Goal: Task Accomplishment & Management: Manage account settings

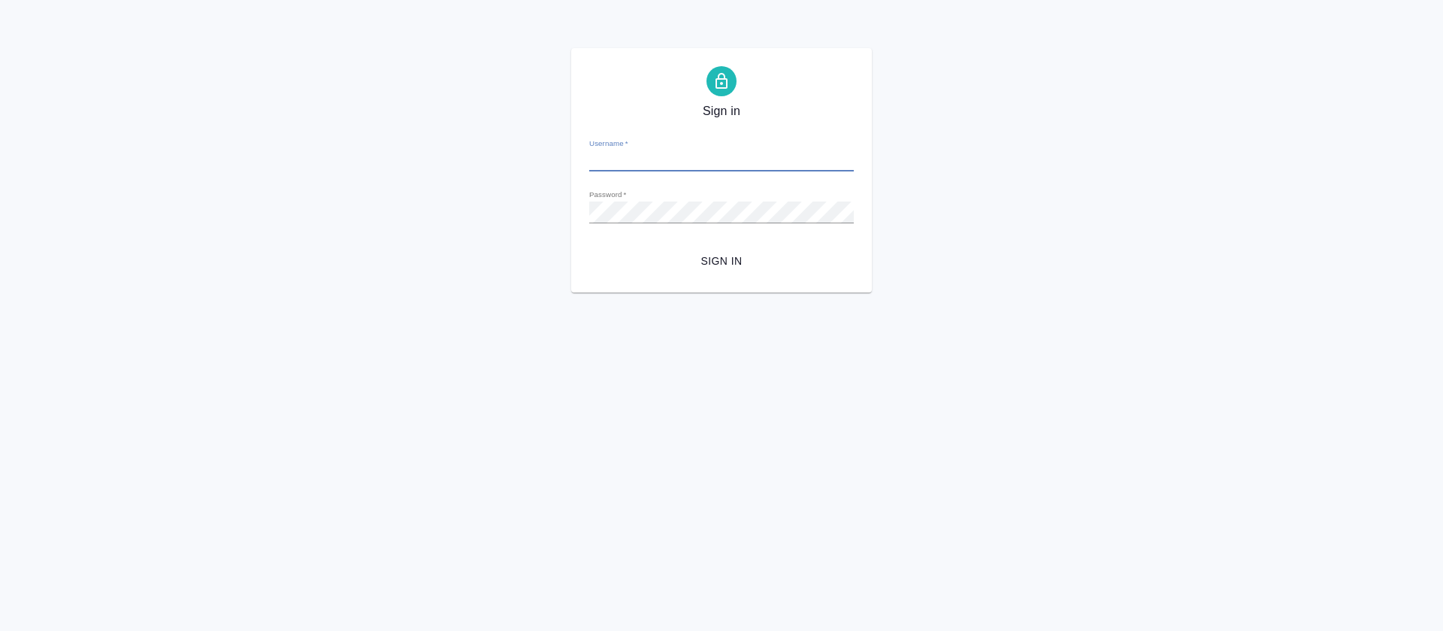
type input "[PERSON_NAME][EMAIL_ADDRESS][DOMAIN_NAME]"
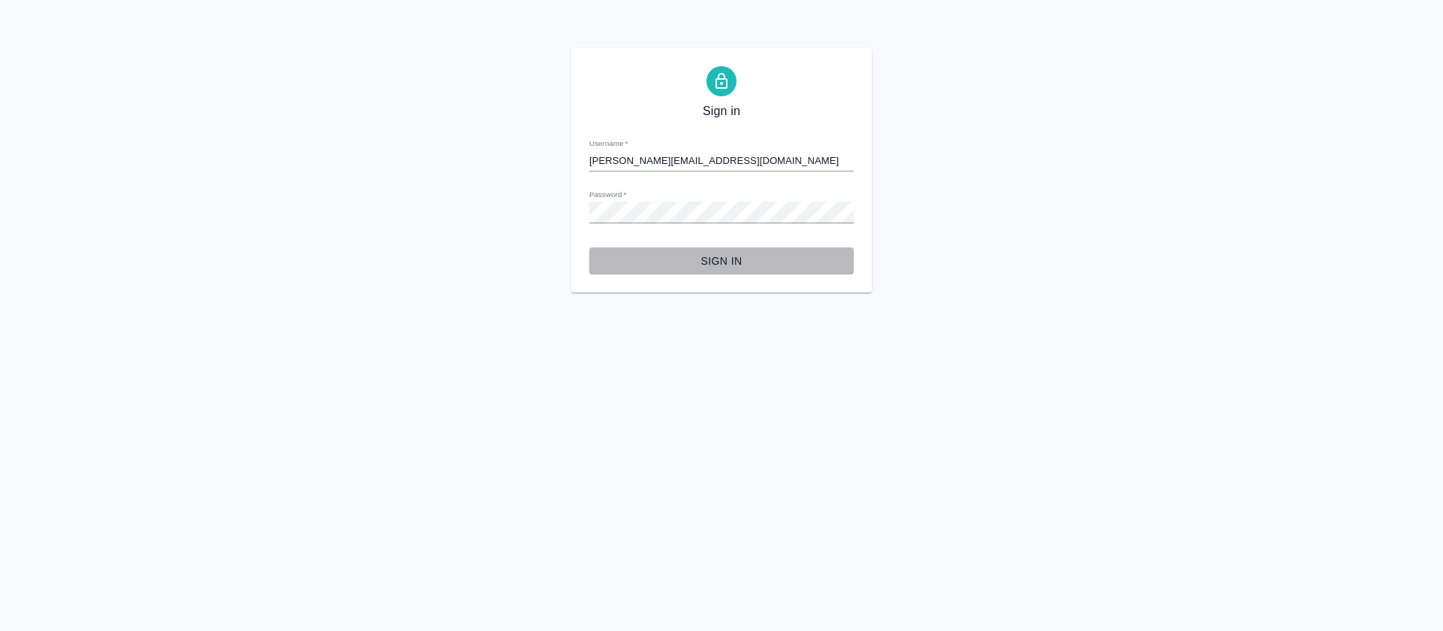
click at [735, 261] on span "Sign in" at bounding box center [721, 261] width 241 height 19
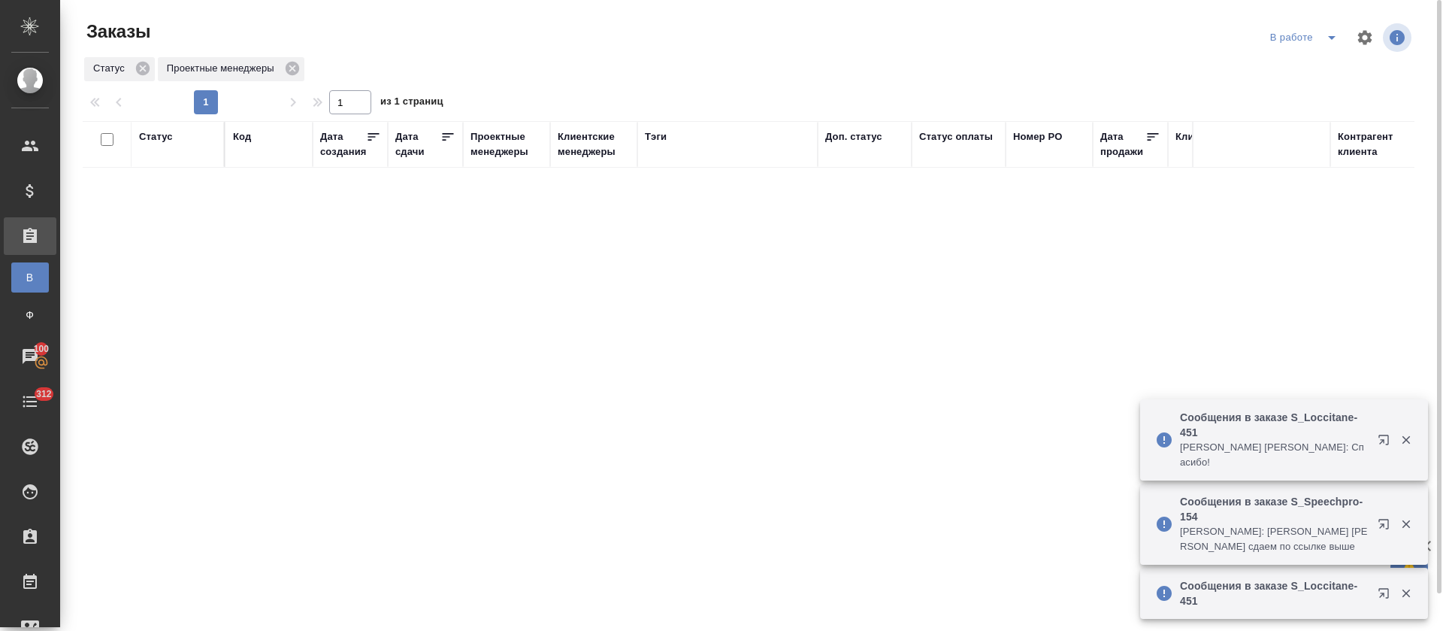
click at [1331, 39] on icon "split button" at bounding box center [1332, 38] width 18 height 18
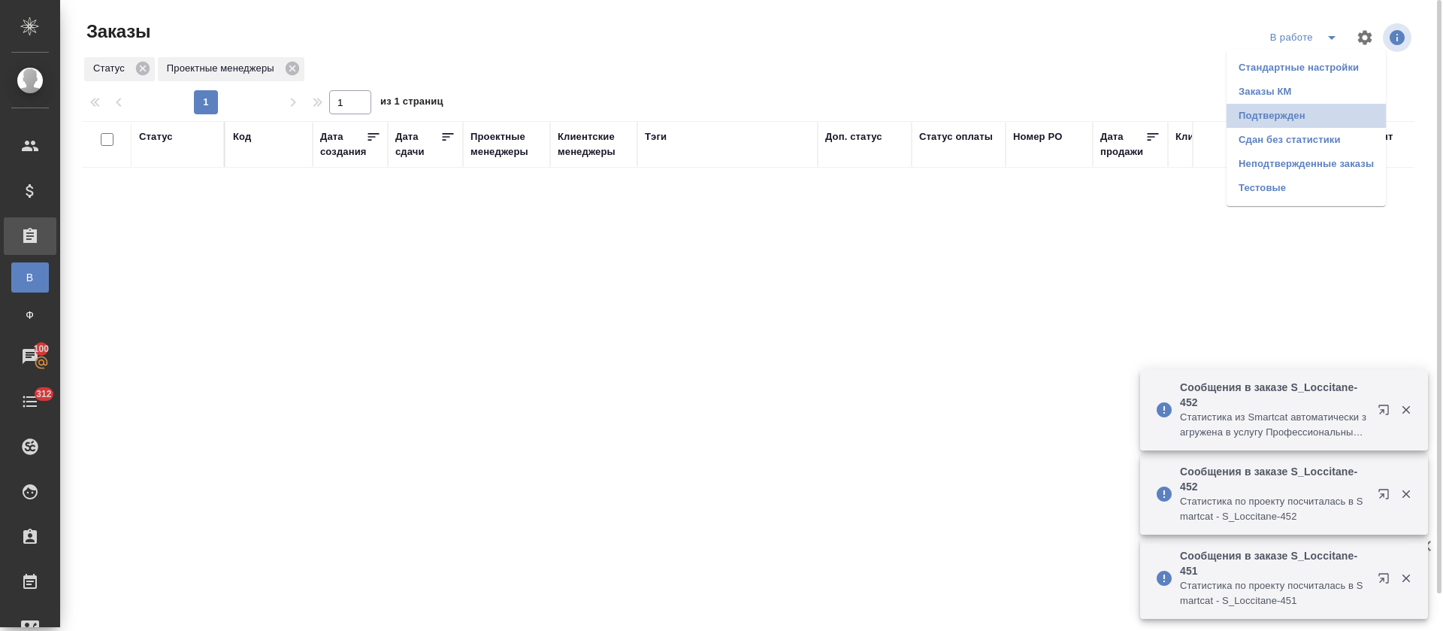
click at [1316, 114] on li "Подтвержден" at bounding box center [1306, 116] width 159 height 24
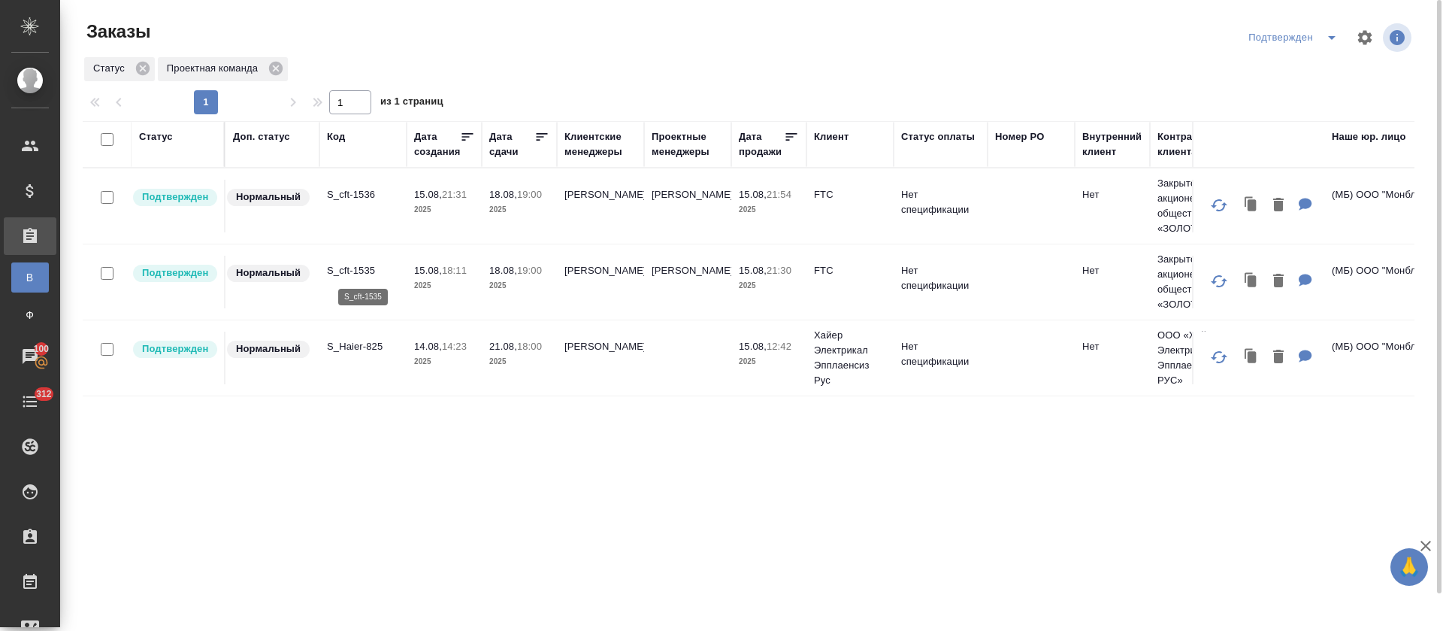
click at [368, 268] on p "S_cft-1535" at bounding box center [363, 270] width 72 height 15
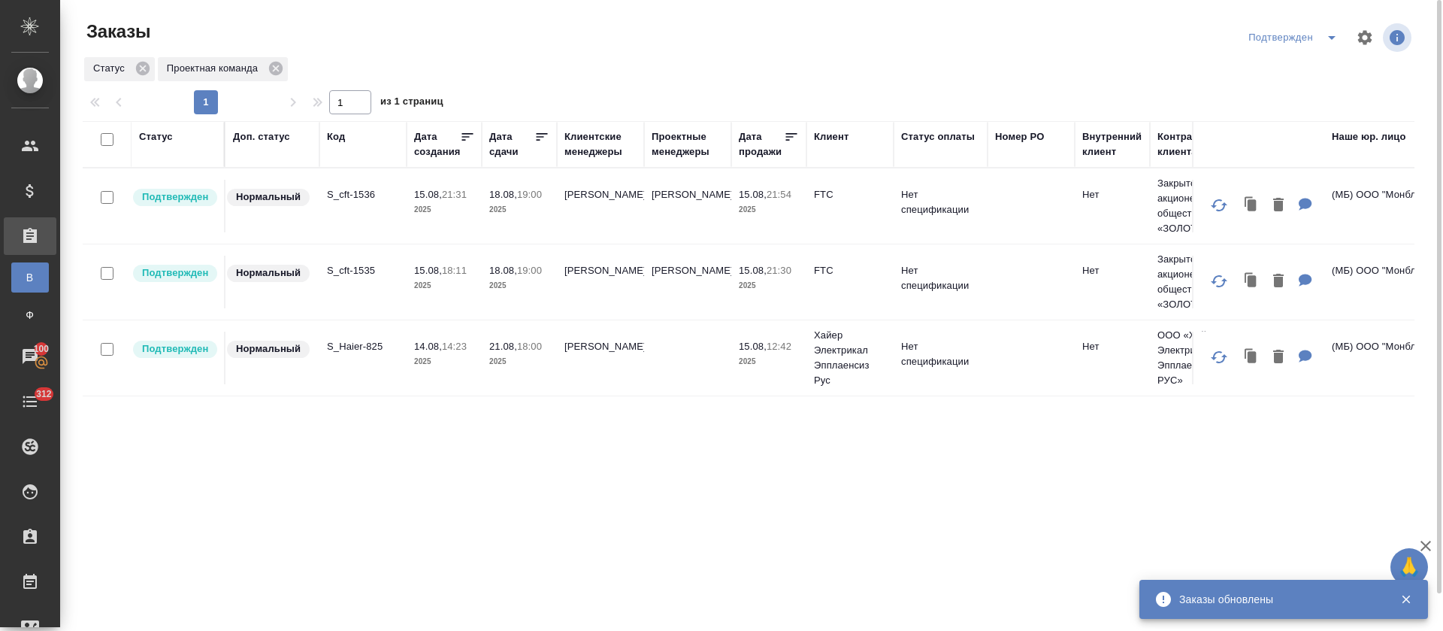
click at [372, 183] on td "S_cft-1536" at bounding box center [362, 206] width 87 height 53
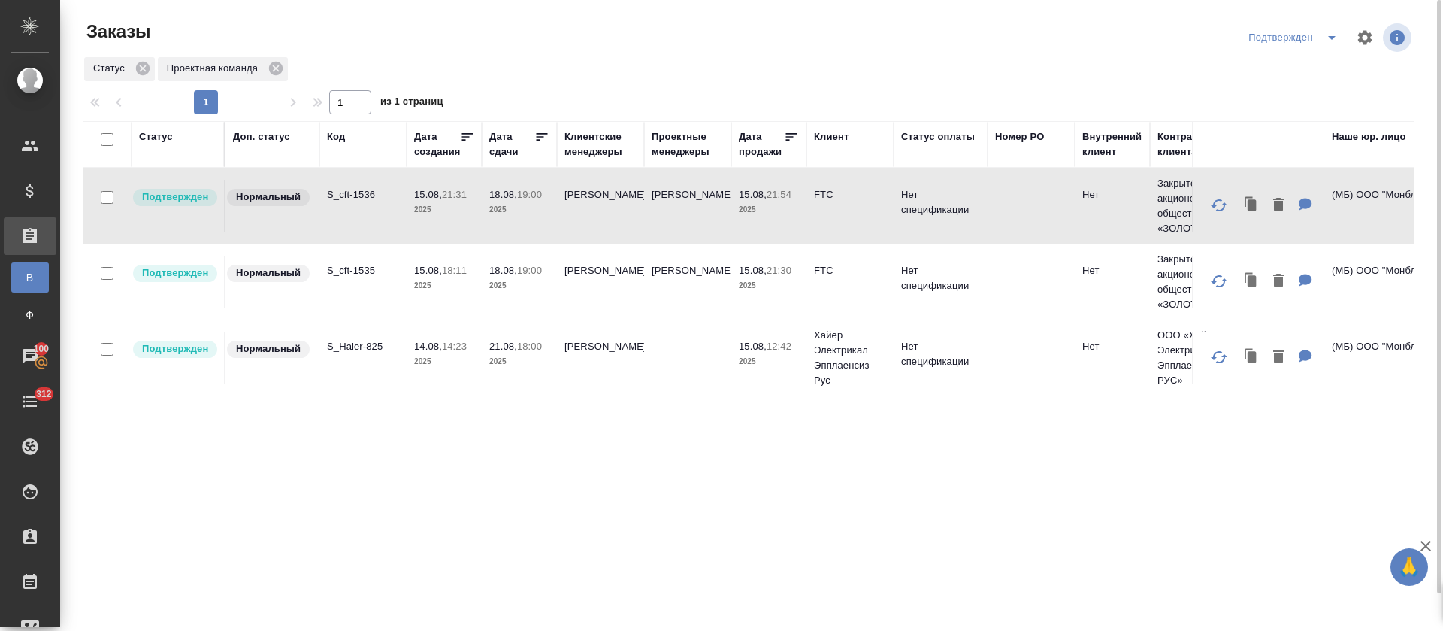
click at [369, 194] on p "S_cft-1536" at bounding box center [363, 194] width 72 height 15
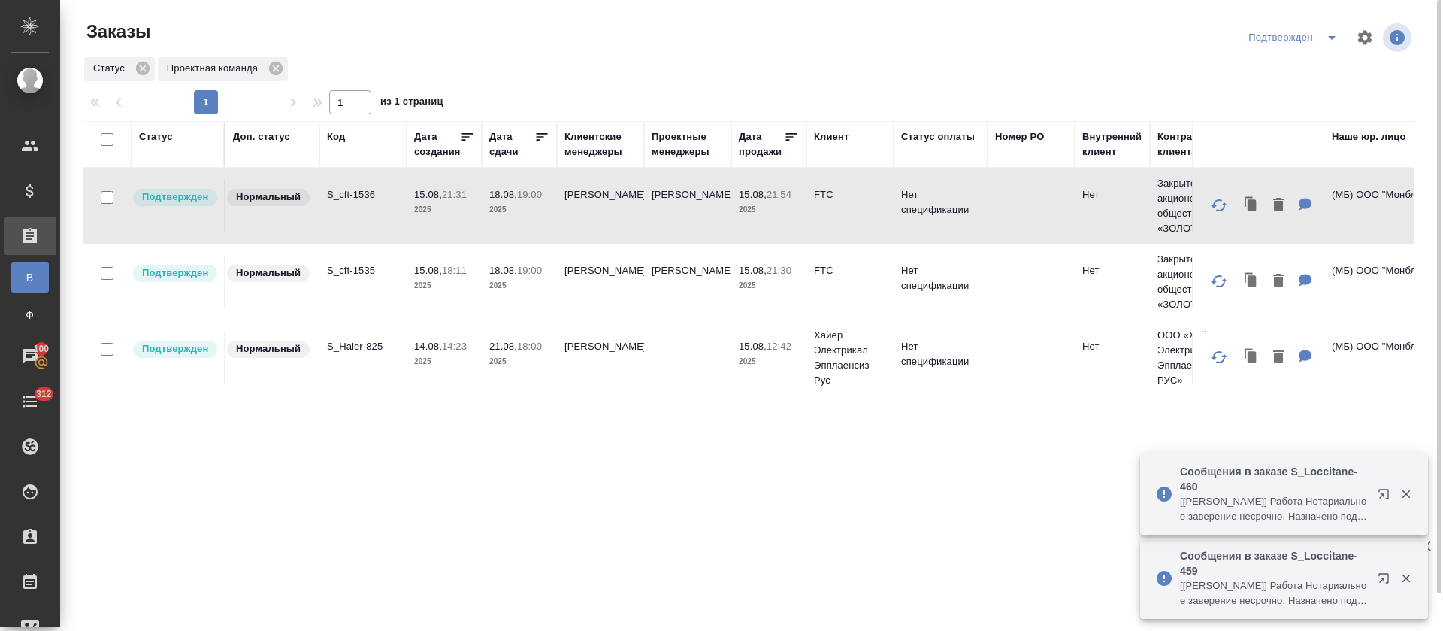
click at [1330, 35] on icon "split button" at bounding box center [1332, 38] width 18 height 18
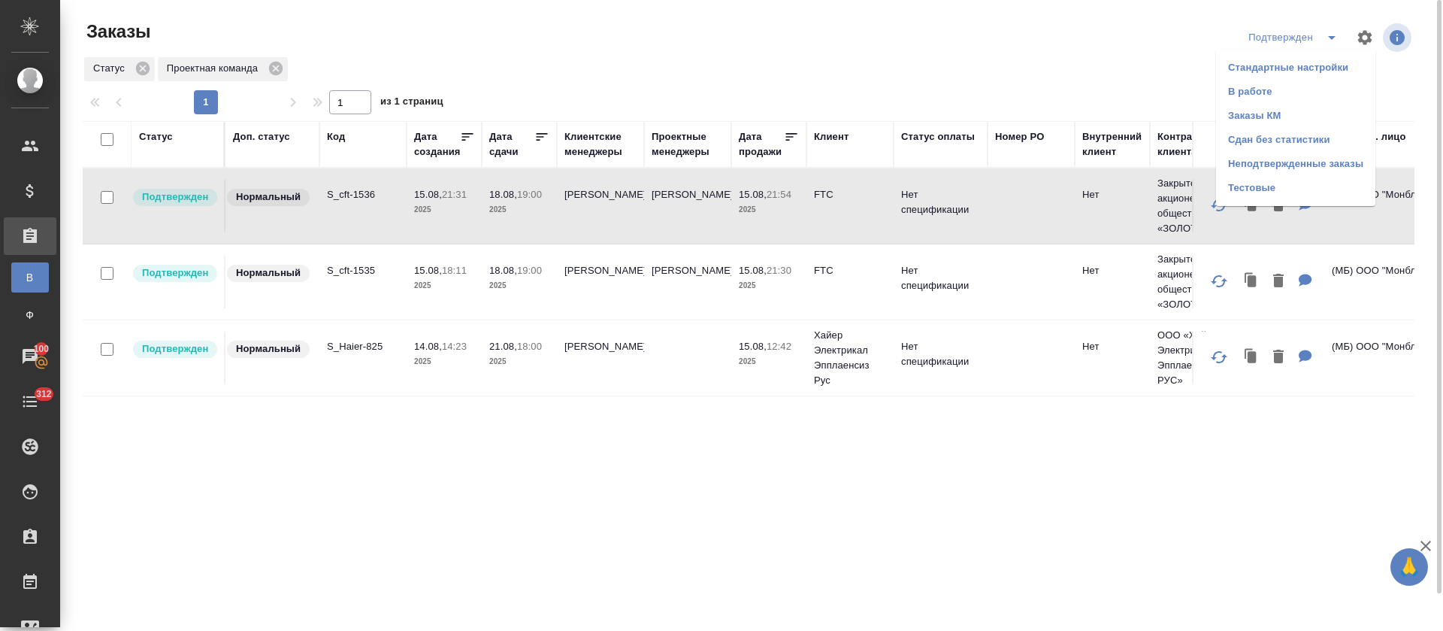
click at [1307, 108] on li "Заказы КМ" at bounding box center [1295, 116] width 159 height 24
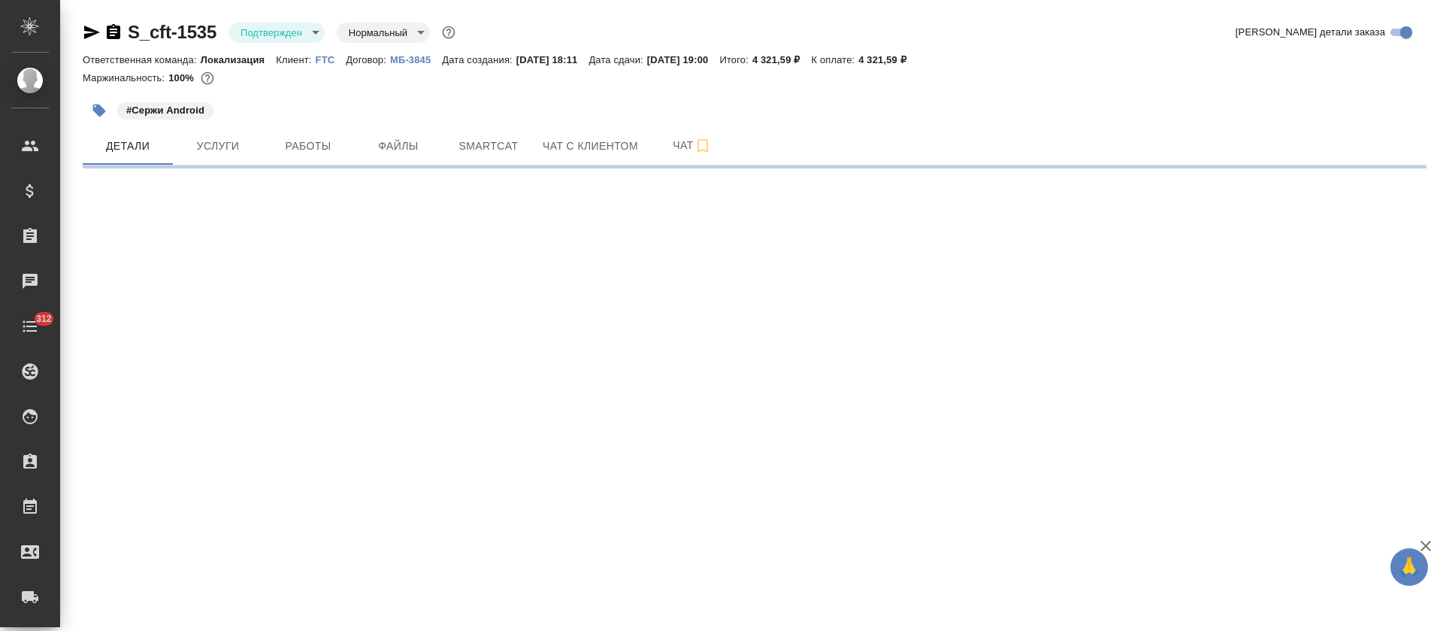
select select "RU"
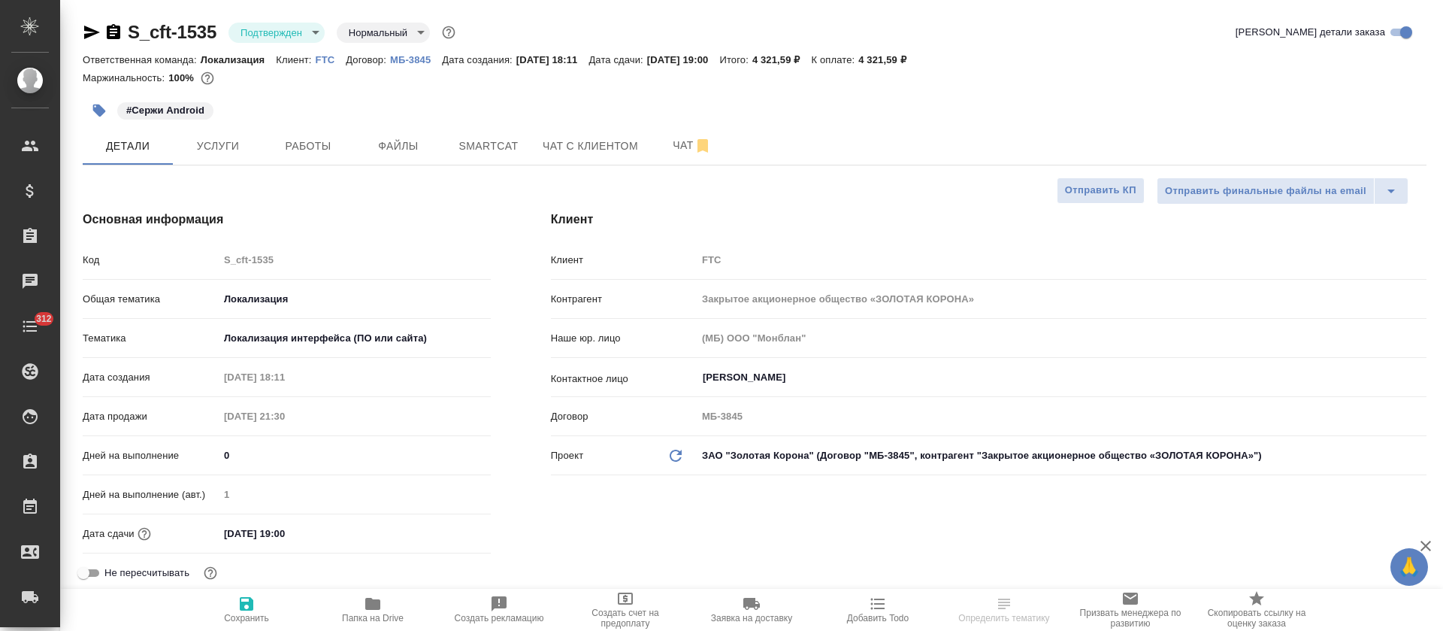
type textarea "x"
click at [245, 135] on button "Услуги" at bounding box center [218, 146] width 90 height 38
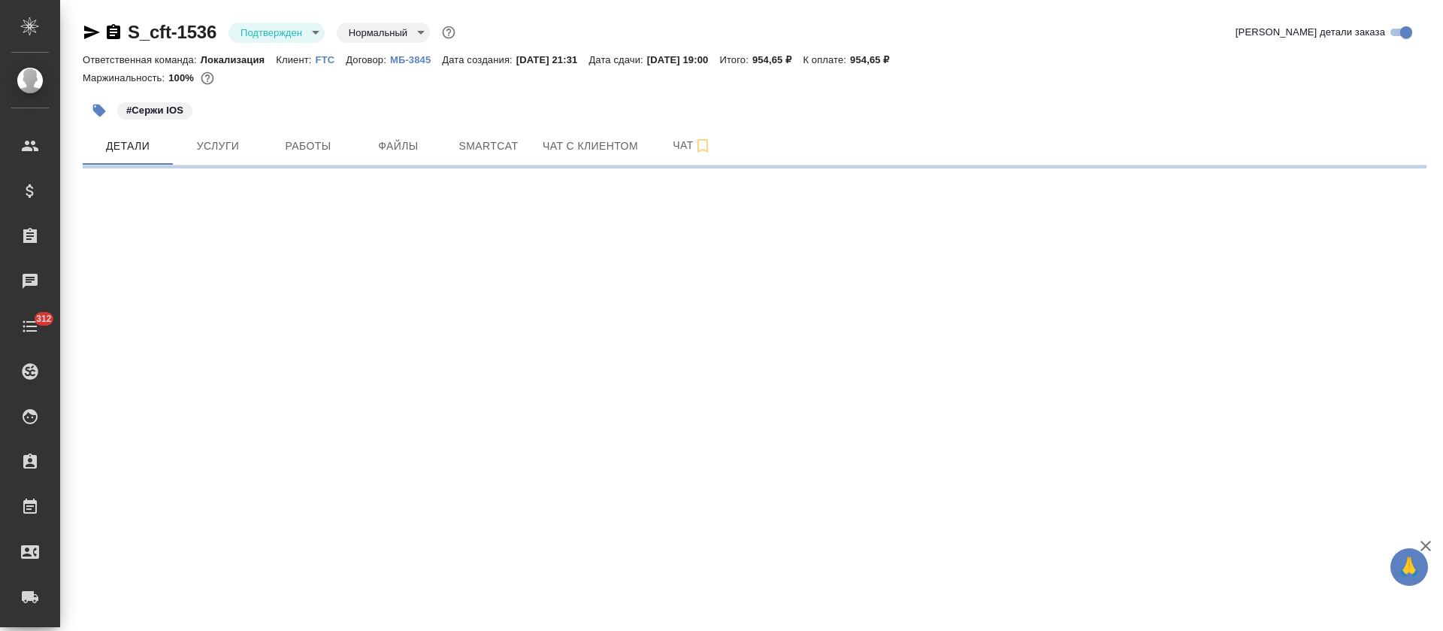
select select "RU"
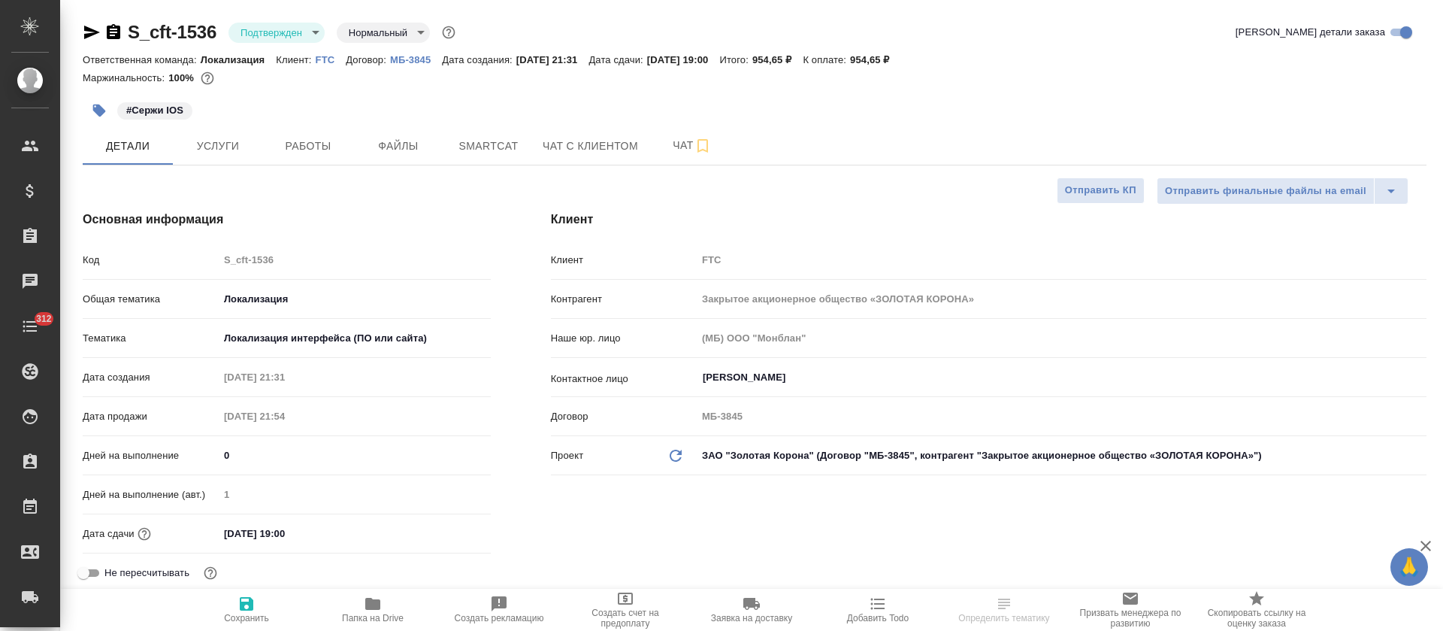
type textarea "x"
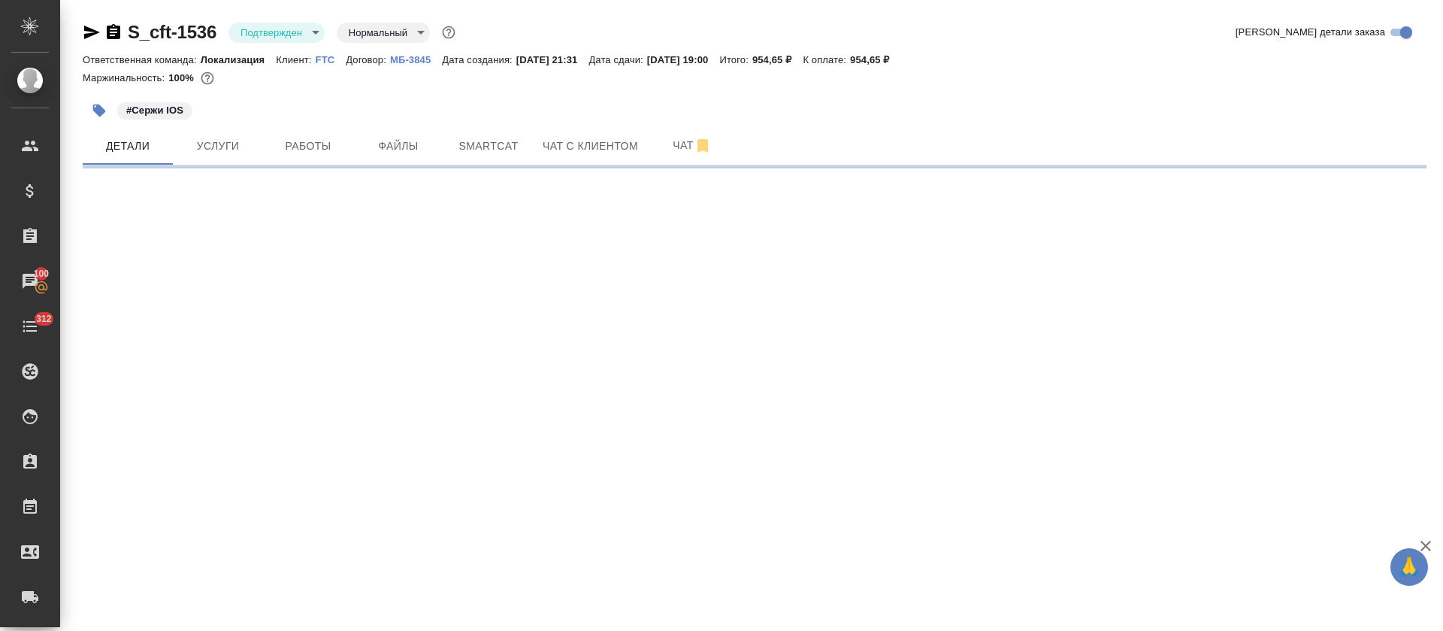
select select "RU"
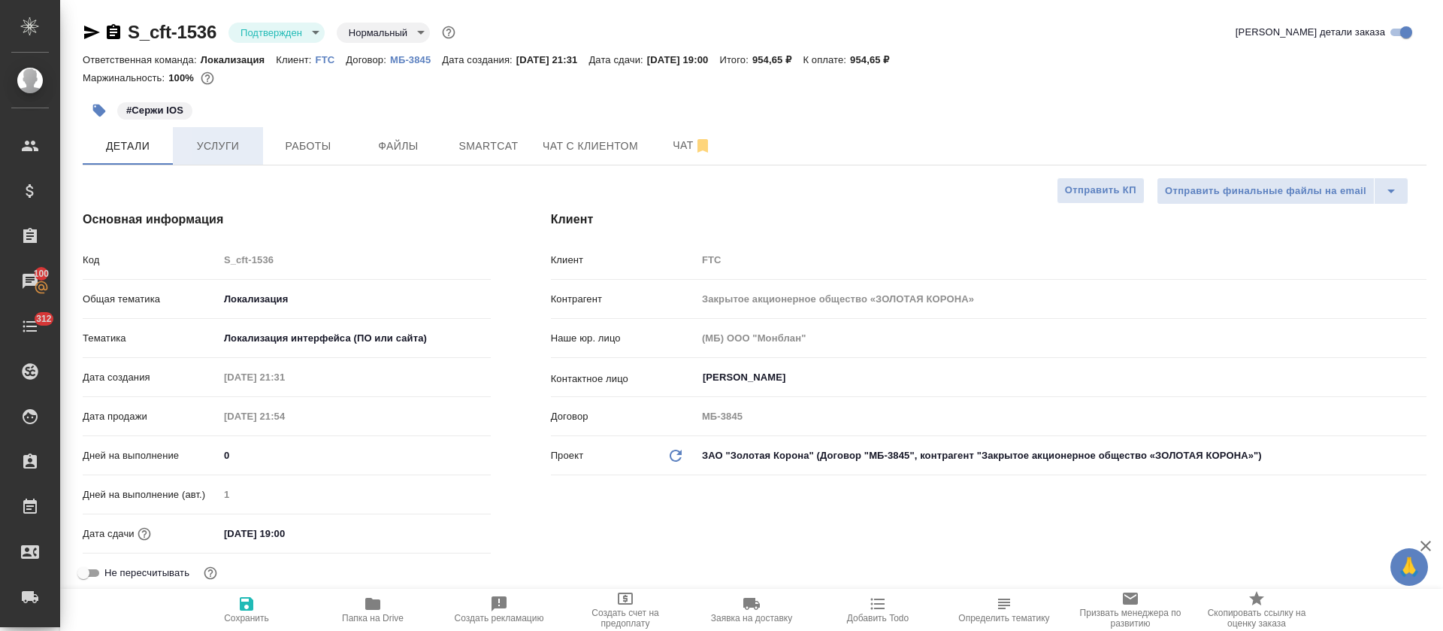
click at [196, 155] on button "Услуги" at bounding box center [218, 146] width 90 height 38
type textarea "x"
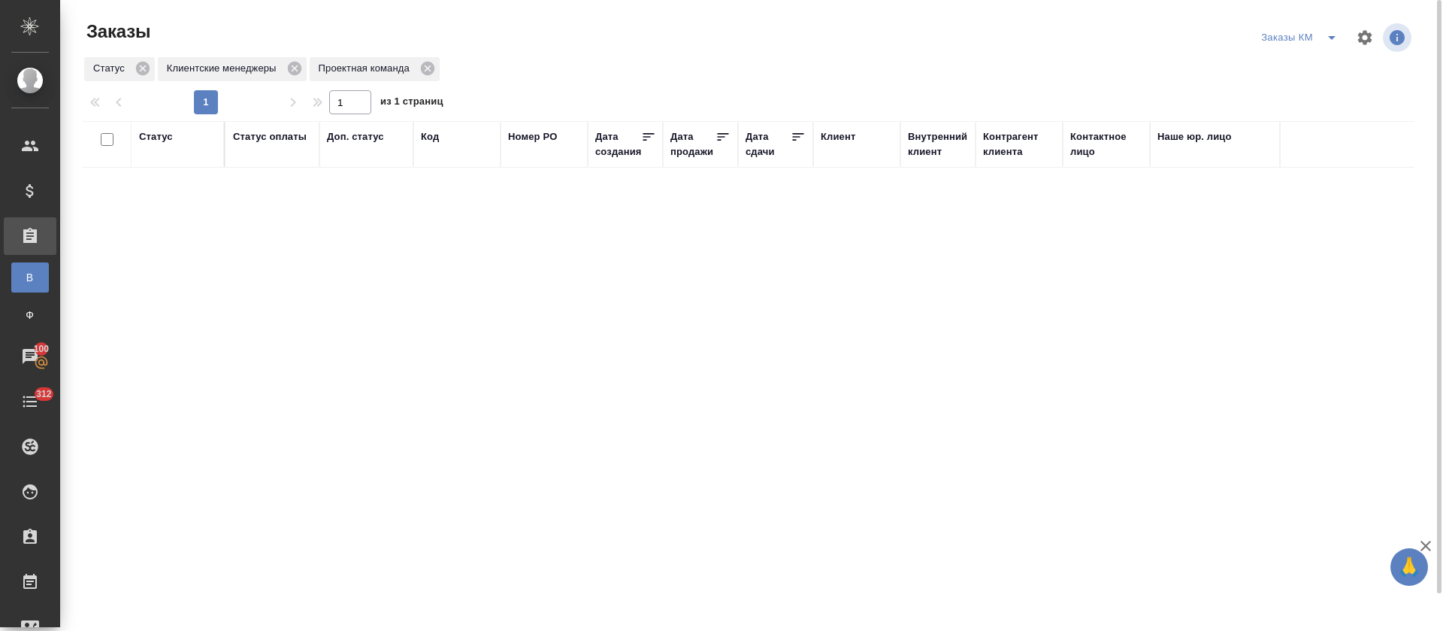
click at [1330, 38] on icon "split button" at bounding box center [1332, 38] width 18 height 18
click at [1323, 82] on li "В работе" at bounding box center [1301, 92] width 159 height 24
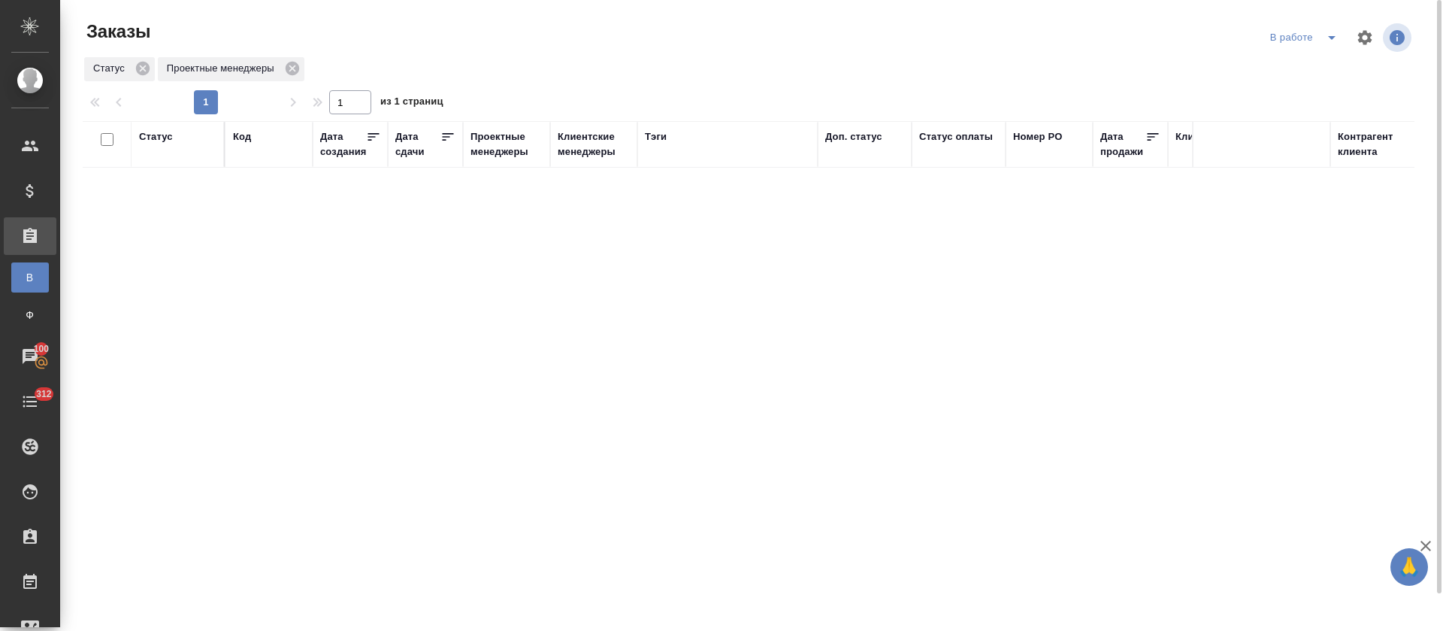
click at [1336, 43] on icon "split button" at bounding box center [1332, 38] width 18 height 18
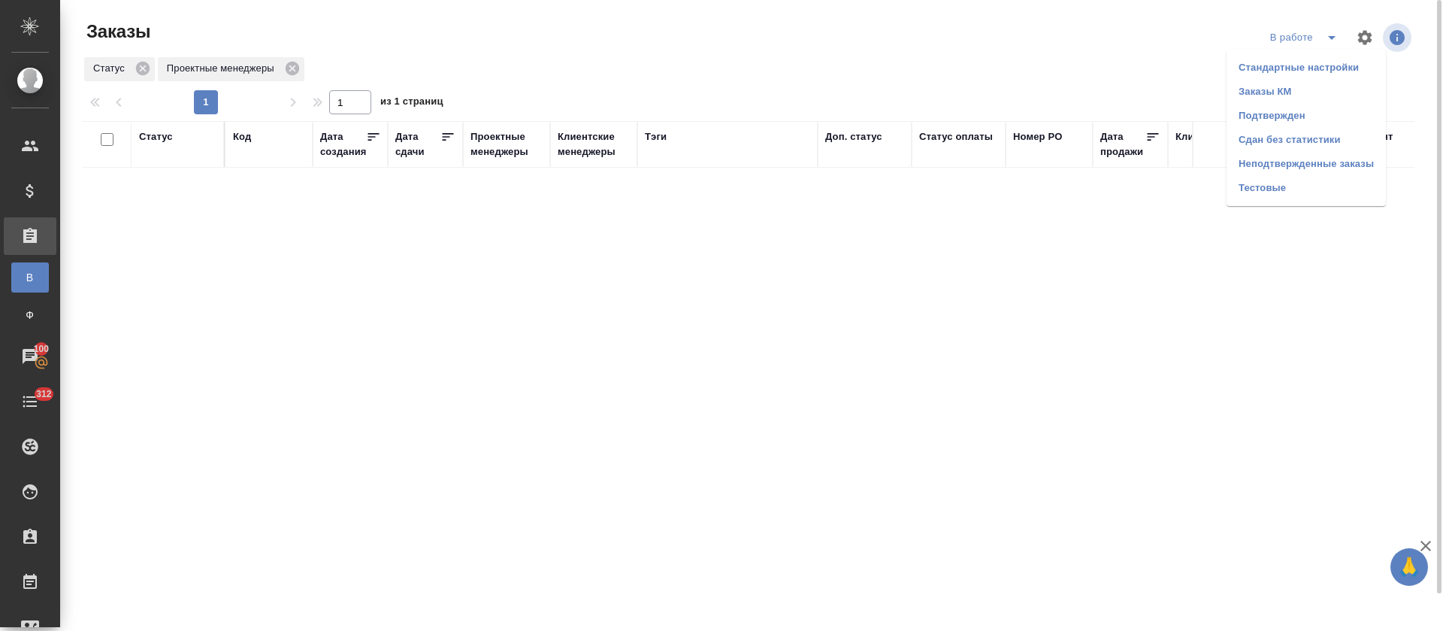
click at [1297, 111] on li "Подтвержден" at bounding box center [1306, 116] width 159 height 24
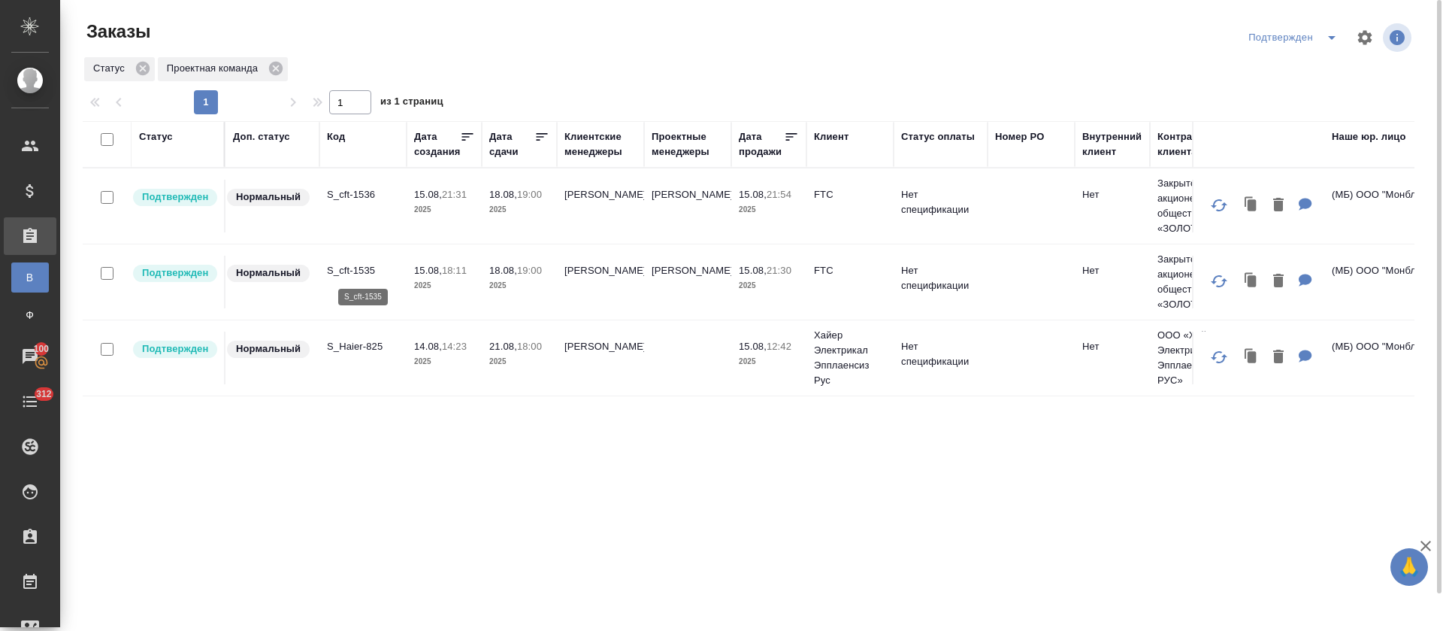
click at [344, 268] on p "S_cft-1535" at bounding box center [363, 270] width 72 height 15
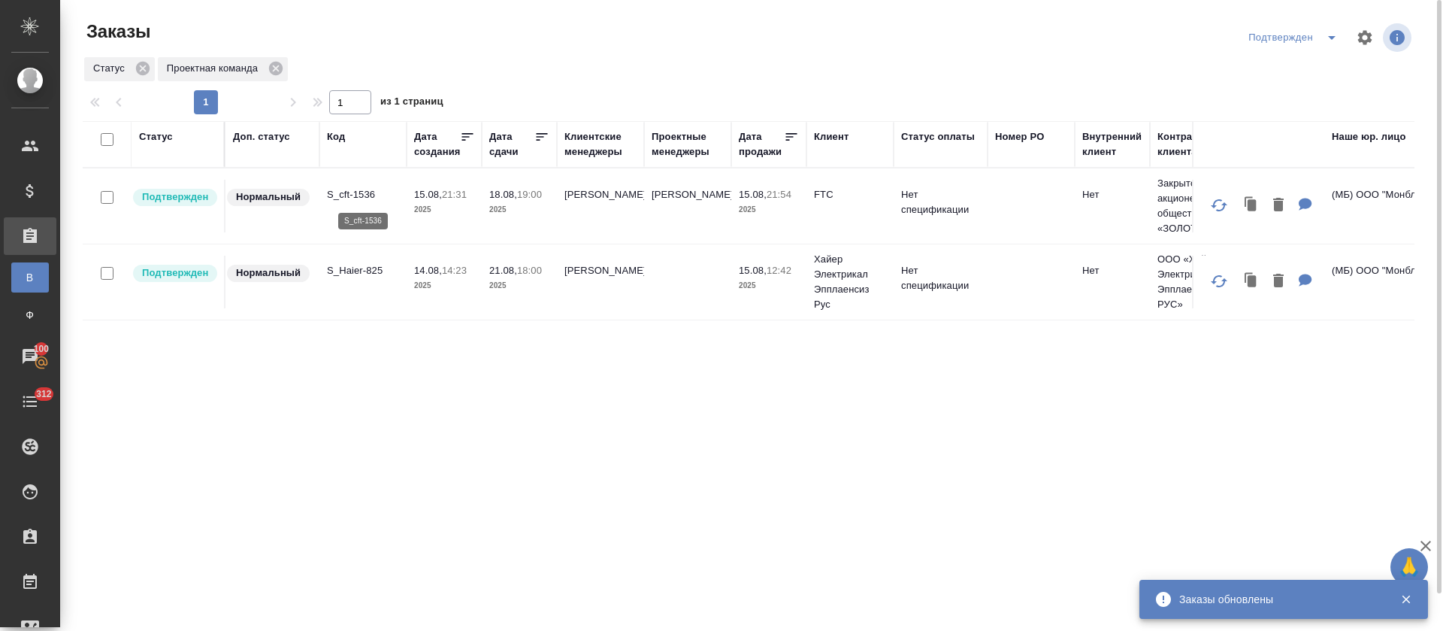
click at [369, 197] on p "S_cft-1536" at bounding box center [363, 194] width 72 height 15
click at [864, 470] on div "Статус Доп. статус Код Дата создания Дата сдачи Клиентские менеджеры Проектные …" at bounding box center [749, 391] width 1332 height 541
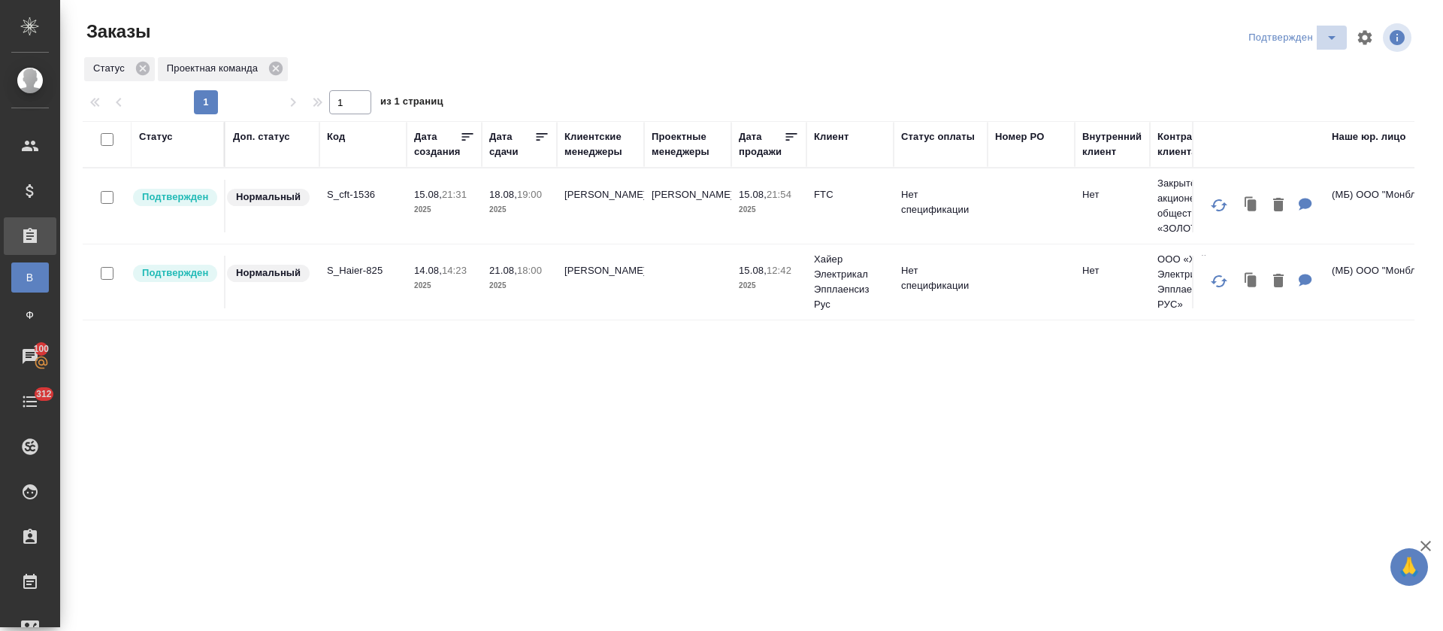
click at [1323, 33] on icon "split button" at bounding box center [1332, 38] width 18 height 18
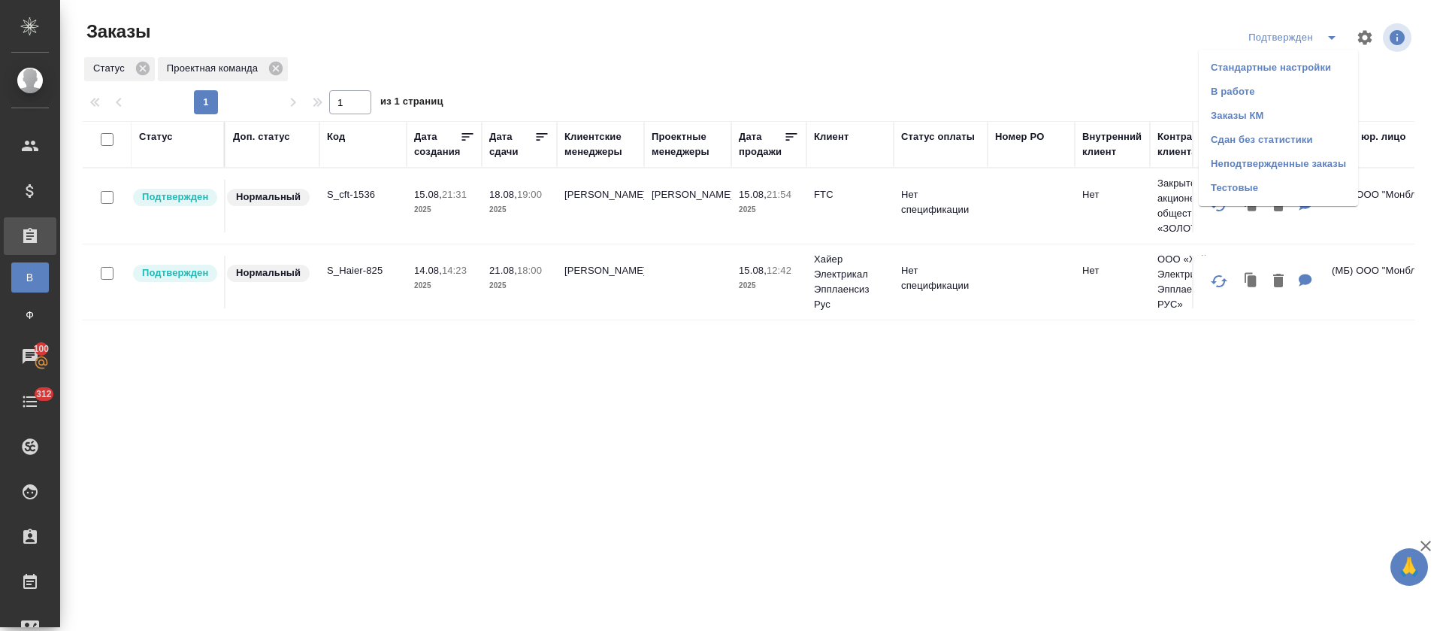
click at [1268, 86] on li "В работе" at bounding box center [1278, 92] width 159 height 24
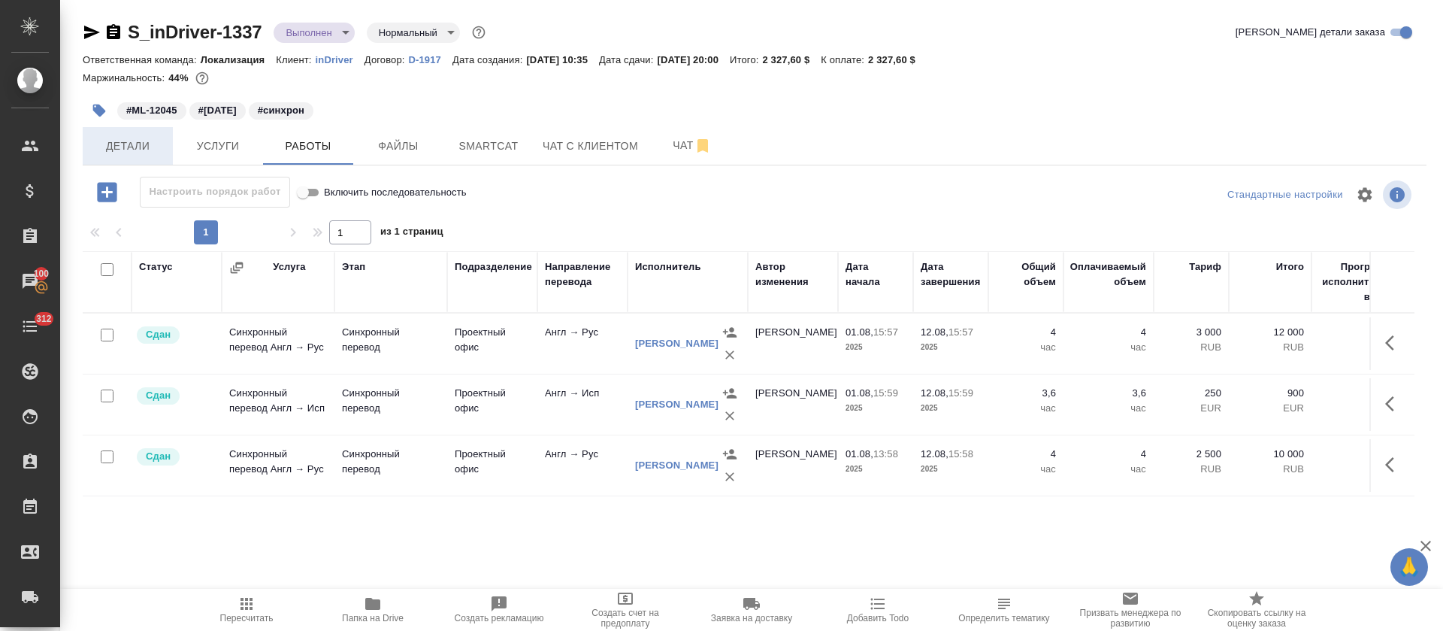
click at [153, 157] on button "Детали" at bounding box center [128, 146] width 90 height 38
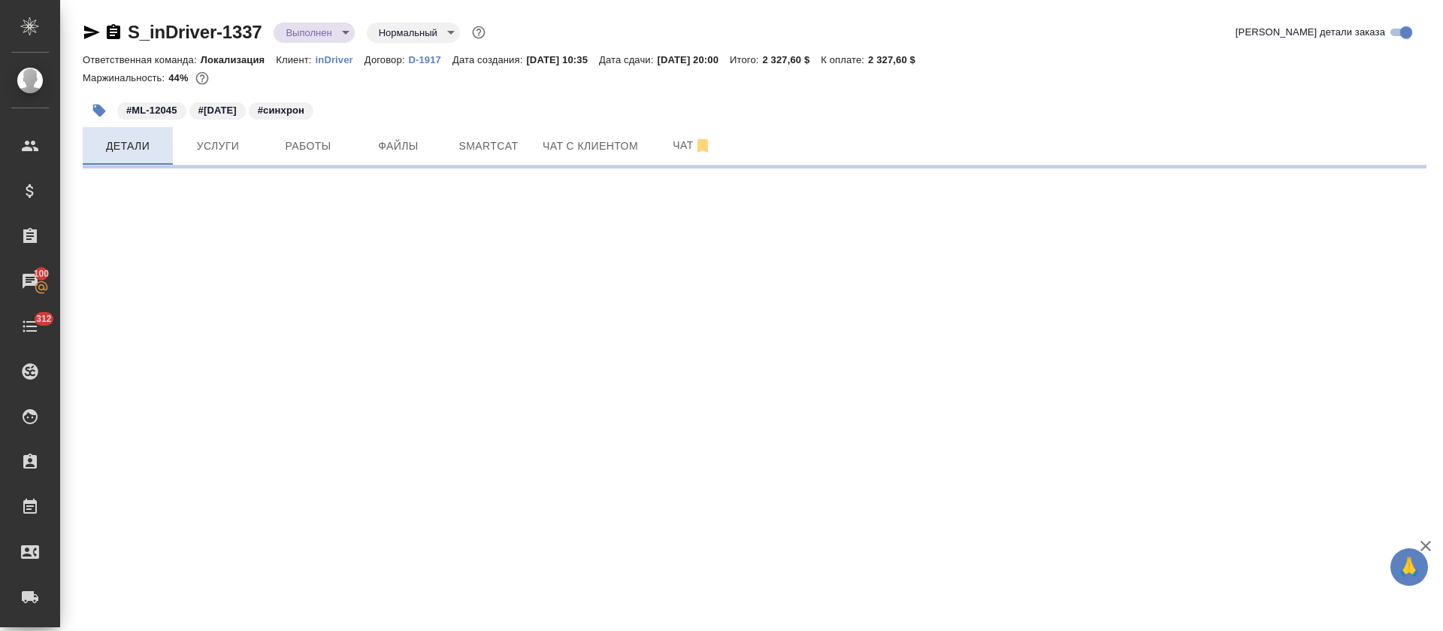
select select "RU"
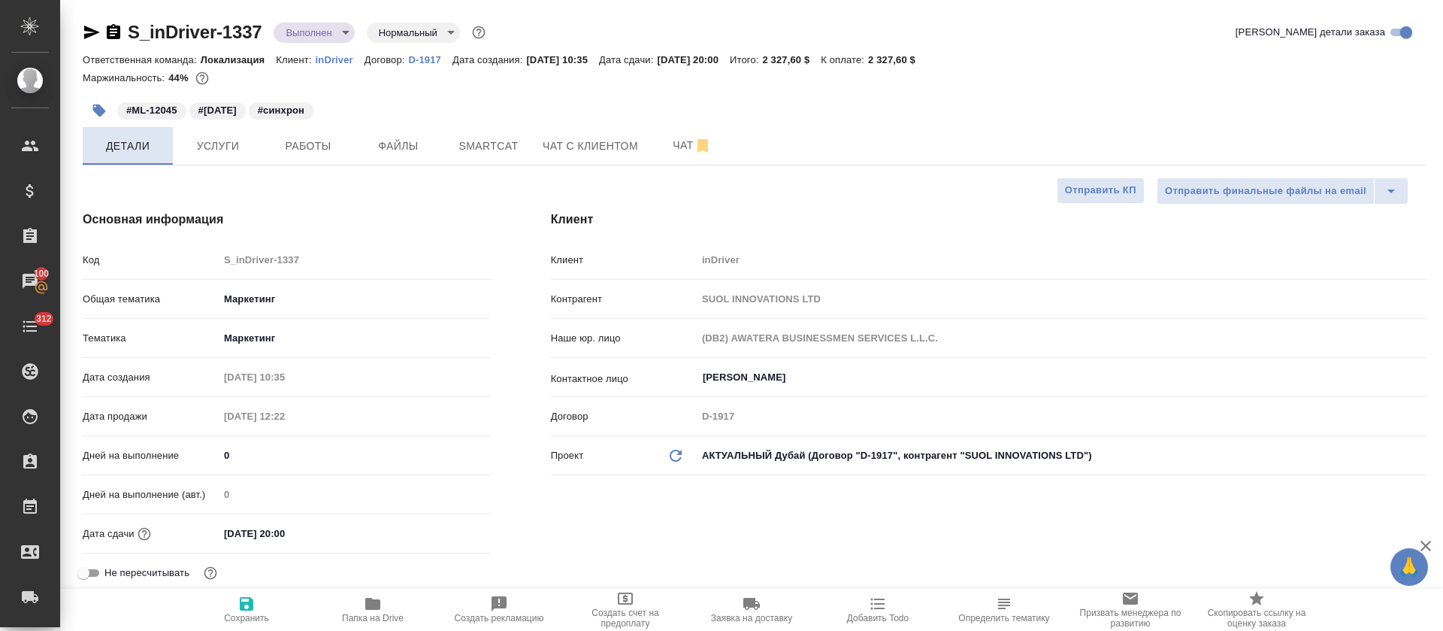
type textarea "x"
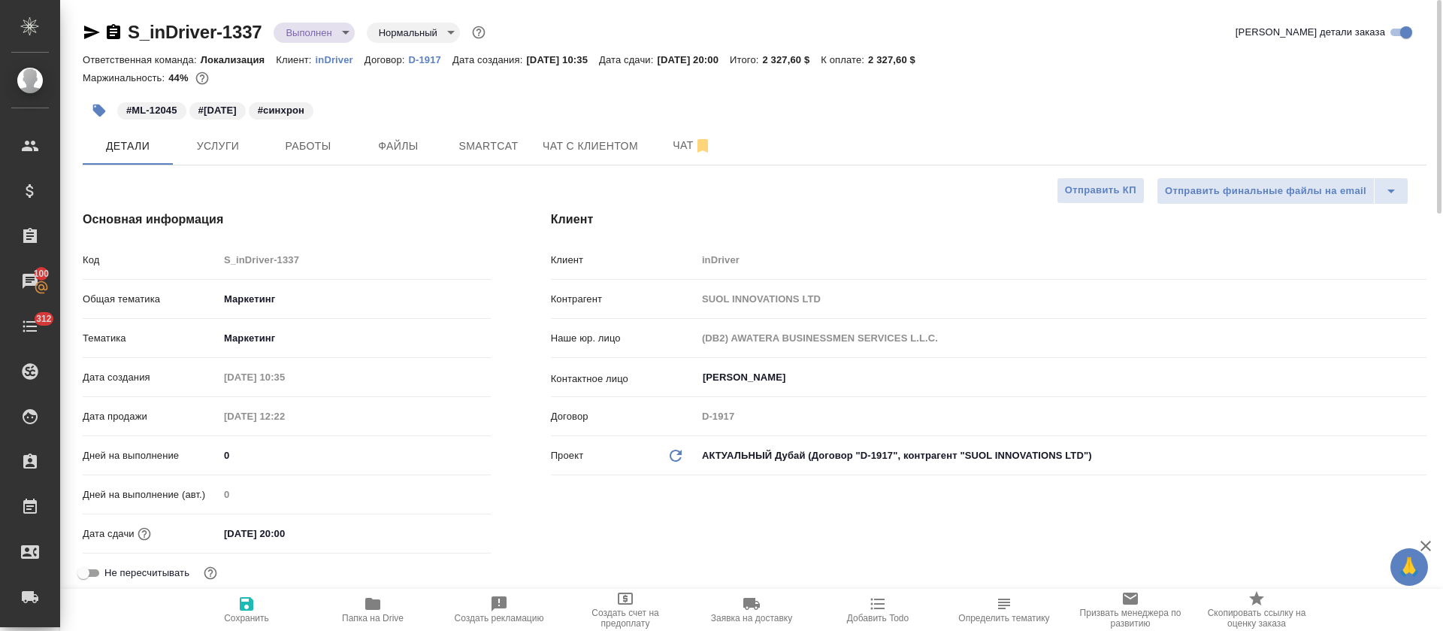
type textarea "x"
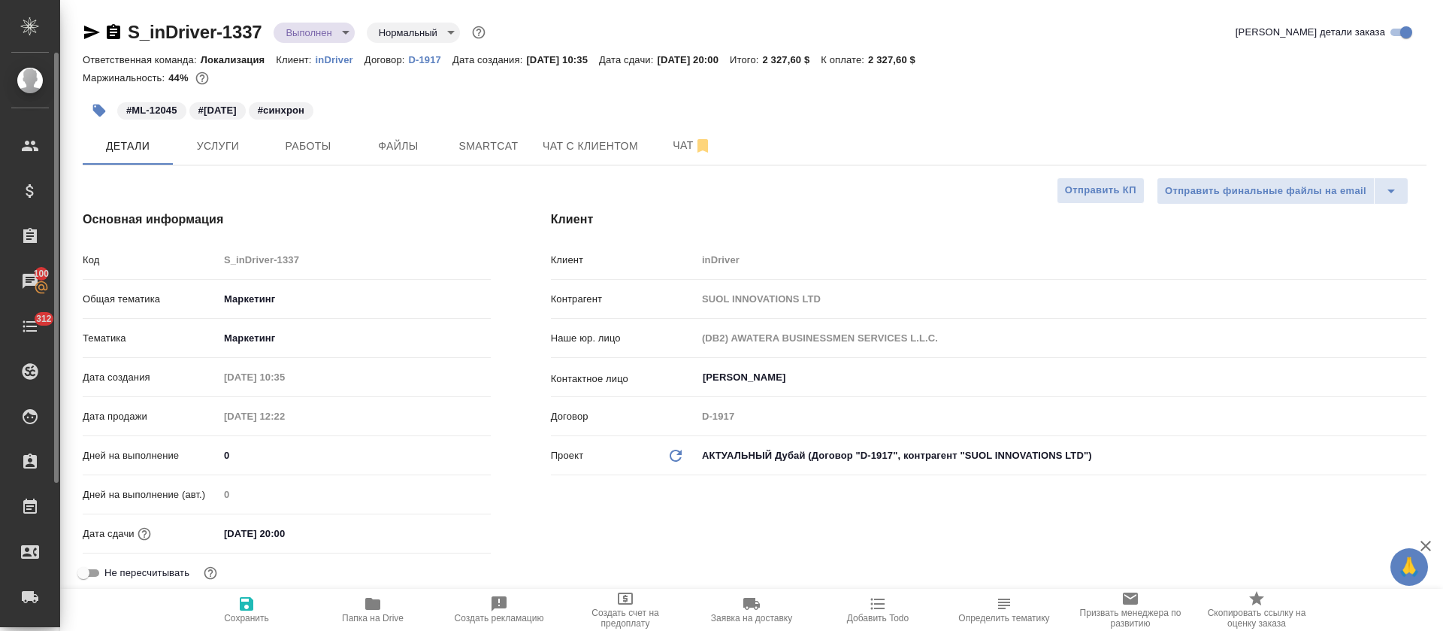
type textarea "x"
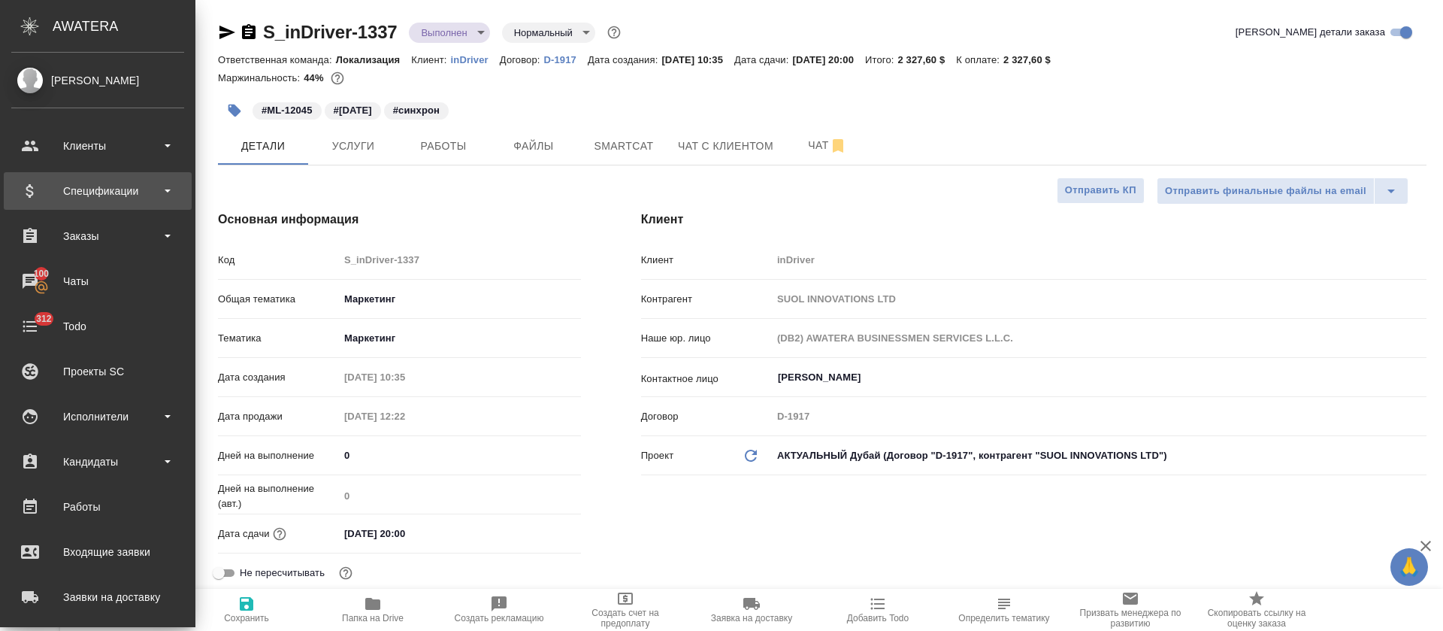
click at [164, 191] on div "Спецификации" at bounding box center [97, 191] width 173 height 23
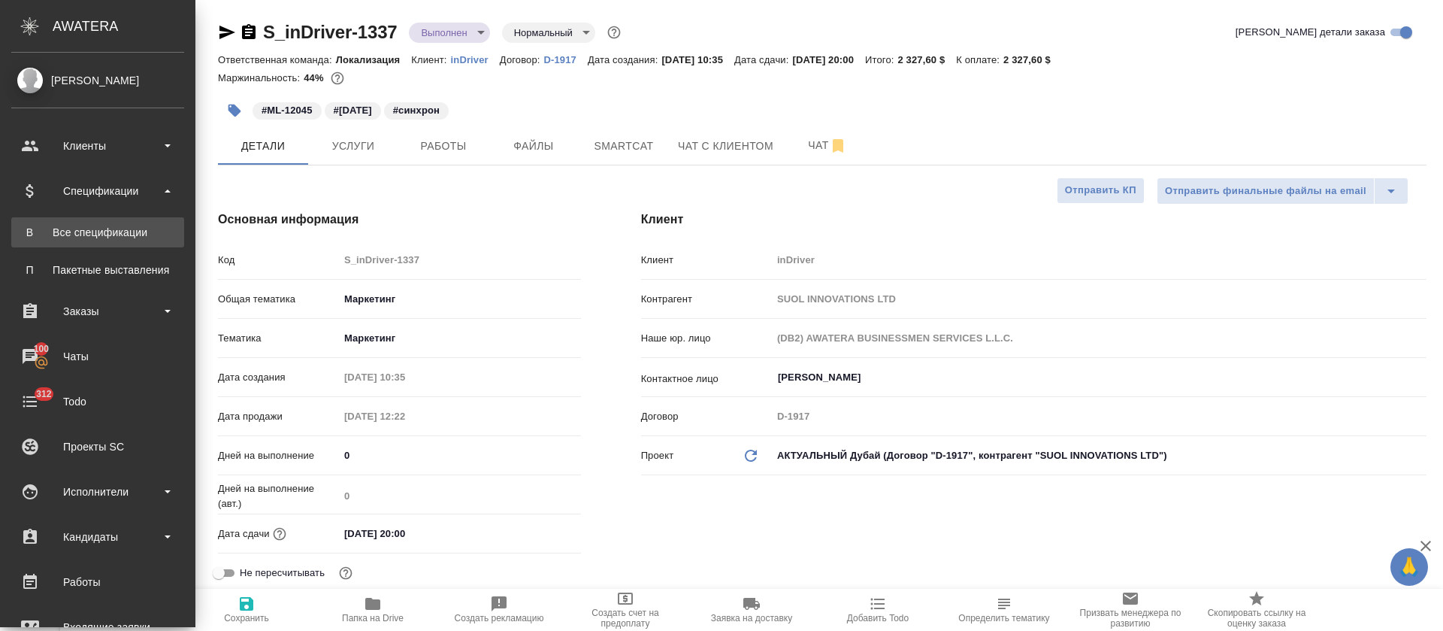
type textarea "x"
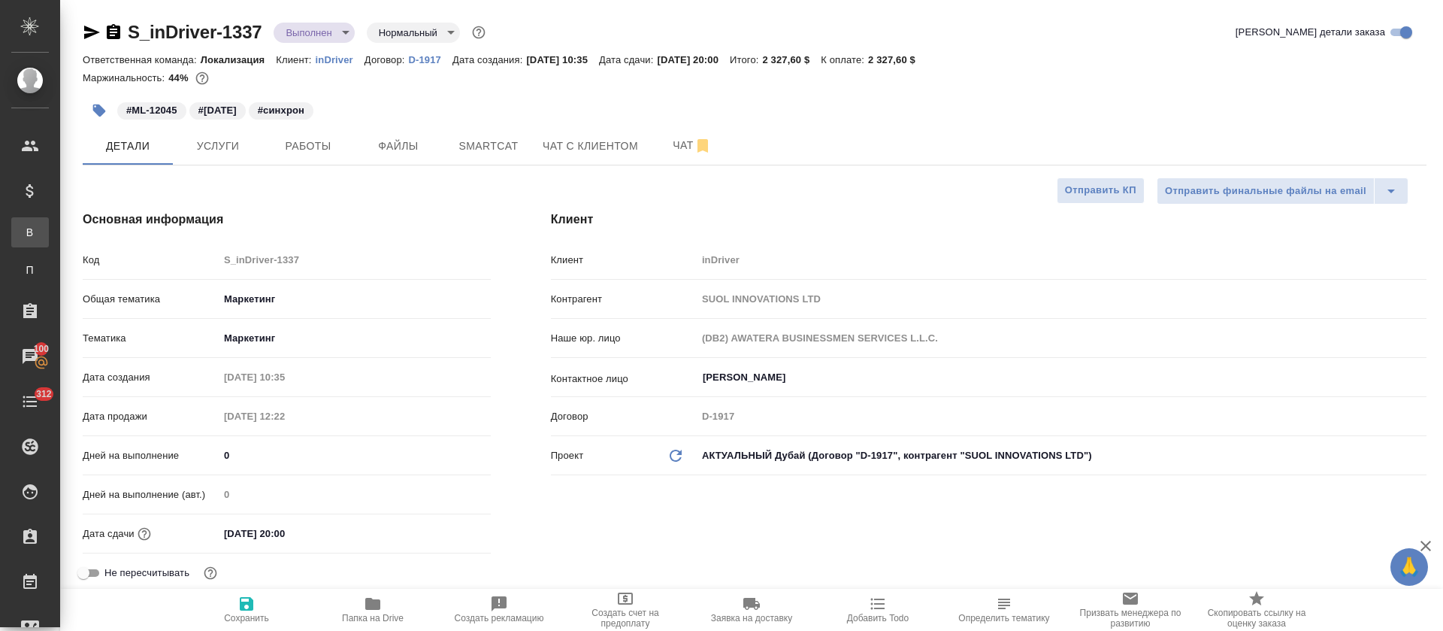
type textarea "x"
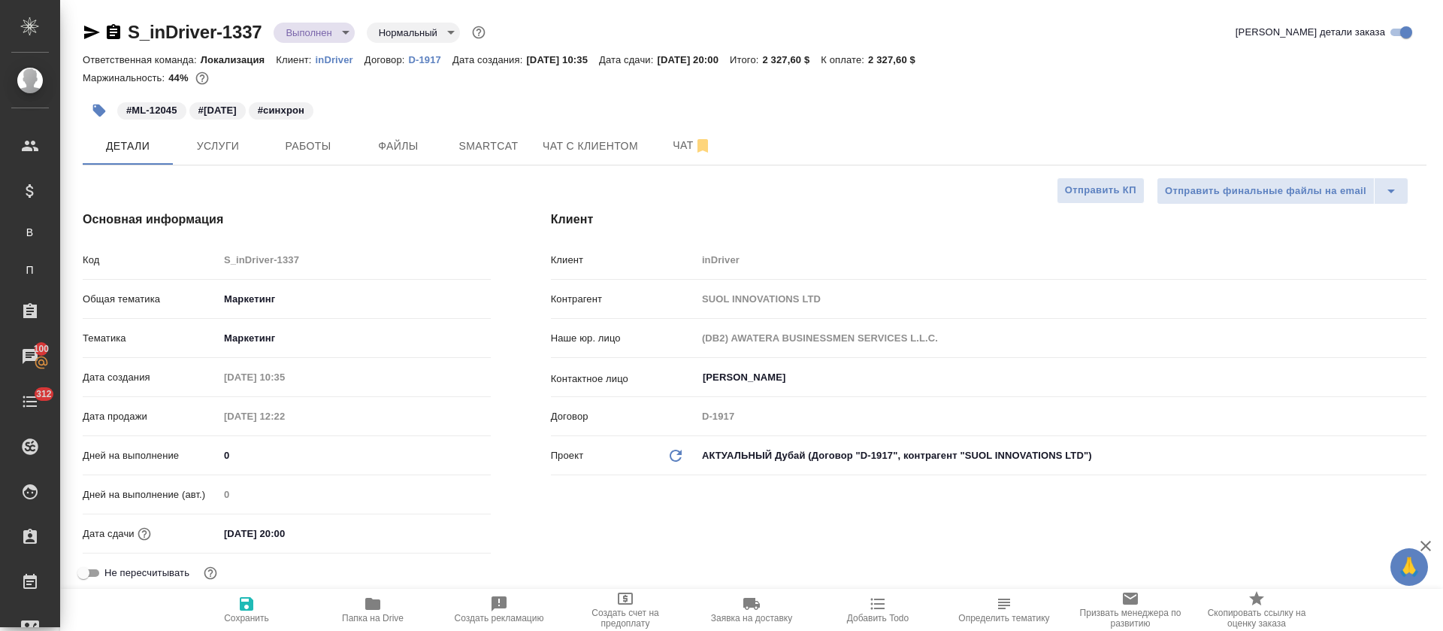
type textarea "x"
click at [88, 30] on icon "button" at bounding box center [92, 33] width 16 height 14
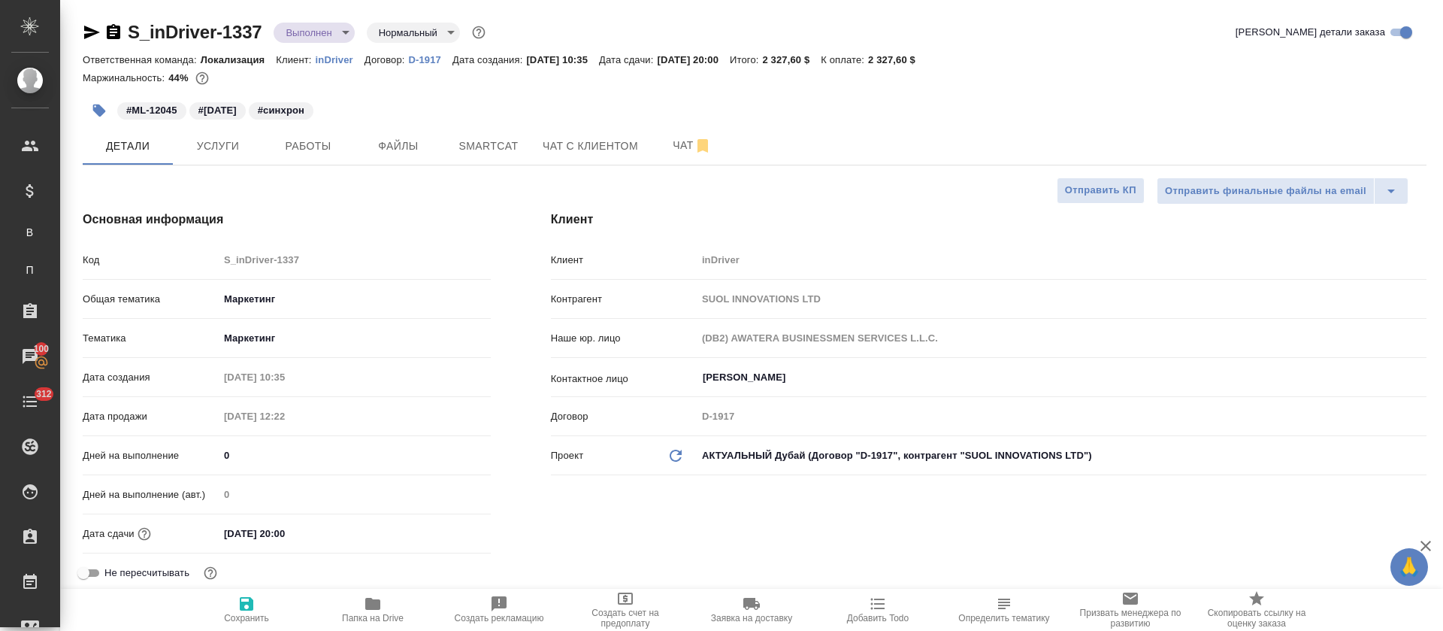
type textarea "x"
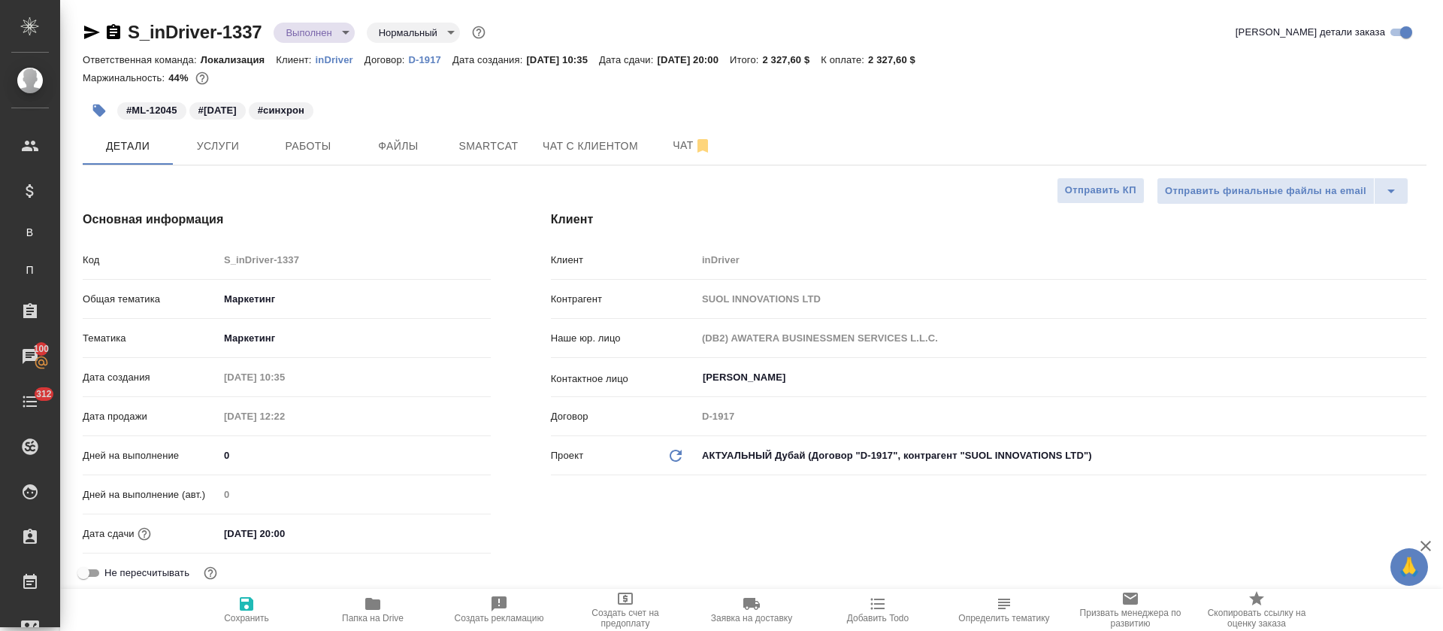
type textarea "x"
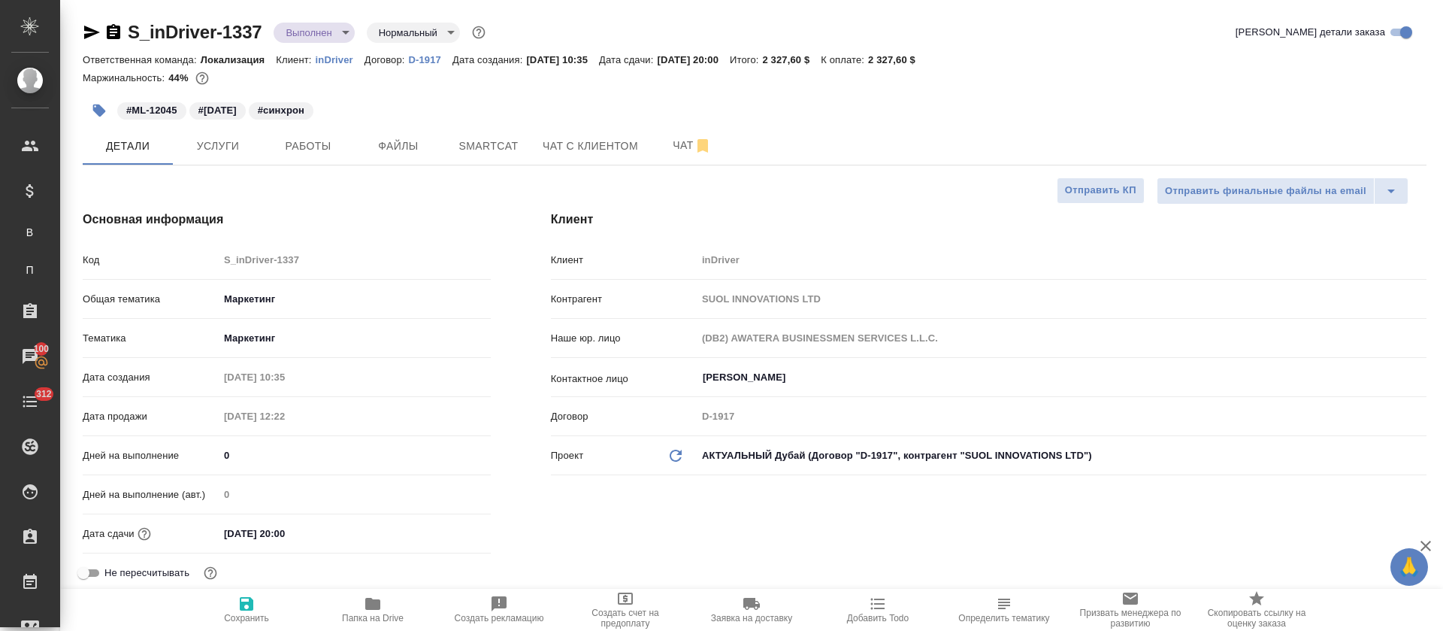
type textarea "x"
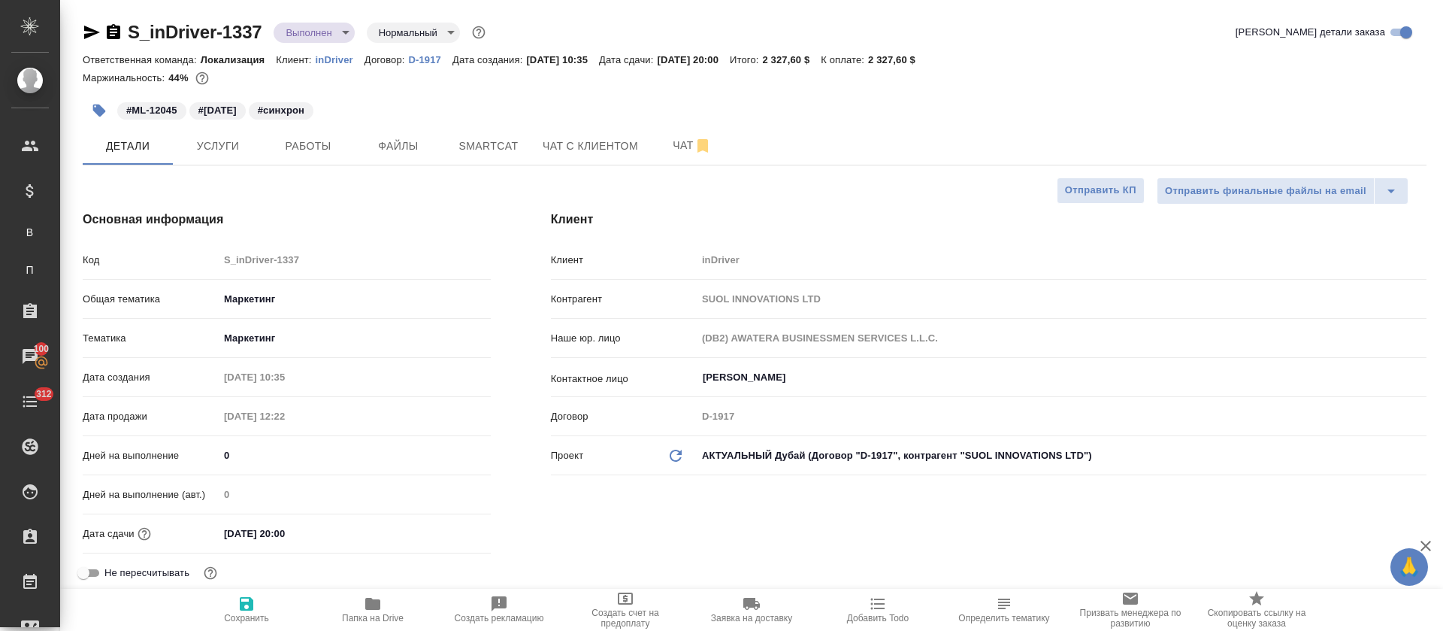
type textarea "x"
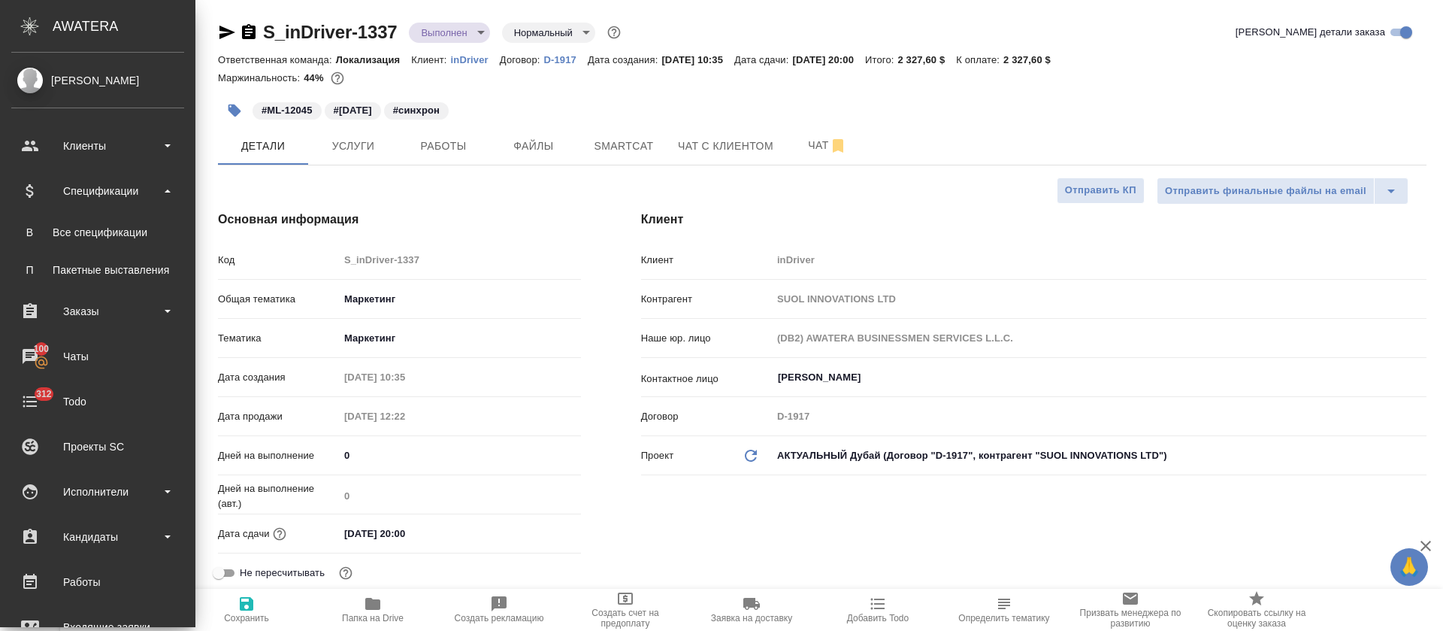
scroll to position [564, 0]
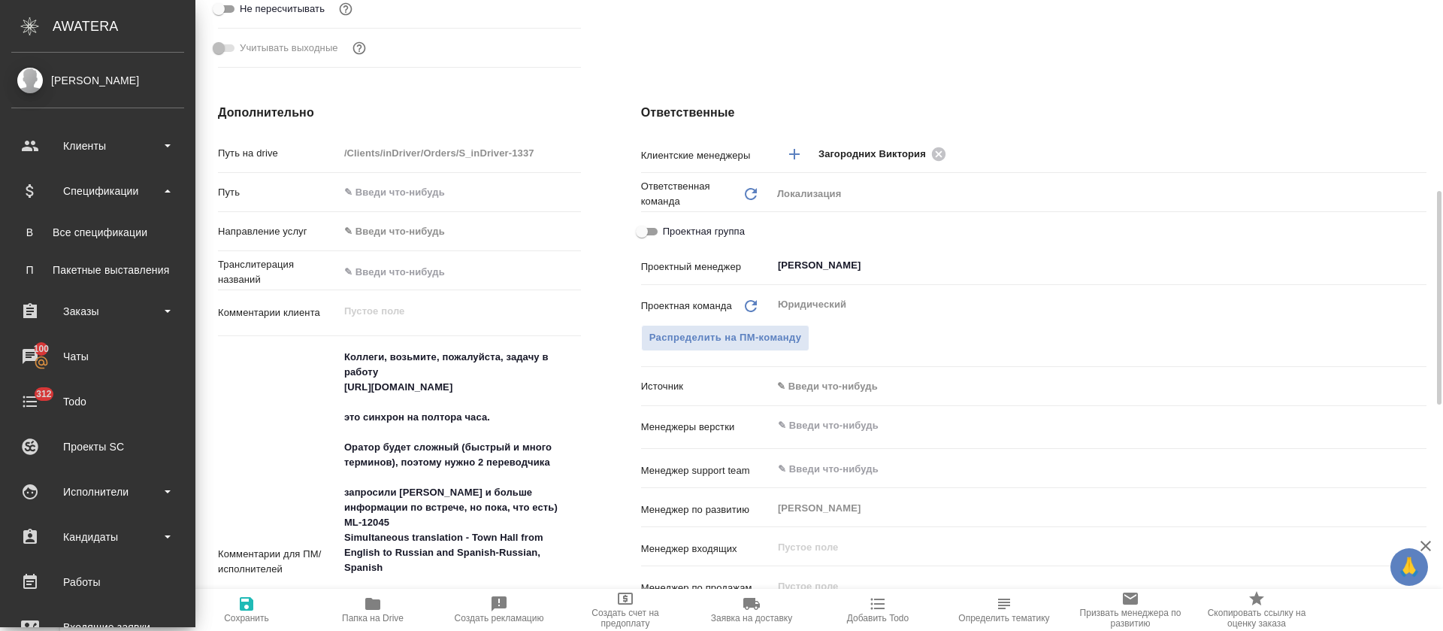
type textarea "x"
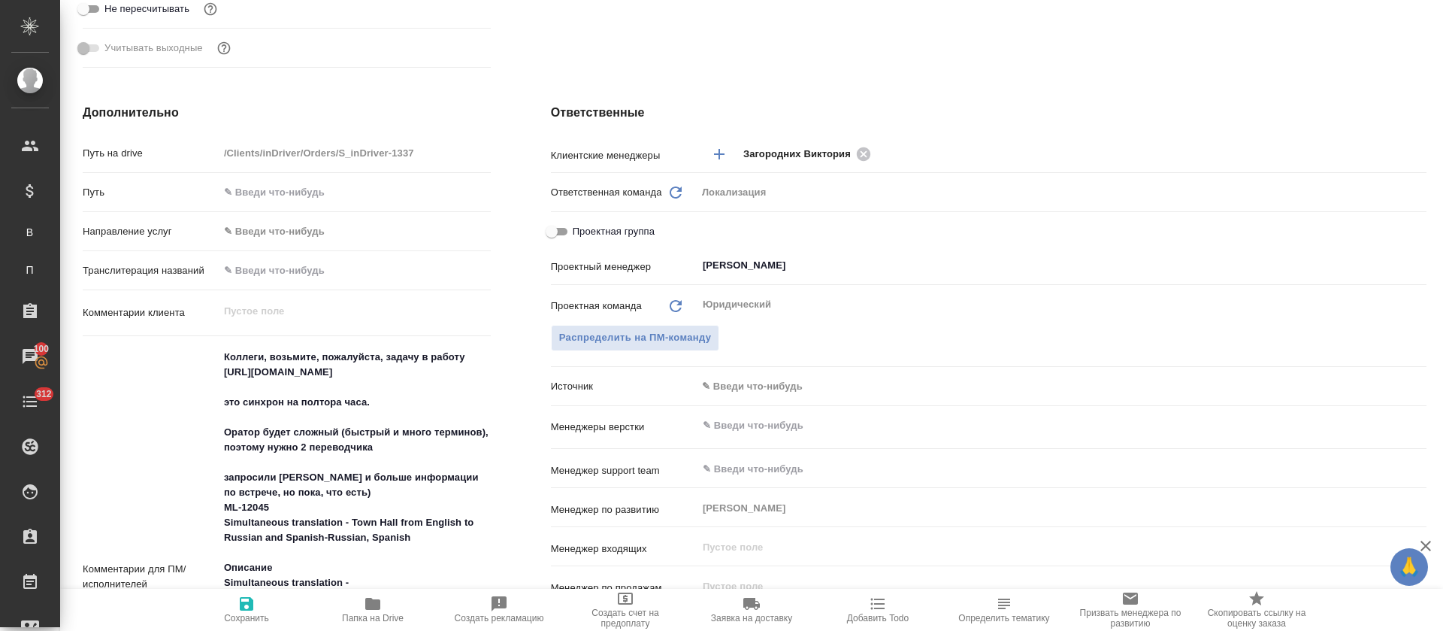
type textarea "x"
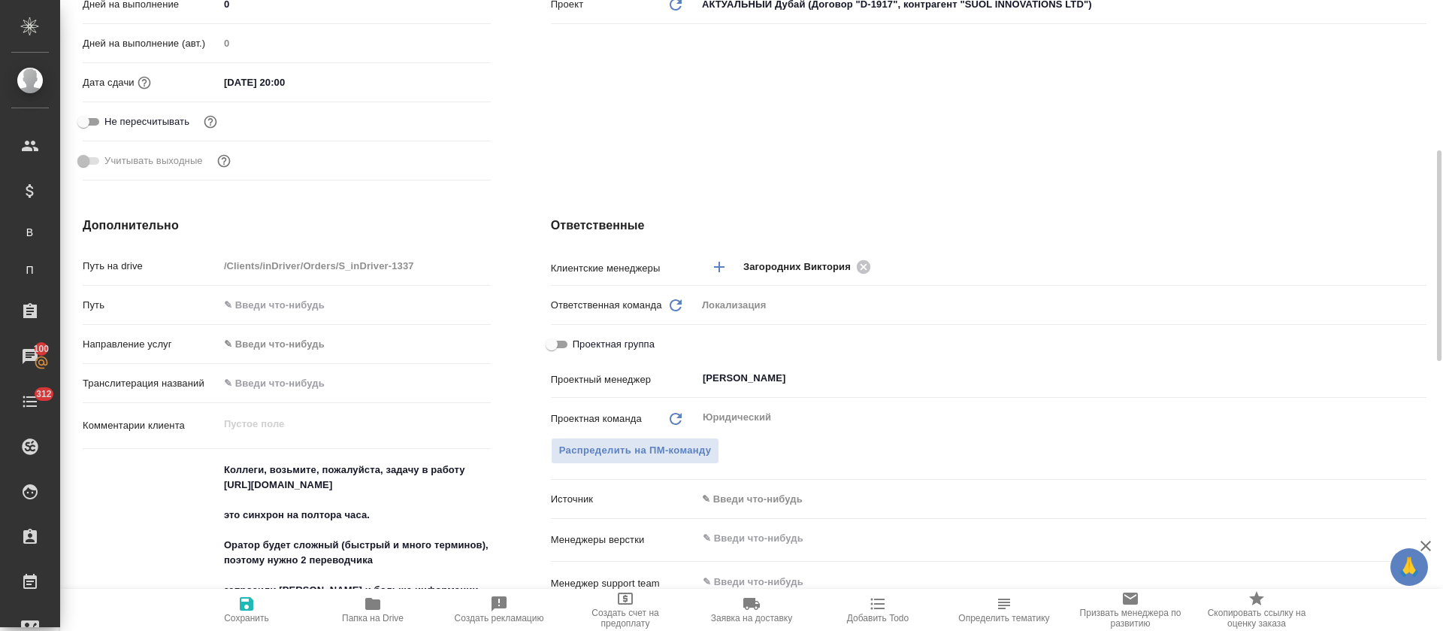
scroll to position [0, 0]
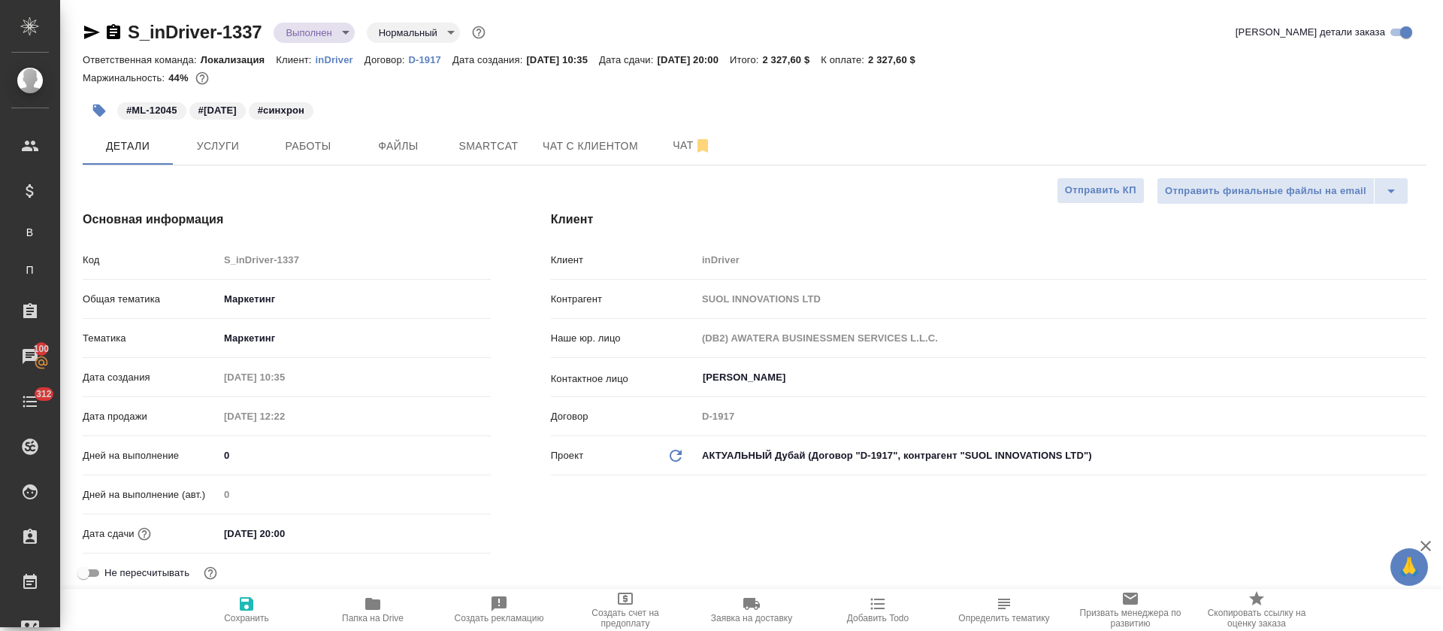
type textarea "x"
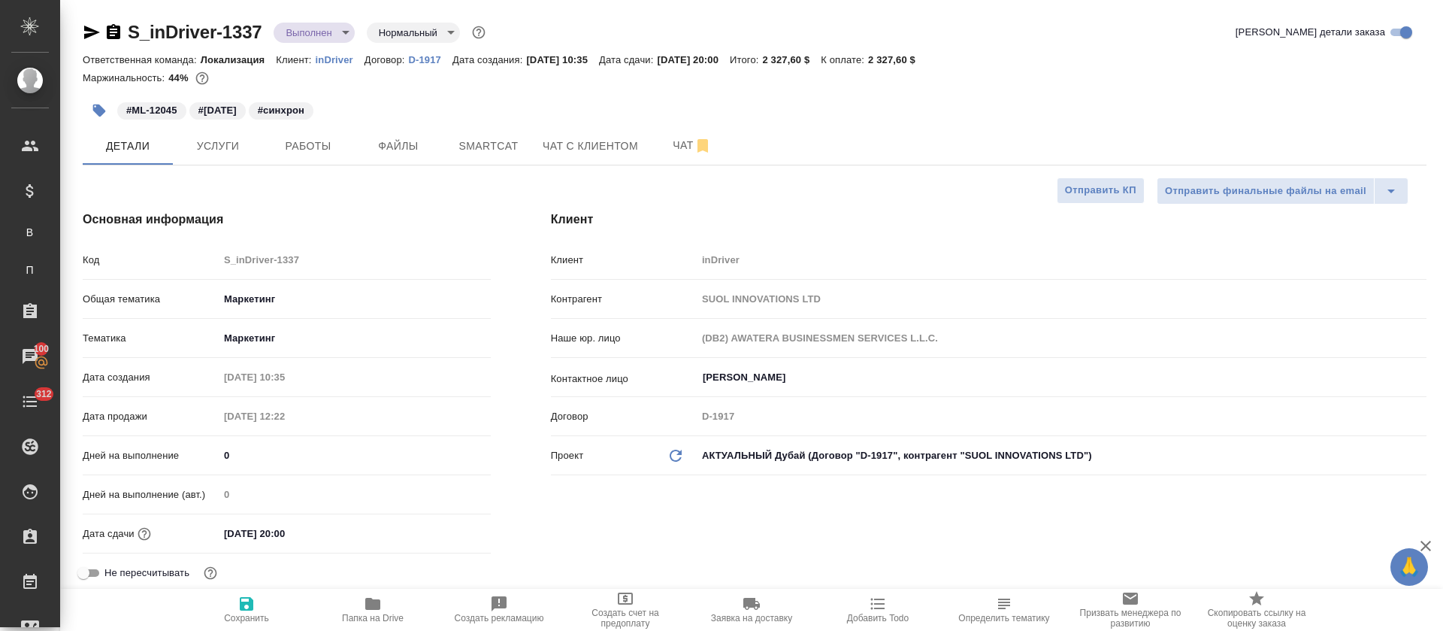
type textarea "x"
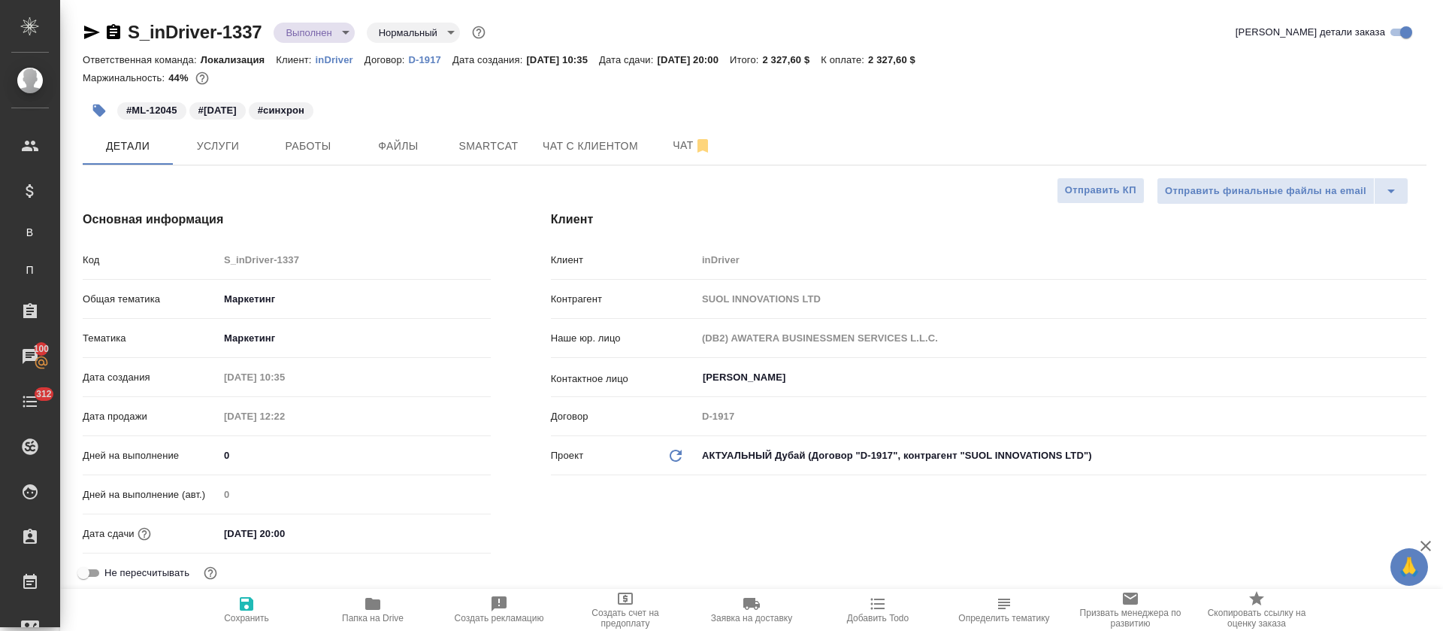
type textarea "x"
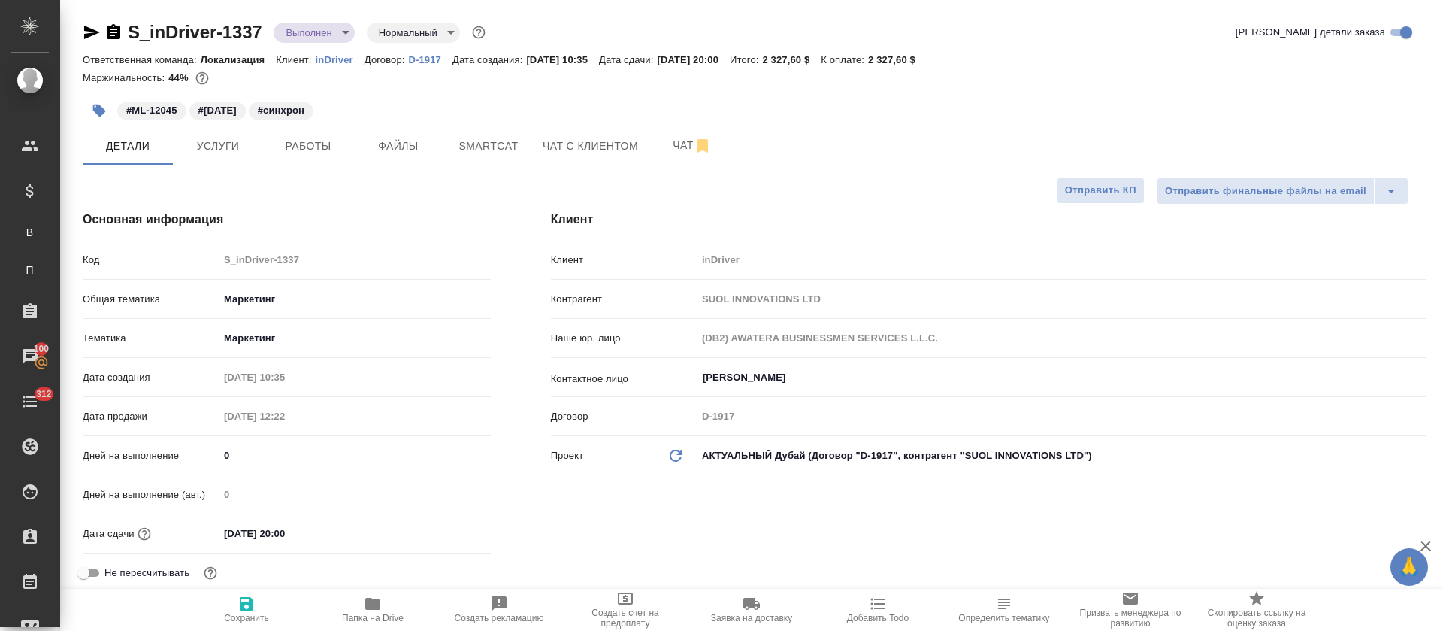
type textarea "x"
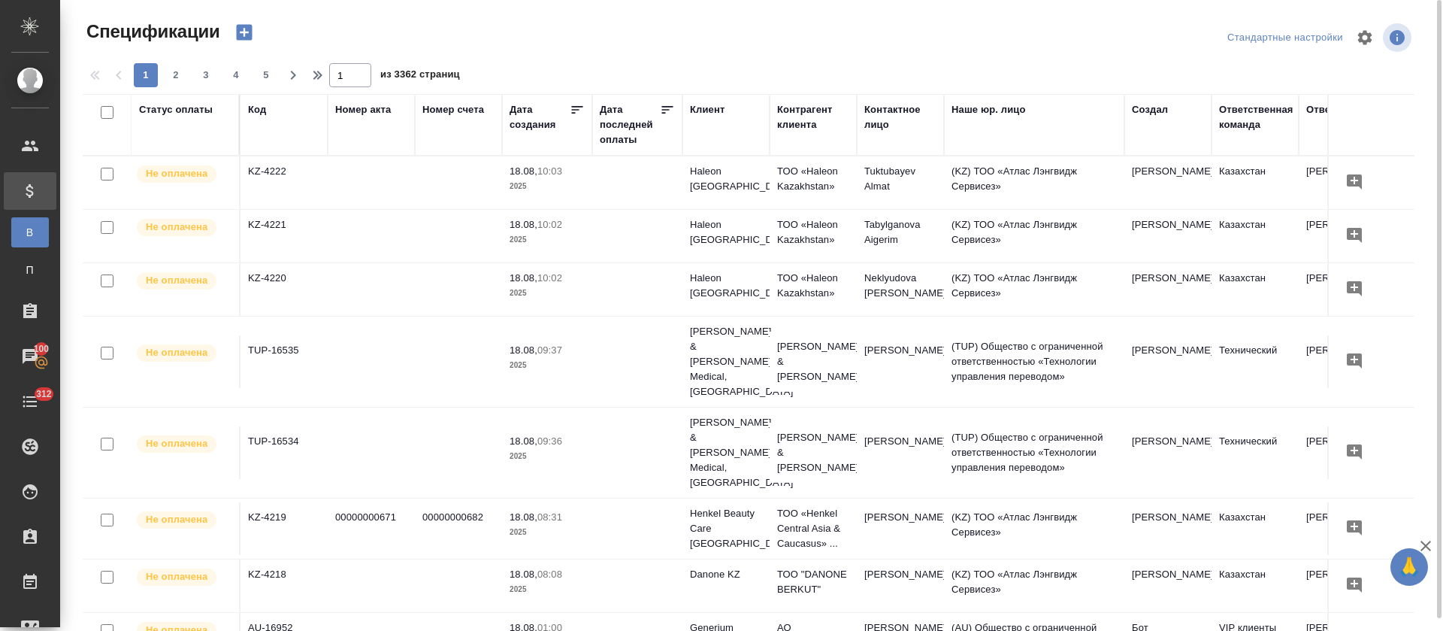
click at [247, 31] on icon "button" at bounding box center [244, 33] width 16 height 16
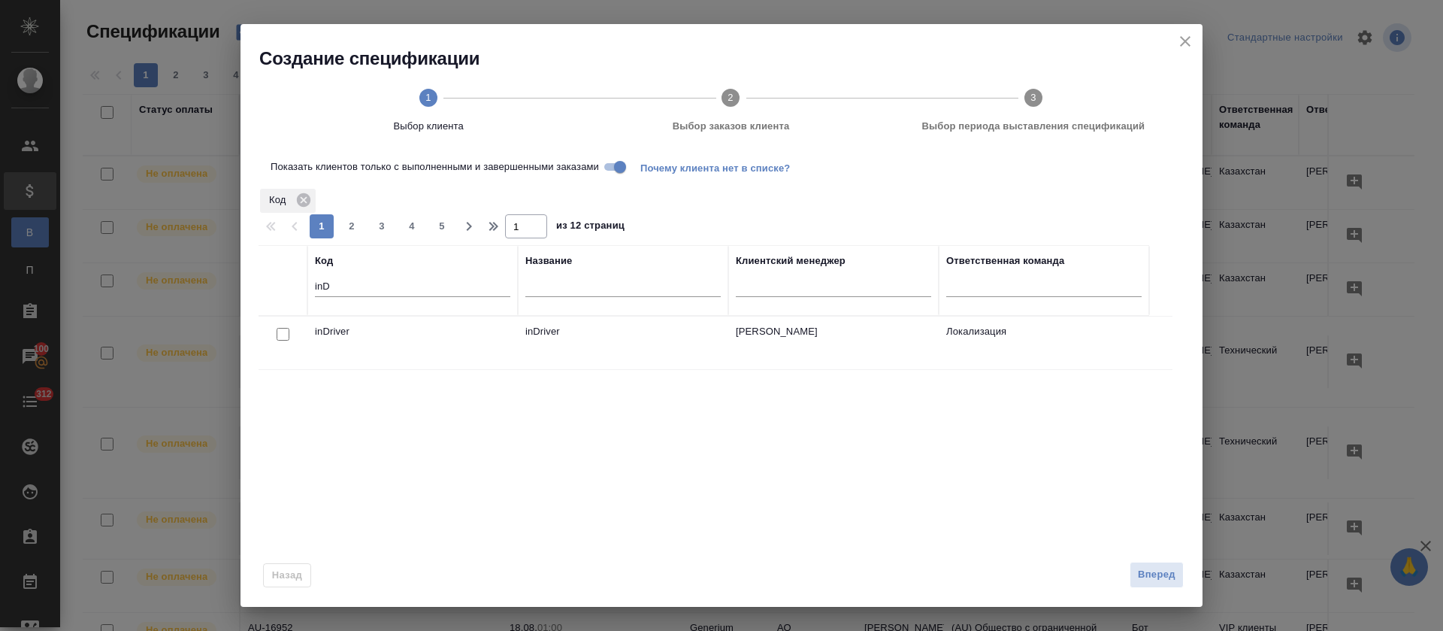
click at [284, 334] on input "checkbox" at bounding box center [283, 334] width 13 height 13
checkbox input "true"
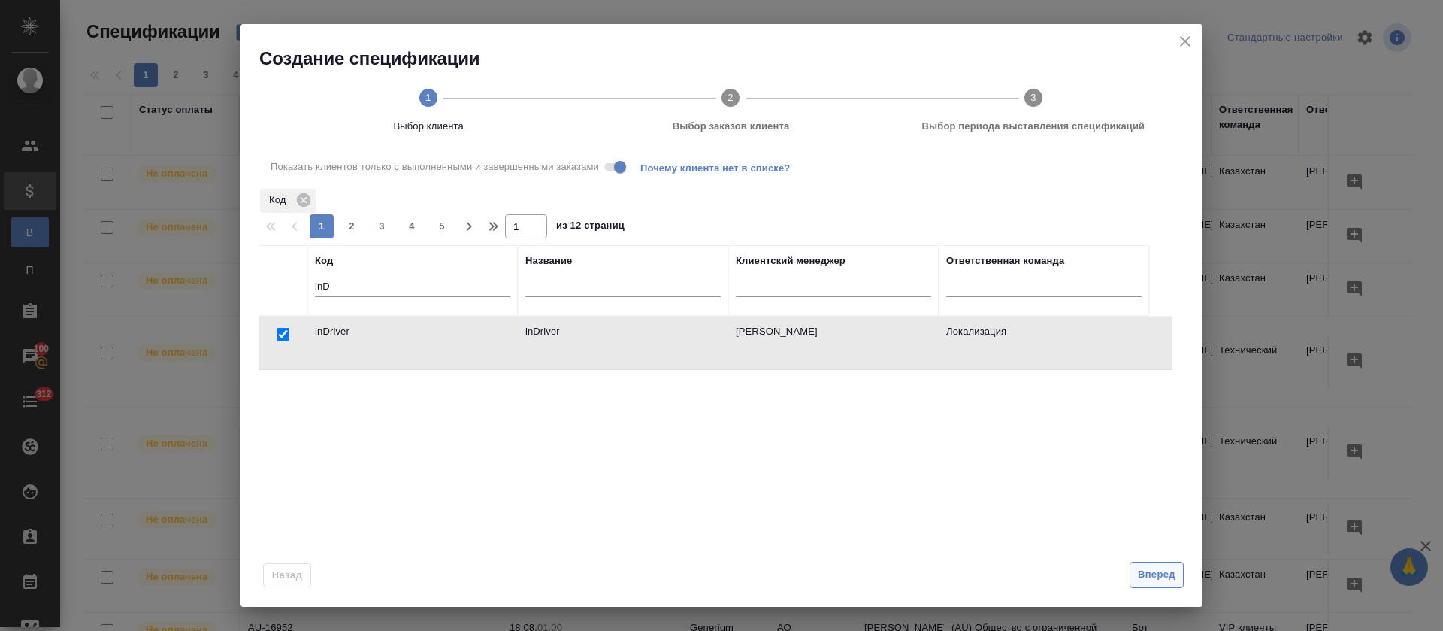
click at [1183, 577] on button "Вперед" at bounding box center [1157, 575] width 54 height 26
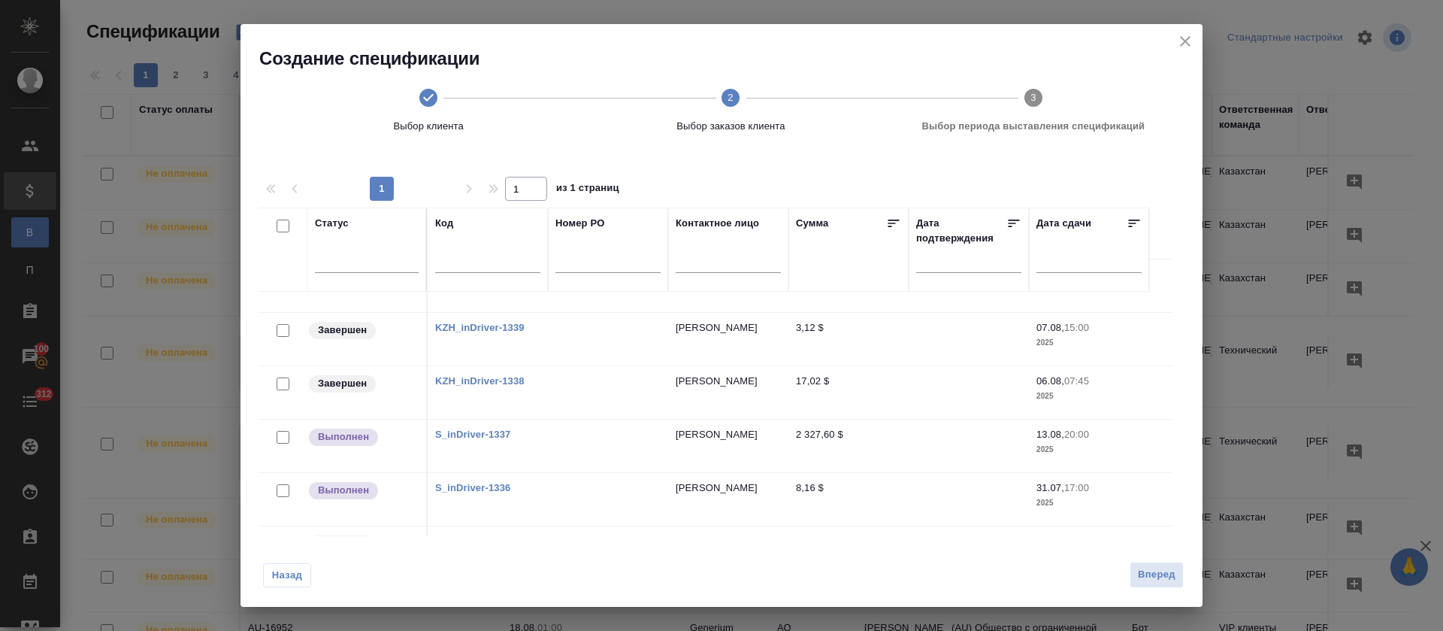
scroll to position [226, 0]
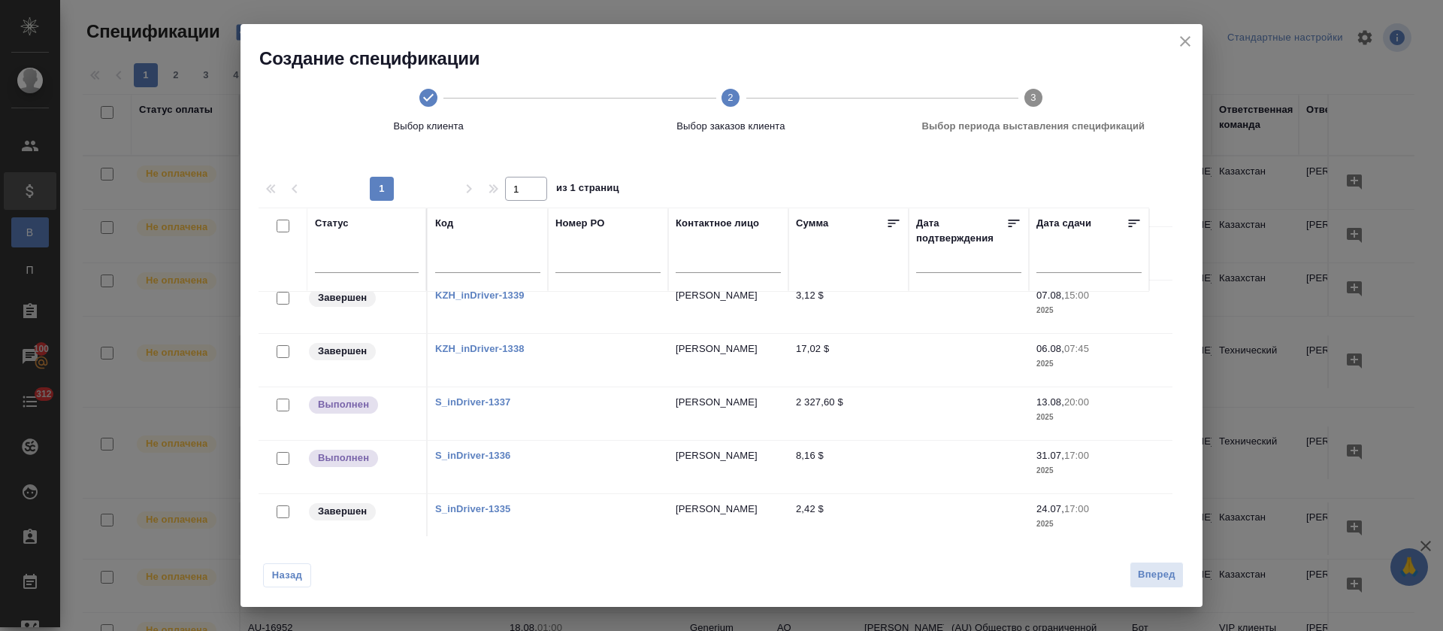
click at [283, 407] on input "checkbox" at bounding box center [283, 404] width 13 height 13
checkbox input "true"
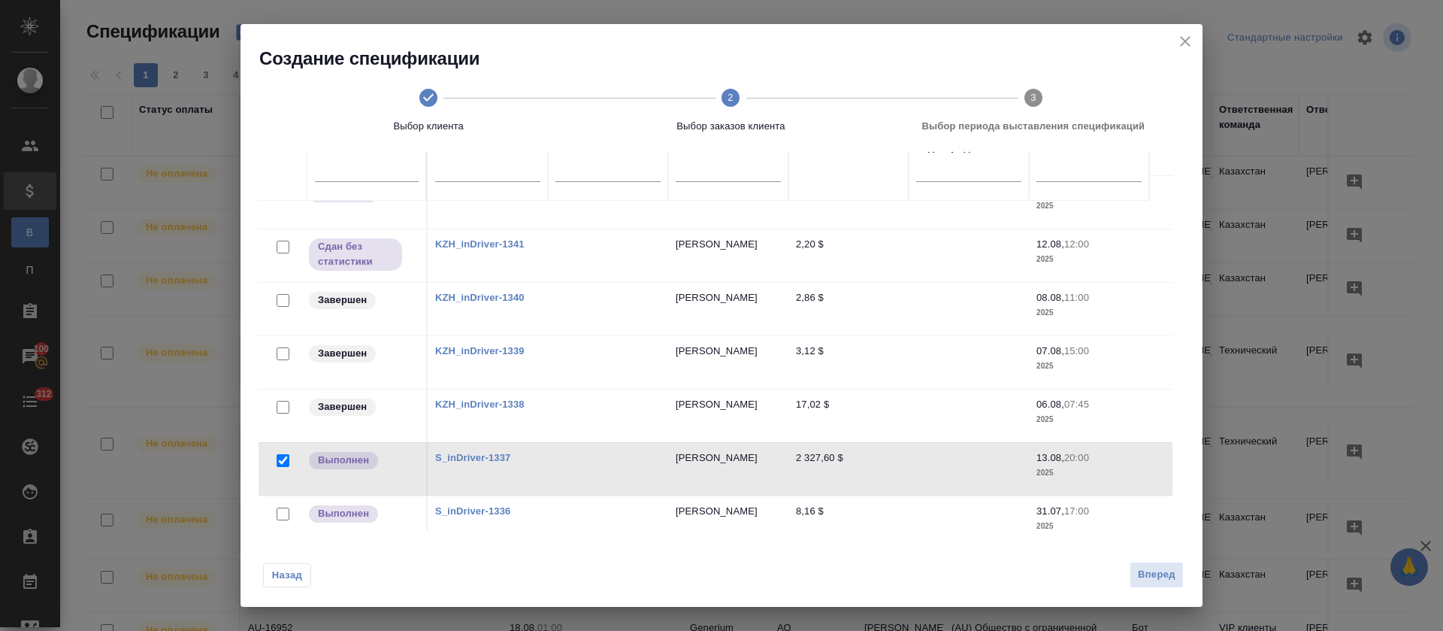
scroll to position [113, 0]
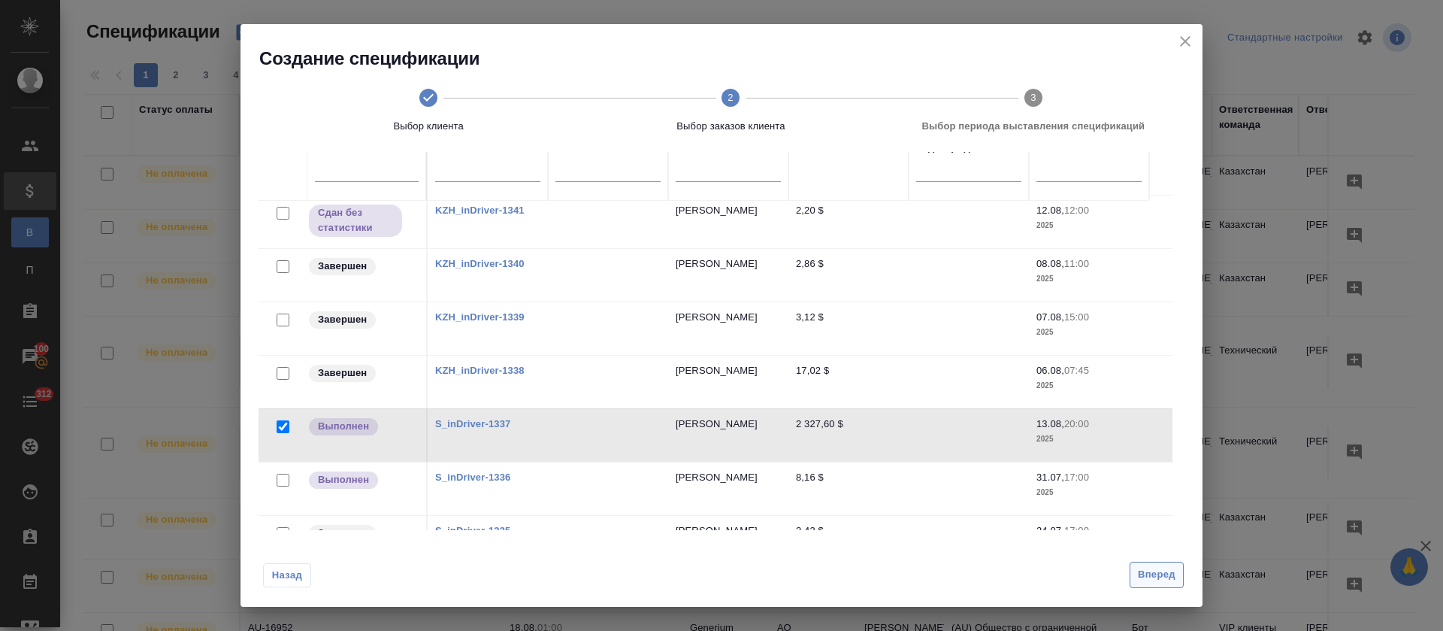
click at [1149, 576] on span "Вперед" at bounding box center [1157, 574] width 38 height 17
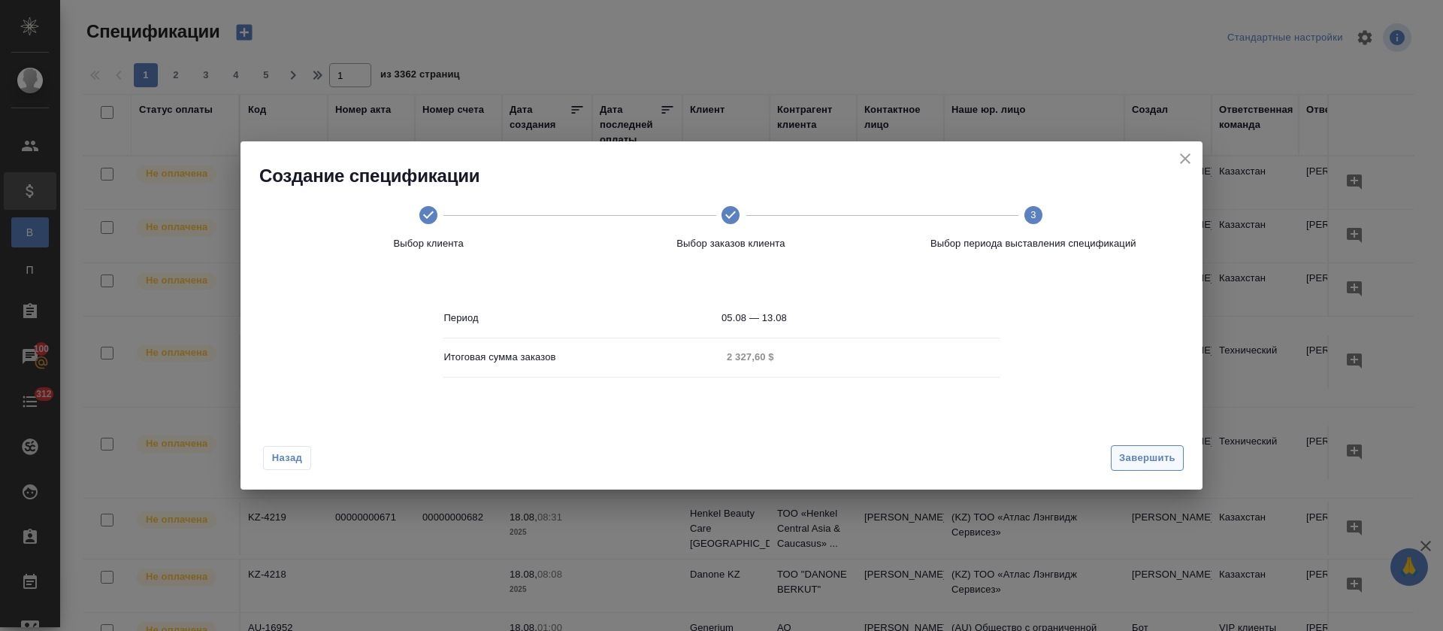
scroll to position [0, 0]
click at [1142, 463] on span "Завершить" at bounding box center [1147, 458] width 56 height 17
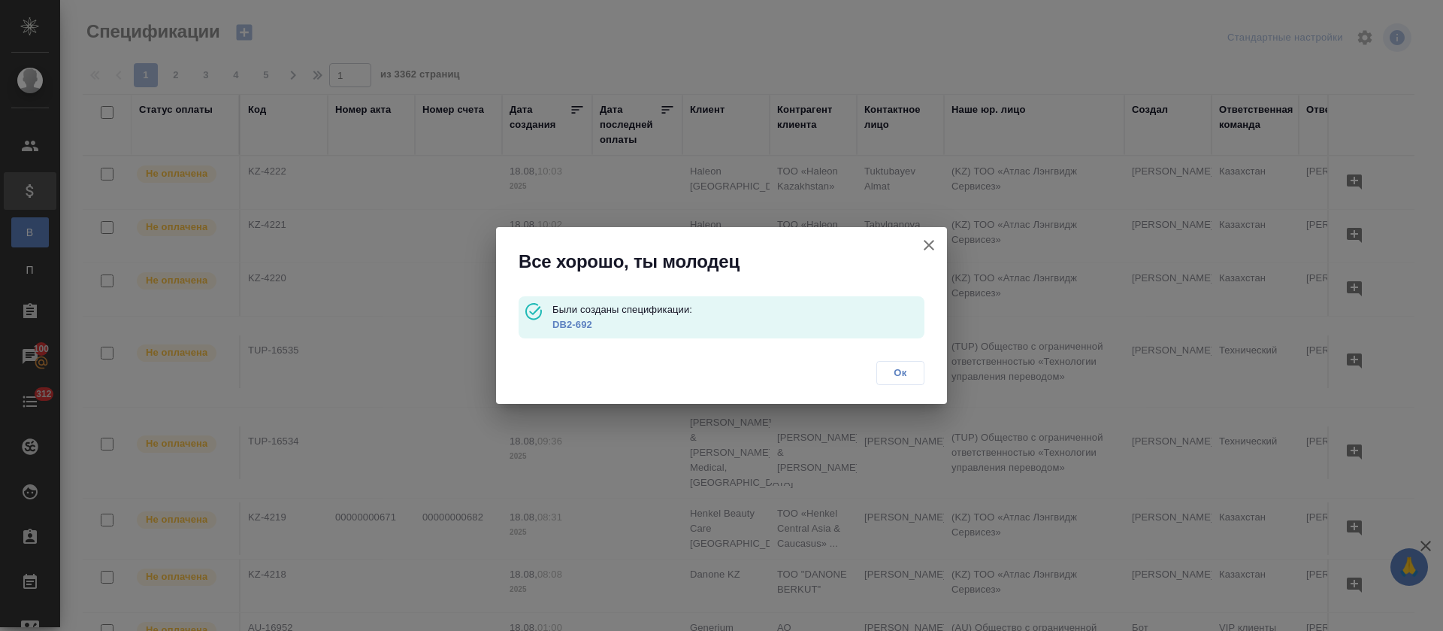
click at [583, 327] on link "DB2-692" at bounding box center [573, 324] width 40 height 11
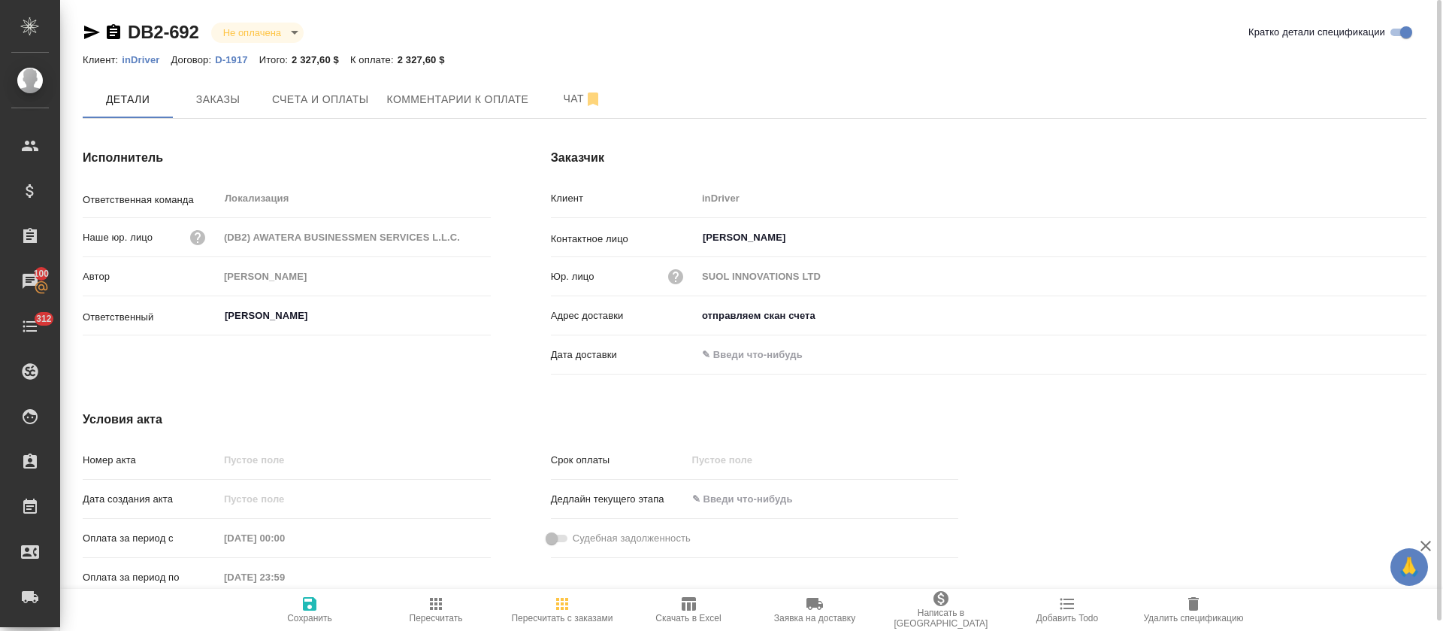
click at [692, 604] on icon "button" at bounding box center [689, 604] width 14 height 14
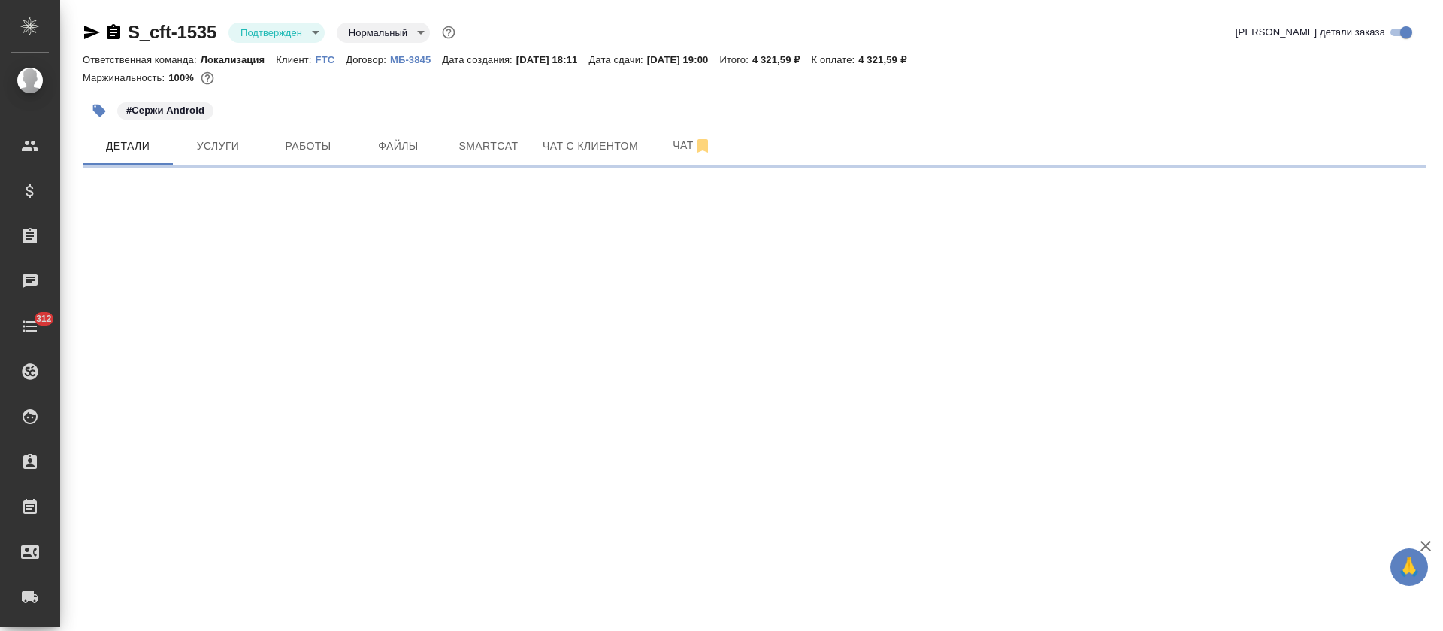
select select "RU"
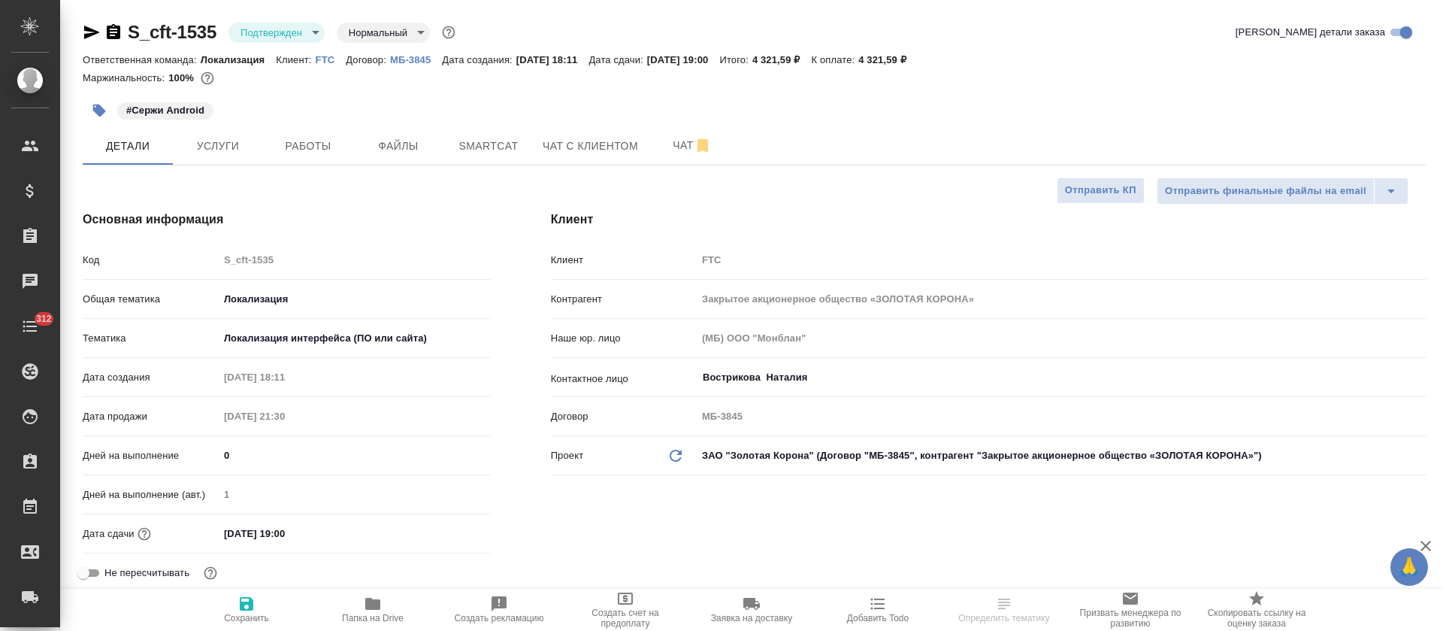
type textarea "x"
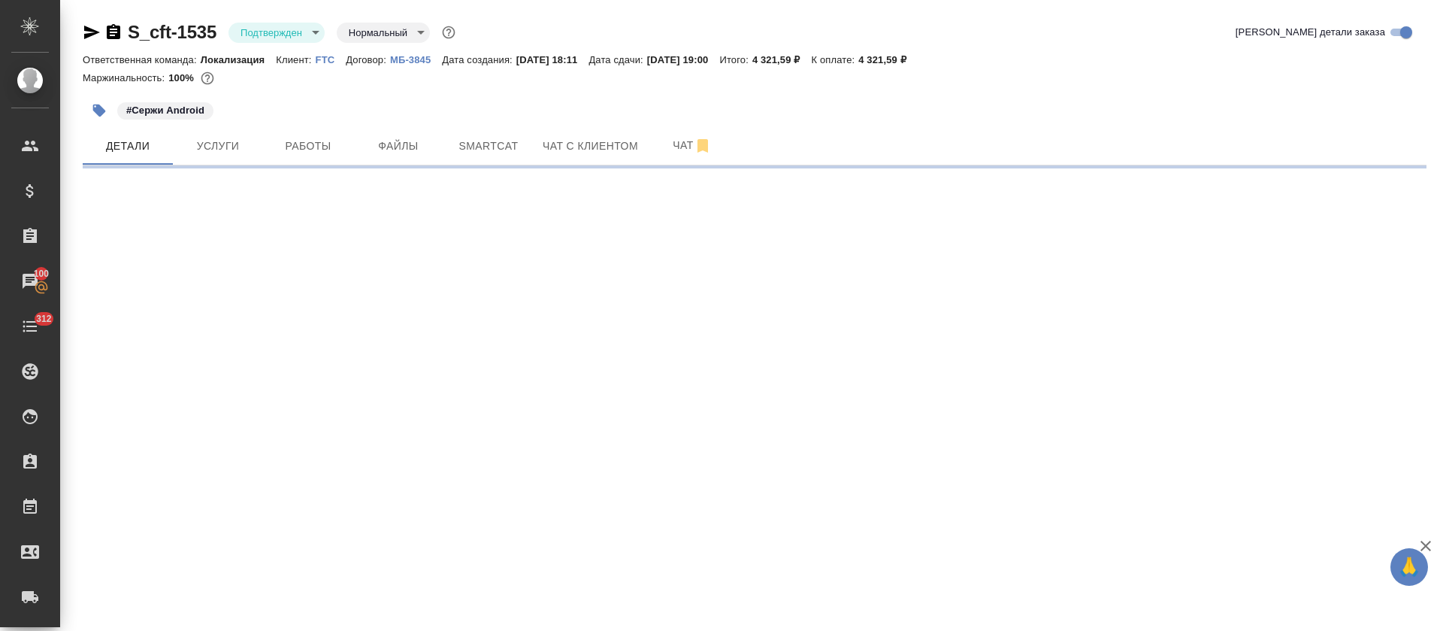
select select "RU"
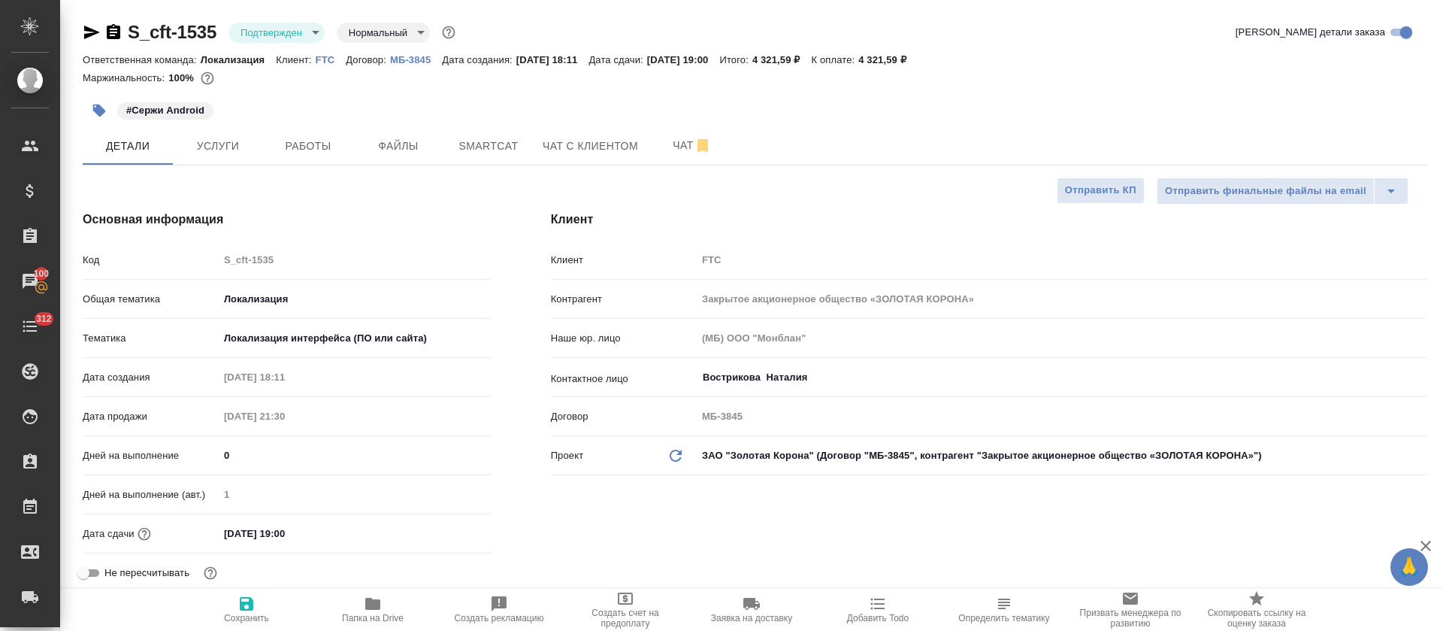
type textarea "x"
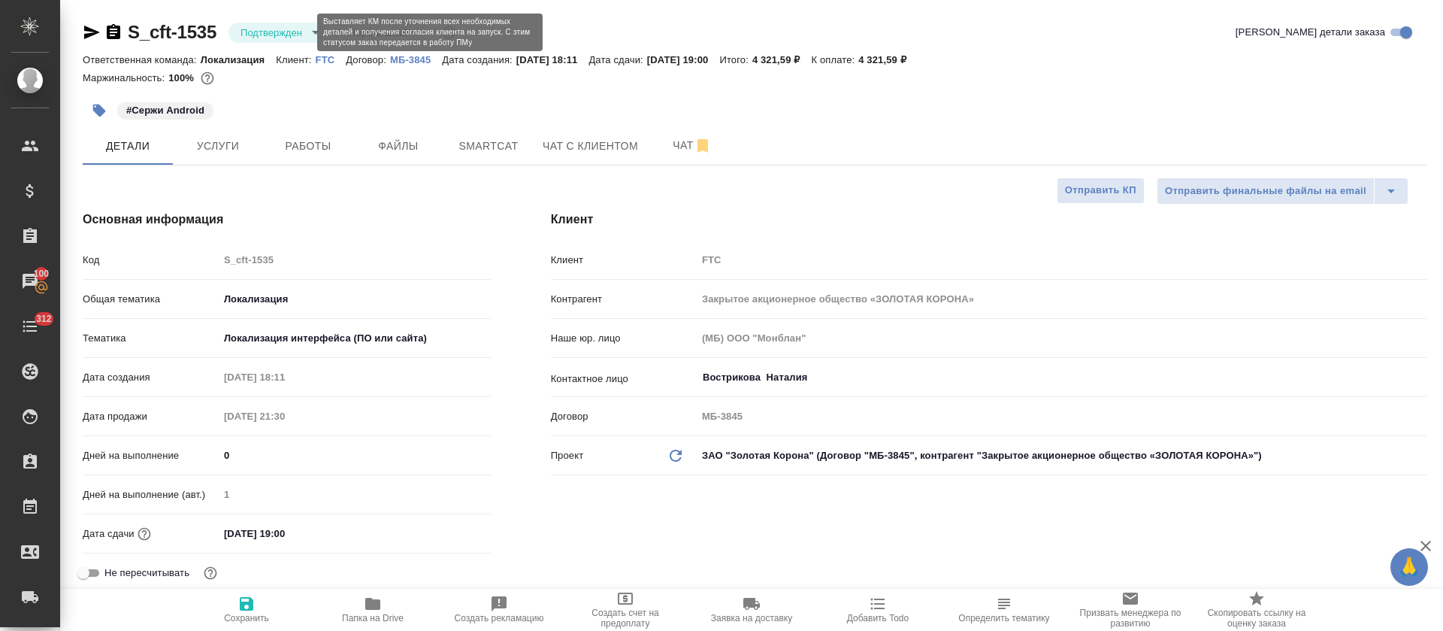
click at [304, 32] on body "🙏 .cls-1 fill:#fff; AWATERA [PERSON_NAME] Спецификации Заказы 100 Чаты 312 Todo…" at bounding box center [721, 315] width 1443 height 631
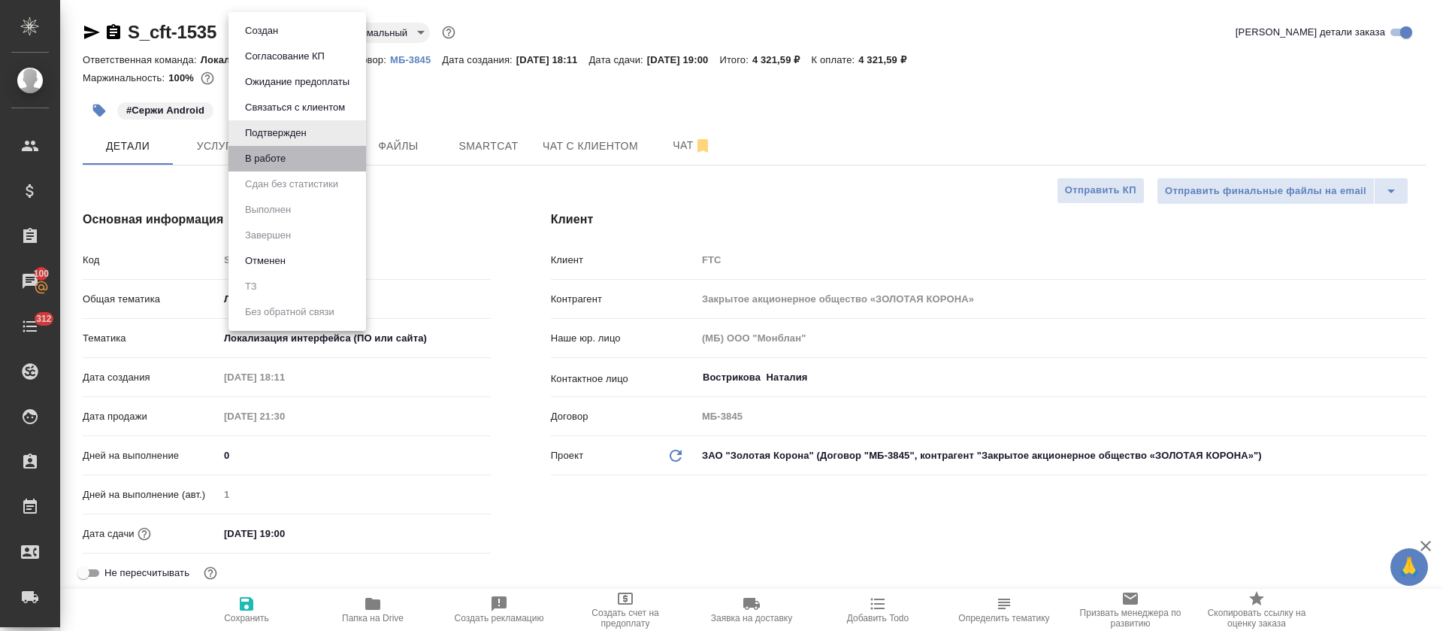
click at [326, 162] on li "В работе" at bounding box center [298, 159] width 138 height 26
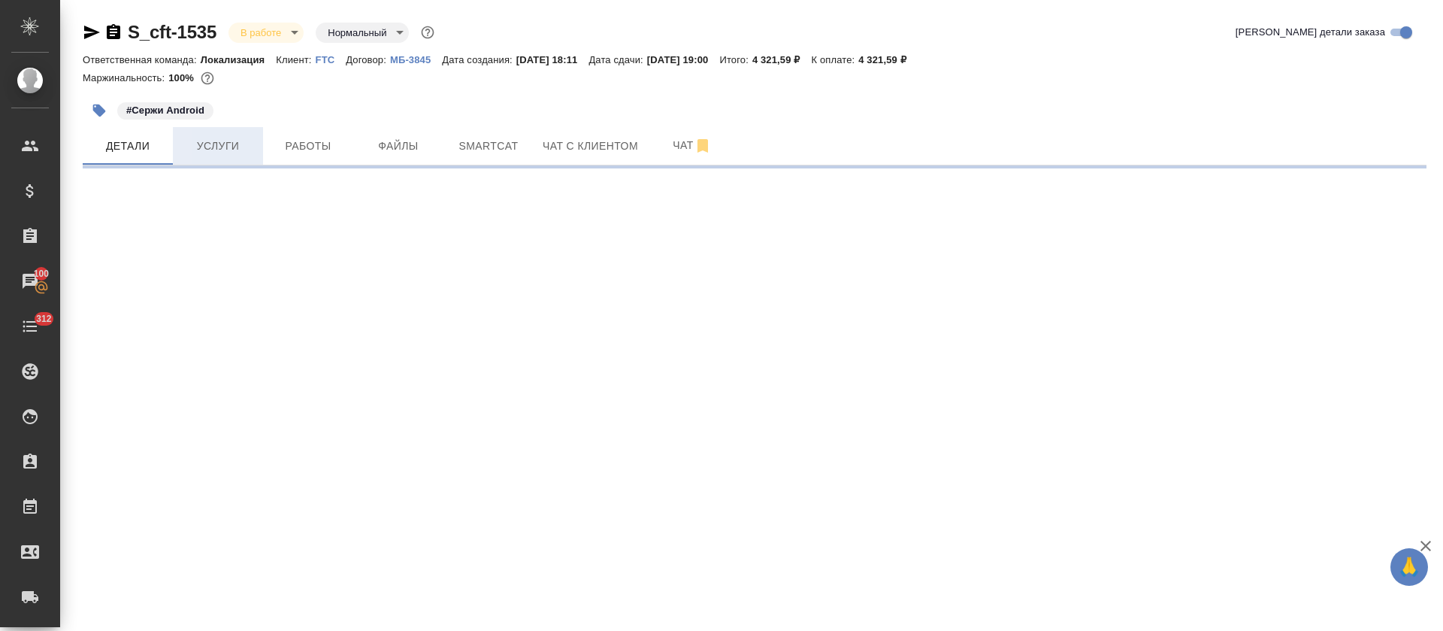
select select "RU"
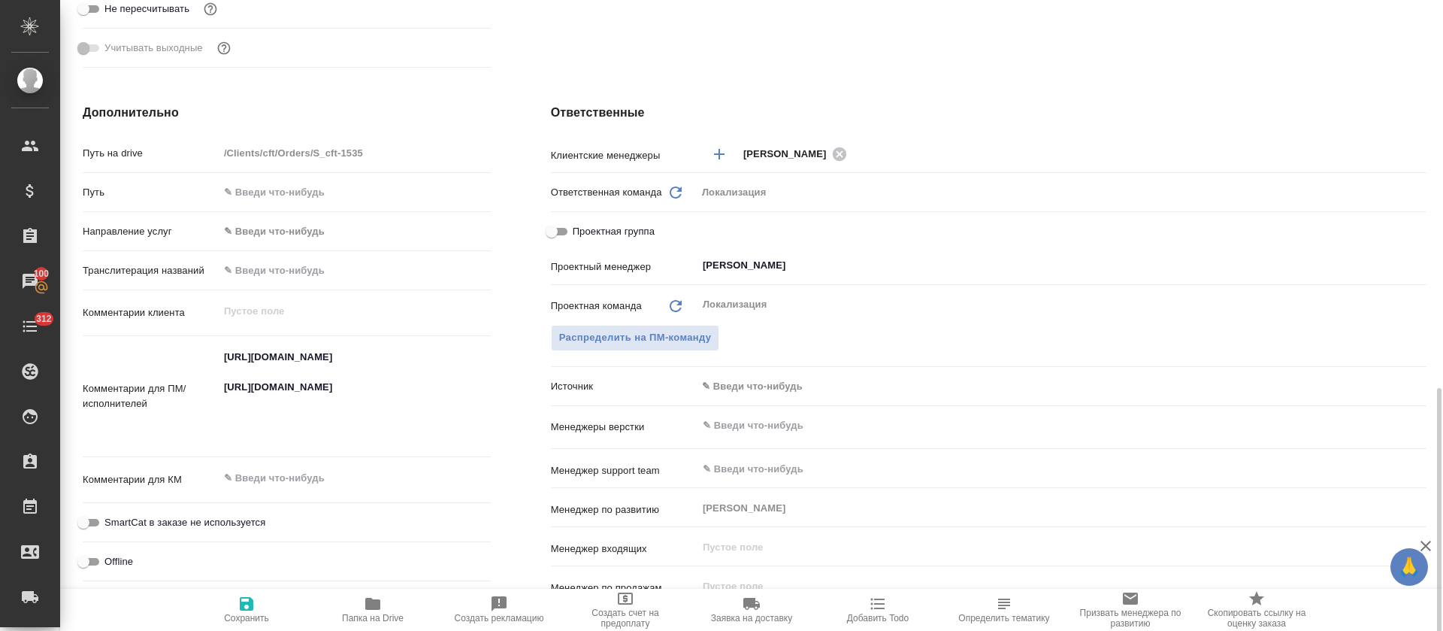
scroll to position [677, 0]
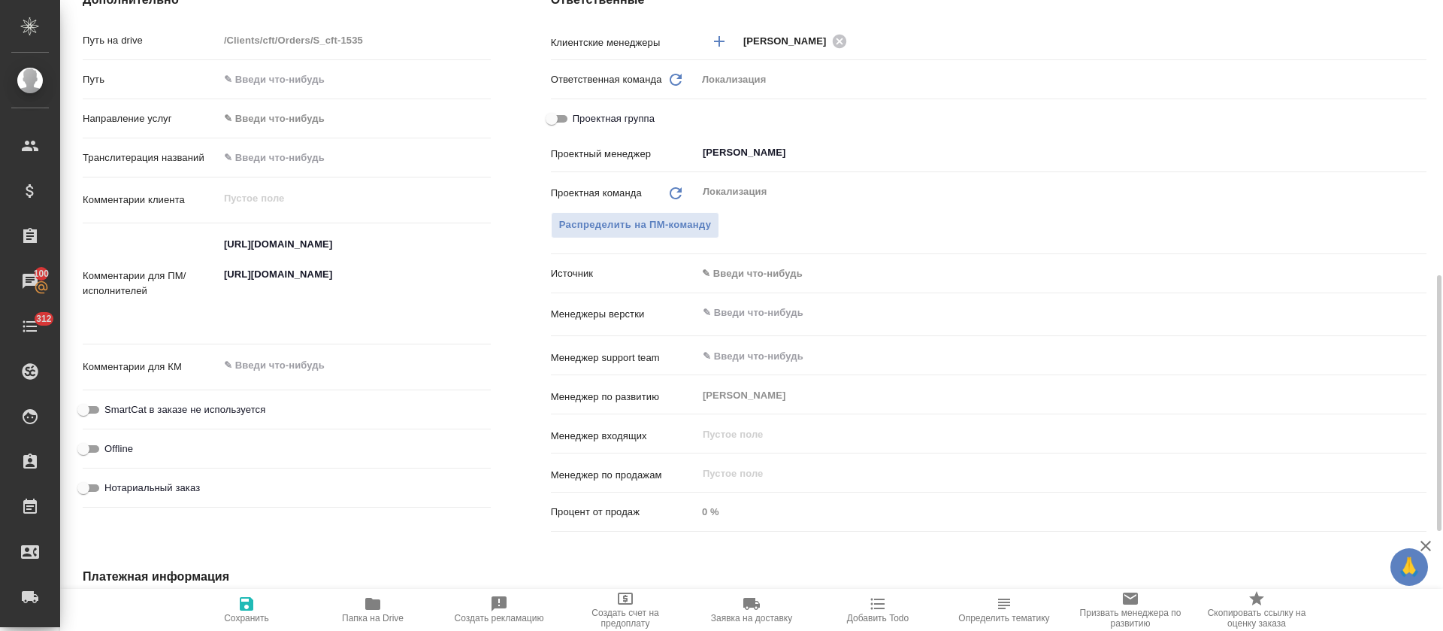
type textarea "x"
click at [286, 267] on textarea "[URL][DOMAIN_NAME] [URL][DOMAIN_NAME]" at bounding box center [355, 282] width 272 height 101
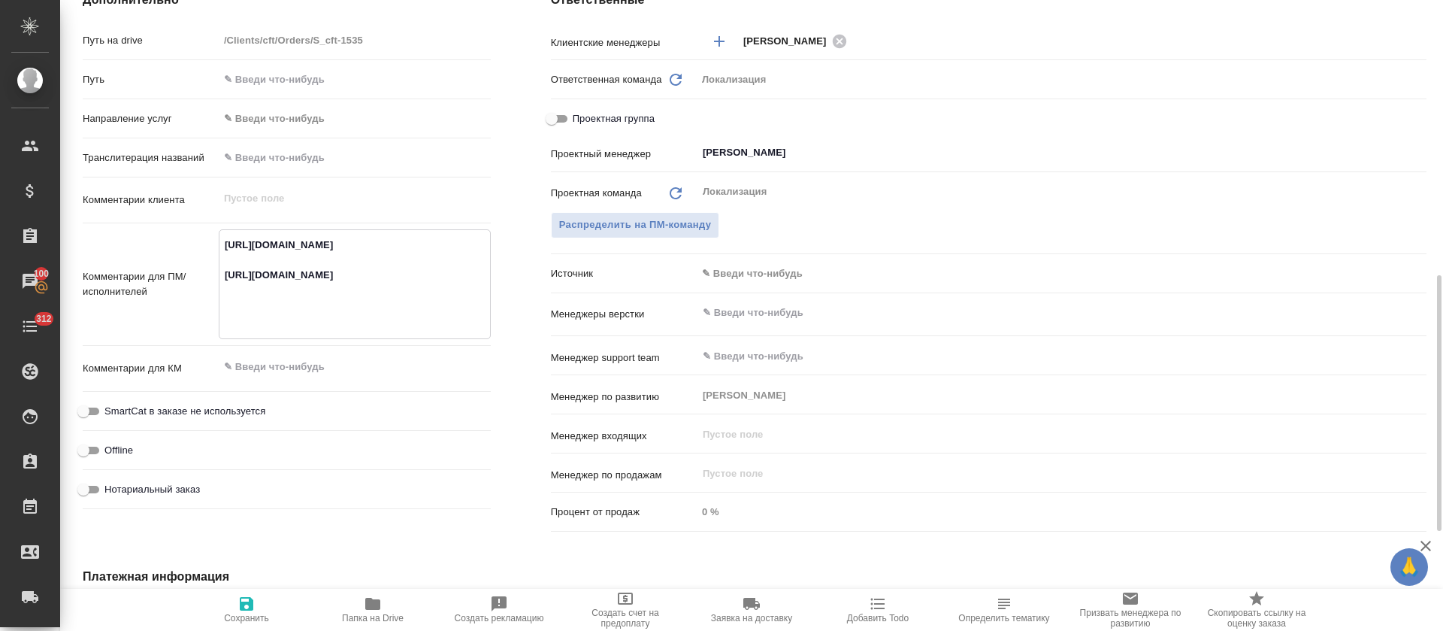
click at [288, 247] on textarea "[URL][DOMAIN_NAME] [URL][DOMAIN_NAME]" at bounding box center [355, 282] width 271 height 101
type textarea "x"
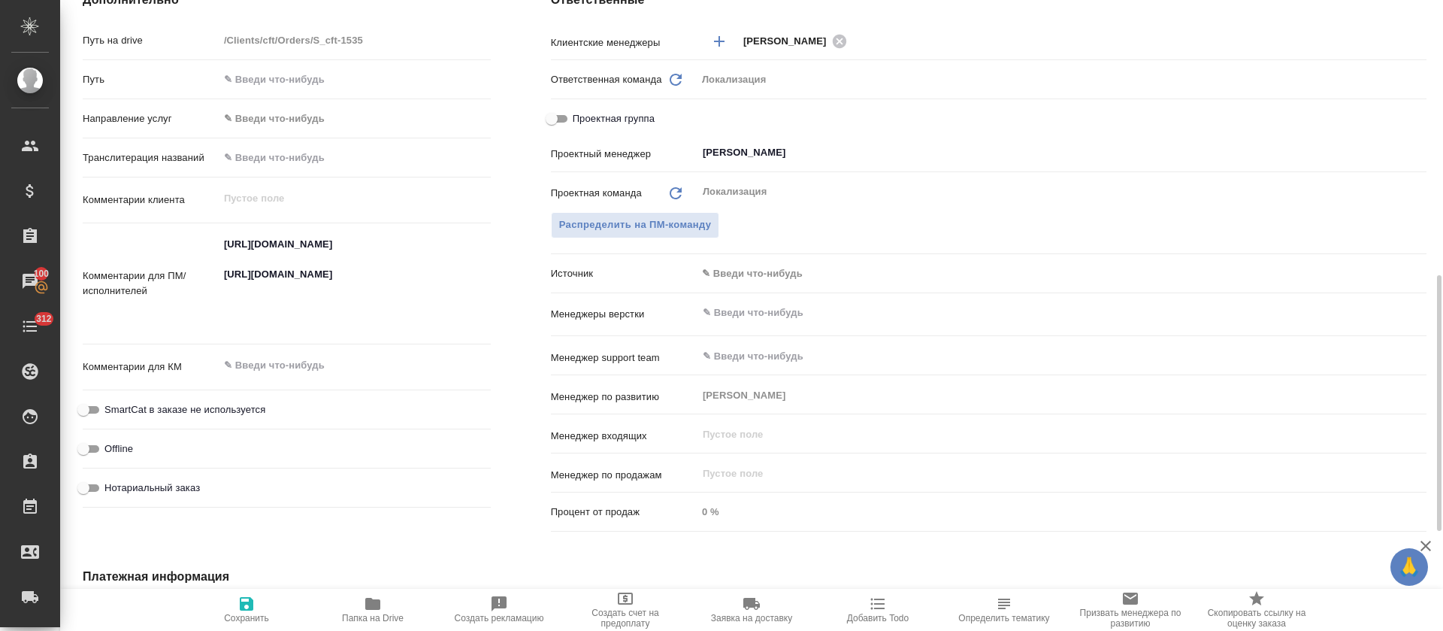
type textarea "x"
click at [282, 298] on textarea "[URL][DOMAIN_NAME] [URL][DOMAIN_NAME]" at bounding box center [355, 282] width 271 height 101
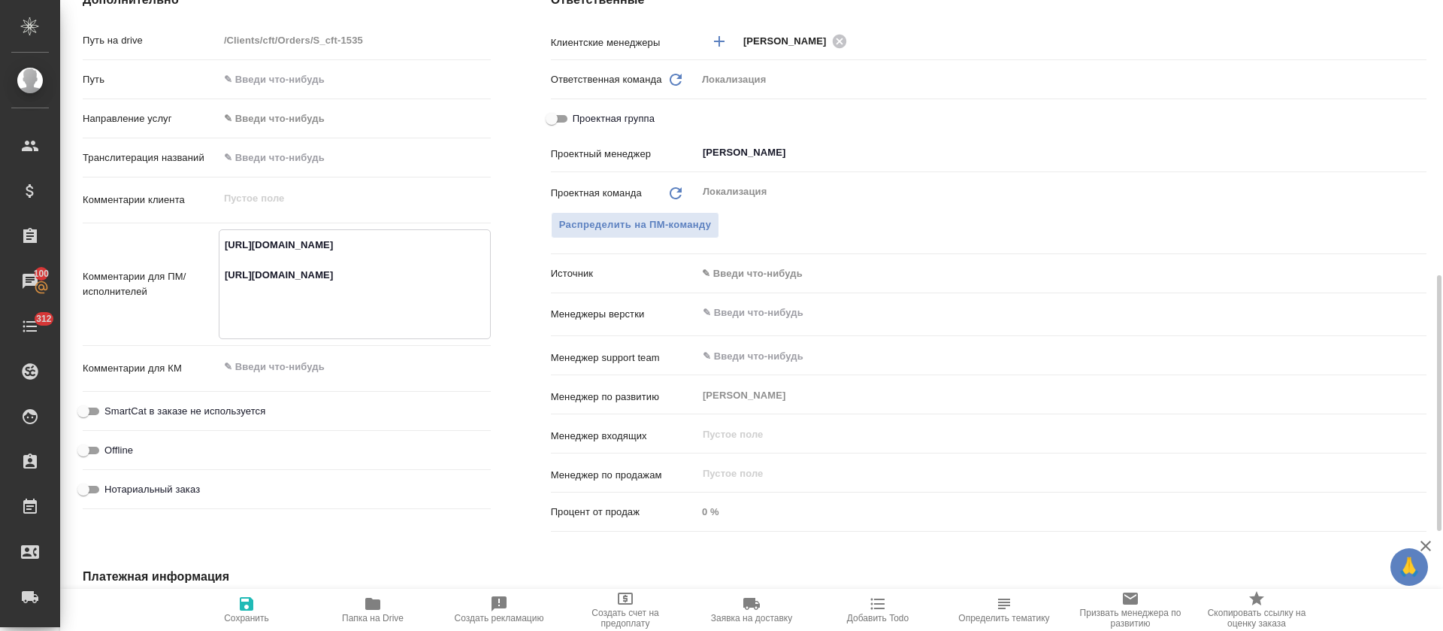
click at [282, 298] on textarea "https://smartcat.com/projects/64c78566-ebcf-4faf-9644-26ca342ce695/files?target…" at bounding box center [355, 282] width 271 height 101
type textarea "x"
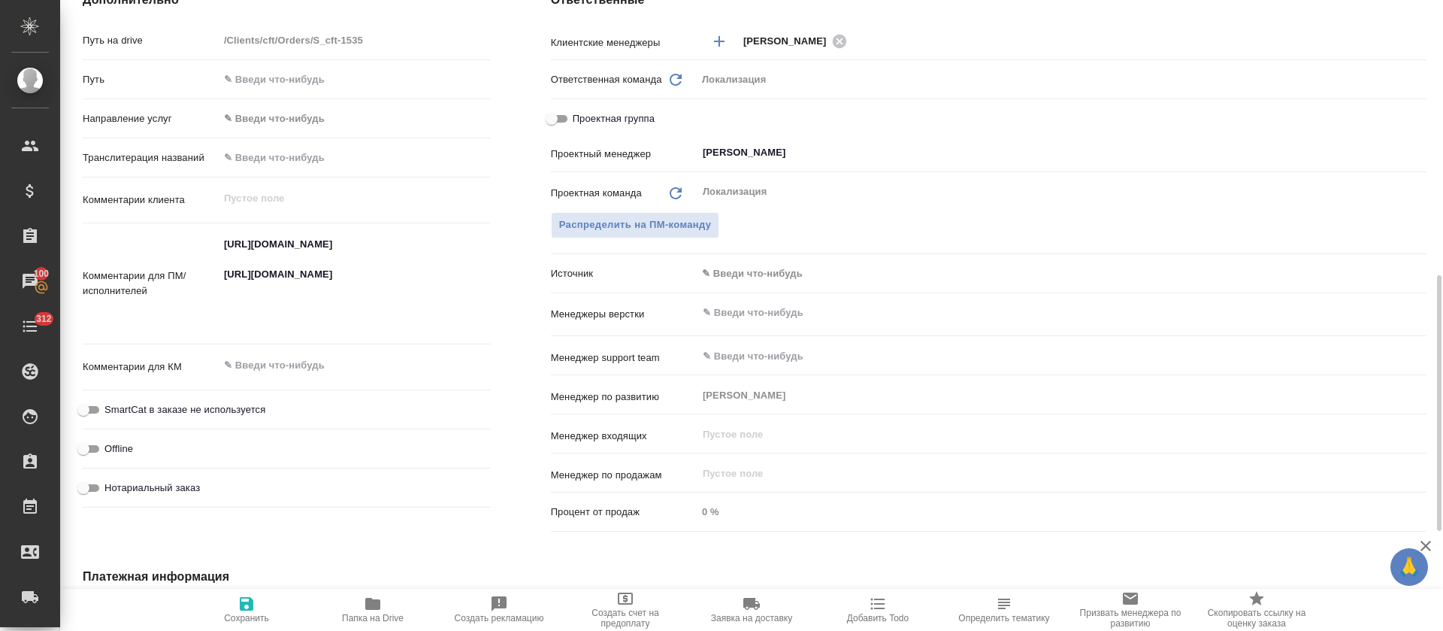
type textarea "x"
click at [327, 253] on textarea "https://smartcat.com/projects/64c78566-ebcf-4faf-9644-26ca342ce695/files?target…" at bounding box center [355, 282] width 271 height 101
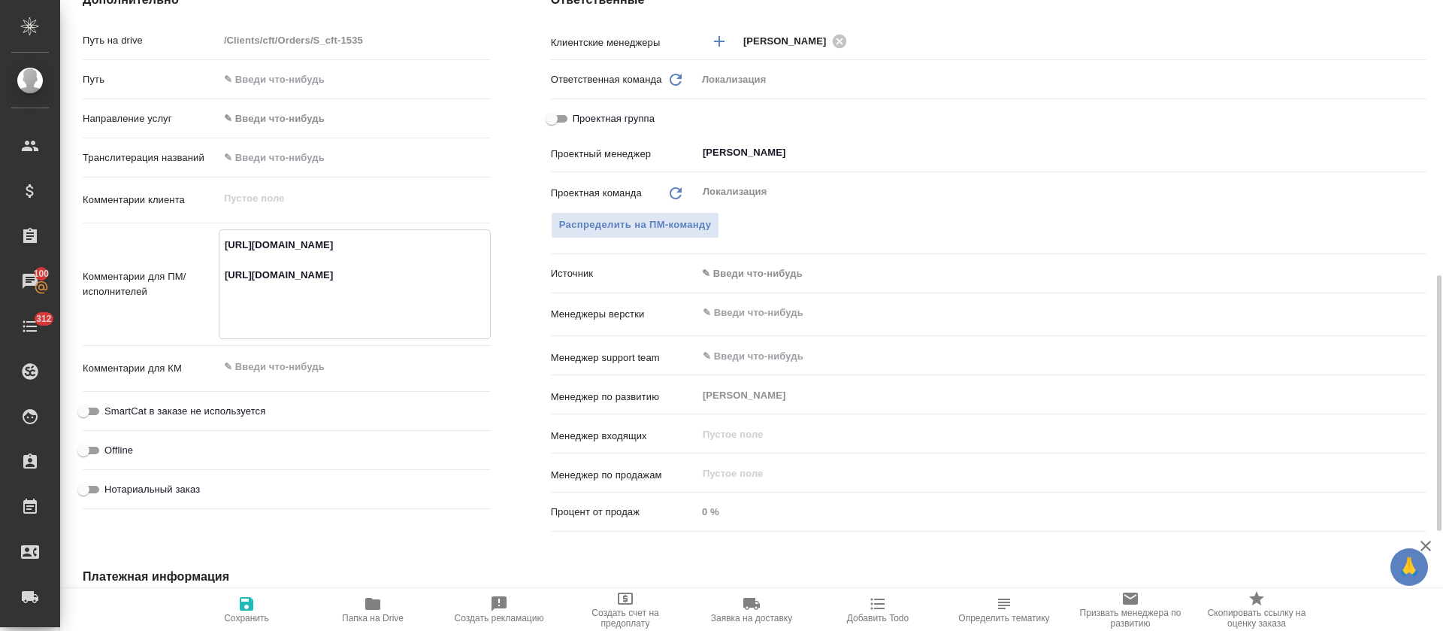
click at [327, 253] on textarea "https://smartcat.com/projects/64c78566-ebcf-4faf-9644-26ca342ce695/files?target…" at bounding box center [355, 282] width 271 height 101
type textarea "x"
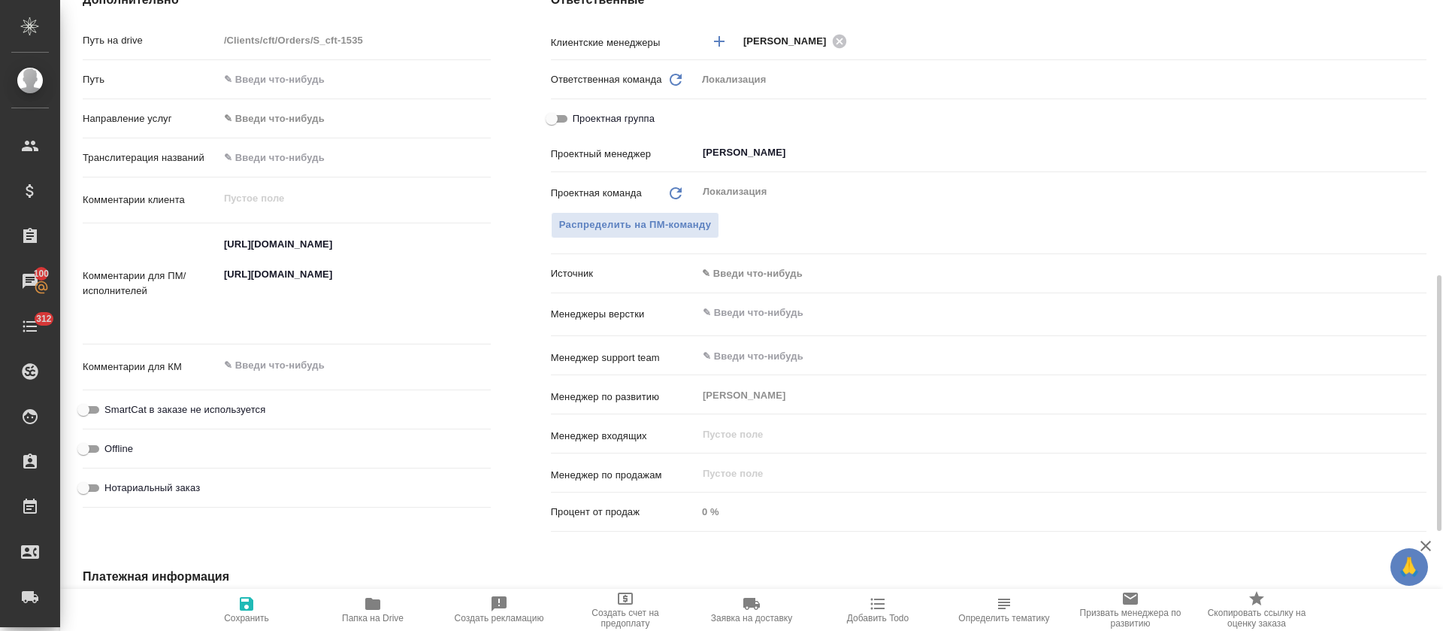
type textarea "x"
click at [298, 258] on textarea "https://smartcat.com/projects/64c78566-ebcf-4faf-9644-26ca342ce695/files?target…" at bounding box center [355, 282] width 271 height 101
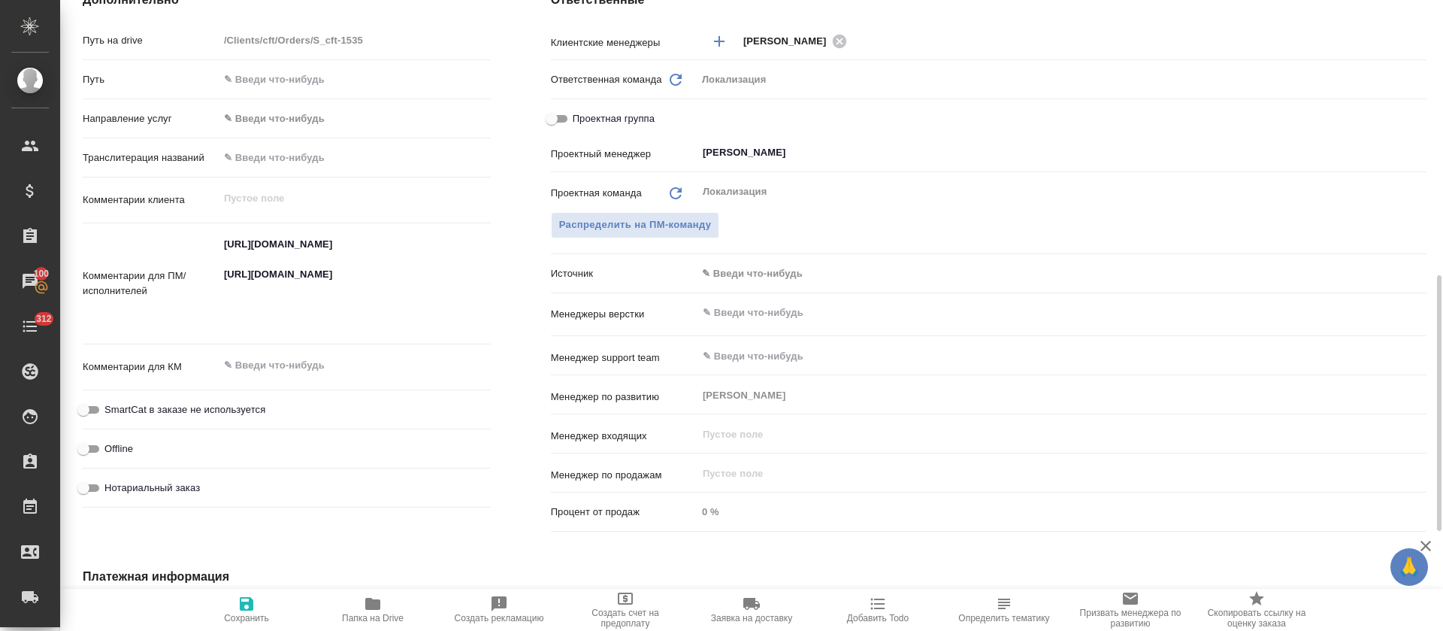
type textarea "x"
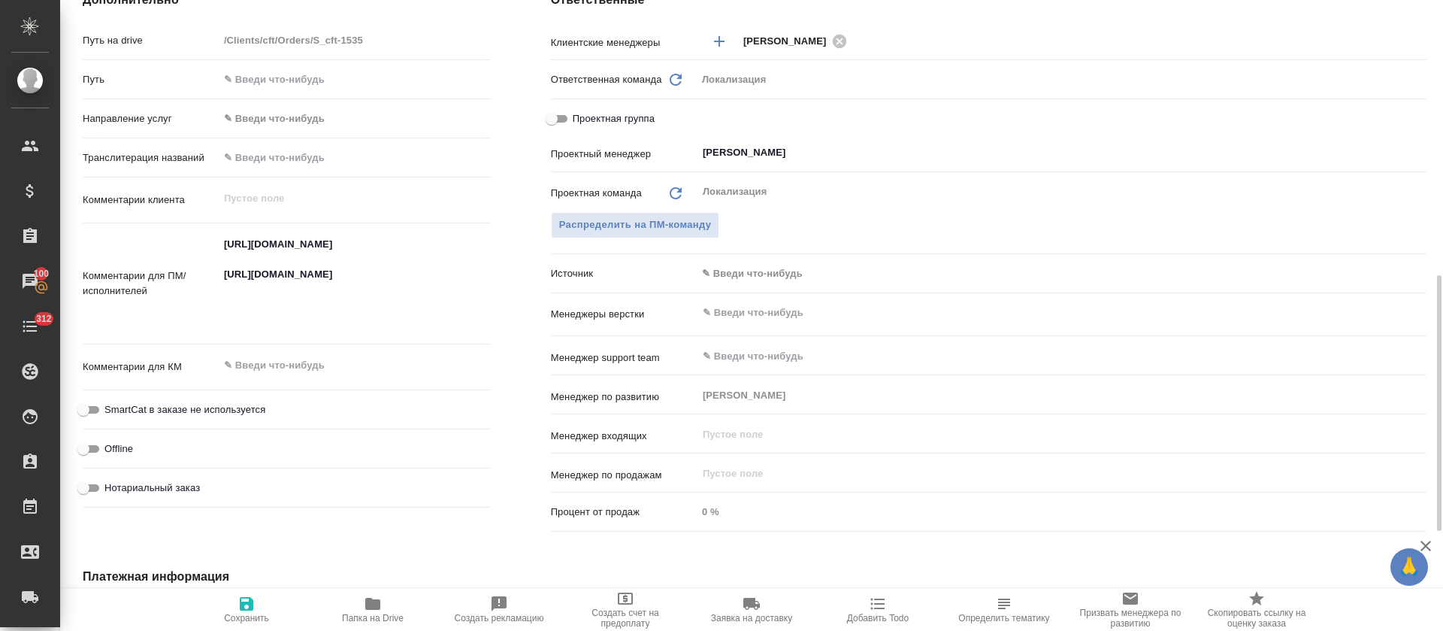
type textarea "x"
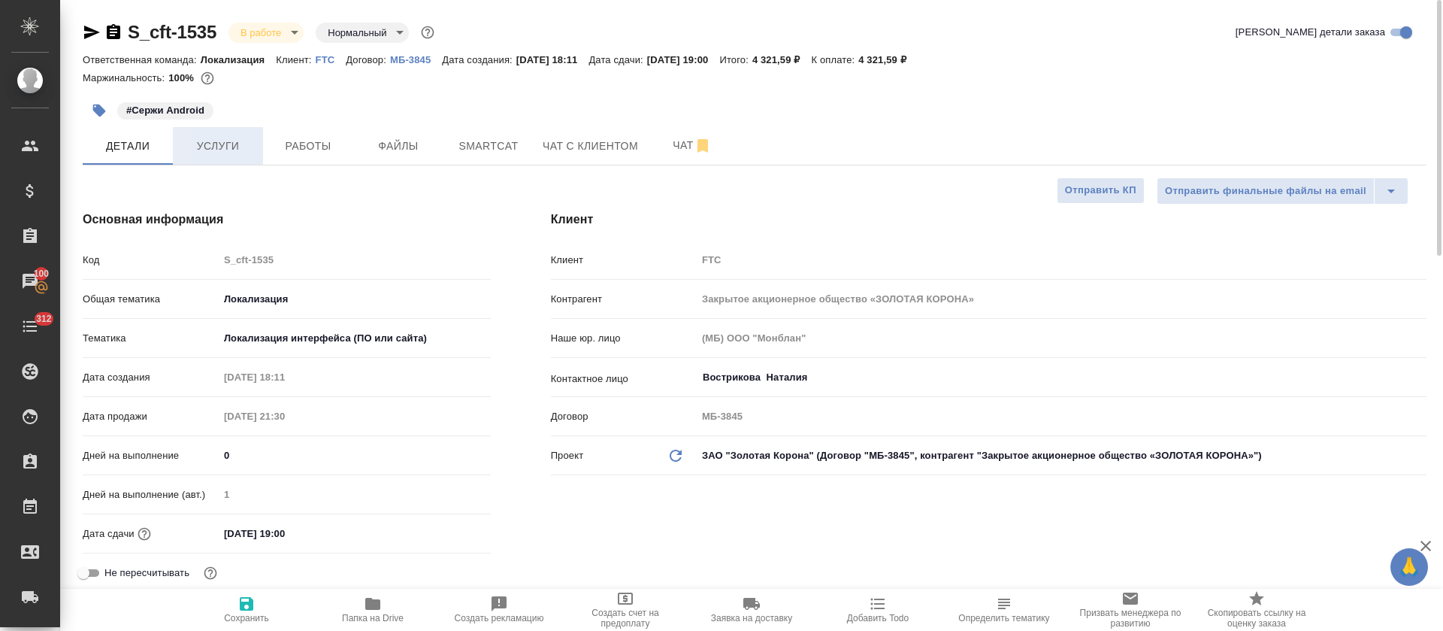
type textarea "x"
click at [221, 135] on button "Услуги" at bounding box center [218, 146] width 90 height 38
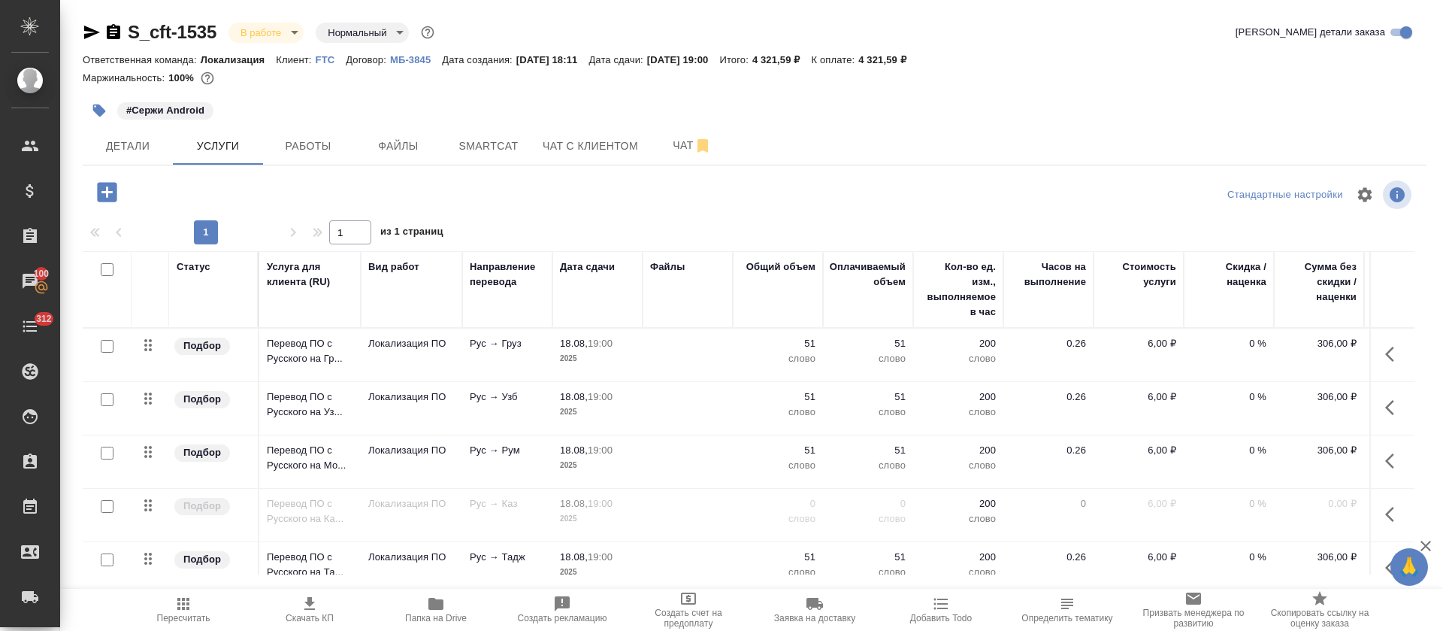
click at [329, 61] on p "FTC" at bounding box center [331, 59] width 31 height 11
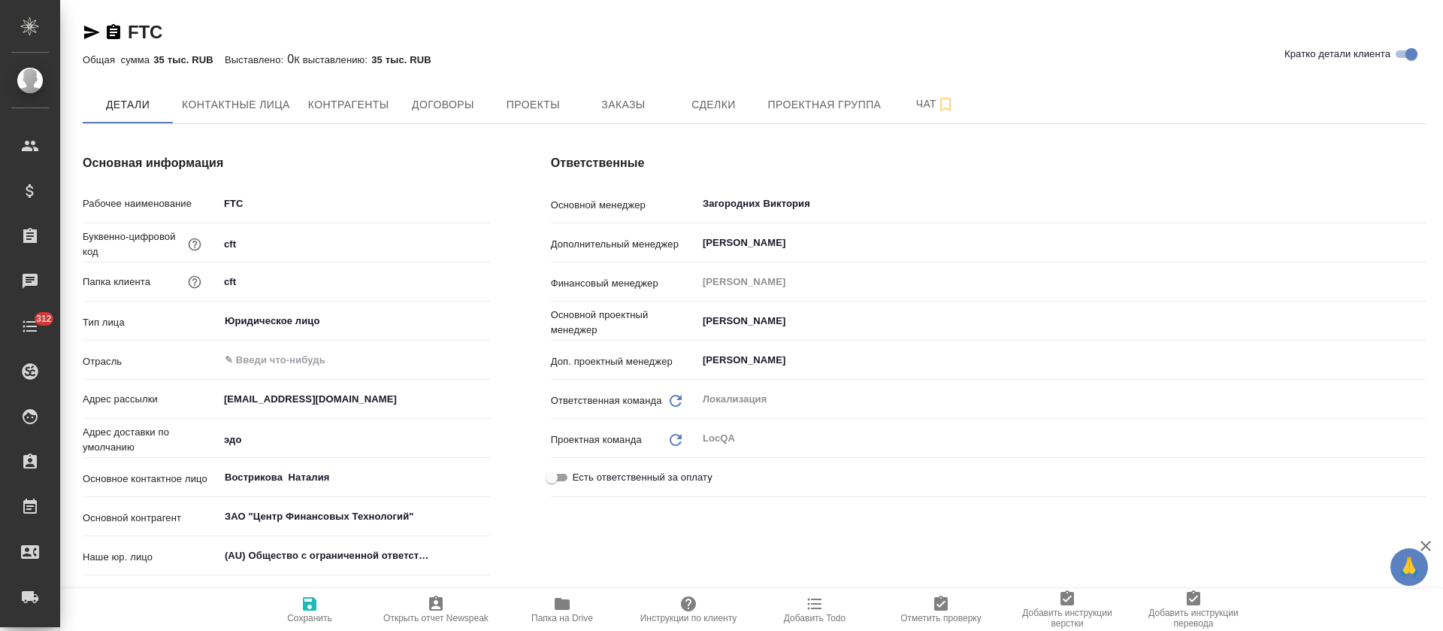
type textarea "x"
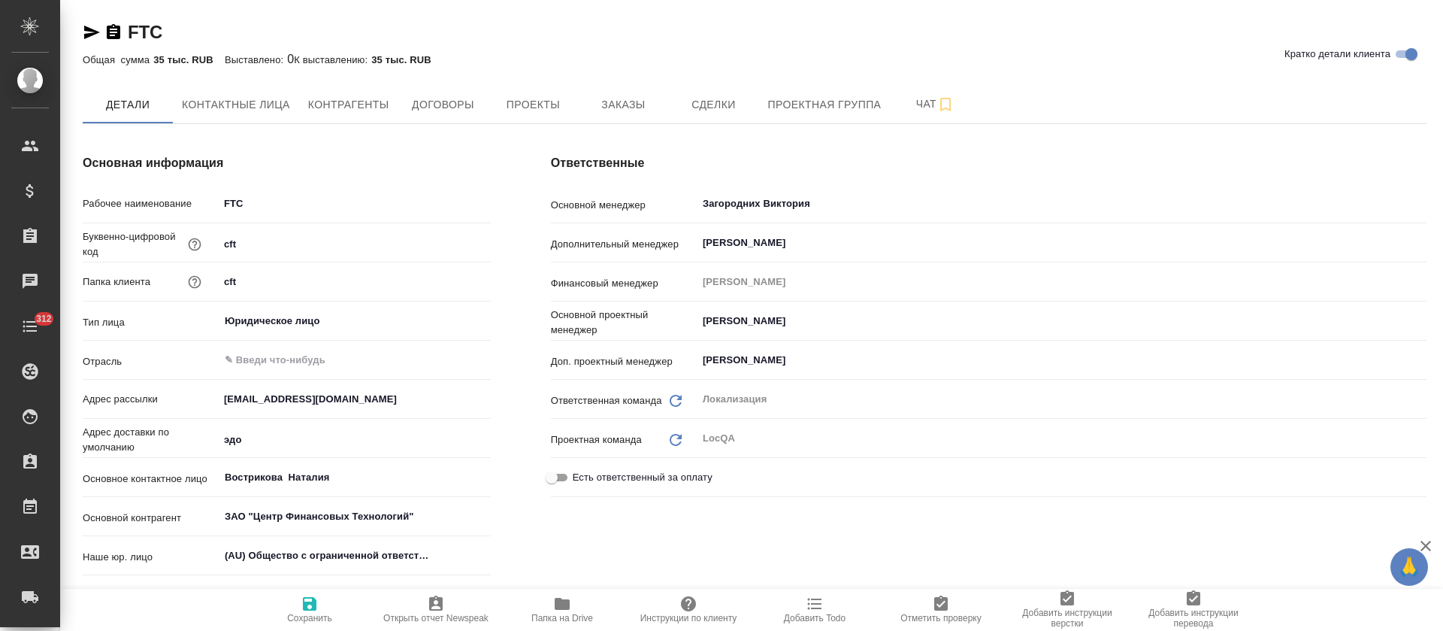
type textarea "x"
click at [614, 111] on span "Заказы" at bounding box center [623, 104] width 72 height 19
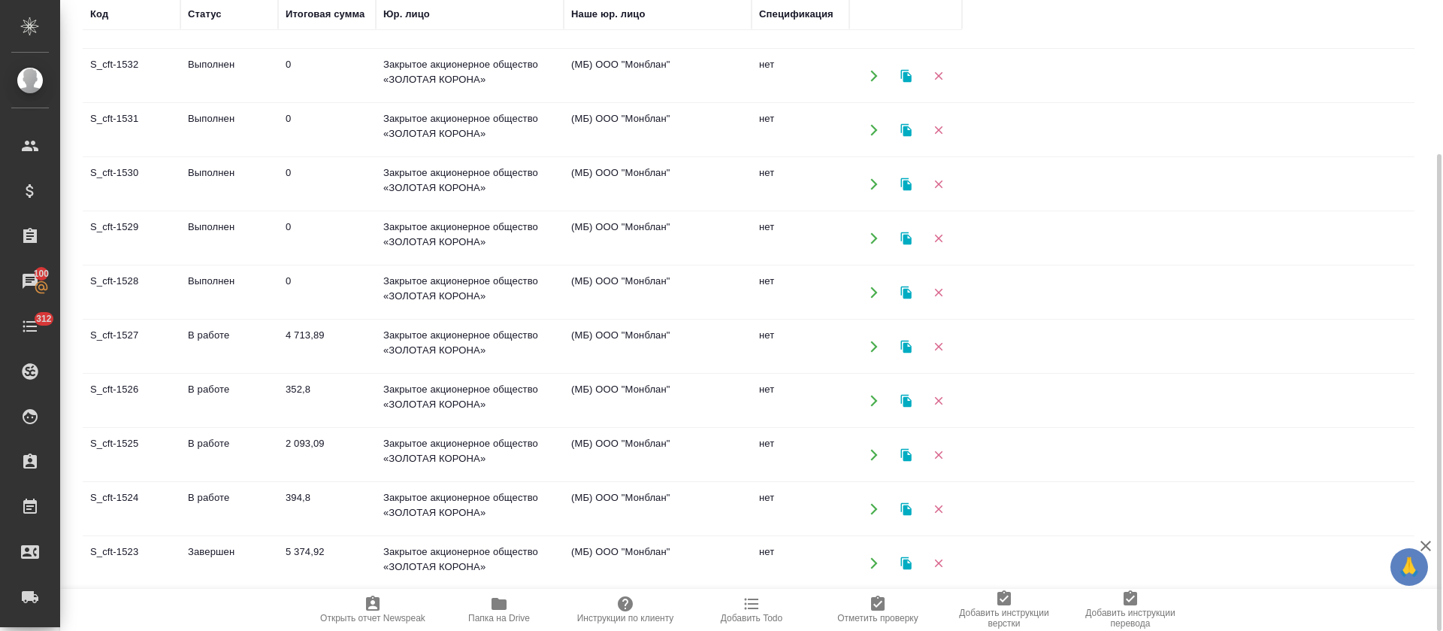
scroll to position [226, 0]
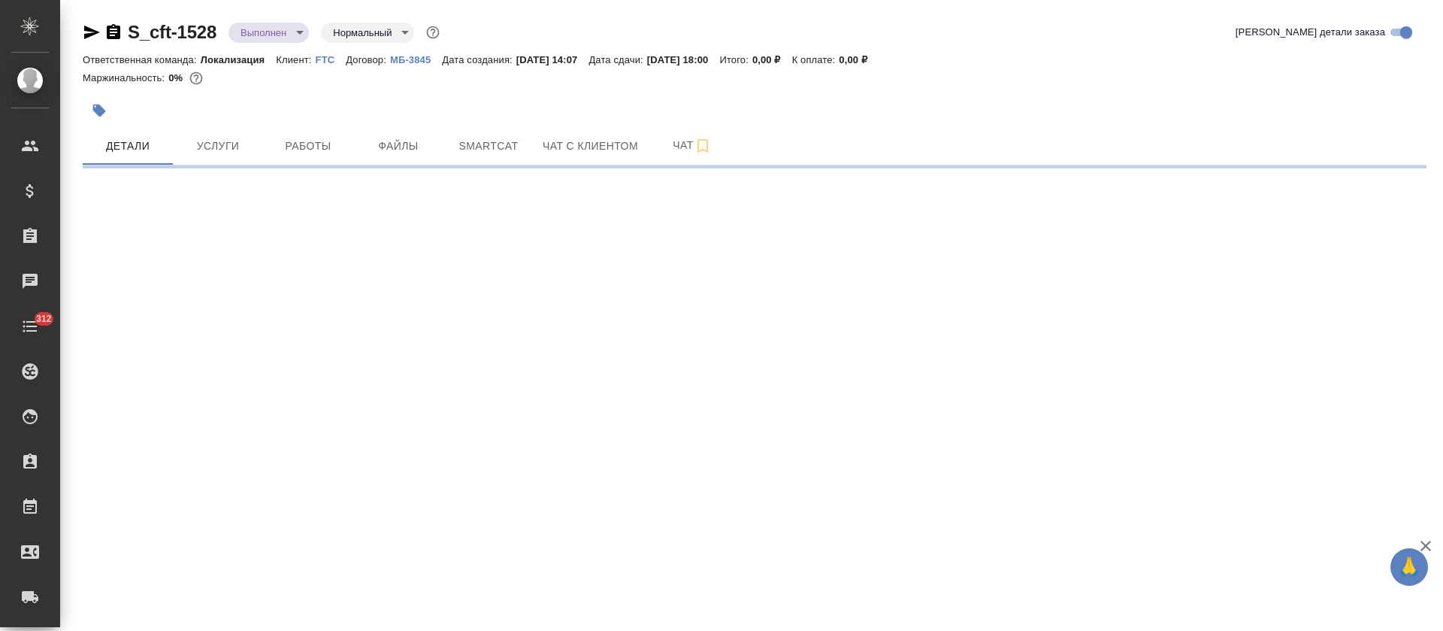
select select "RU"
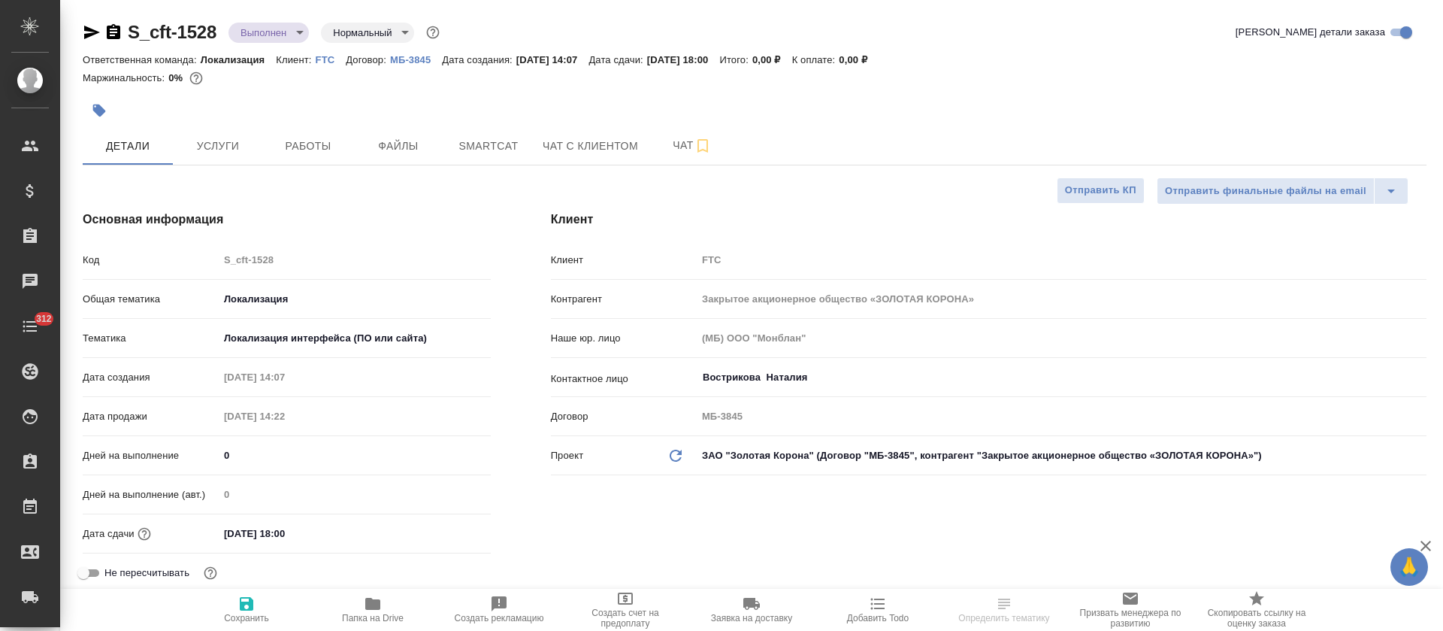
type textarea "x"
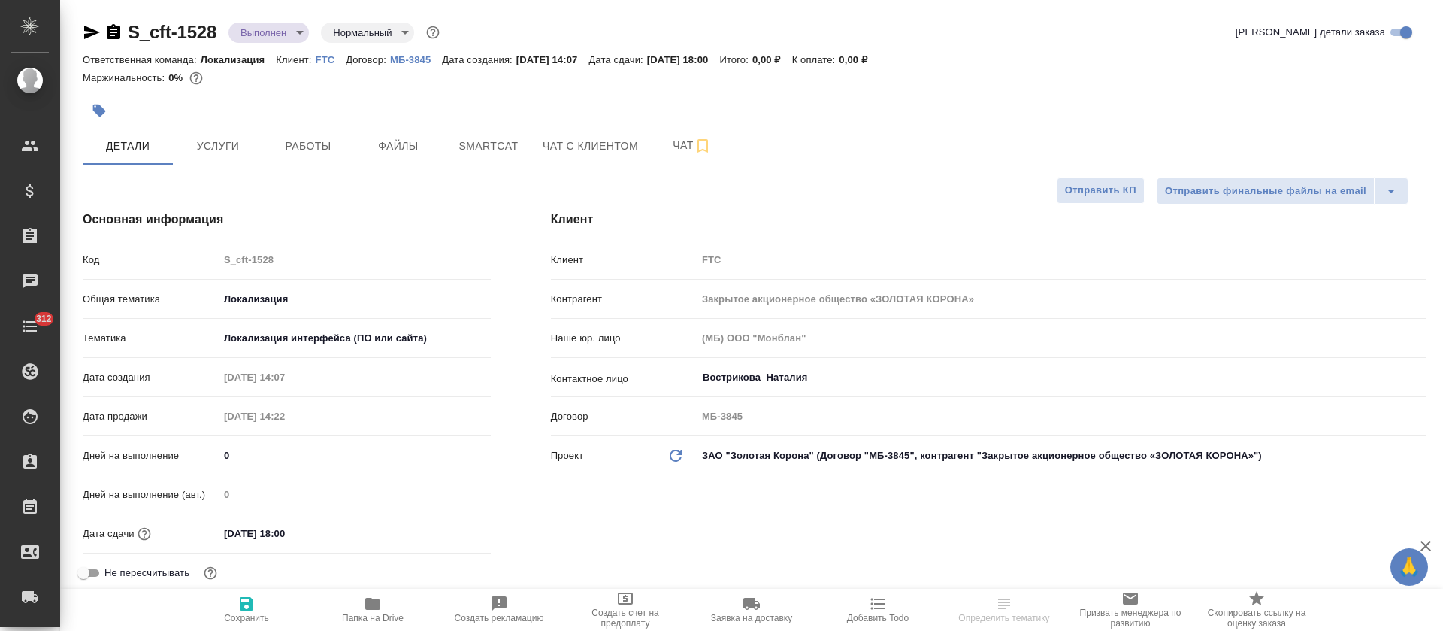
type textarea "x"
click at [224, 148] on span "Услуги" at bounding box center [218, 146] width 72 height 19
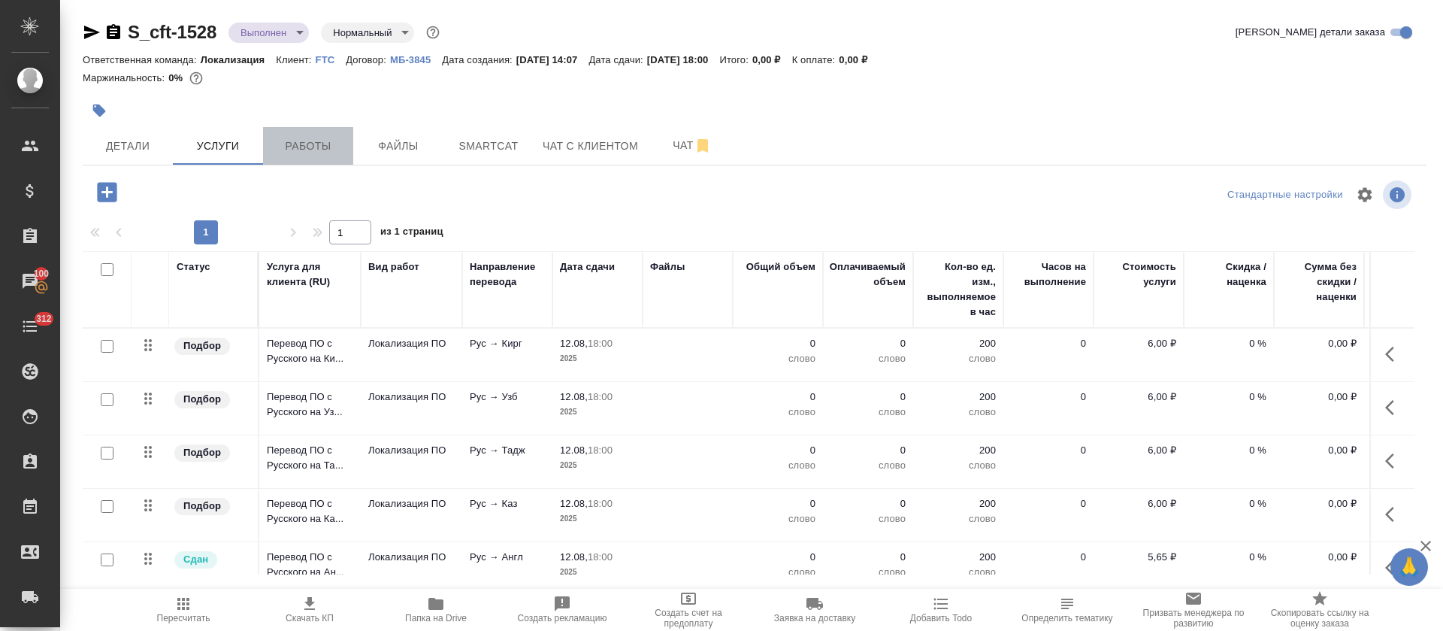
click at [311, 147] on span "Работы" at bounding box center [308, 146] width 72 height 19
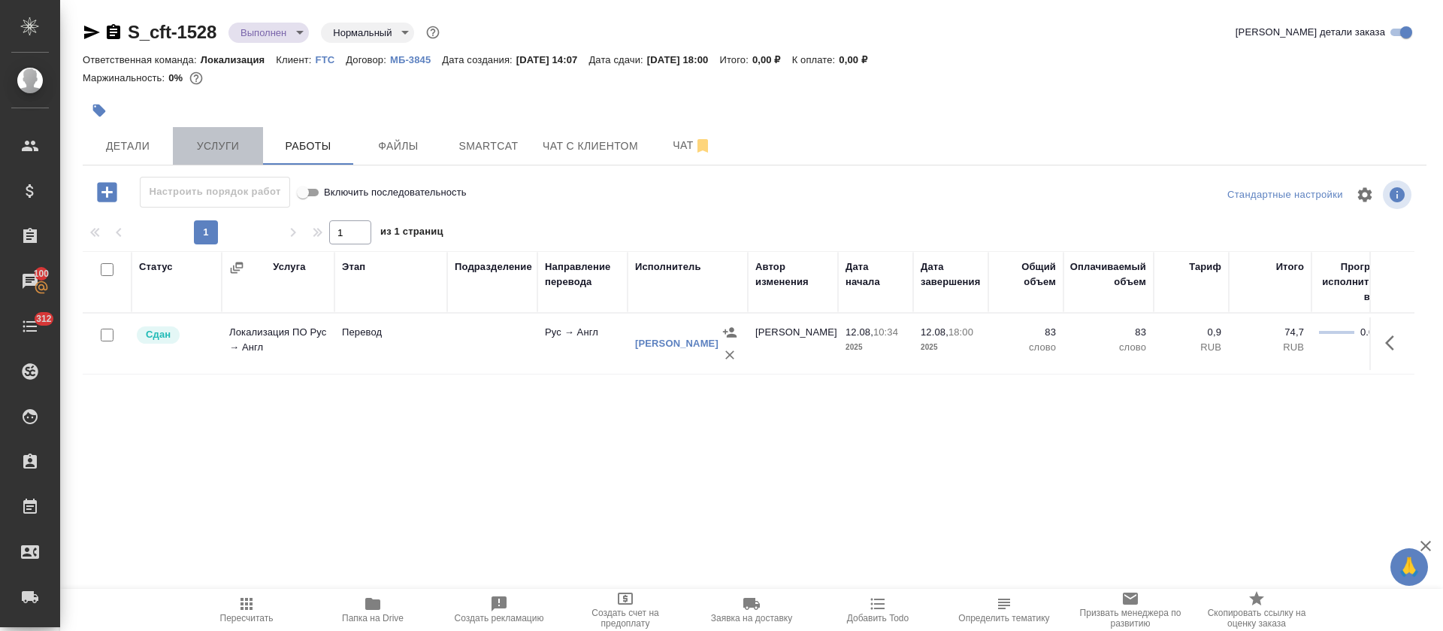
click at [212, 153] on span "Услуги" at bounding box center [218, 146] width 72 height 19
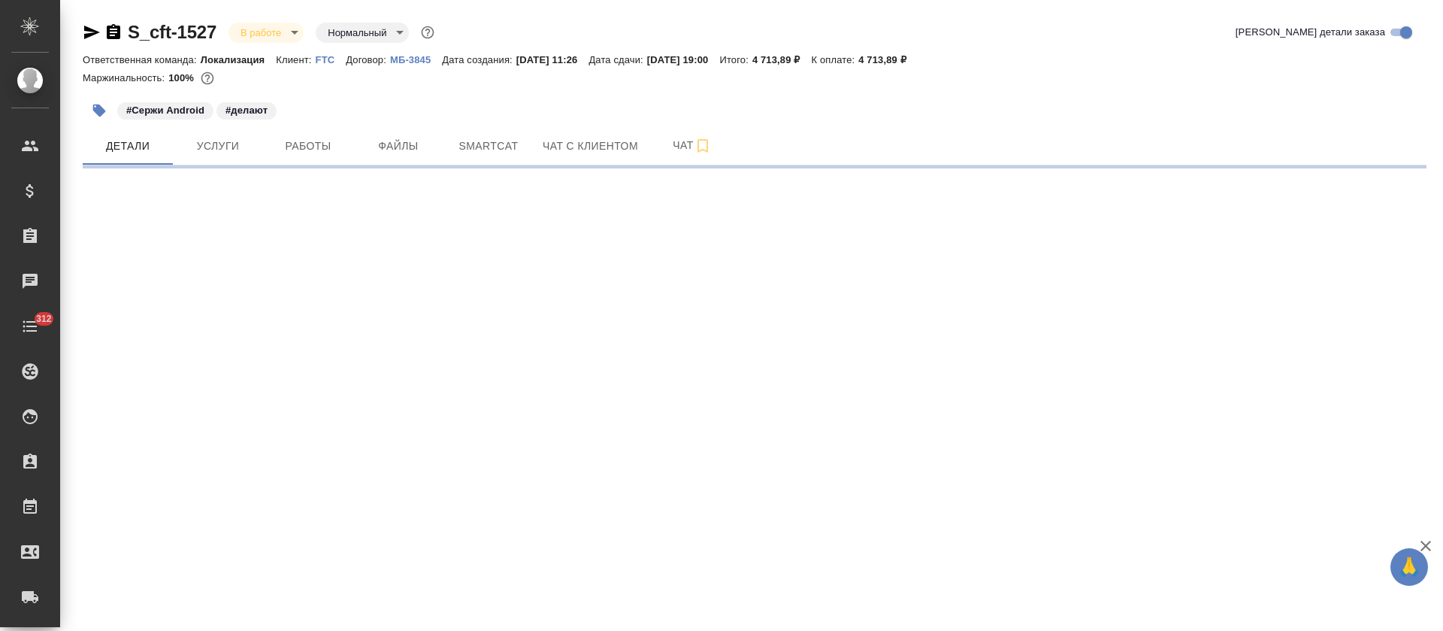
select select "RU"
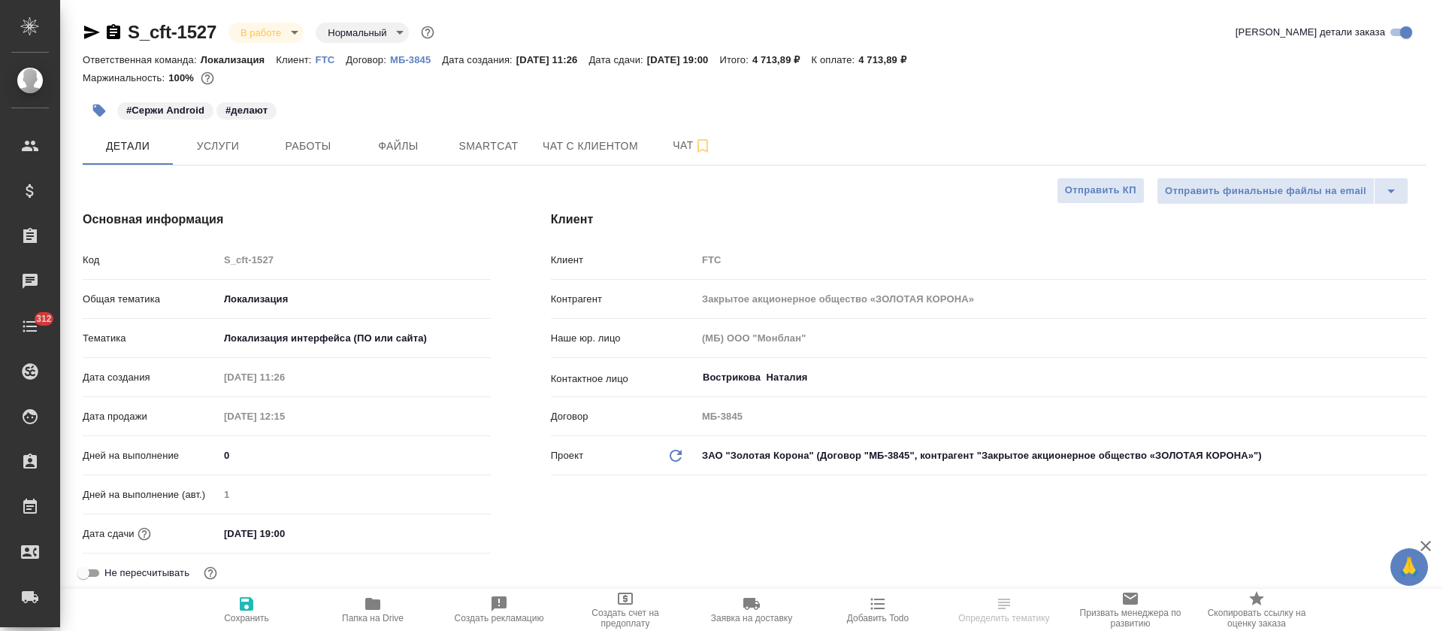
type textarea "x"
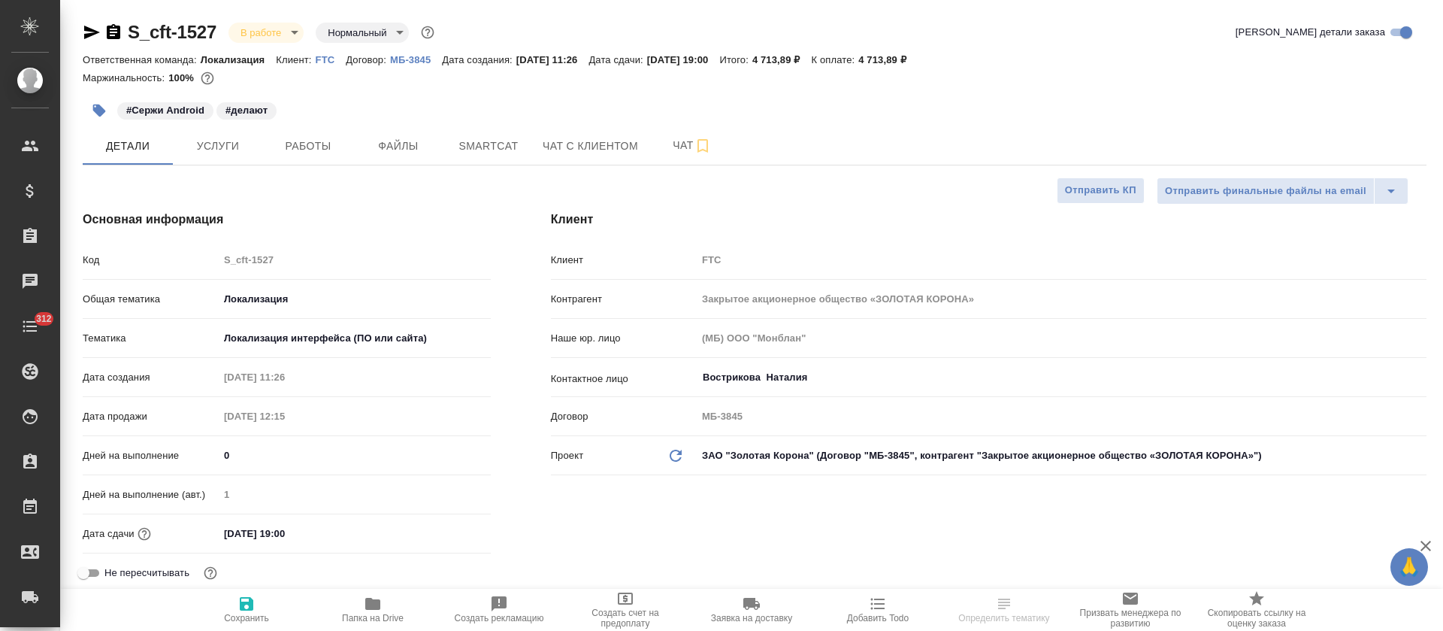
type textarea "x"
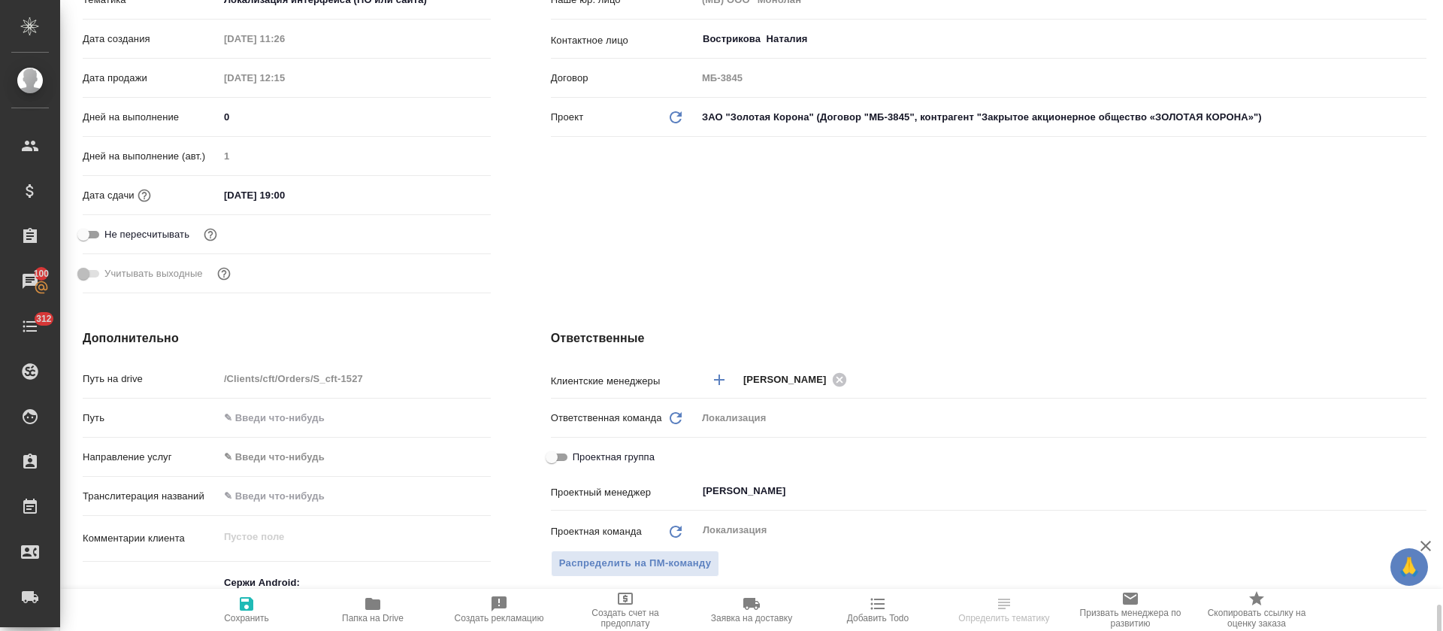
scroll to position [677, 0]
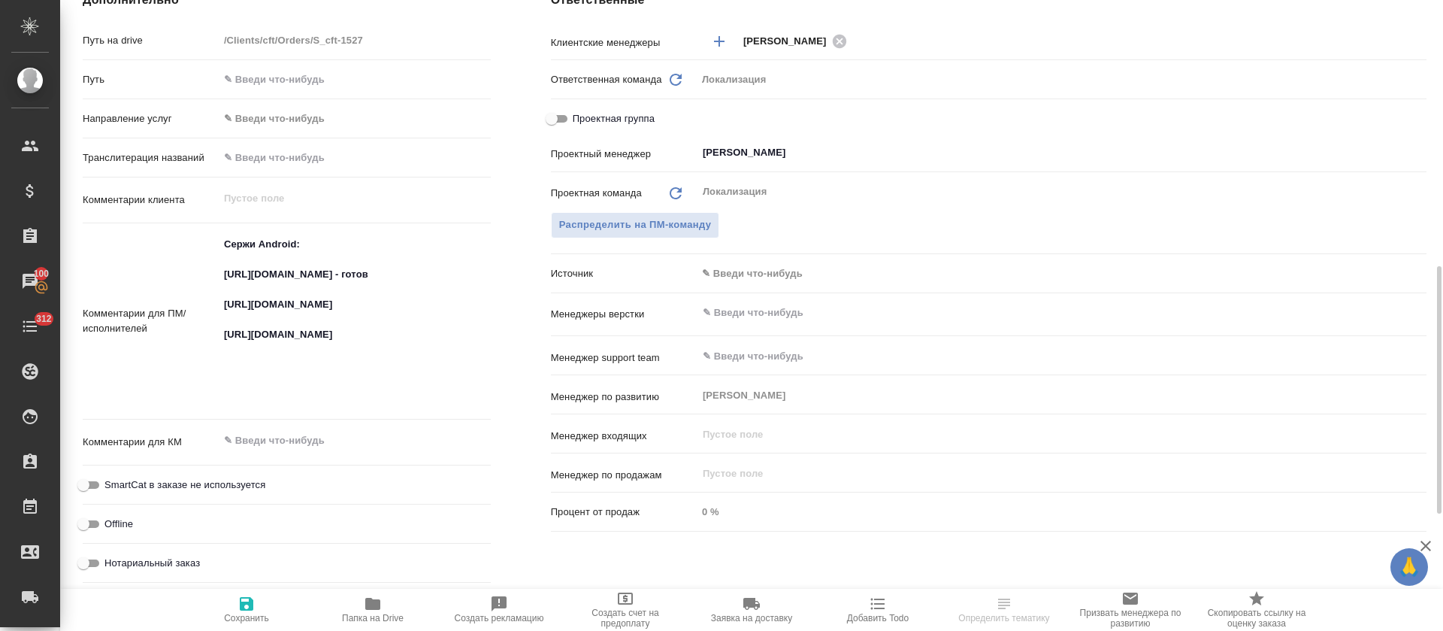
click at [268, 278] on textarea "Сержи Android: [URL][DOMAIN_NAME] - готов [URL][DOMAIN_NAME] [URL][DOMAIN_NAME]" at bounding box center [355, 320] width 272 height 176
type textarea "x"
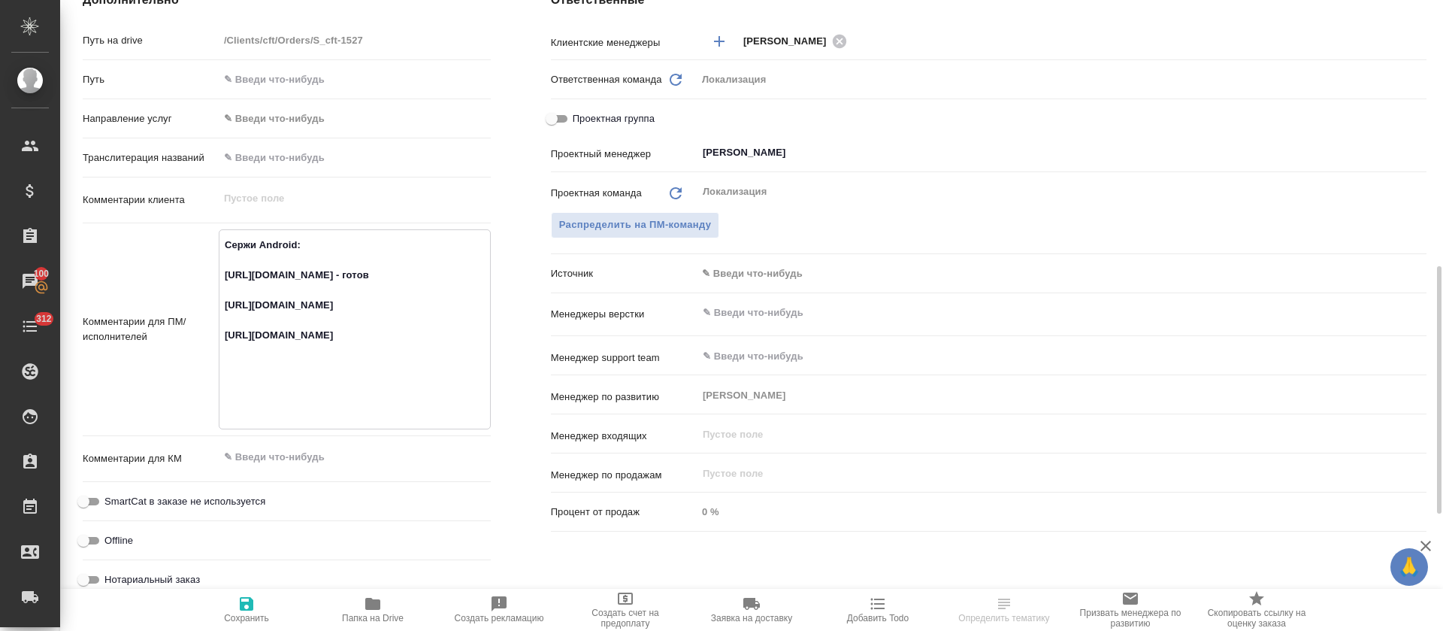
click at [268, 278] on textarea "Сержи Android: [URL][DOMAIN_NAME] - готов [URL][DOMAIN_NAME] [URL][DOMAIN_NAME]" at bounding box center [355, 327] width 271 height 191
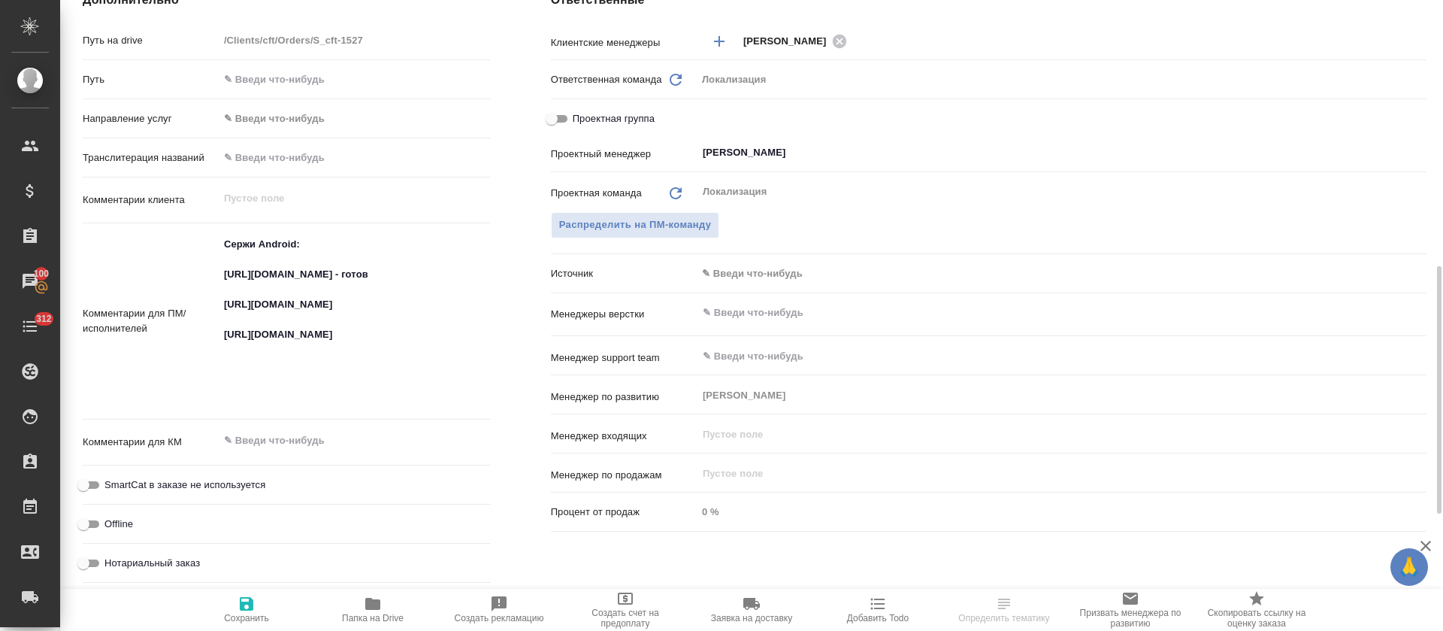
type textarea "x"
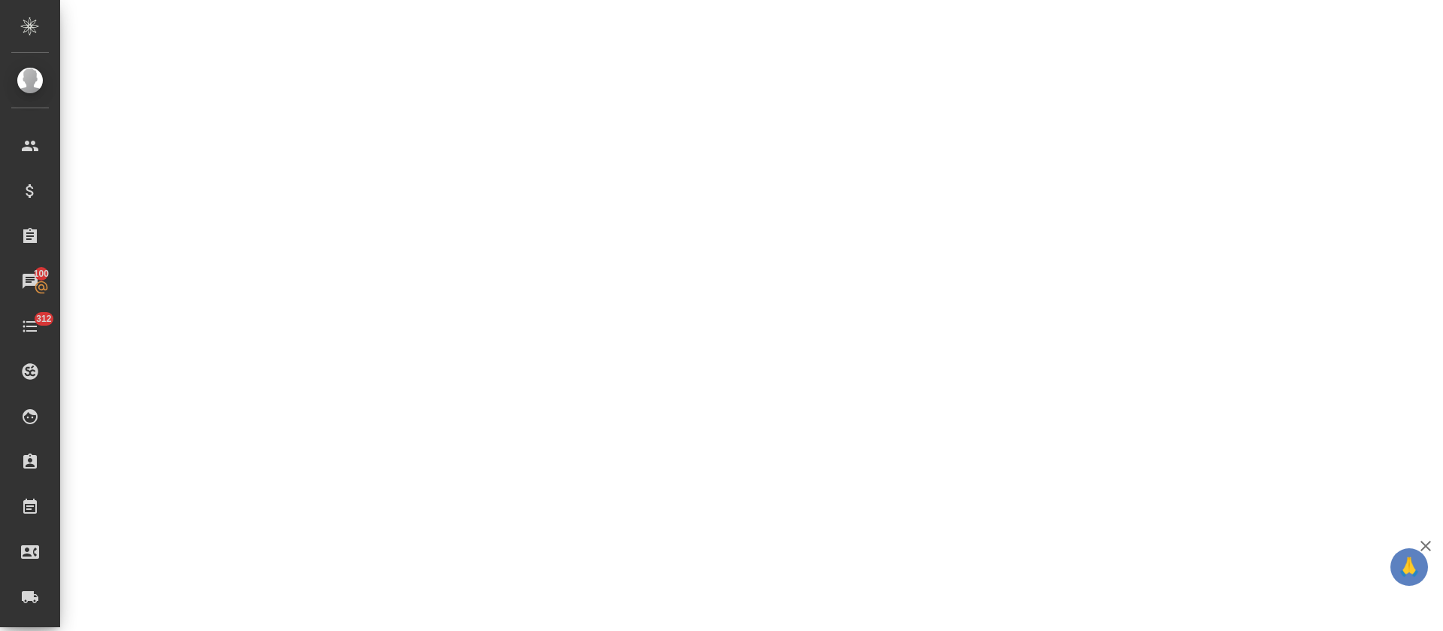
select select "RU"
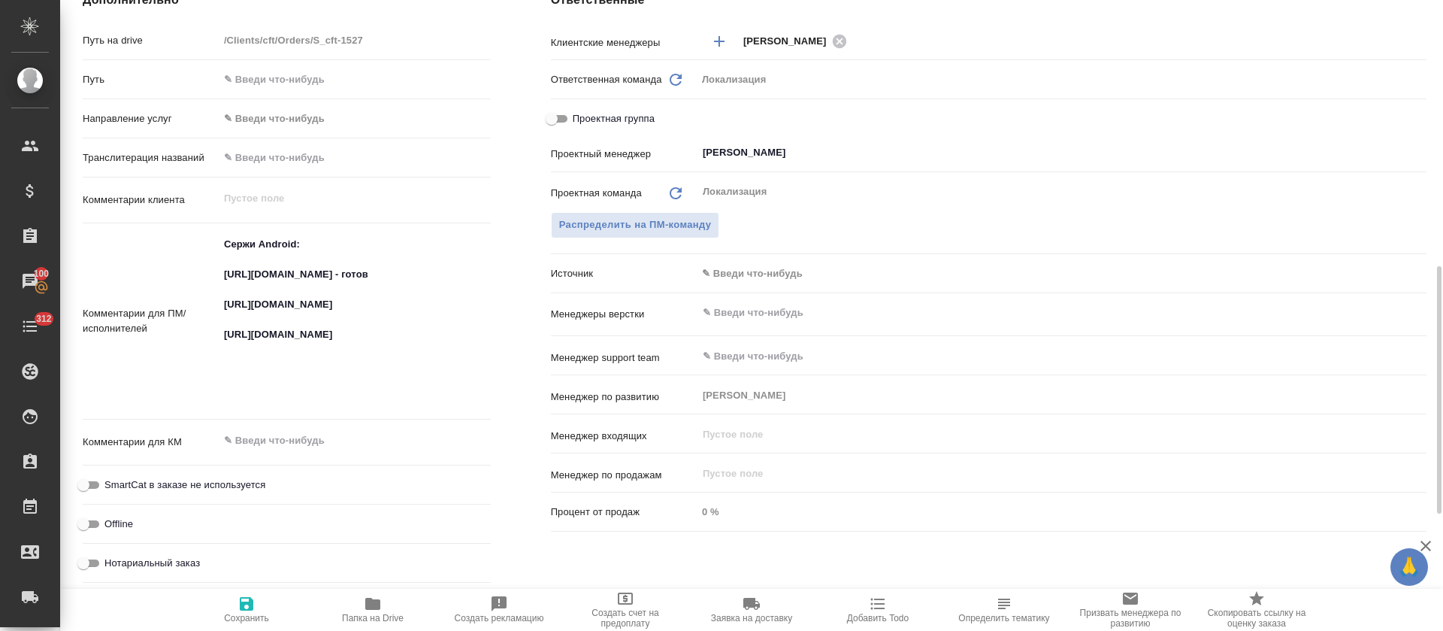
type textarea "x"
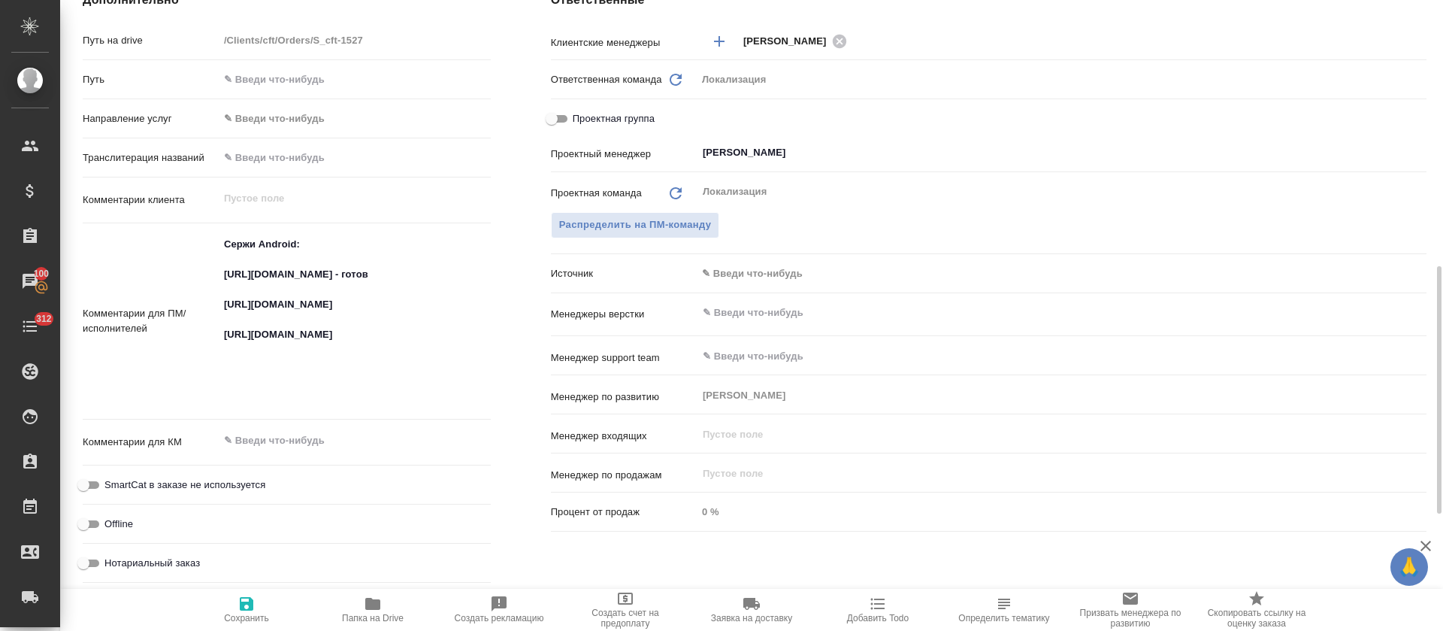
type textarea "x"
click at [288, 332] on textarea "Сержи Android: [URL][DOMAIN_NAME] - готов [URL][DOMAIN_NAME] [URL][DOMAIN_NAME]" at bounding box center [355, 320] width 272 height 176
type textarea "x"
click at [288, 332] on textarea "Сержи Android: [URL][DOMAIN_NAME] - готов [URL][DOMAIN_NAME] [URL][DOMAIN_NAME]" at bounding box center [355, 320] width 272 height 176
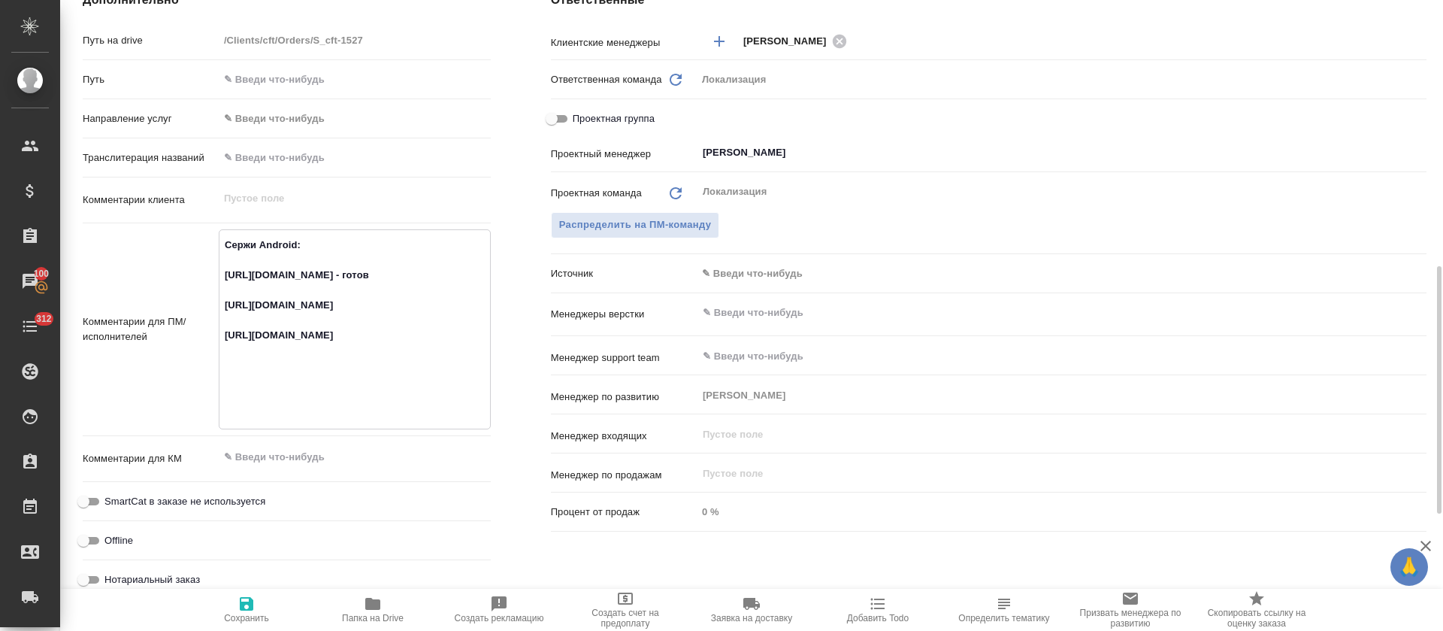
click at [288, 332] on textarea "Сержи Android: [URL][DOMAIN_NAME] - готов [URL][DOMAIN_NAME] [URL][DOMAIN_NAME]" at bounding box center [355, 327] width 271 height 191
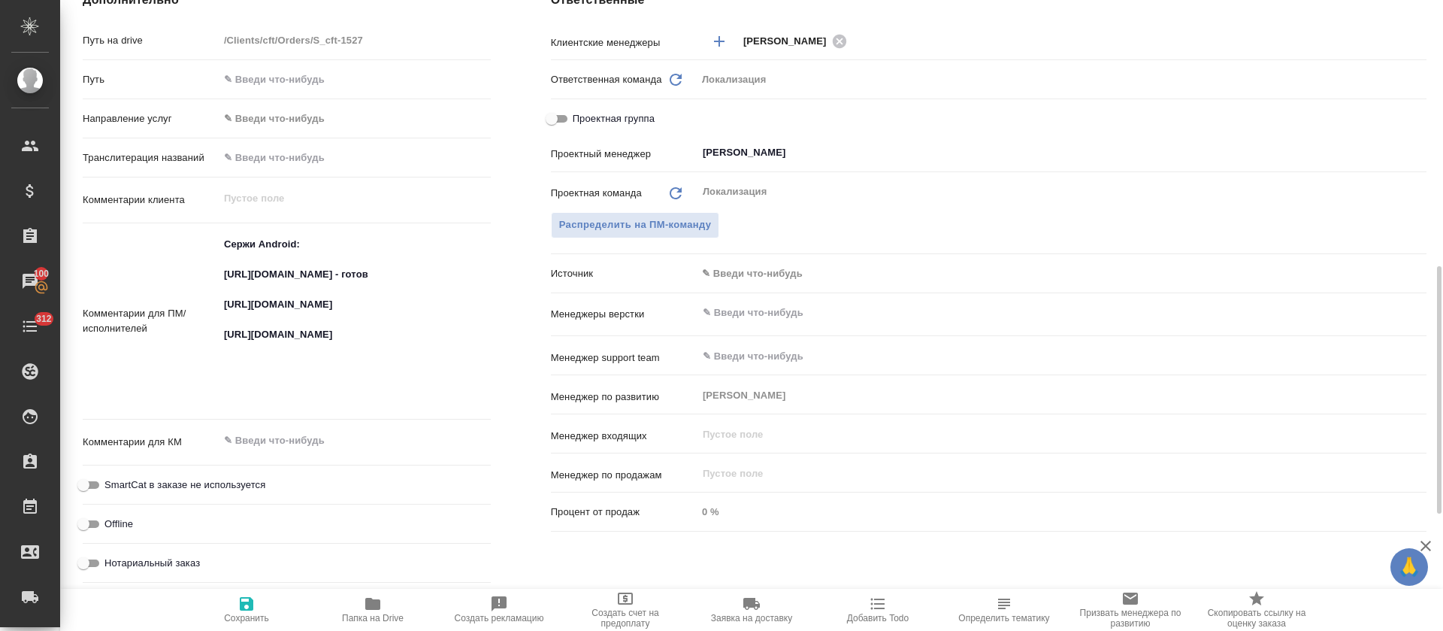
type textarea "x"
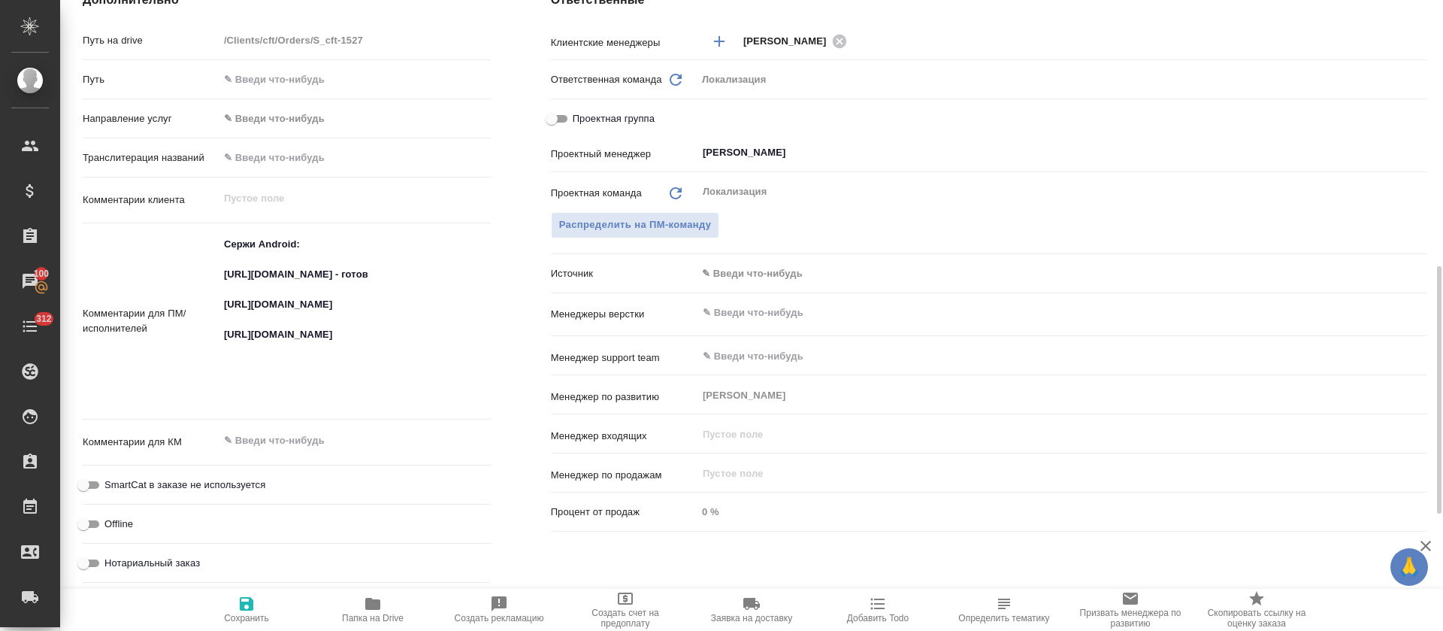
type textarea "x"
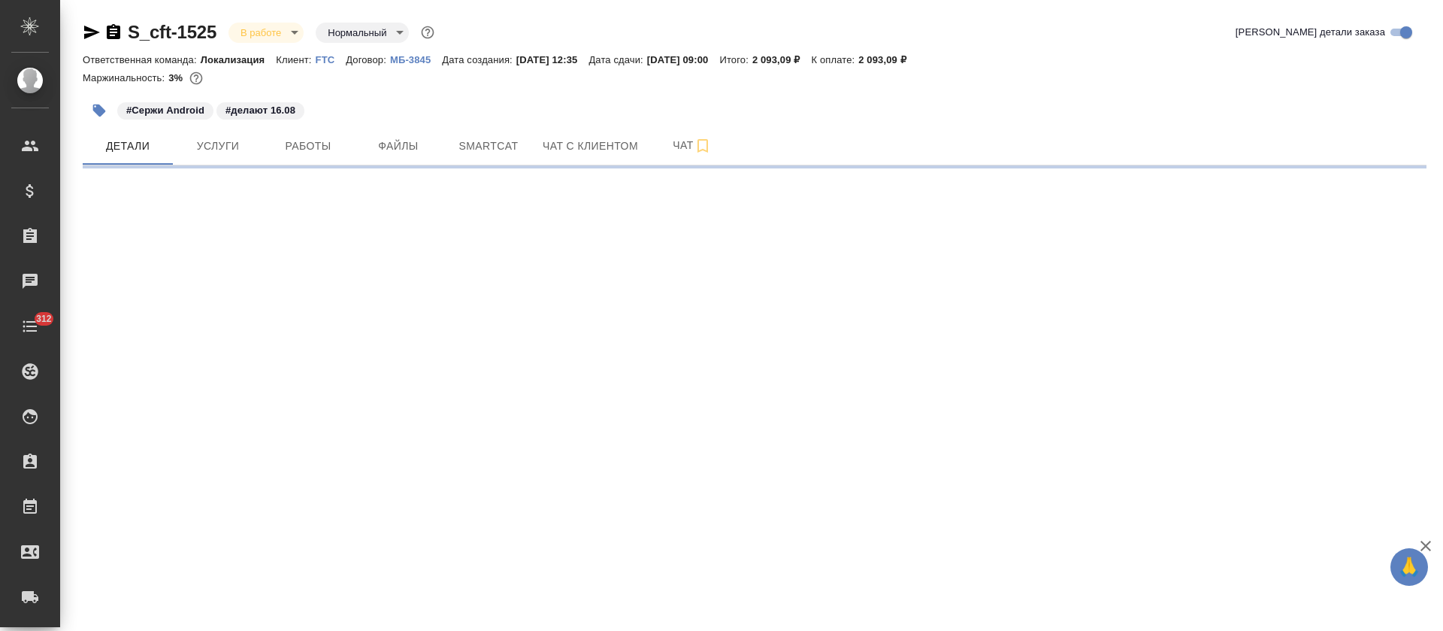
select select "RU"
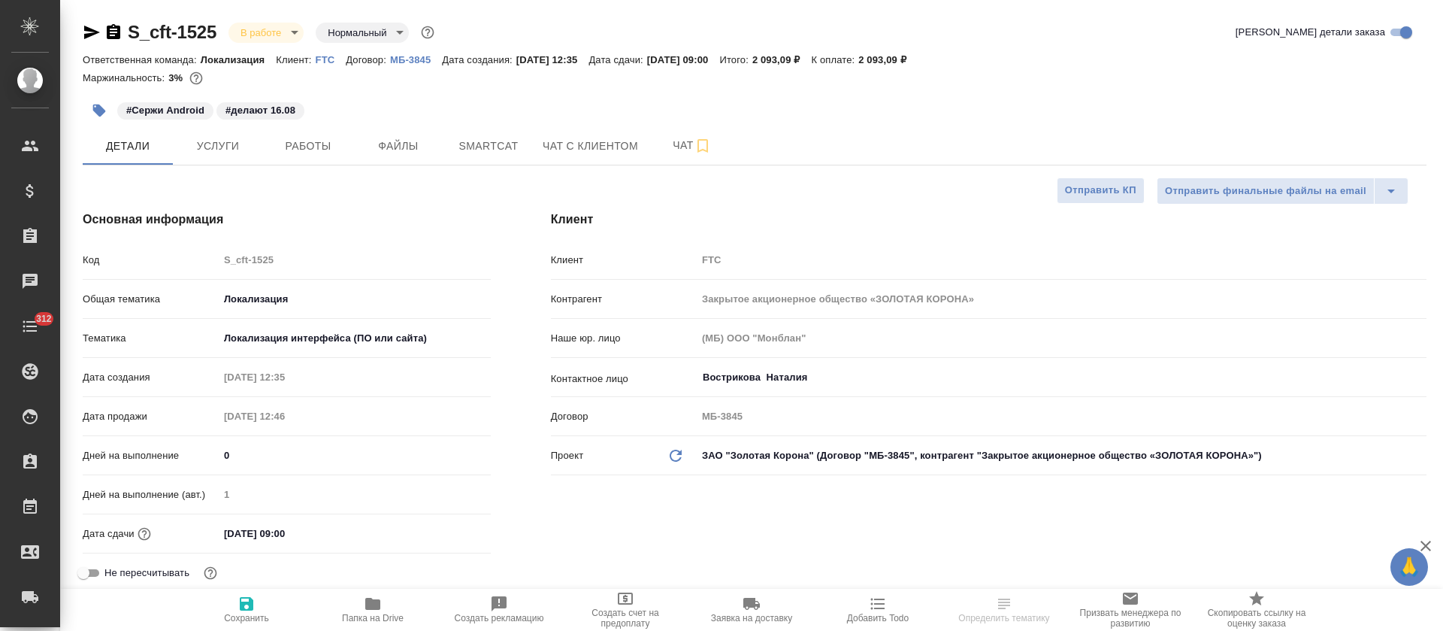
type textarea "x"
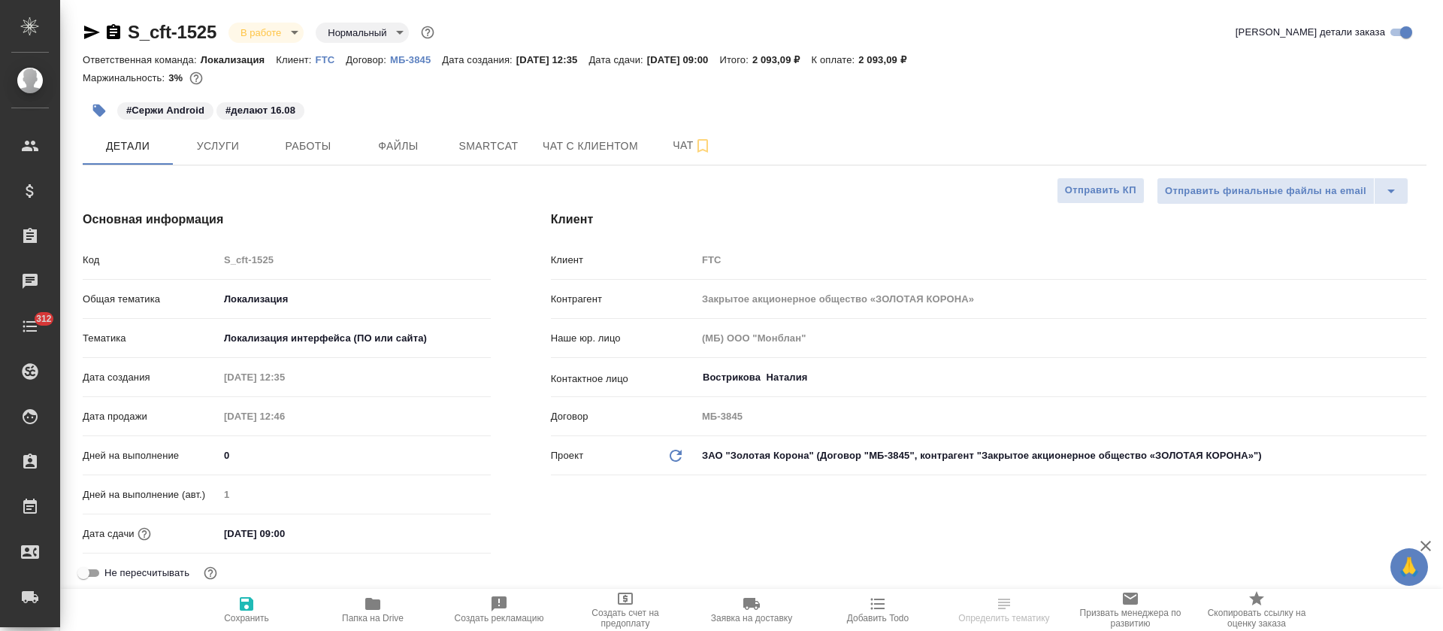
type textarea "x"
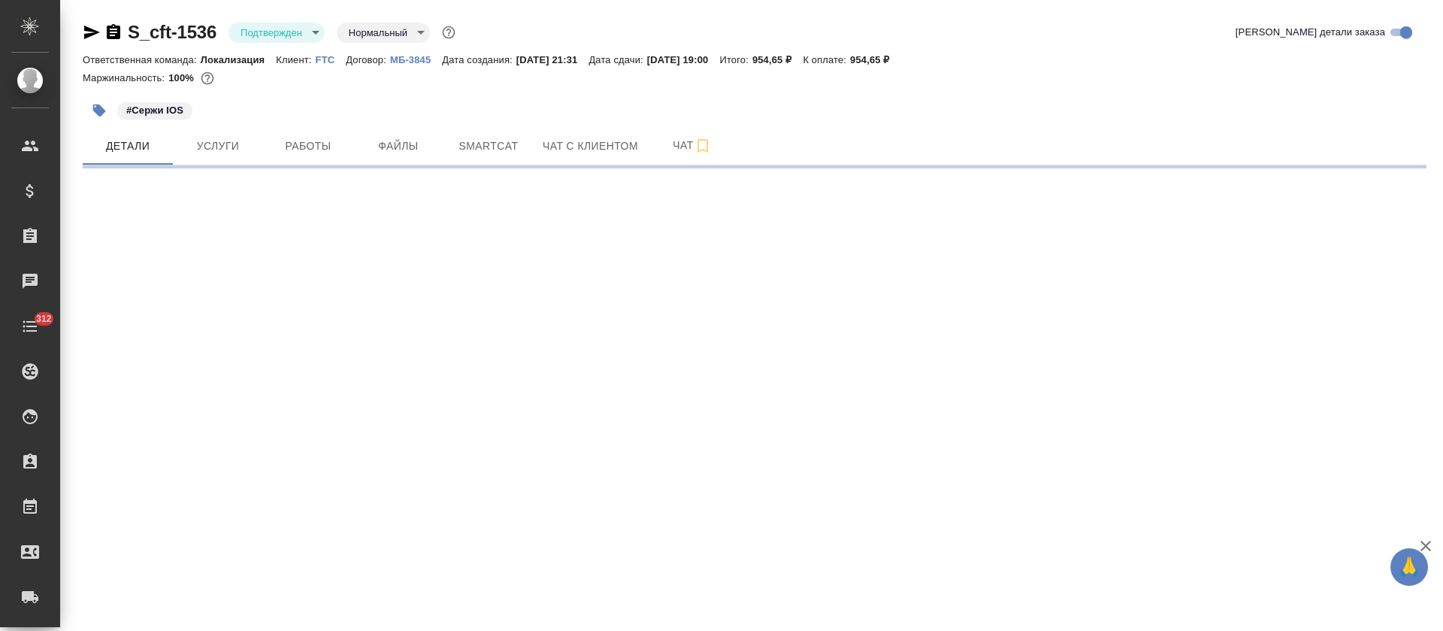
select select "RU"
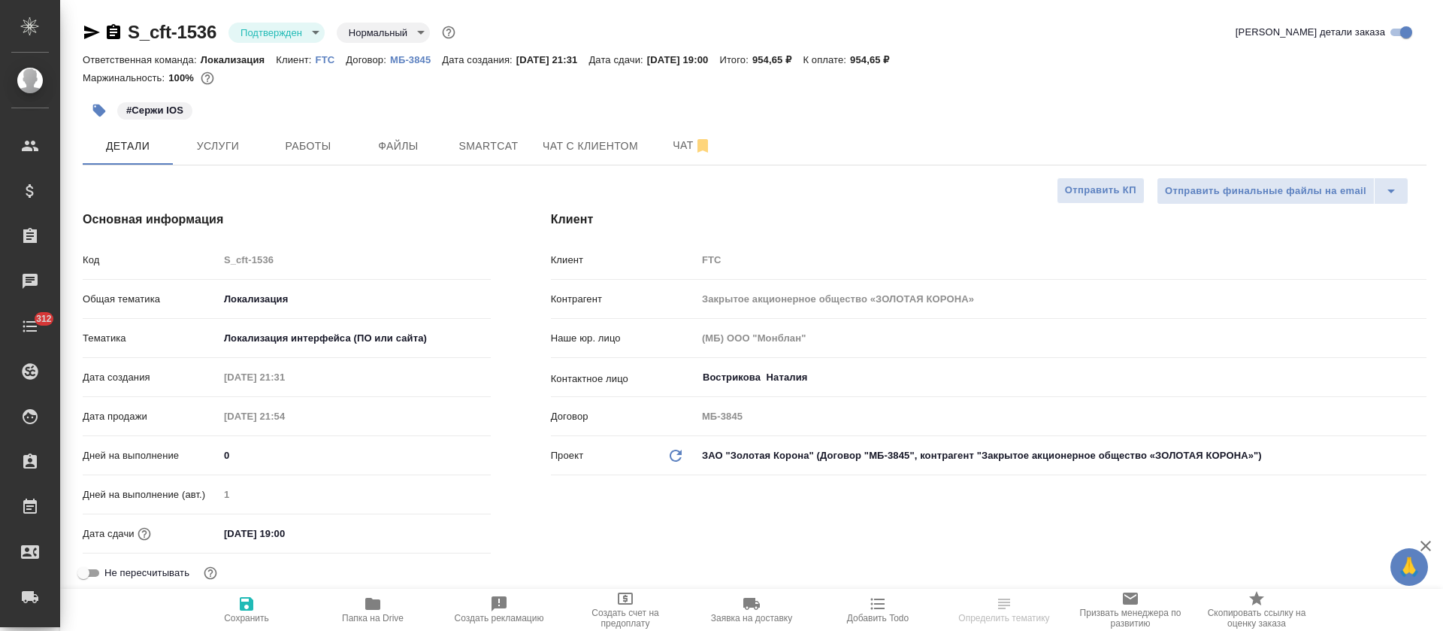
type textarea "x"
click at [221, 148] on span "Услуги" at bounding box center [218, 146] width 72 height 19
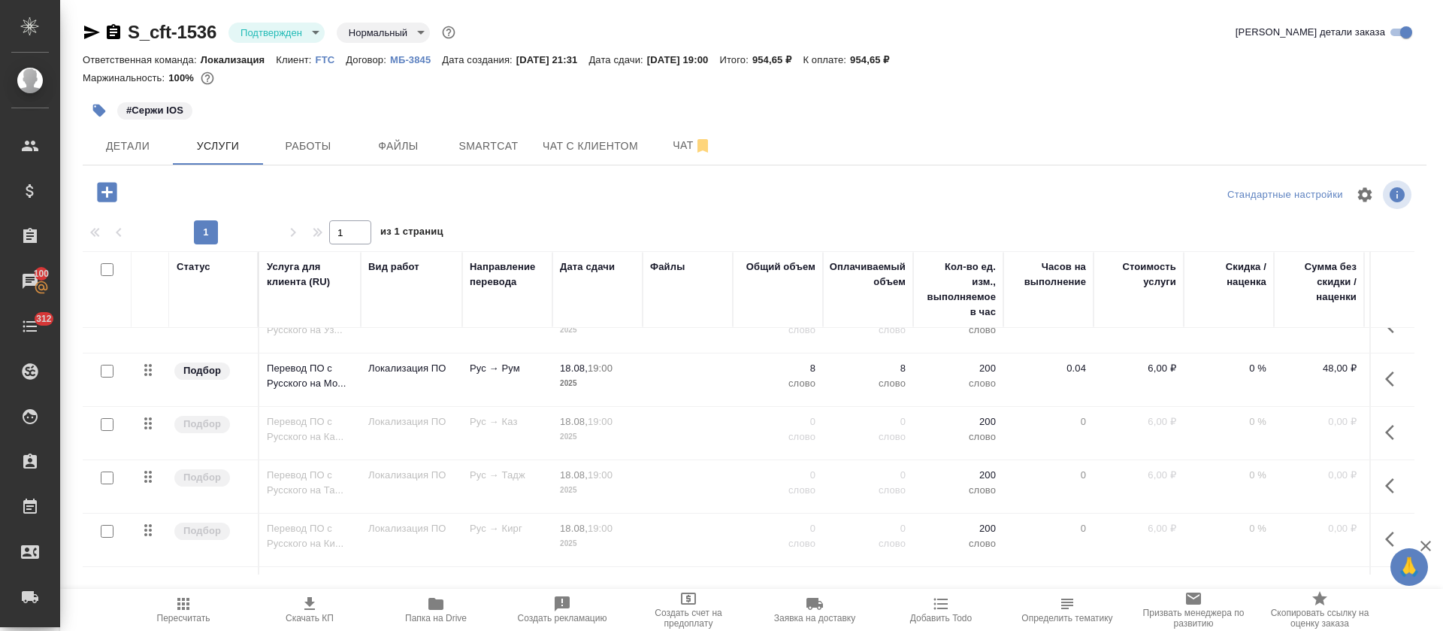
scroll to position [113, 0]
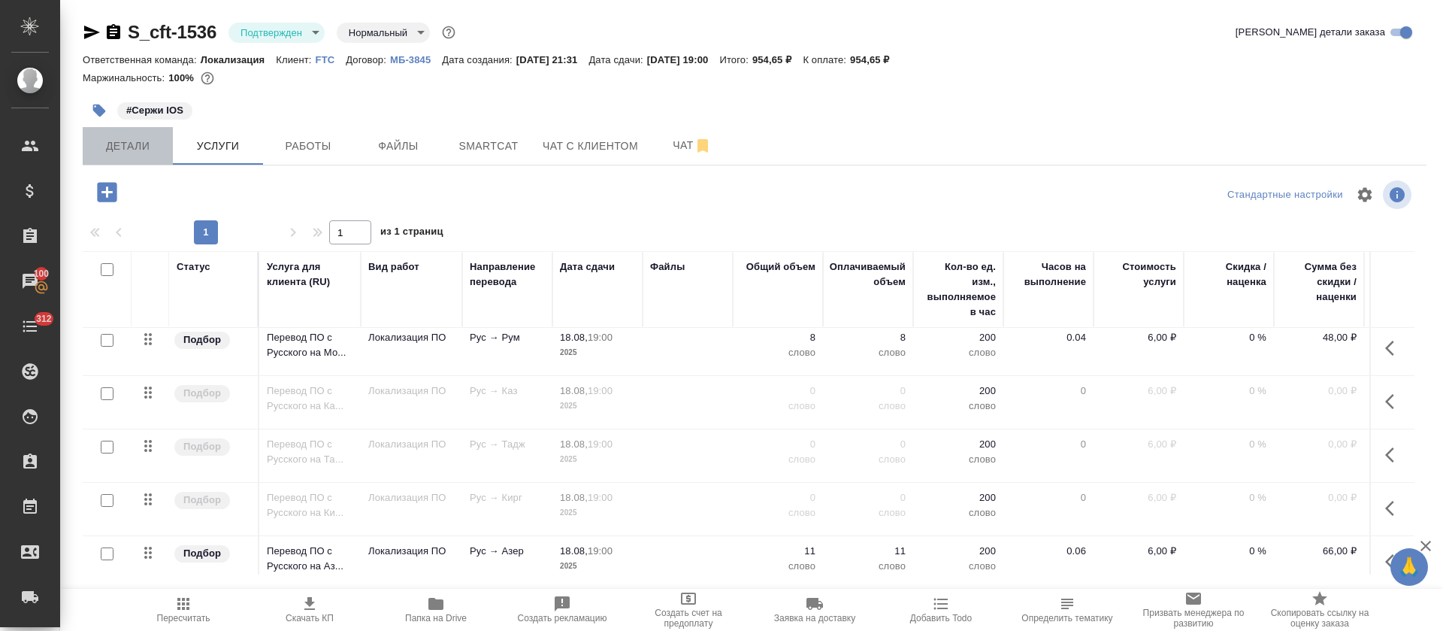
click at [95, 152] on span "Детали" at bounding box center [128, 146] width 72 height 19
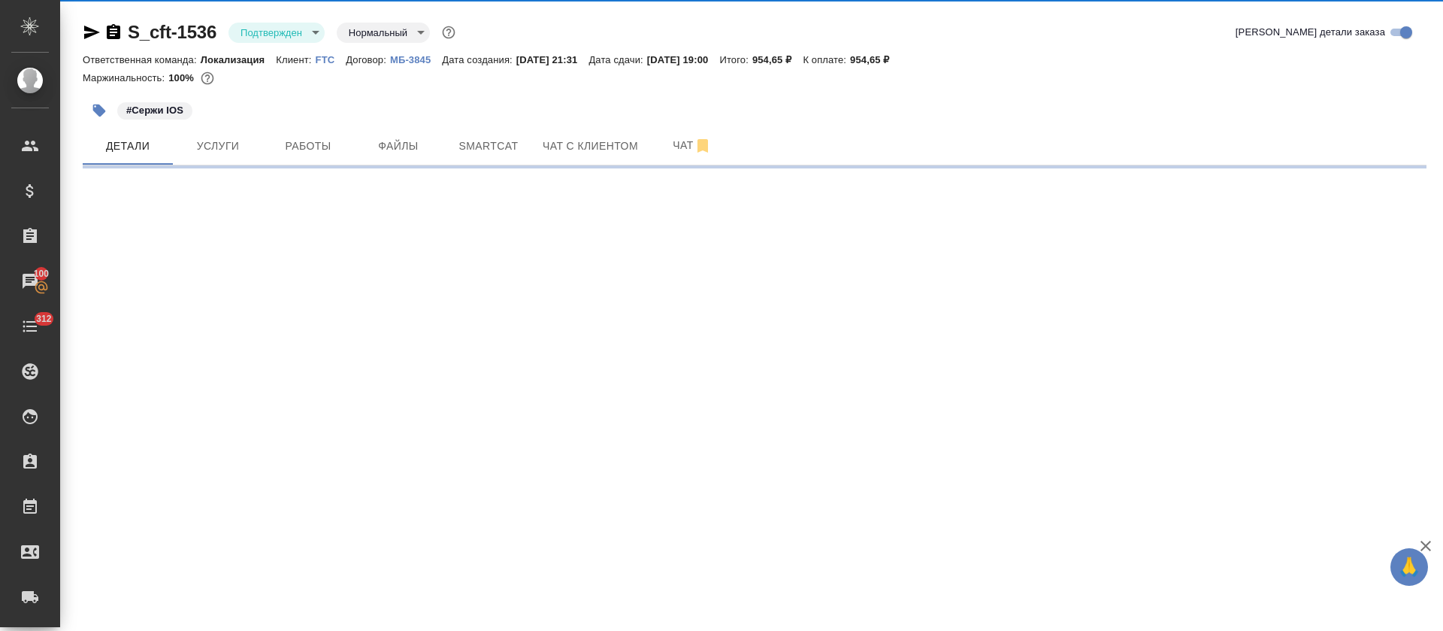
select select "RU"
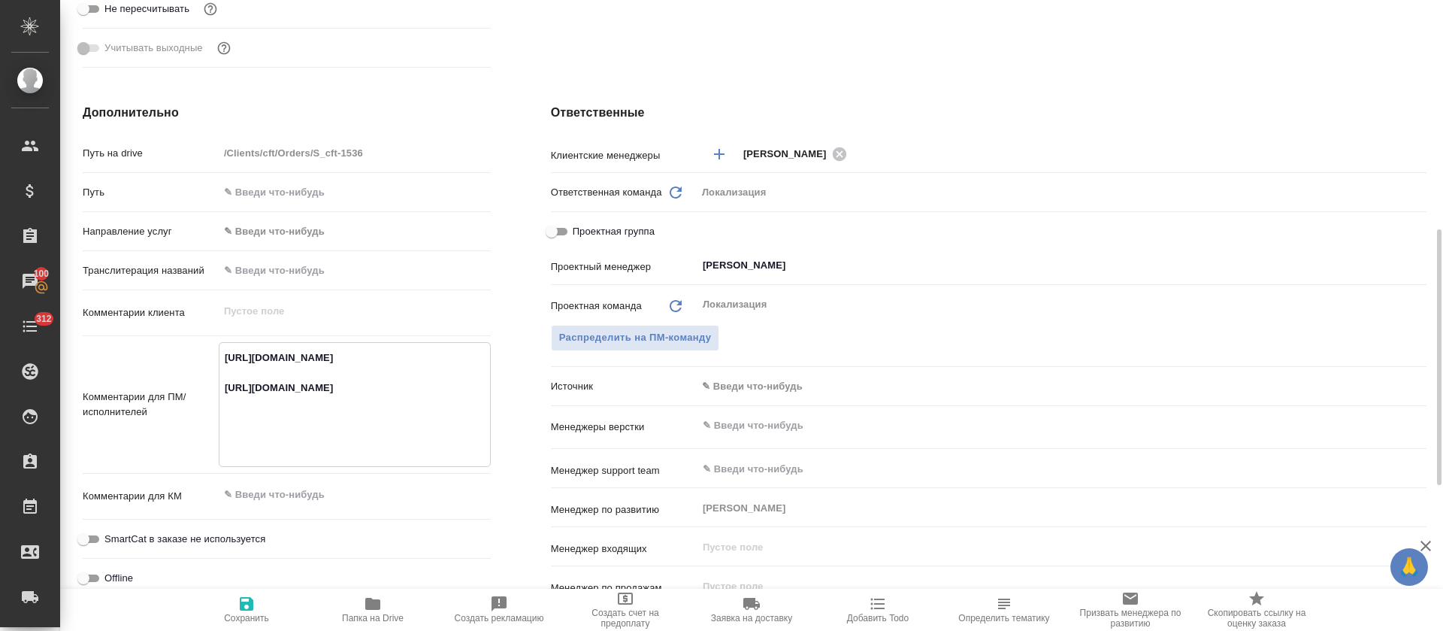
type textarea "x"
click at [294, 359] on textarea "https://smartcat.com/projects/cbb2b0c1-053b-4a02-9793-cb712a3e3c97/files?target…" at bounding box center [355, 403] width 271 height 116
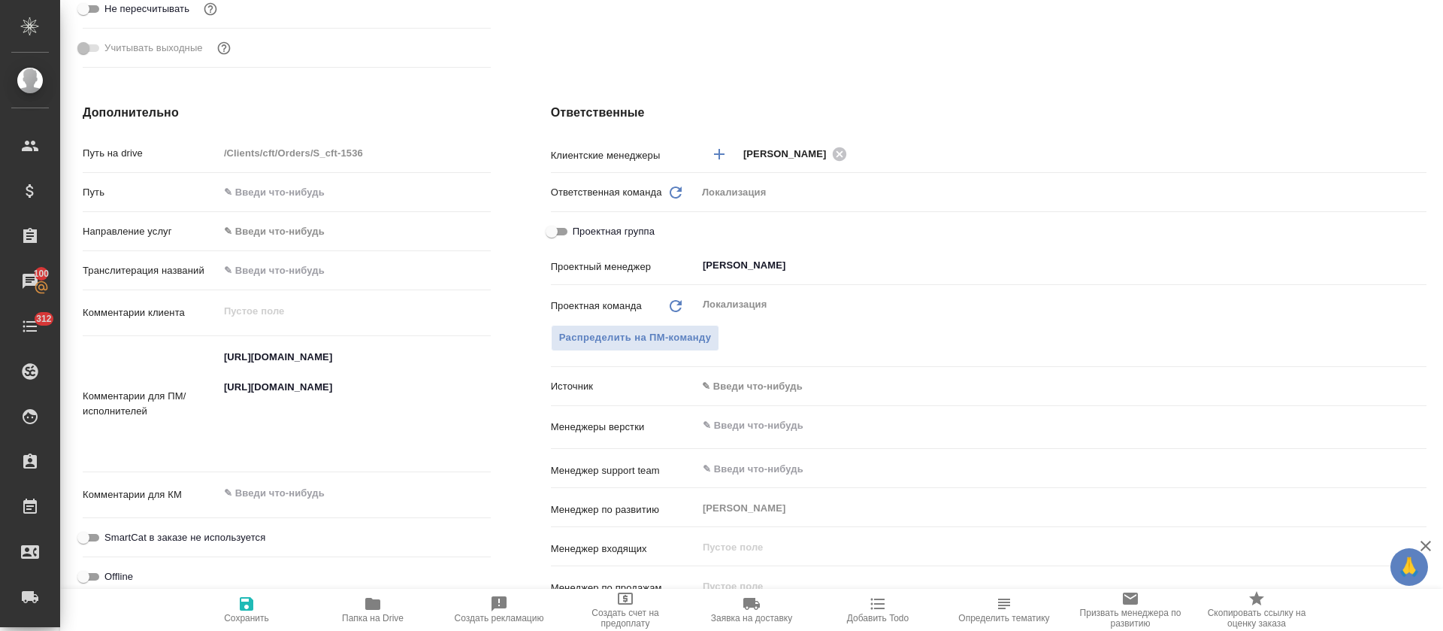
type textarea "x"
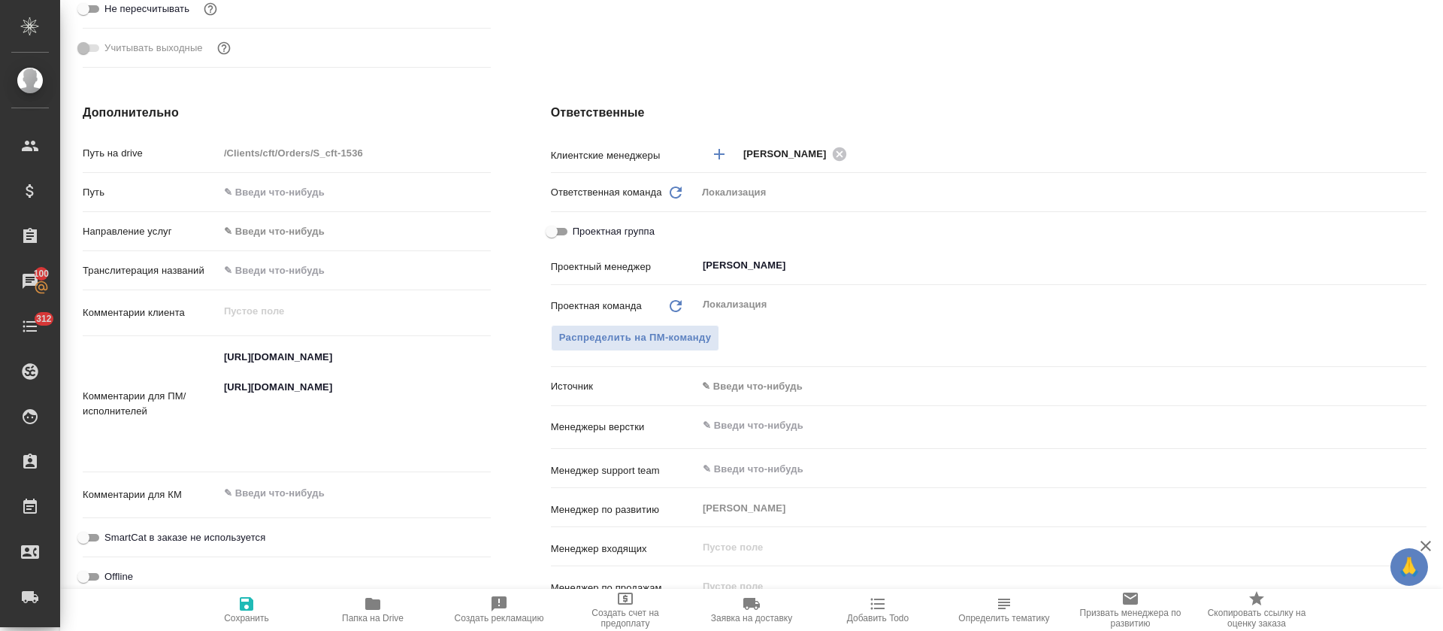
type textarea "x"
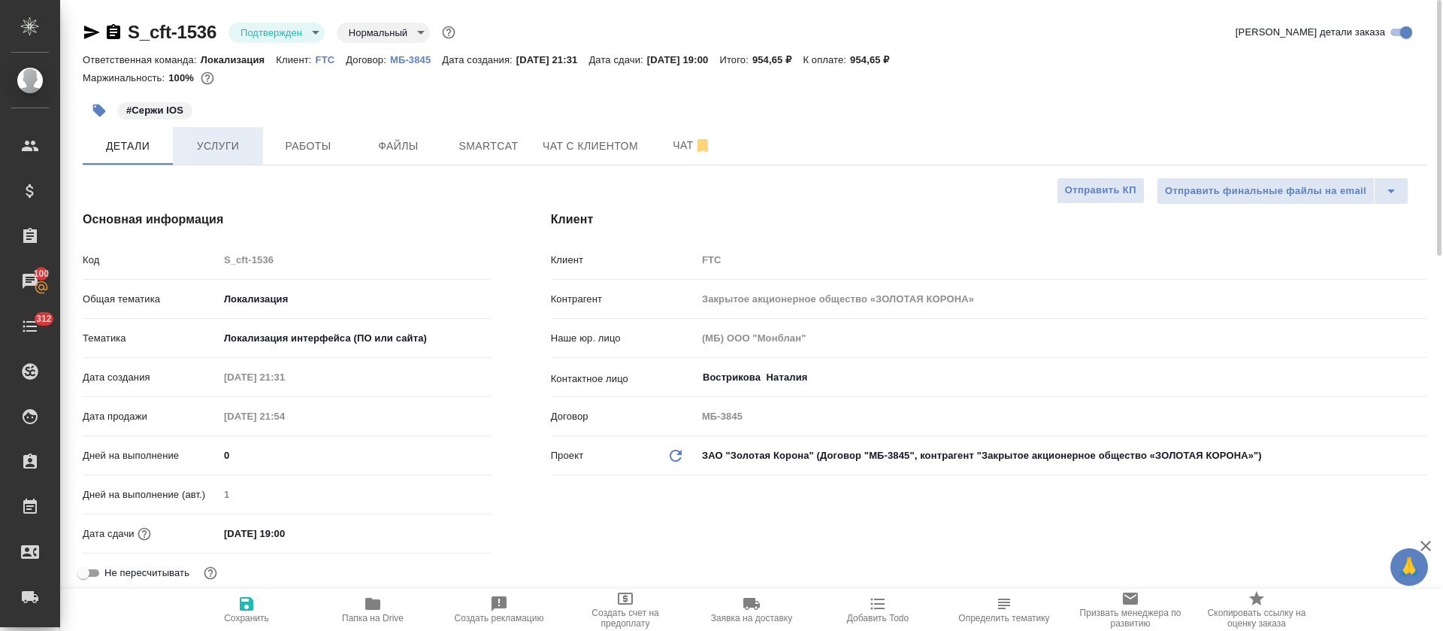
type textarea "x"
click at [229, 157] on button "Услуги" at bounding box center [218, 146] width 90 height 38
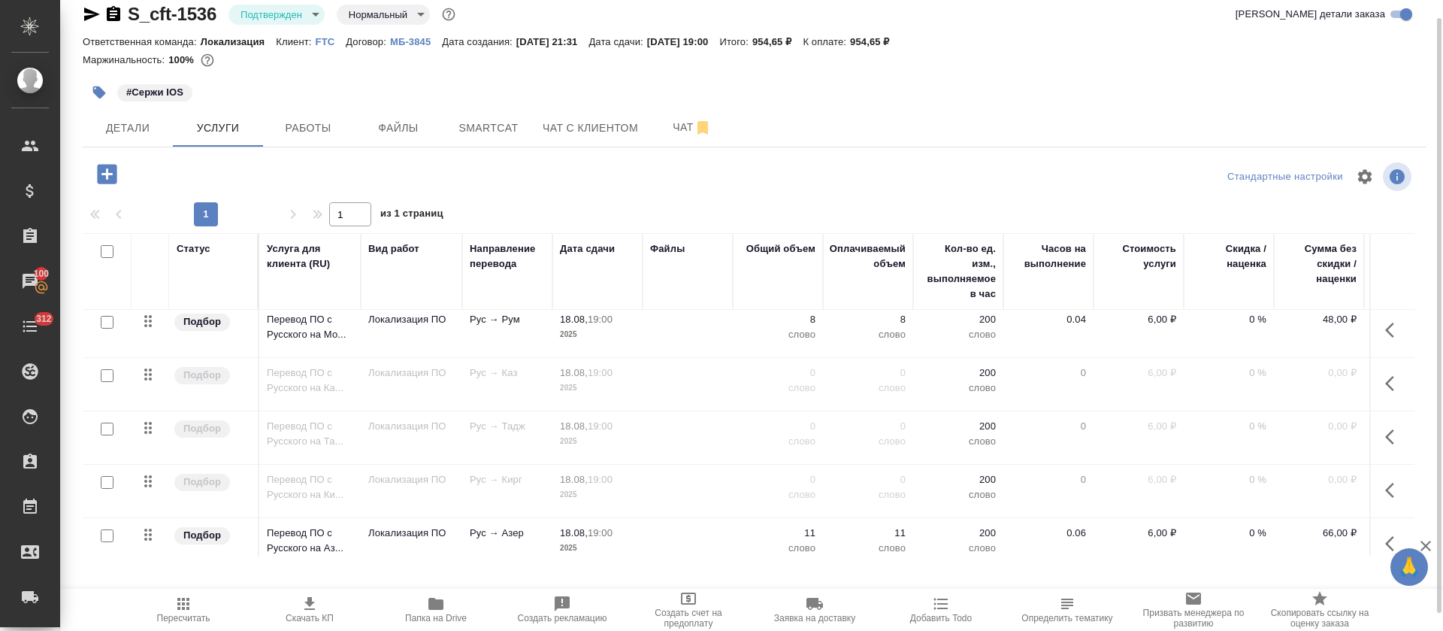
scroll to position [226, 0]
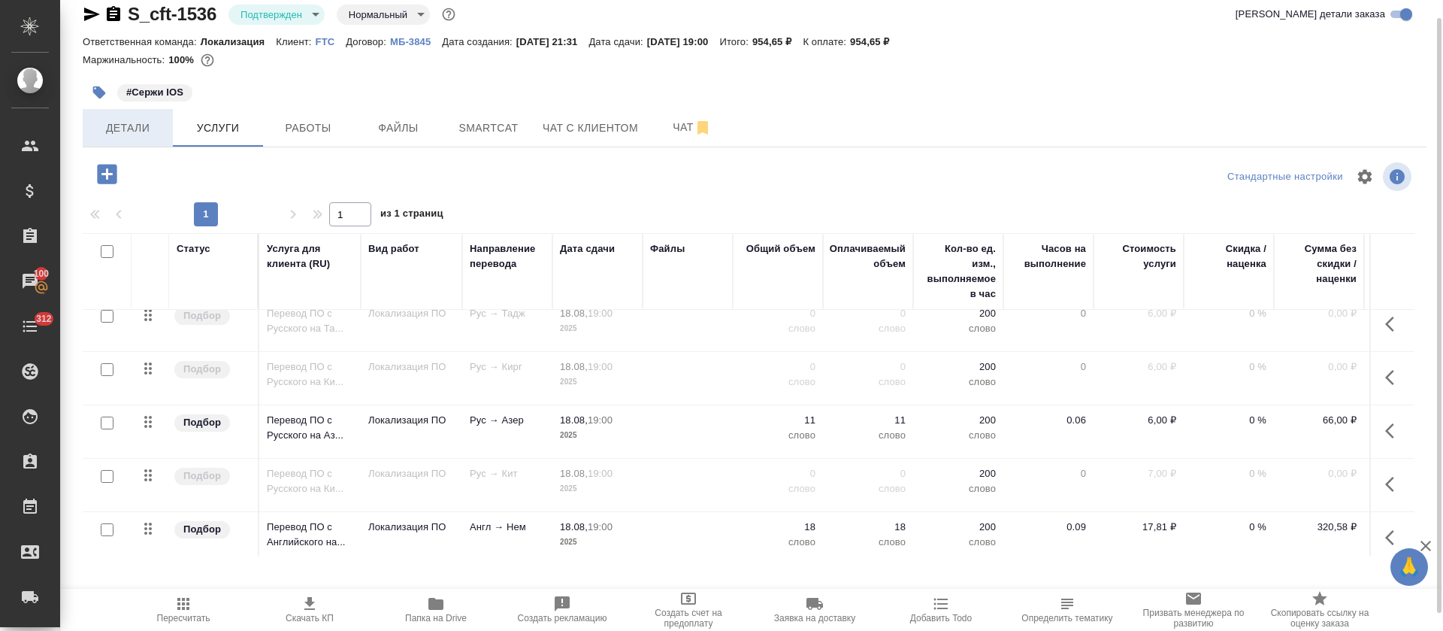
click at [134, 139] on button "Детали" at bounding box center [128, 128] width 90 height 38
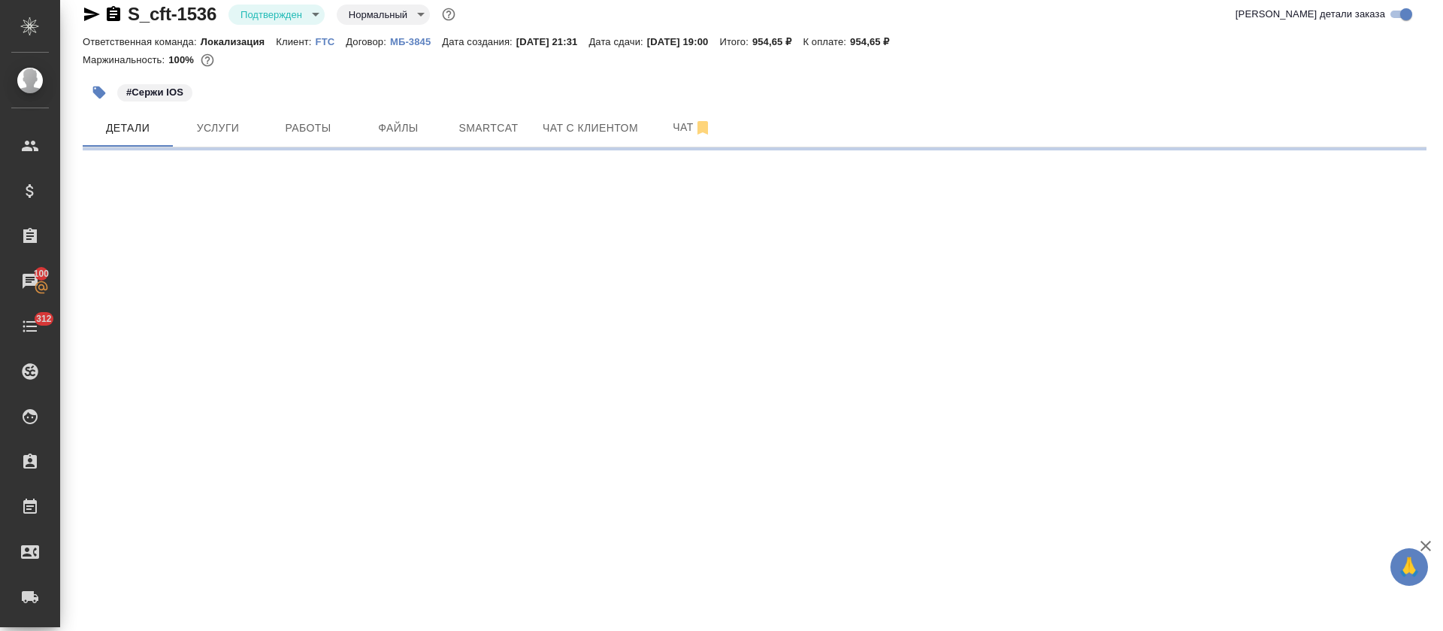
select select "RU"
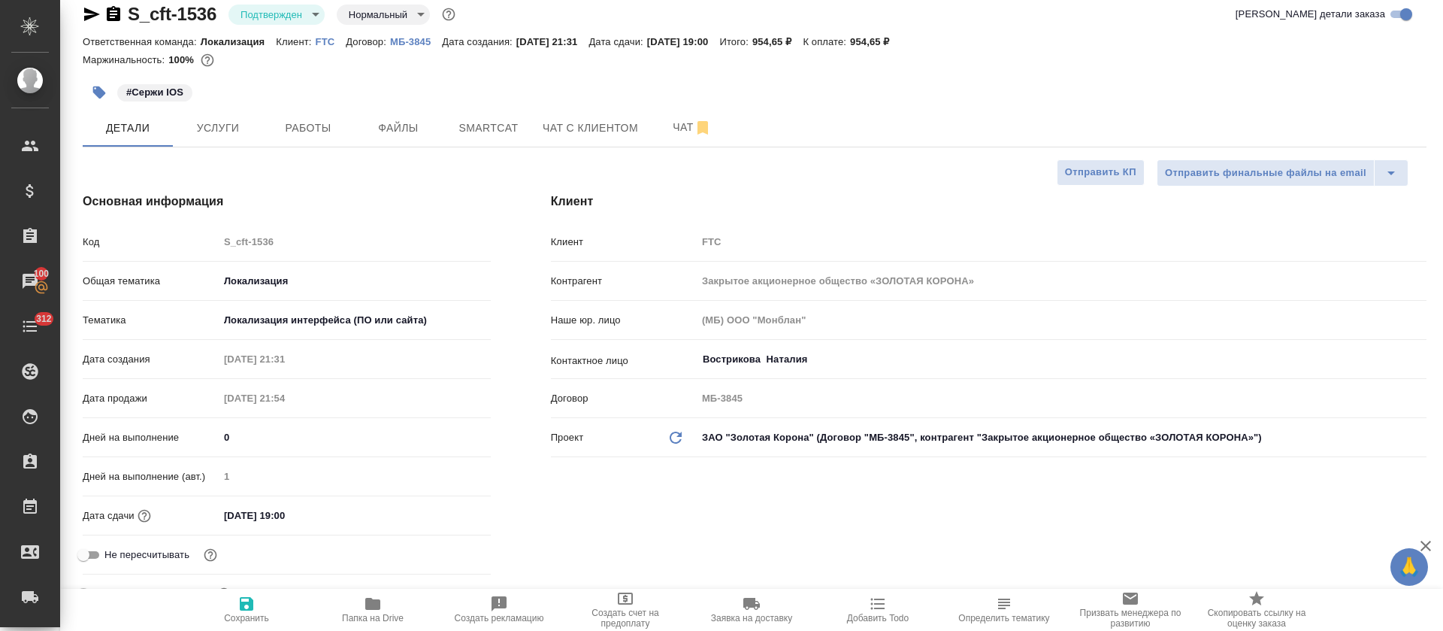
type textarea "x"
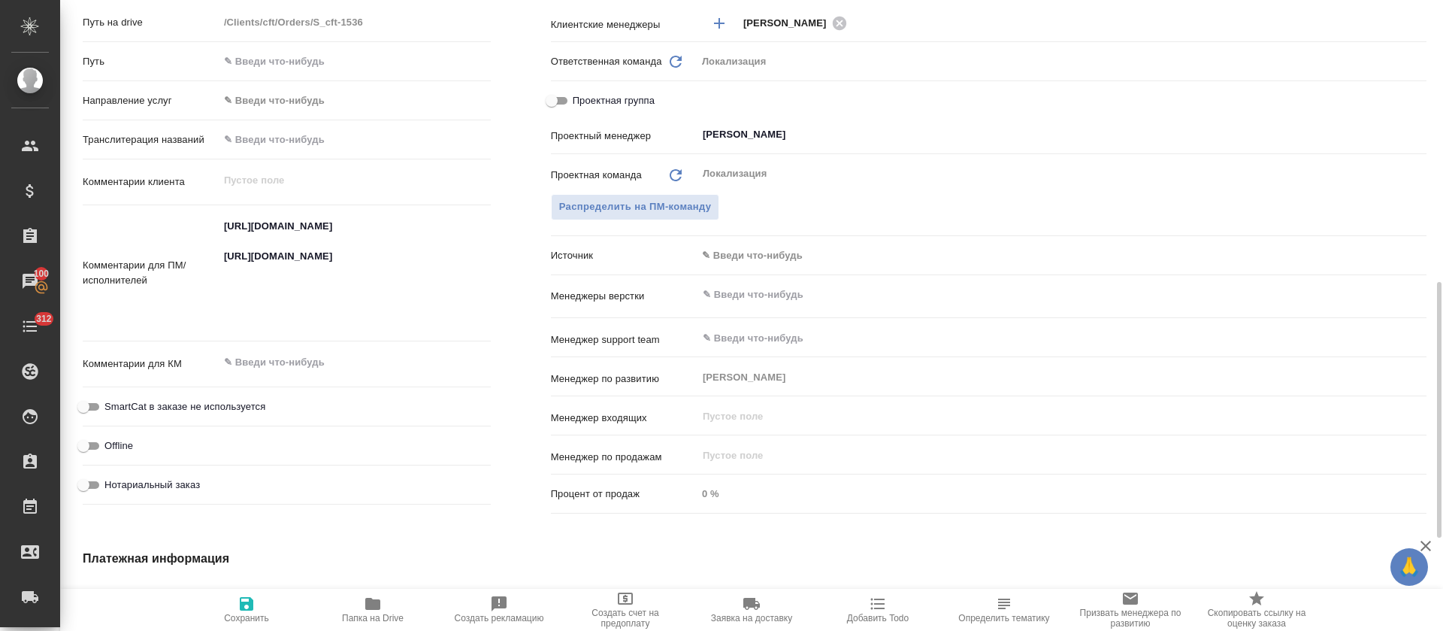
type textarea "x"
click at [320, 277] on textarea "https://smartcat.com/projects/cbb2b0c1-053b-4a02-9793-cb712a3e3c97/files?target…" at bounding box center [355, 272] width 271 height 116
click at [320, 278] on textarea "https://smartcat.com/projects/cbb2b0c1-053b-4a02-9793-cb712a3e3c97/files?target…" at bounding box center [355, 272] width 271 height 116
type textarea "x"
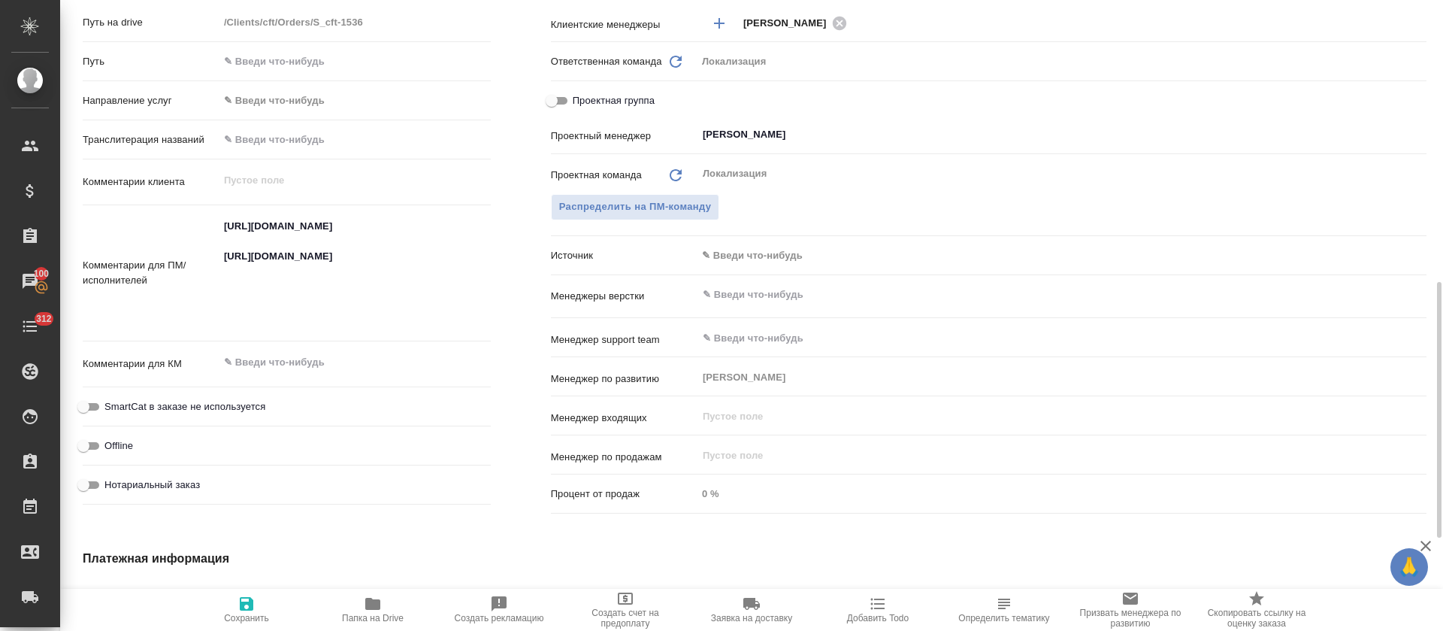
type textarea "x"
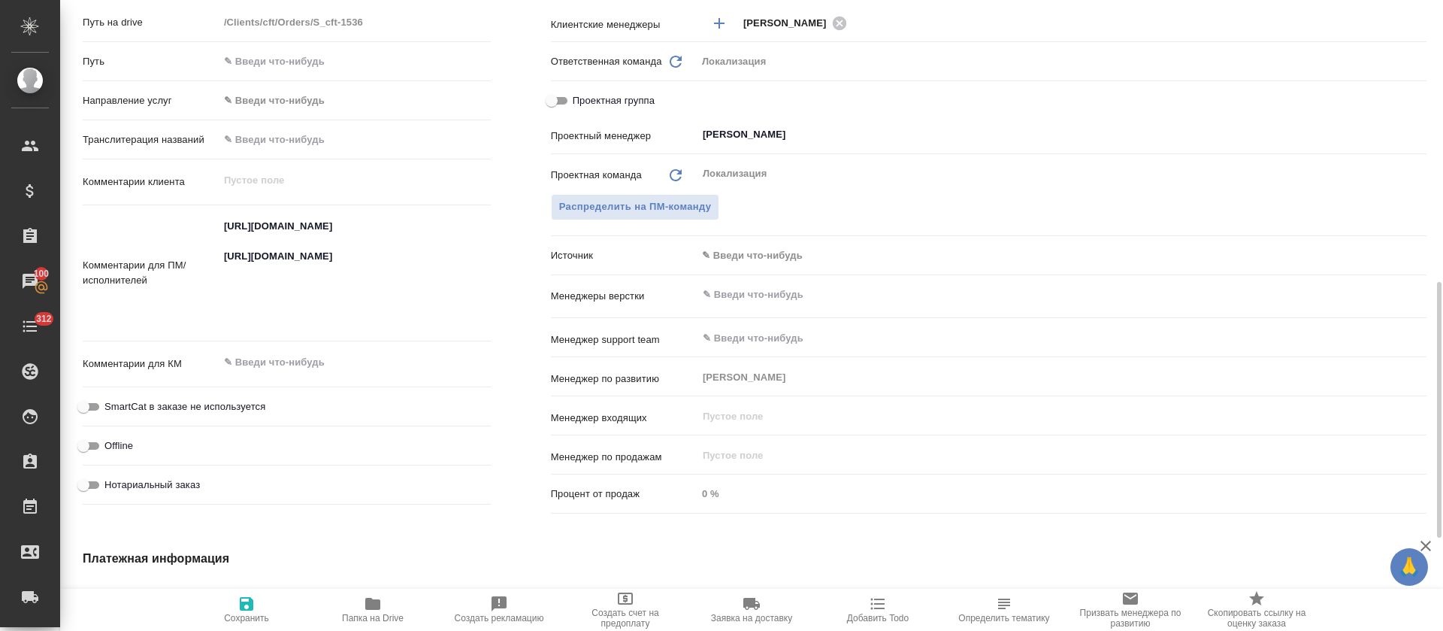
type textarea "x"
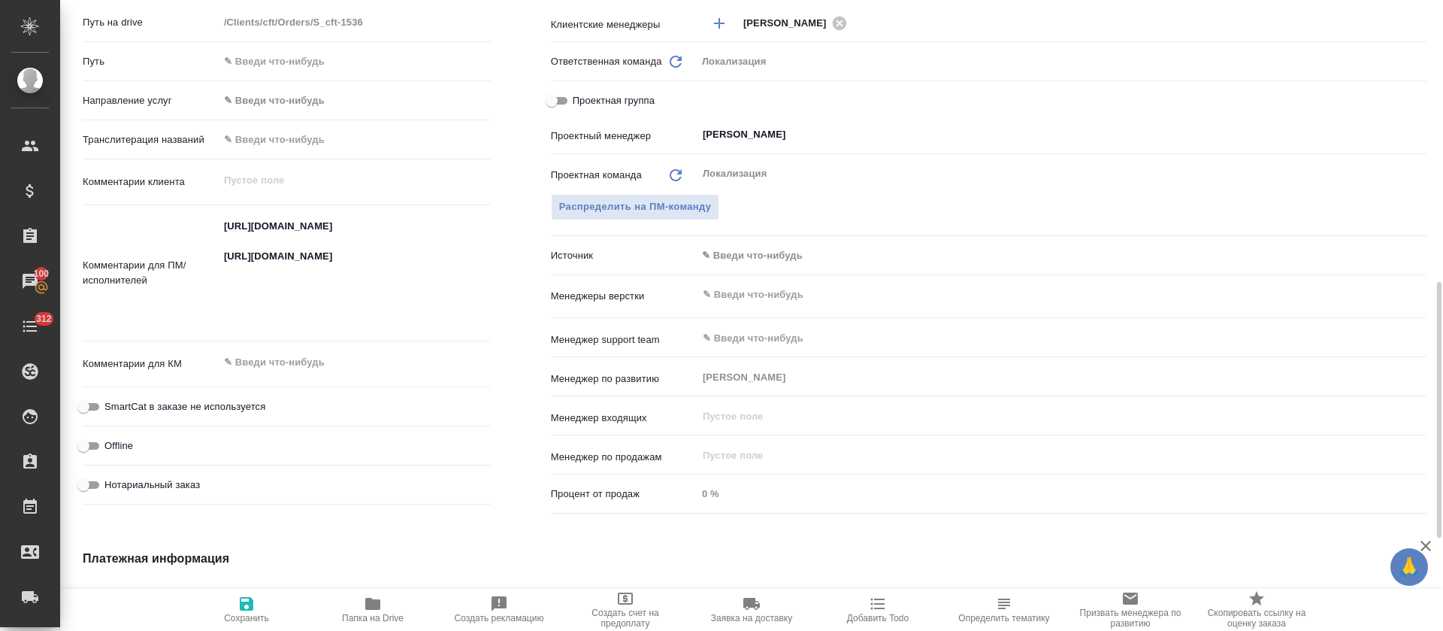
type textarea "x"
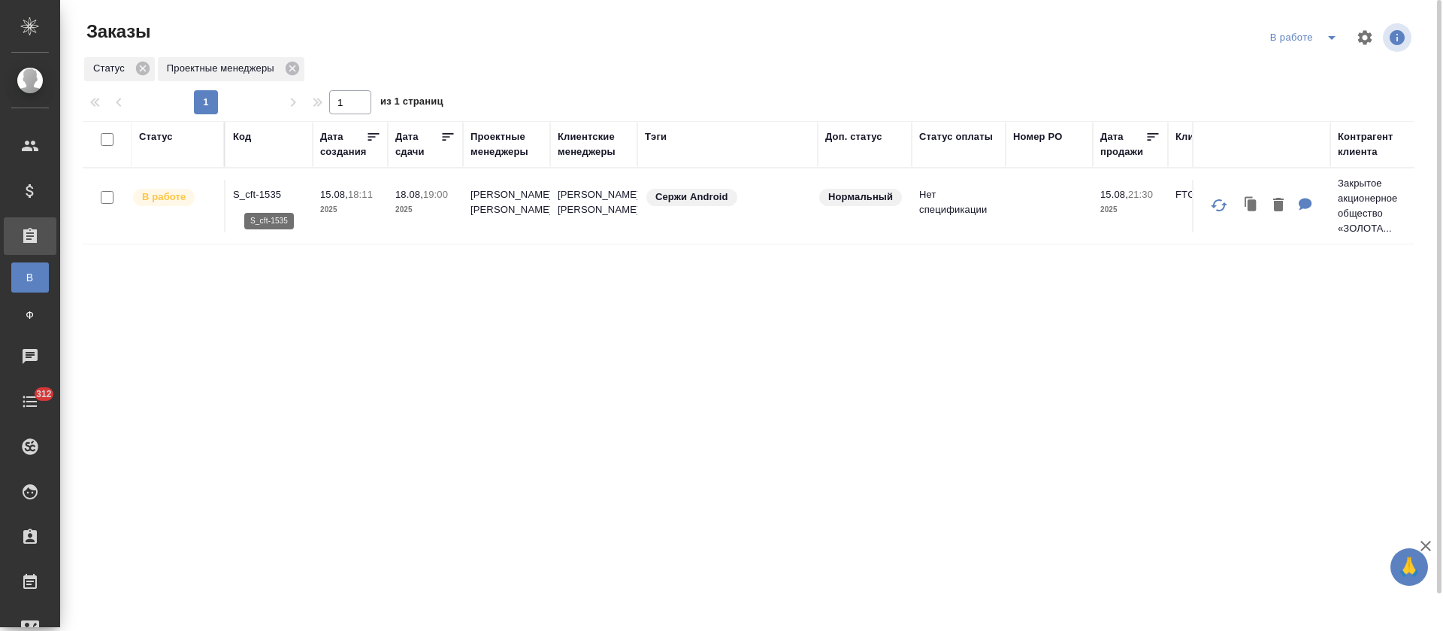
click at [261, 197] on p "S_cft-1535" at bounding box center [269, 194] width 72 height 15
click at [260, 200] on p "S_cft-1535" at bounding box center [269, 194] width 72 height 15
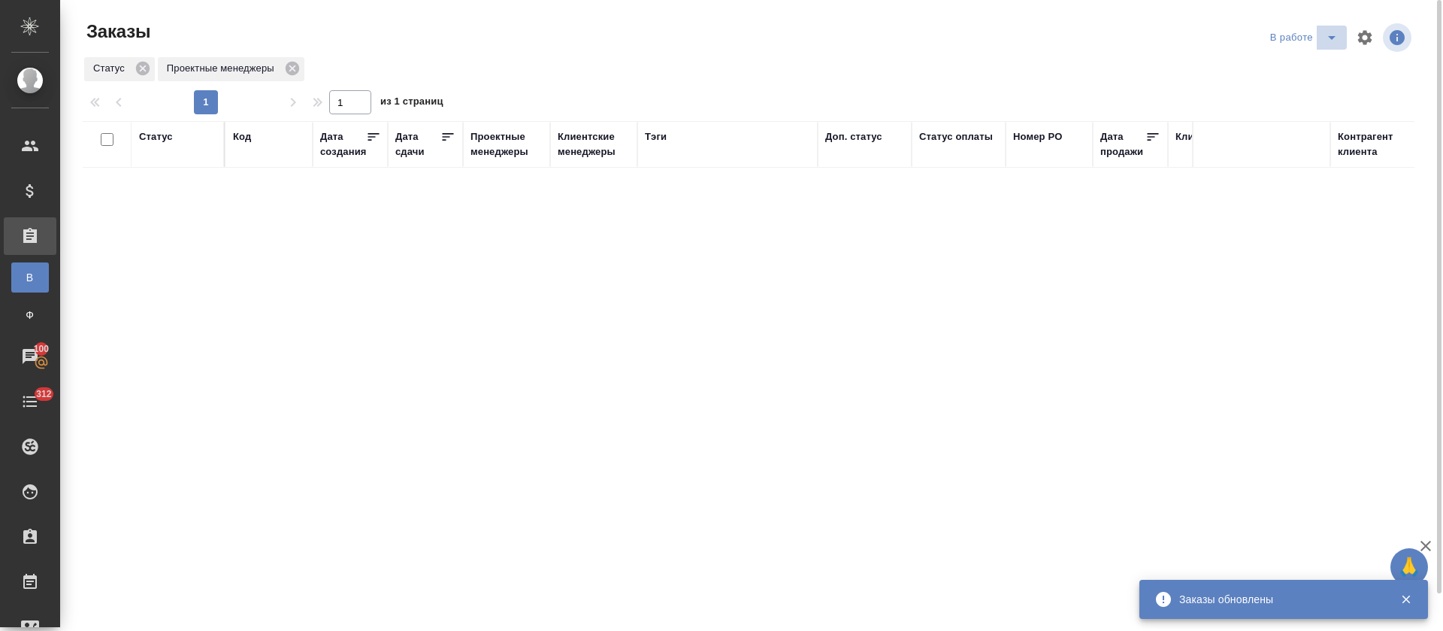
click at [1325, 39] on icon "split button" at bounding box center [1332, 38] width 18 height 18
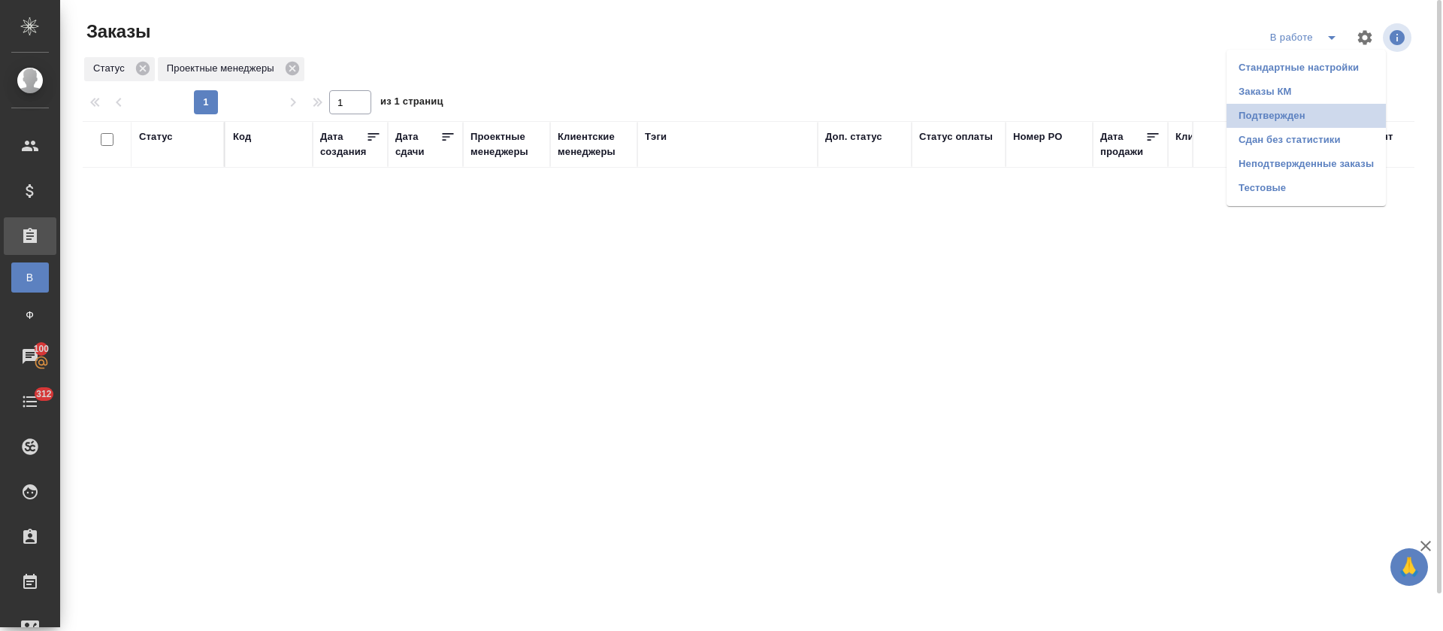
click at [1327, 114] on li "Подтвержден" at bounding box center [1306, 116] width 159 height 24
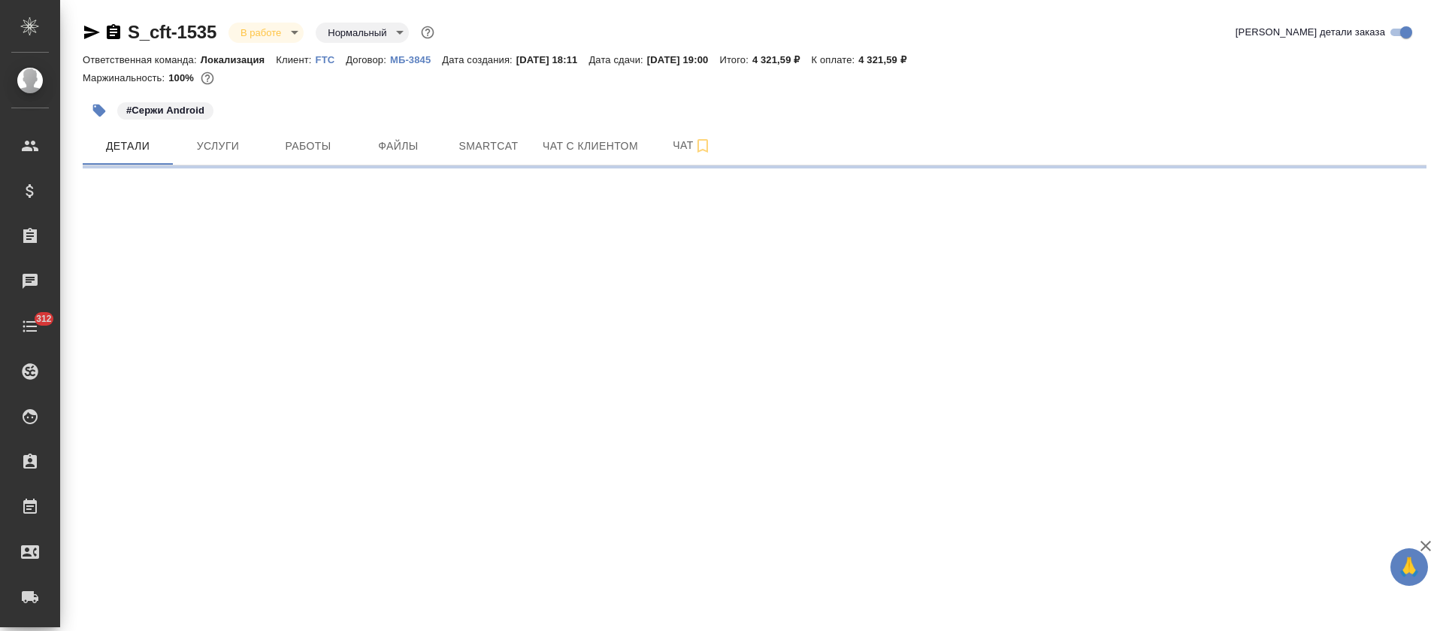
select select "RU"
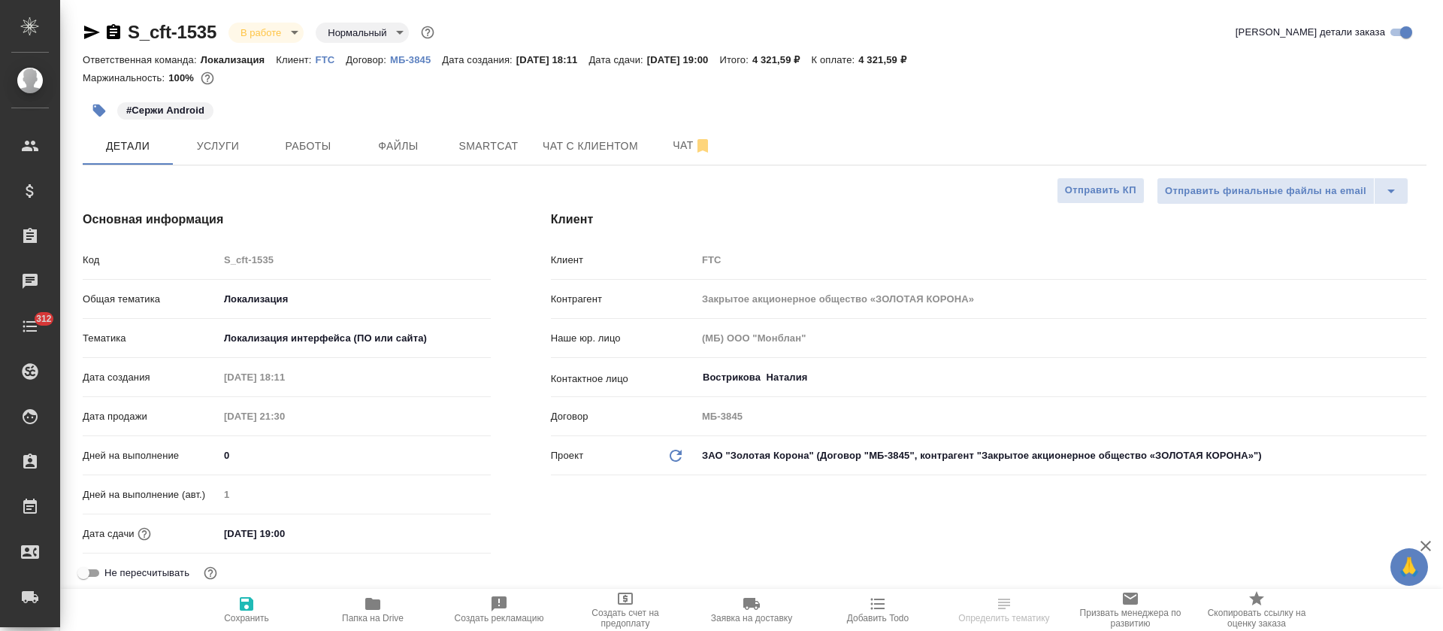
type textarea "x"
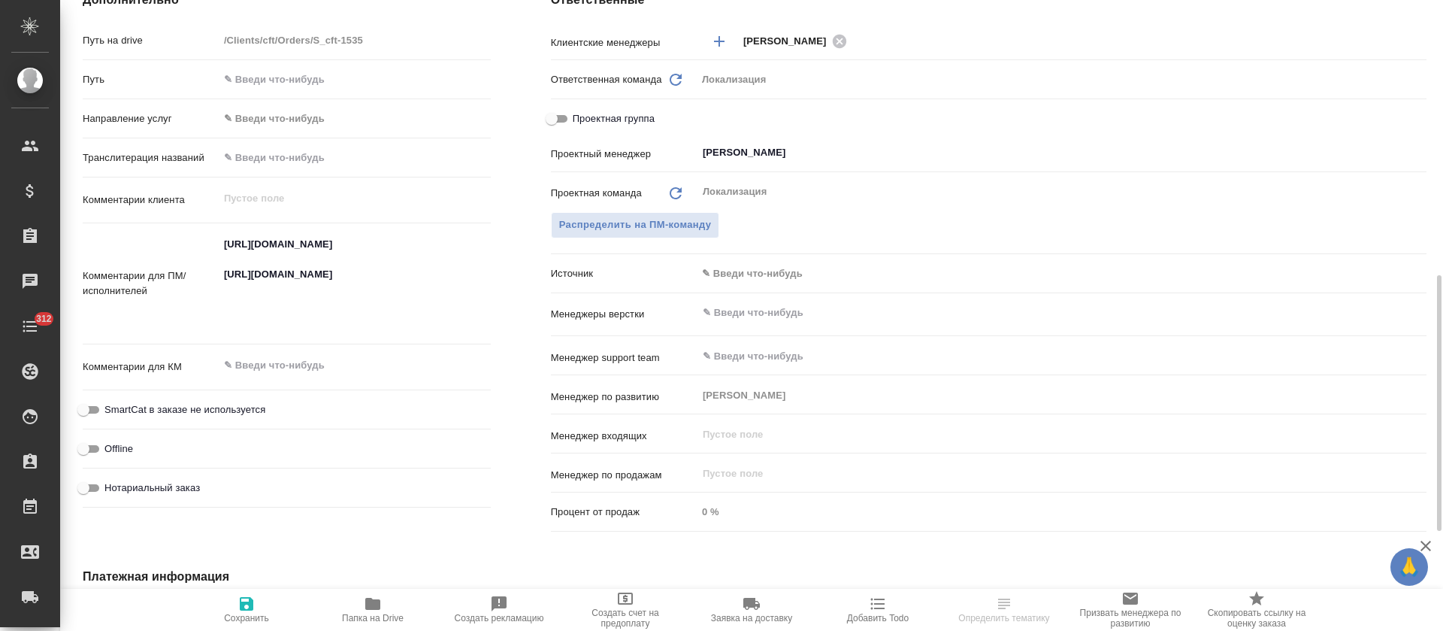
click at [319, 243] on textarea "https://smartcat.com/projects/64c78566-ebcf-4faf-9644-26ca342ce695/files?target…" at bounding box center [355, 282] width 272 height 101
type textarea "x"
click at [319, 243] on textarea "https://smartcat.com/projects/64c78566-ebcf-4faf-9644-26ca342ce695/files?target…" at bounding box center [355, 282] width 271 height 101
type textarea "x"
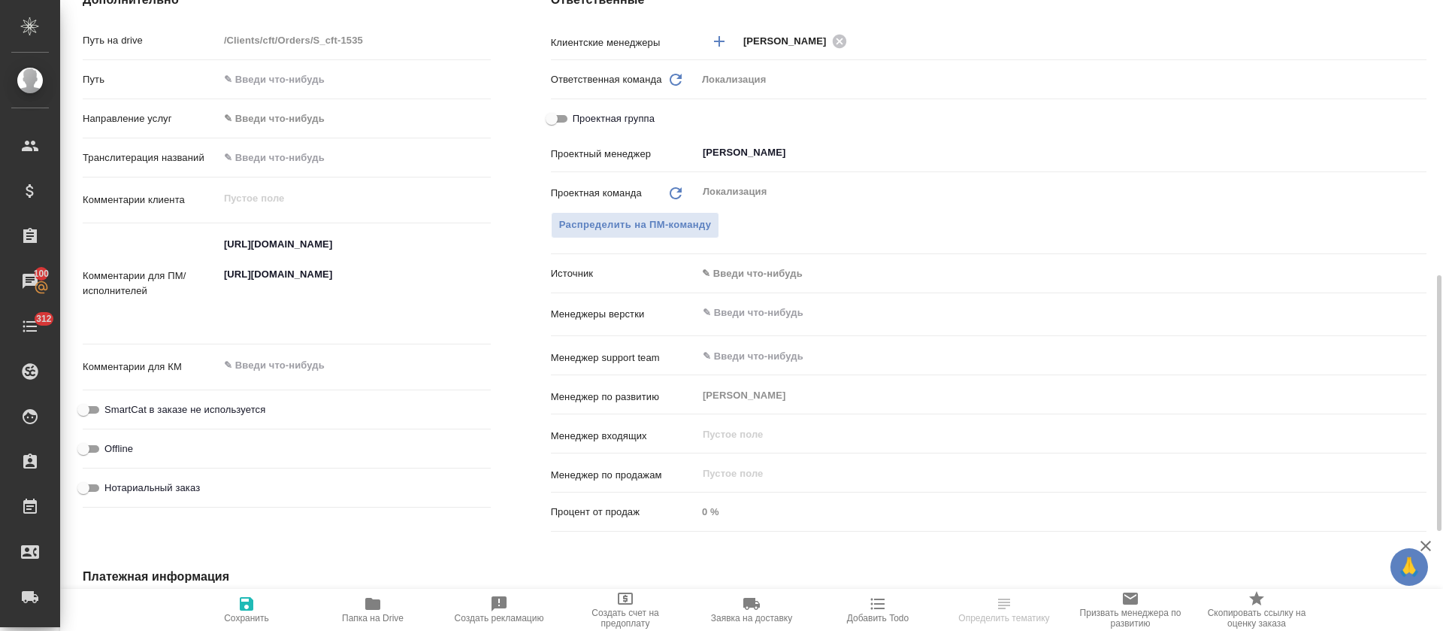
type textarea "x"
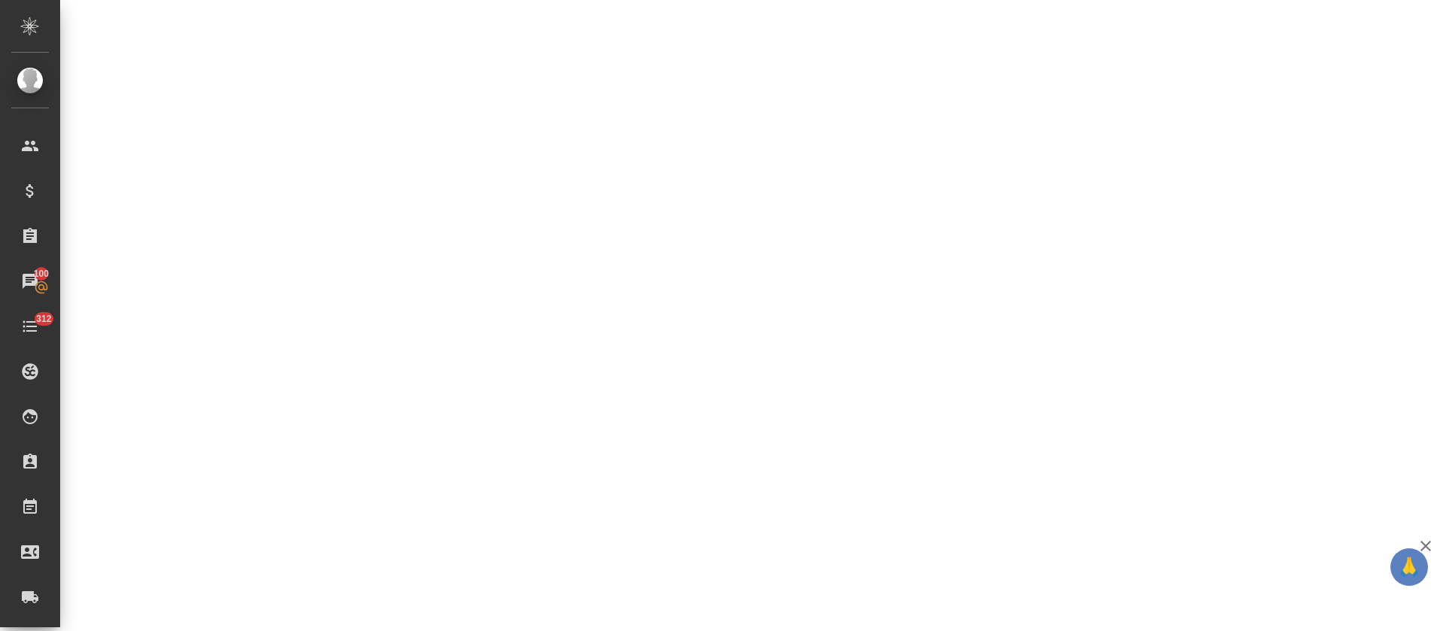
select select "RU"
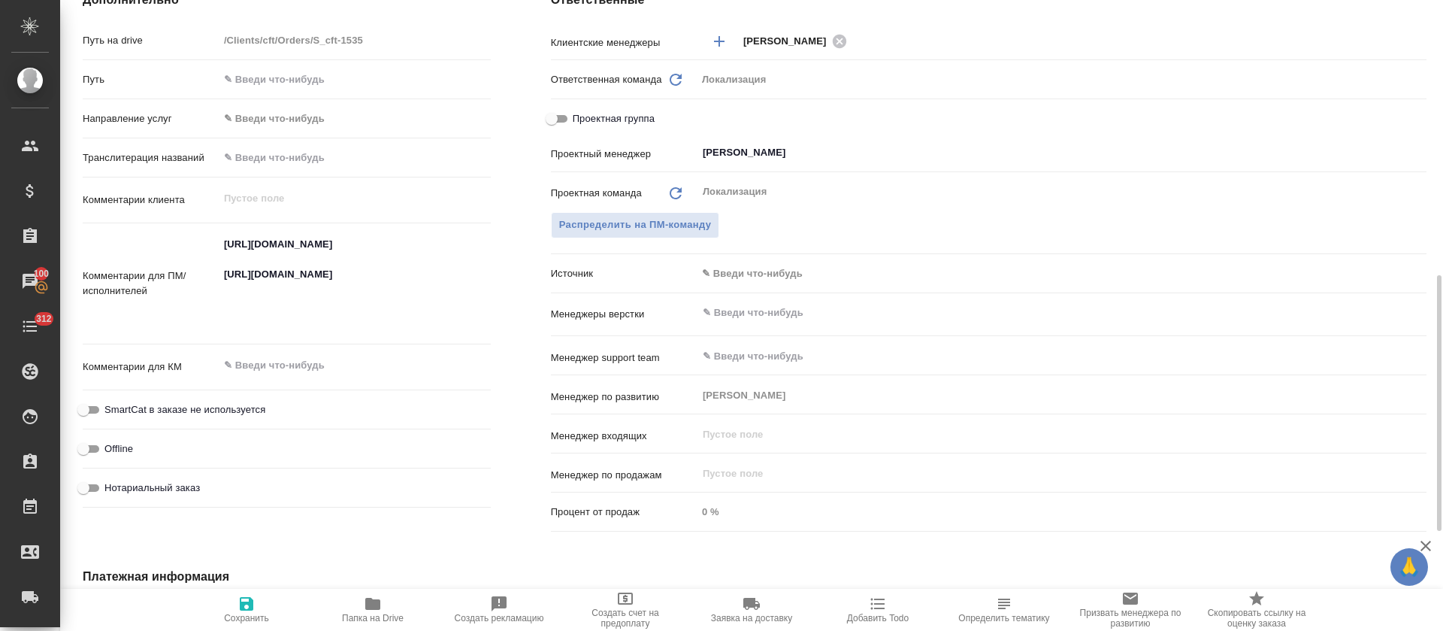
type textarea "x"
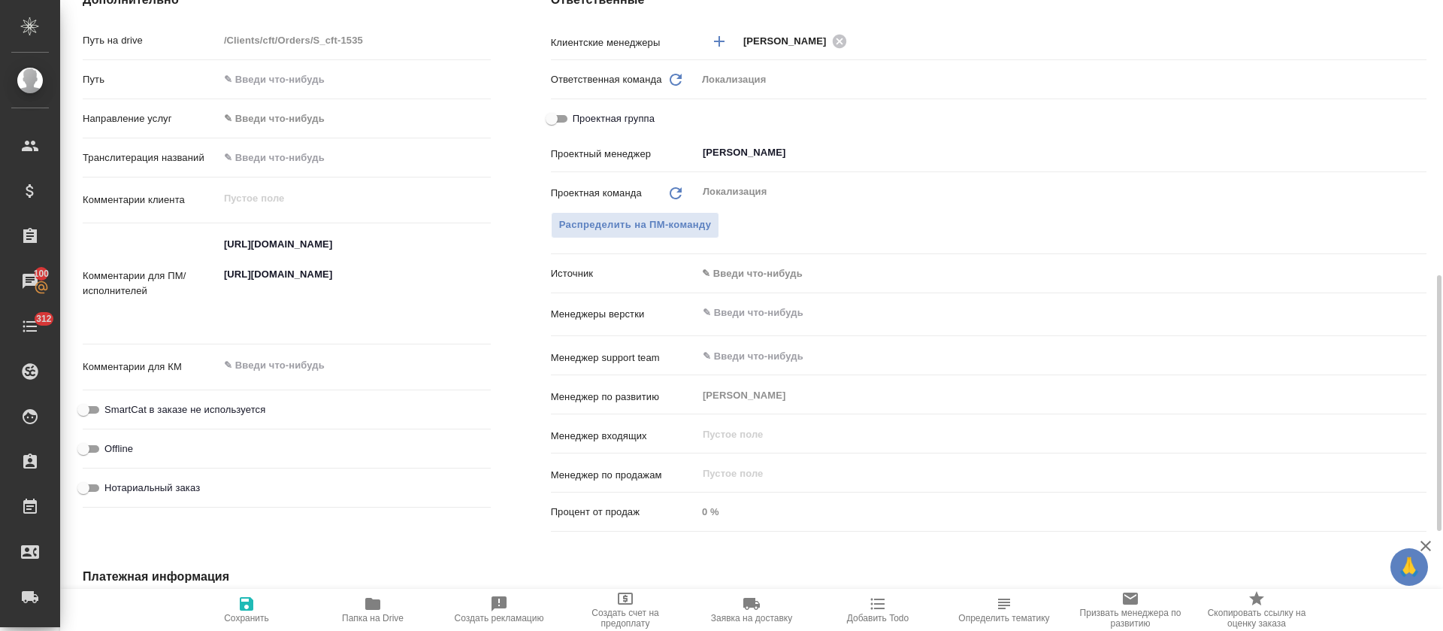
type textarea "x"
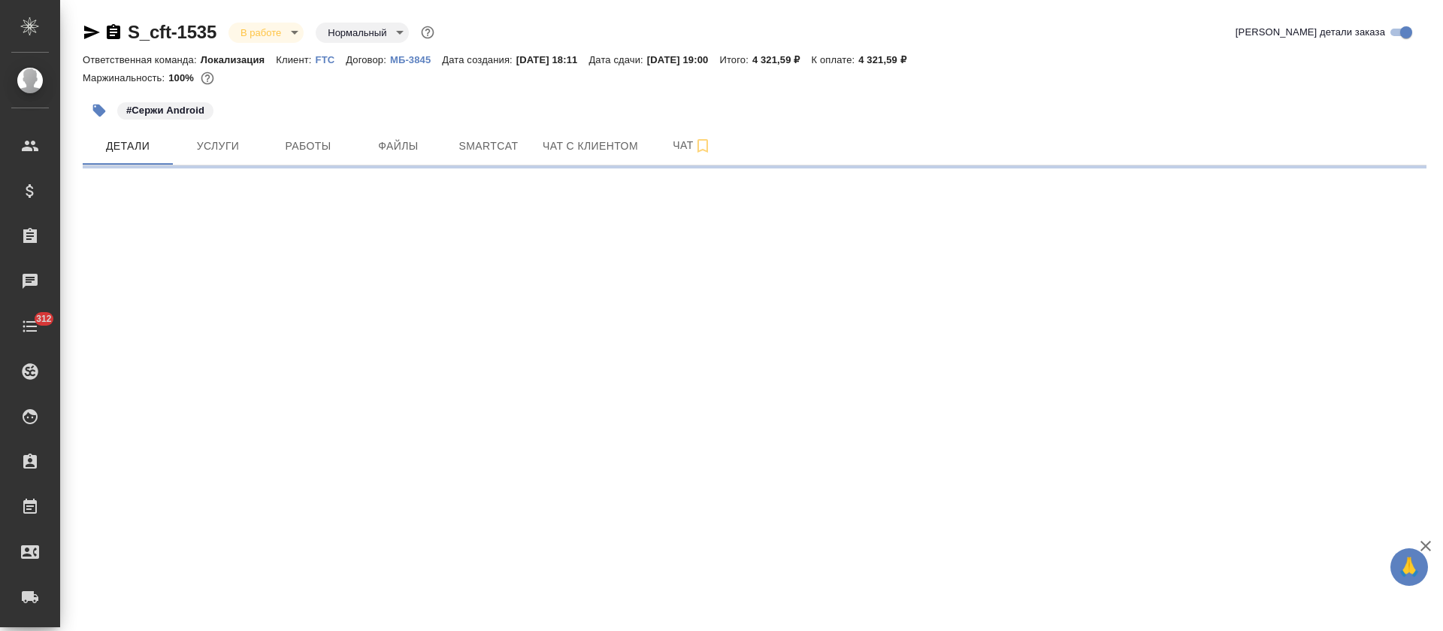
click at [256, 37] on body "🙏 .cls-1 fill:#fff; AWATERA [PERSON_NAME] Спецификации Заказы Чаты 312 Todo Про…" at bounding box center [721, 315] width 1443 height 631
select select "RU"
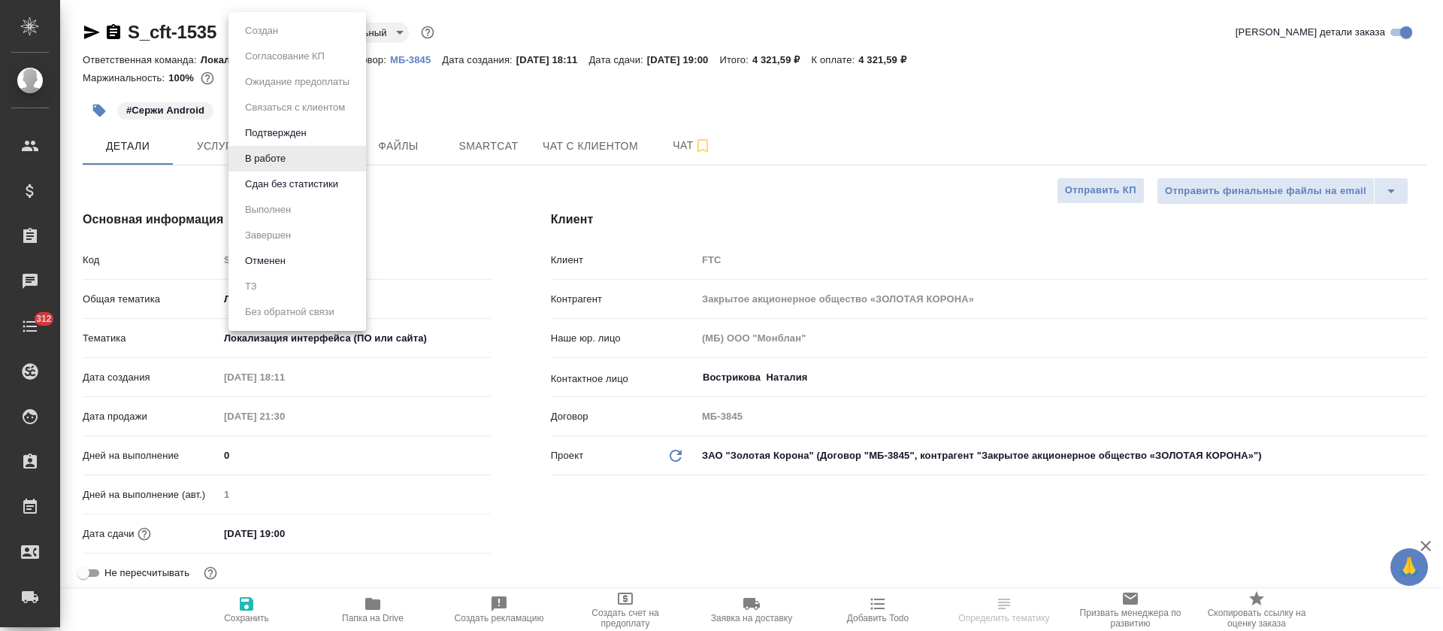
type textarea "x"
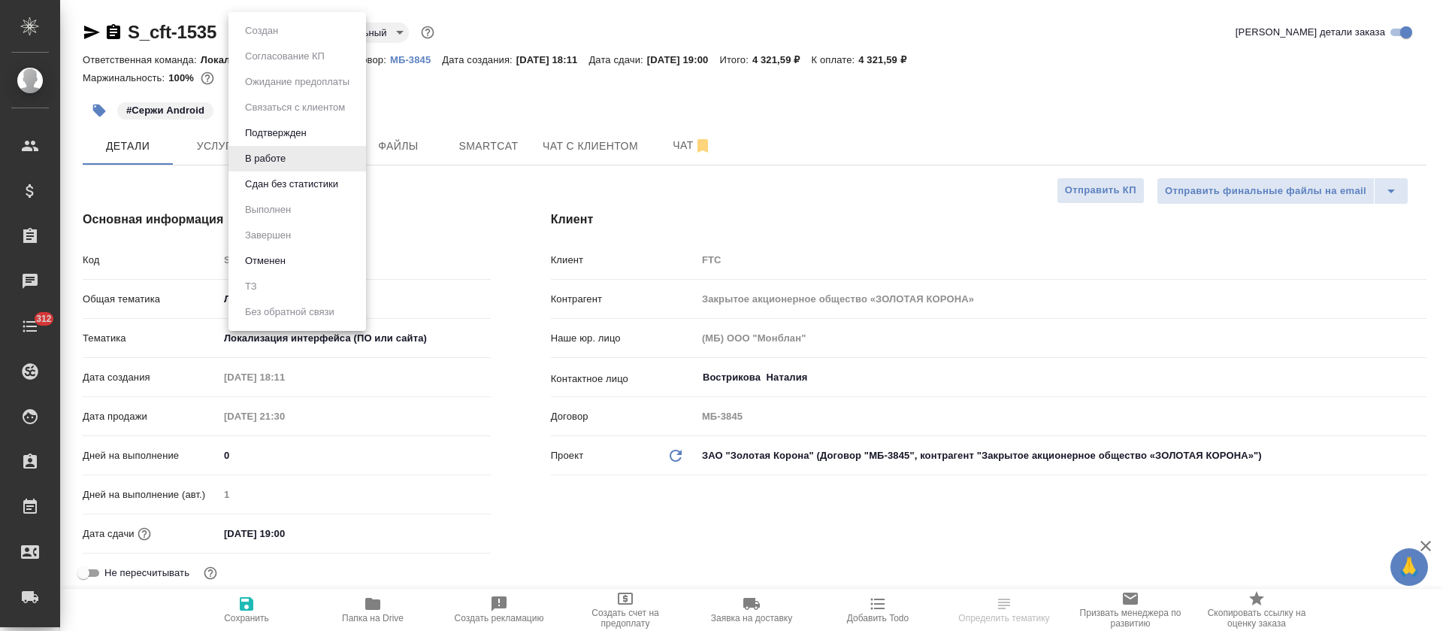
type textarea "x"
click at [266, 142] on li "Подтвержден" at bounding box center [298, 133] width 138 height 26
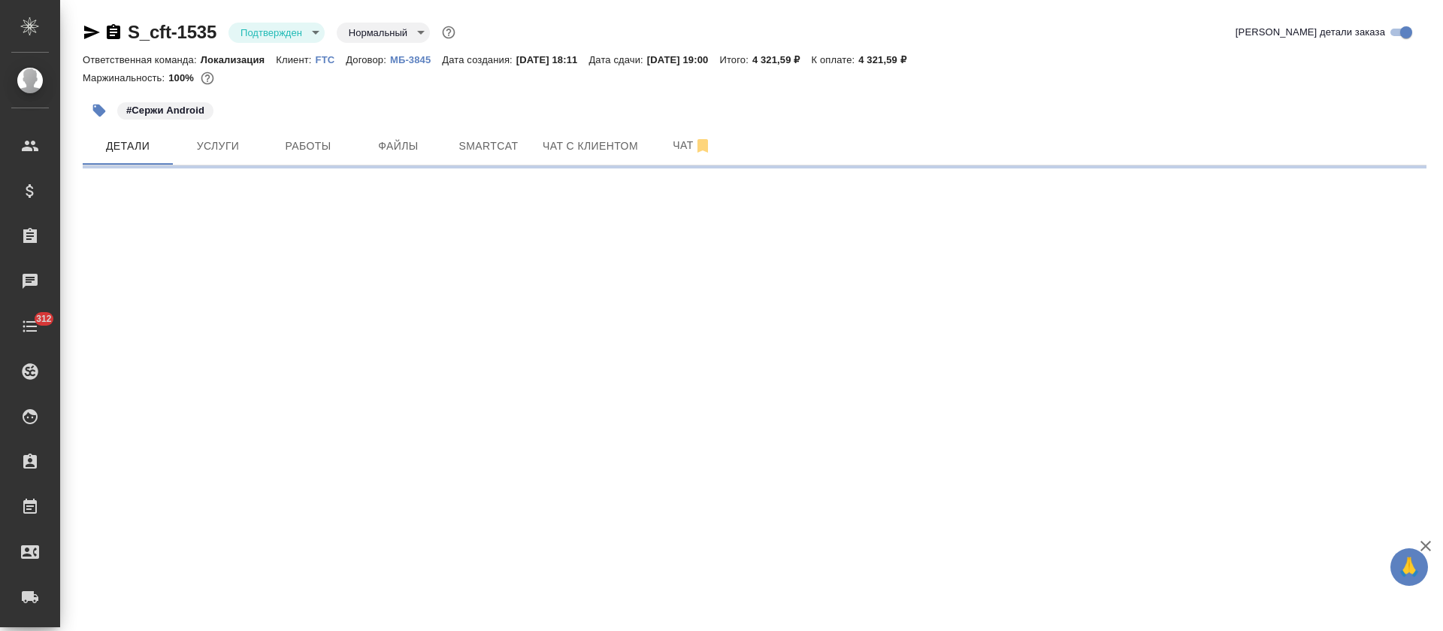
select select "RU"
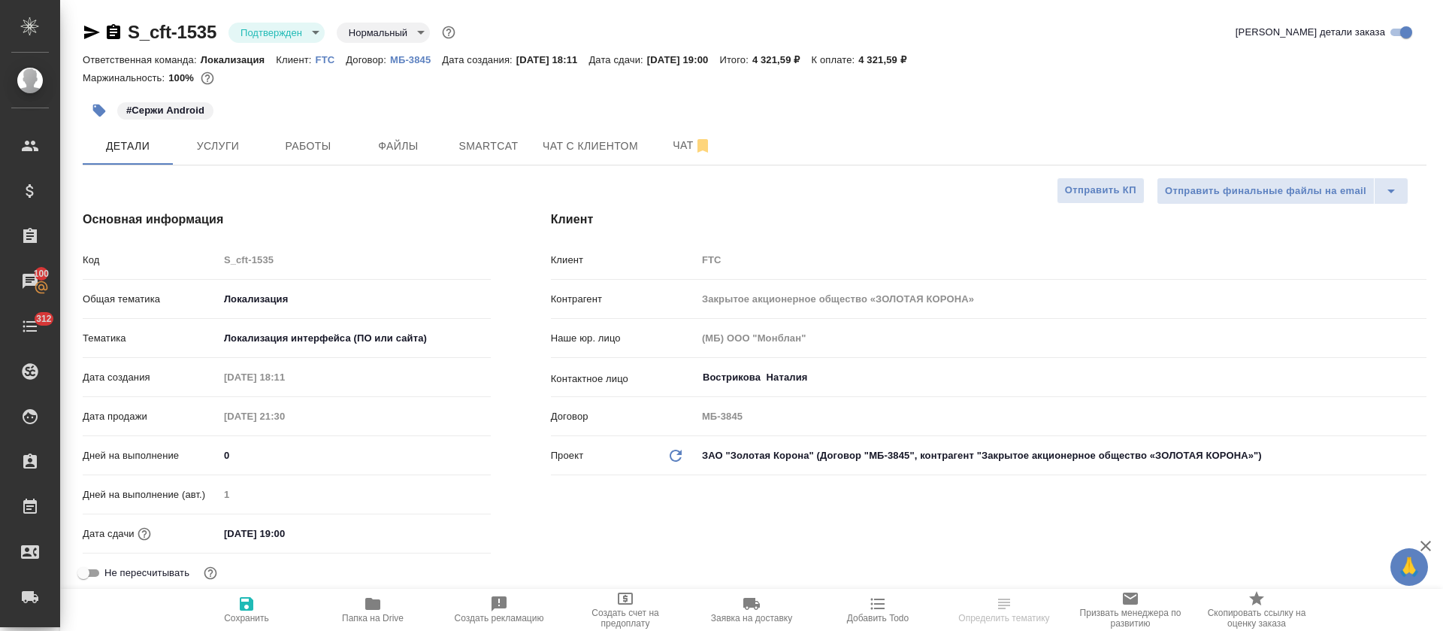
type textarea "x"
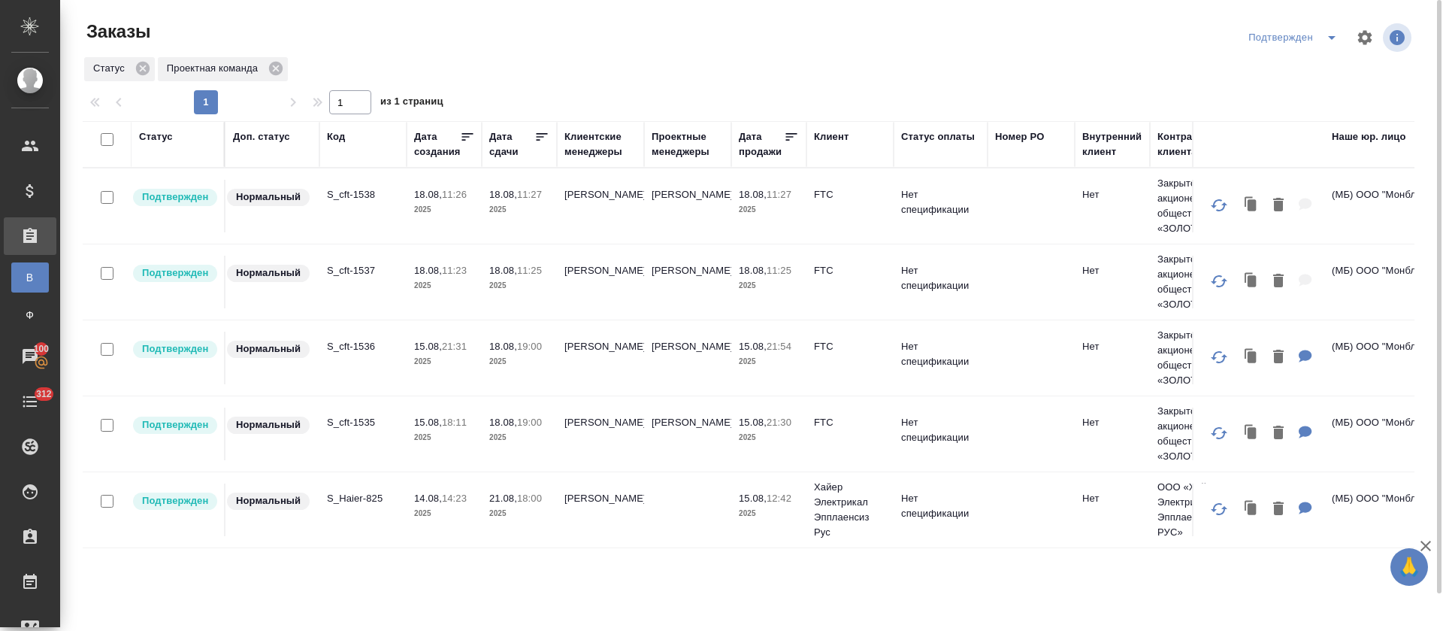
click at [362, 266] on p "S_cft-1537" at bounding box center [363, 270] width 72 height 15
click at [337, 187] on p "S_cft-1538" at bounding box center [363, 194] width 72 height 15
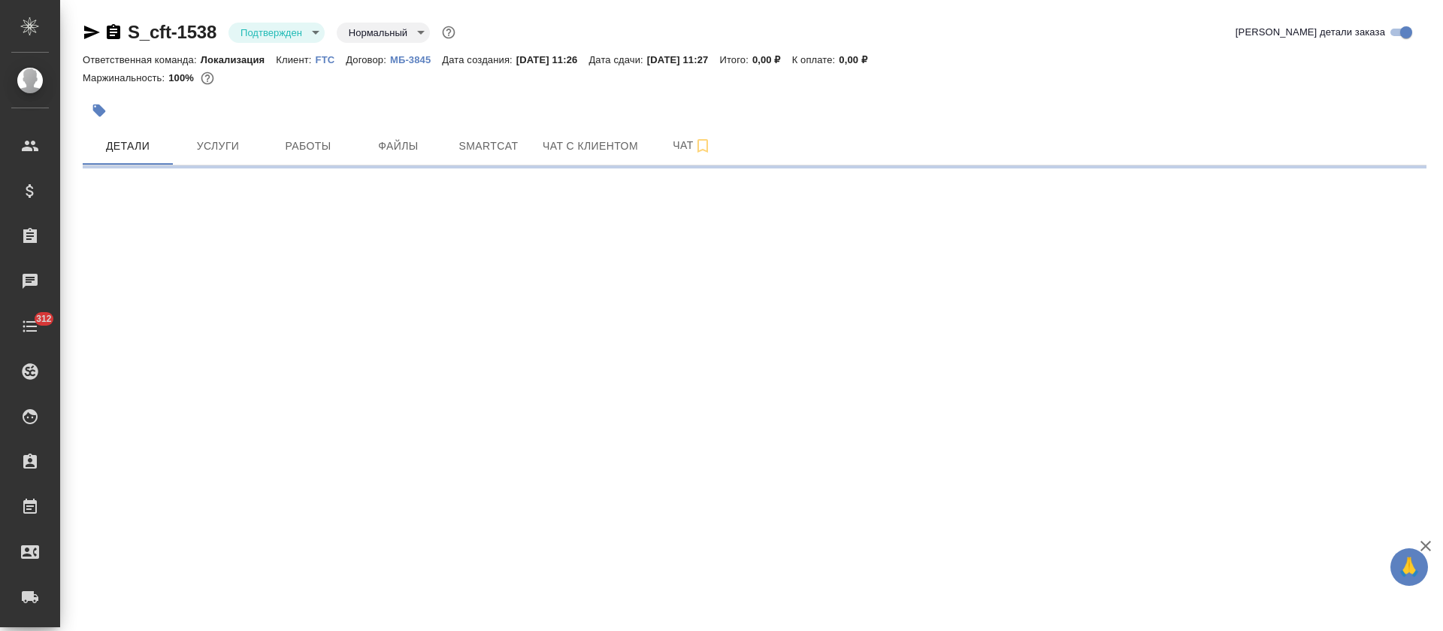
select select "RU"
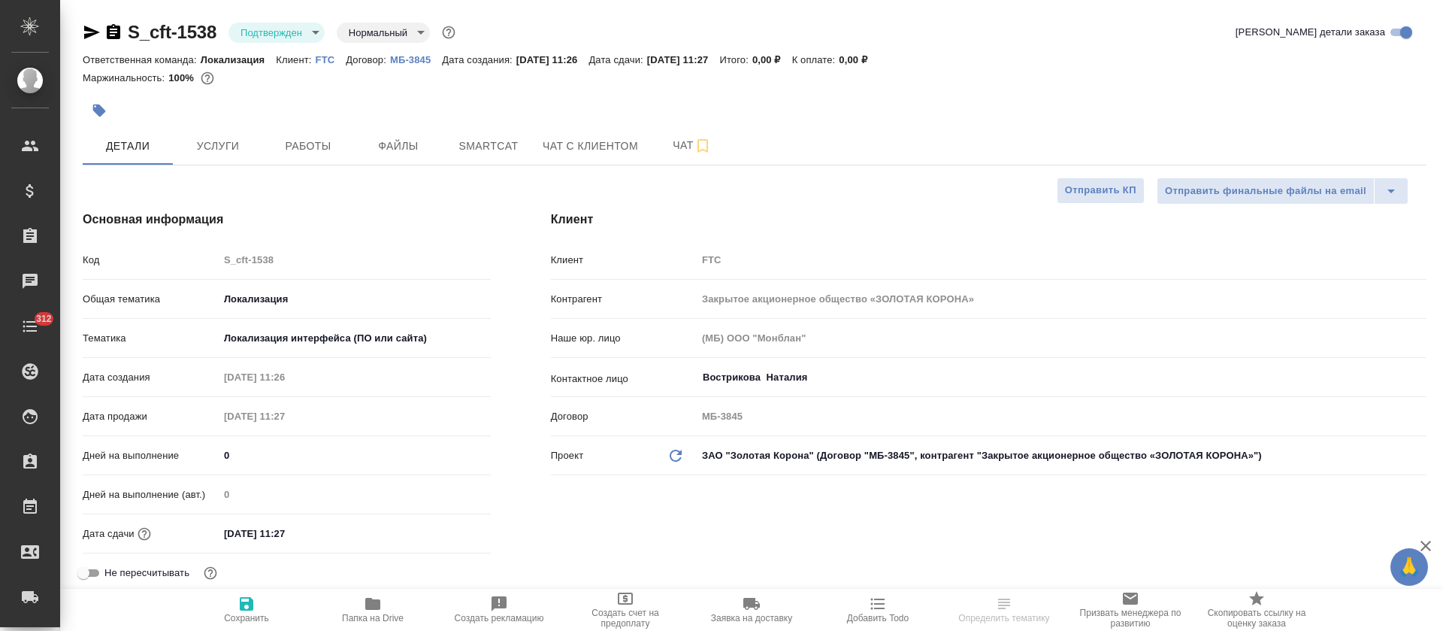
type textarea "x"
click at [235, 138] on span "Услуги" at bounding box center [218, 146] width 72 height 19
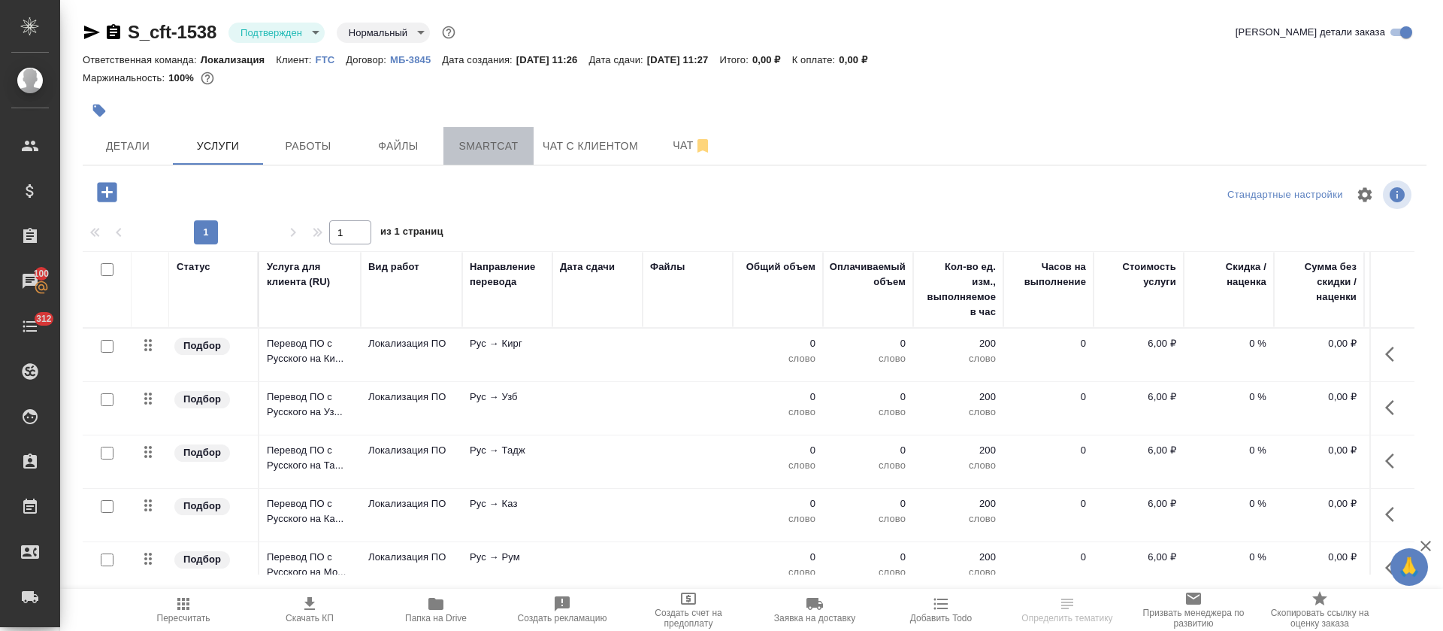
click at [471, 150] on span "Smartcat" at bounding box center [489, 146] width 72 height 19
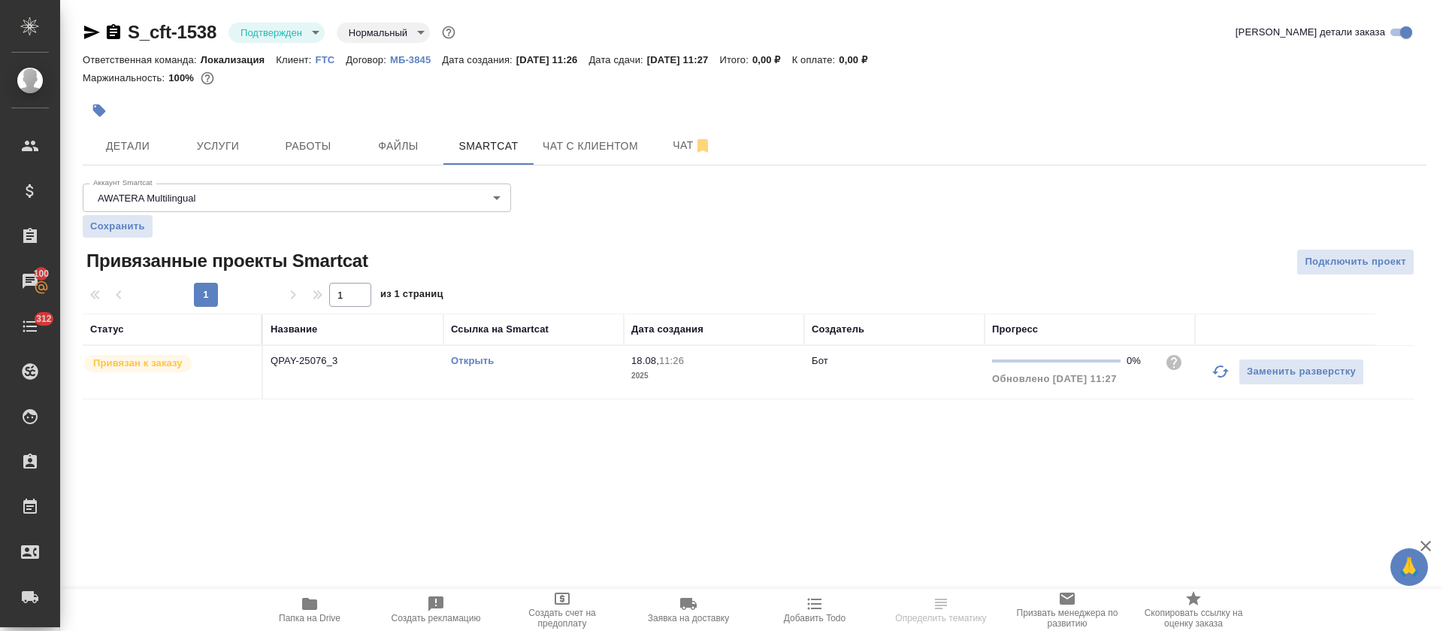
click at [477, 362] on link "Открыть" at bounding box center [472, 360] width 43 height 11
click at [226, 144] on span "Услуги" at bounding box center [218, 146] width 72 height 19
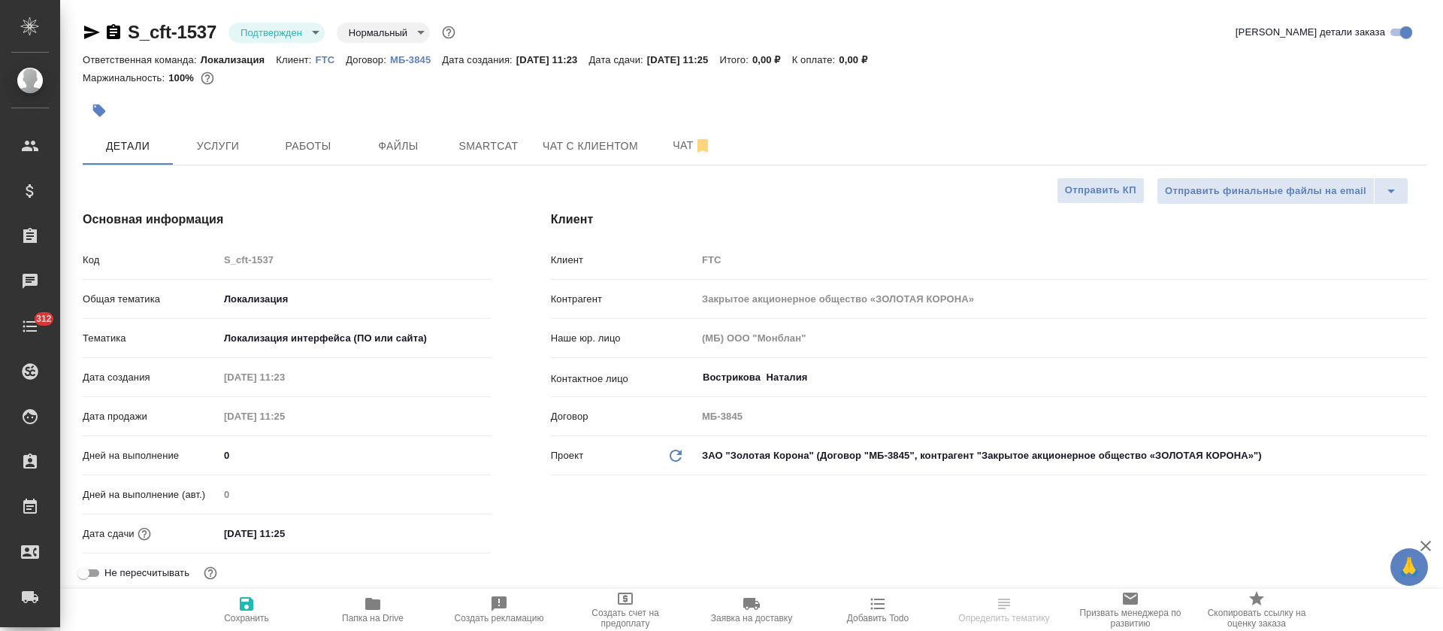
select select "RU"
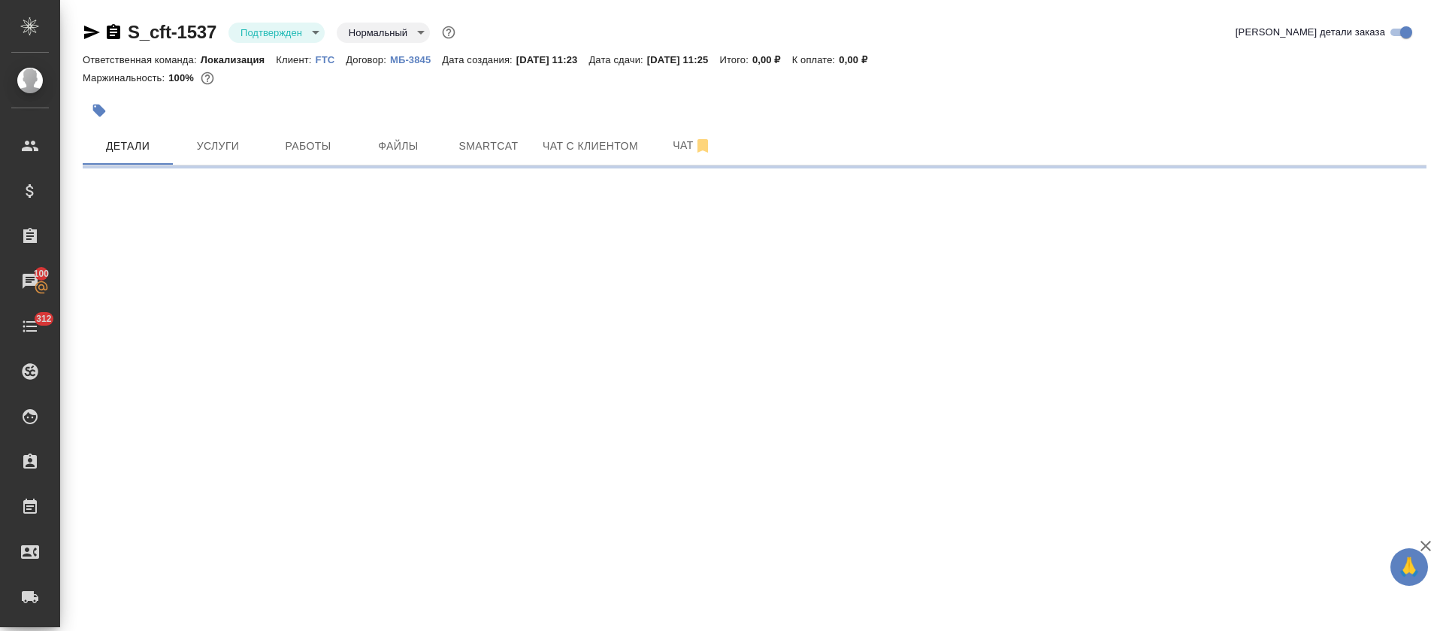
select select "RU"
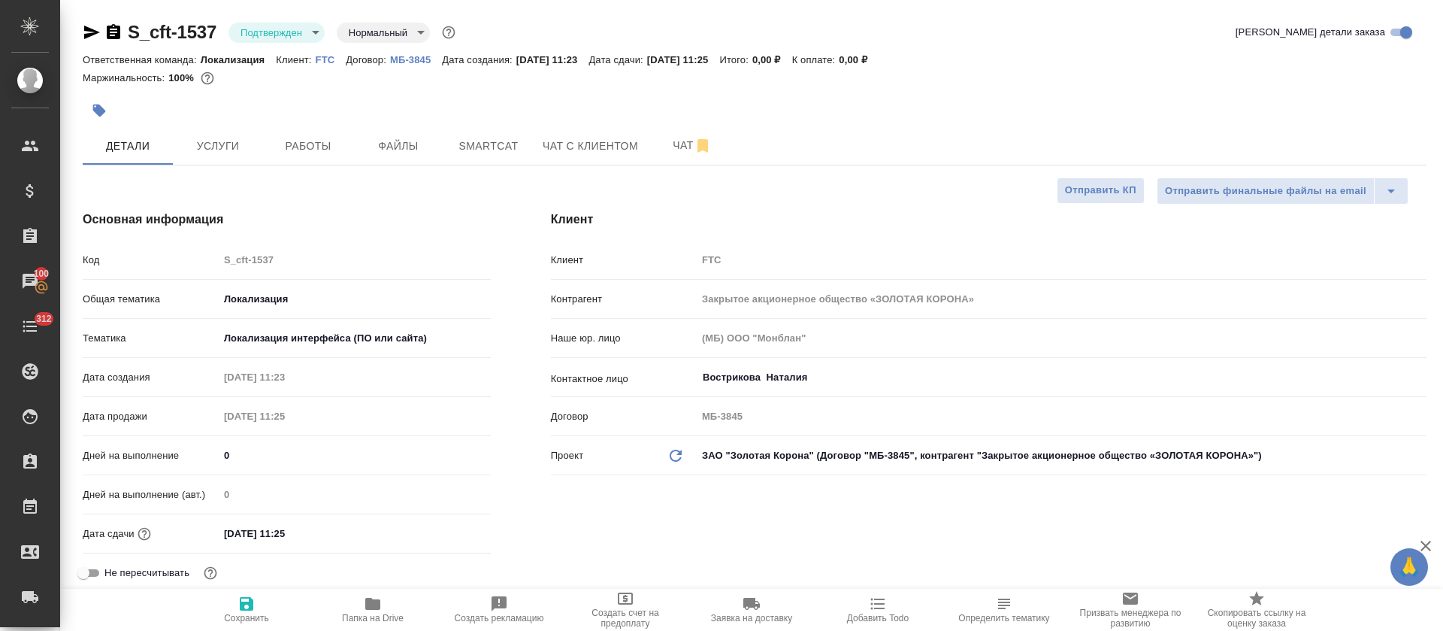
type textarea "x"
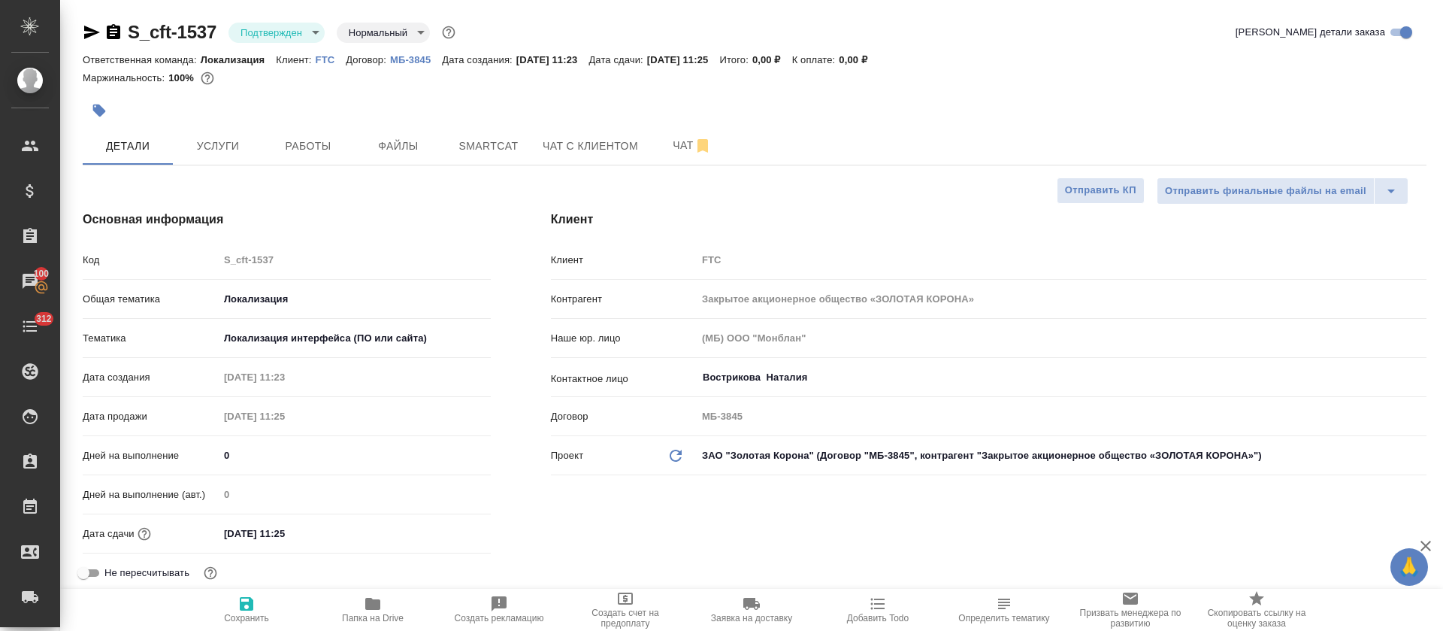
type textarea "x"
click at [464, 146] on span "Smartcat" at bounding box center [489, 146] width 72 height 19
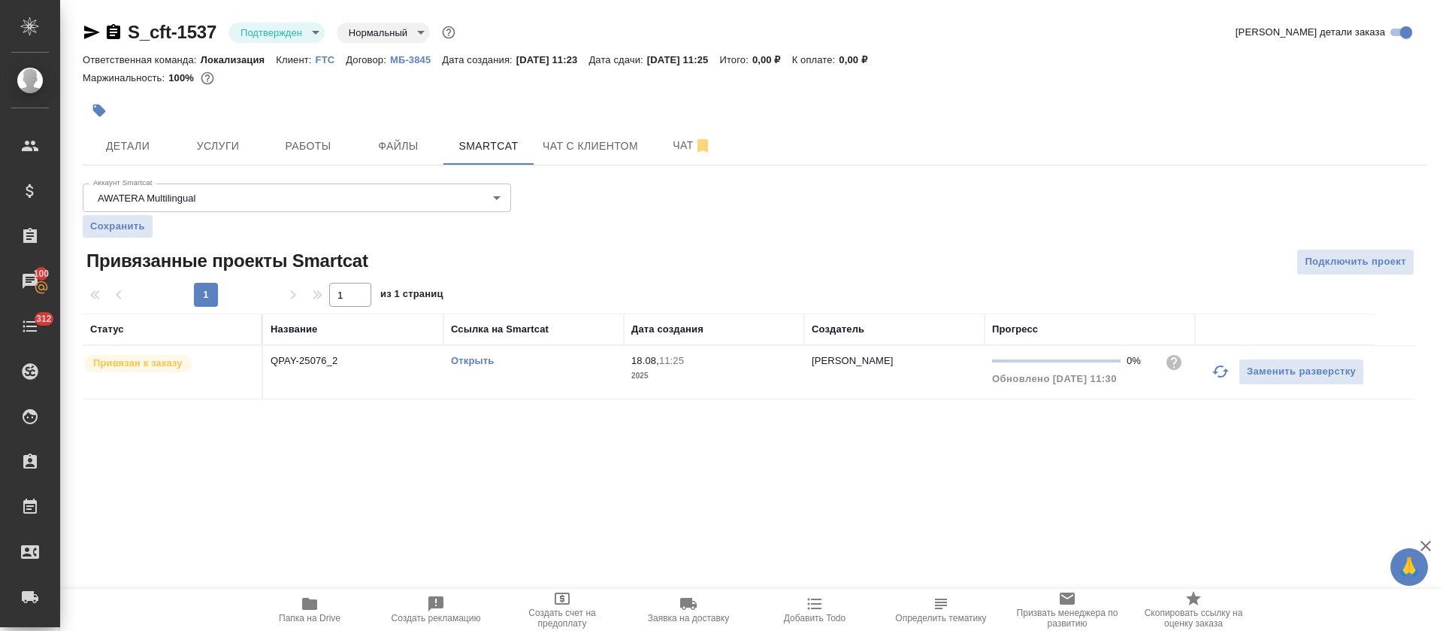
click at [479, 356] on link "Открыть" at bounding box center [472, 360] width 43 height 11
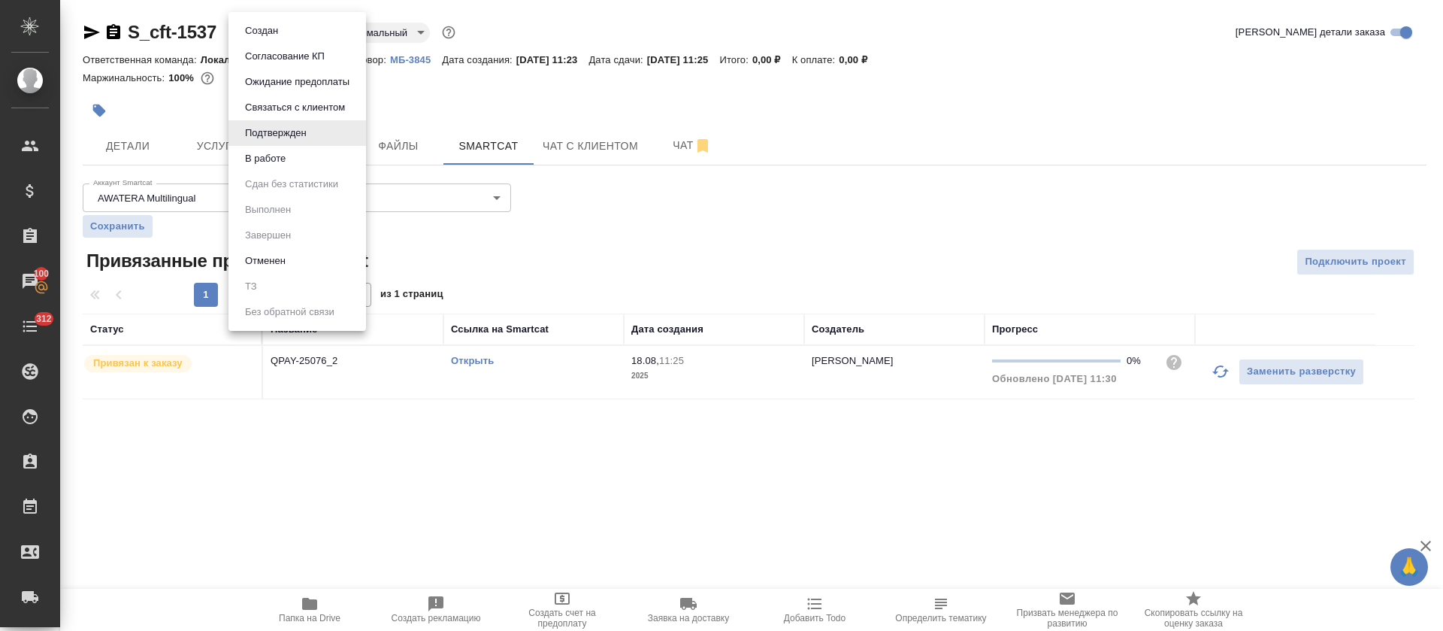
click at [297, 34] on body "🙏 .cls-1 fill:#fff; AWATERA Tretyakova Olga Клиенты Спецификации Заказы 100 Чат…" at bounding box center [721, 315] width 1443 height 631
click at [307, 166] on li "В работе" at bounding box center [298, 159] width 138 height 26
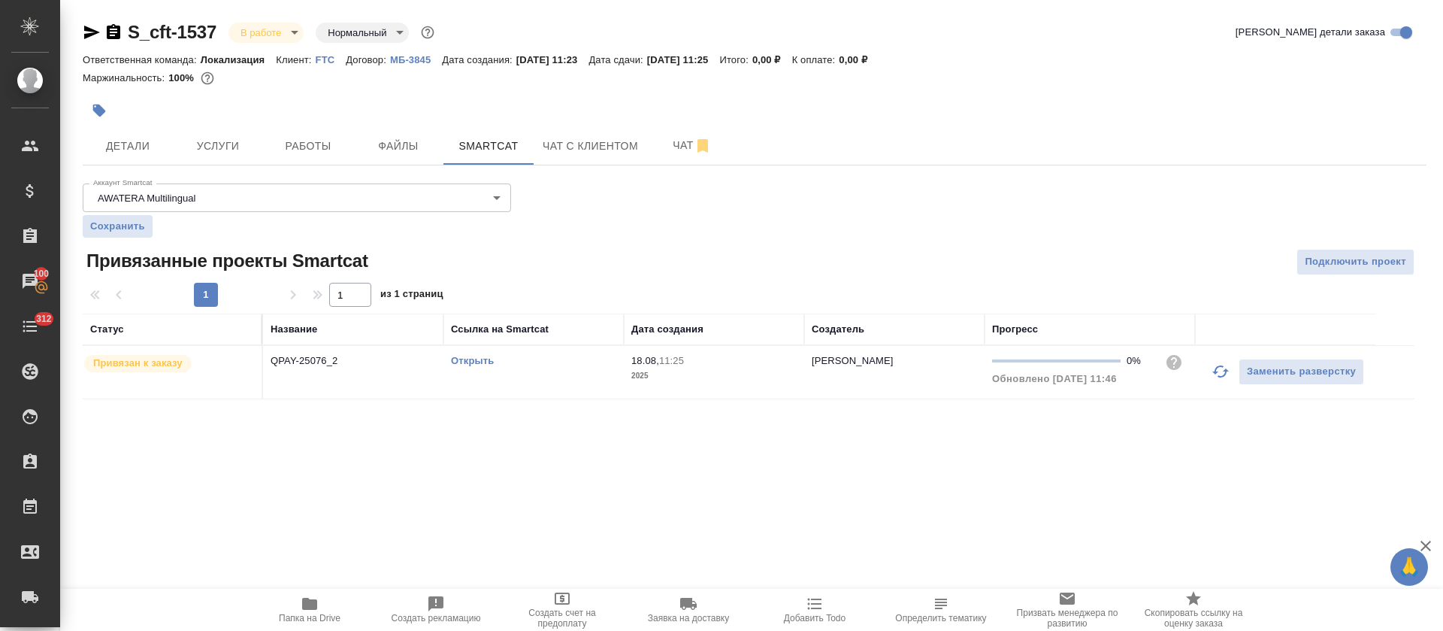
click at [307, 150] on span "Работы" at bounding box center [308, 146] width 72 height 19
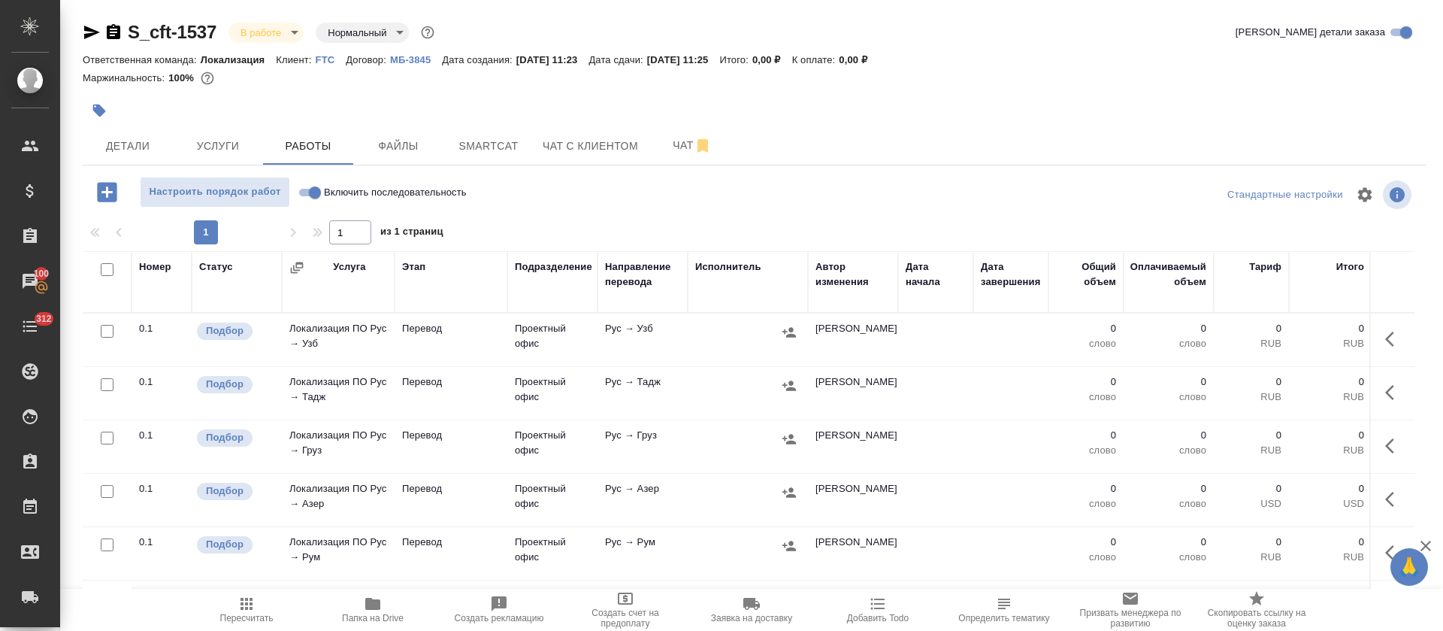
click at [310, 194] on input "Включить последовательность" at bounding box center [315, 192] width 54 height 18
checkbox input "true"
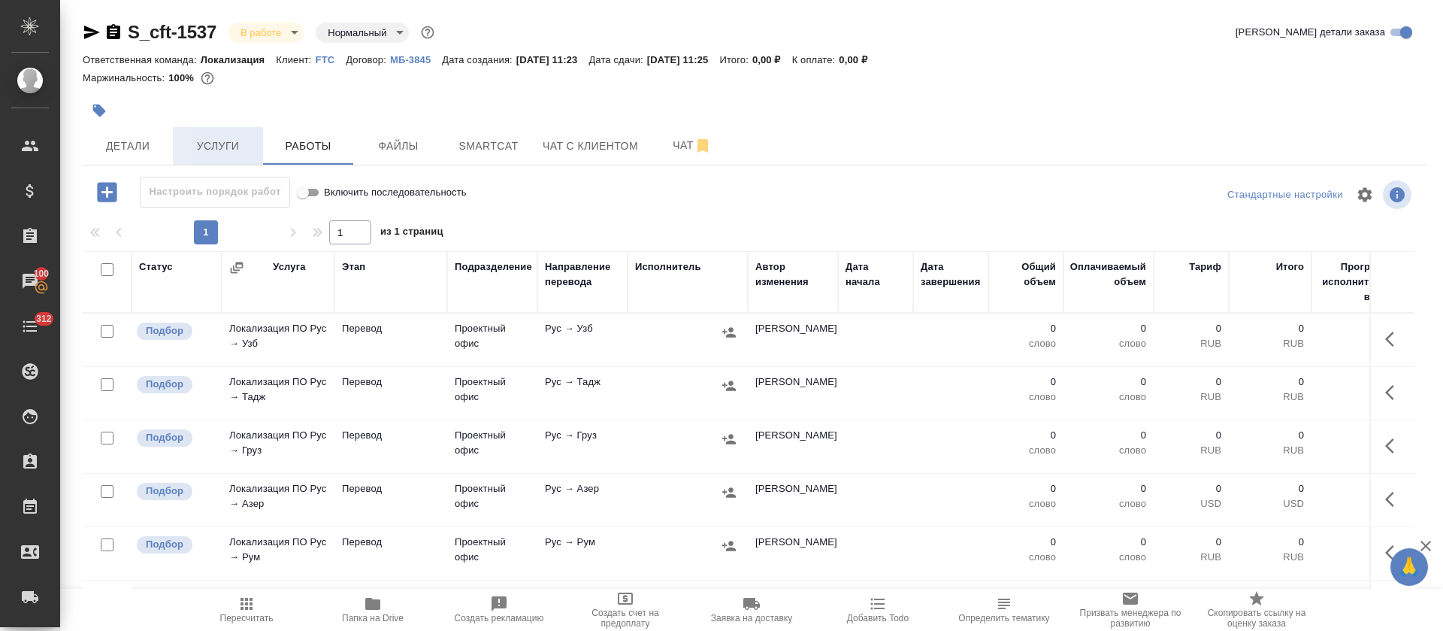
click at [207, 150] on span "Услуги" at bounding box center [218, 146] width 72 height 19
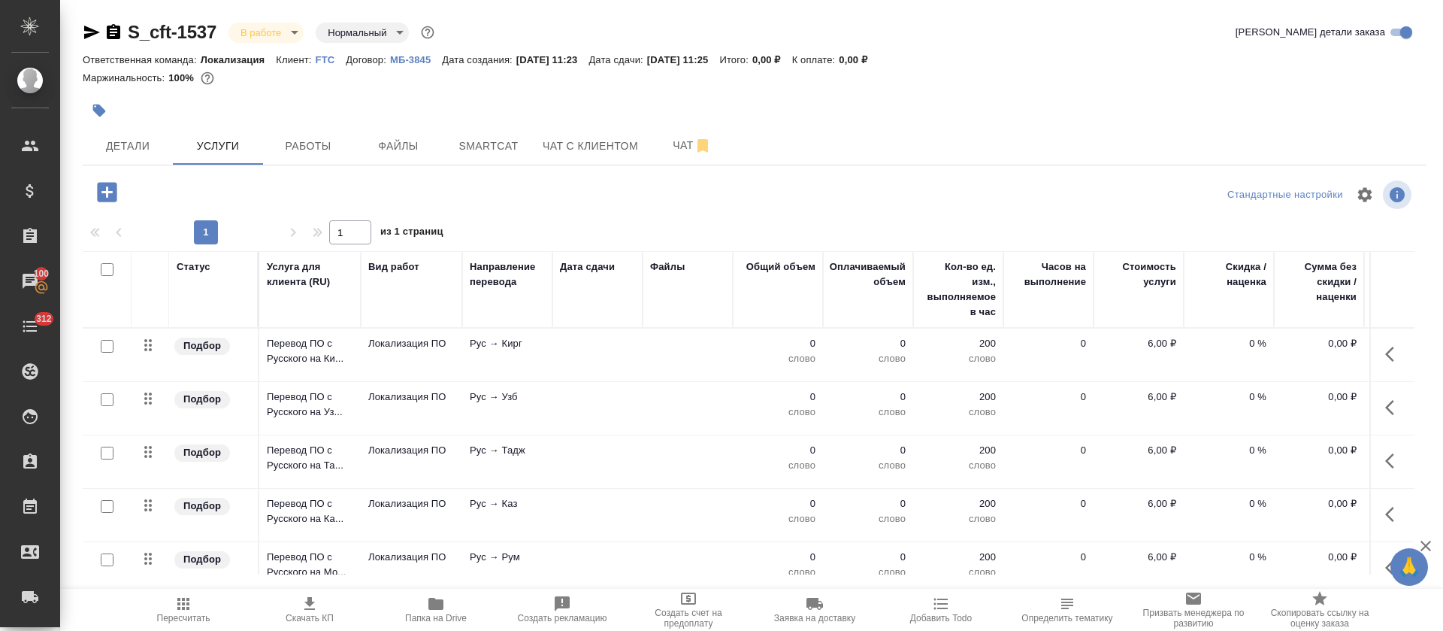
click at [111, 195] on icon "button" at bounding box center [107, 192] width 20 height 20
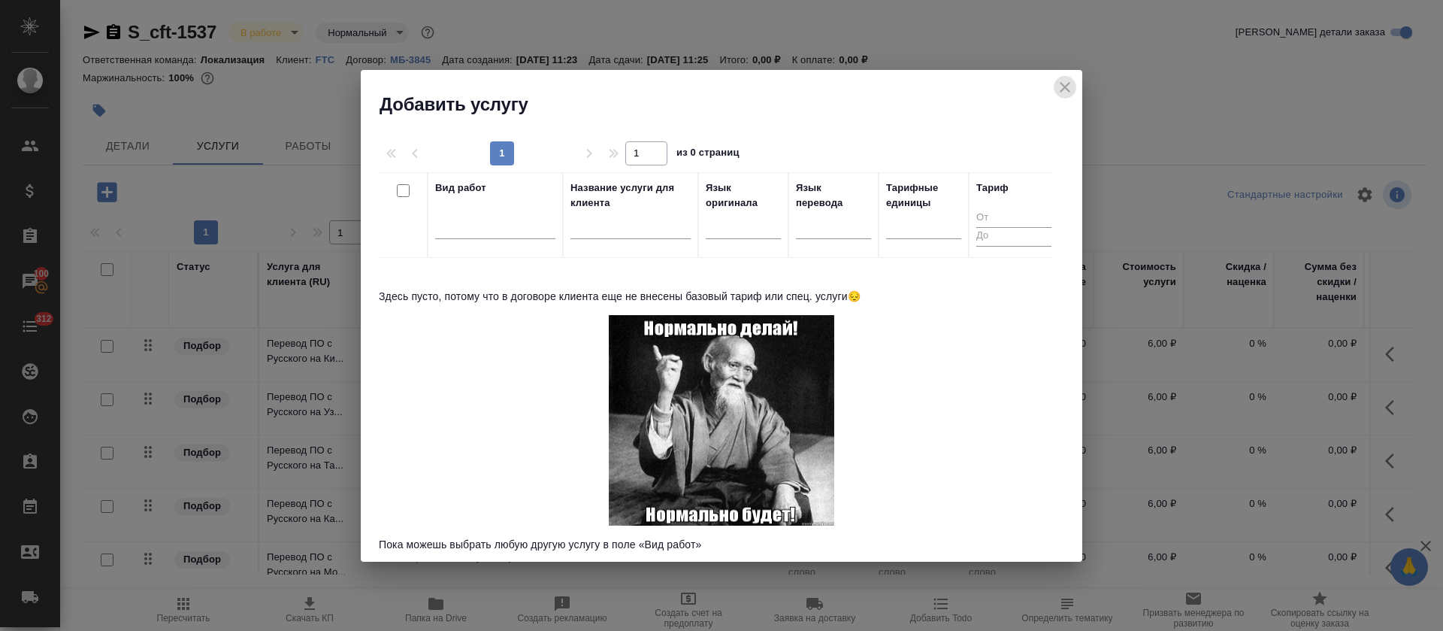
click at [1061, 85] on icon "close" at bounding box center [1065, 87] width 18 height 18
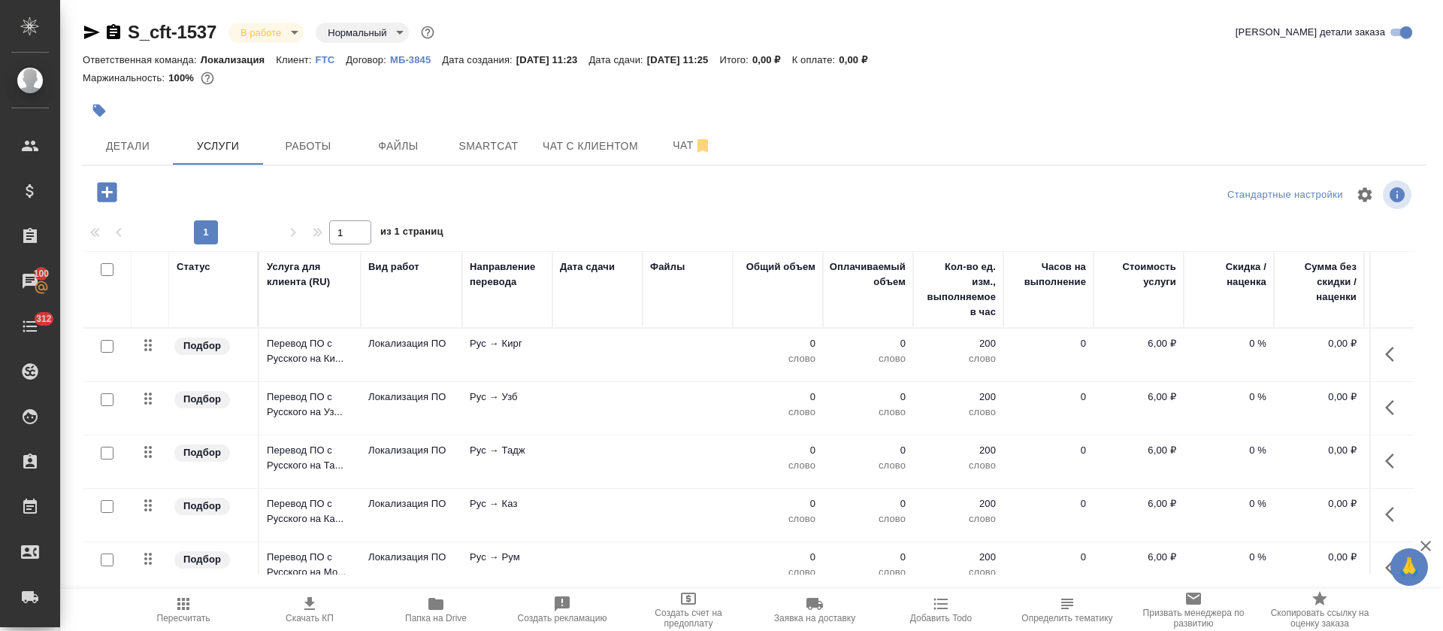
click at [105, 188] on icon "button" at bounding box center [107, 192] width 20 height 20
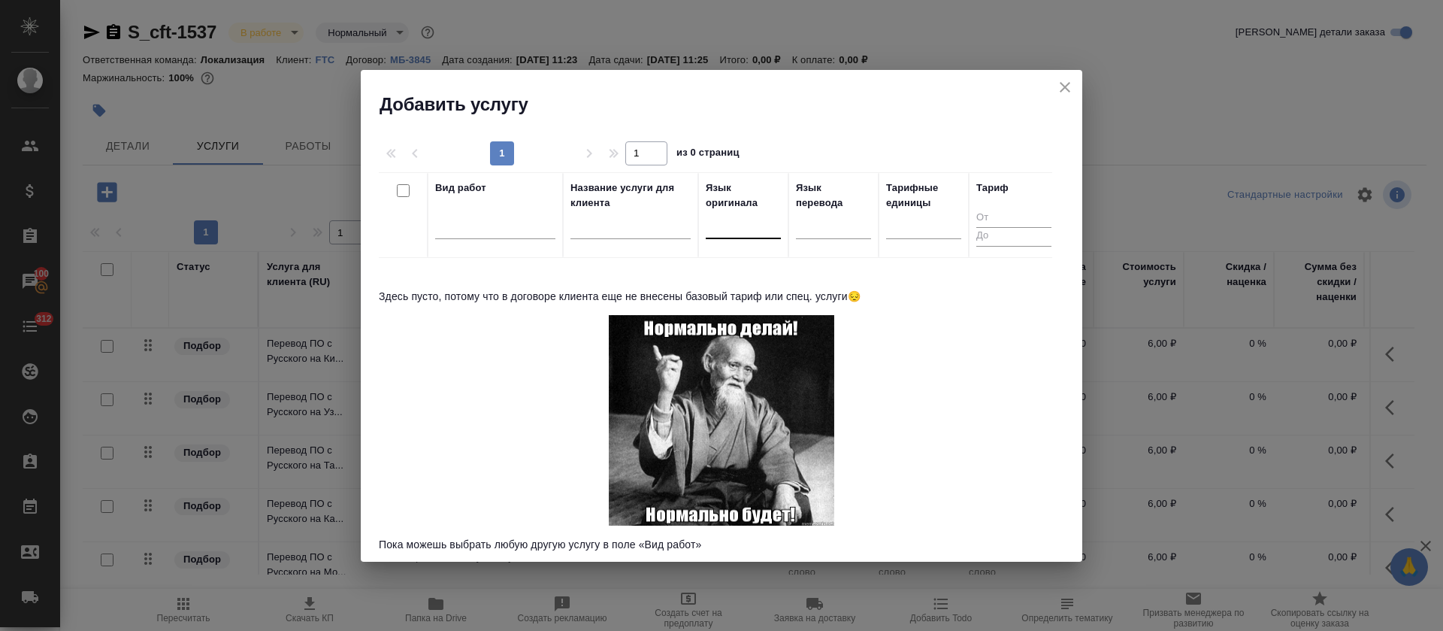
click at [734, 227] on div at bounding box center [743, 224] width 75 height 22
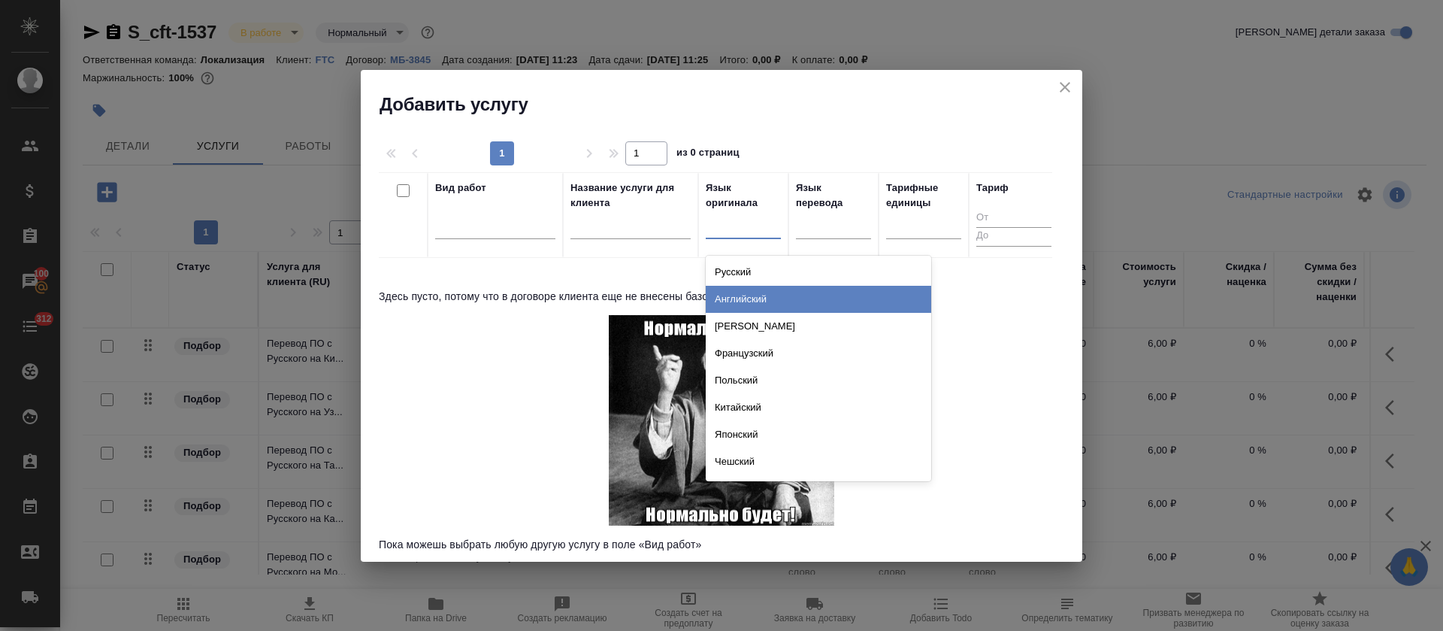
click at [747, 288] on div "Английский" at bounding box center [819, 299] width 226 height 27
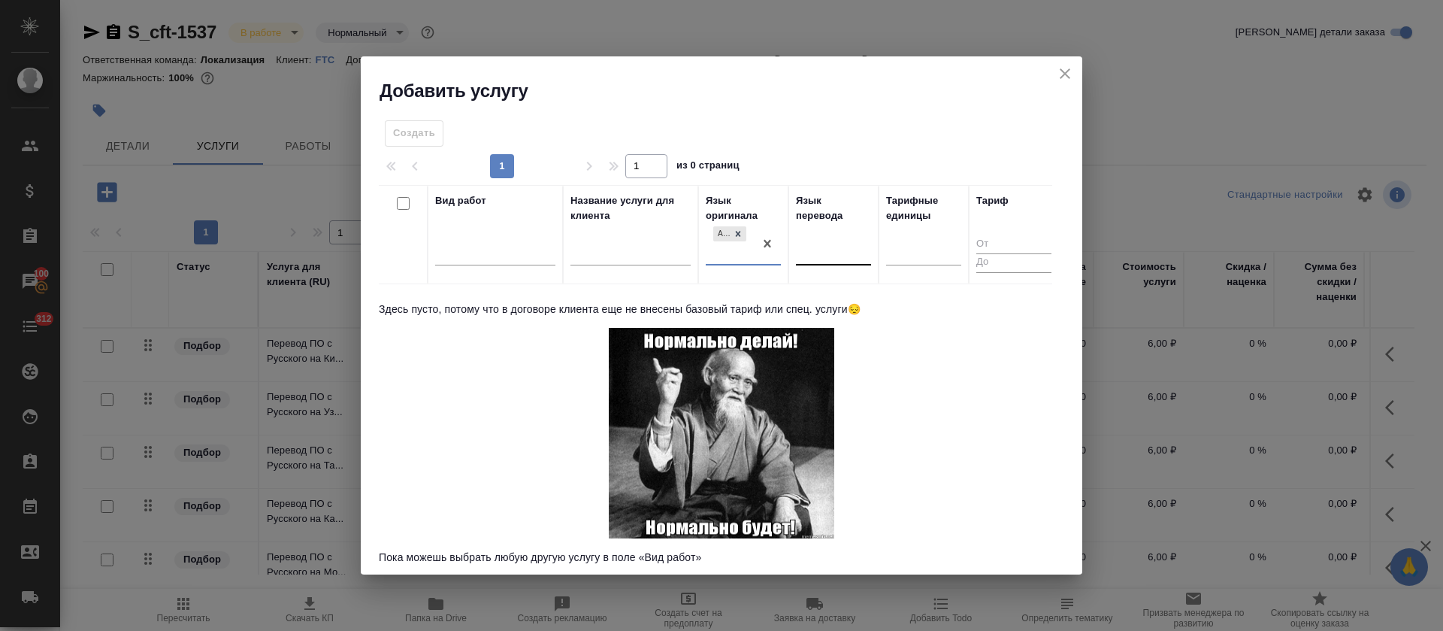
click at [819, 253] on div at bounding box center [833, 250] width 75 height 22
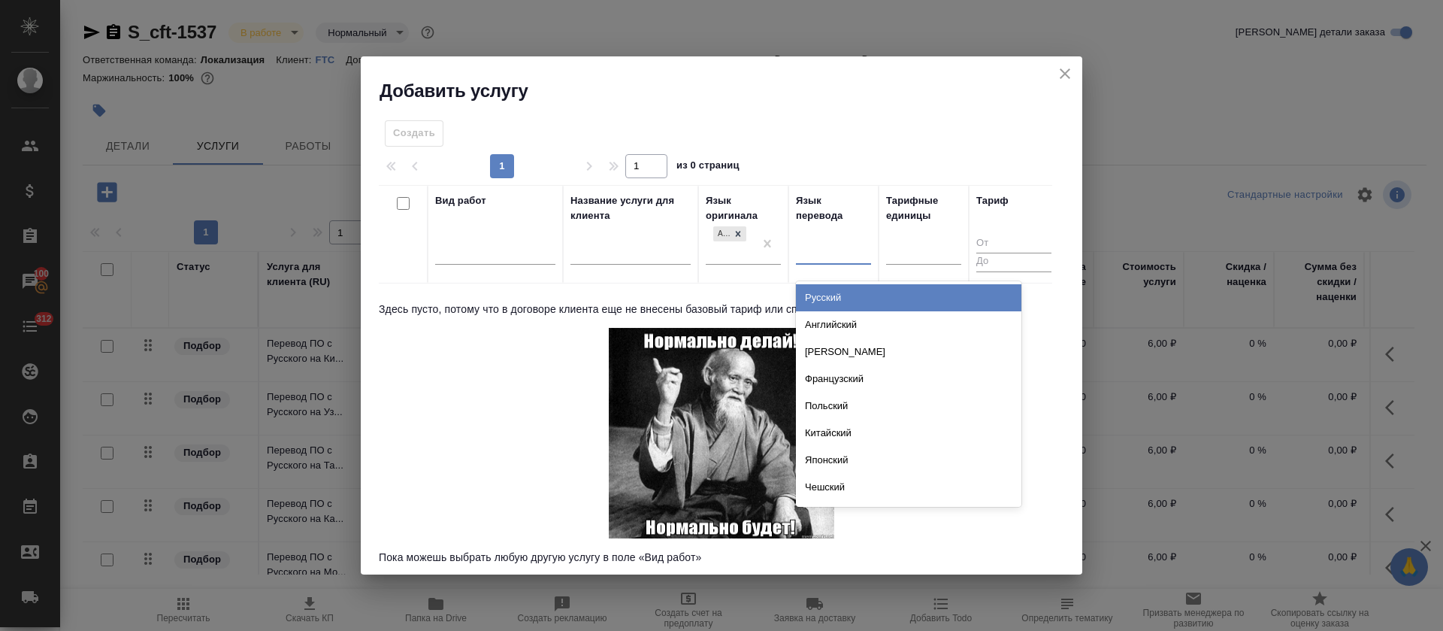
type input "е"
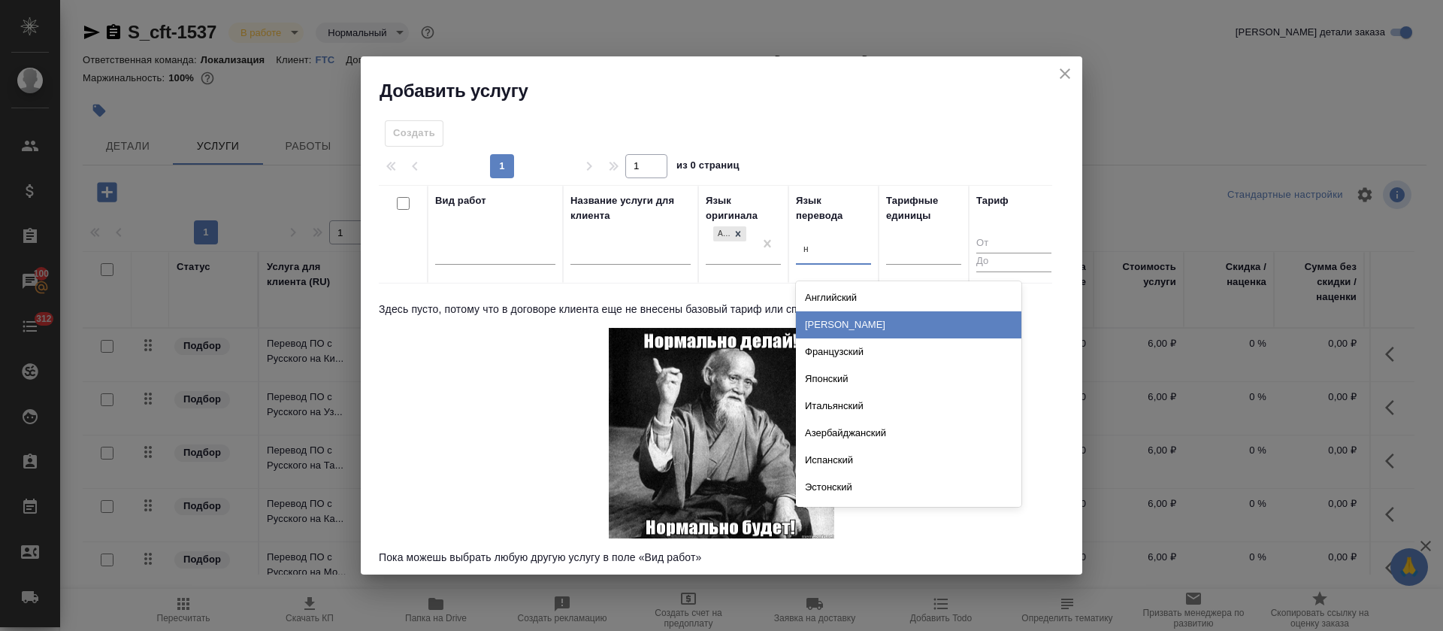
type input "не"
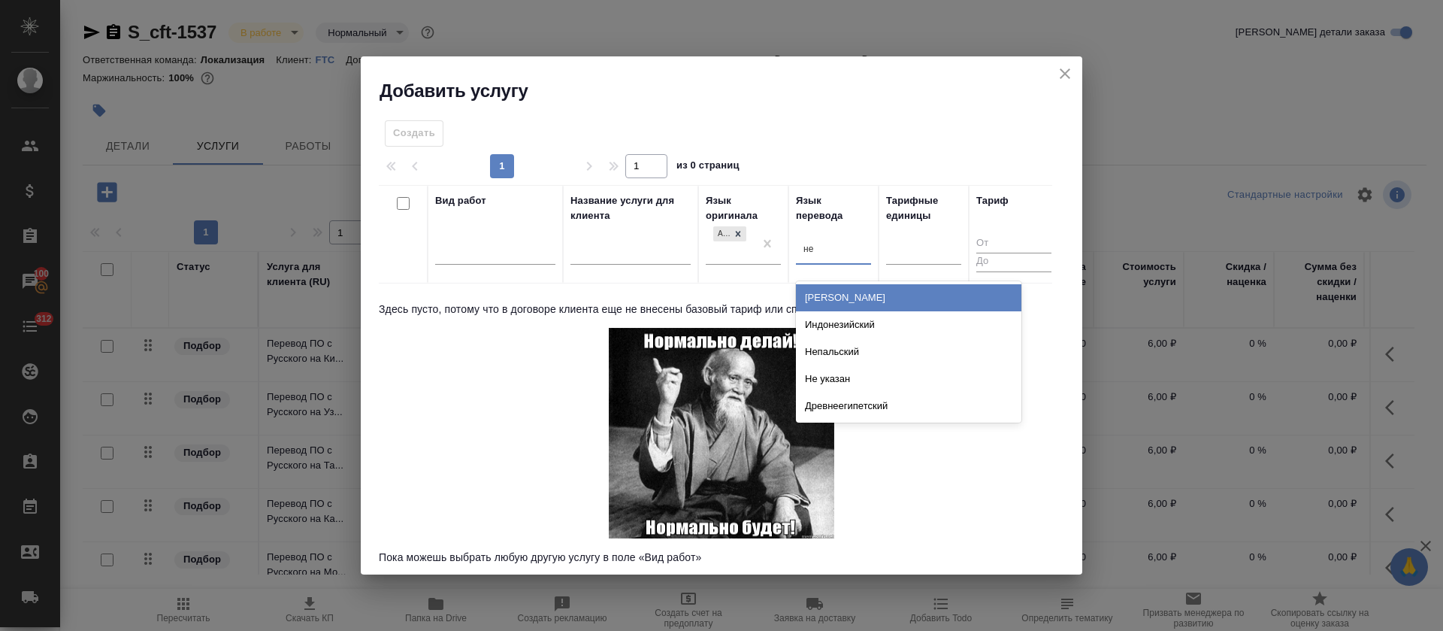
click at [870, 294] on div "[PERSON_NAME]" at bounding box center [909, 297] width 226 height 27
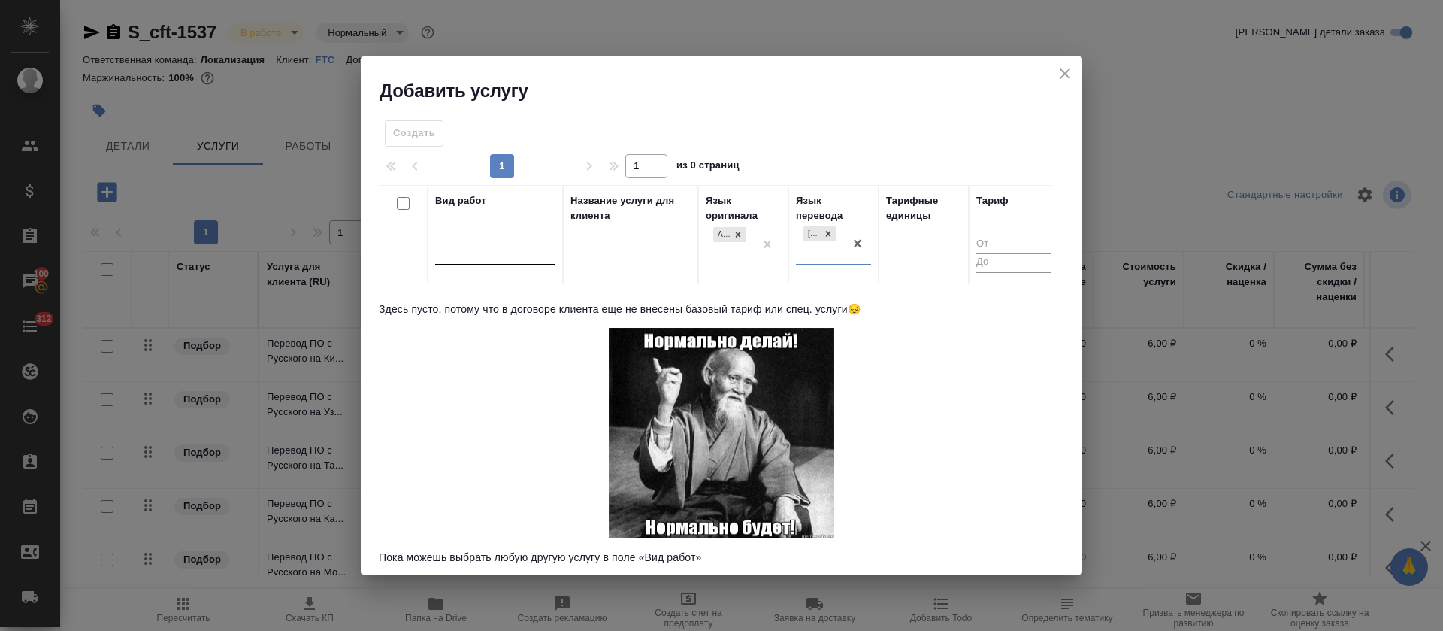
click at [468, 260] on div at bounding box center [495, 250] width 120 height 22
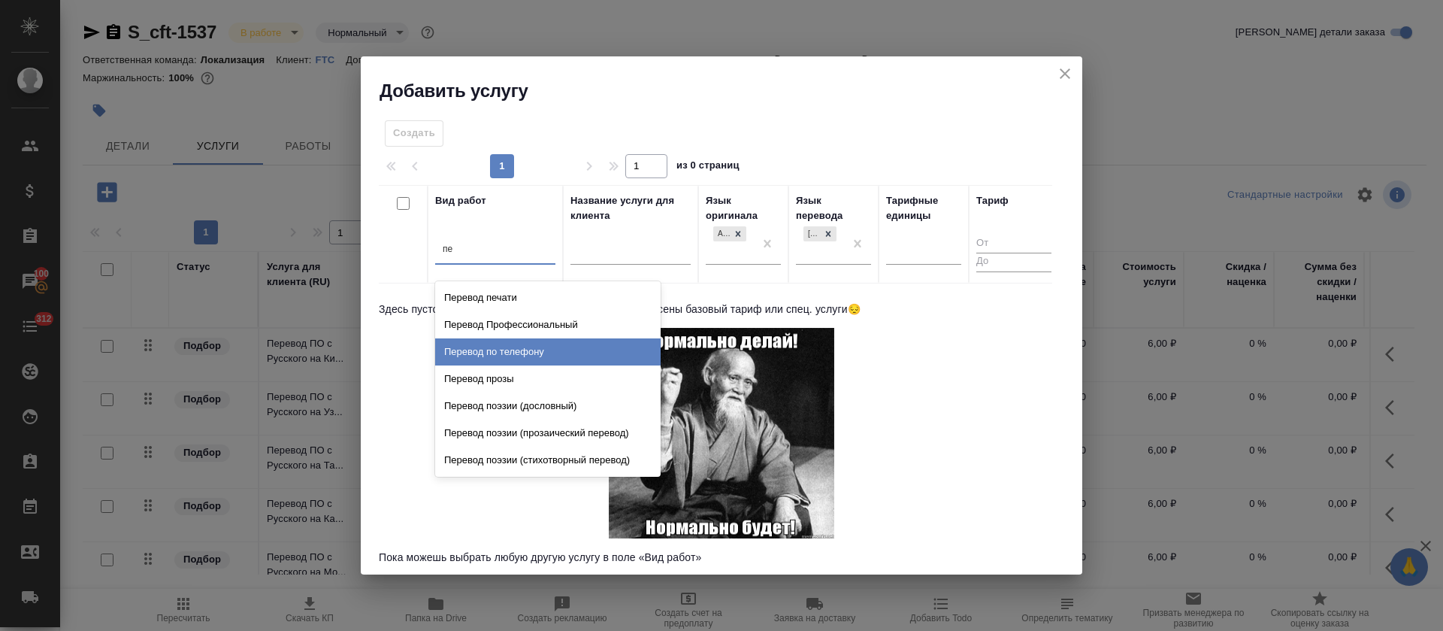
type input "п"
click at [612, 251] on input "text" at bounding box center [631, 254] width 120 height 19
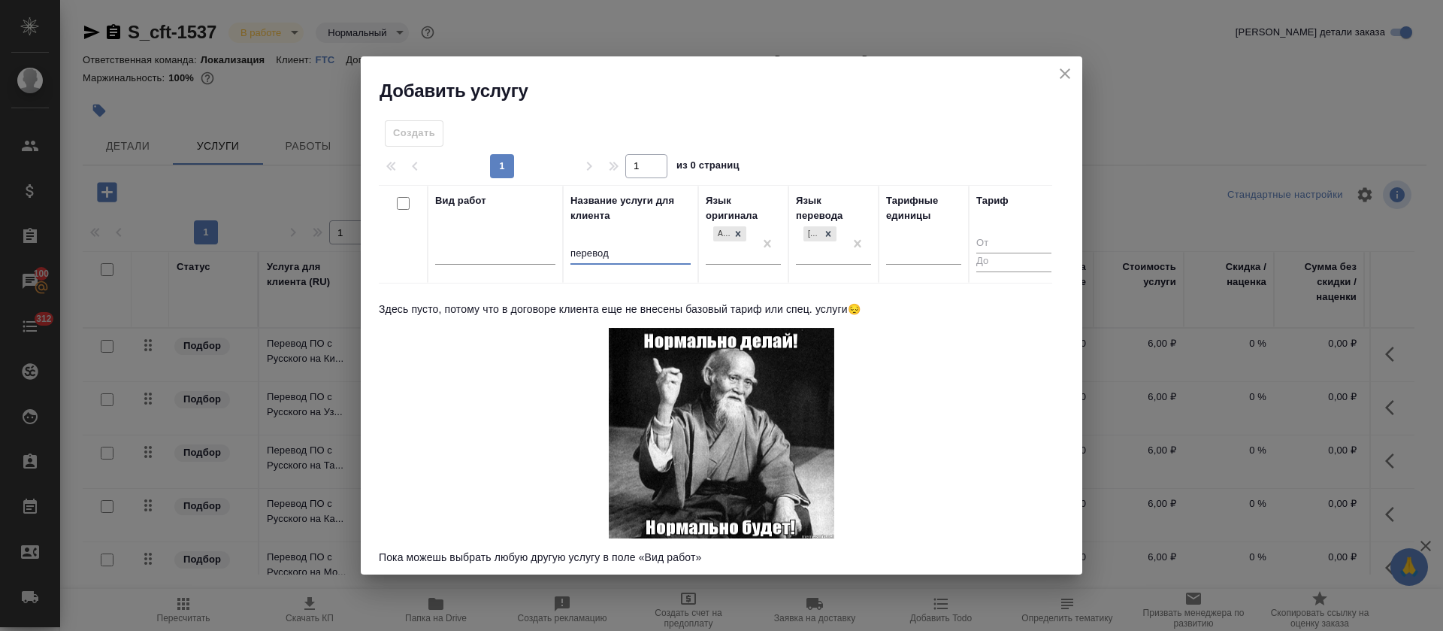
type input "перевод"
click at [1069, 77] on icon "close" at bounding box center [1065, 73] width 11 height 11
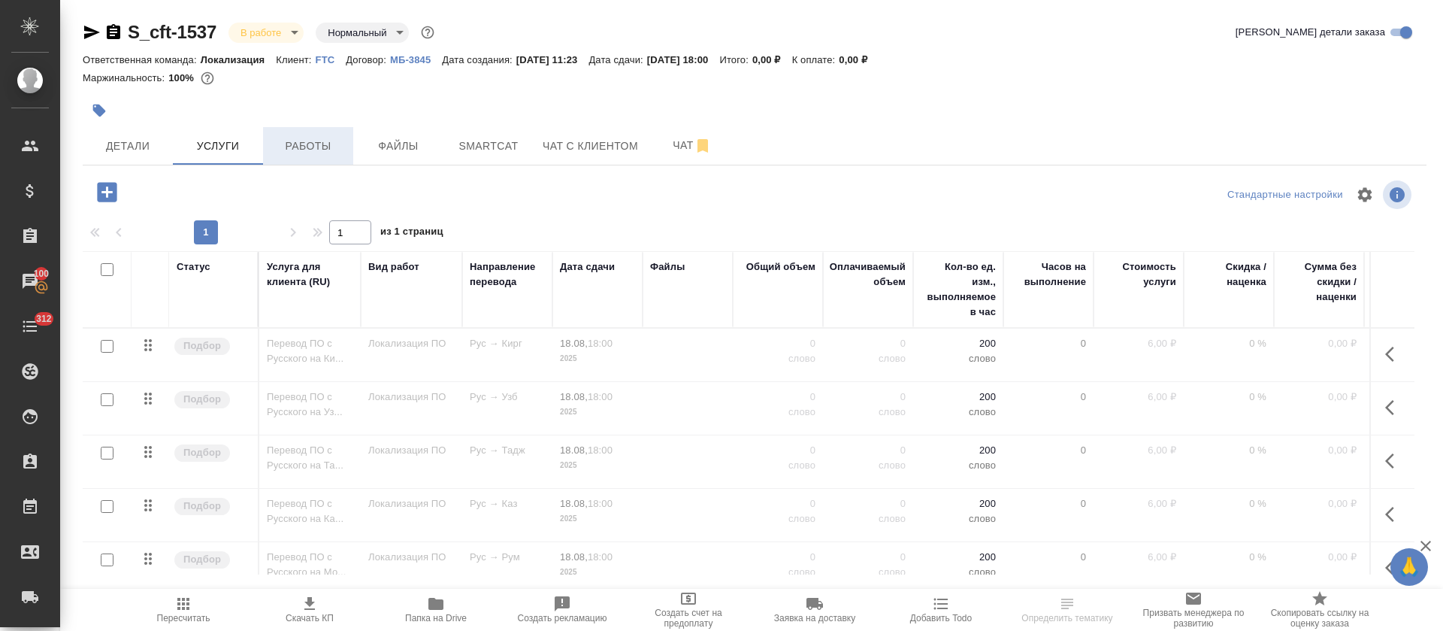
click at [329, 140] on span "Работы" at bounding box center [308, 146] width 72 height 19
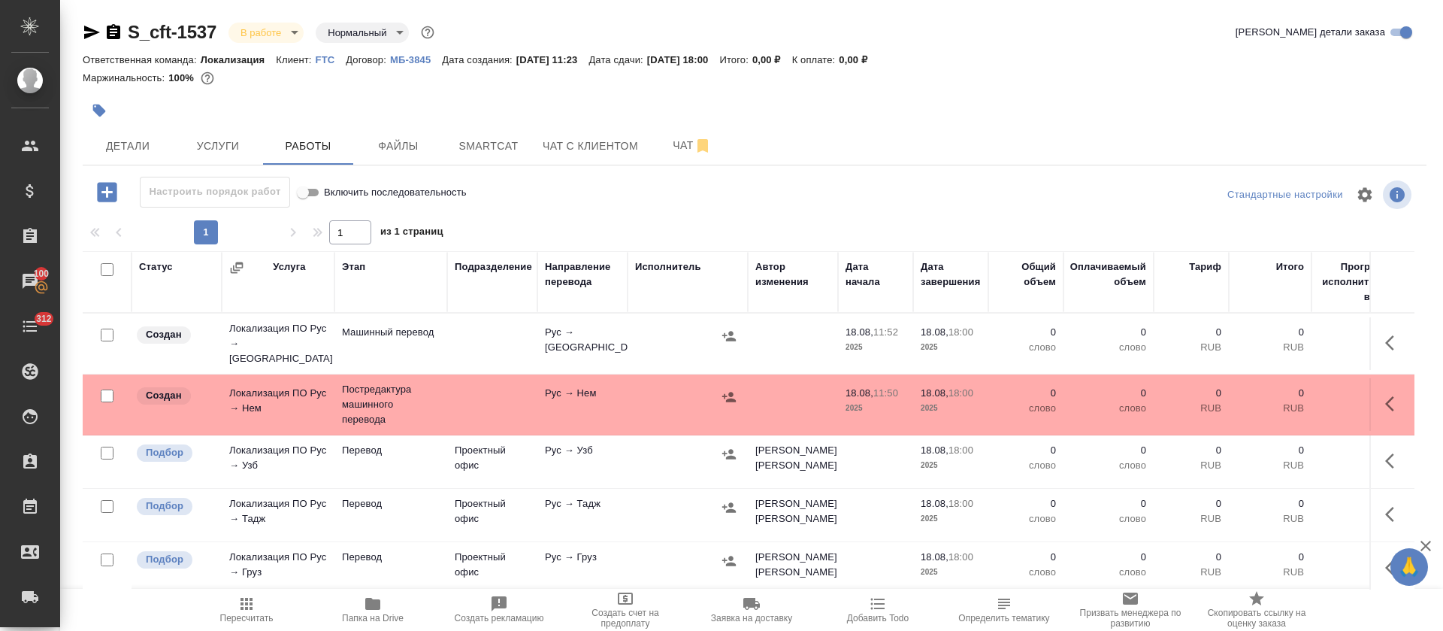
click at [106, 268] on input "checkbox" at bounding box center [107, 269] width 13 height 13
checkbox input "true"
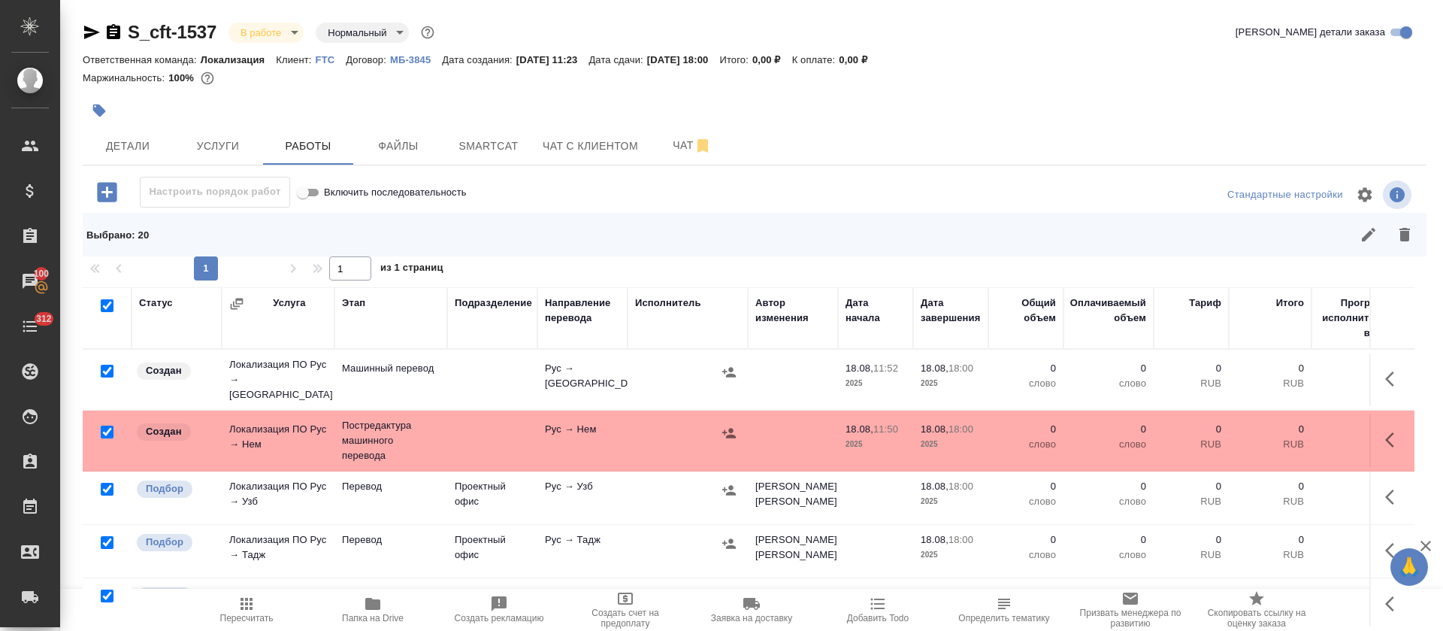
checkbox input "true"
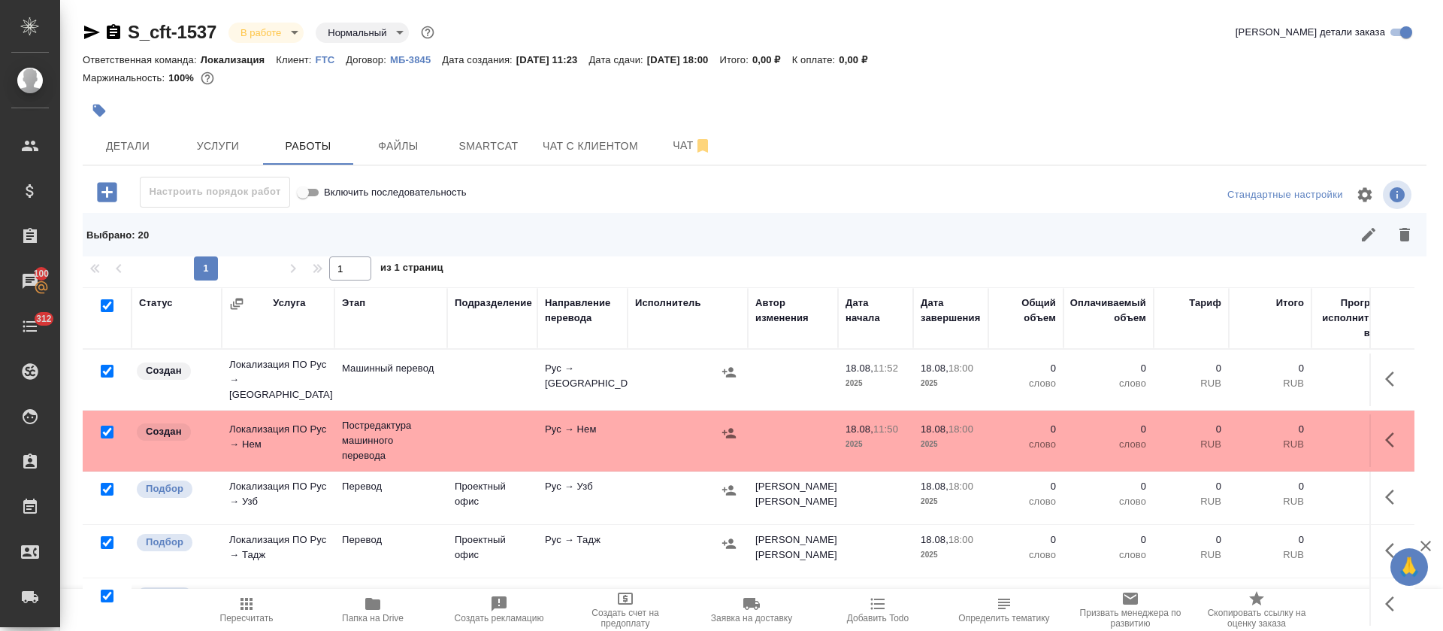
checkbox input "true"
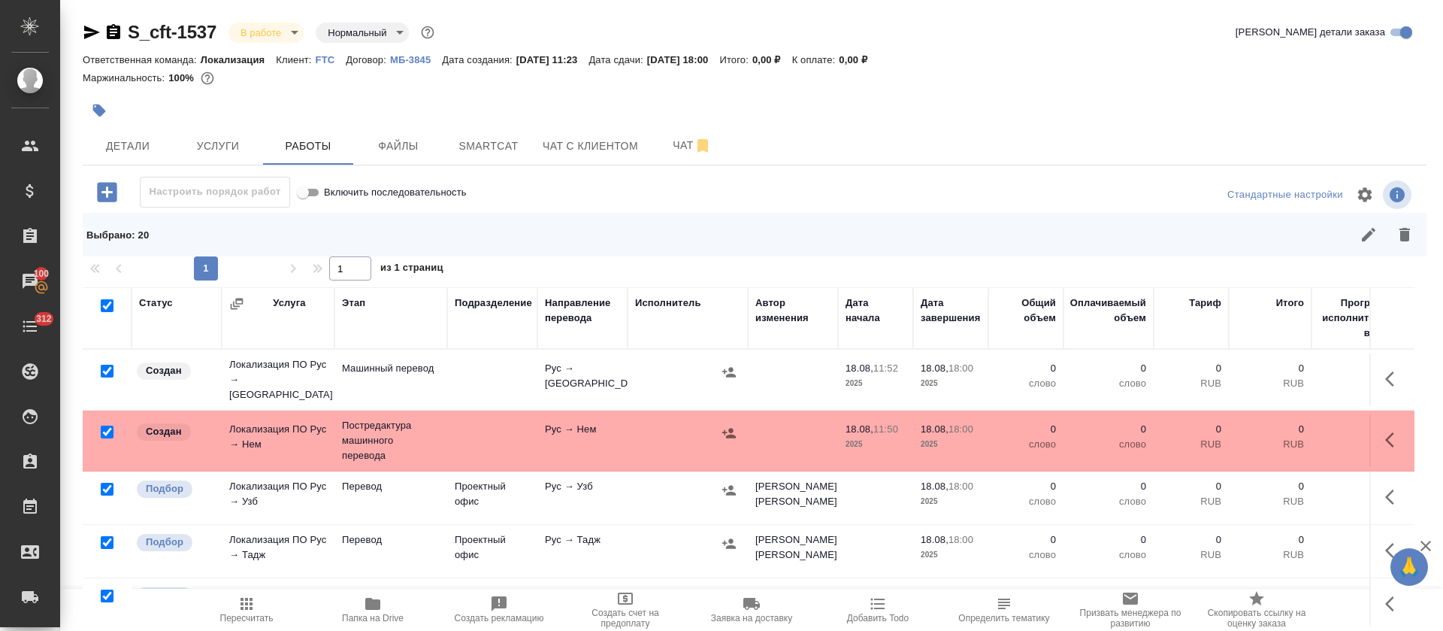
checkbox input "true"
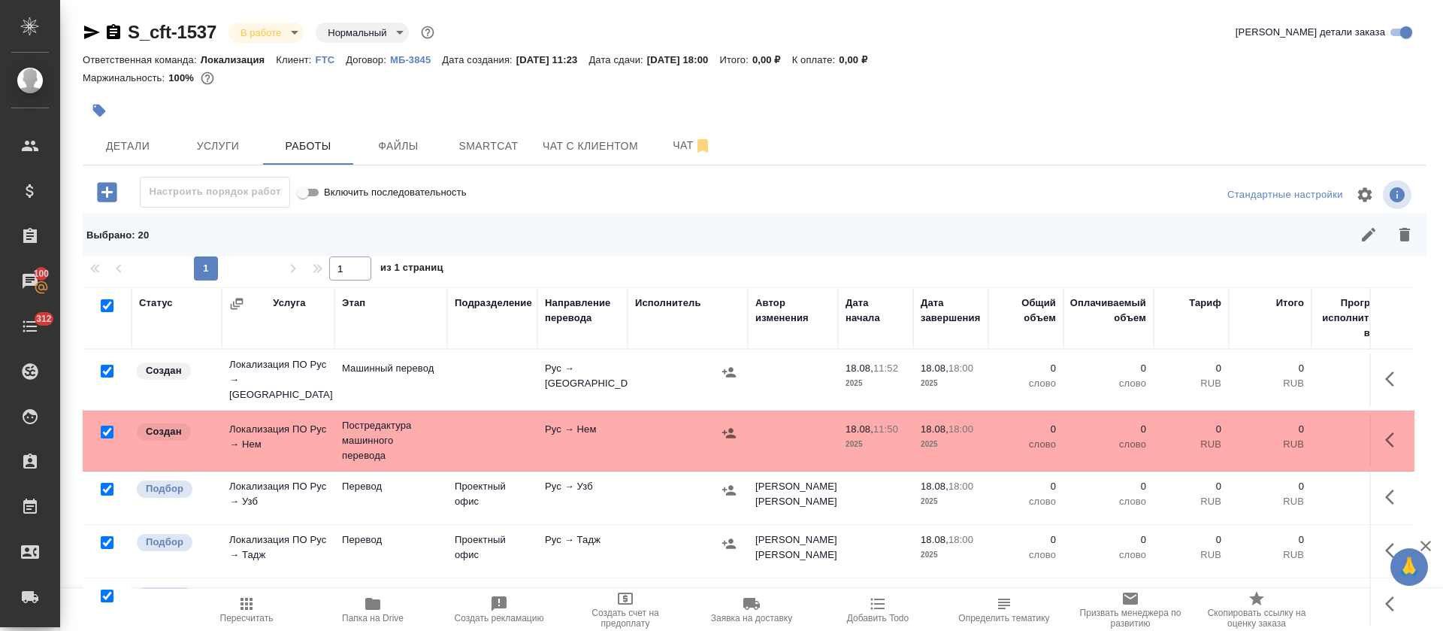
checkbox input "true"
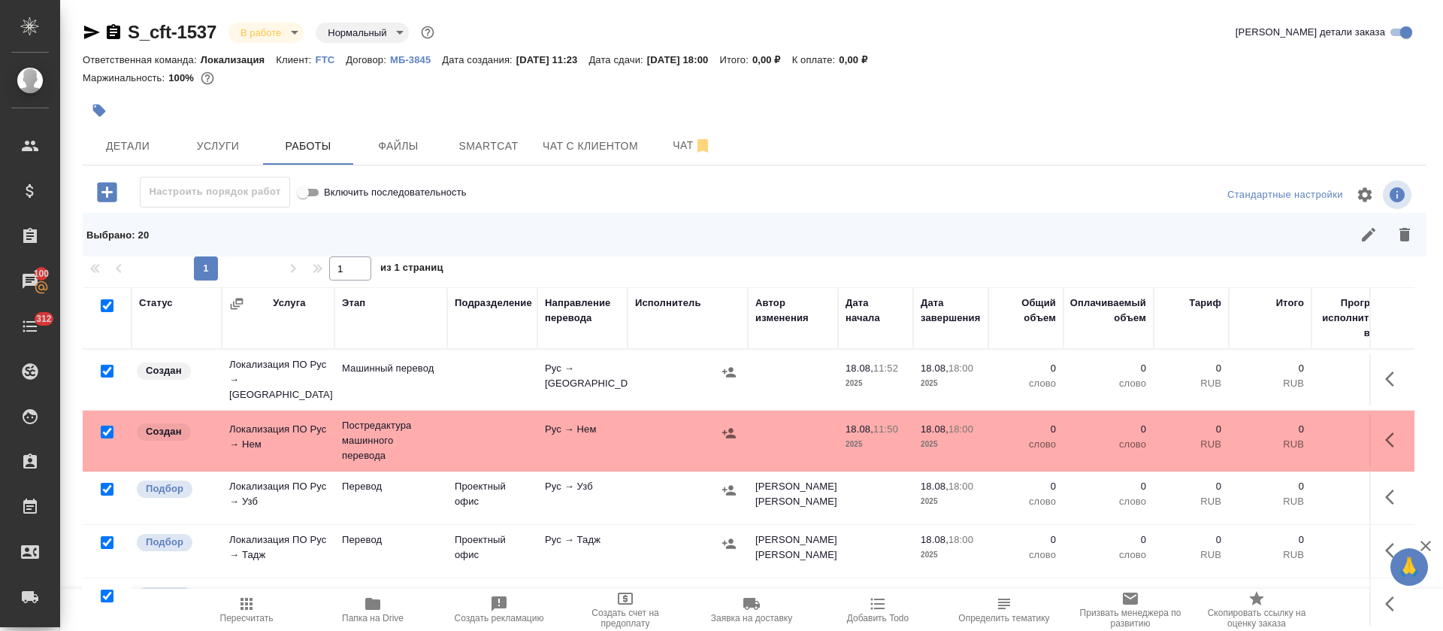
click at [102, 425] on input "checkbox" at bounding box center [107, 431] width 13 height 13
checkbox input "false"
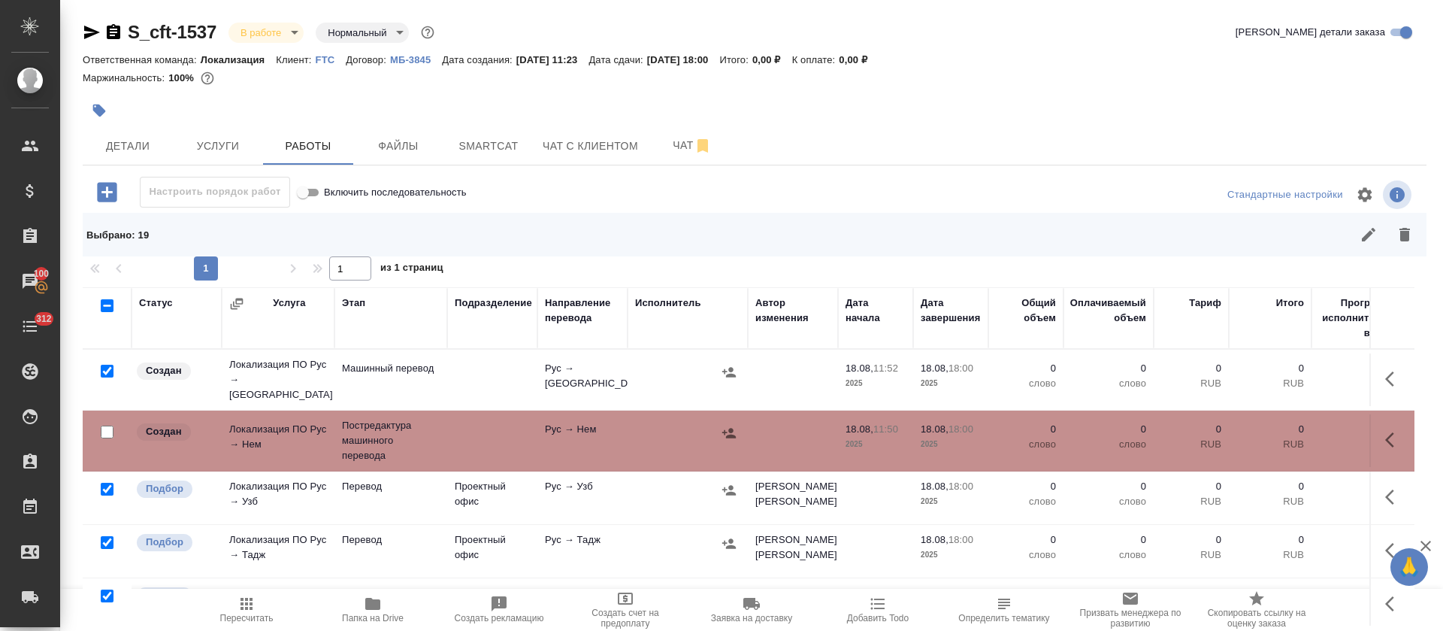
click at [107, 371] on input "checkbox" at bounding box center [107, 371] width 13 height 13
checkbox input "false"
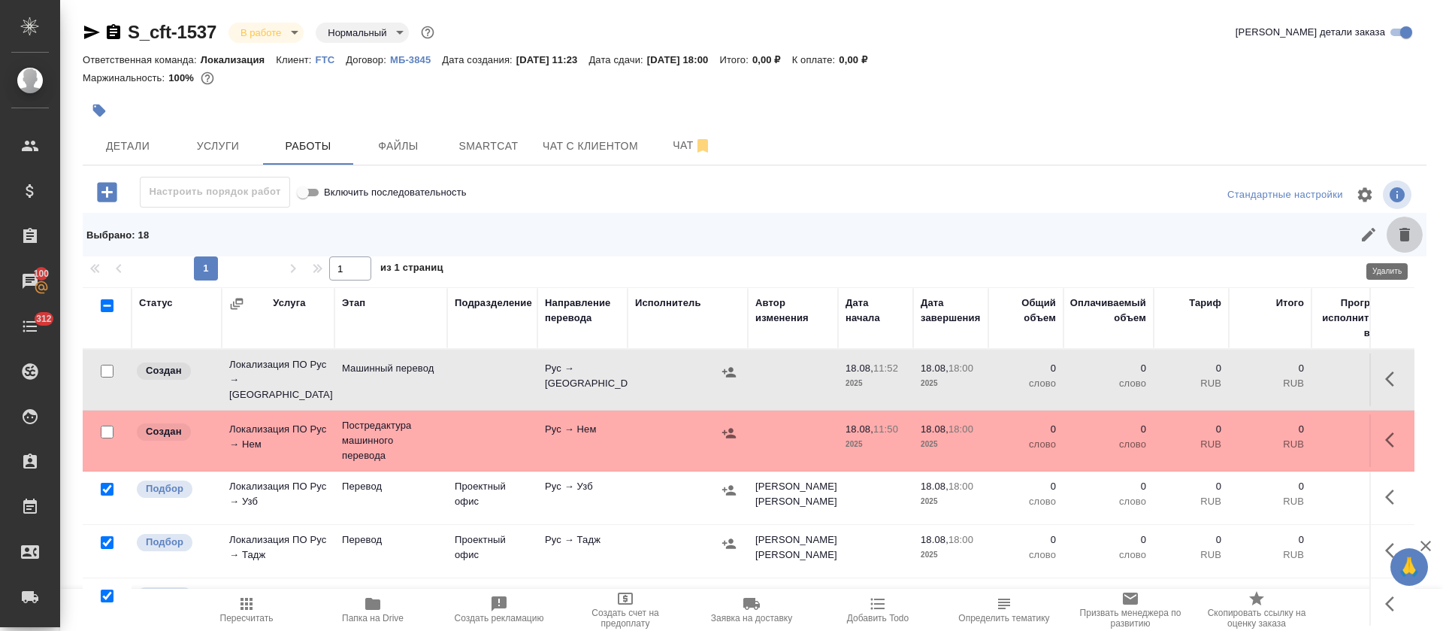
click at [1387, 245] on button "button" at bounding box center [1405, 235] width 36 height 36
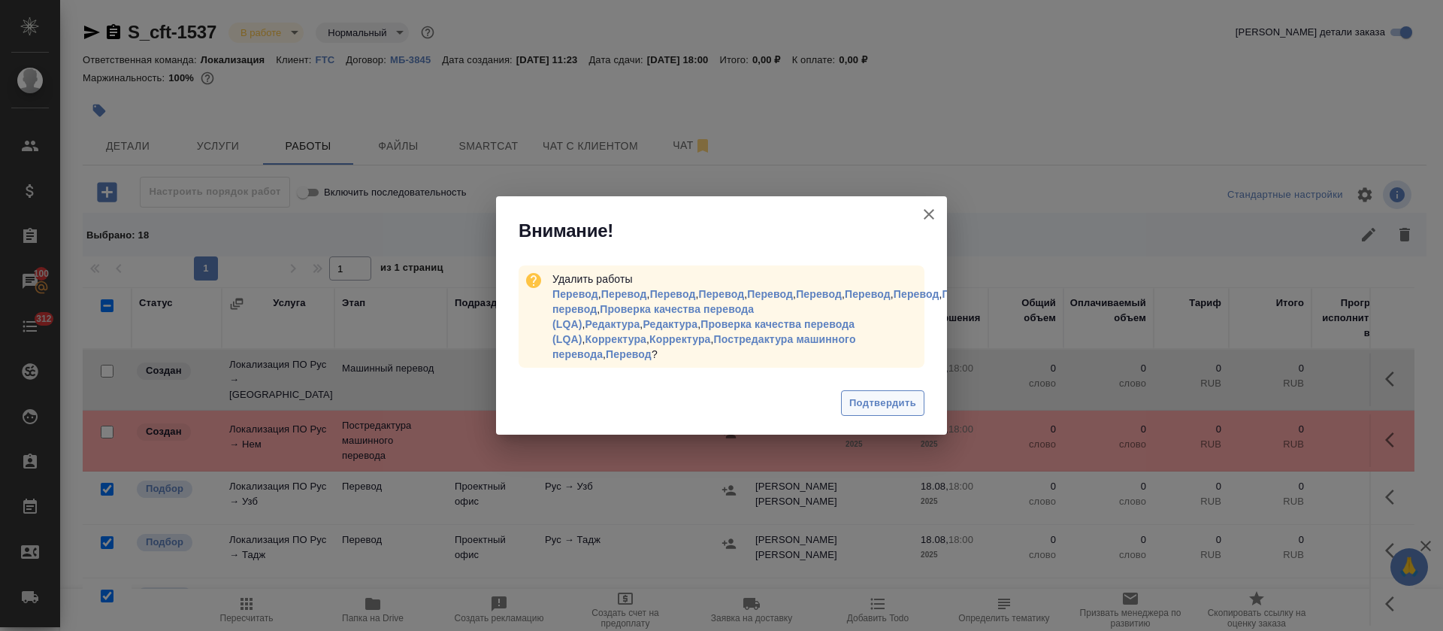
click at [853, 398] on span "Подтвердить" at bounding box center [882, 403] width 67 height 17
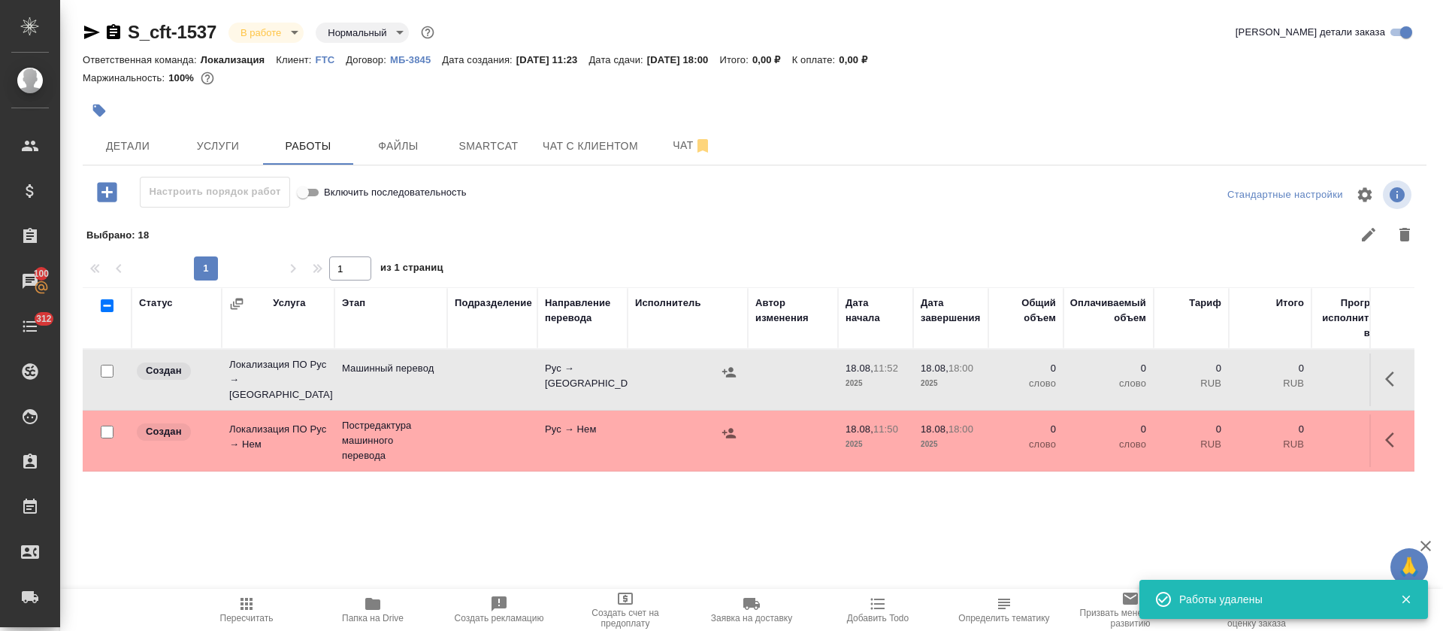
click at [101, 303] on input "checkbox" at bounding box center [107, 305] width 13 height 13
checkbox input "true"
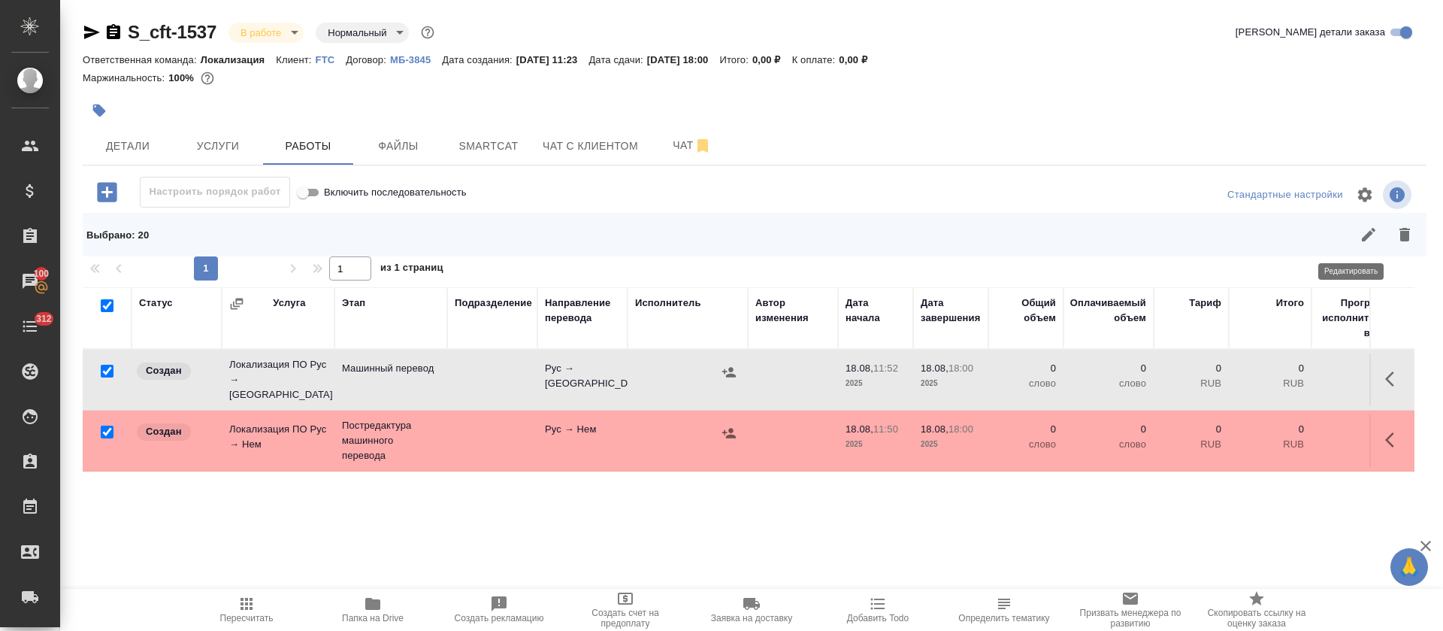
click at [1351, 241] on button "button" at bounding box center [1369, 235] width 36 height 36
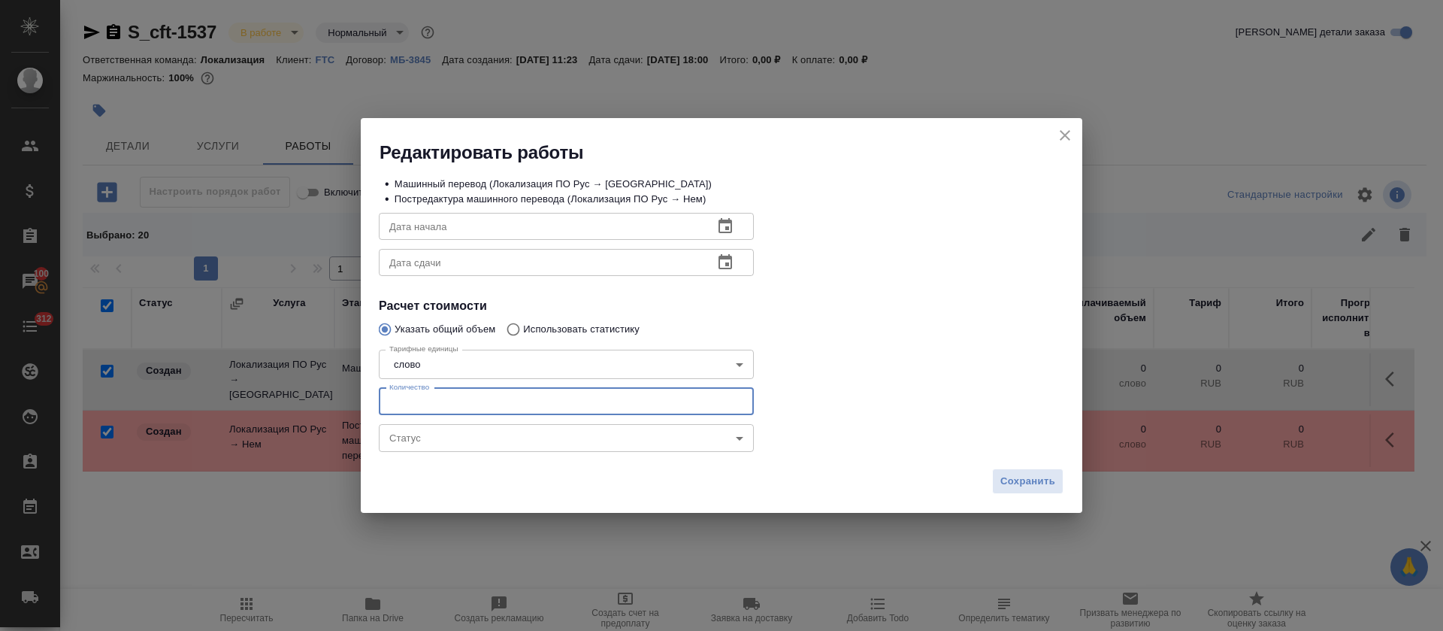
click at [480, 402] on input "number" at bounding box center [566, 401] width 375 height 27
type input "30"
click at [734, 226] on icon "button" at bounding box center [725, 226] width 18 height 18
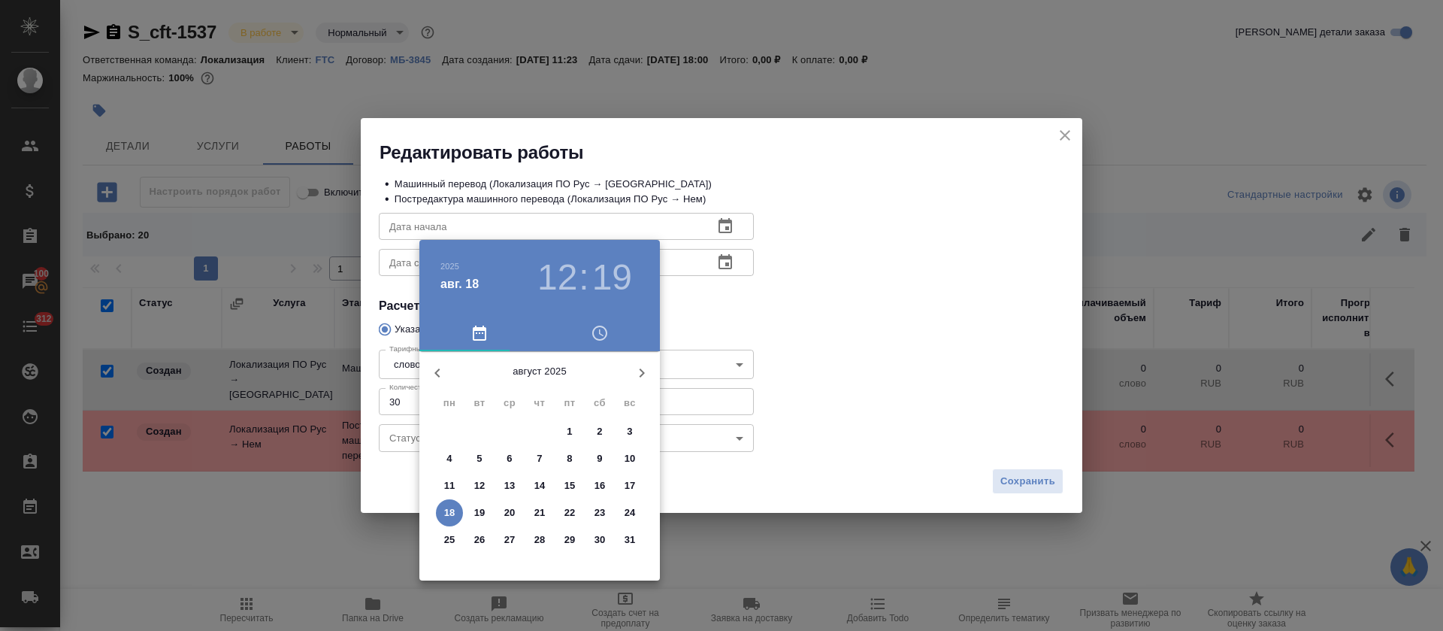
click at [452, 513] on p "18" at bounding box center [449, 512] width 11 height 15
type input "18.08.2025 12:19"
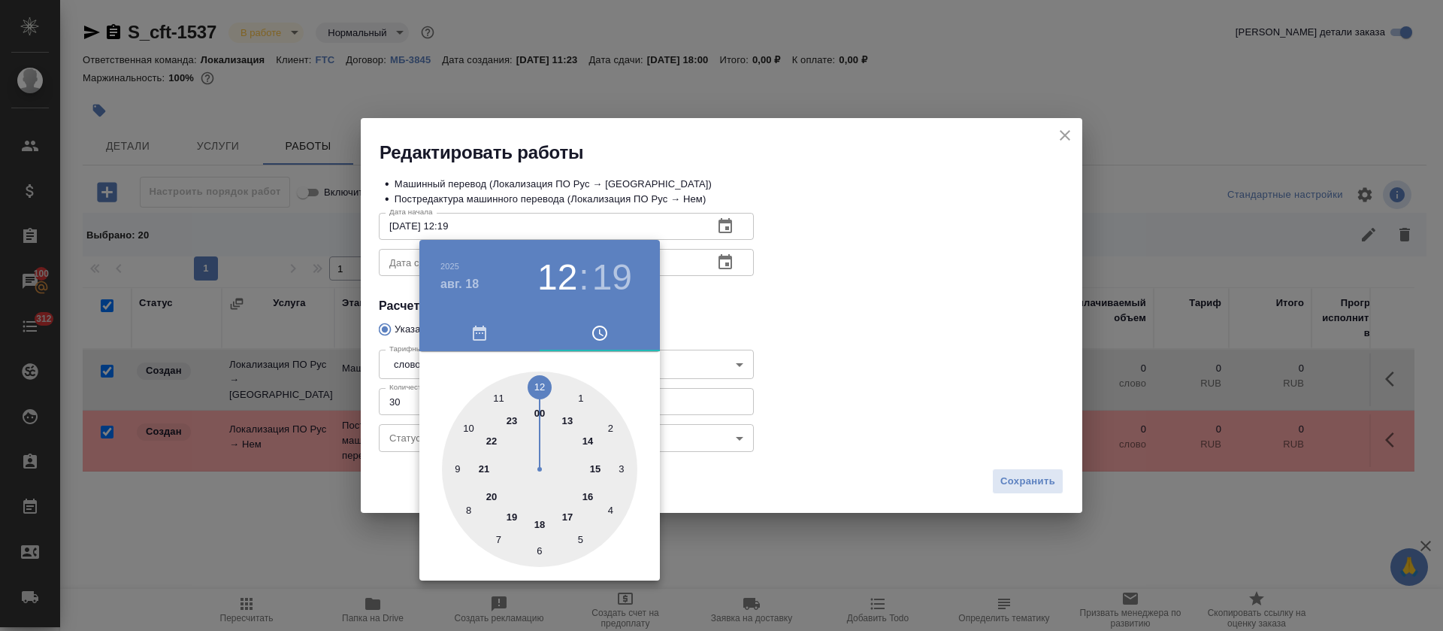
click at [728, 318] on div at bounding box center [721, 315] width 1443 height 631
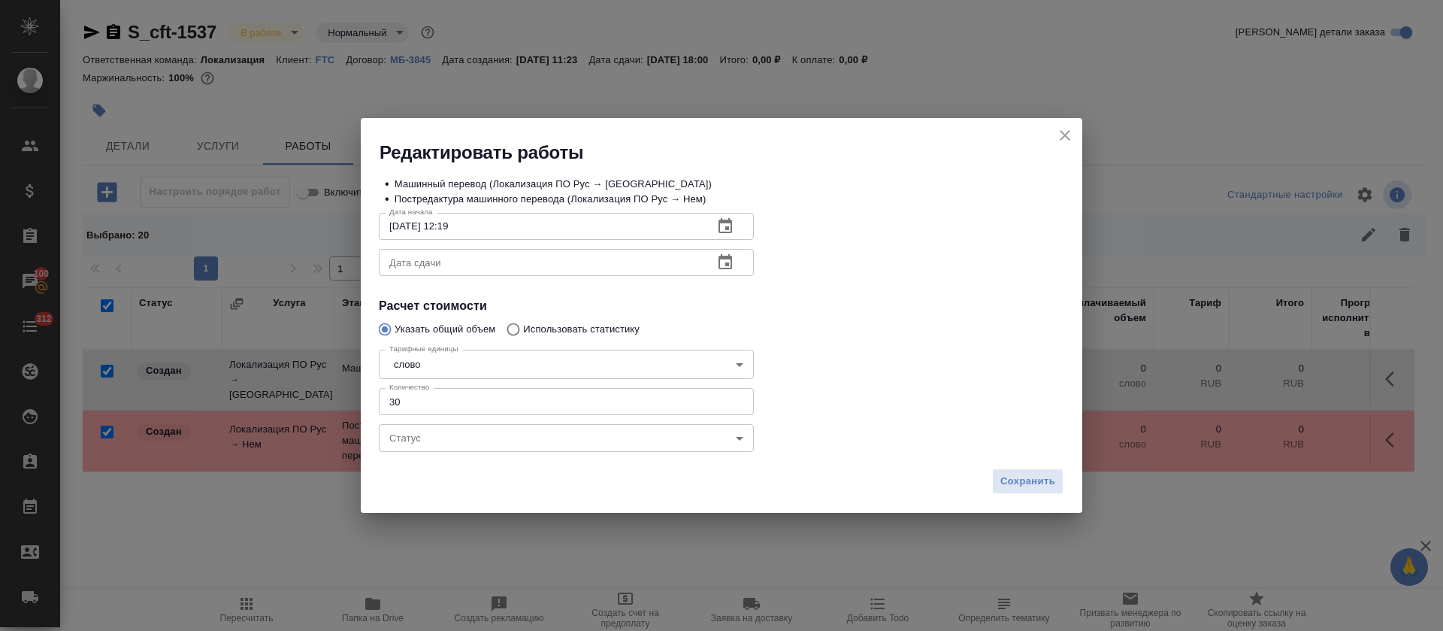
click at [724, 268] on icon "button" at bounding box center [726, 261] width 14 height 15
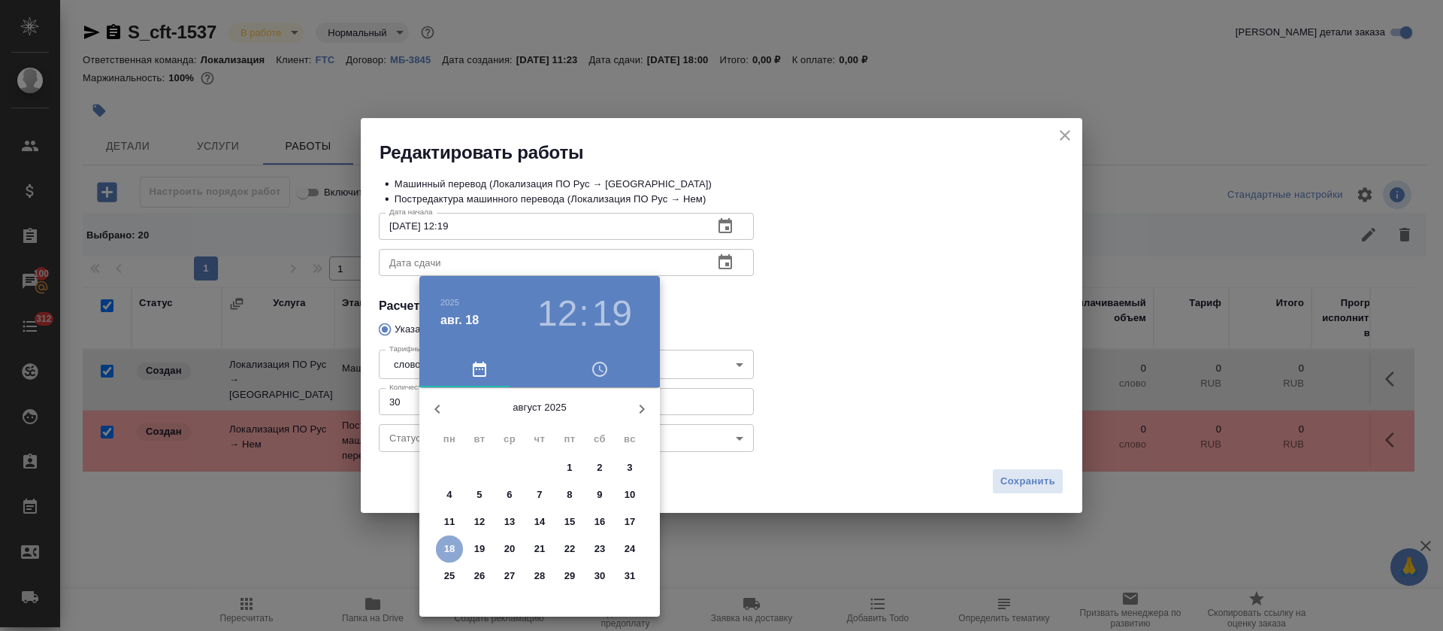
click at [456, 542] on span "18" at bounding box center [449, 548] width 27 height 15
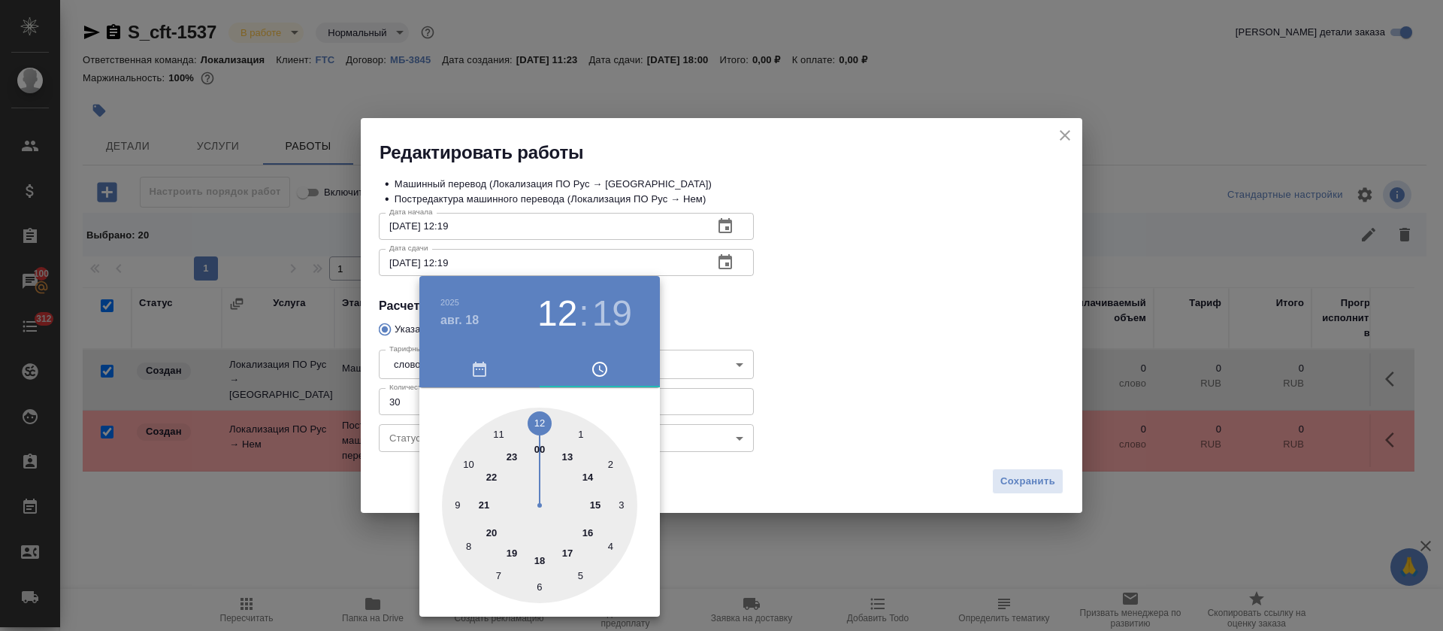
click at [573, 550] on div at bounding box center [539, 504] width 195 height 195
click at [538, 421] on div at bounding box center [539, 504] width 195 height 195
type input "[DATE] 17:00"
click at [837, 338] on div at bounding box center [721, 315] width 1443 height 631
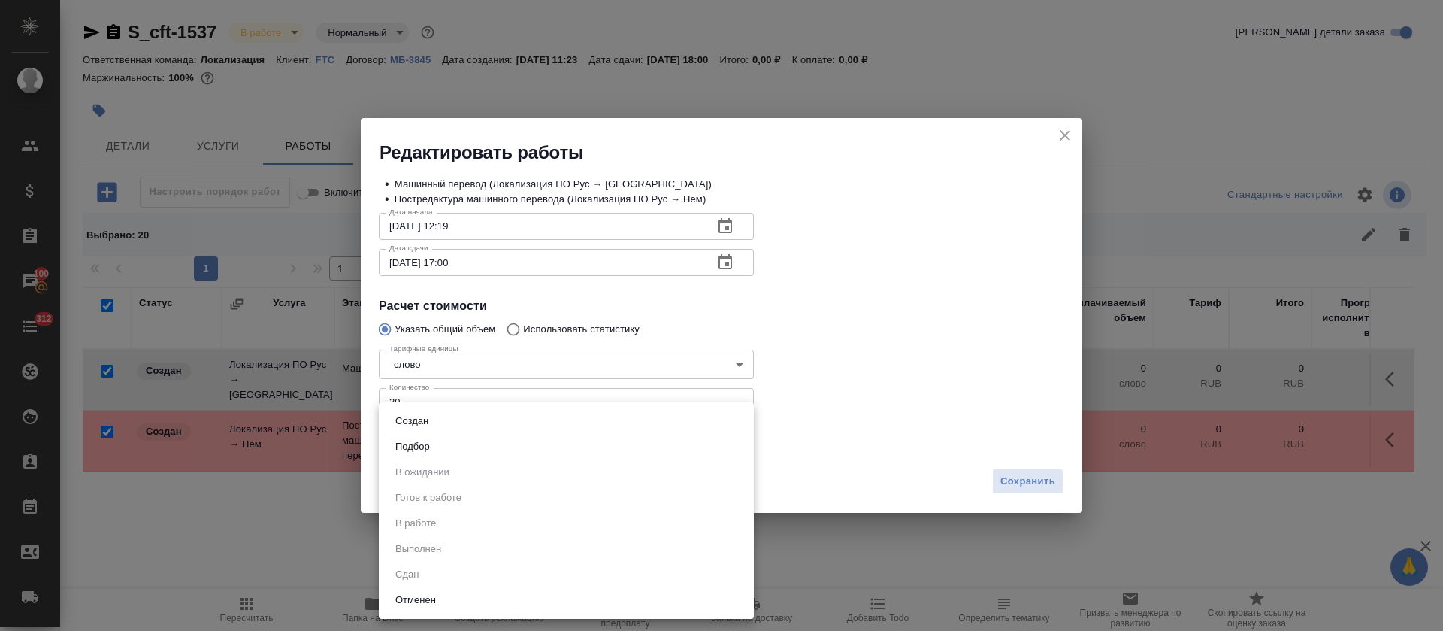
click at [664, 442] on body "🙏 .cls-1 fill:#fff; AWATERA Tretyakova Olga Клиенты Спецификации Заказы 100 Чат…" at bounding box center [721, 315] width 1443 height 631
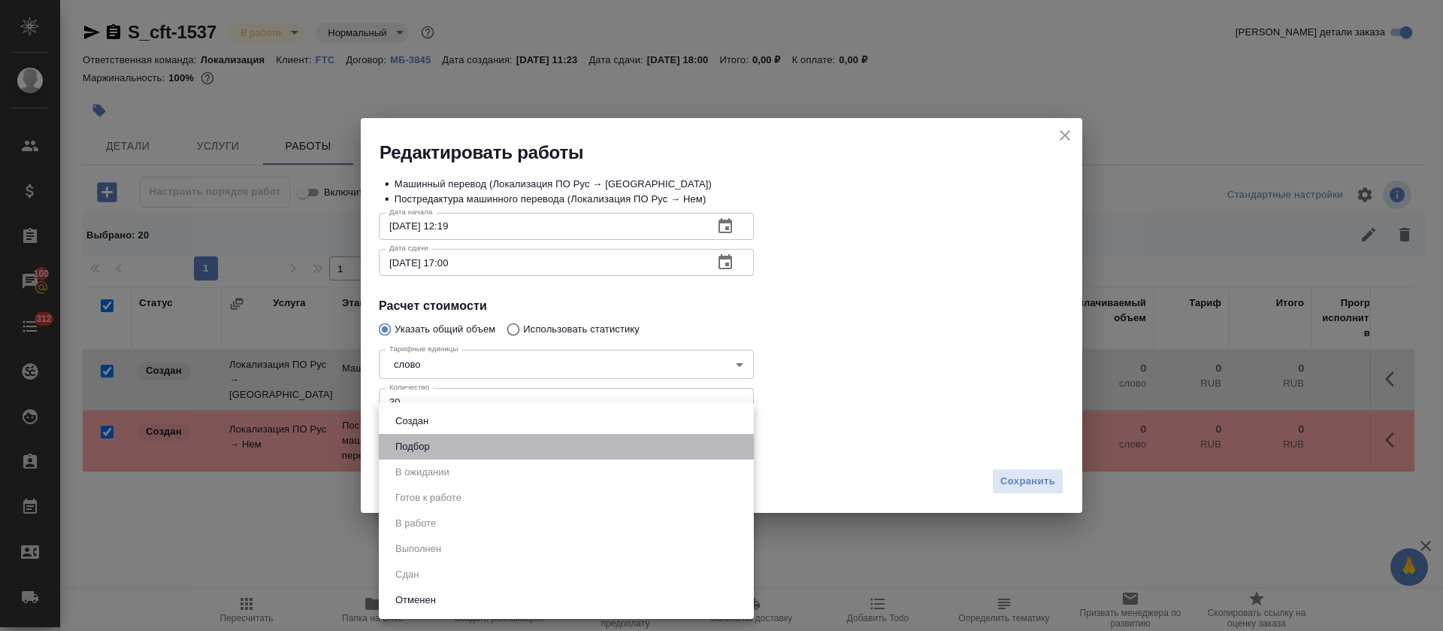
click at [657, 451] on li "Подбор" at bounding box center [566, 447] width 375 height 26
type input "recruiting"
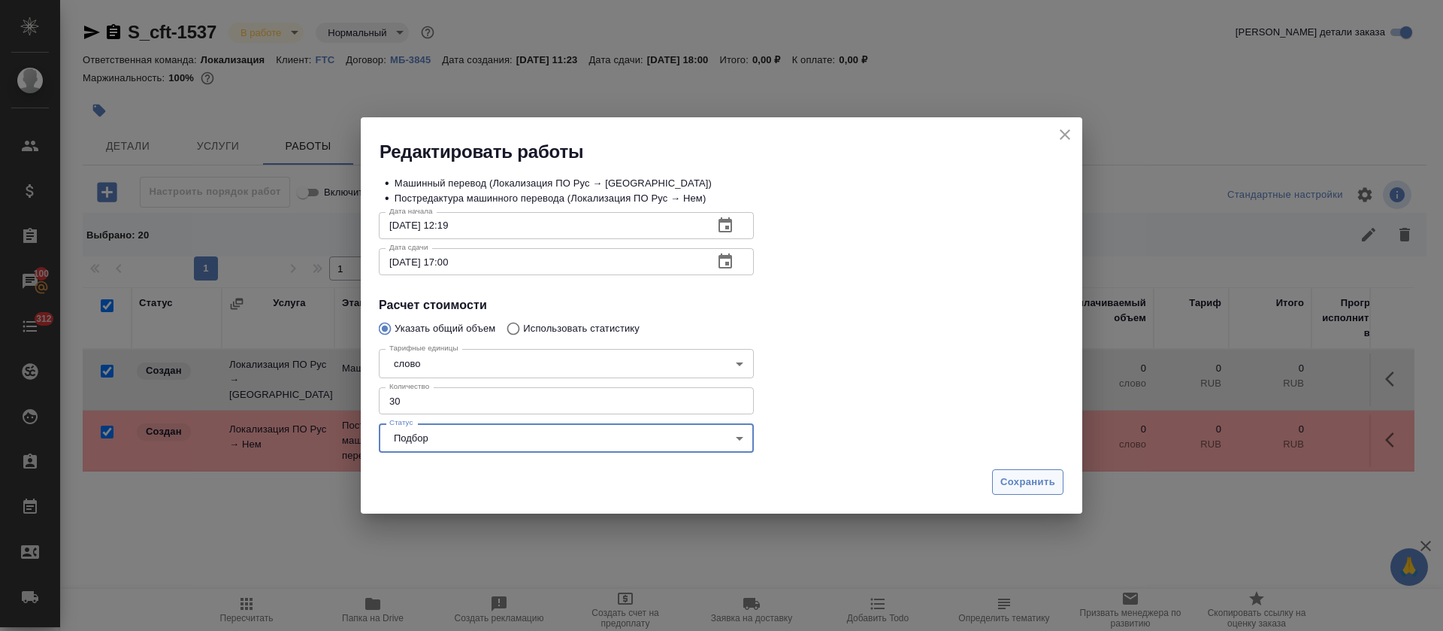
click at [1023, 492] on button "Сохранить" at bounding box center [1027, 482] width 71 height 26
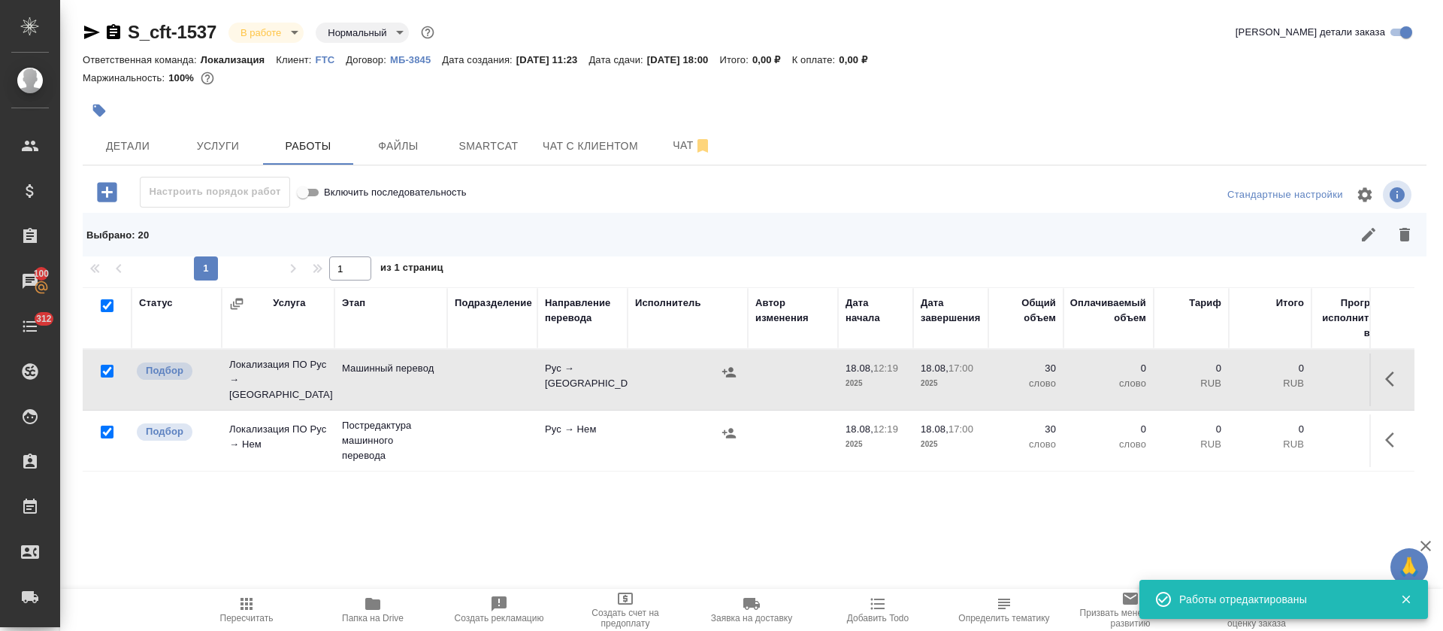
drag, startPoint x: 226, startPoint y: 600, endPoint x: 294, endPoint y: 588, distance: 68.7
click at [227, 600] on span "Пересчитать" at bounding box center [246, 609] width 108 height 29
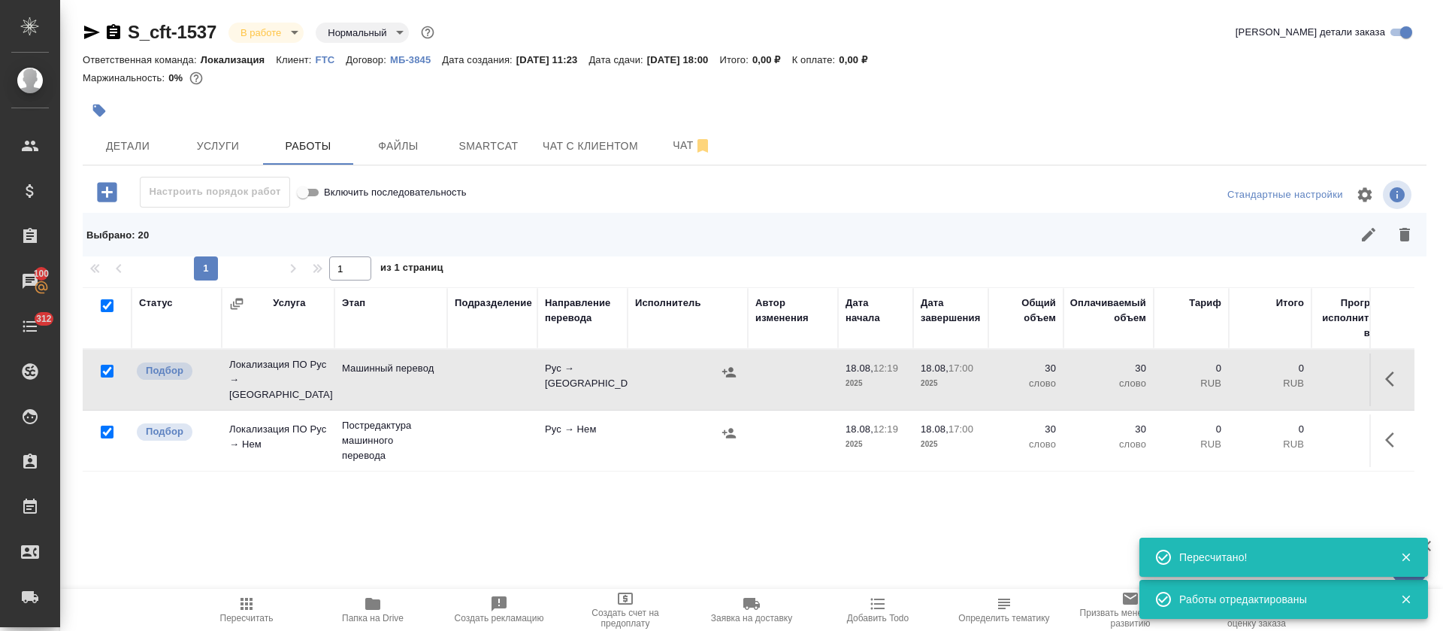
click at [1385, 377] on icon "button" at bounding box center [1394, 379] width 18 height 18
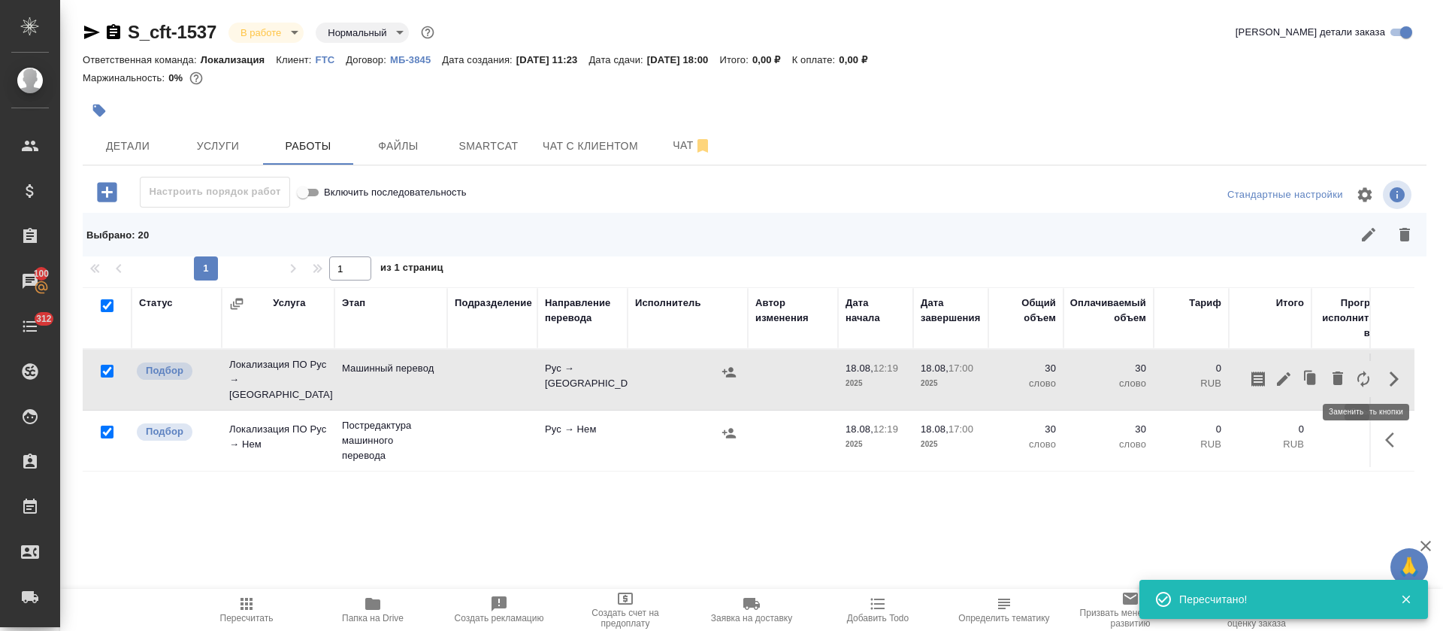
click at [1355, 375] on icon "button" at bounding box center [1364, 379] width 18 height 18
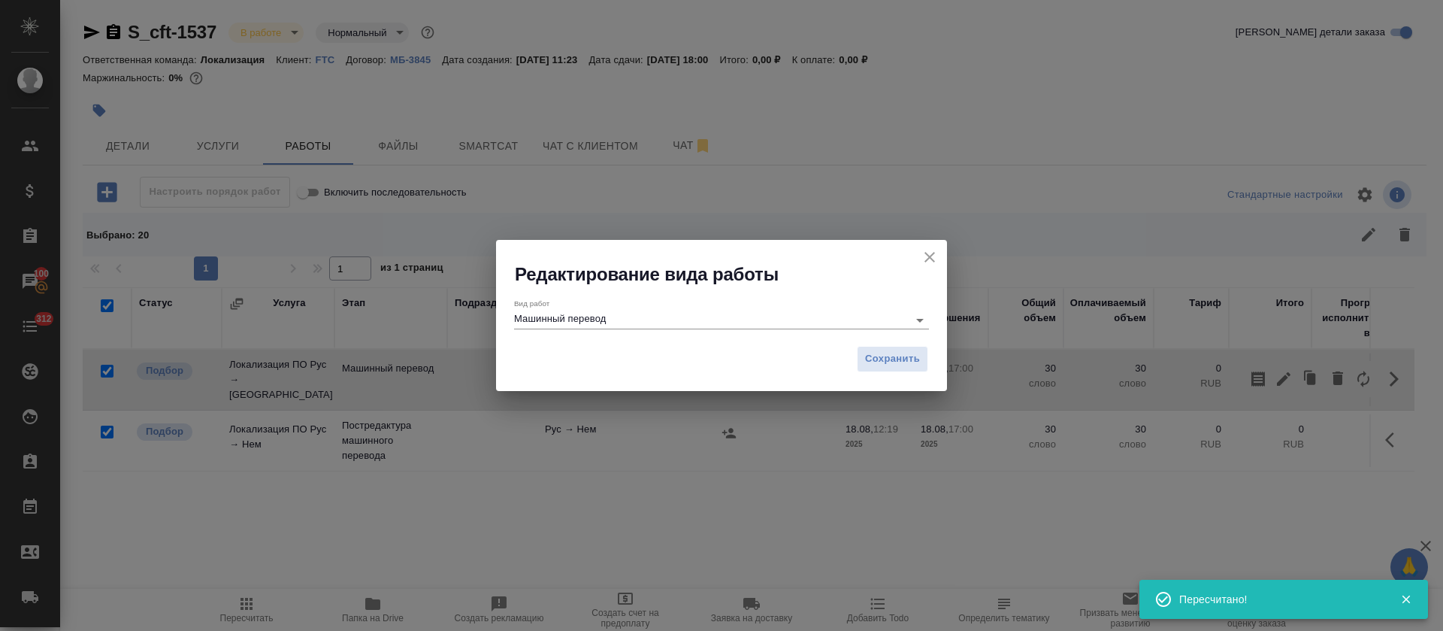
click at [610, 312] on input "Машинный перевод" at bounding box center [707, 319] width 386 height 18
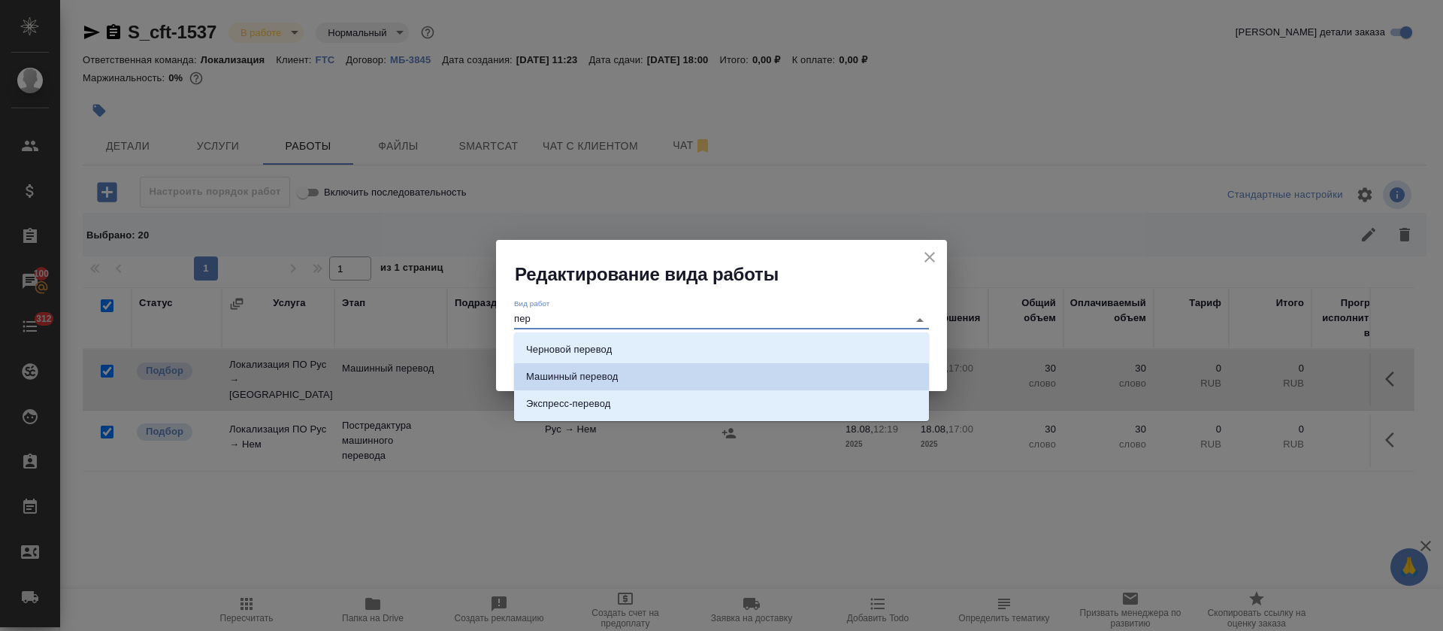
type input "пере"
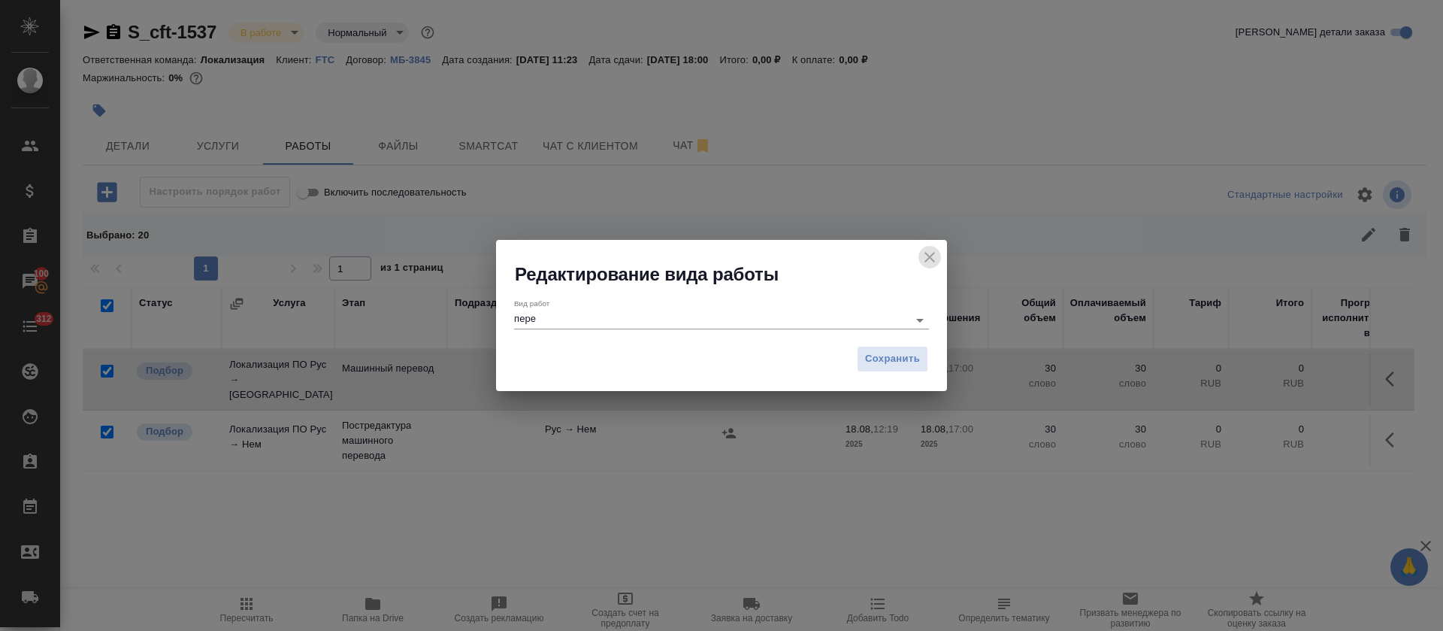
click at [934, 253] on icon "close" at bounding box center [930, 257] width 11 height 11
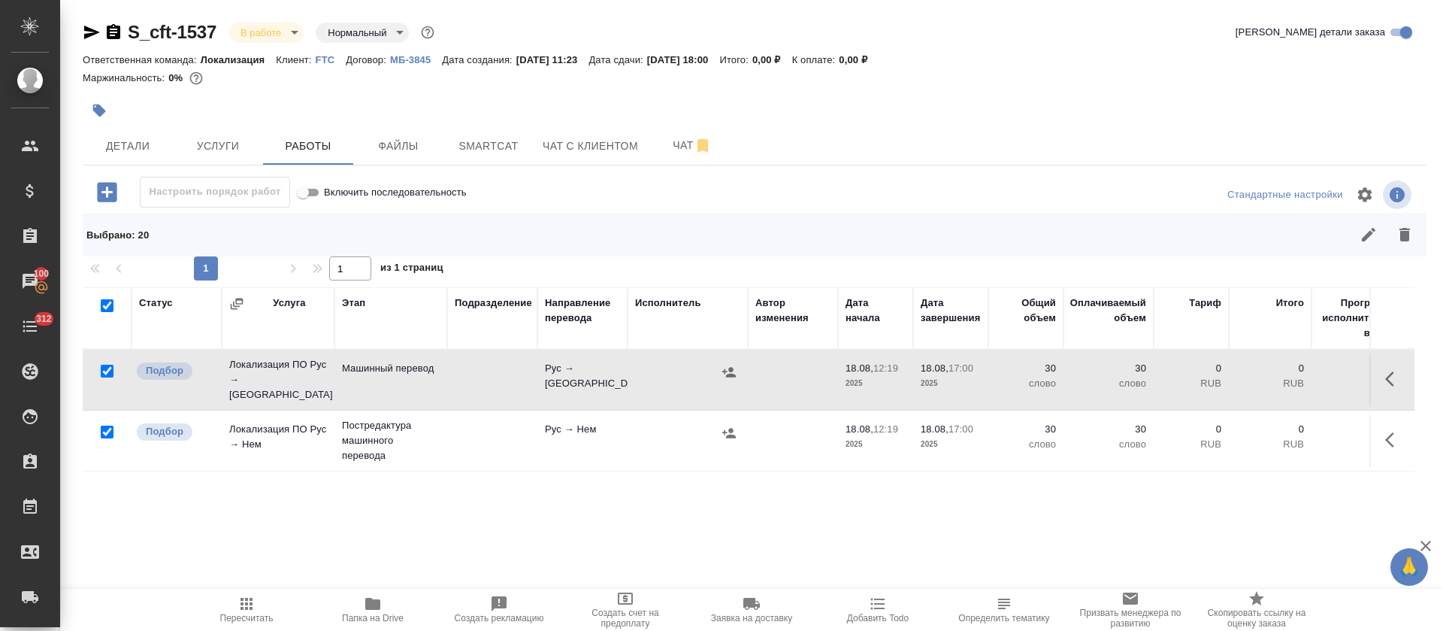
click at [1385, 431] on icon "button" at bounding box center [1394, 440] width 18 height 18
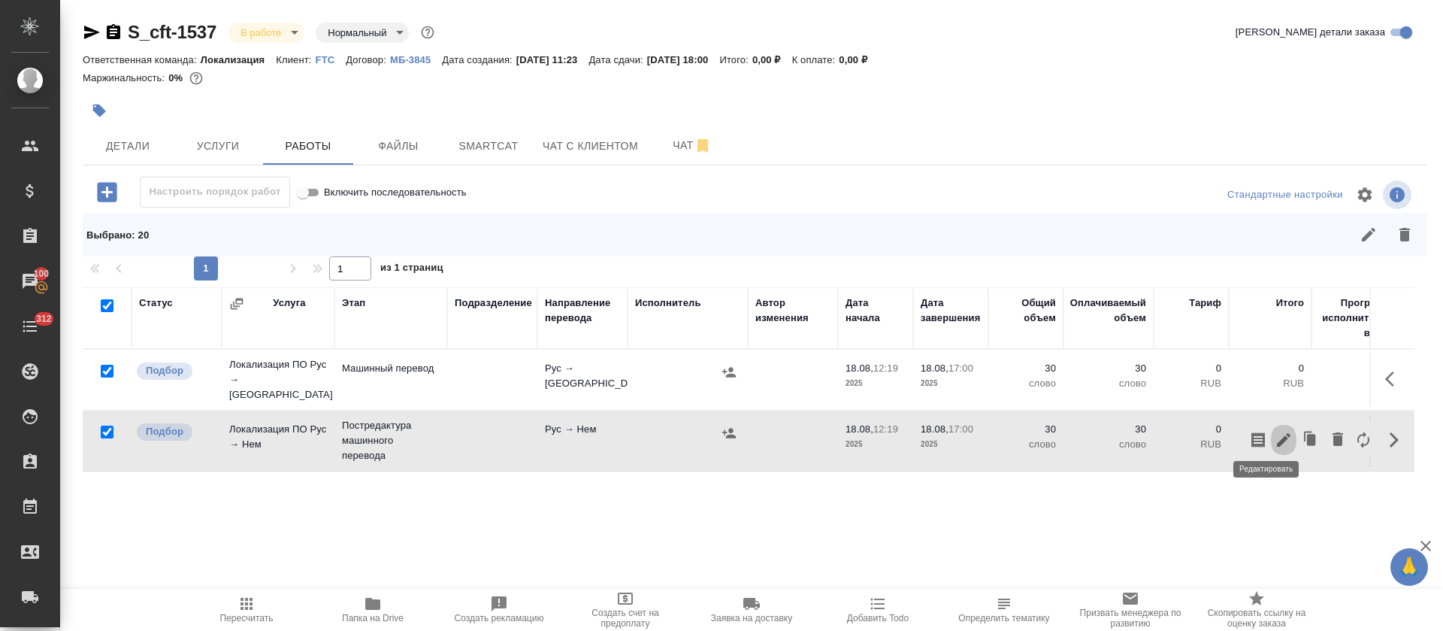
click at [1275, 431] on icon "button" at bounding box center [1284, 440] width 18 height 18
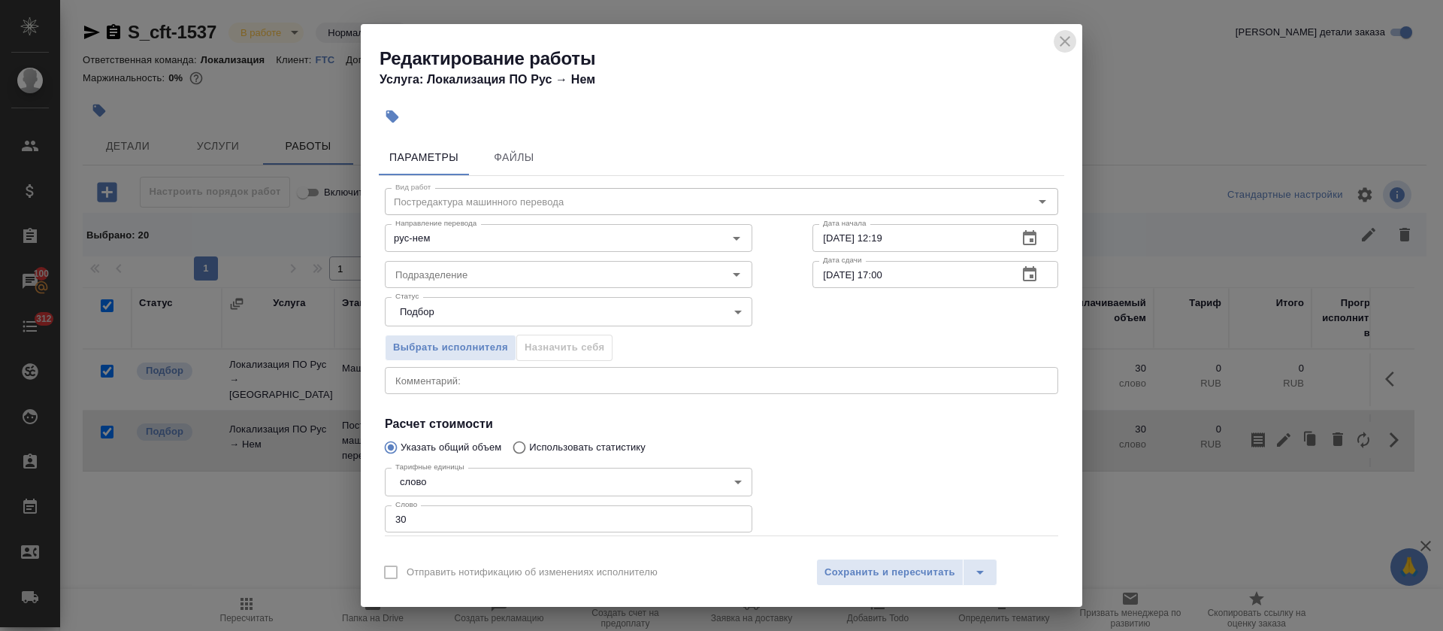
click at [1063, 45] on icon "close" at bounding box center [1065, 41] width 18 height 18
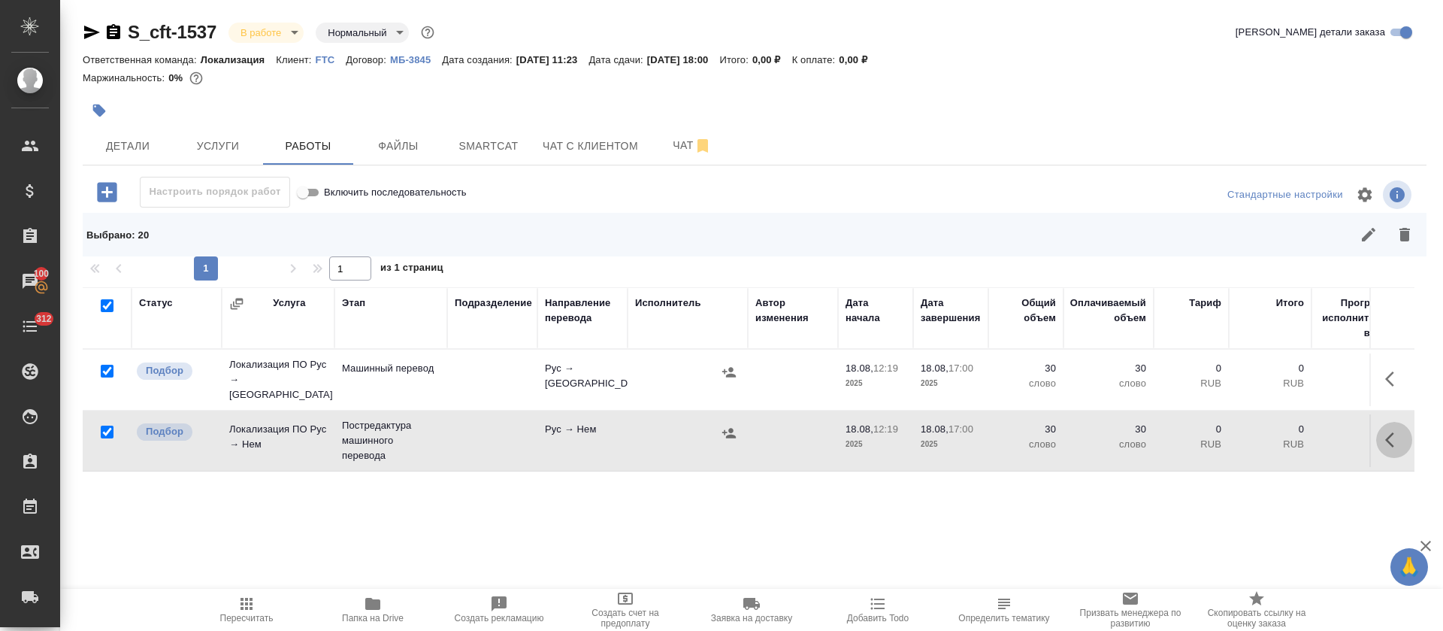
click at [1385, 434] on icon "button" at bounding box center [1389, 439] width 9 height 15
click at [1355, 432] on icon "button" at bounding box center [1364, 440] width 18 height 18
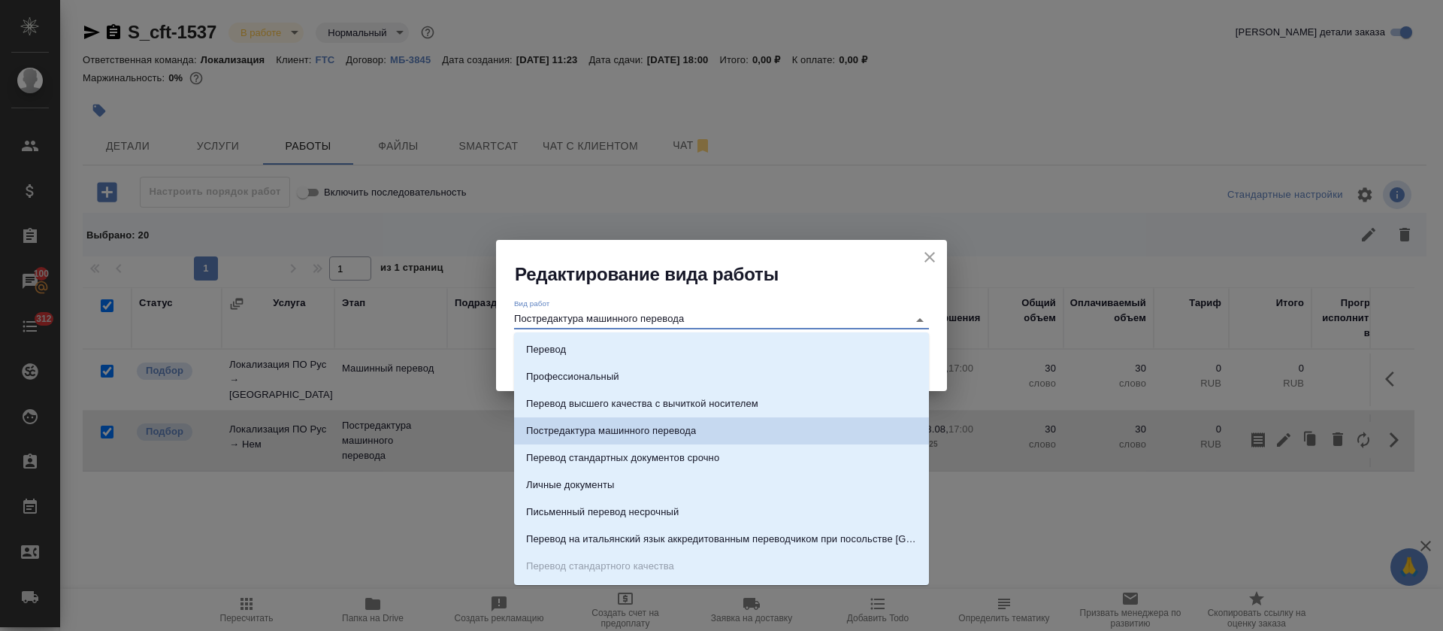
click at [642, 325] on input "Постредактура машинного перевода" at bounding box center [707, 319] width 386 height 18
click at [642, 342] on li "Перевод" at bounding box center [721, 349] width 415 height 27
type input "Перевод"
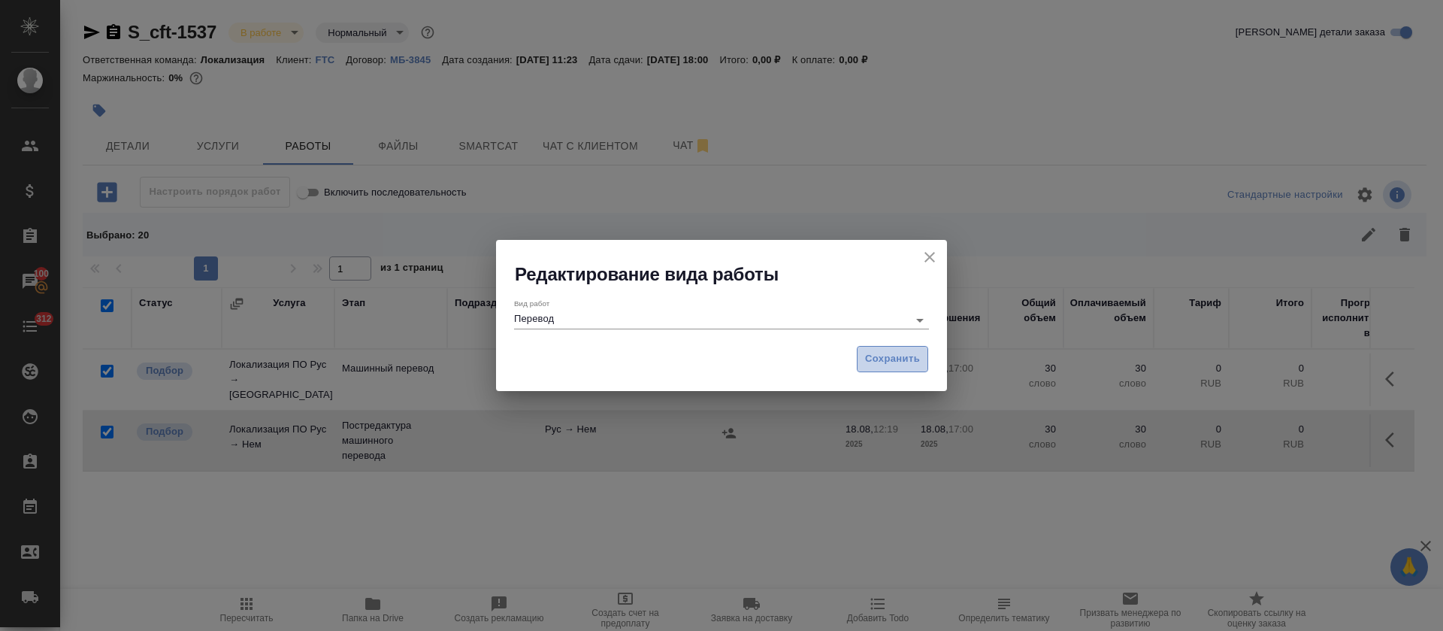
click at [916, 365] on span "Сохранить" at bounding box center [892, 358] width 55 height 17
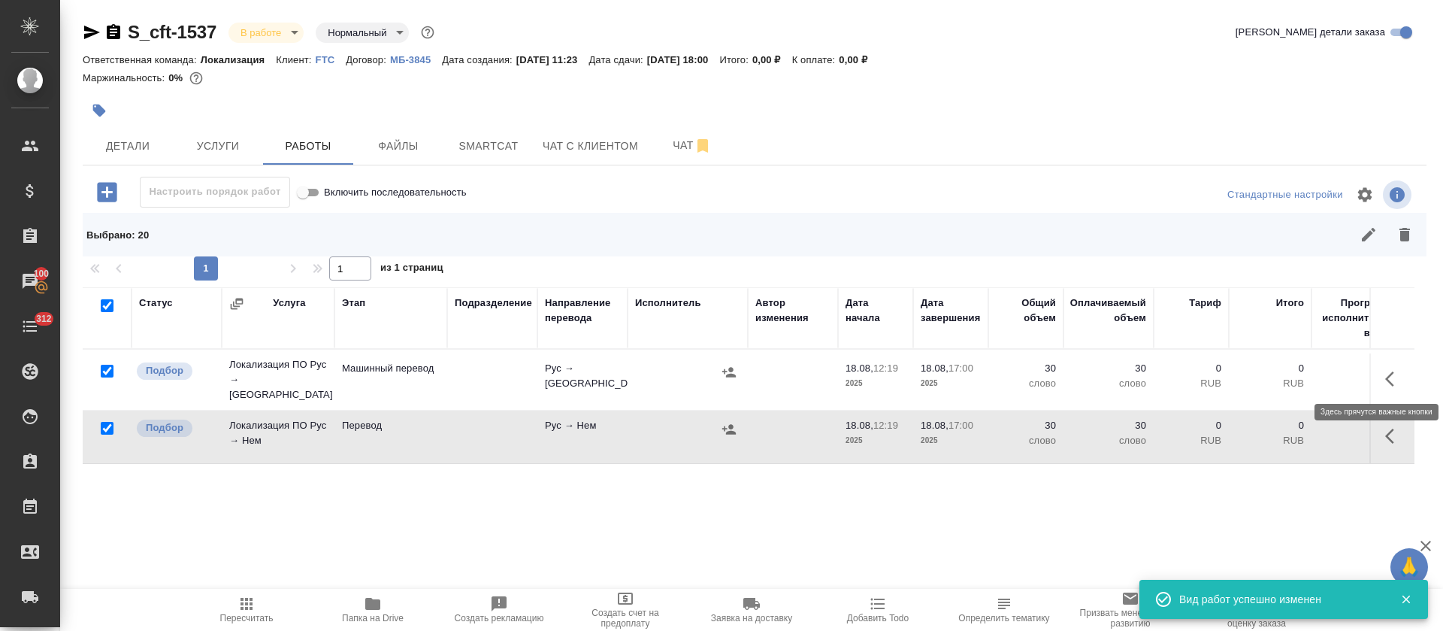
click at [1385, 376] on icon "button" at bounding box center [1394, 379] width 18 height 18
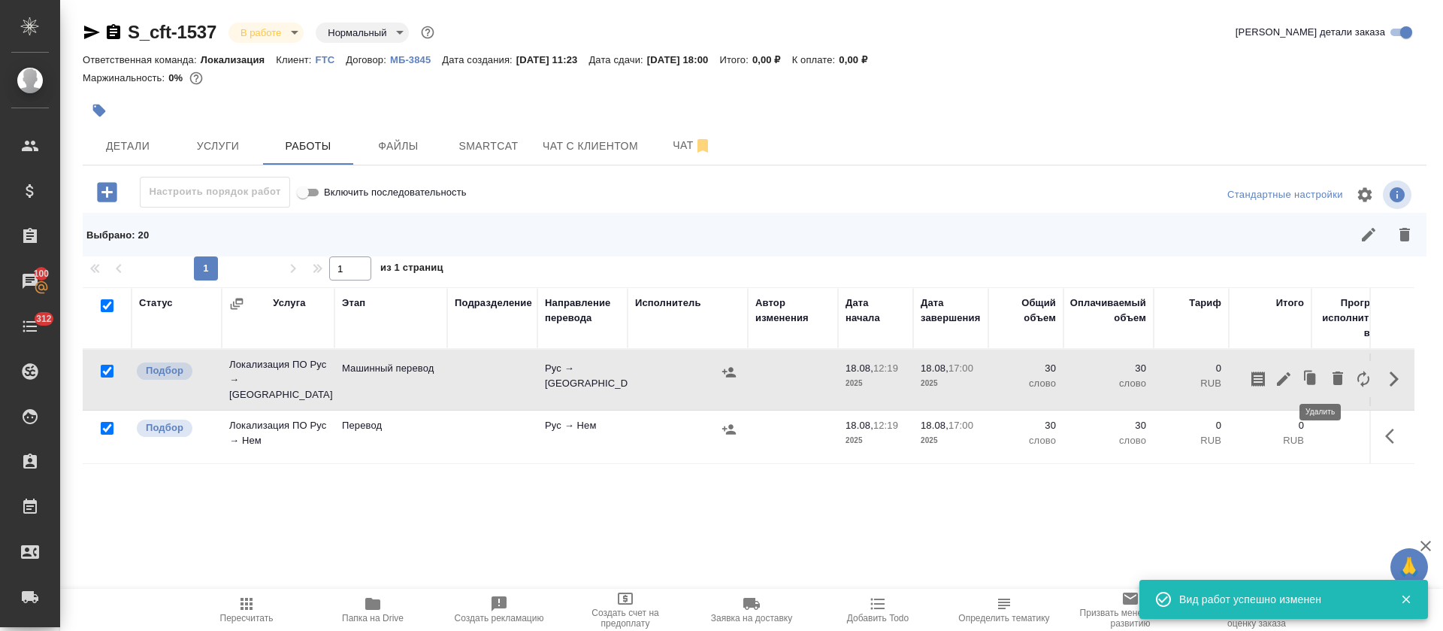
click at [1333, 377] on icon "button" at bounding box center [1338, 378] width 11 height 14
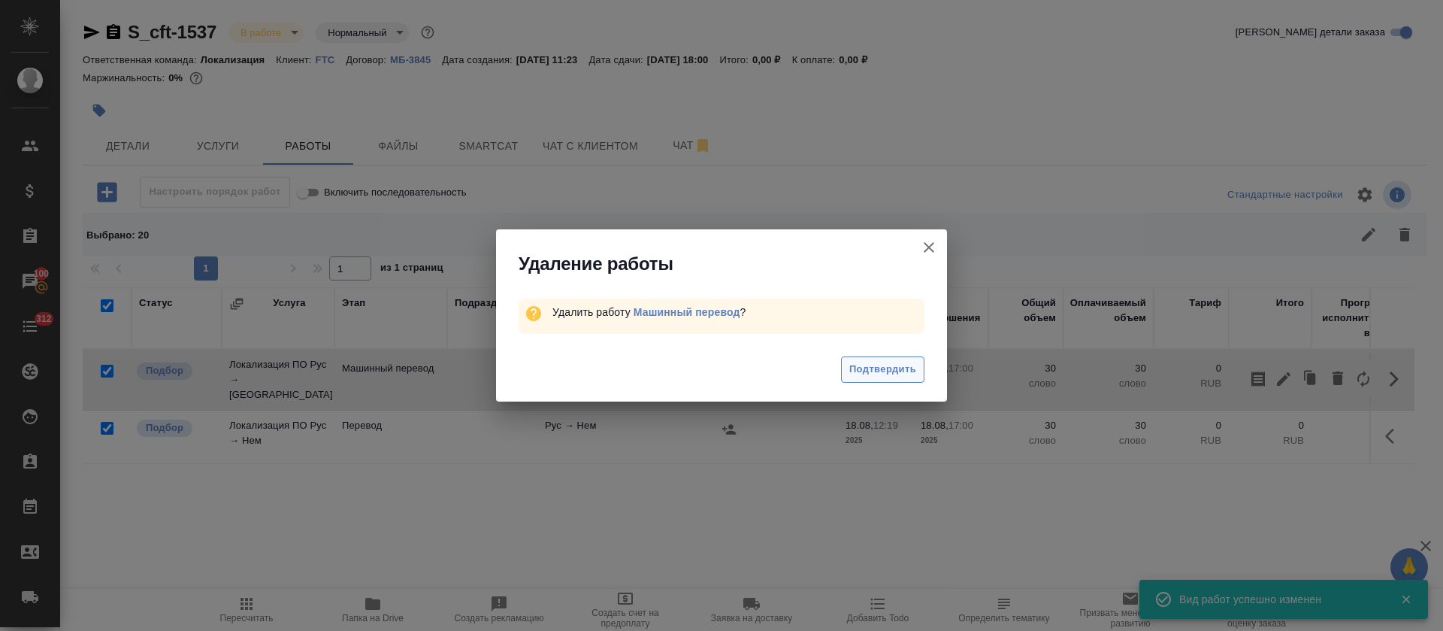
click at [861, 375] on span "Подтвердить" at bounding box center [882, 369] width 67 height 17
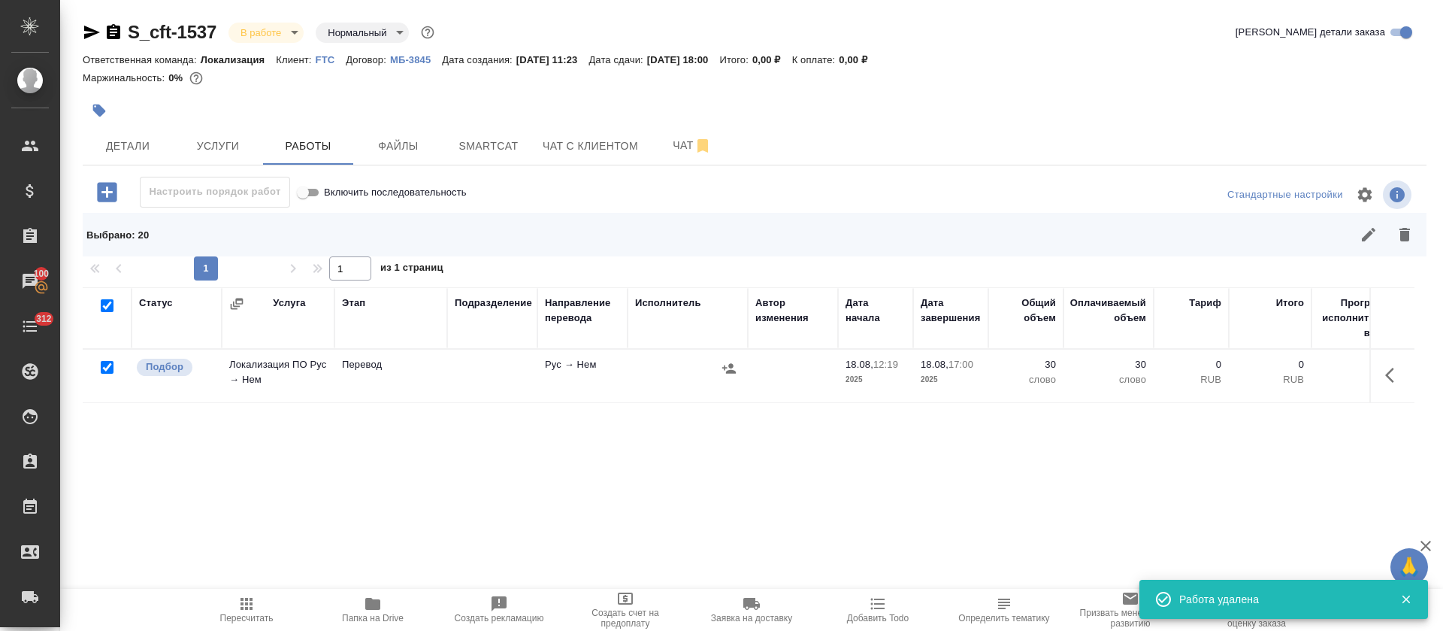
click at [106, 193] on icon "button" at bounding box center [107, 192] width 20 height 20
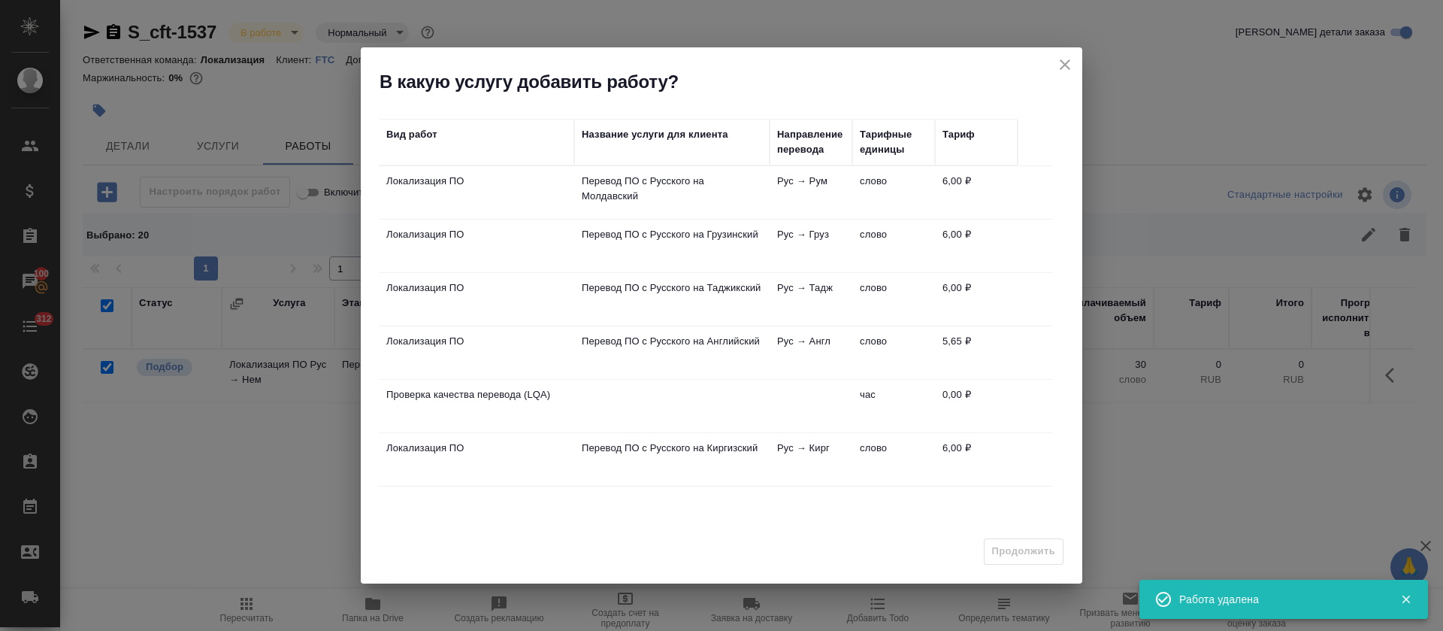
scroll to position [259, 0]
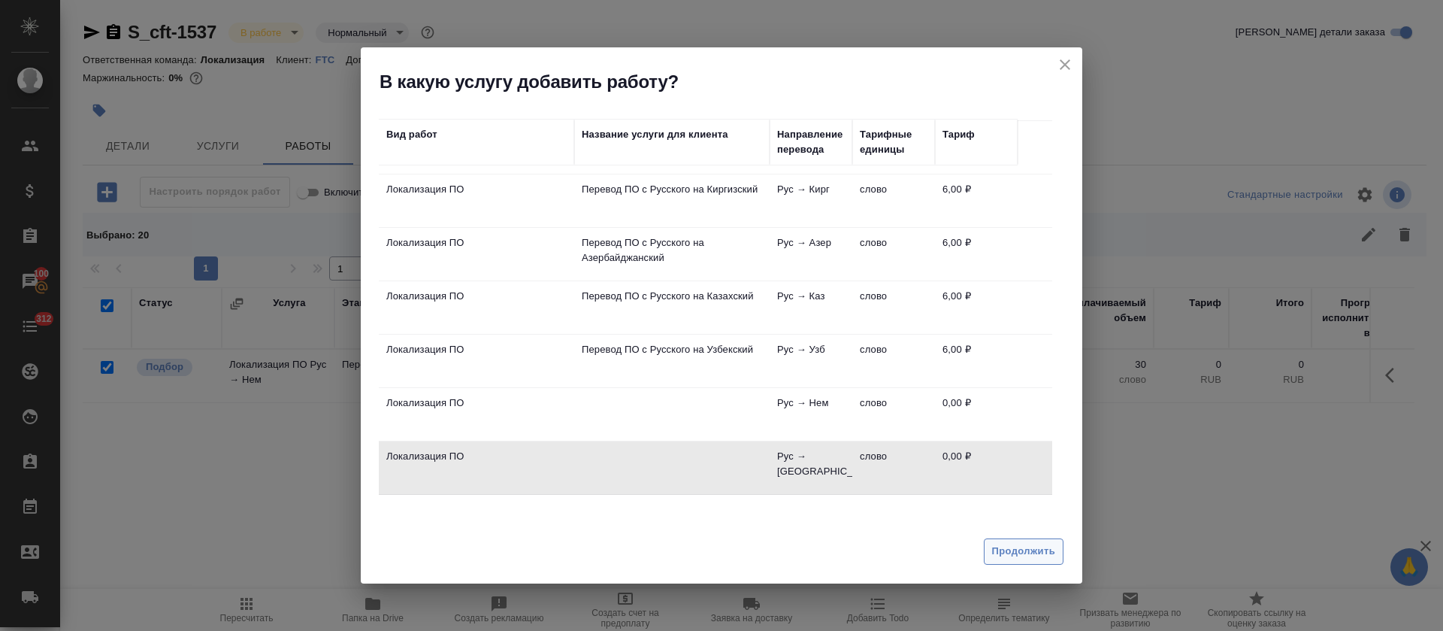
click at [996, 554] on span "Продолжить" at bounding box center [1023, 551] width 63 height 17
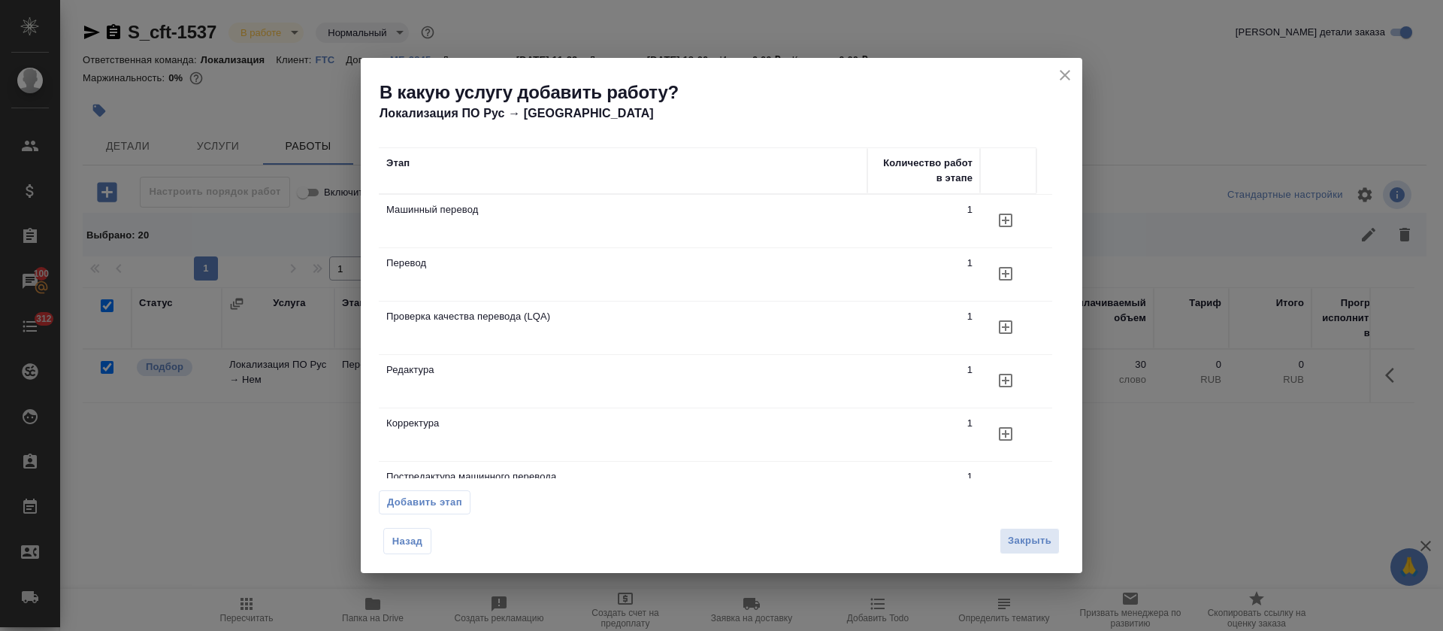
click at [1005, 229] on icon "button" at bounding box center [1006, 220] width 18 height 18
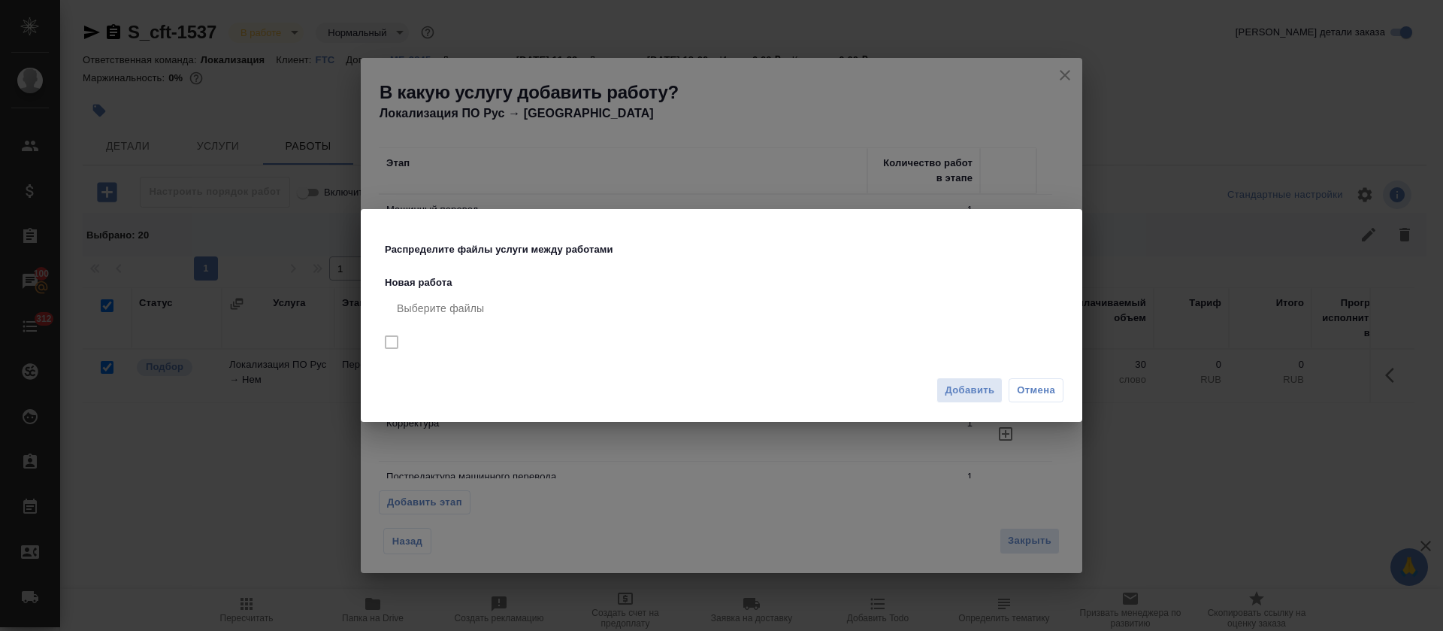
click at [942, 389] on button "Добавить" at bounding box center [970, 390] width 66 height 26
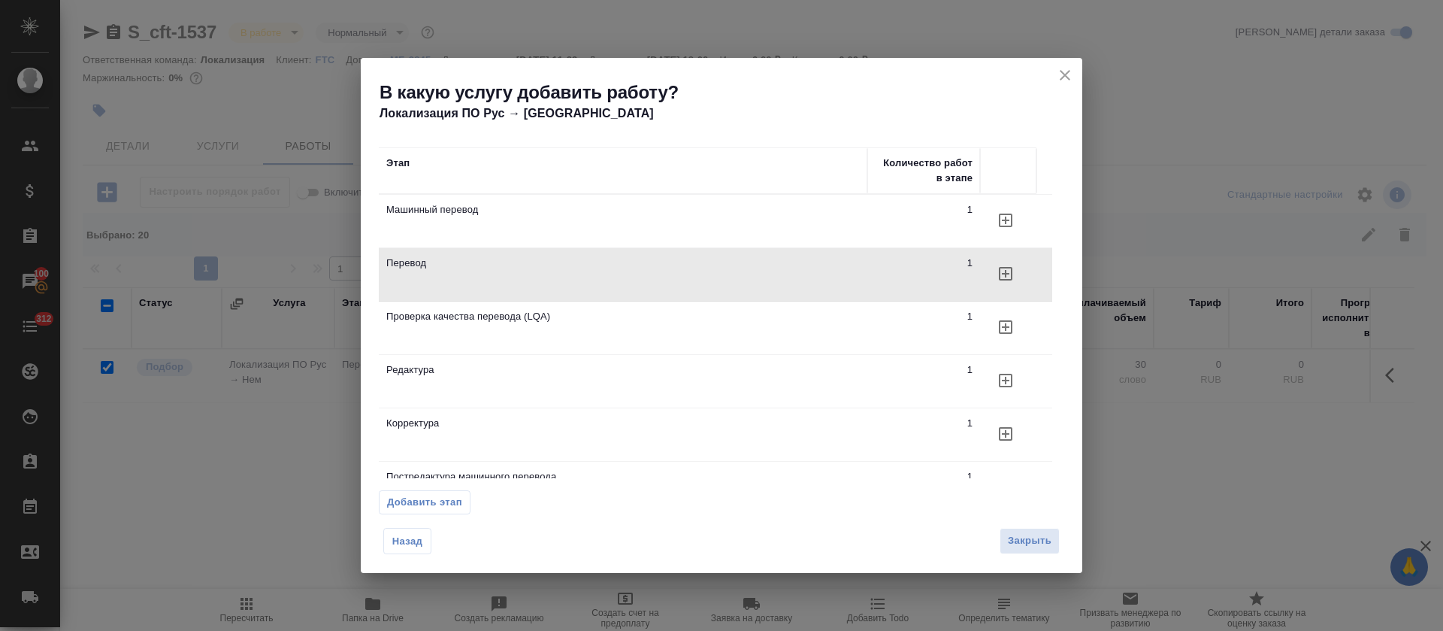
checkbox input "false"
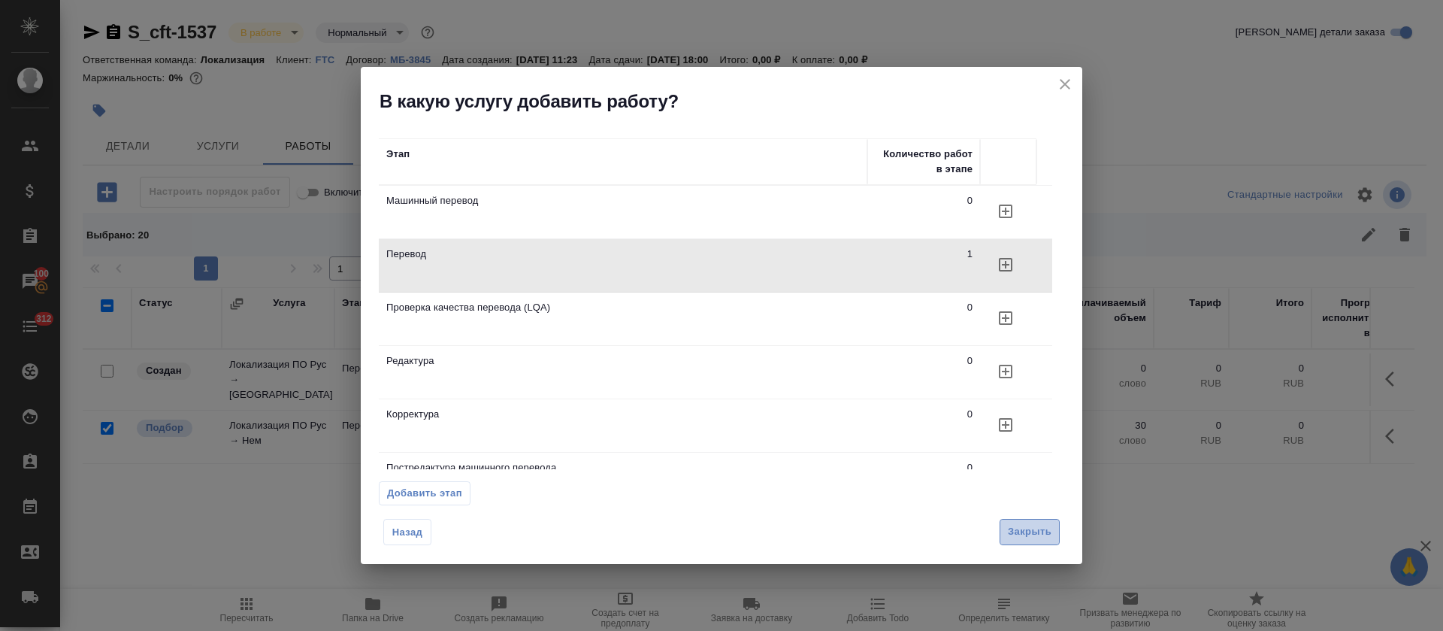
click at [1034, 523] on span "Закрыть" at bounding box center [1030, 531] width 44 height 17
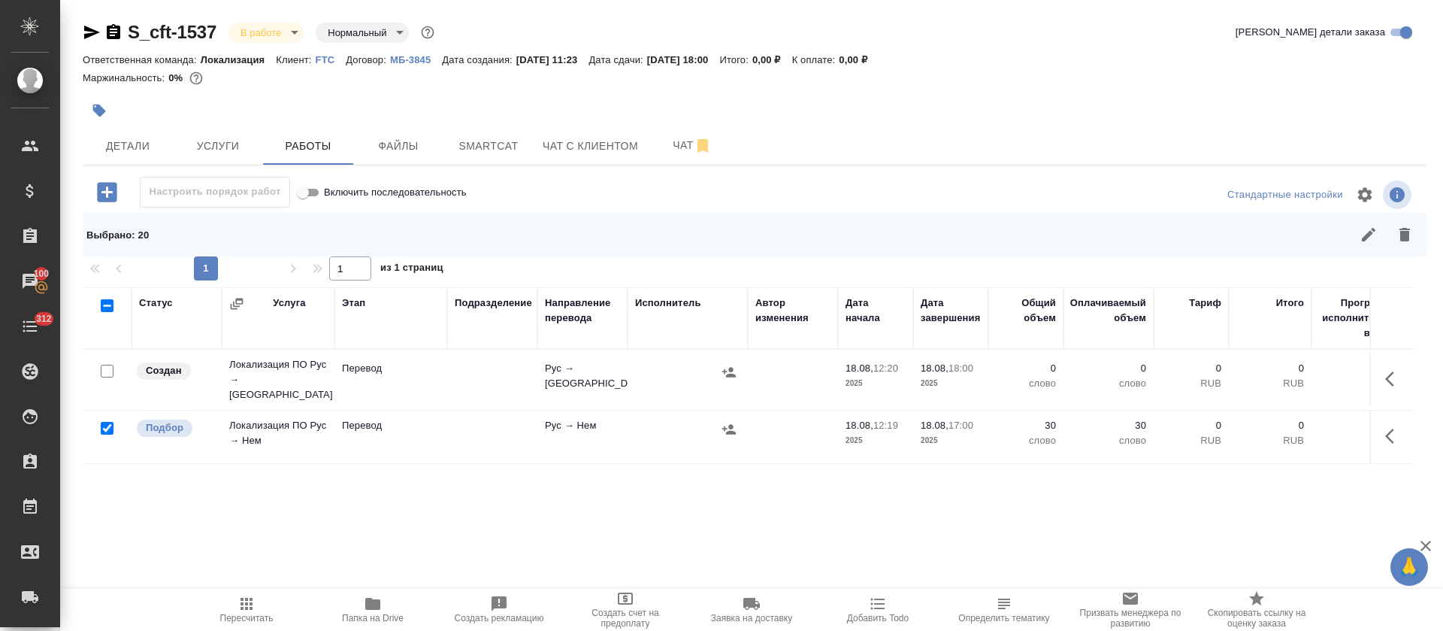
click at [1385, 370] on icon "button" at bounding box center [1394, 379] width 18 height 18
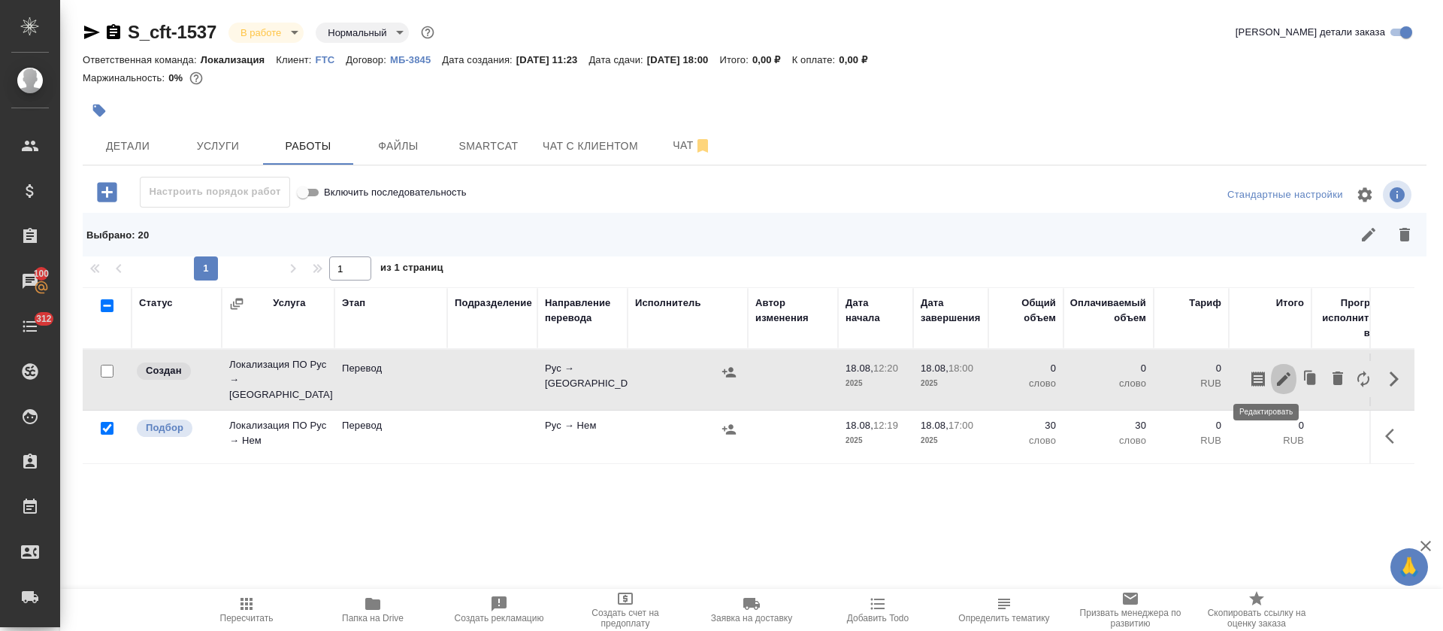
click at [1271, 364] on button "button" at bounding box center [1284, 379] width 26 height 36
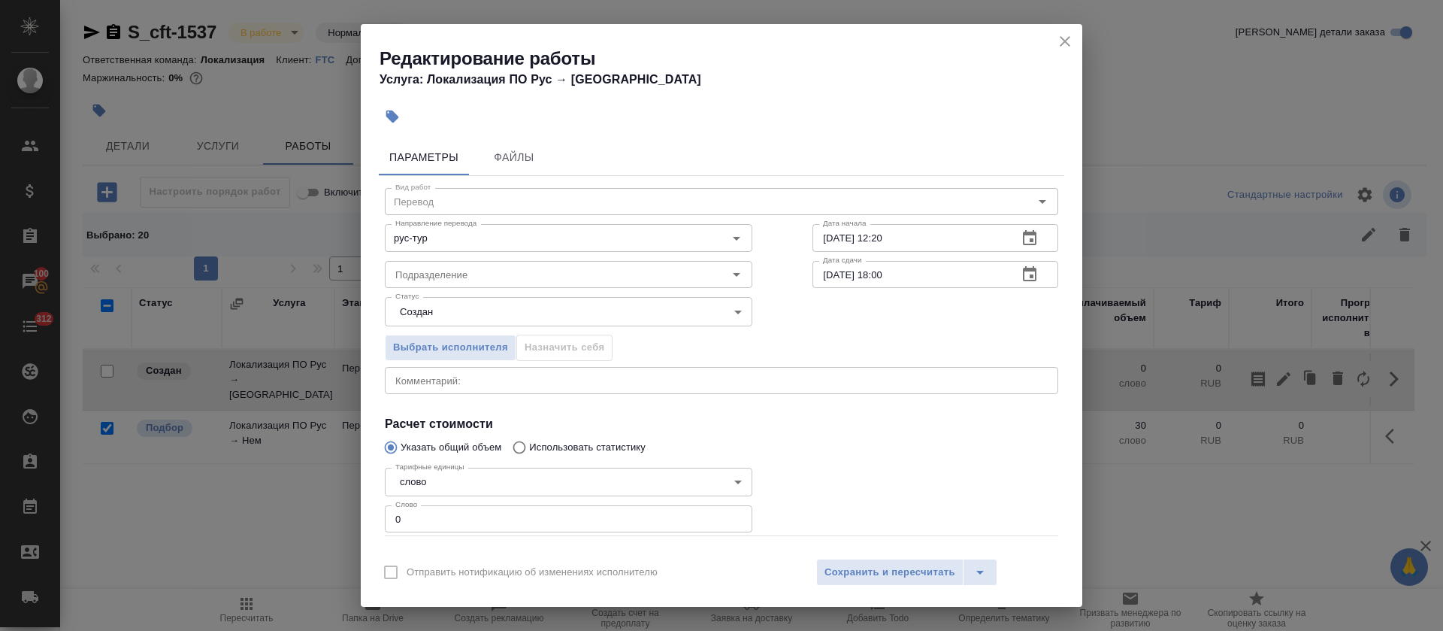
click at [390, 523] on input "0" at bounding box center [569, 518] width 368 height 27
type input "30"
click at [1023, 244] on icon "button" at bounding box center [1030, 237] width 14 height 15
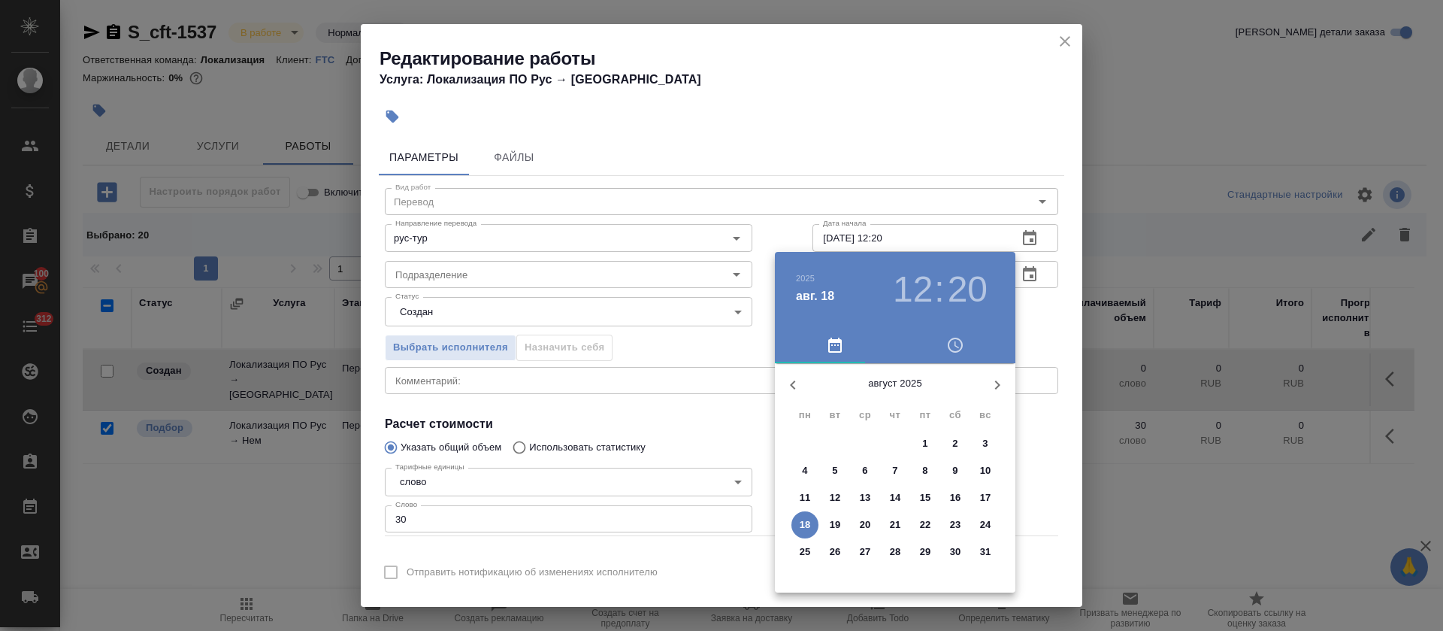
click at [631, 348] on div at bounding box center [721, 315] width 1443 height 631
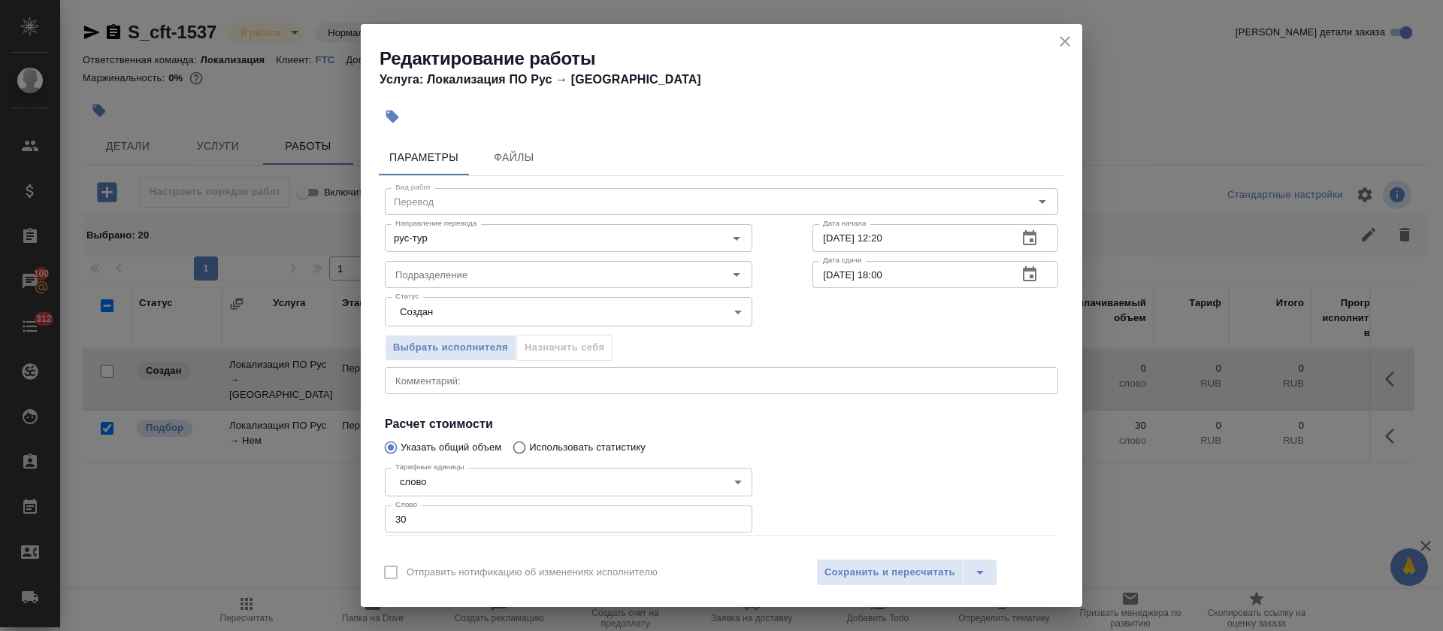
click at [1021, 274] on icon "button" at bounding box center [1030, 274] width 18 height 18
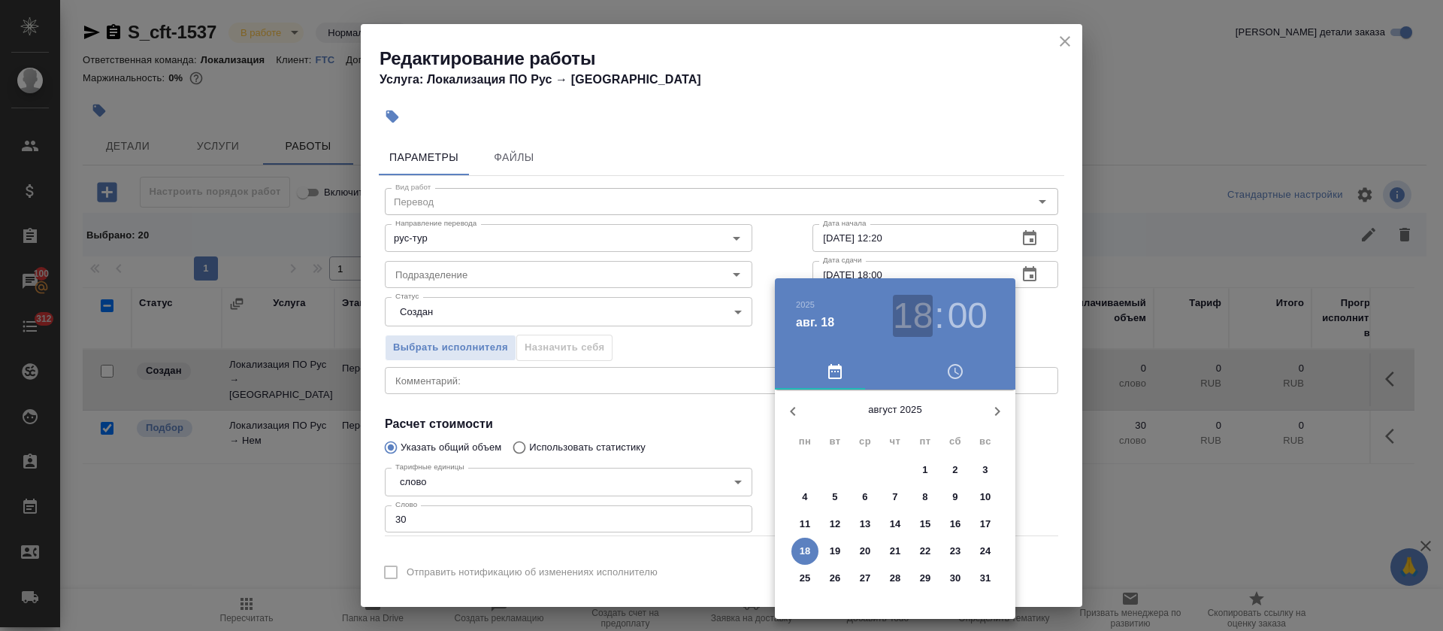
drag, startPoint x: 922, startPoint y: 324, endPoint x: 919, endPoint y: 374, distance: 50.4
click at [922, 322] on h3 "18" at bounding box center [913, 316] width 40 height 42
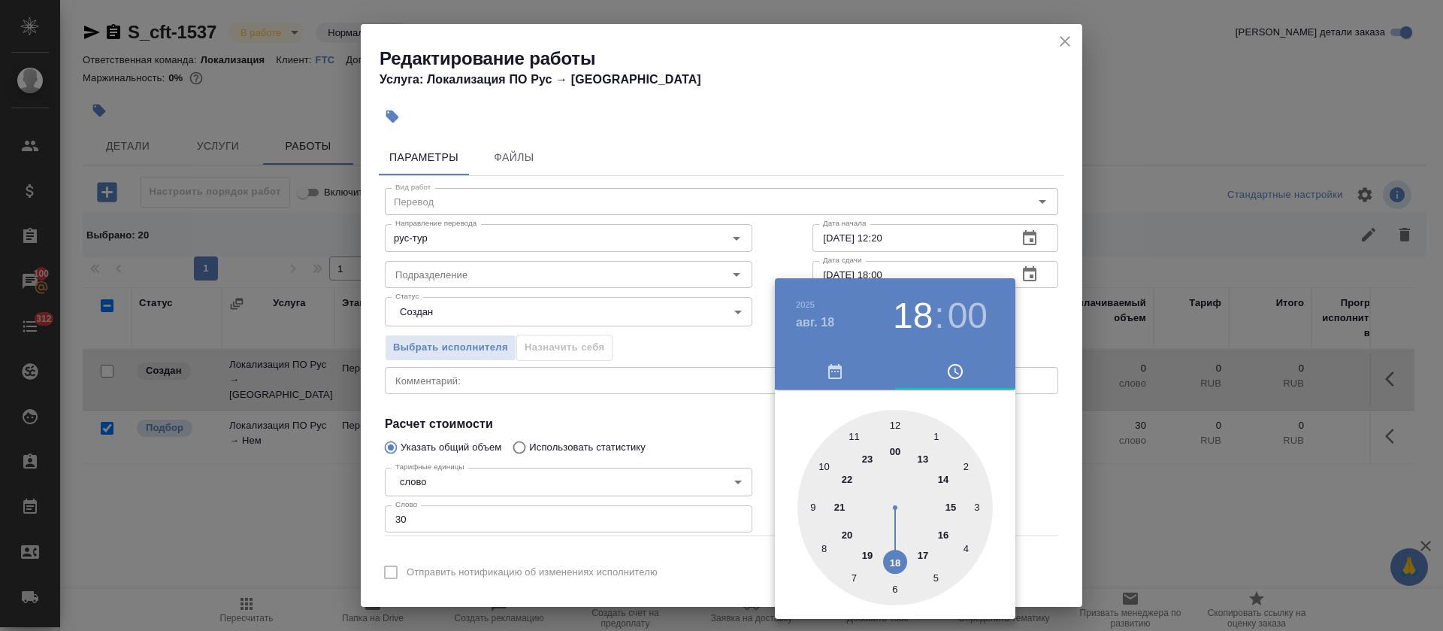
click at [923, 558] on div at bounding box center [895, 507] width 195 height 195
type input "[DATE] 17:00"
click at [575, 433] on div at bounding box center [721, 315] width 1443 height 631
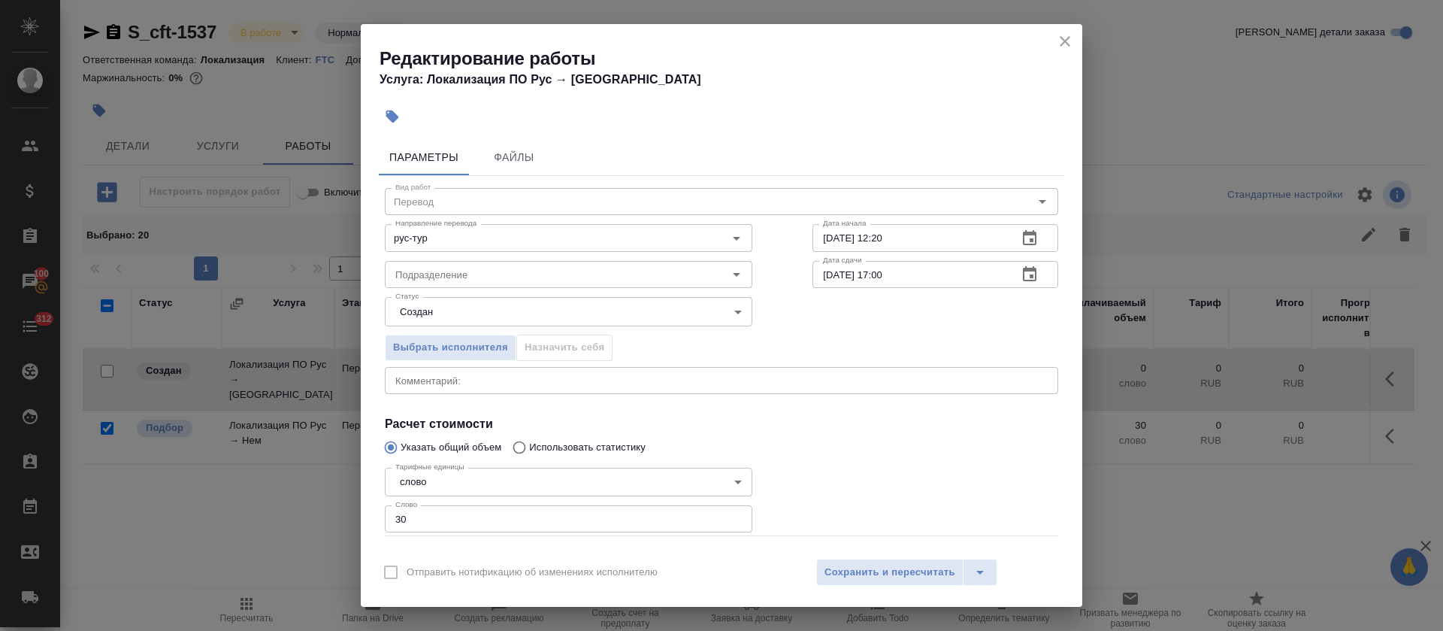
click at [456, 311] on body "🙏 .cls-1 fill:#fff; AWATERA Tretyakova Olga Клиенты Спецификации Заказы 100 Чат…" at bounding box center [721, 315] width 1443 height 631
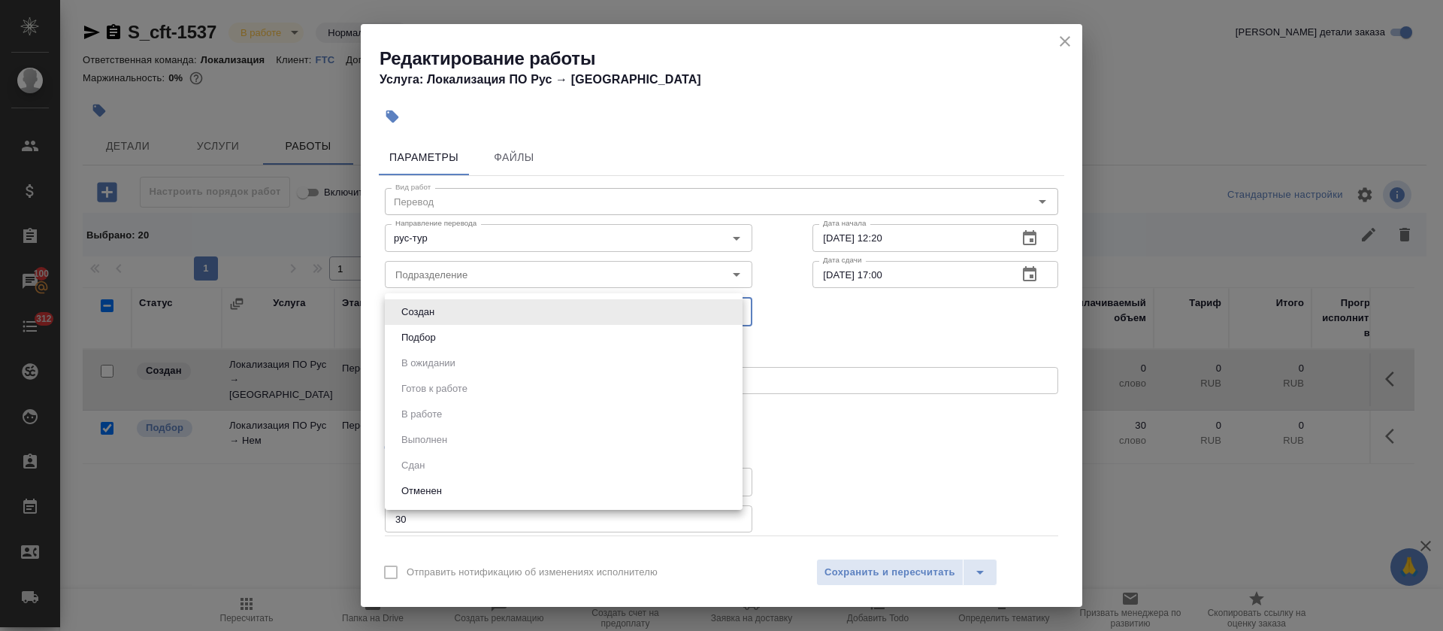
click at [450, 333] on li "Подбор" at bounding box center [564, 338] width 358 height 26
type input "recruiting"
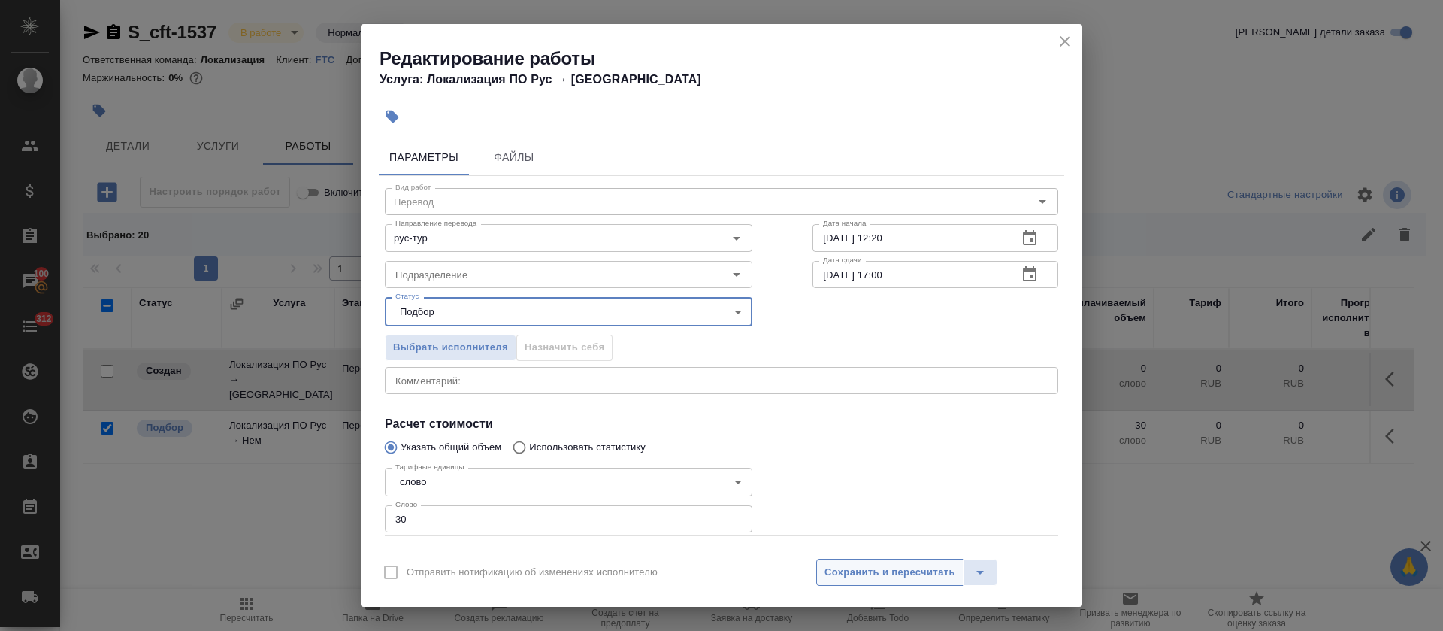
click at [878, 578] on span "Сохранить и пересчитать" at bounding box center [890, 572] width 131 height 17
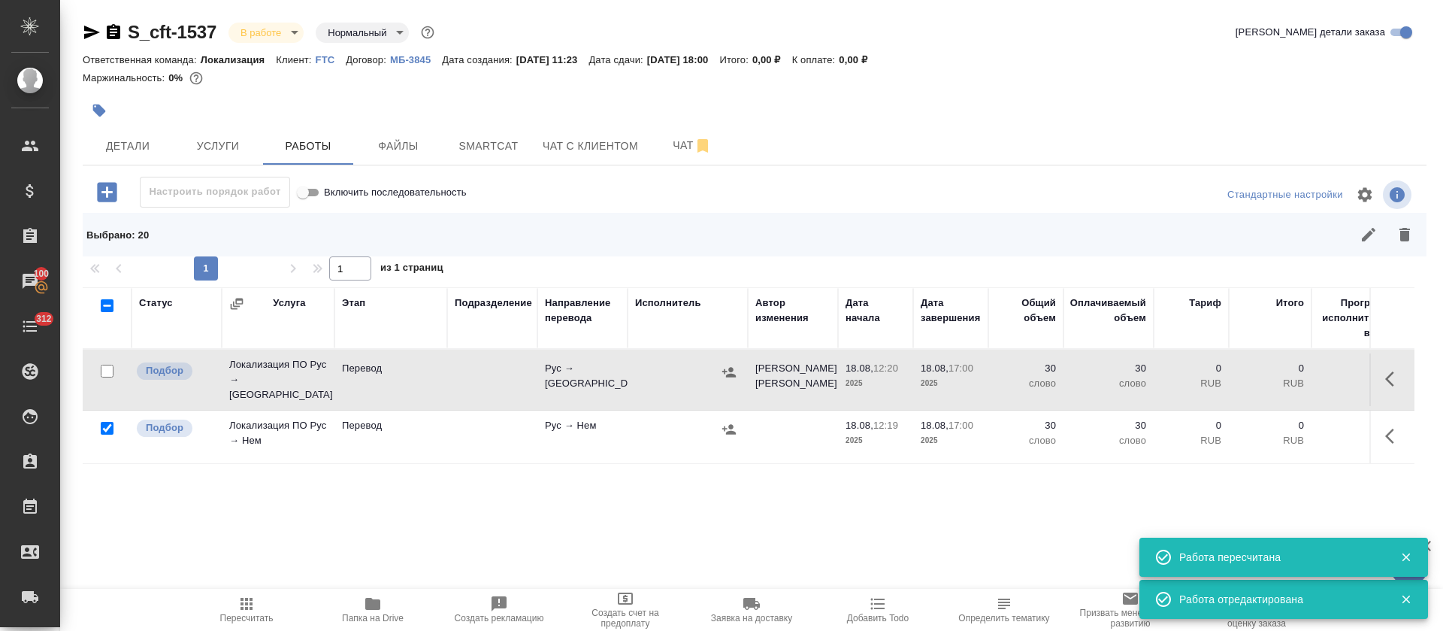
click at [244, 607] on icon "button" at bounding box center [247, 604] width 12 height 12
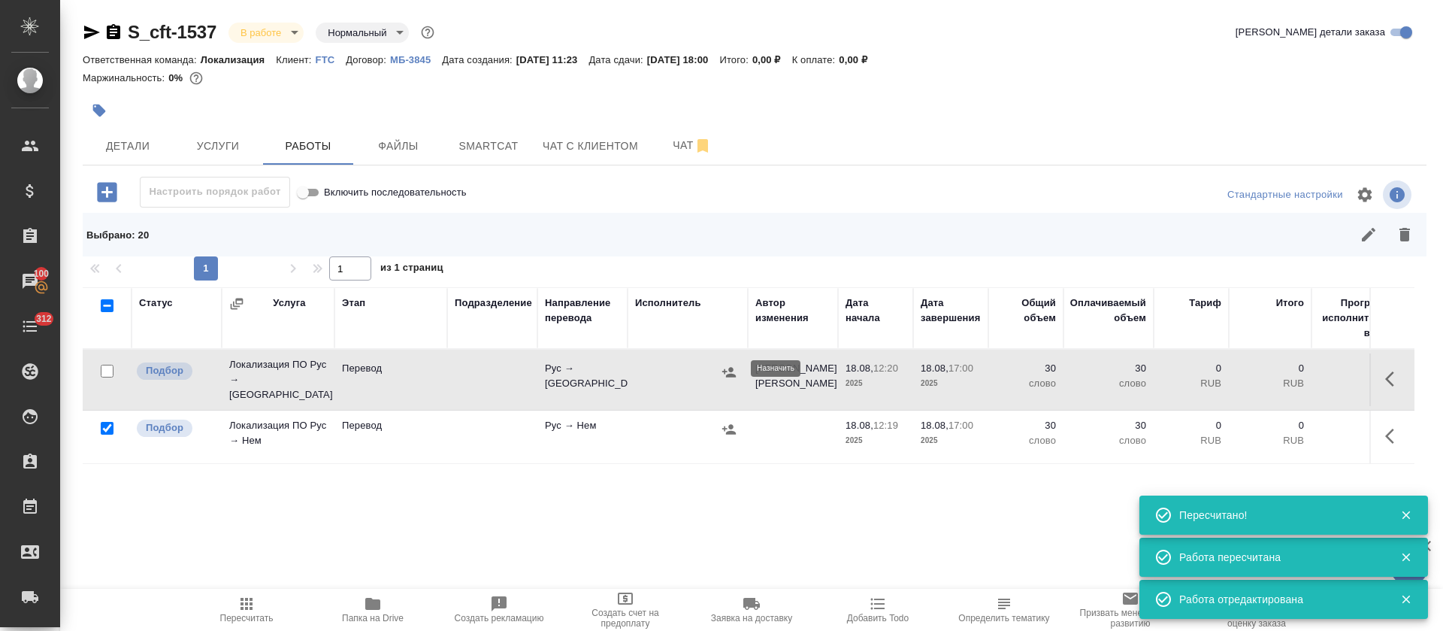
click at [732, 365] on icon "button" at bounding box center [729, 372] width 15 height 15
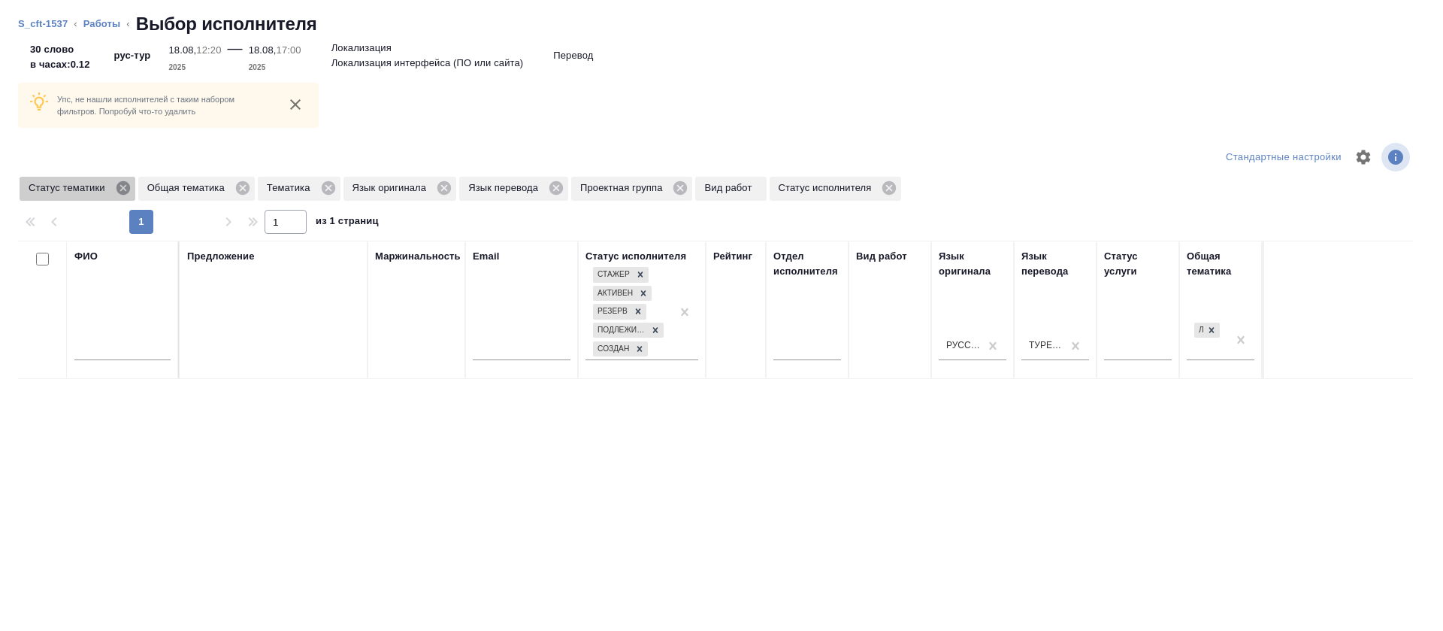
click at [121, 189] on icon at bounding box center [123, 188] width 17 height 17
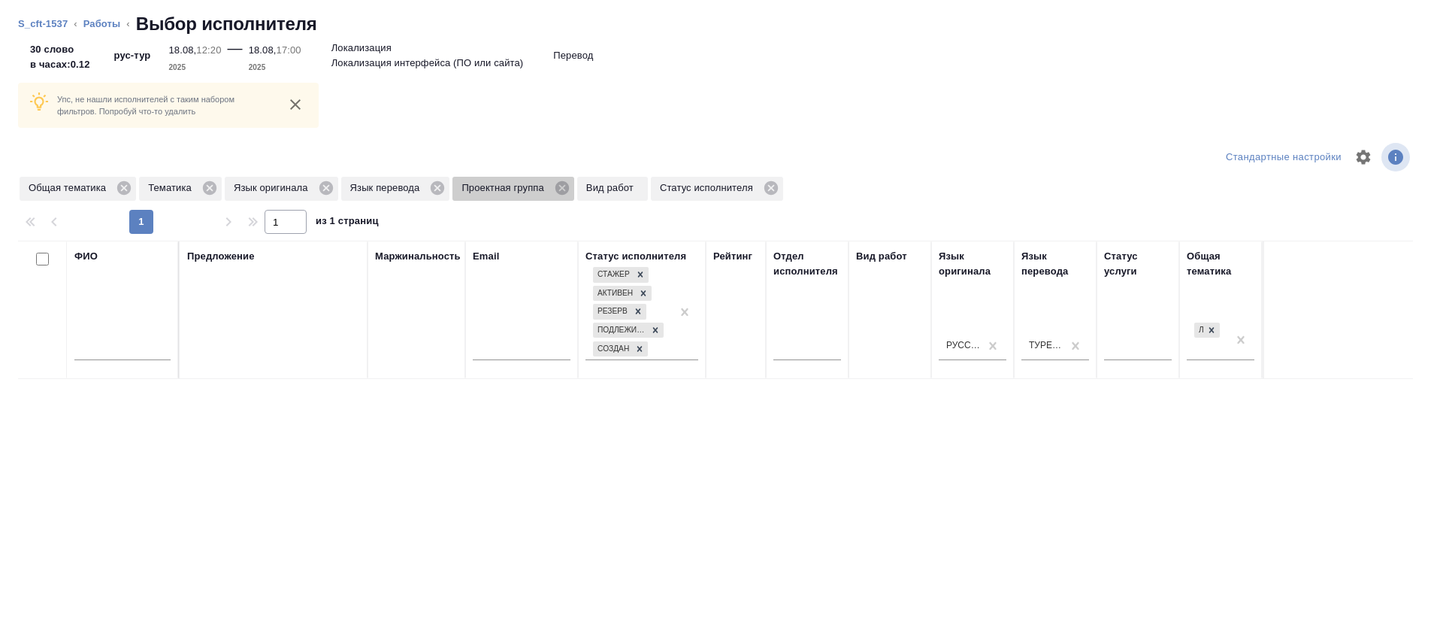
click at [571, 189] on div "Проектная группа" at bounding box center [513, 189] width 121 height 24
click at [563, 192] on icon at bounding box center [563, 188] width 14 height 14
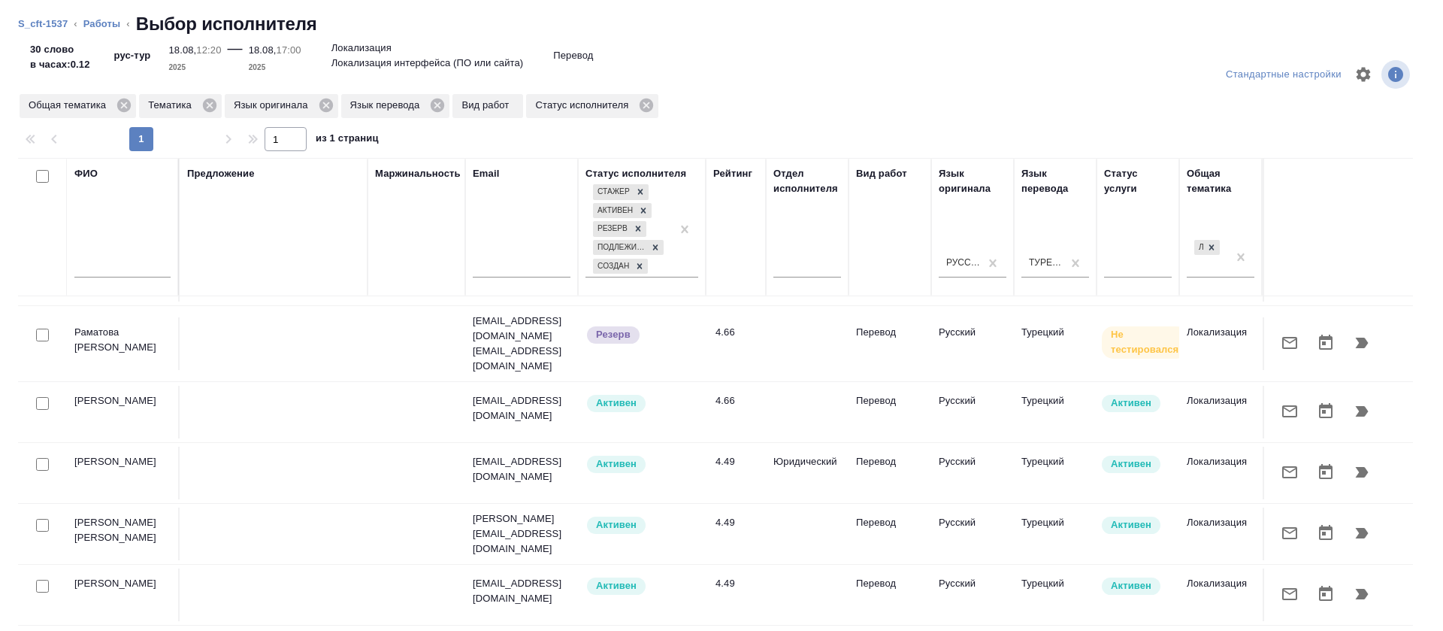
scroll to position [0, 0]
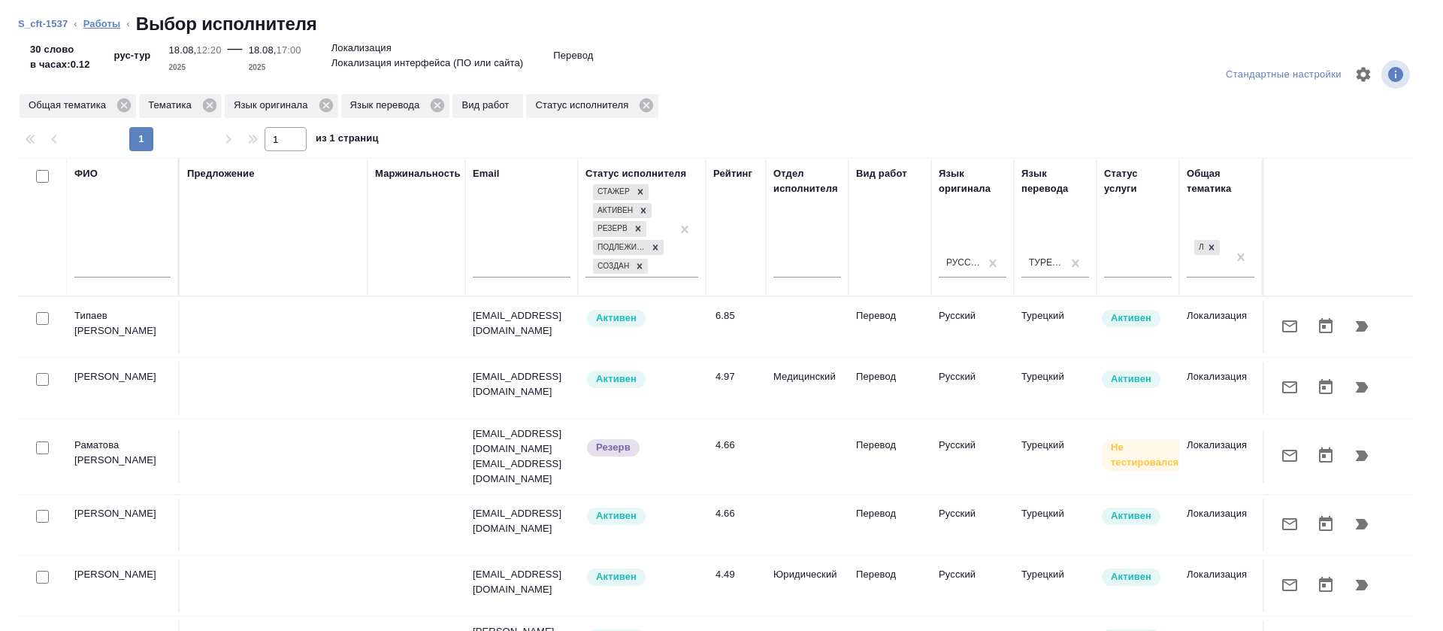
click at [99, 23] on link "Работы" at bounding box center [102, 23] width 38 height 11
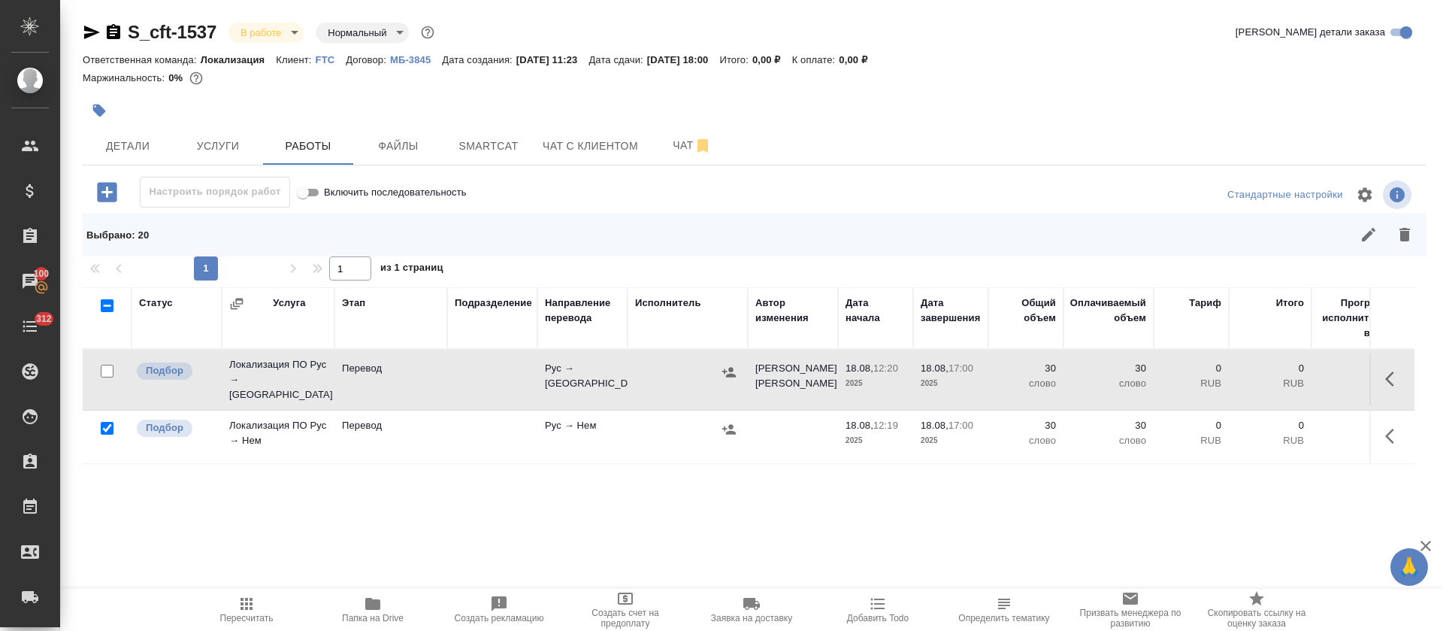
click at [206, 123] on div at bounding box center [531, 110] width 896 height 33
click at [212, 133] on button "Услуги" at bounding box center [218, 146] width 90 height 38
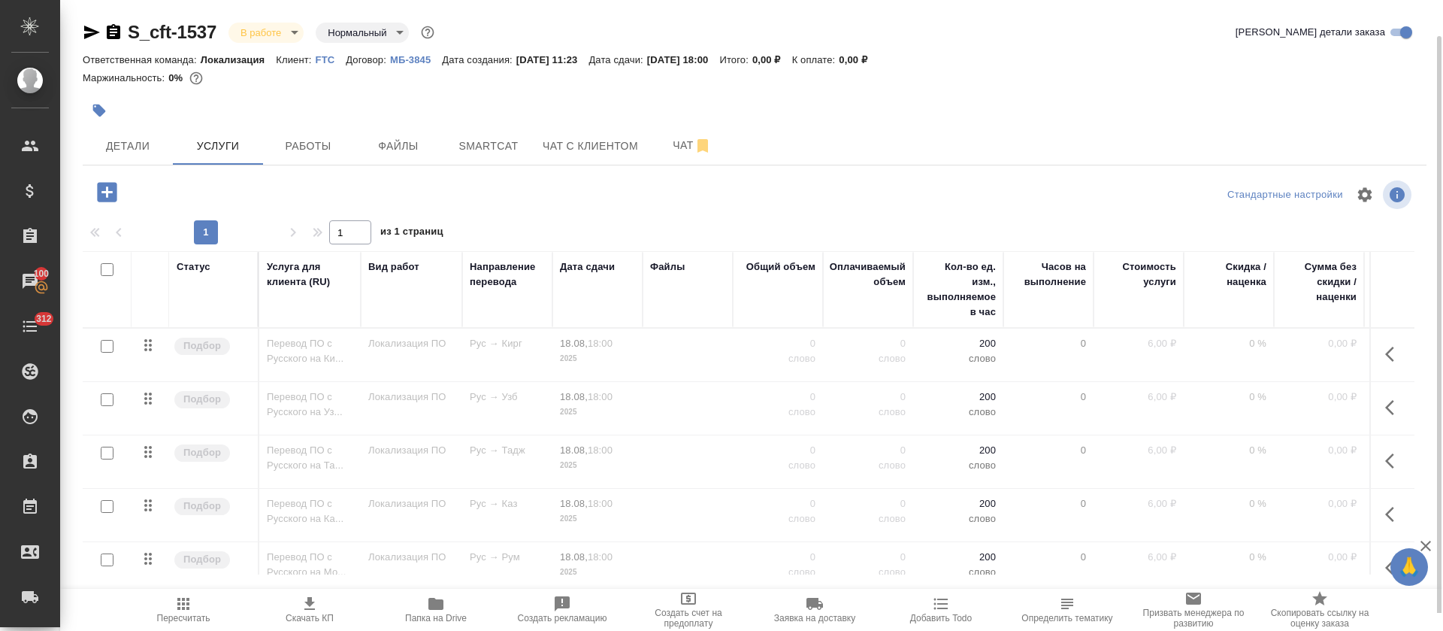
scroll to position [366, 0]
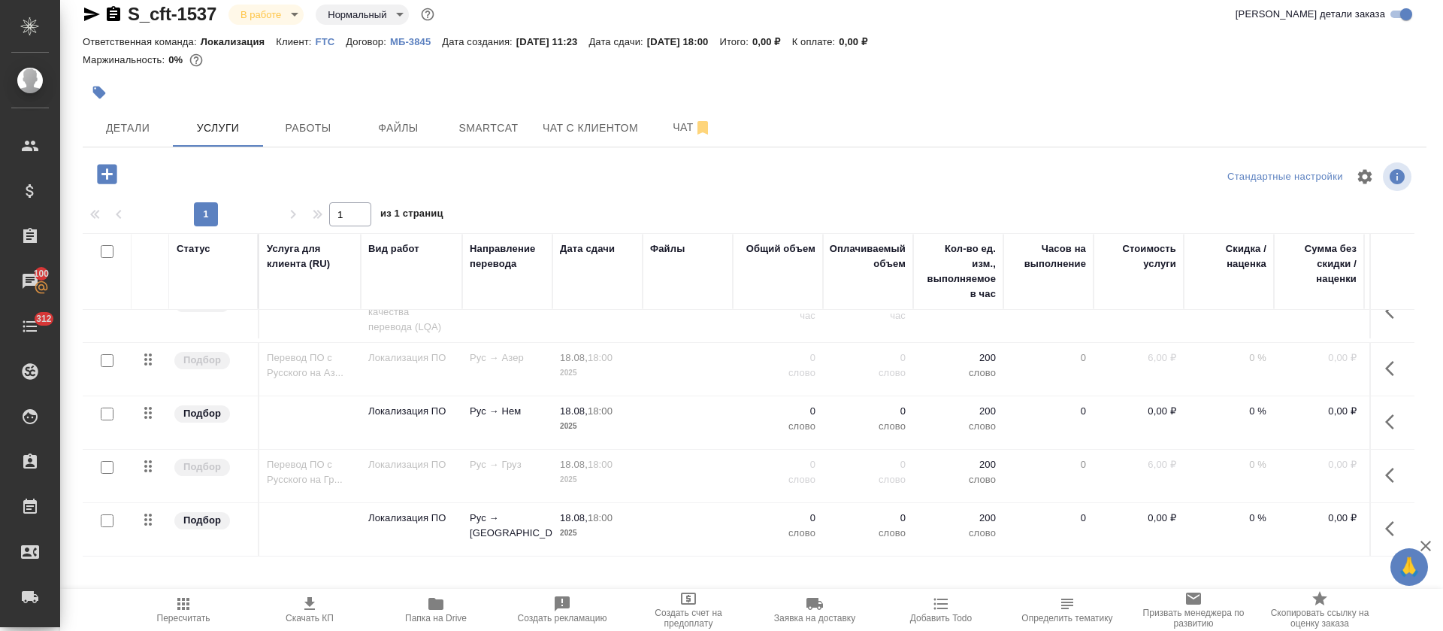
click at [1376, 408] on button "button" at bounding box center [1394, 422] width 36 height 36
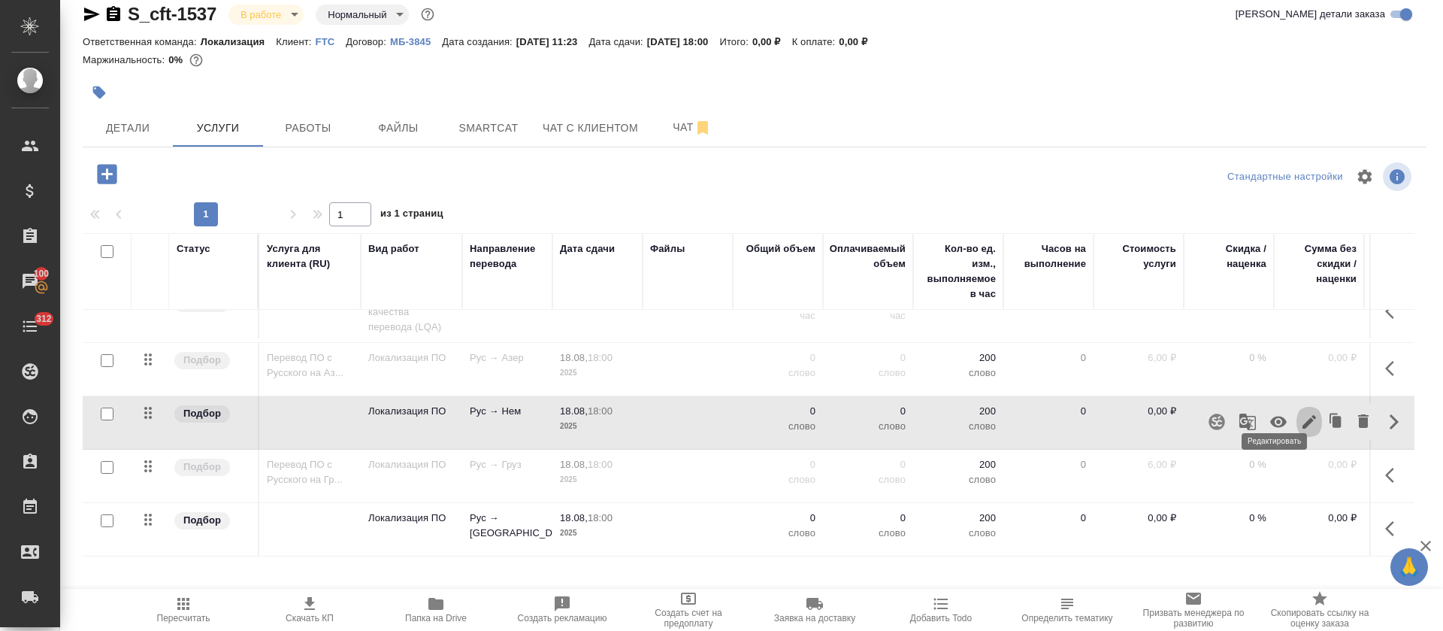
click at [1301, 413] on icon "button" at bounding box center [1310, 422] width 18 height 18
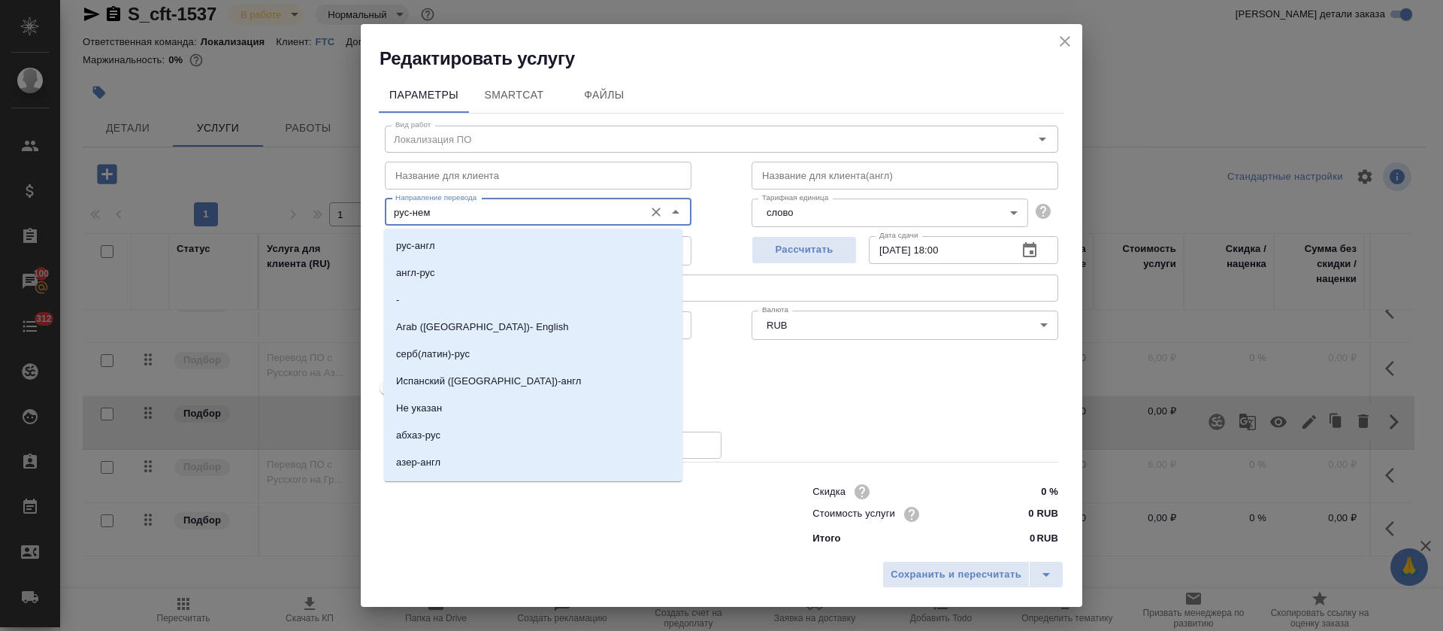
click at [447, 212] on input "рус-нем" at bounding box center [512, 212] width 247 height 18
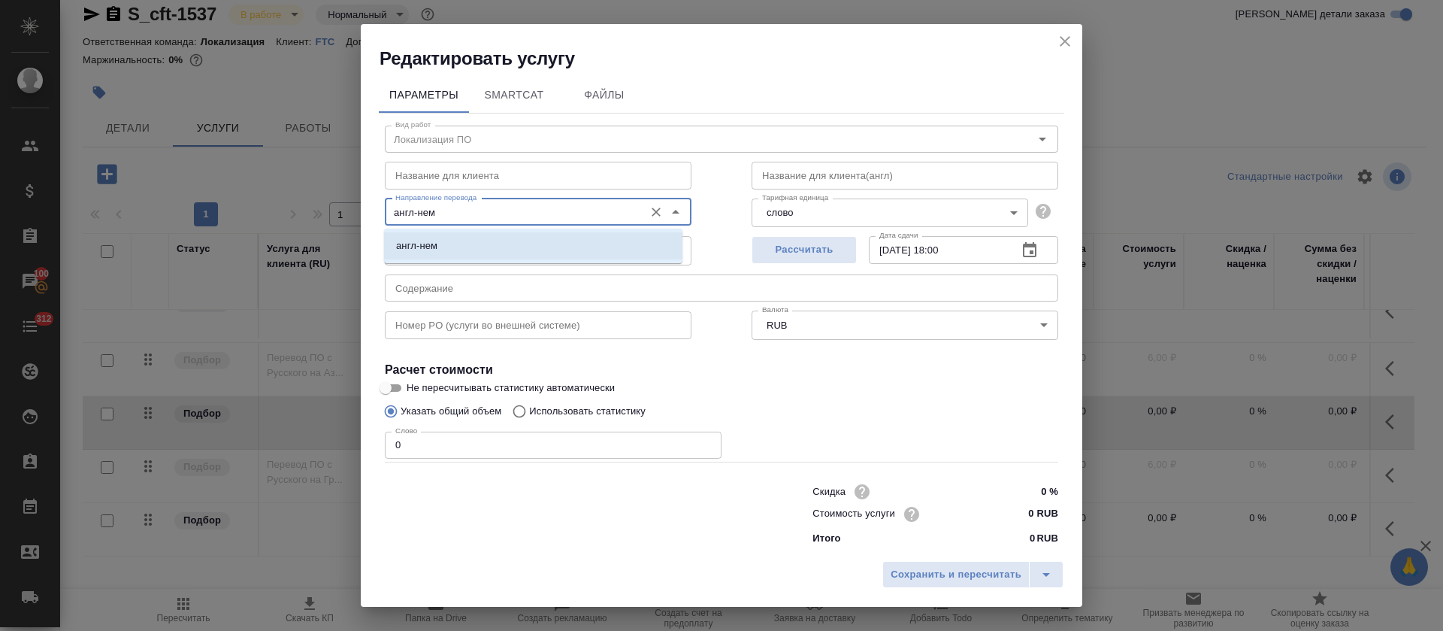
click at [498, 238] on li "англ-нем" at bounding box center [533, 245] width 298 height 27
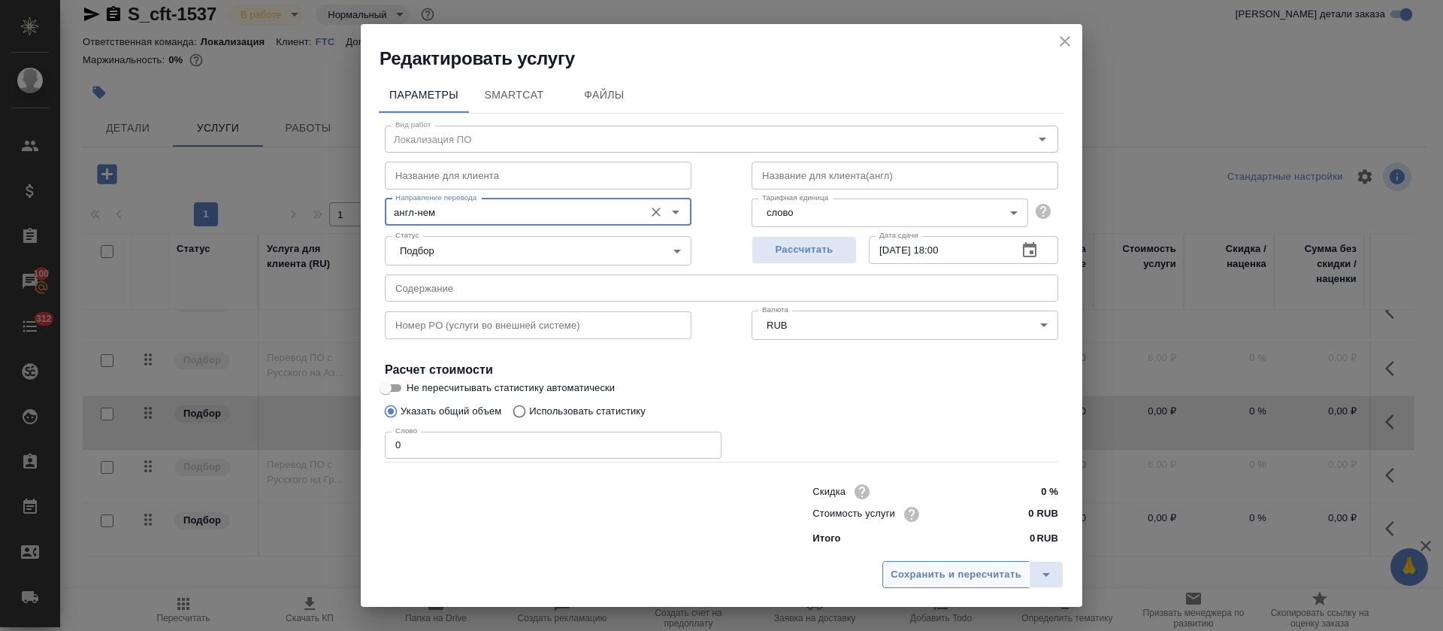
type input "англ-нем"
click at [926, 577] on span "Сохранить и пересчитать" at bounding box center [956, 574] width 131 height 17
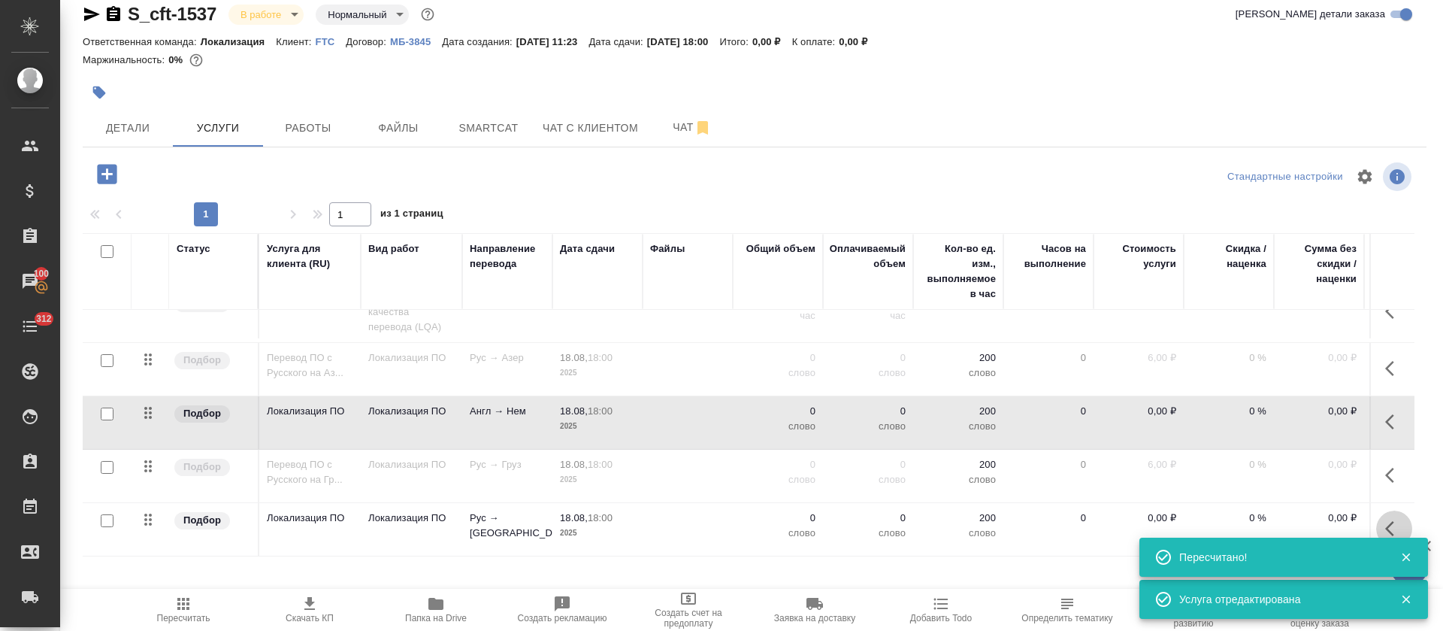
click at [1385, 519] on icon "button" at bounding box center [1394, 528] width 18 height 18
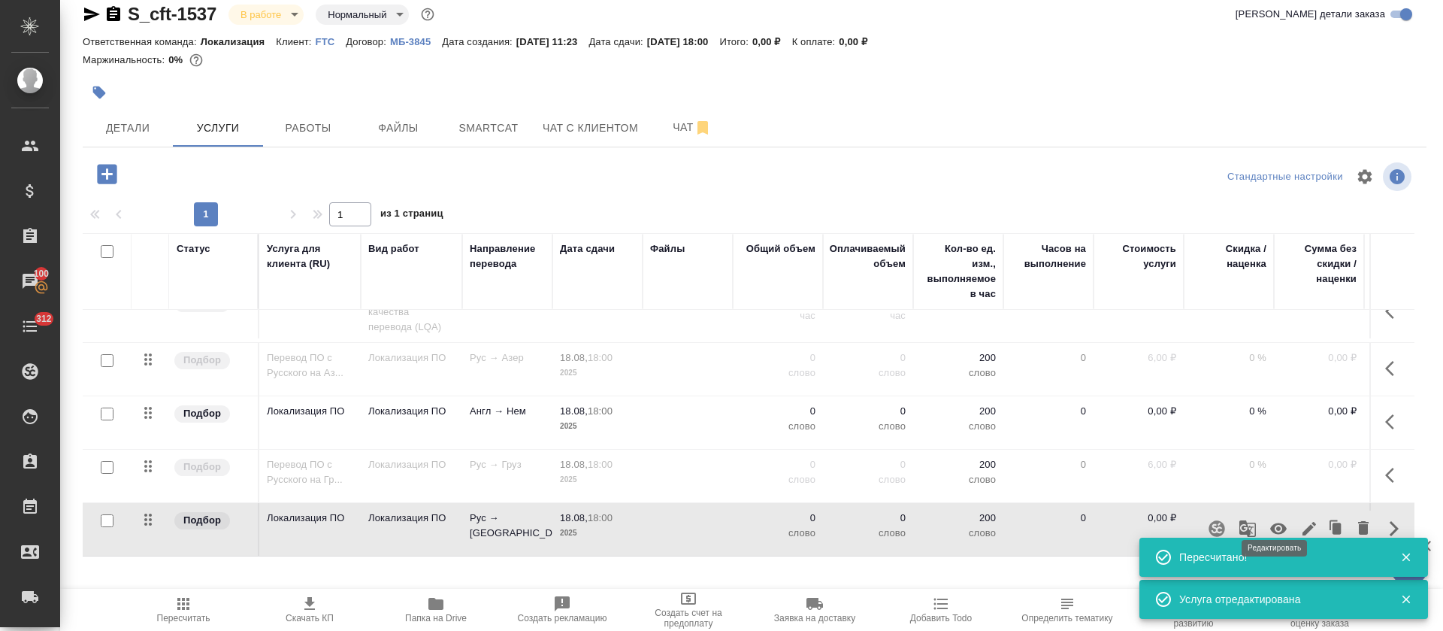
click at [1297, 513] on button "button" at bounding box center [1310, 528] width 26 height 36
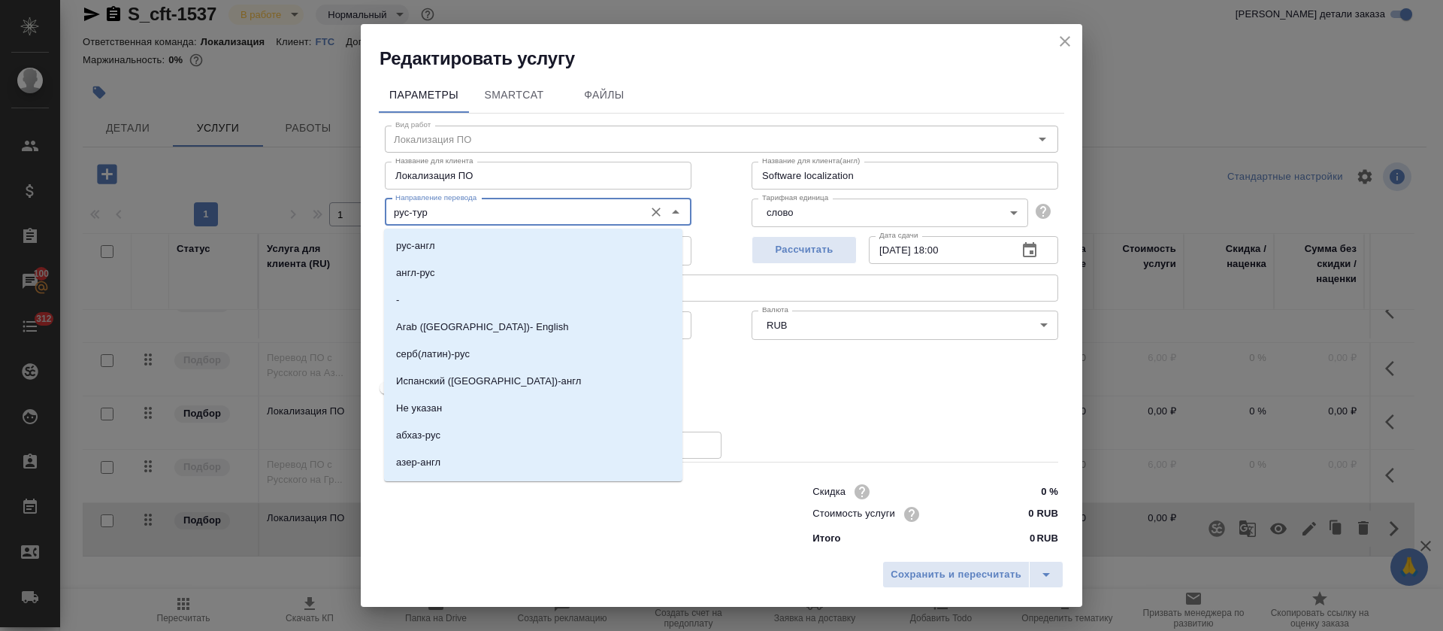
drag, startPoint x: 407, startPoint y: 214, endPoint x: 385, endPoint y: 217, distance: 22.7
click at [385, 217] on div "рус-тур Направление перевода" at bounding box center [538, 211] width 307 height 27
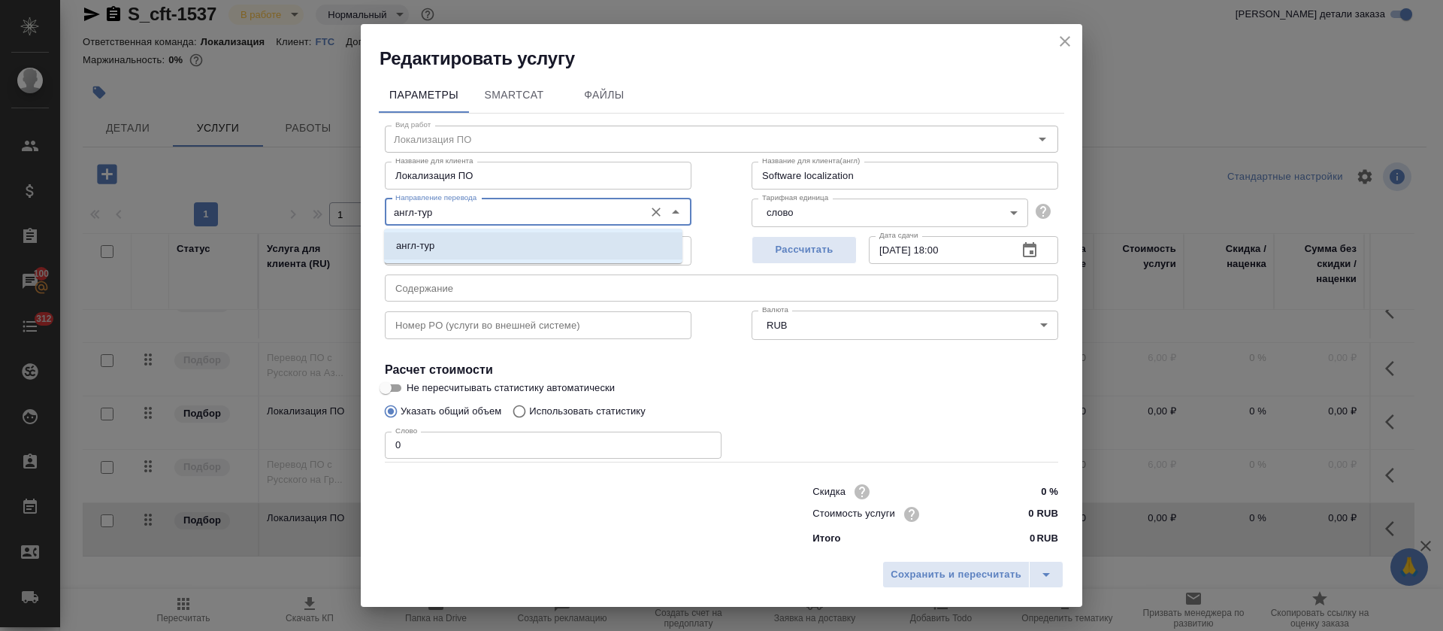
click at [414, 239] on p "англ-тур" at bounding box center [415, 245] width 38 height 15
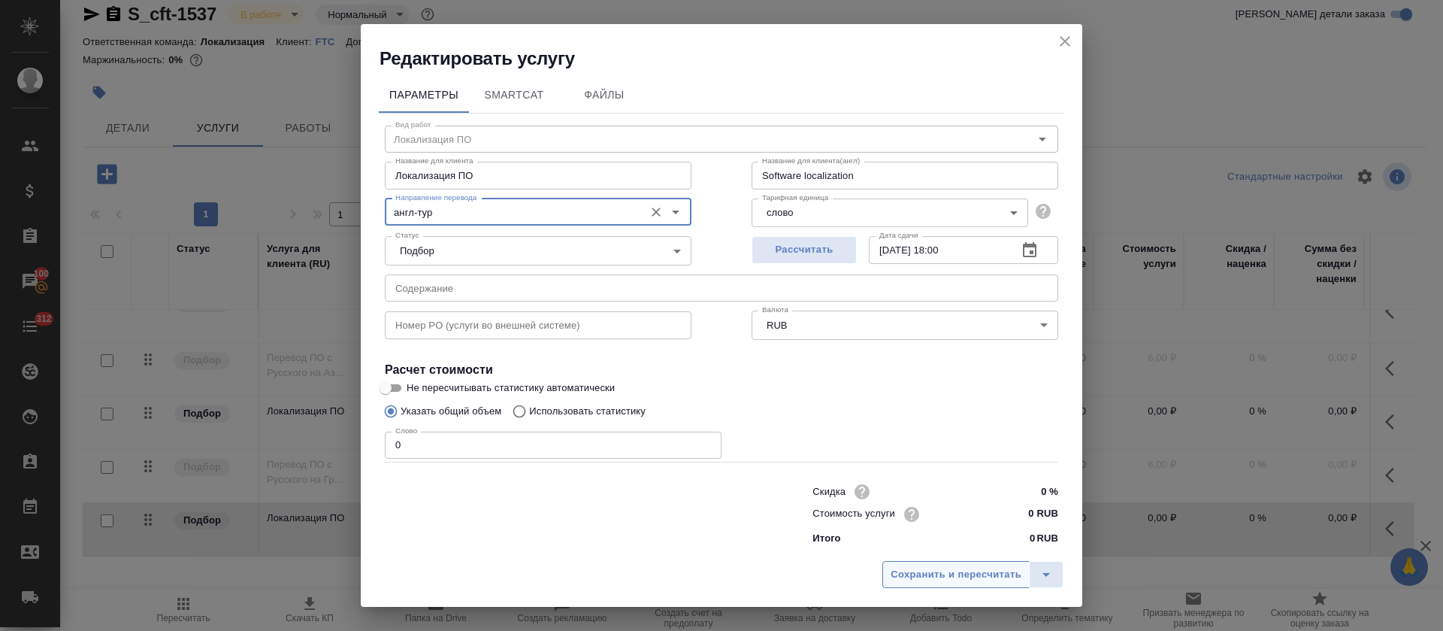
type input "англ-тур"
click at [922, 568] on span "Сохранить и пересчитать" at bounding box center [956, 574] width 131 height 17
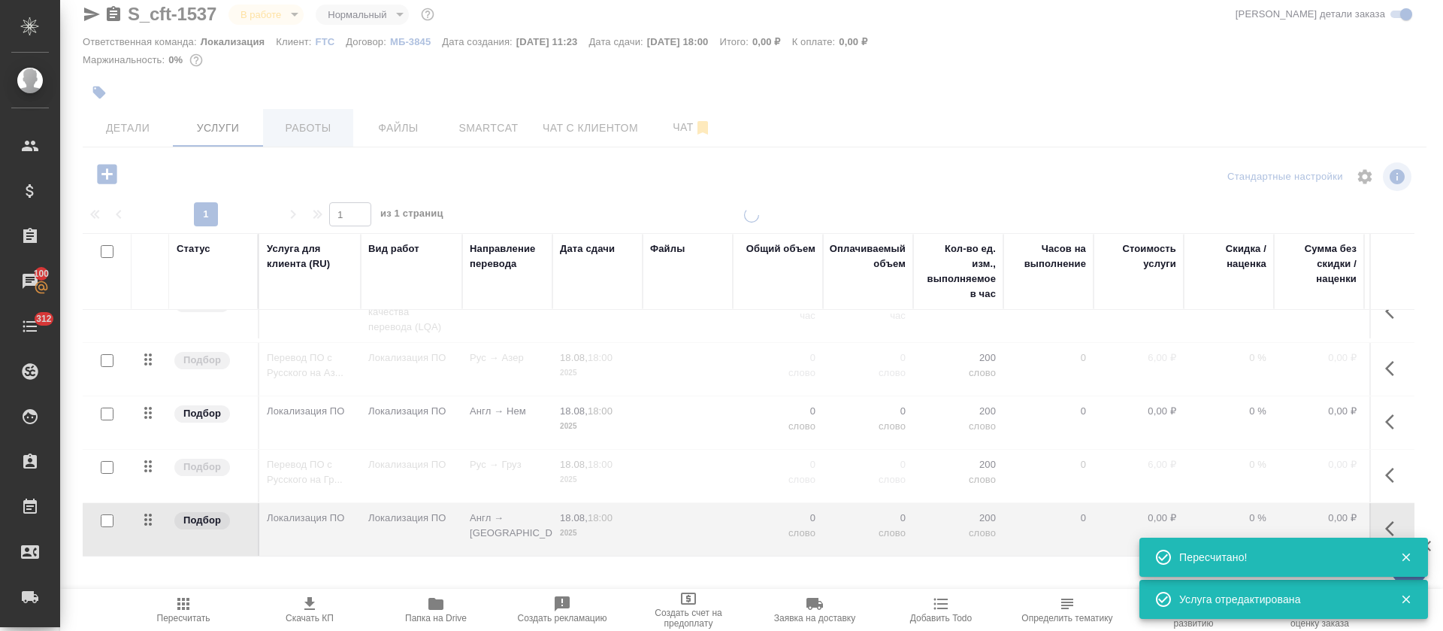
click at [292, 130] on span "Работы" at bounding box center [308, 128] width 72 height 19
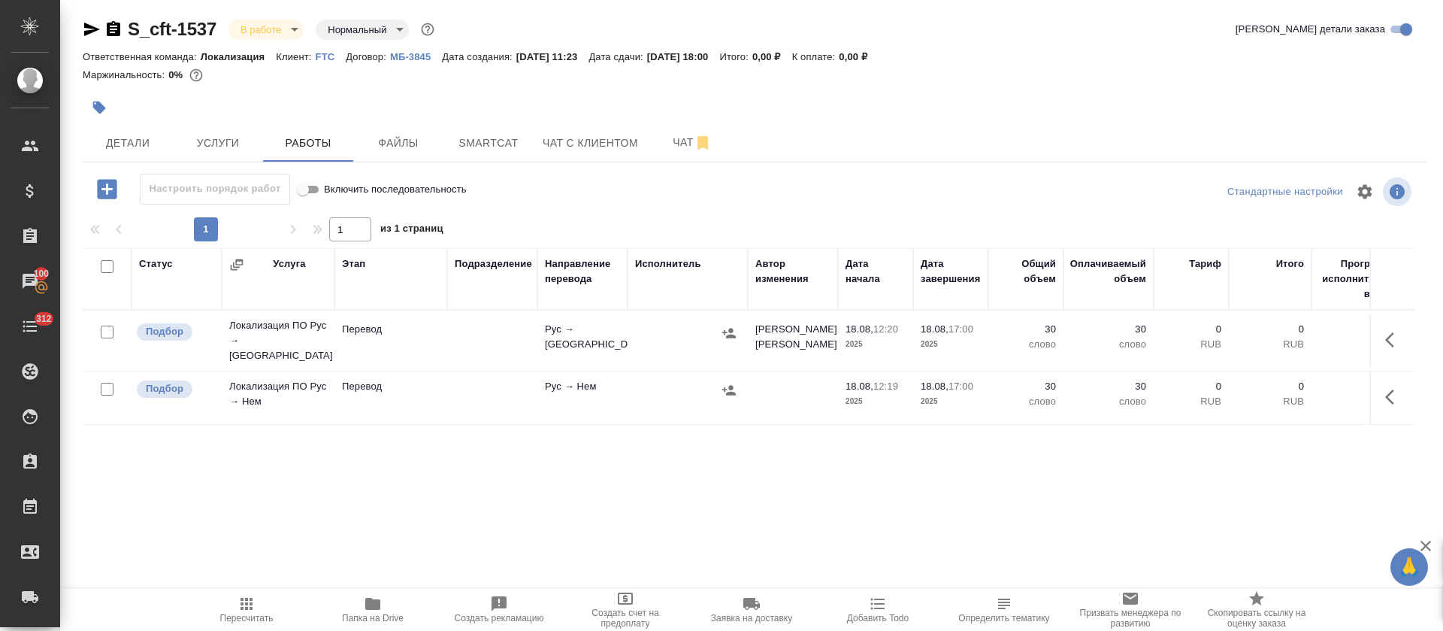
scroll to position [3, 0]
click at [1385, 332] on icon "button" at bounding box center [1394, 340] width 18 height 18
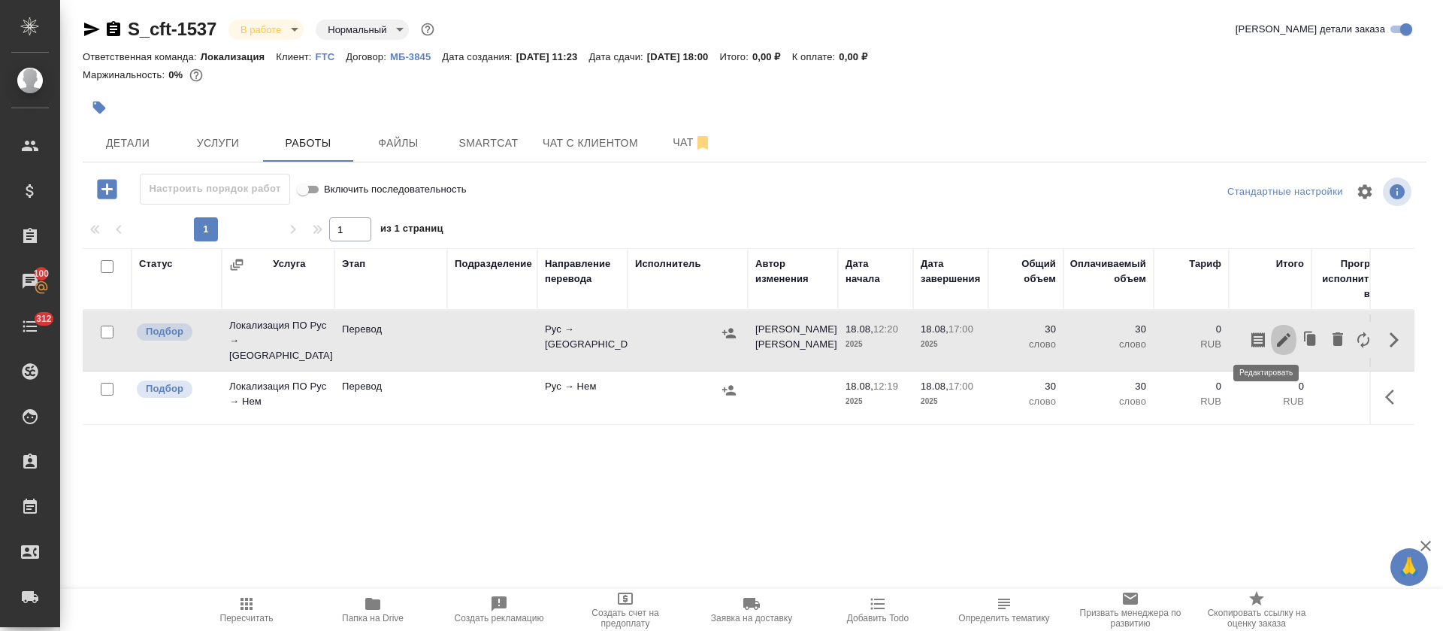
click at [1276, 338] on button "button" at bounding box center [1284, 340] width 26 height 36
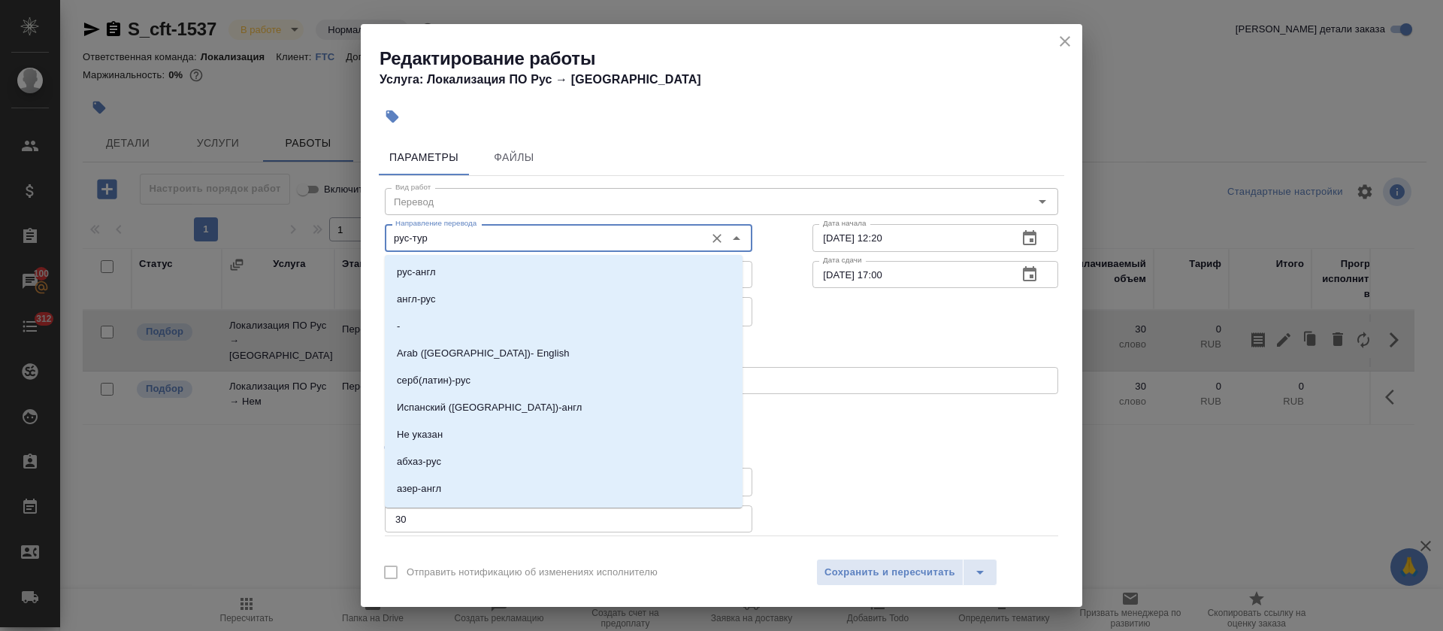
drag, startPoint x: 407, startPoint y: 237, endPoint x: 378, endPoint y: 243, distance: 29.9
click at [378, 243] on div "Параметры Файлы Вид работ Перевод Вид работ Направление перевода рус-тур Направ…" at bounding box center [722, 341] width 722 height 416
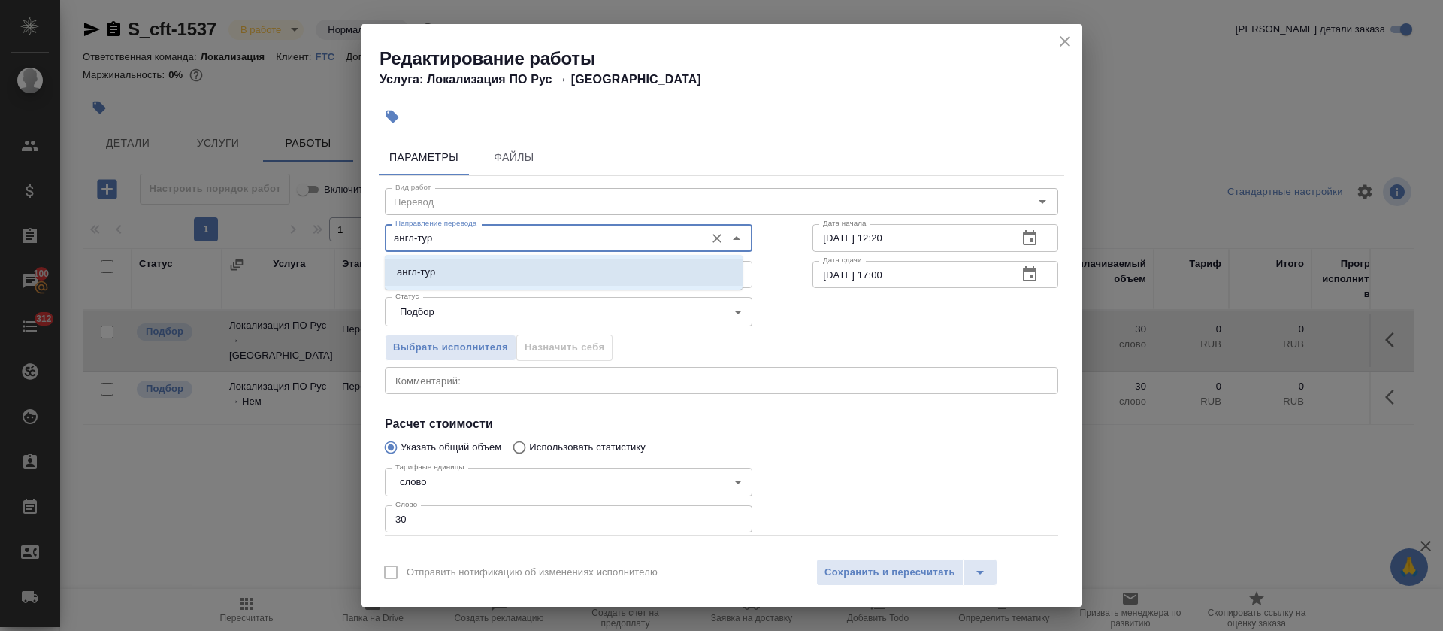
click at [403, 271] on p "англ-тур" at bounding box center [416, 272] width 38 height 15
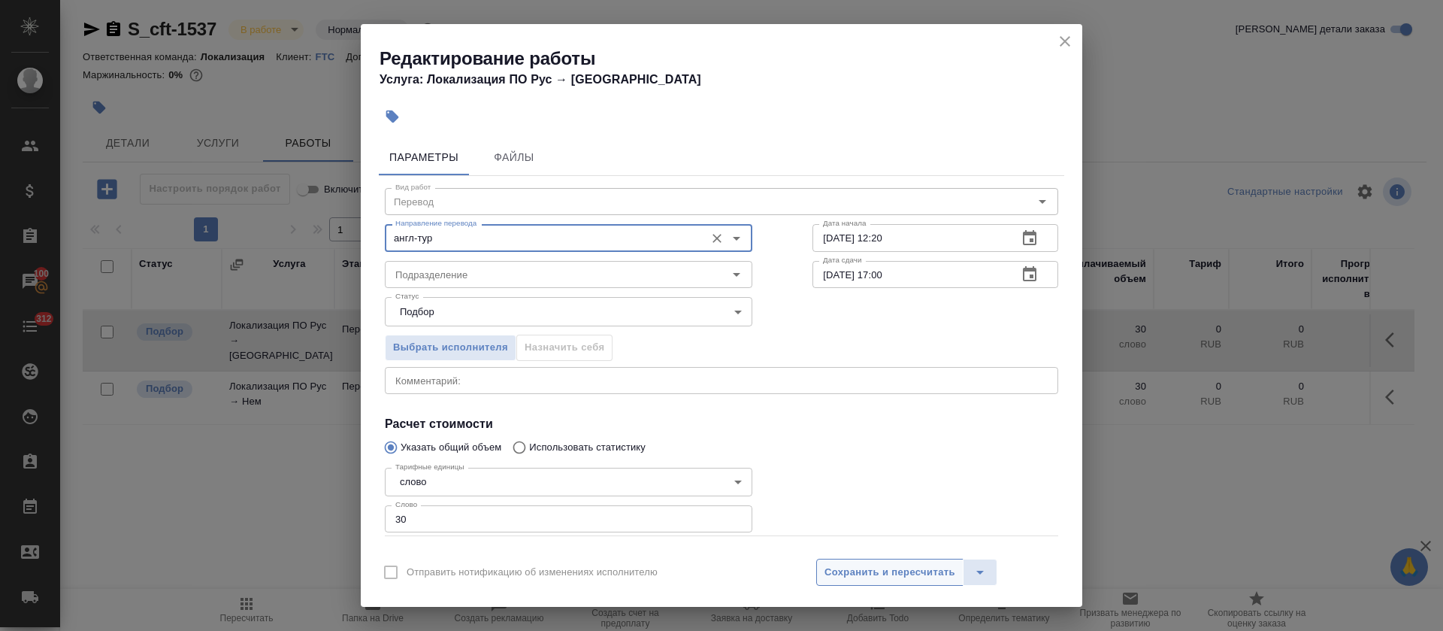
type input "англ-тур"
click at [857, 571] on span "Сохранить и пересчитать" at bounding box center [890, 572] width 131 height 17
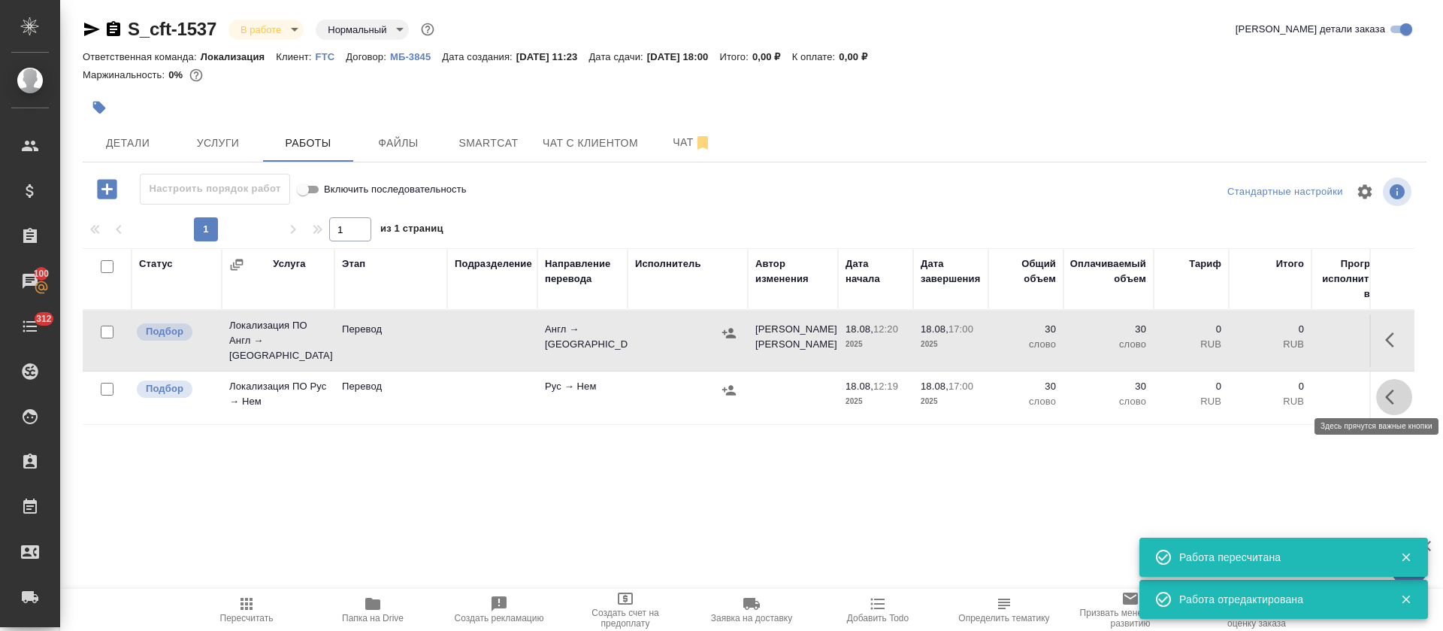
click at [1385, 389] on icon "button" at bounding box center [1394, 397] width 18 height 18
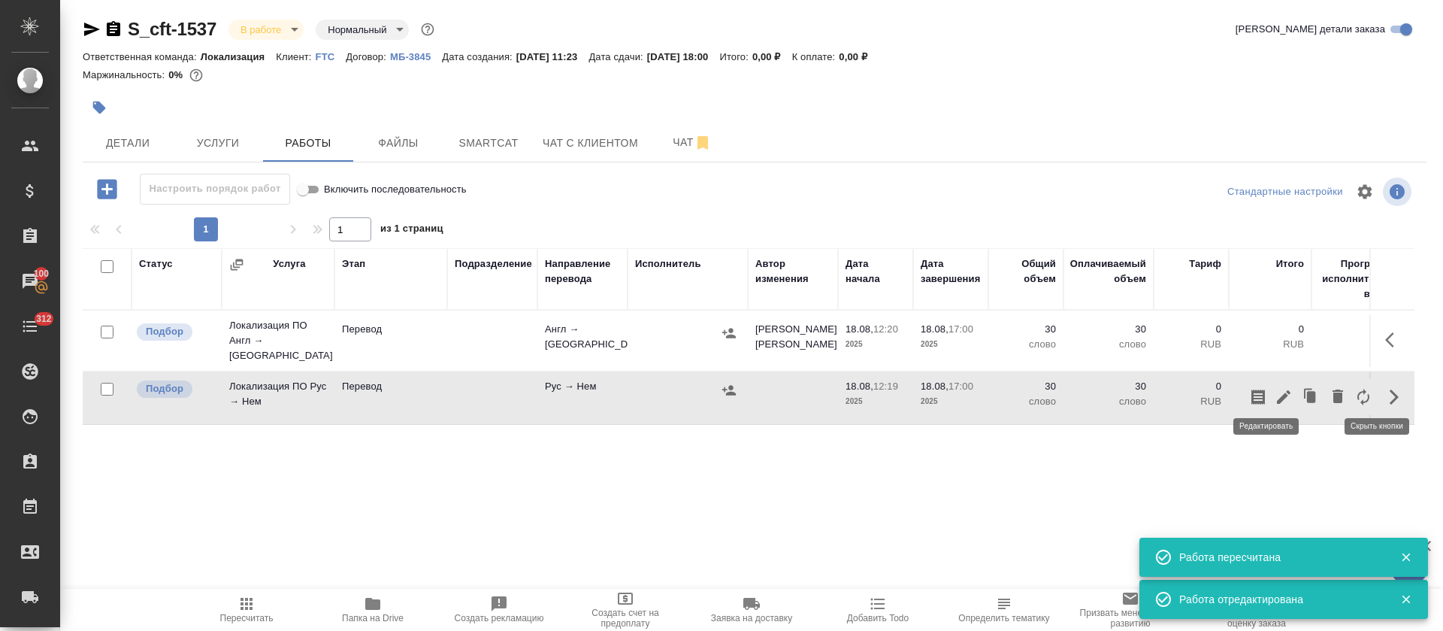
click at [1275, 390] on icon "button" at bounding box center [1284, 397] width 18 height 18
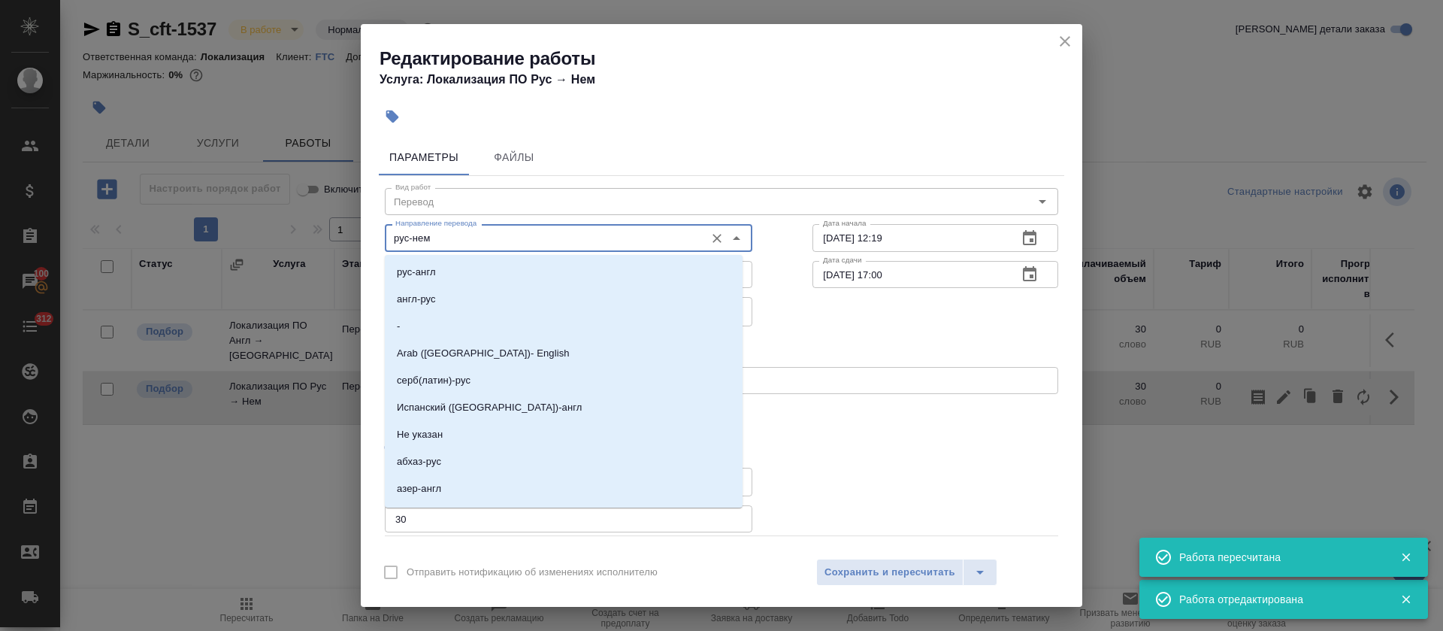
drag, startPoint x: 407, startPoint y: 238, endPoint x: 387, endPoint y: 242, distance: 19.9
click at [387, 242] on div "рус-нем Направление перевода" at bounding box center [569, 237] width 368 height 27
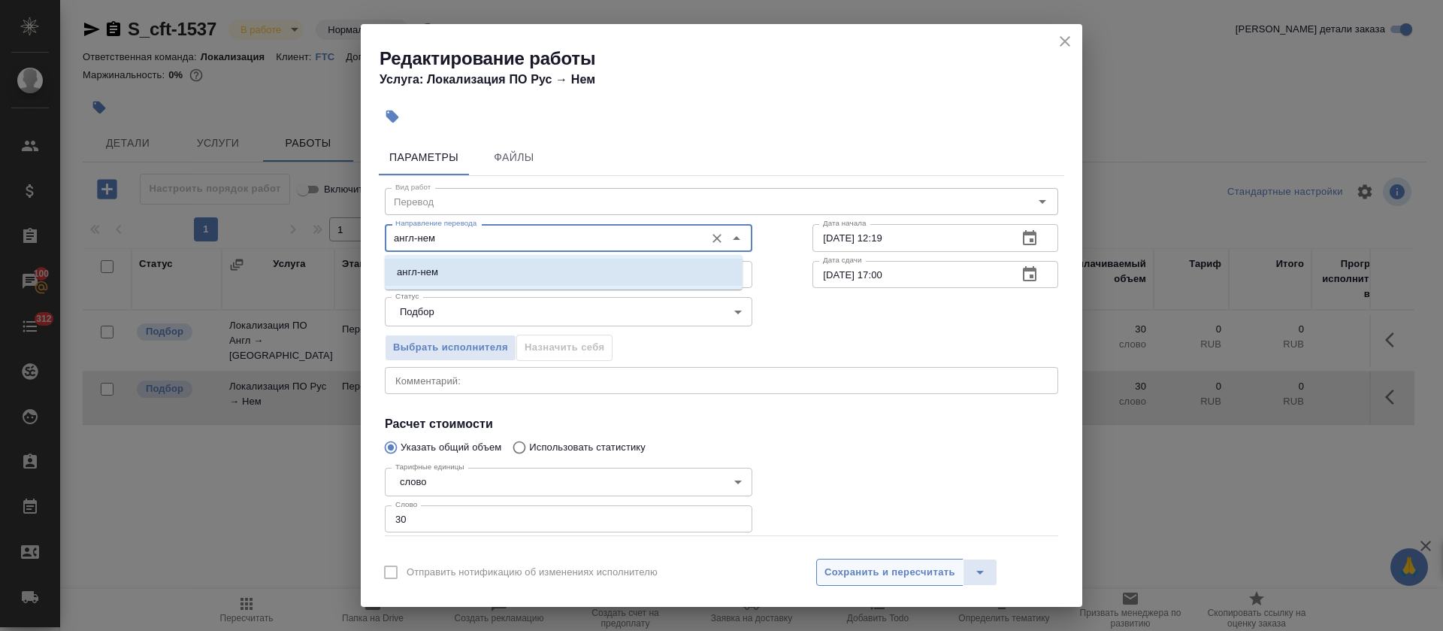
type input "англ-нем"
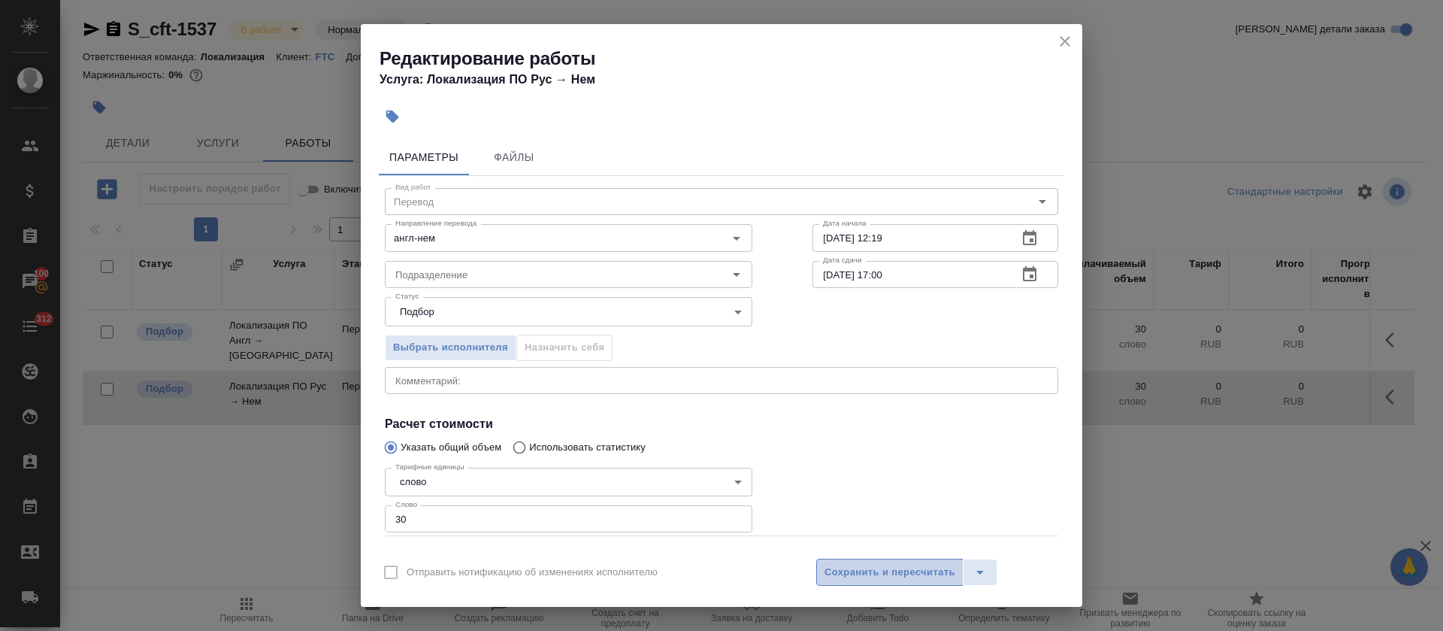
click at [881, 569] on span "Сохранить и пересчитать" at bounding box center [890, 572] width 131 height 17
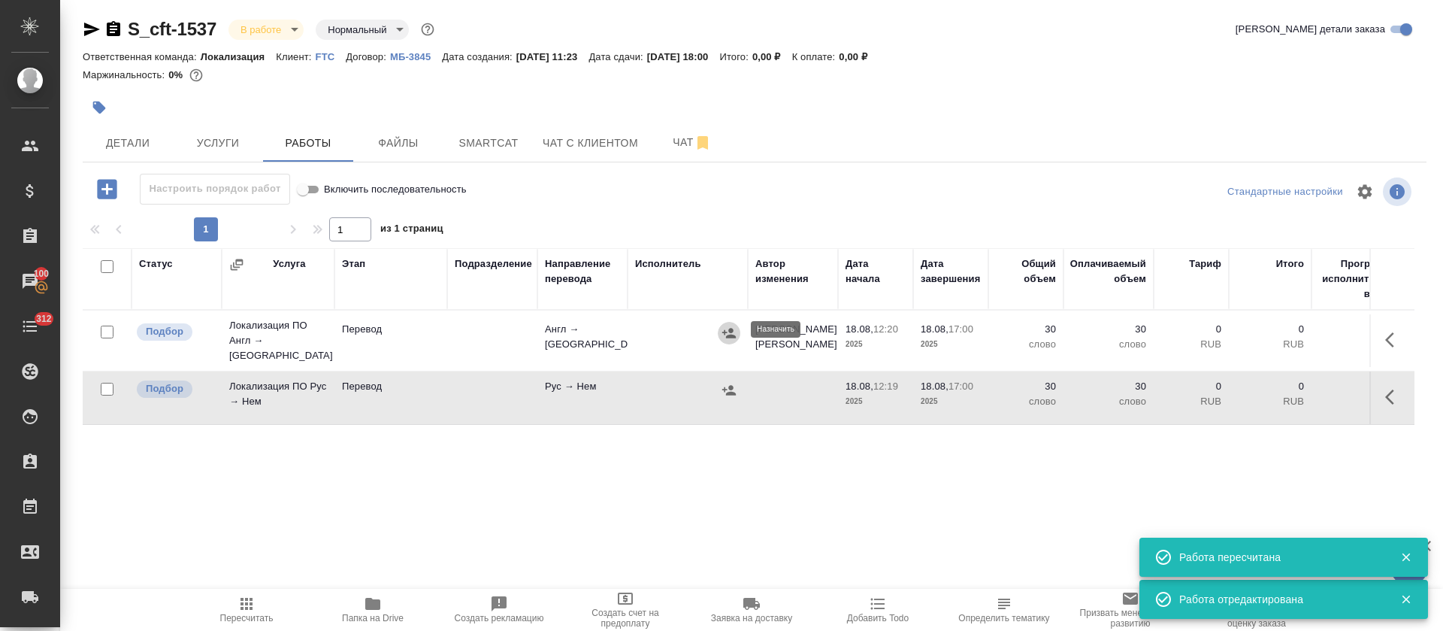
click at [726, 333] on icon "button" at bounding box center [729, 333] width 14 height 10
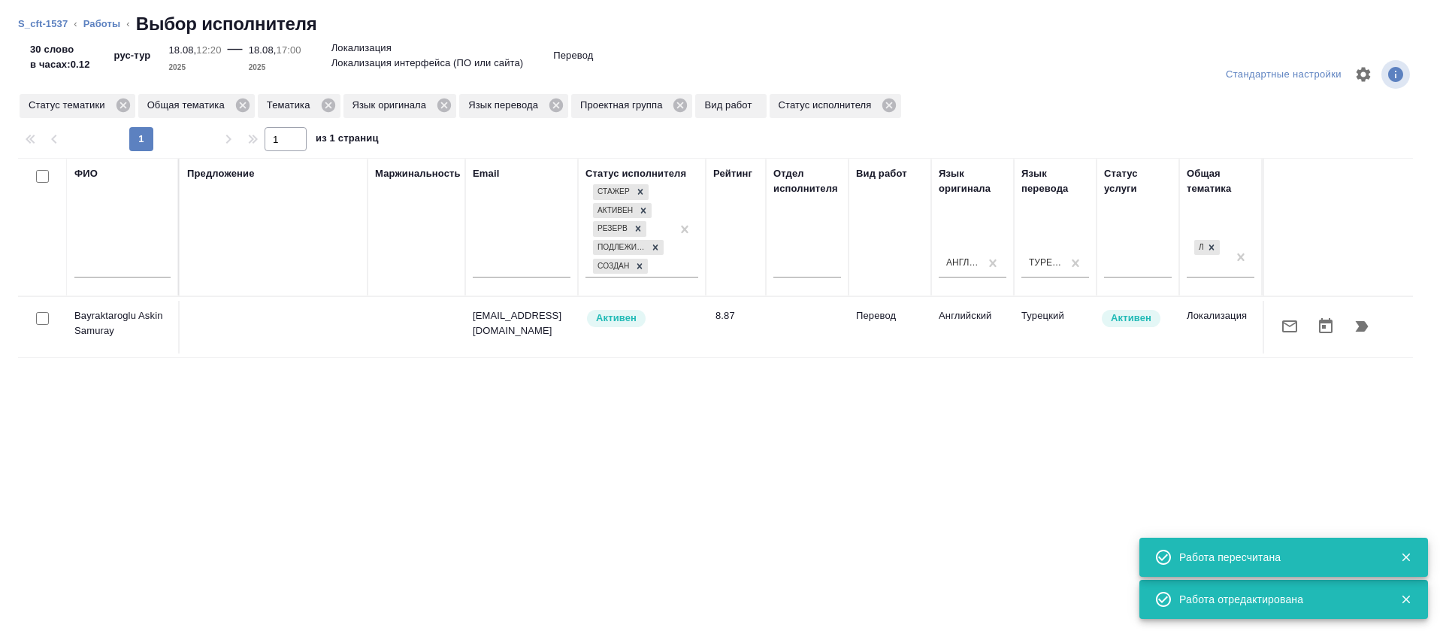
click at [1272, 329] on button "button" at bounding box center [1290, 326] width 36 height 36
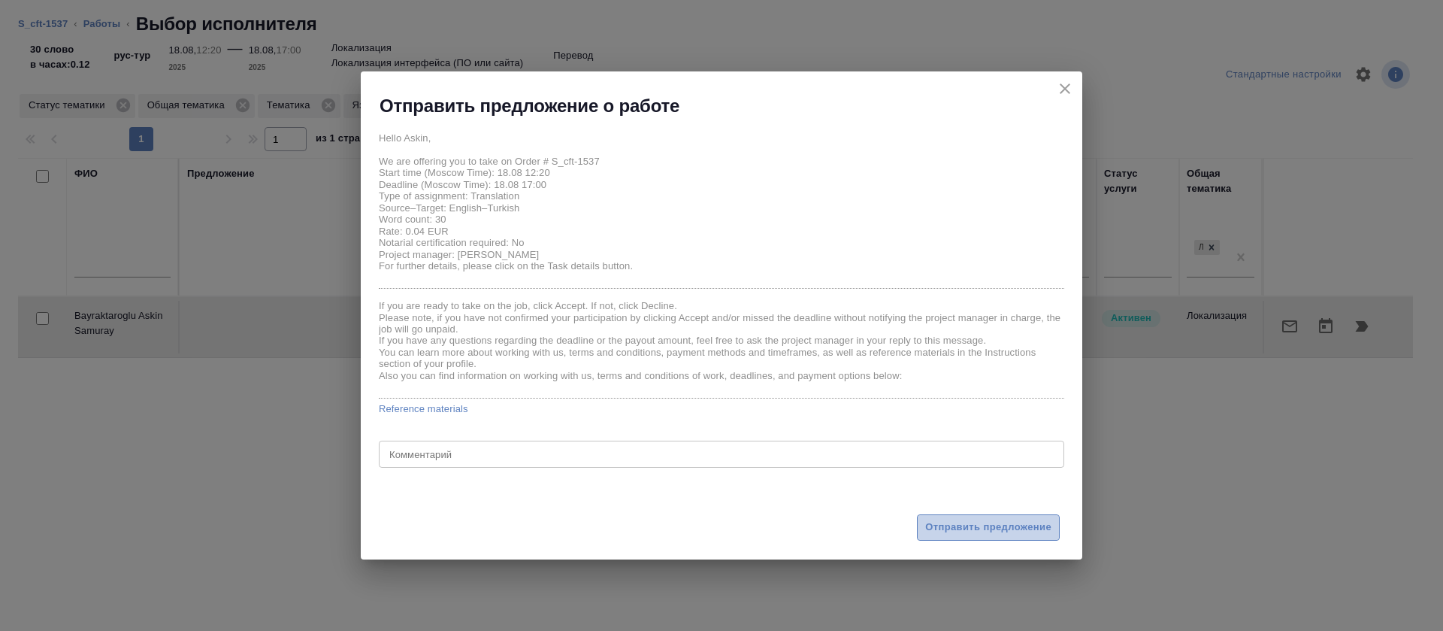
click at [958, 522] on span "Отправить предложение" at bounding box center [988, 527] width 126 height 17
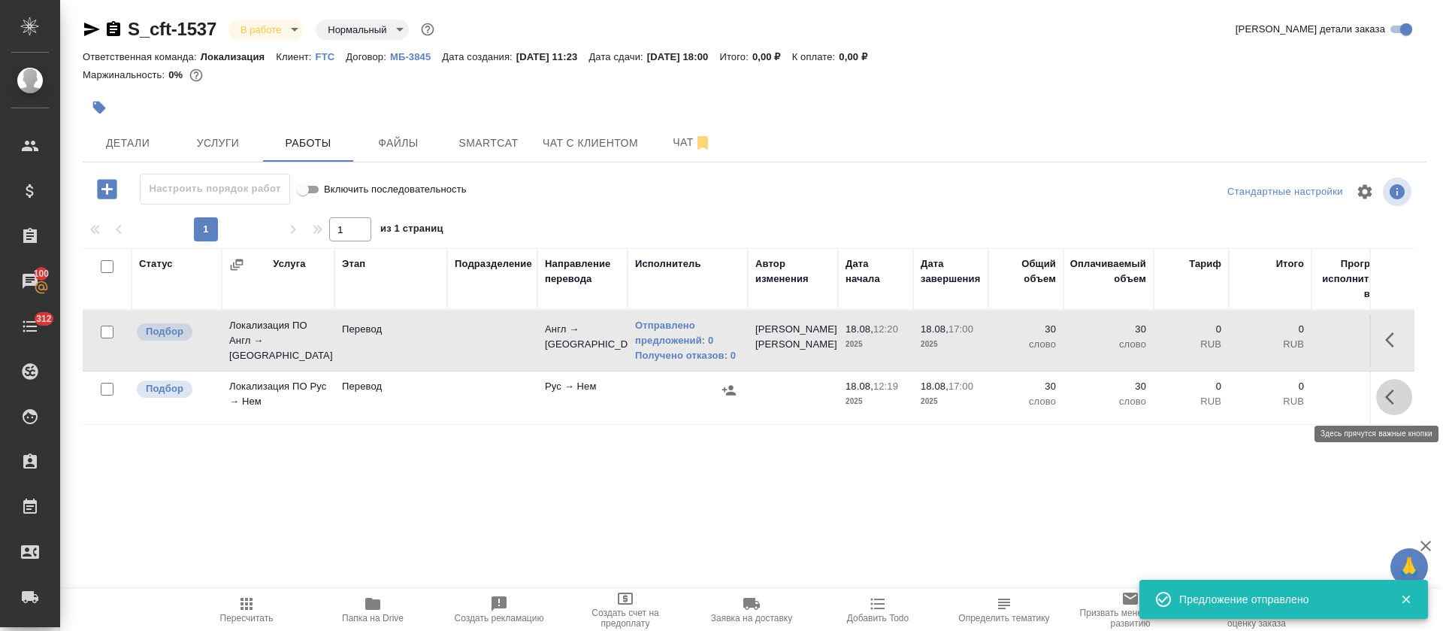
click at [1376, 394] on button "button" at bounding box center [1394, 397] width 36 height 36
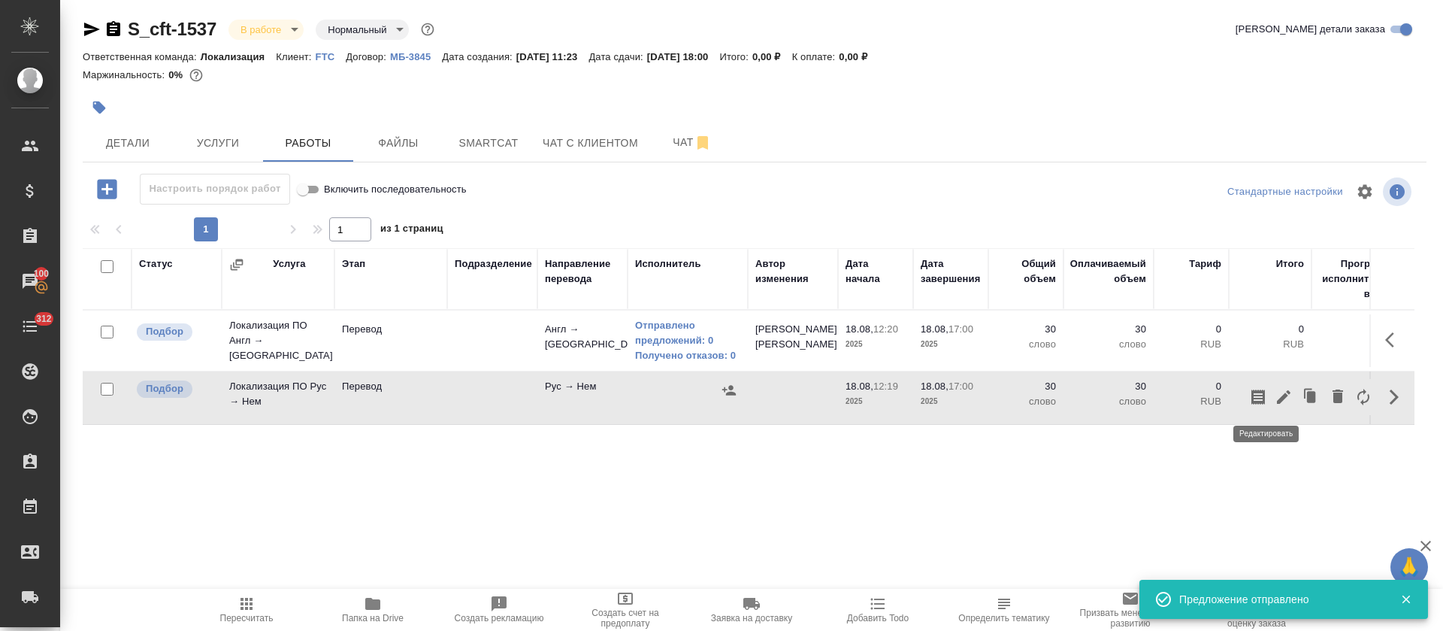
click at [1275, 395] on icon "button" at bounding box center [1284, 397] width 18 height 18
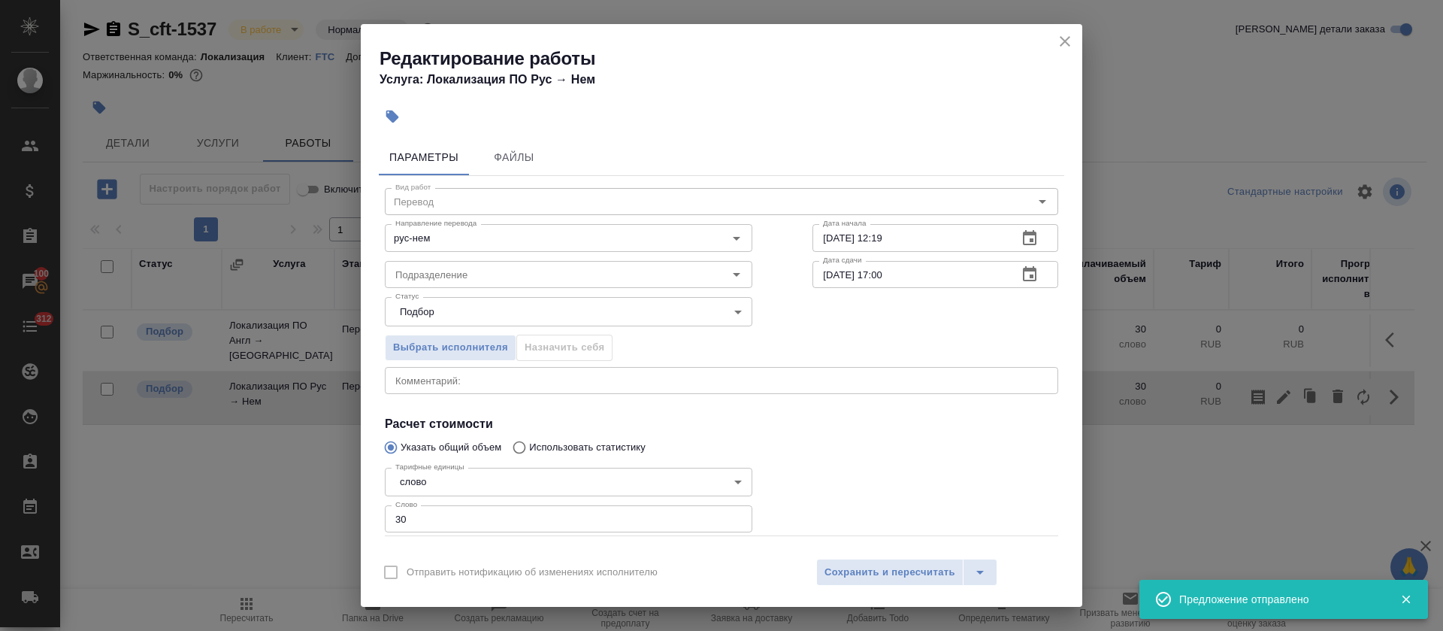
click at [1073, 44] on icon "close" at bounding box center [1065, 41] width 18 height 18
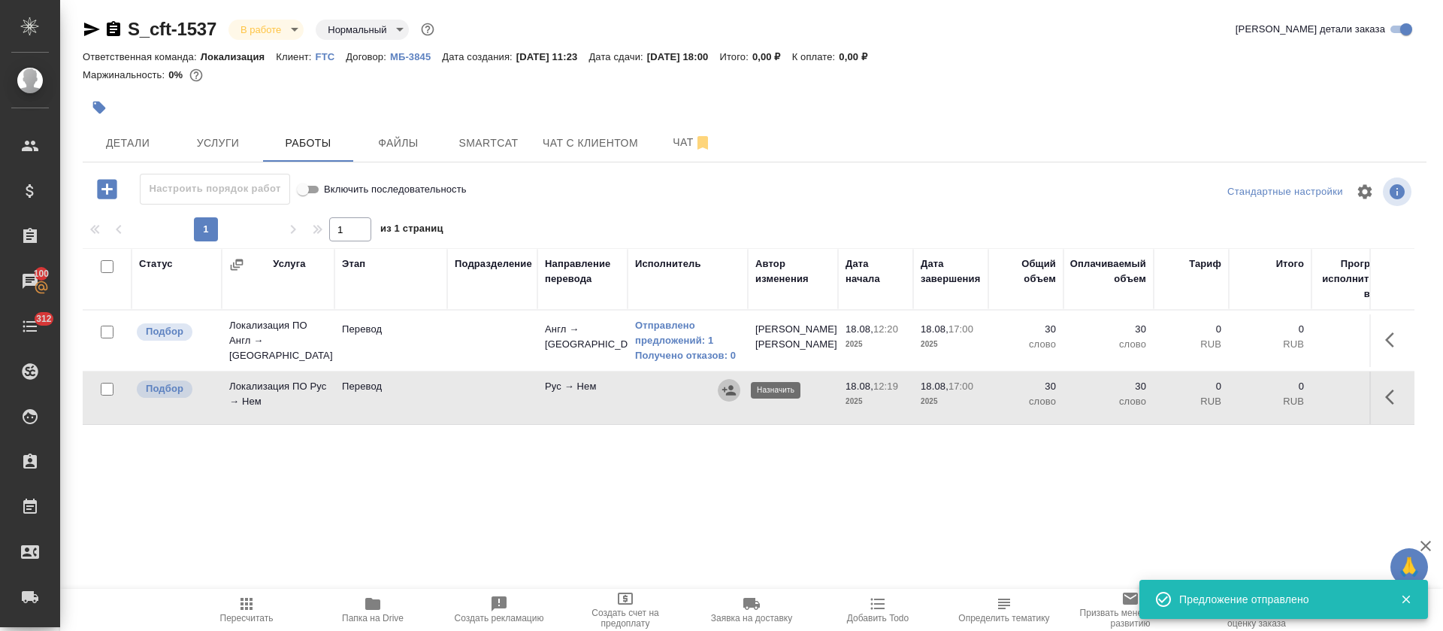
click at [724, 389] on icon "button" at bounding box center [729, 390] width 14 height 10
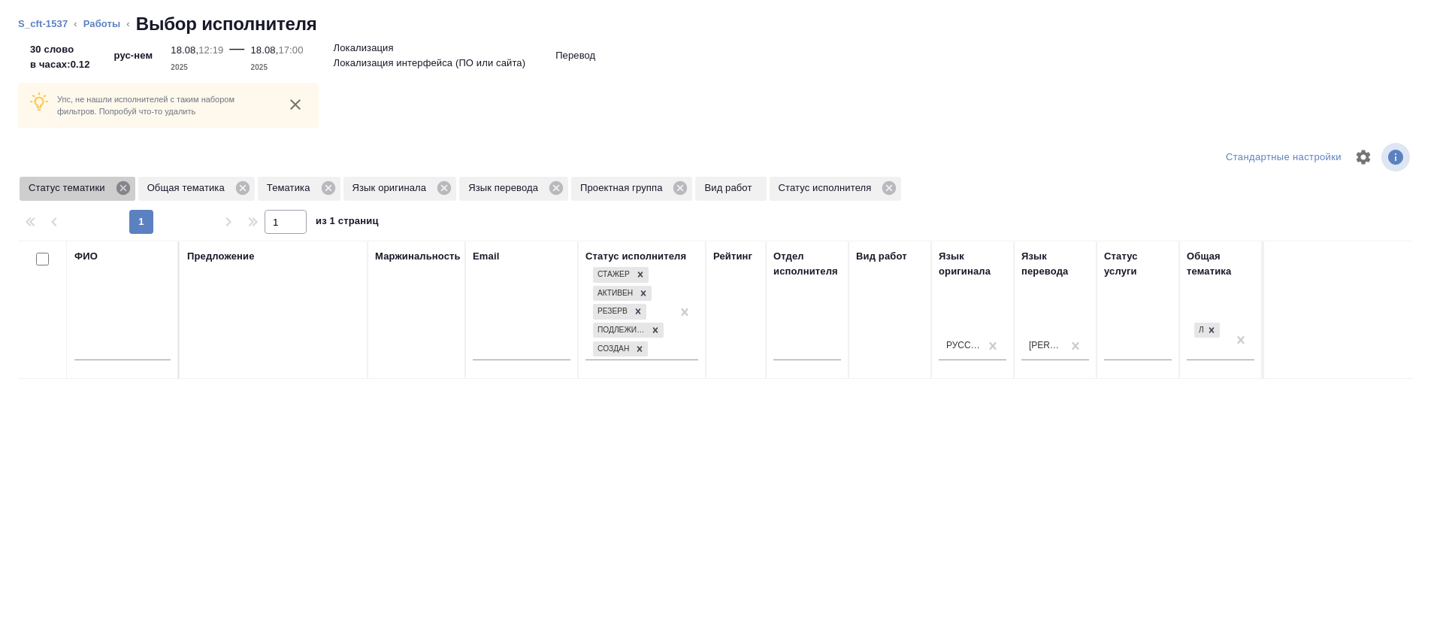
click at [120, 182] on icon at bounding box center [123, 188] width 14 height 14
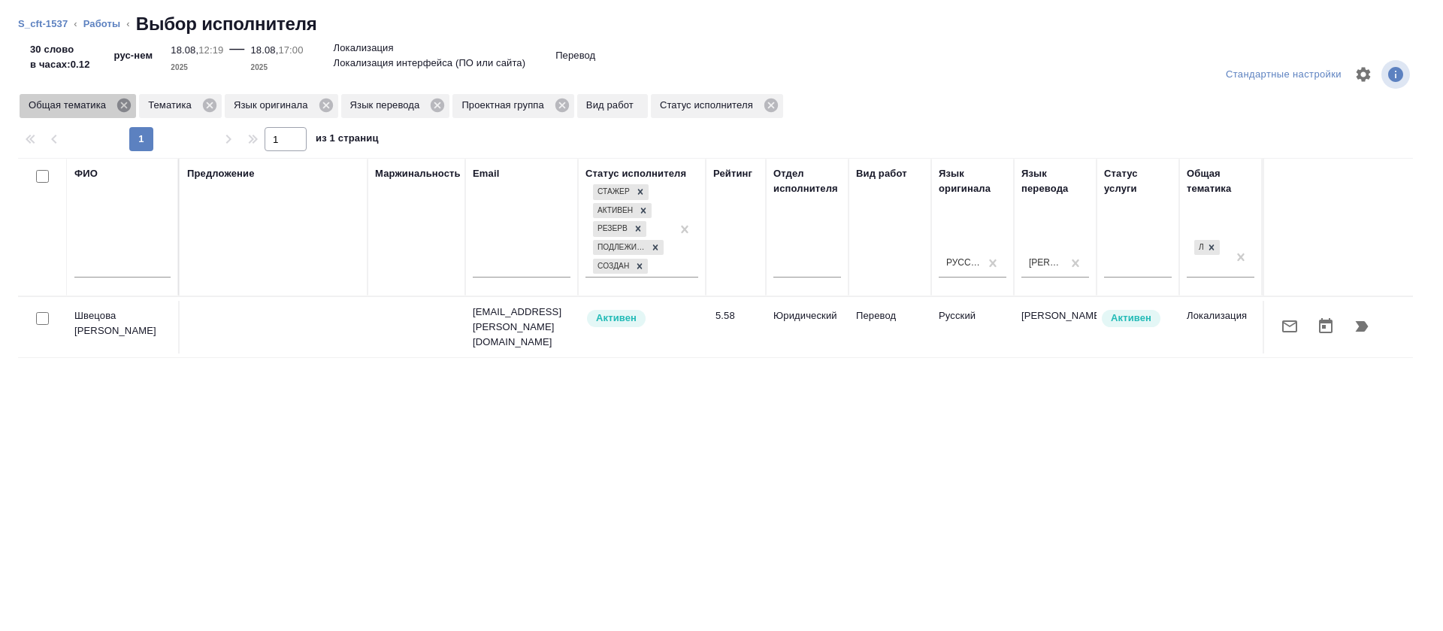
click at [130, 109] on icon at bounding box center [124, 105] width 17 height 17
click at [438, 109] on icon at bounding box center [443, 105] width 14 height 14
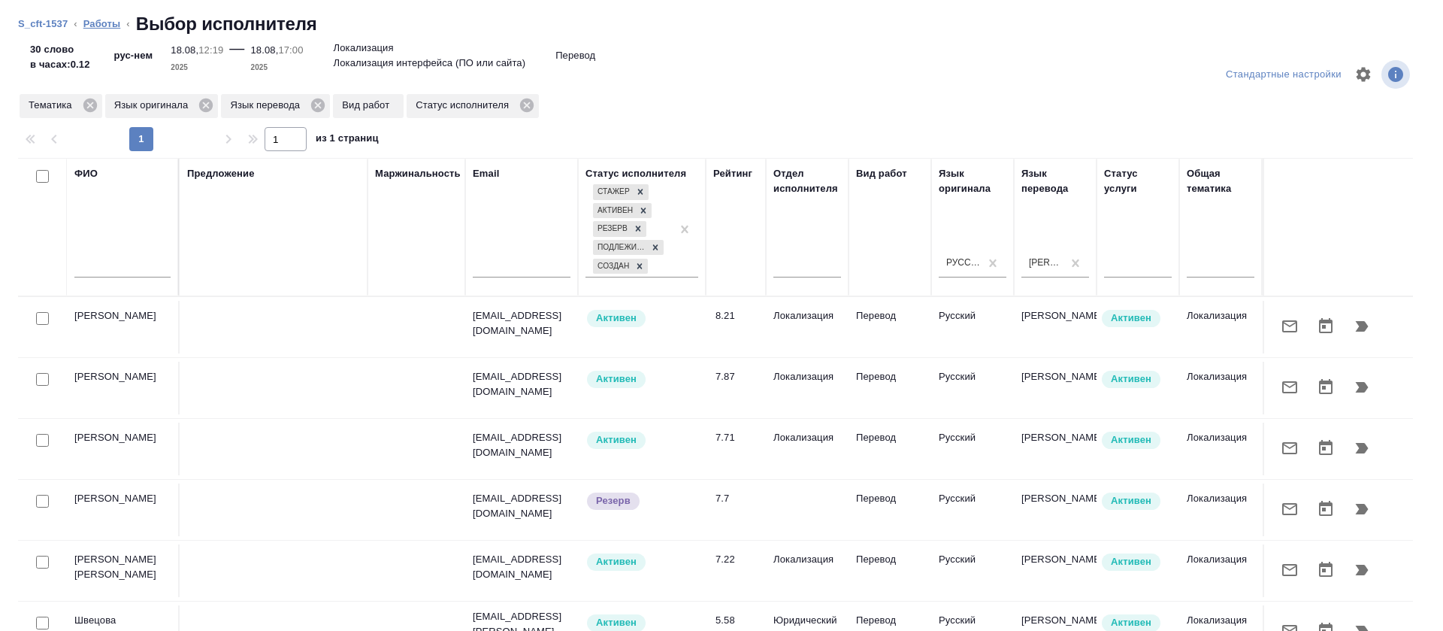
click at [99, 27] on link "Работы" at bounding box center [102, 23] width 38 height 11
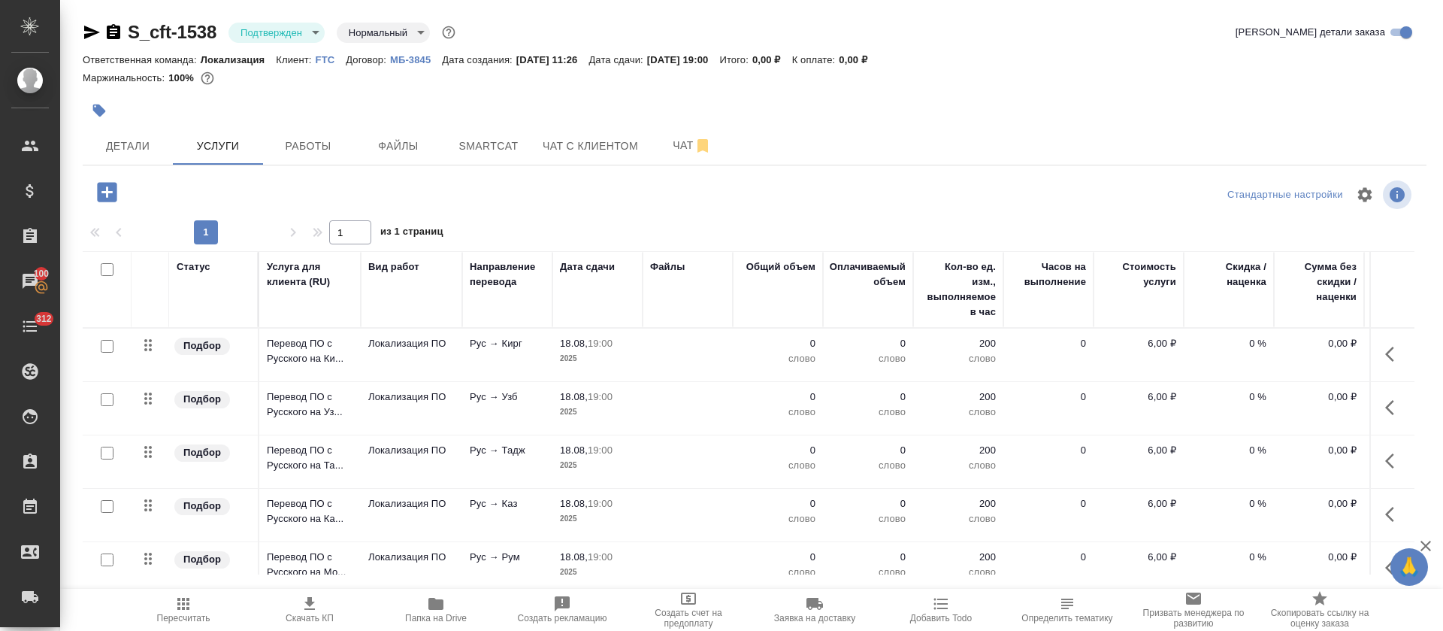
click at [987, 67] on div "Ответственная команда: Локализация Клиент: FTC Договор: МБ-3845 Дата создания: …" at bounding box center [755, 59] width 1344 height 18
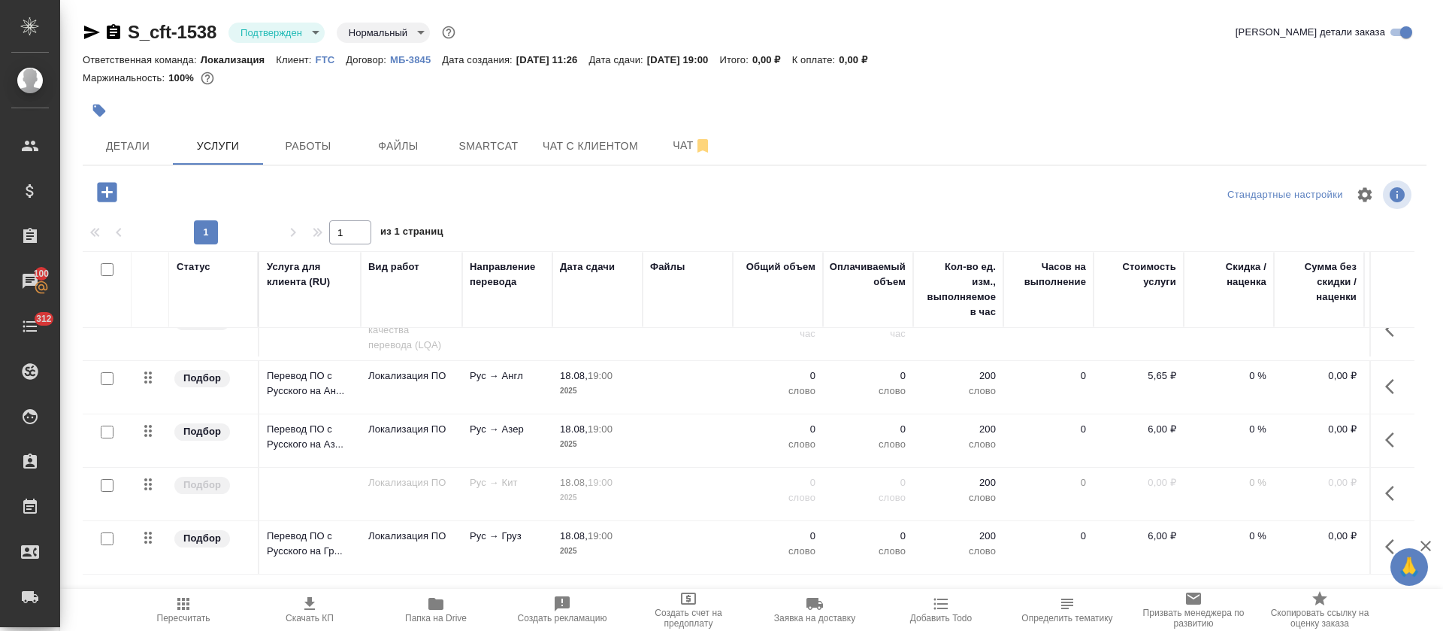
scroll to position [313, 0]
click at [300, 34] on body "🙏 .cls-1 fill:#fff; AWATERA [PERSON_NAME] Спецификации Заказы 100 Чаты 312 Todo…" at bounding box center [721, 315] width 1443 height 631
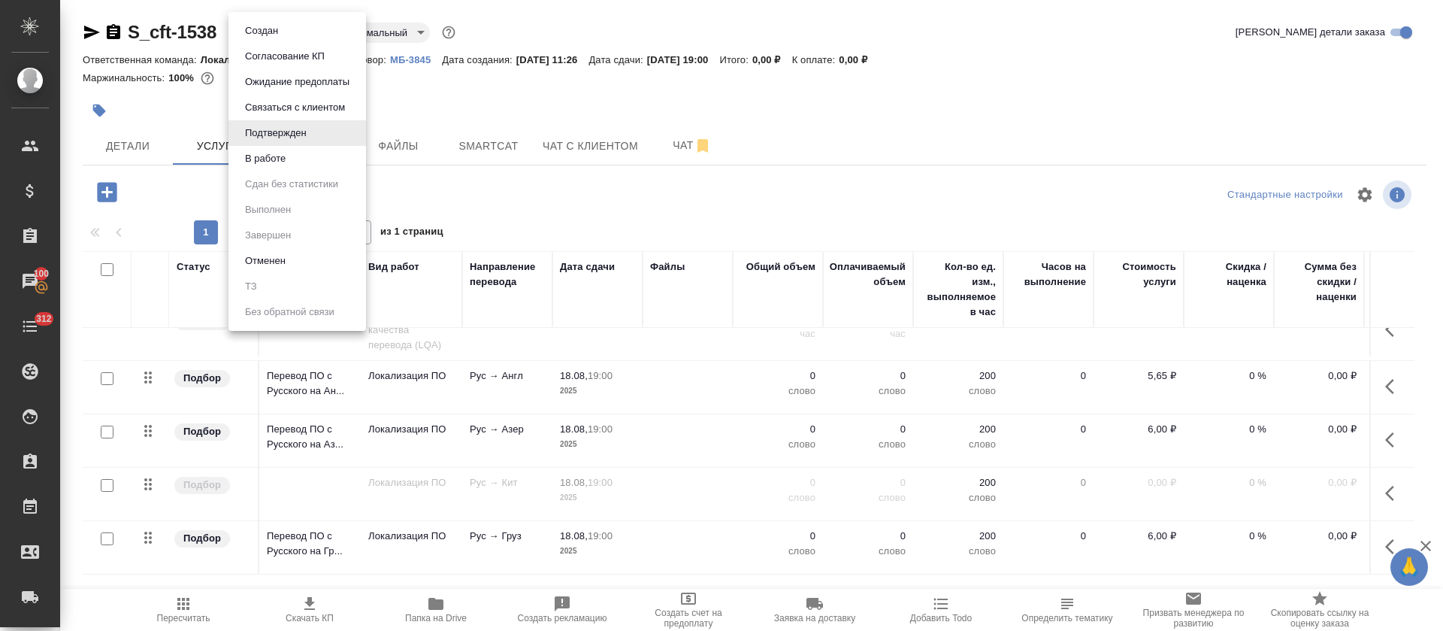
click at [297, 153] on li "В работе" at bounding box center [298, 159] width 138 height 26
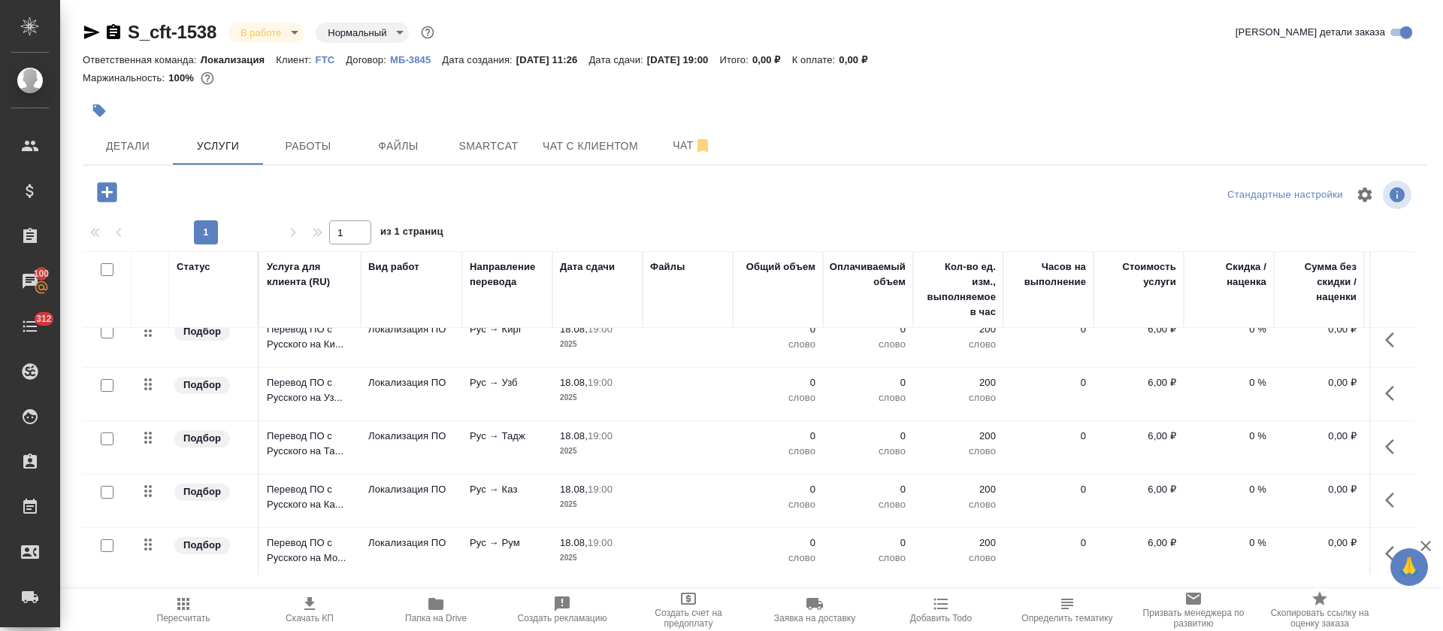
scroll to position [0, 0]
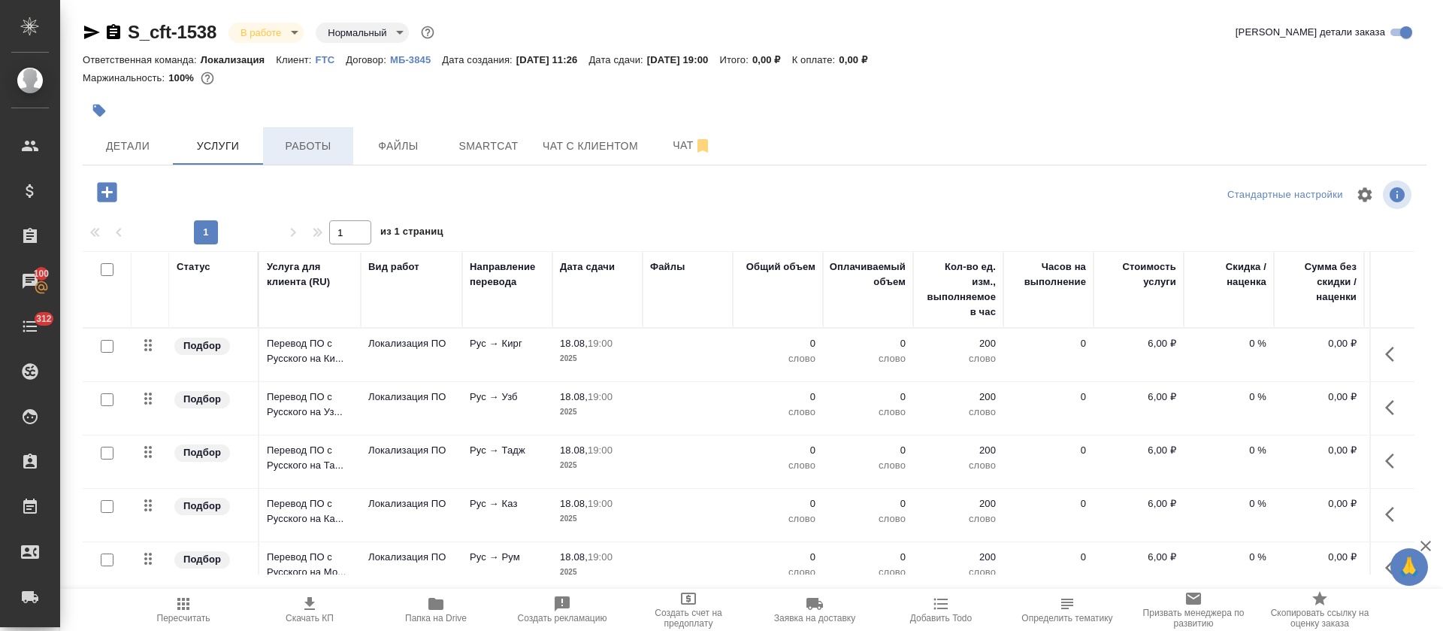
click at [311, 153] on span "Работы" at bounding box center [308, 146] width 72 height 19
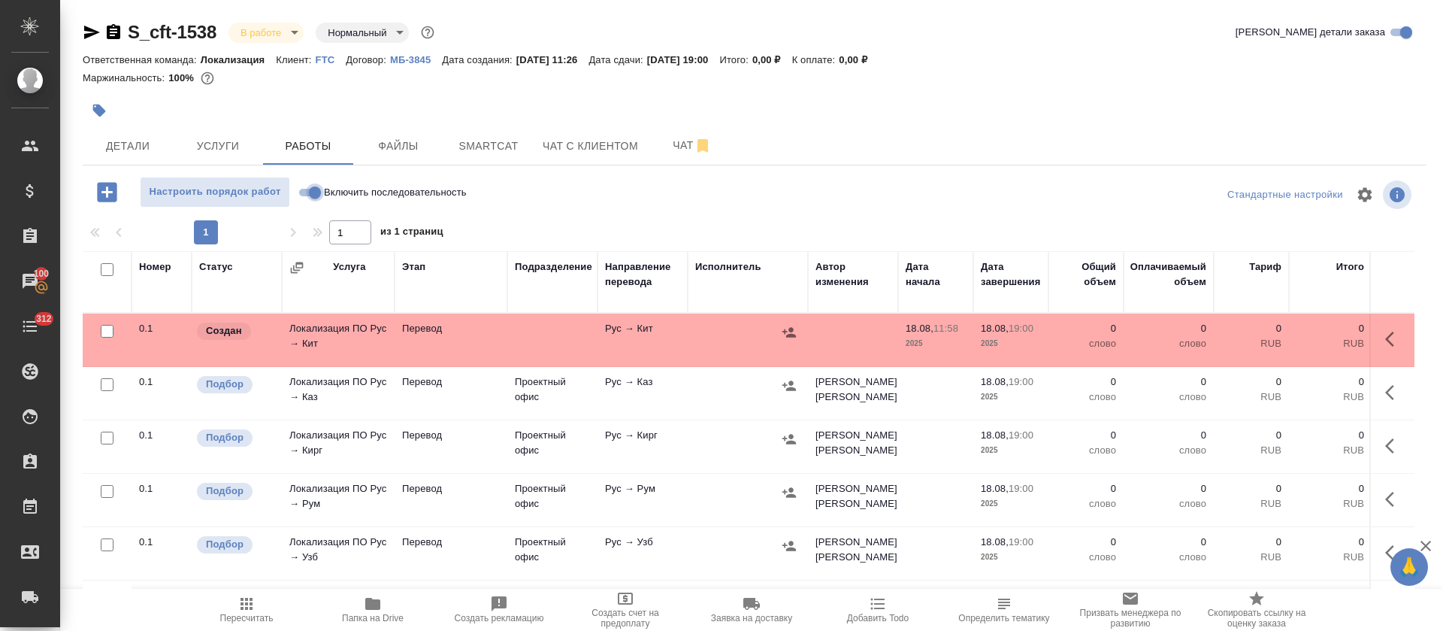
click at [311, 194] on input "Включить последовательность" at bounding box center [315, 192] width 54 height 18
checkbox input "true"
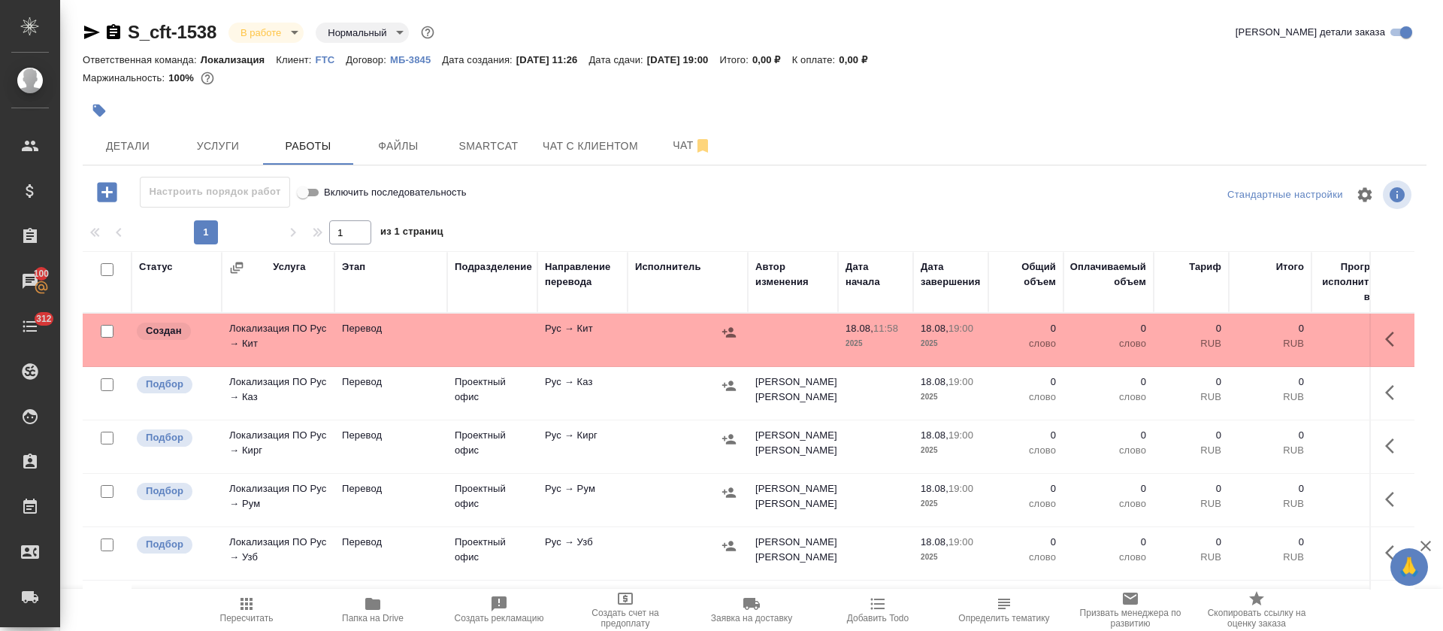
click at [111, 268] on input "checkbox" at bounding box center [107, 269] width 13 height 13
checkbox input "true"
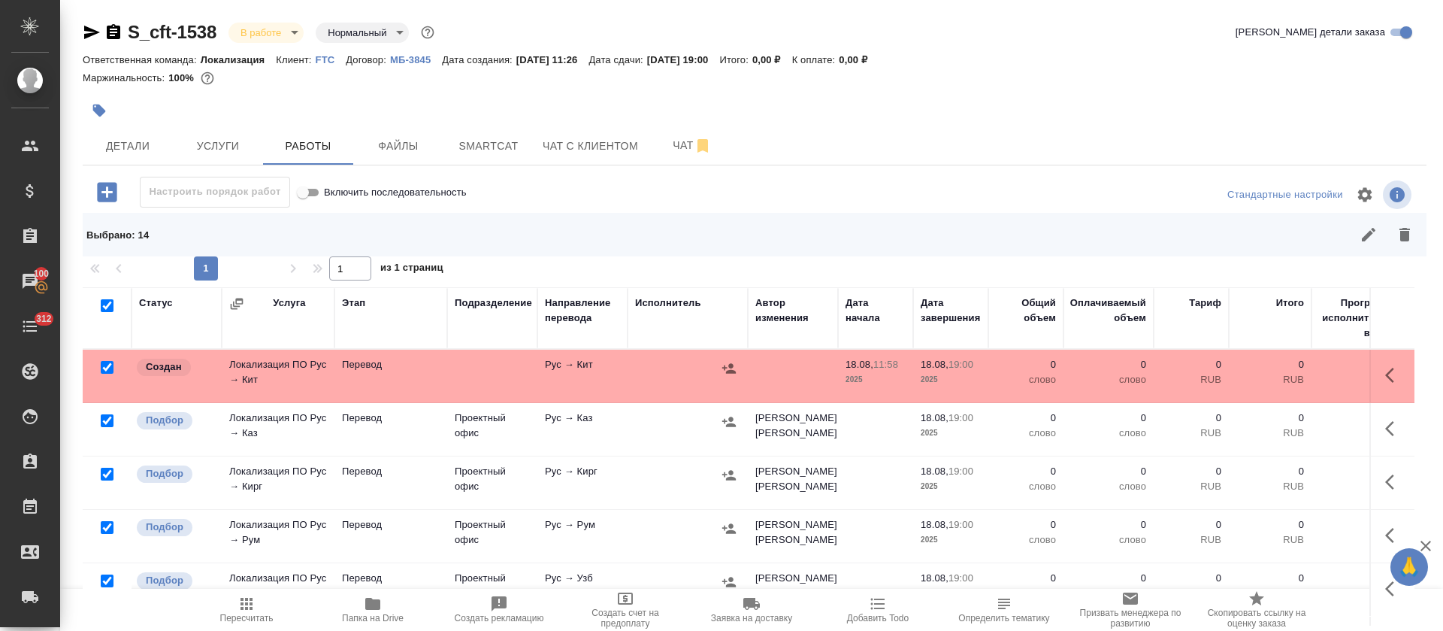
checkbox input "true"
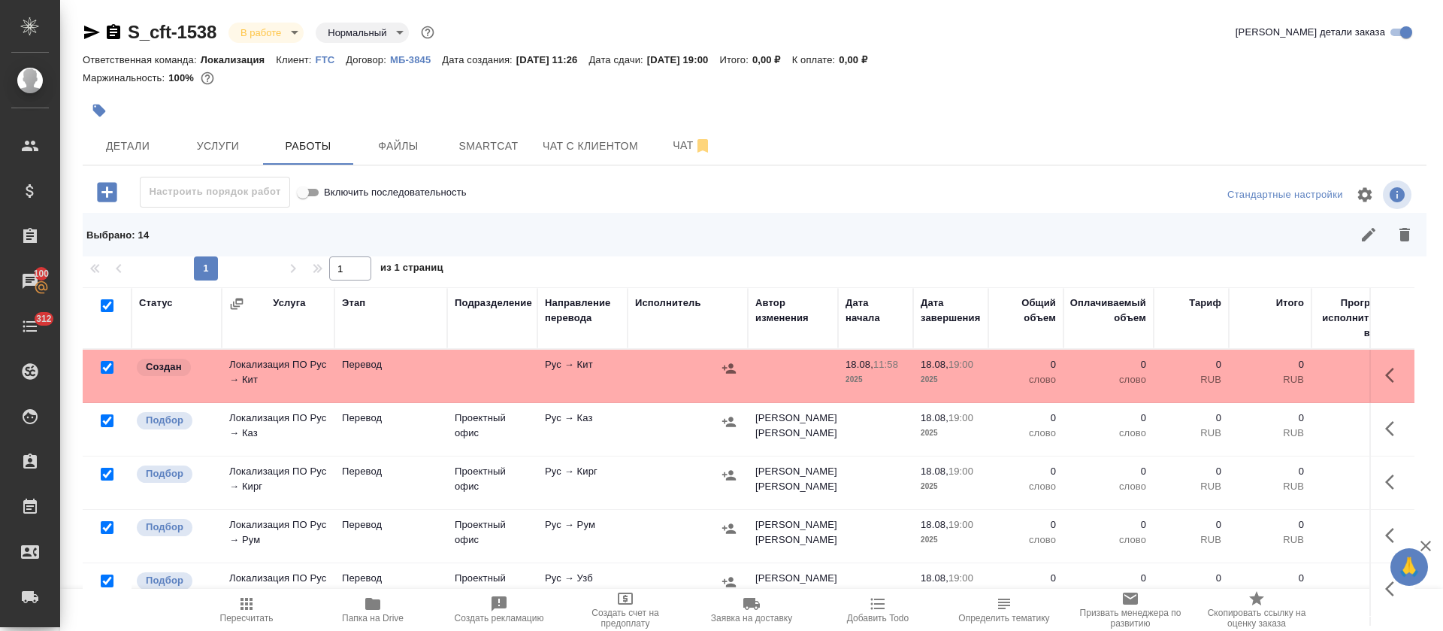
checkbox input "true"
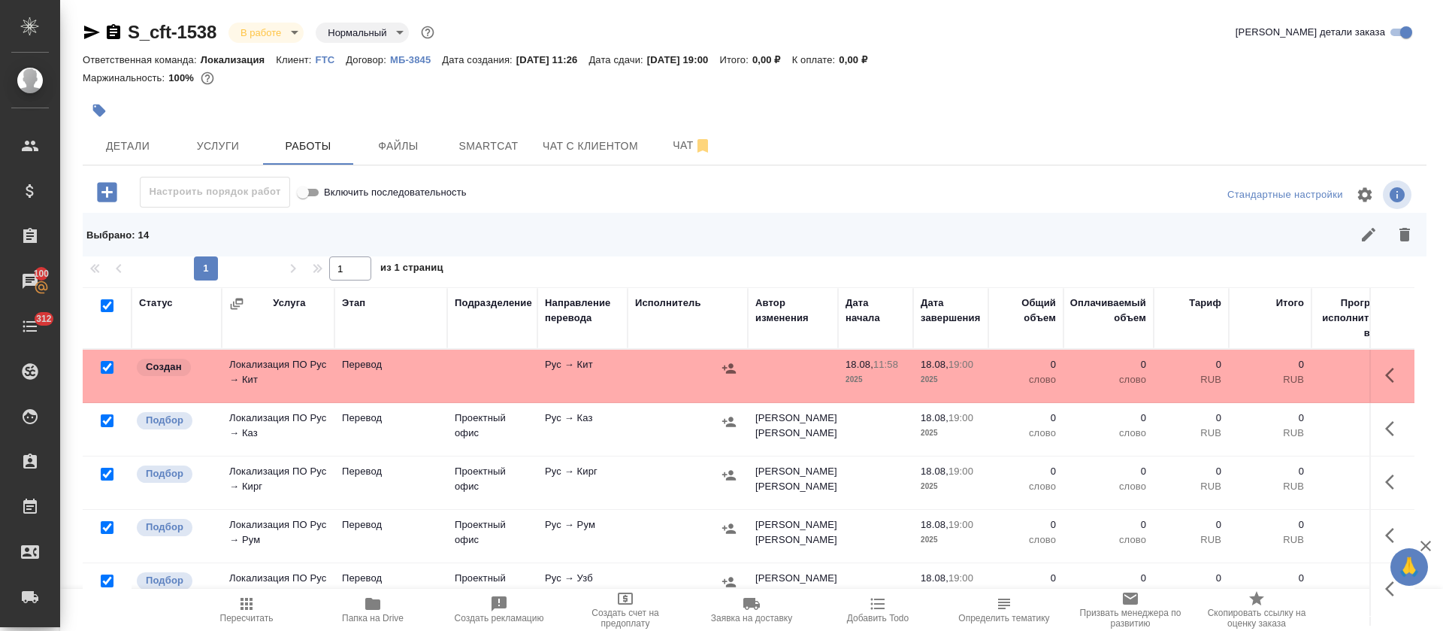
checkbox input "true"
drag, startPoint x: 104, startPoint y: 366, endPoint x: 765, endPoint y: 386, distance: 661.8
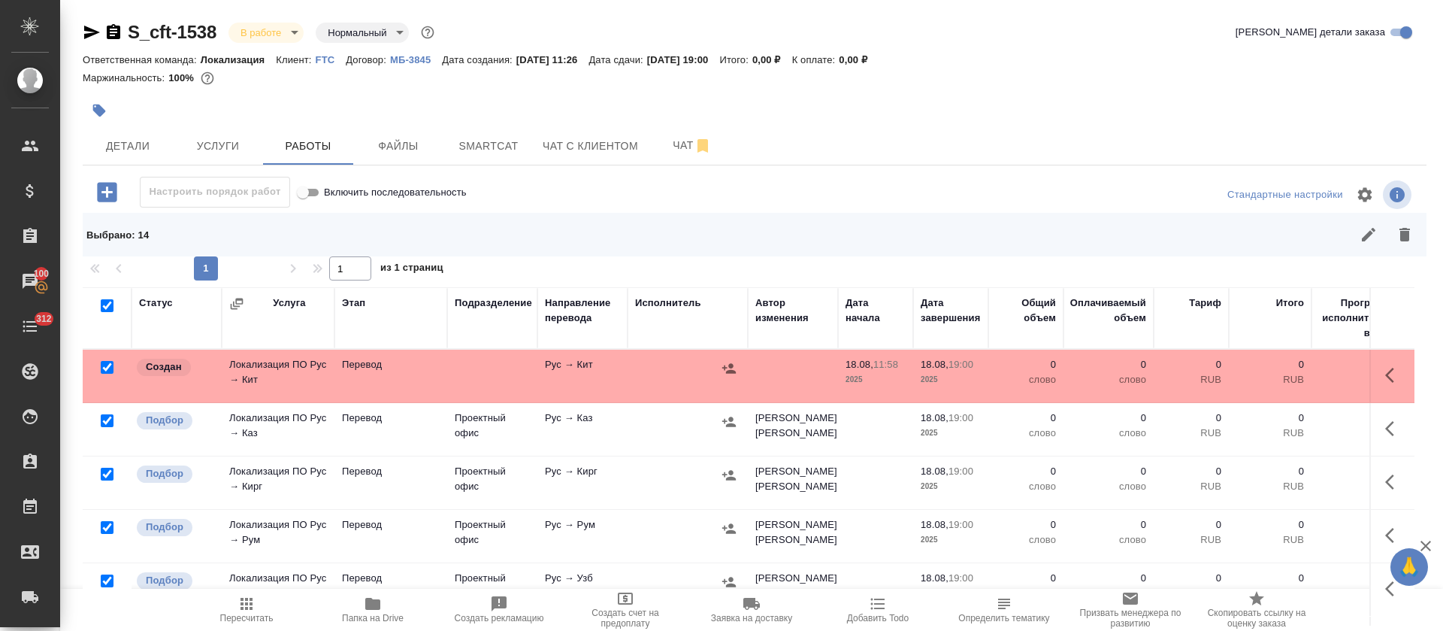
click at [104, 368] on input "checkbox" at bounding box center [107, 367] width 13 height 13
checkbox input "false"
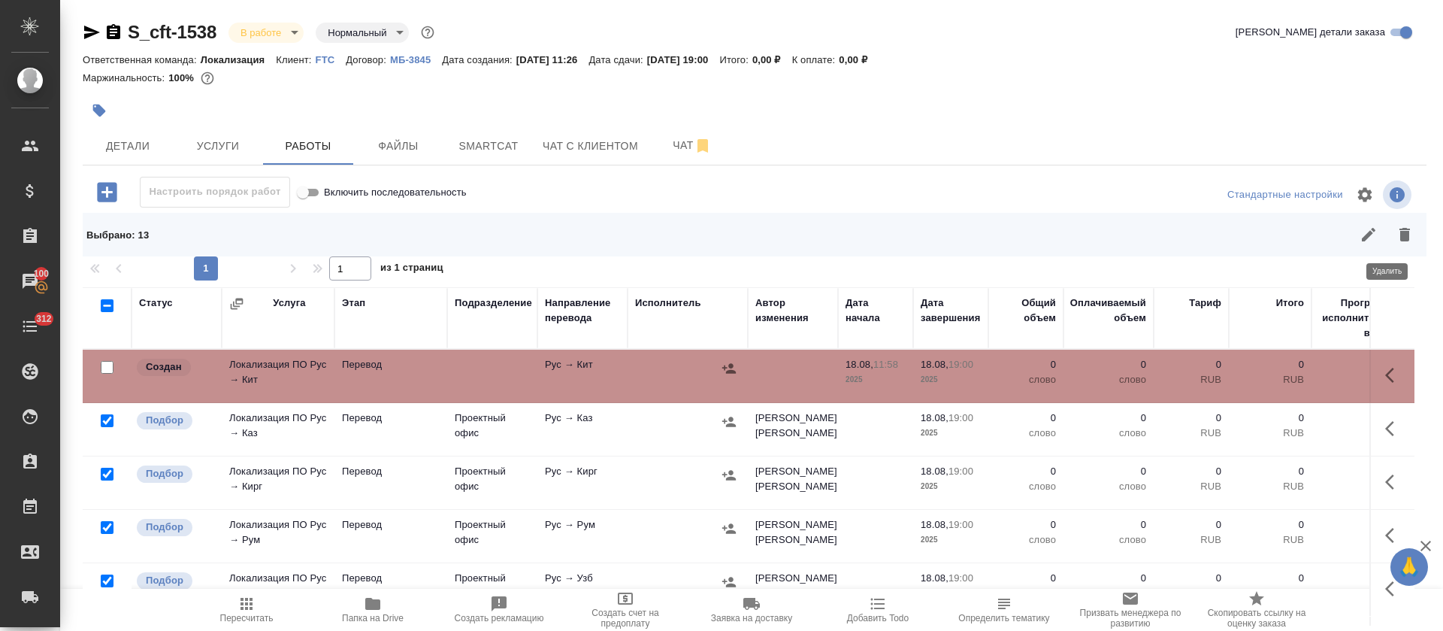
click at [1396, 229] on icon "button" at bounding box center [1405, 235] width 18 height 18
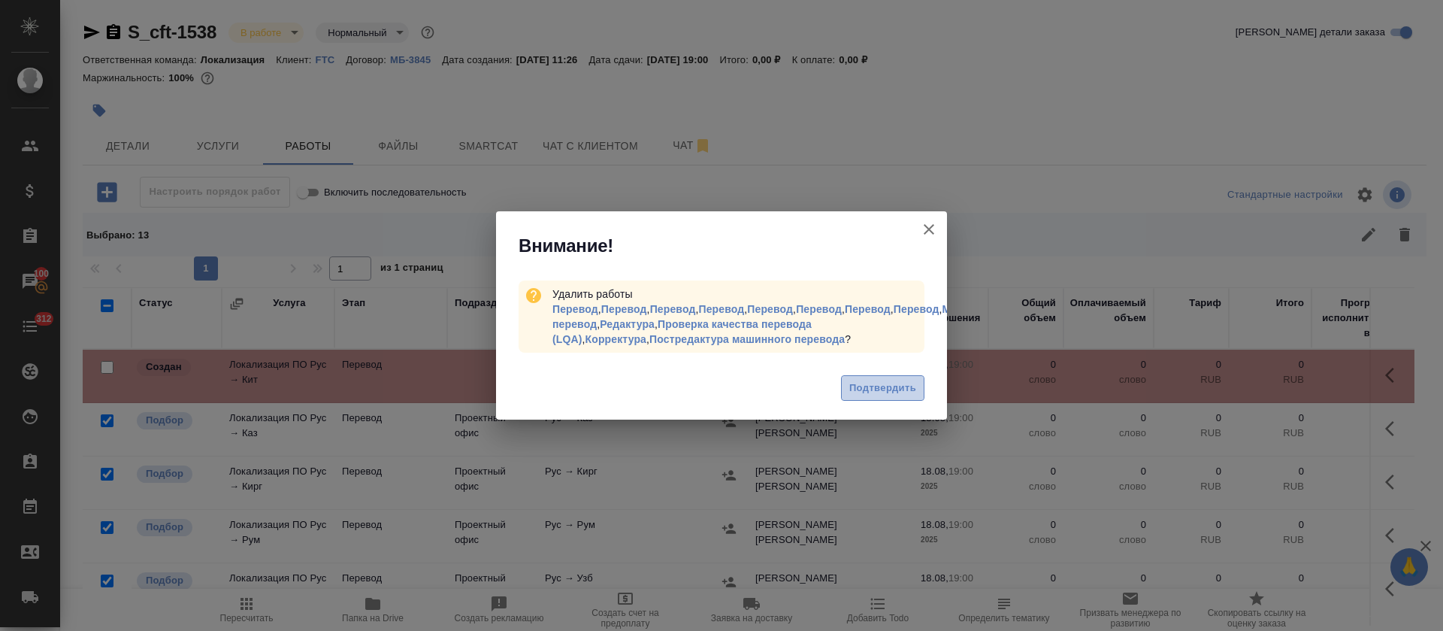
click at [857, 382] on span "Подтвердить" at bounding box center [882, 388] width 67 height 17
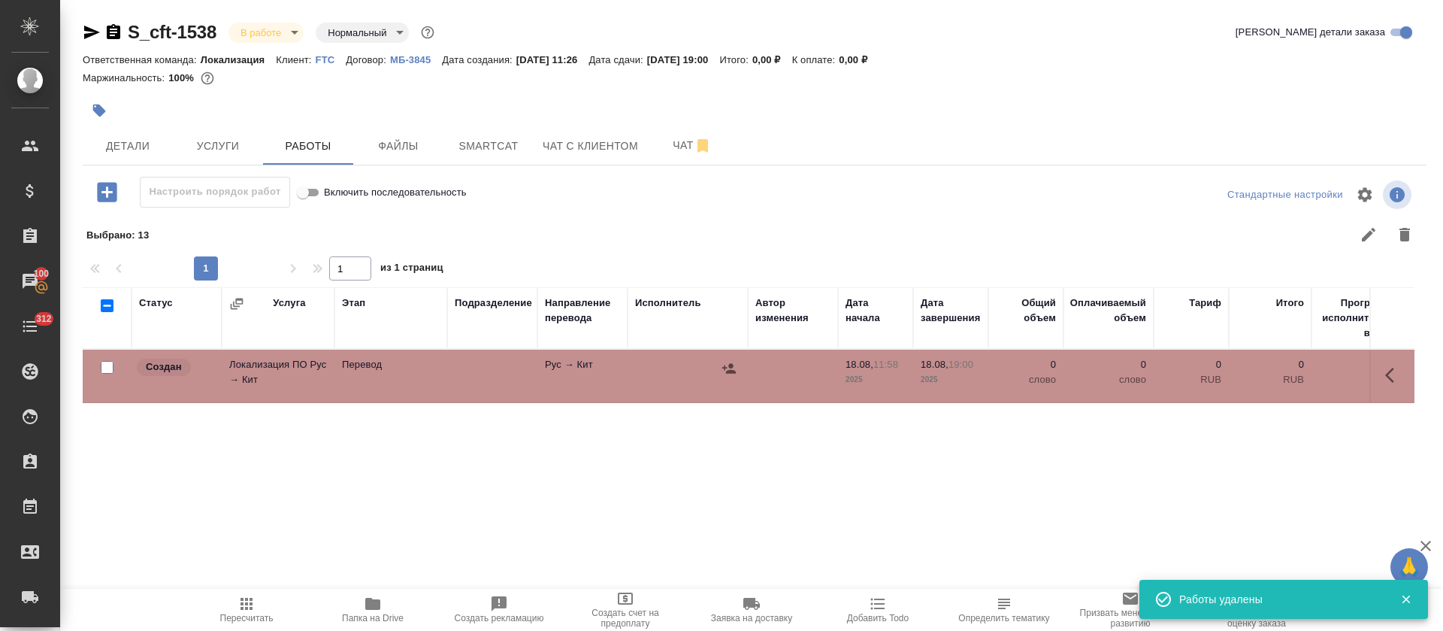
click at [1385, 374] on icon "button" at bounding box center [1394, 375] width 18 height 18
click at [1277, 374] on icon "button" at bounding box center [1284, 375] width 14 height 14
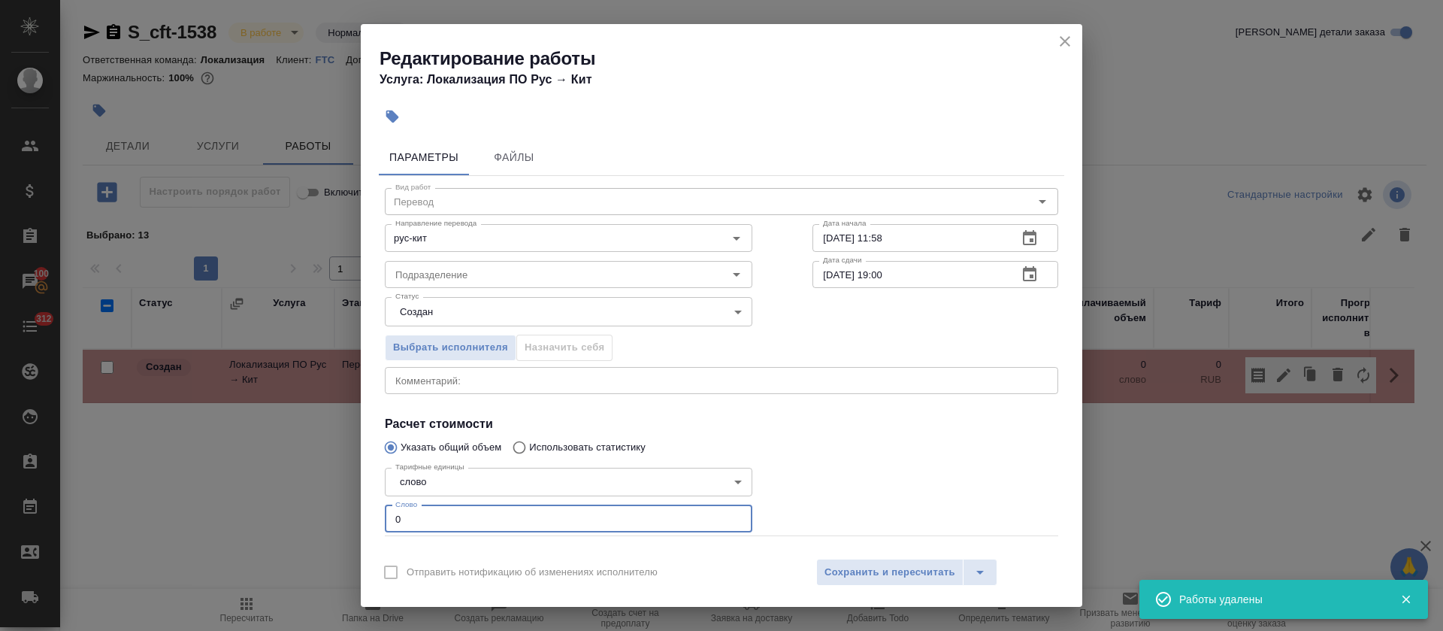
drag, startPoint x: 395, startPoint y: 516, endPoint x: 413, endPoint y: 518, distance: 18.2
click at [413, 518] on input "0" at bounding box center [569, 518] width 368 height 27
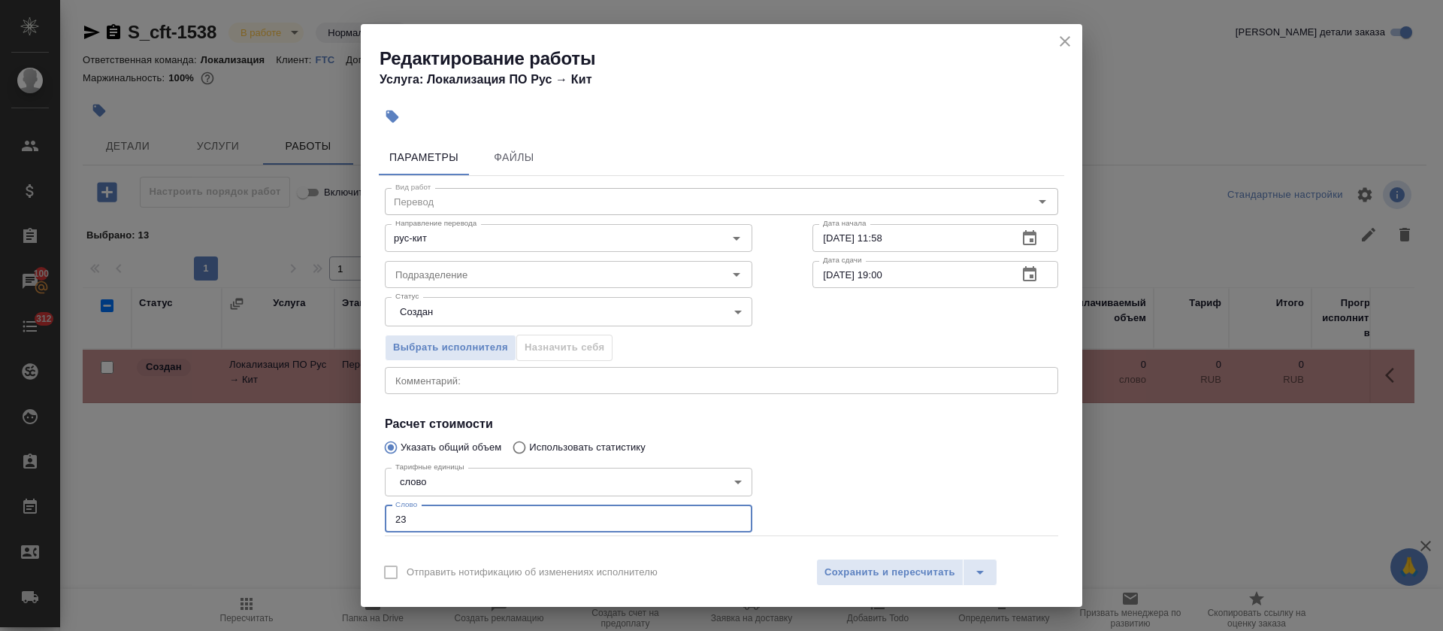
type input "23"
click at [545, 324] on body "🙏 .cls-1 fill:#fff; AWATERA Tretyakova Olga Клиенты Спецификации Заказы 100 Чат…" at bounding box center [721, 315] width 1443 height 631
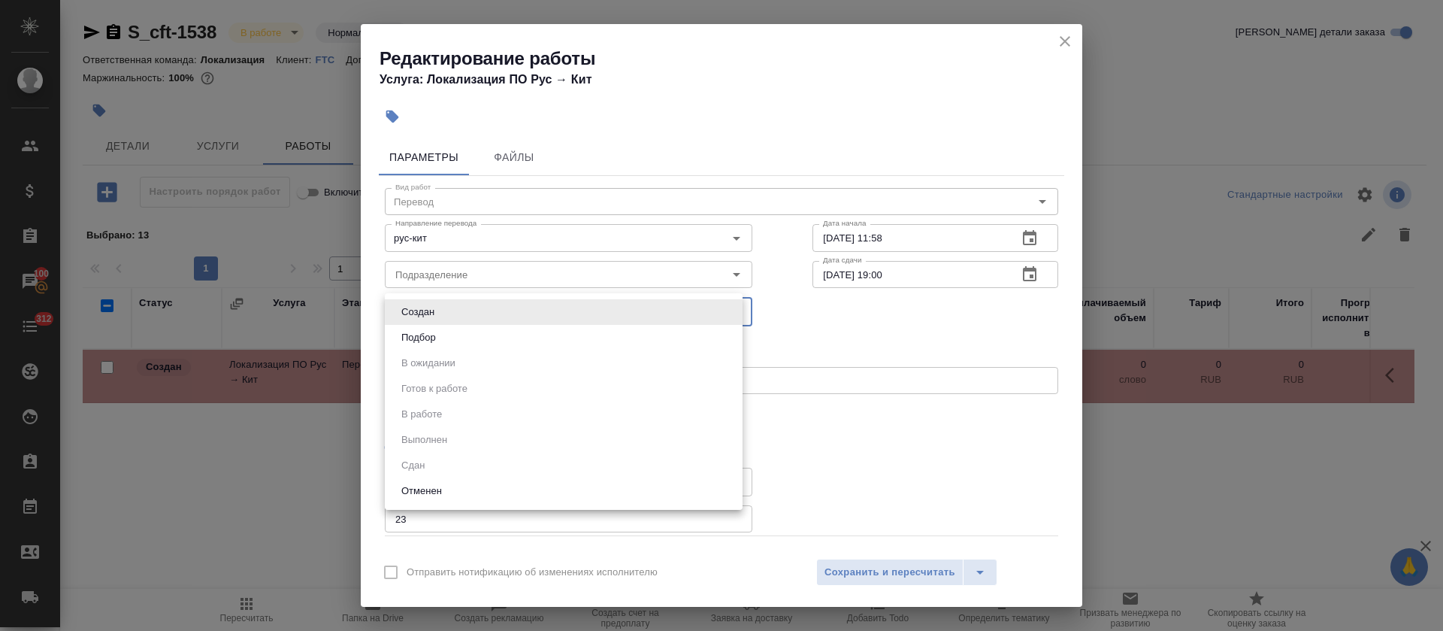
click at [541, 331] on li "Подбор" at bounding box center [564, 338] width 358 height 26
type input "recruiting"
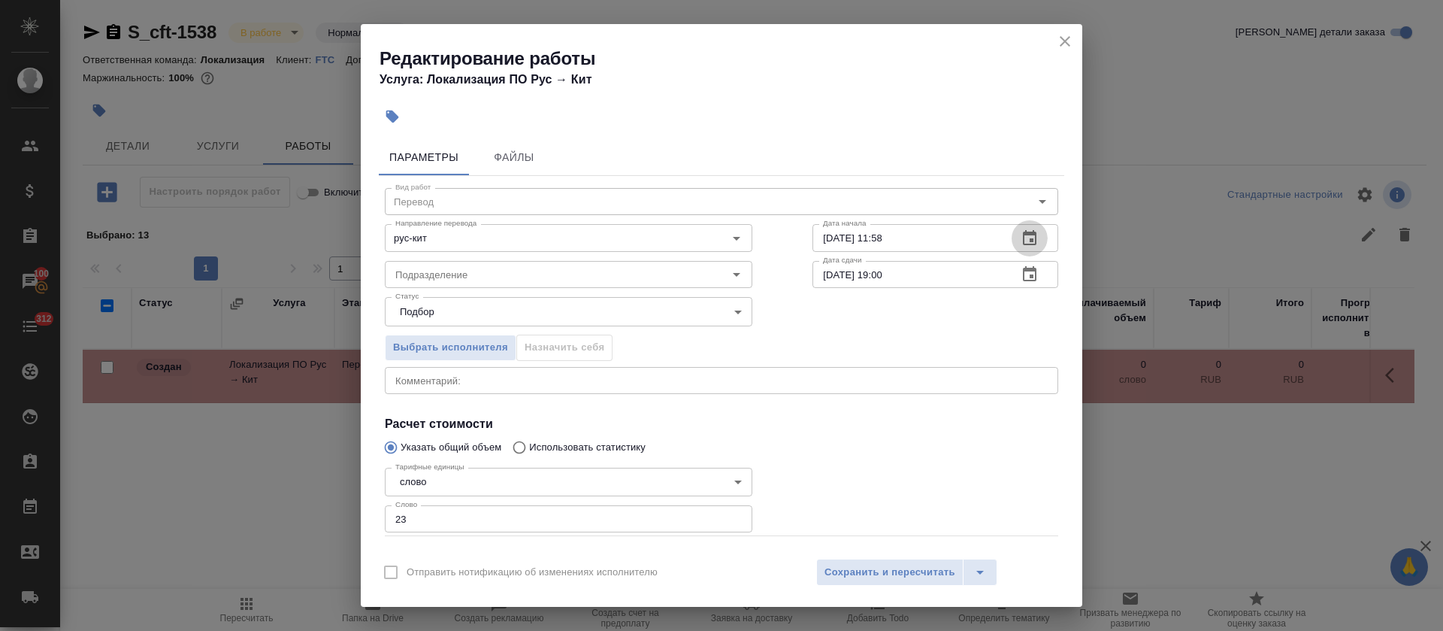
click at [1023, 244] on icon "button" at bounding box center [1030, 237] width 14 height 15
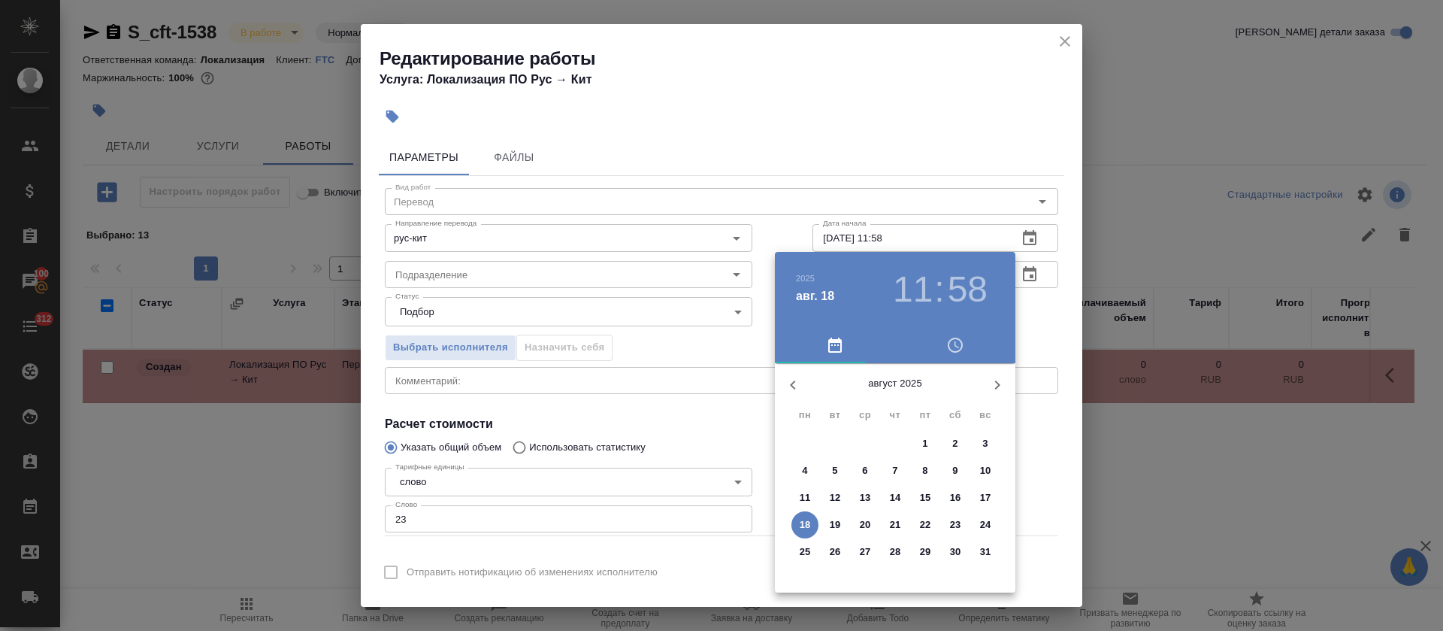
click at [925, 304] on h3 "11" at bounding box center [913, 289] width 40 height 42
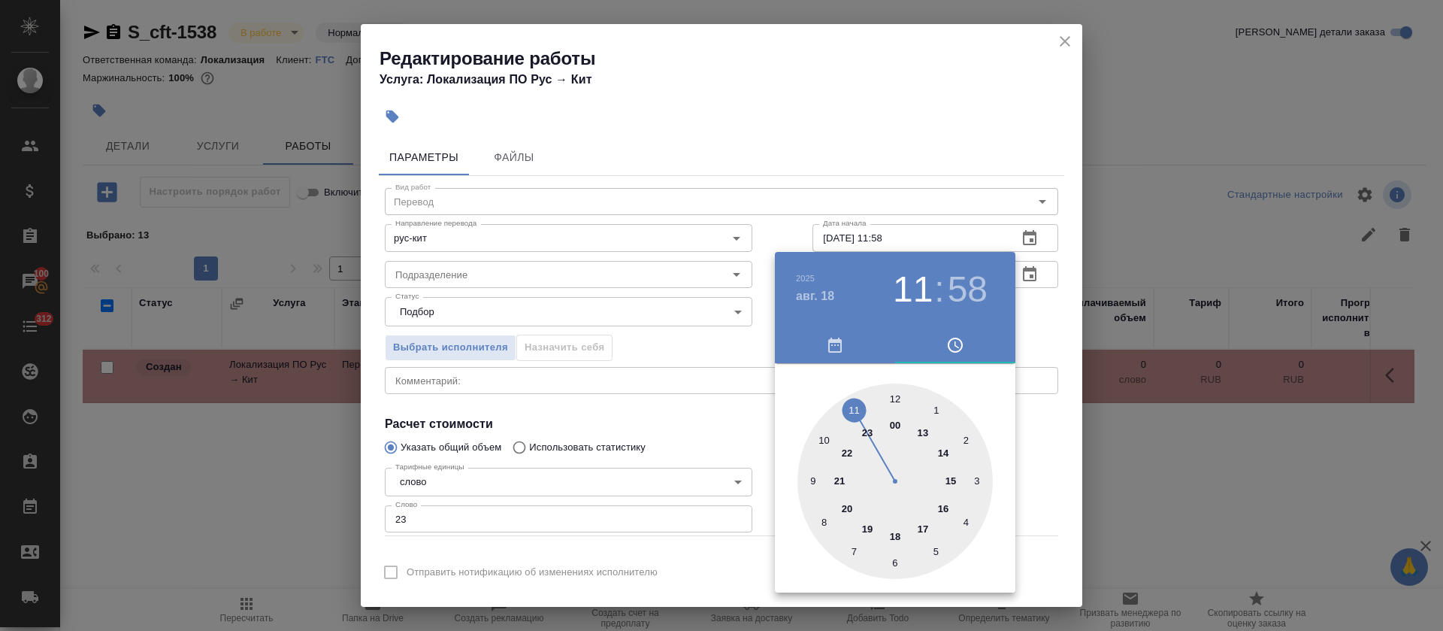
click at [893, 398] on div at bounding box center [895, 480] width 195 height 195
click at [937, 552] on div at bounding box center [895, 480] width 195 height 195
type input "18.08.2025 12:25"
click at [646, 411] on div at bounding box center [721, 315] width 1443 height 631
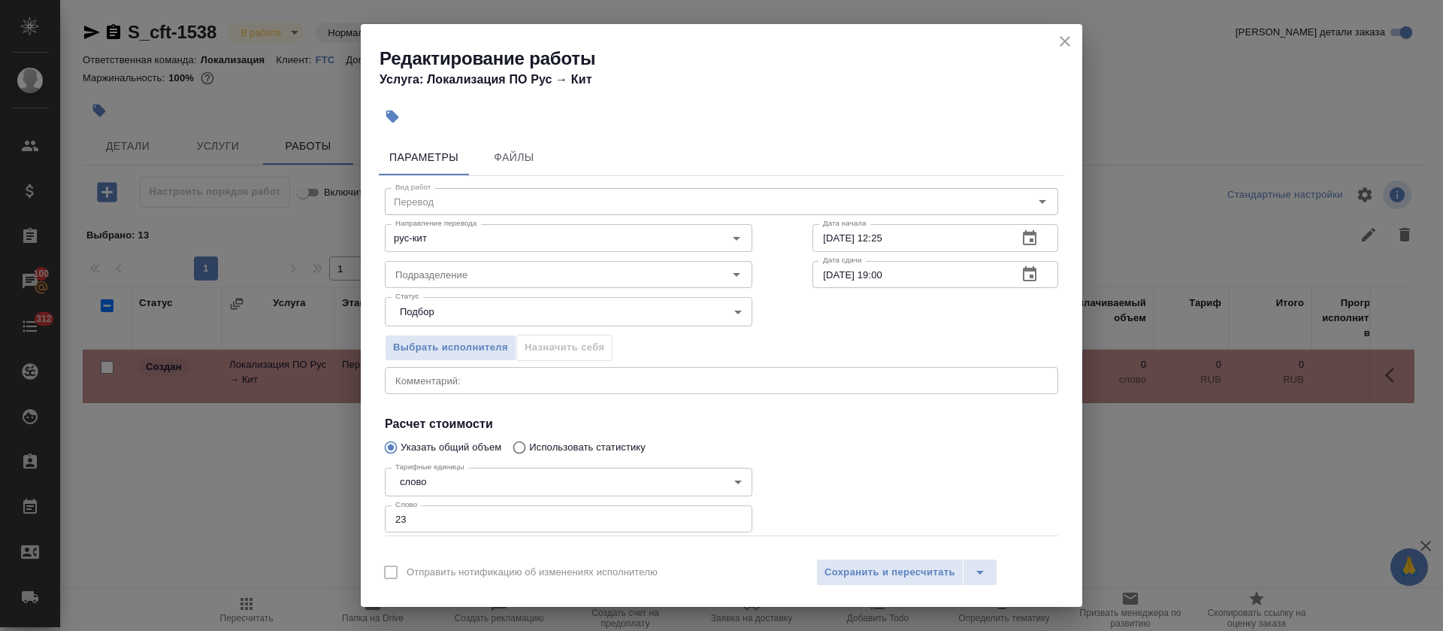
click at [1023, 277] on icon "button" at bounding box center [1030, 273] width 14 height 15
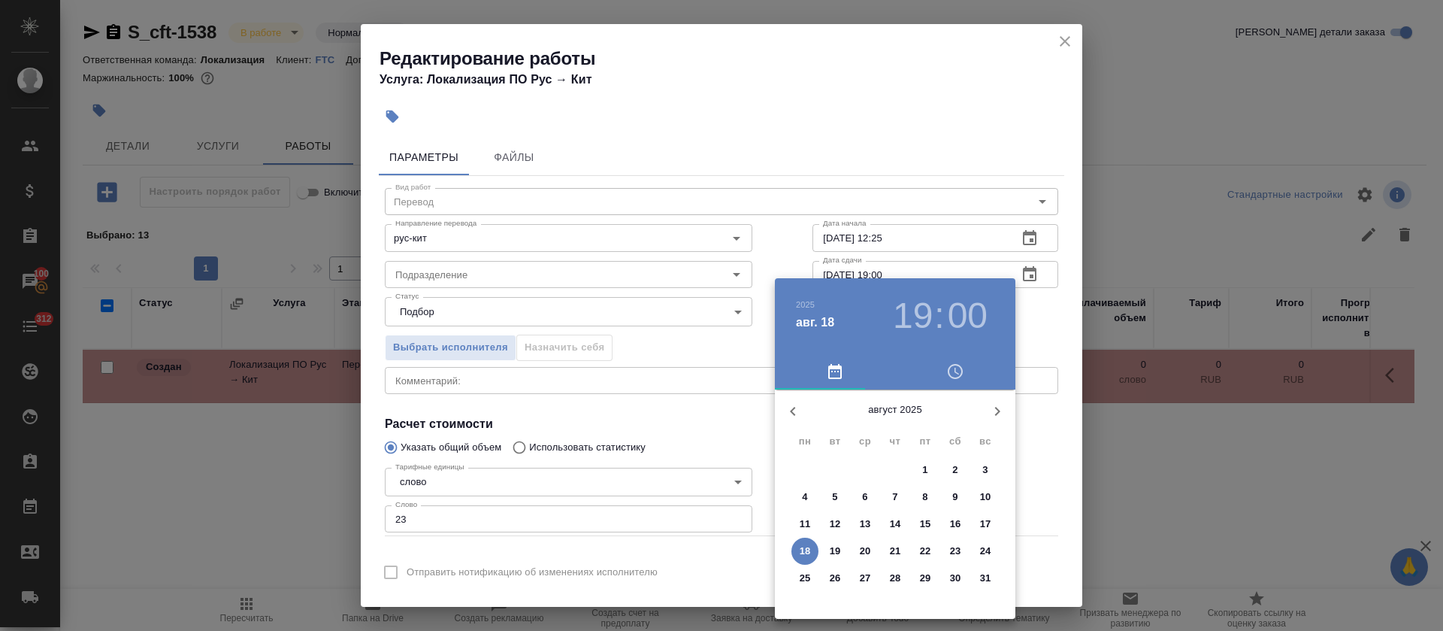
click at [928, 314] on h3 "19" at bounding box center [913, 316] width 40 height 42
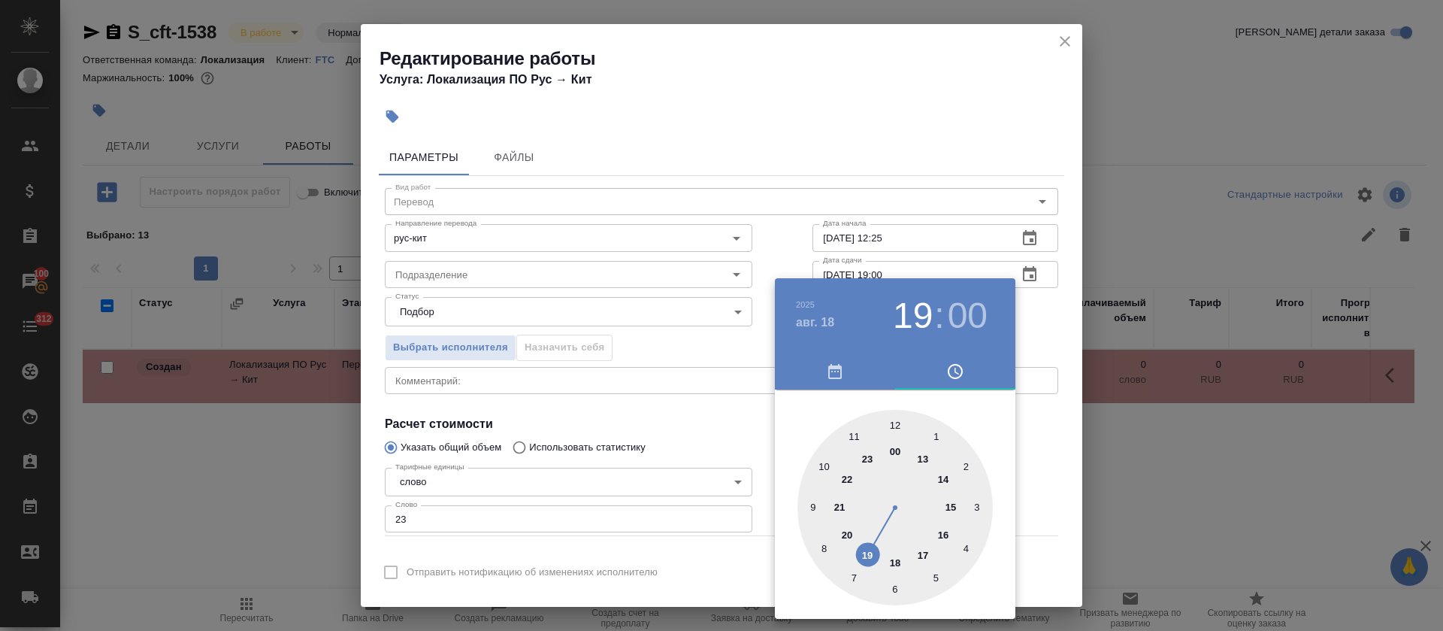
click at [924, 553] on div at bounding box center [895, 507] width 195 height 195
type input "[DATE] 17:00"
click at [674, 427] on div at bounding box center [721, 315] width 1443 height 631
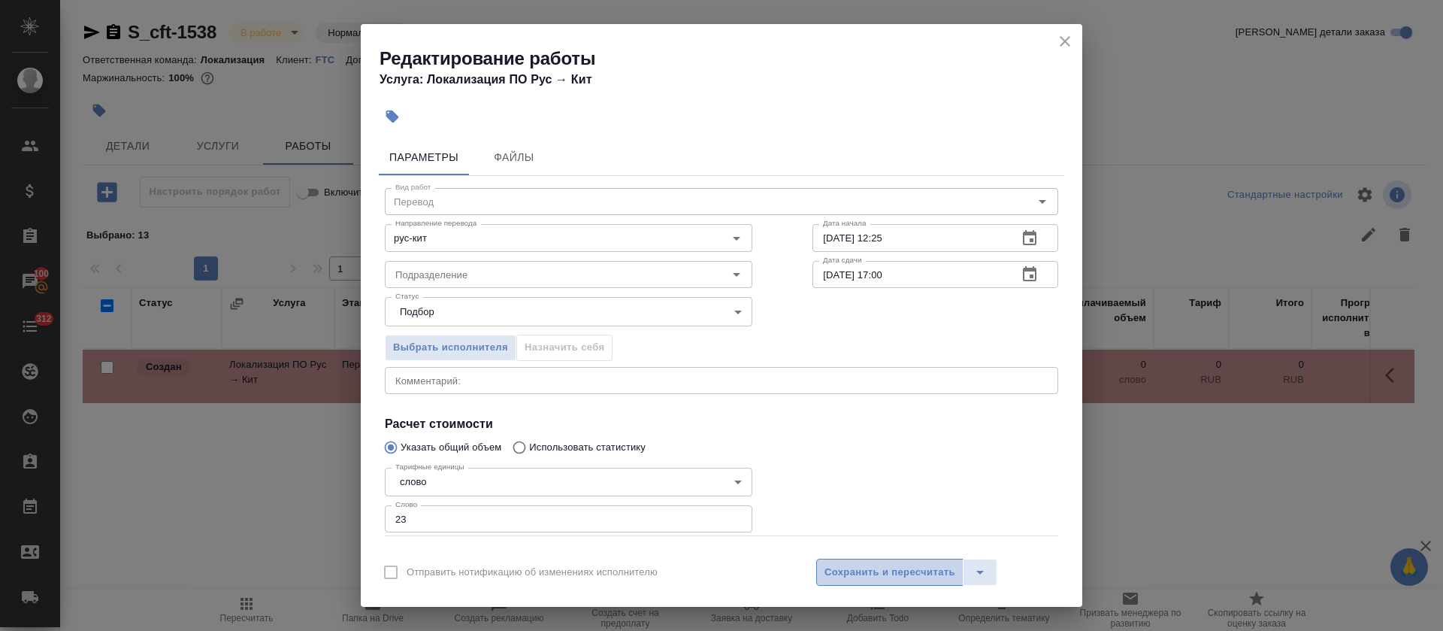
click at [852, 566] on span "Сохранить и пересчитать" at bounding box center [890, 572] width 131 height 17
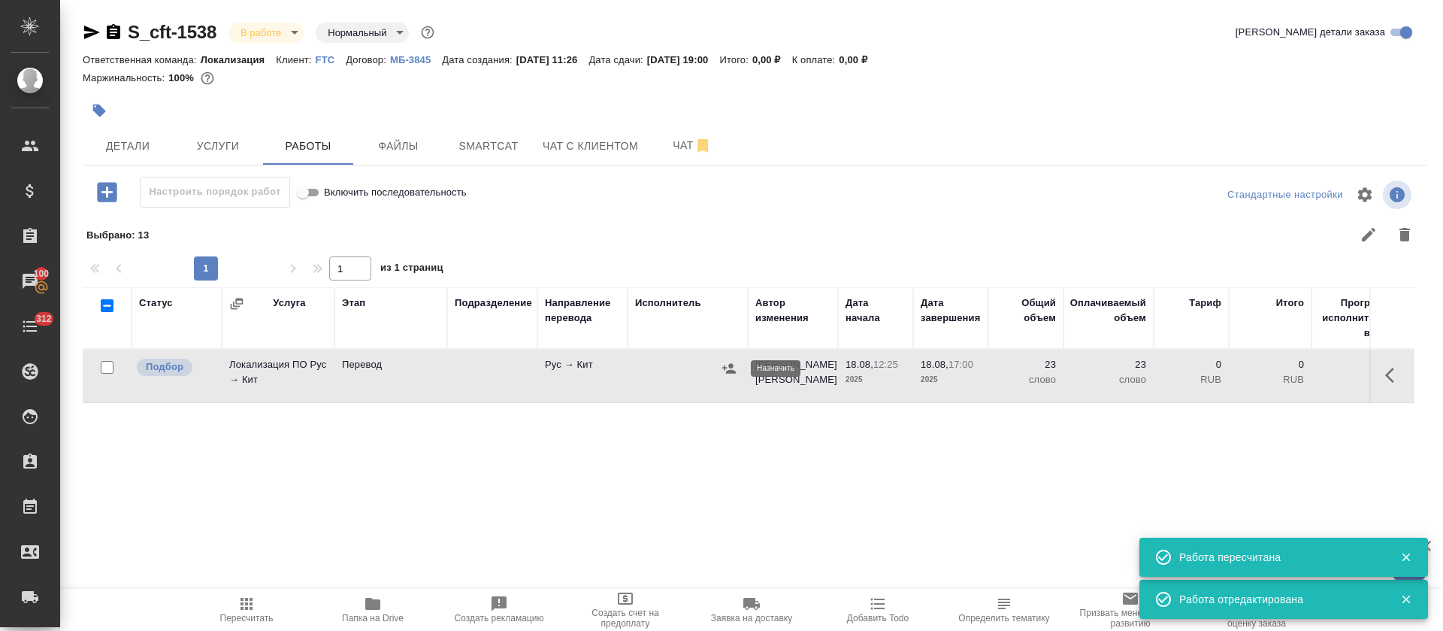
click at [728, 371] on icon "button" at bounding box center [729, 368] width 14 height 10
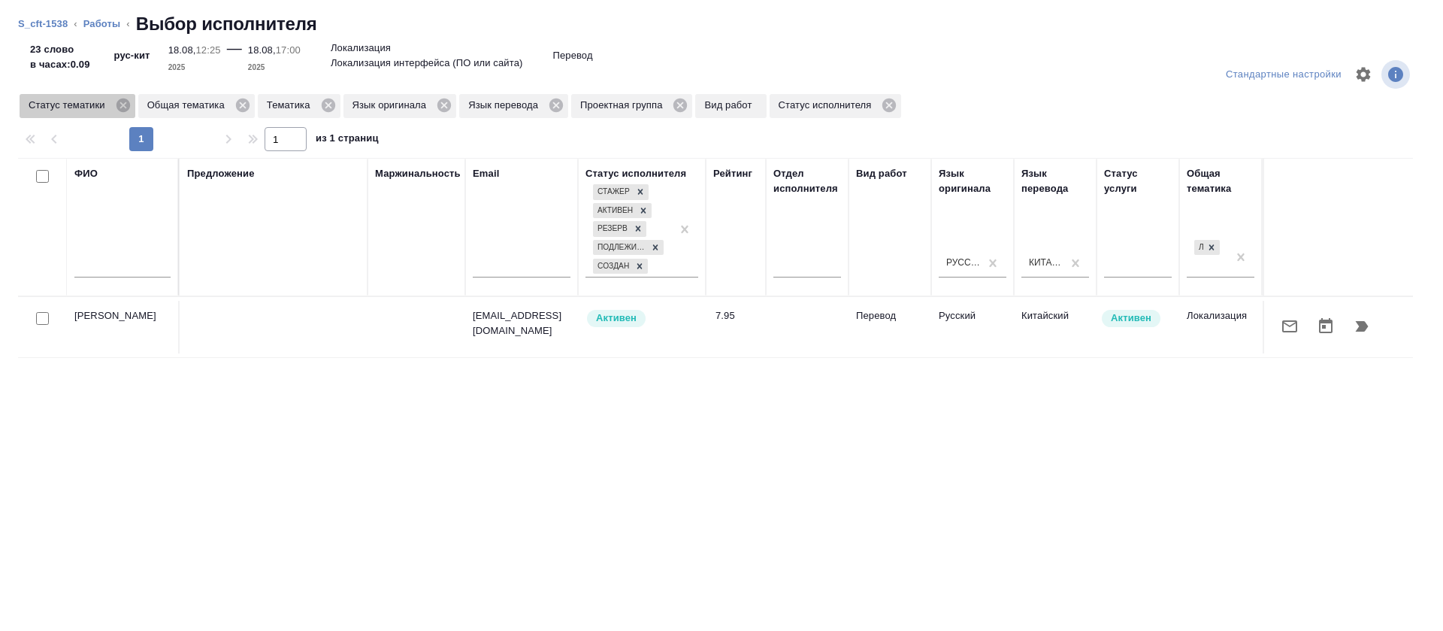
click at [120, 114] on div "Статус тематики" at bounding box center [78, 106] width 116 height 24
click at [122, 104] on icon at bounding box center [123, 105] width 17 height 17
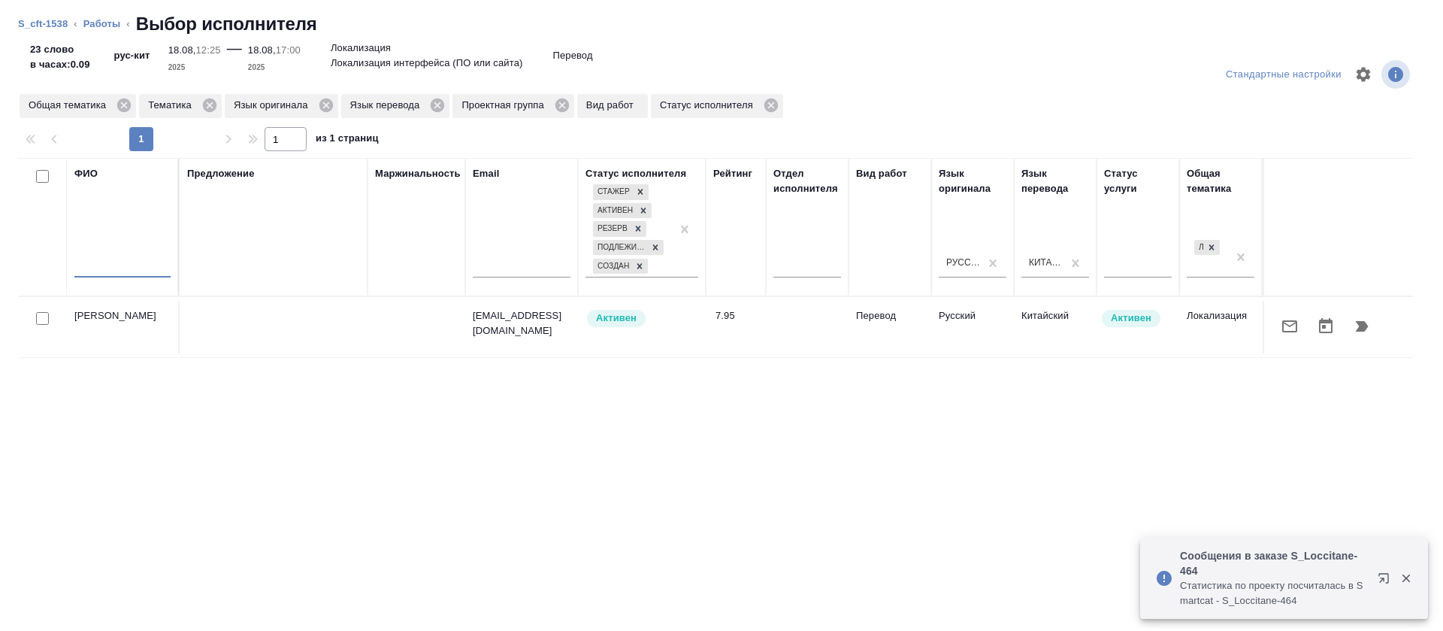
click at [152, 270] on input "text" at bounding box center [122, 268] width 96 height 19
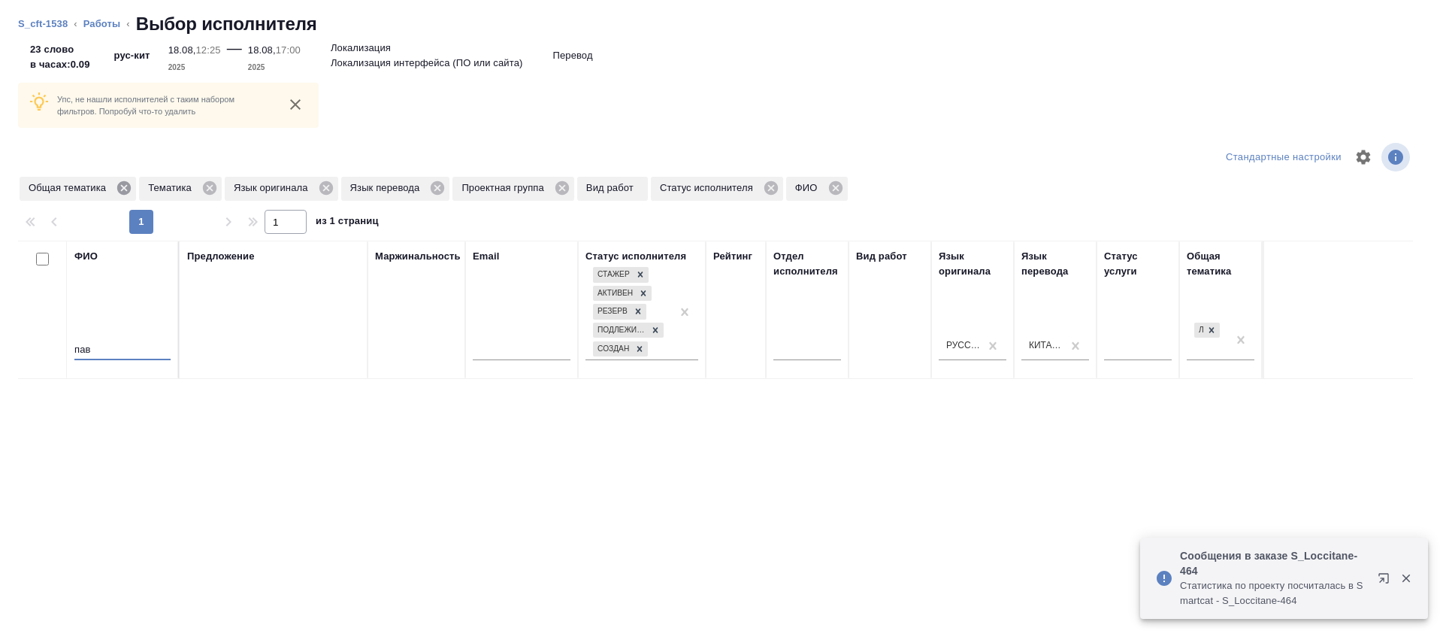
type input "пав"
click at [126, 188] on icon at bounding box center [124, 188] width 14 height 14
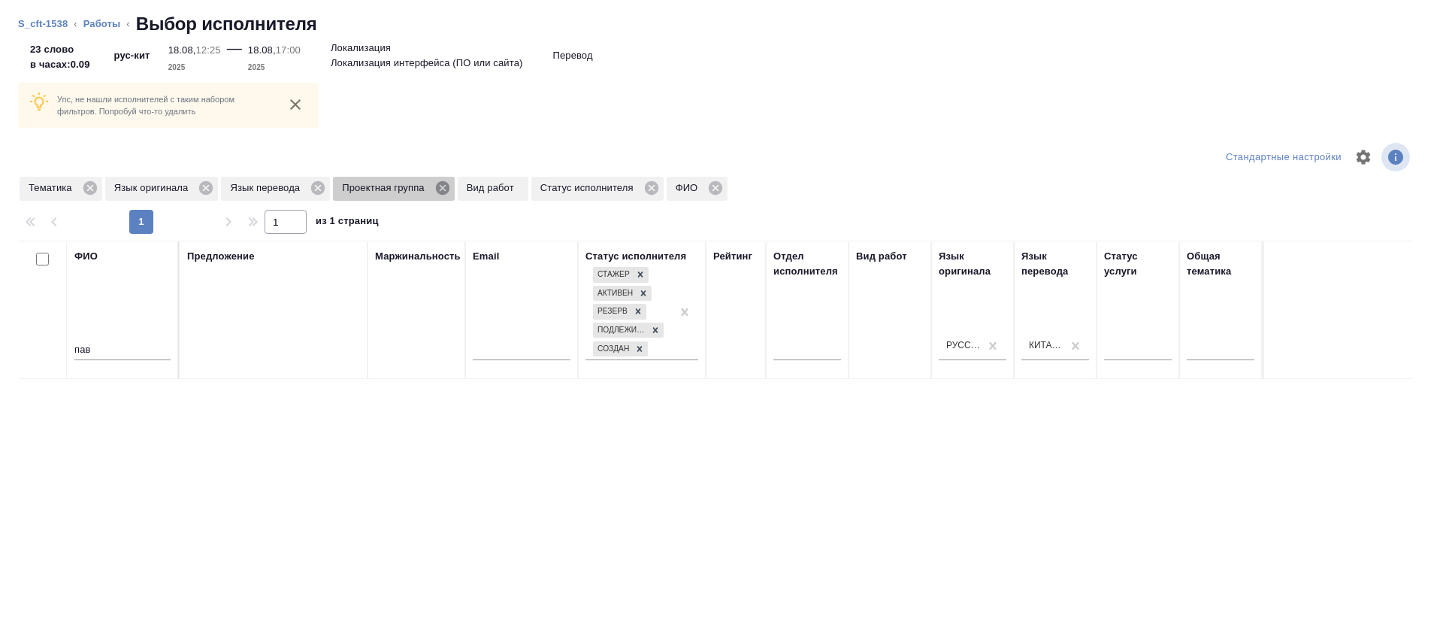
click at [448, 192] on icon at bounding box center [443, 188] width 17 height 17
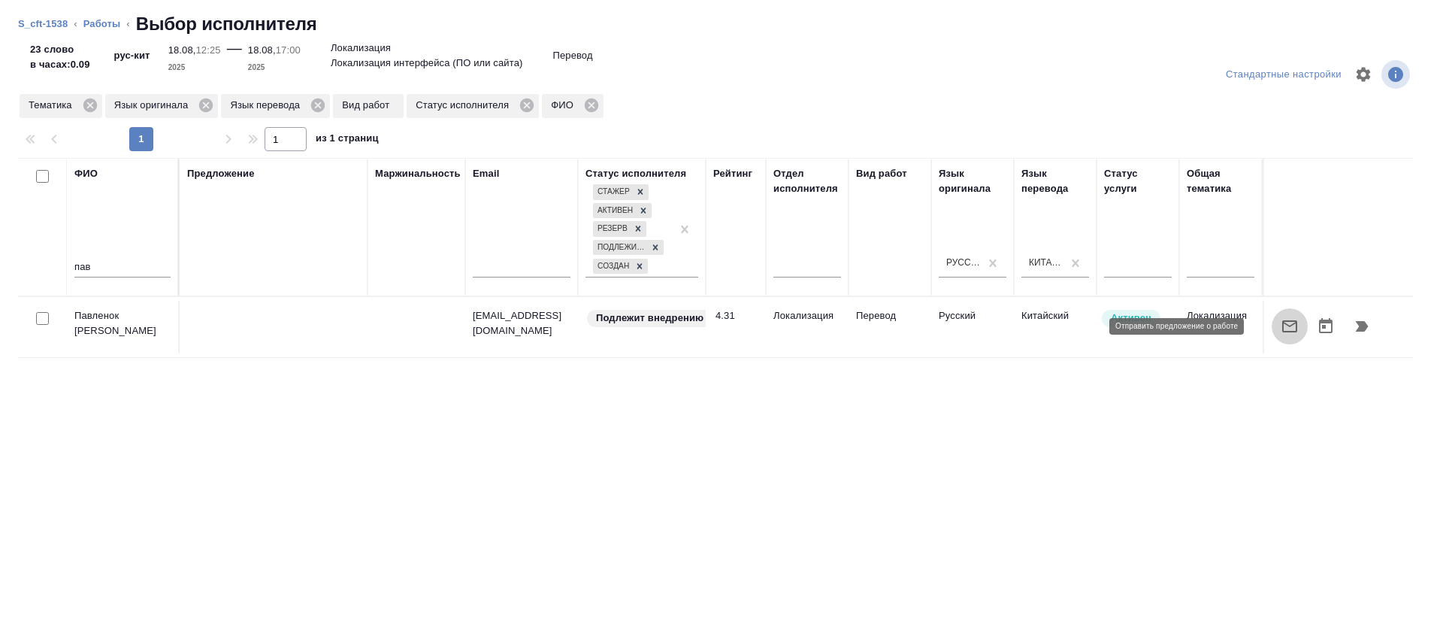
click at [1272, 312] on button "button" at bounding box center [1290, 326] width 36 height 36
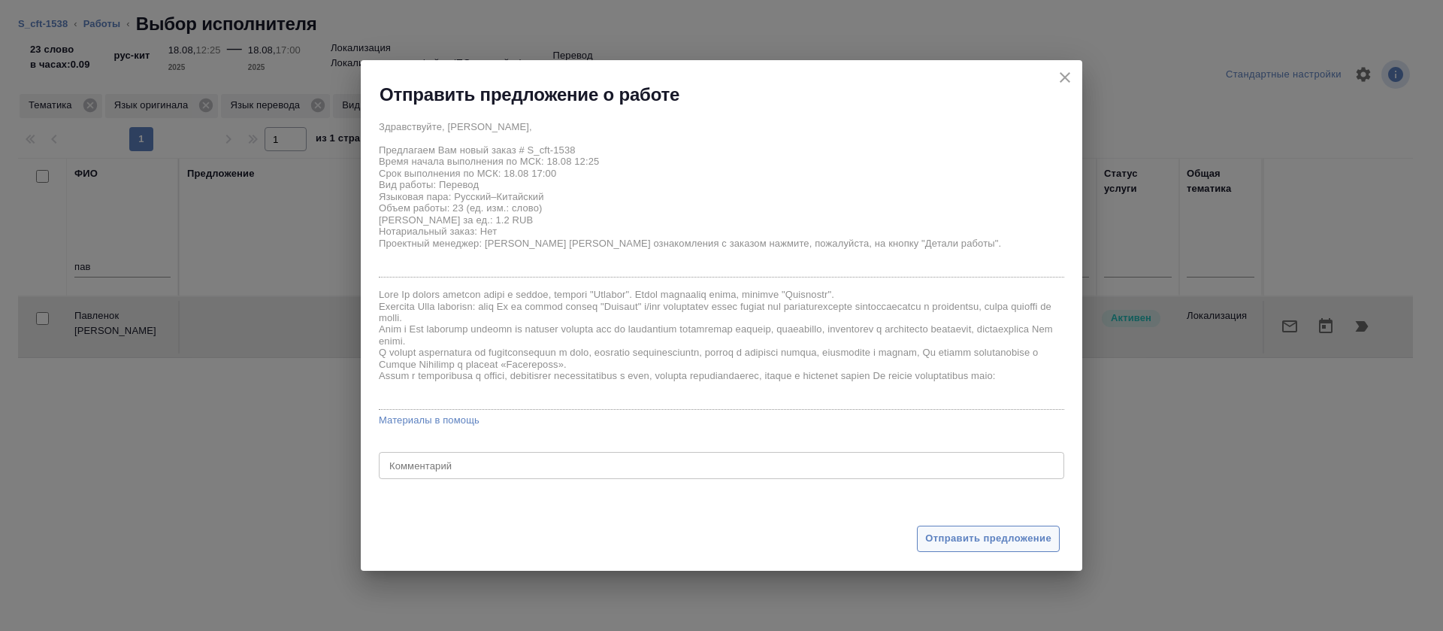
click at [960, 534] on span "Отправить предложение" at bounding box center [988, 538] width 126 height 17
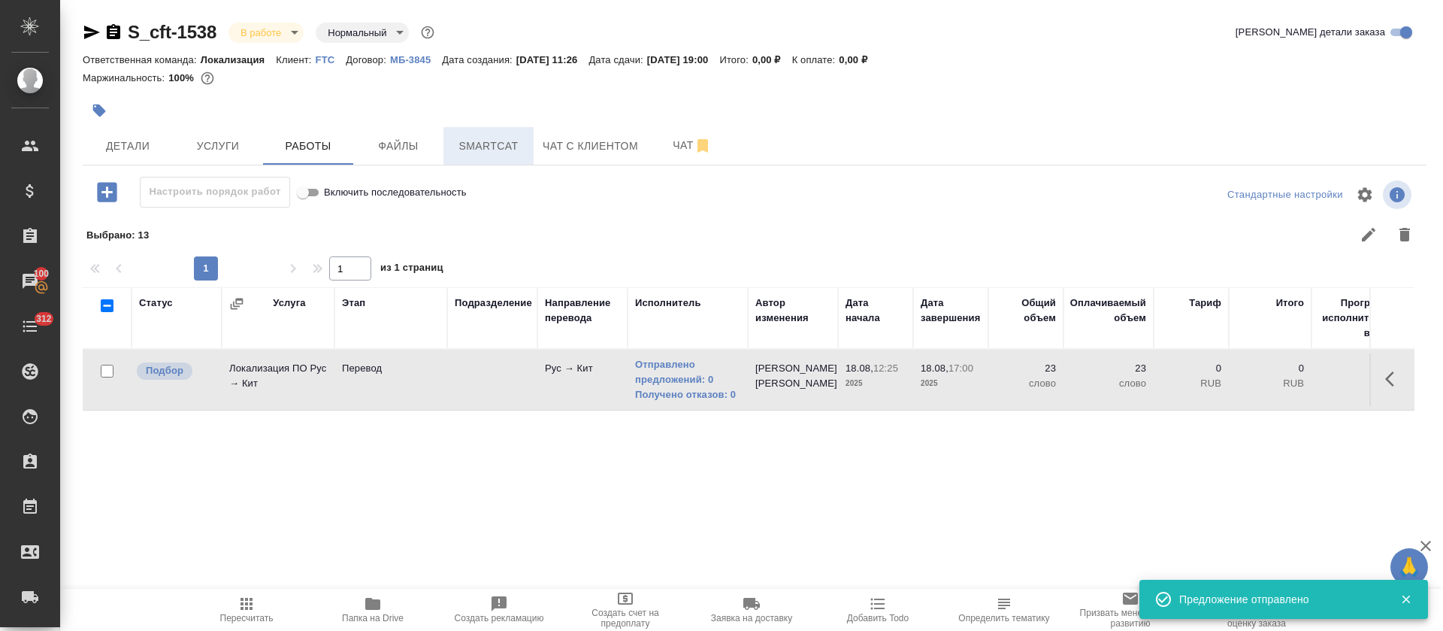
click at [489, 153] on span "Smartcat" at bounding box center [489, 146] width 72 height 19
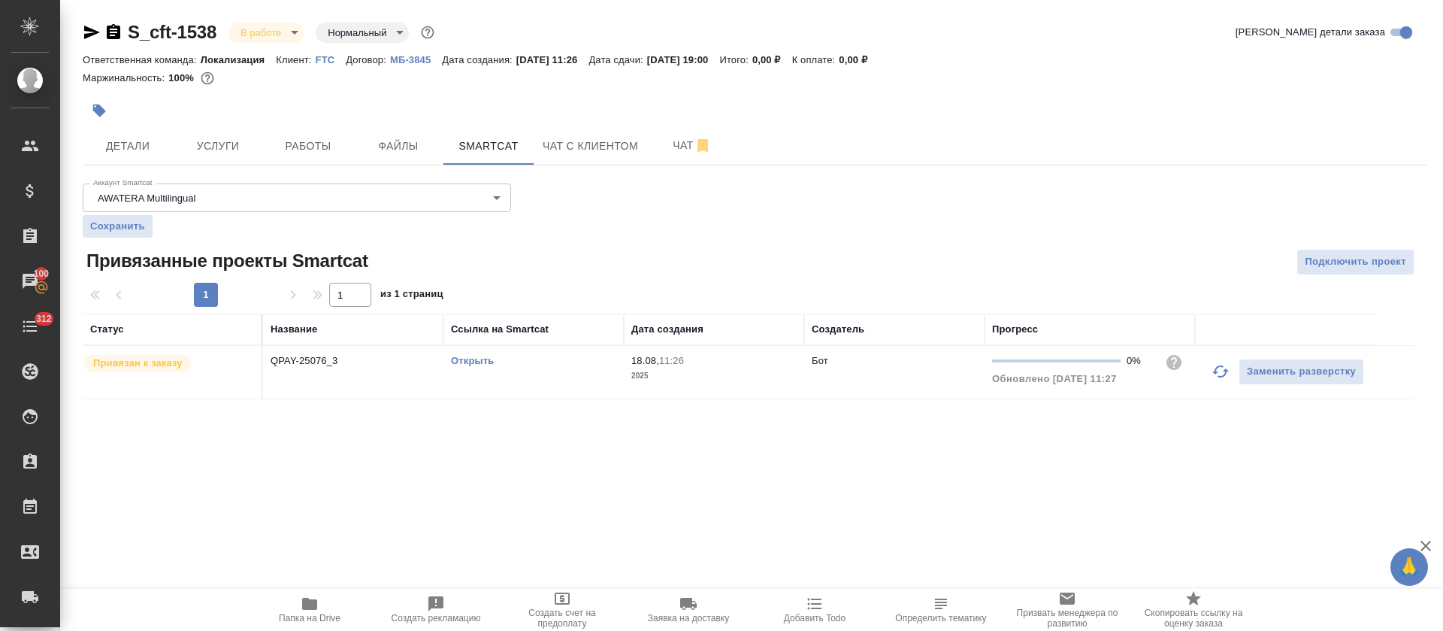
click at [485, 362] on link "Открыть" at bounding box center [472, 360] width 43 height 11
click at [316, 146] on span "Работы" at bounding box center [308, 146] width 72 height 19
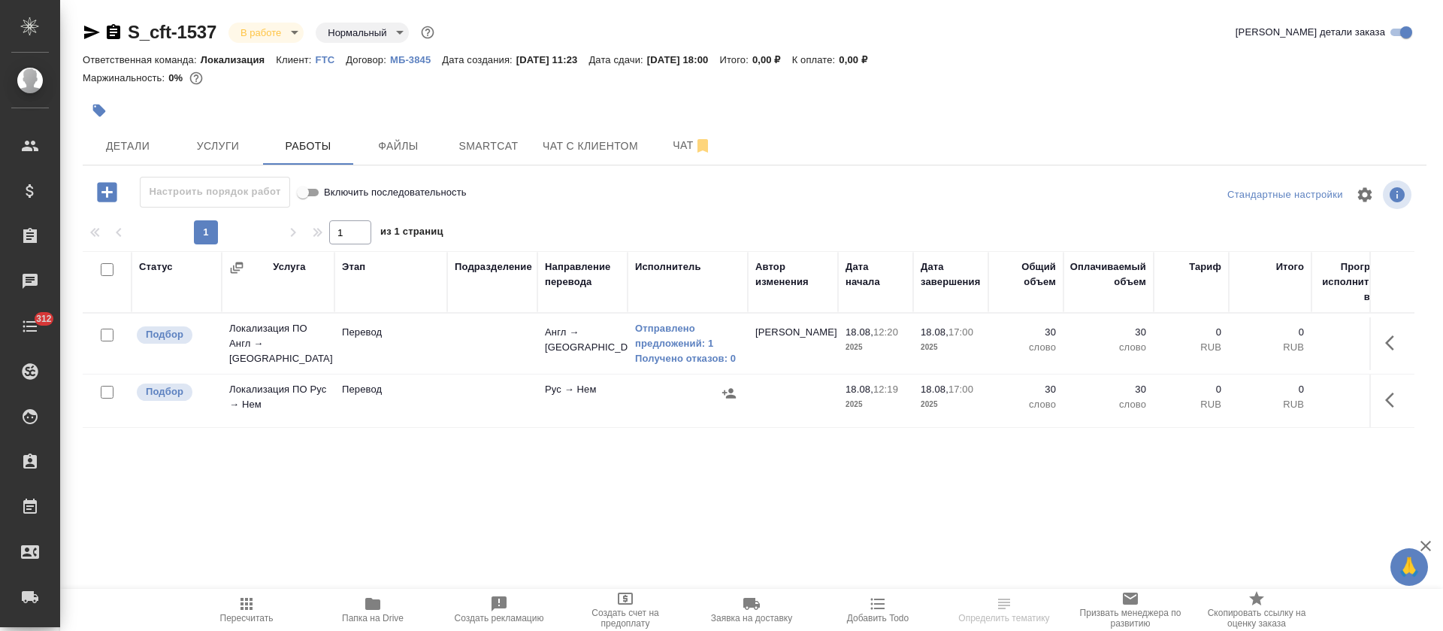
click at [1382, 389] on button "button" at bounding box center [1394, 400] width 36 height 36
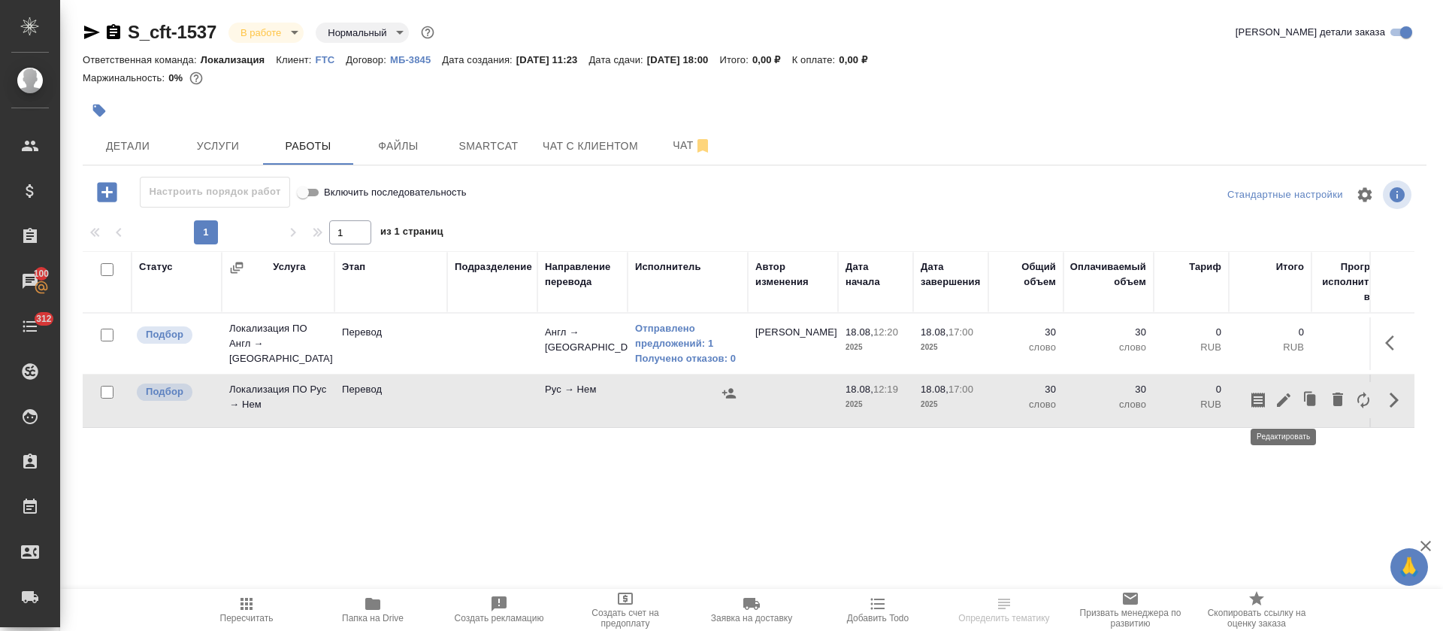
click at [1287, 398] on icon "button" at bounding box center [1284, 400] width 14 height 14
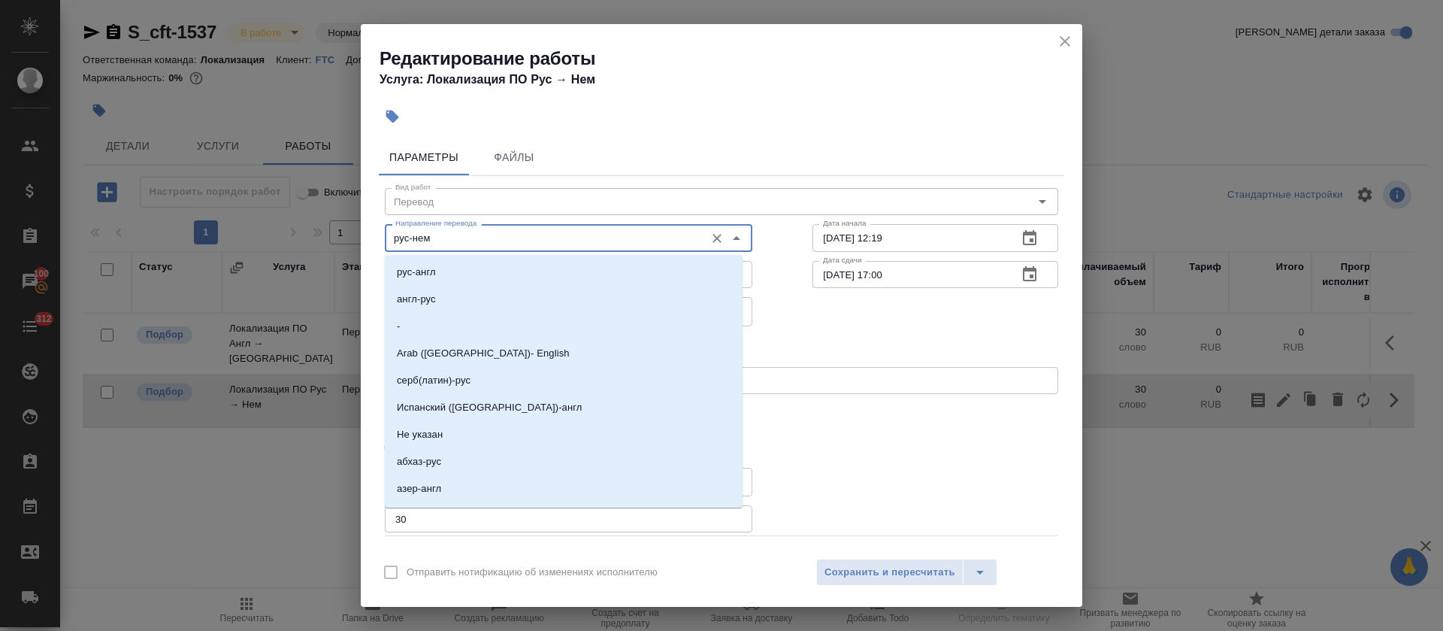
click at [390, 238] on input "рус-нем" at bounding box center [543, 238] width 308 height 18
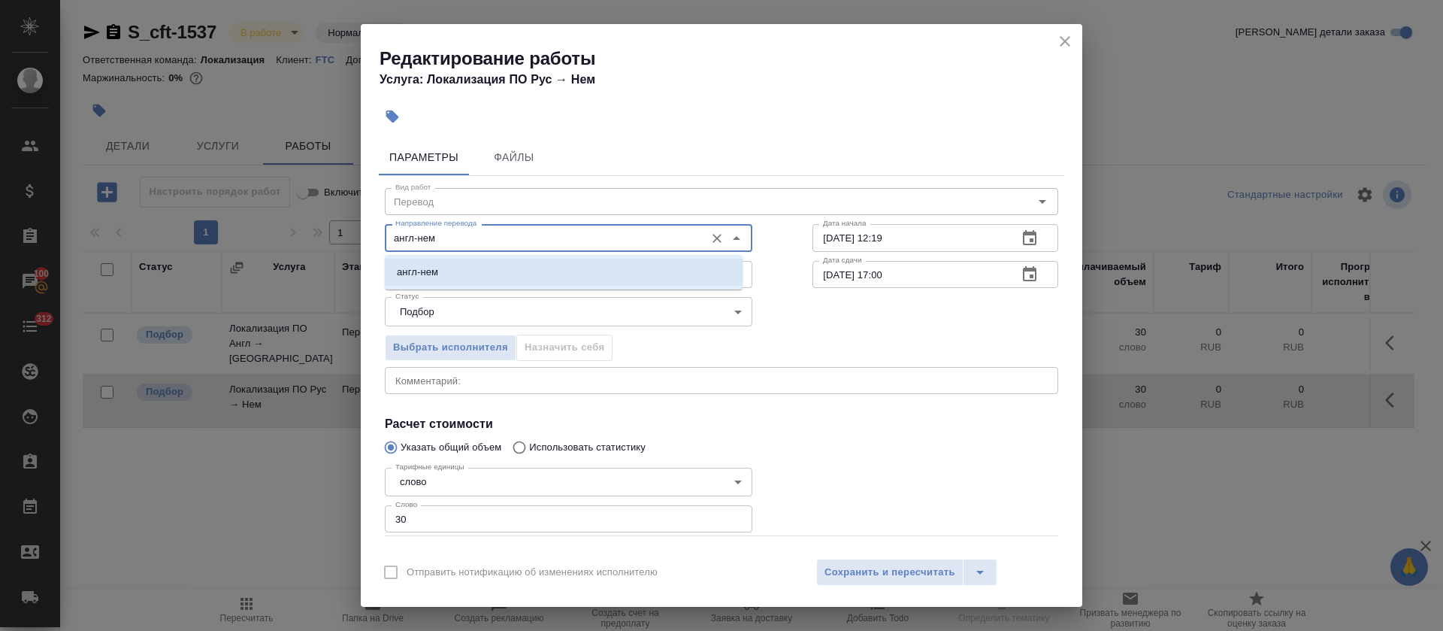
click at [444, 275] on li "англ-нем" at bounding box center [564, 272] width 358 height 27
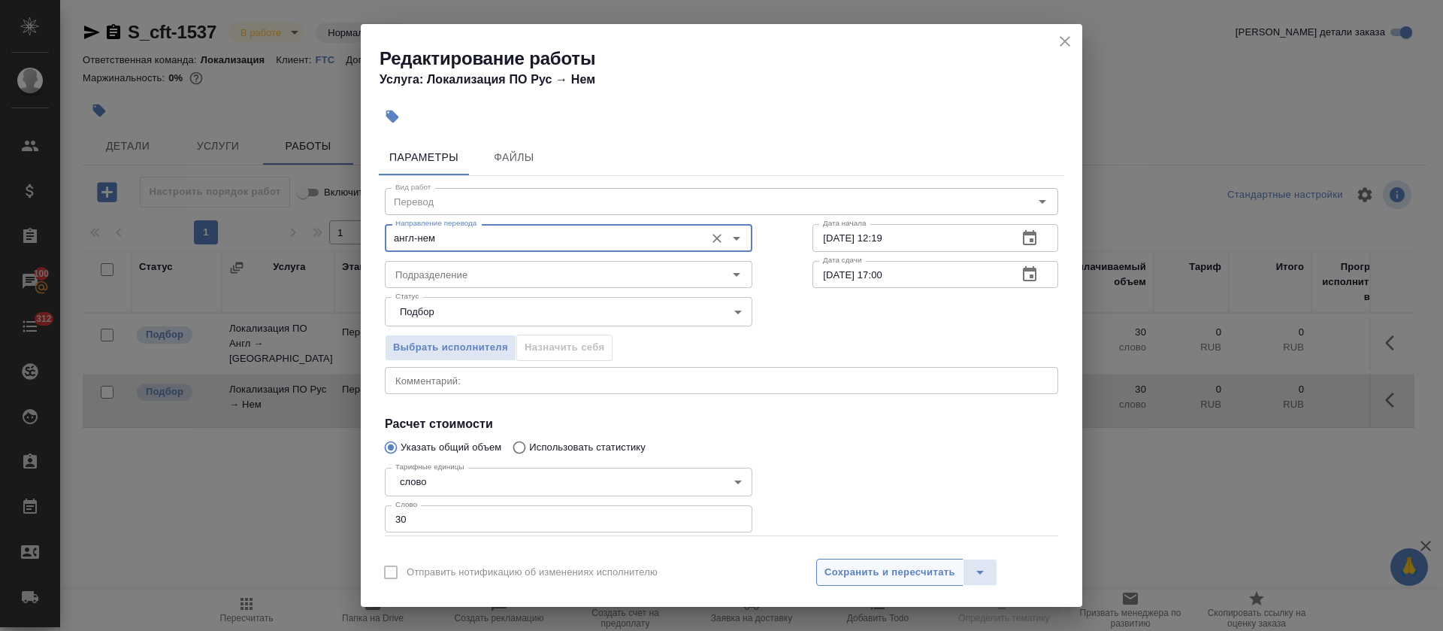
type input "англ-нем"
click at [850, 558] on div "Отправить нотификацию об изменениях исполнителю Сохранить и пересчитать" at bounding box center [722, 578] width 722 height 58
click at [850, 574] on span "Сохранить и пересчитать" at bounding box center [890, 572] width 131 height 17
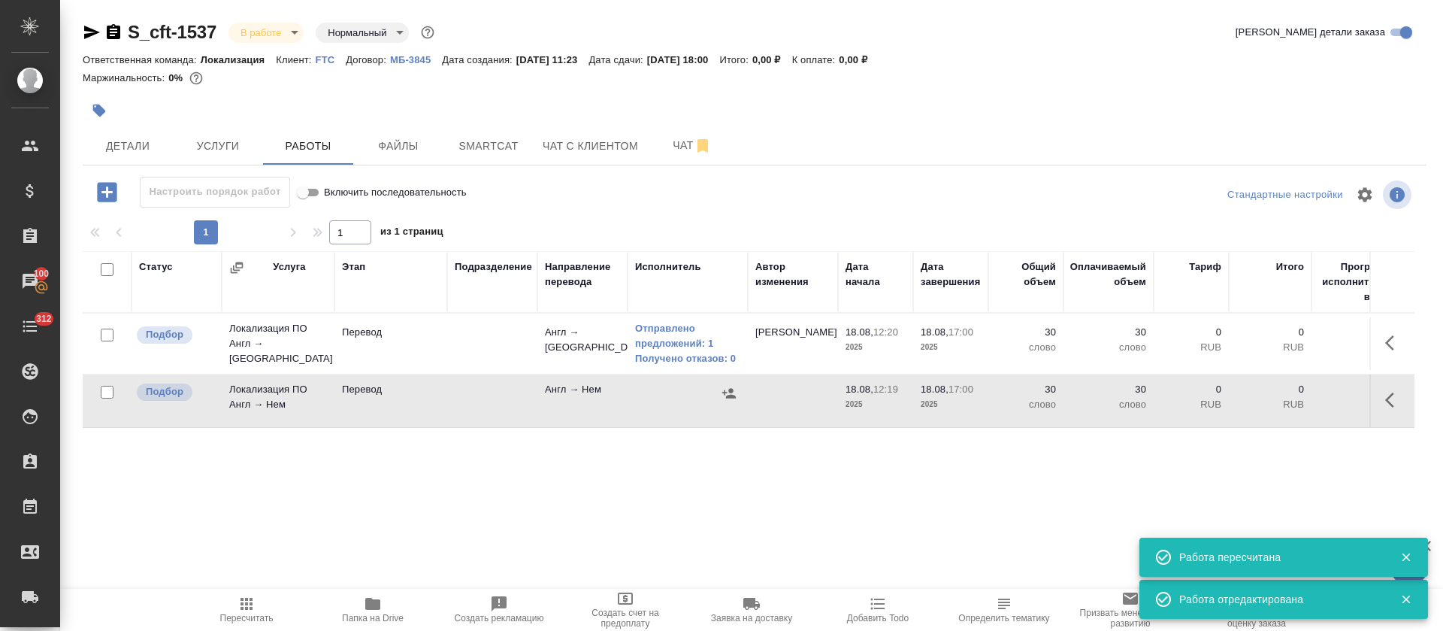
click at [730, 395] on icon "button" at bounding box center [729, 393] width 14 height 10
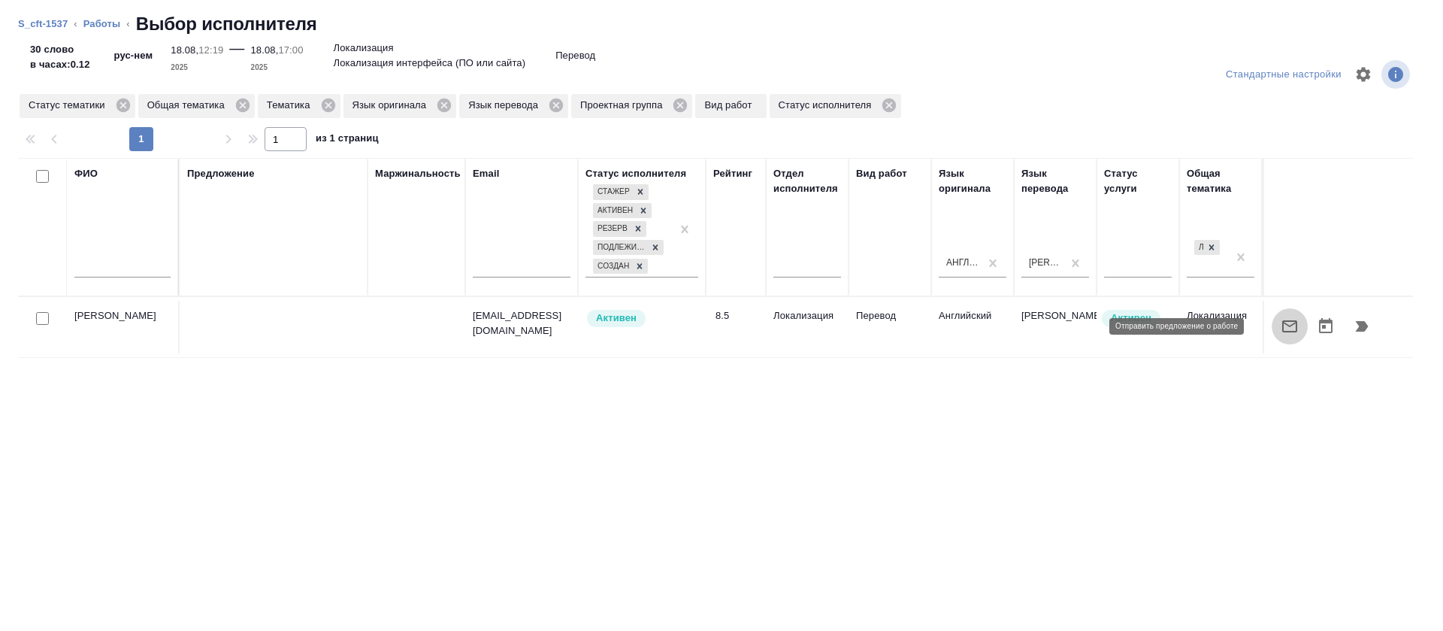
click at [1272, 335] on button "button" at bounding box center [1290, 326] width 36 height 36
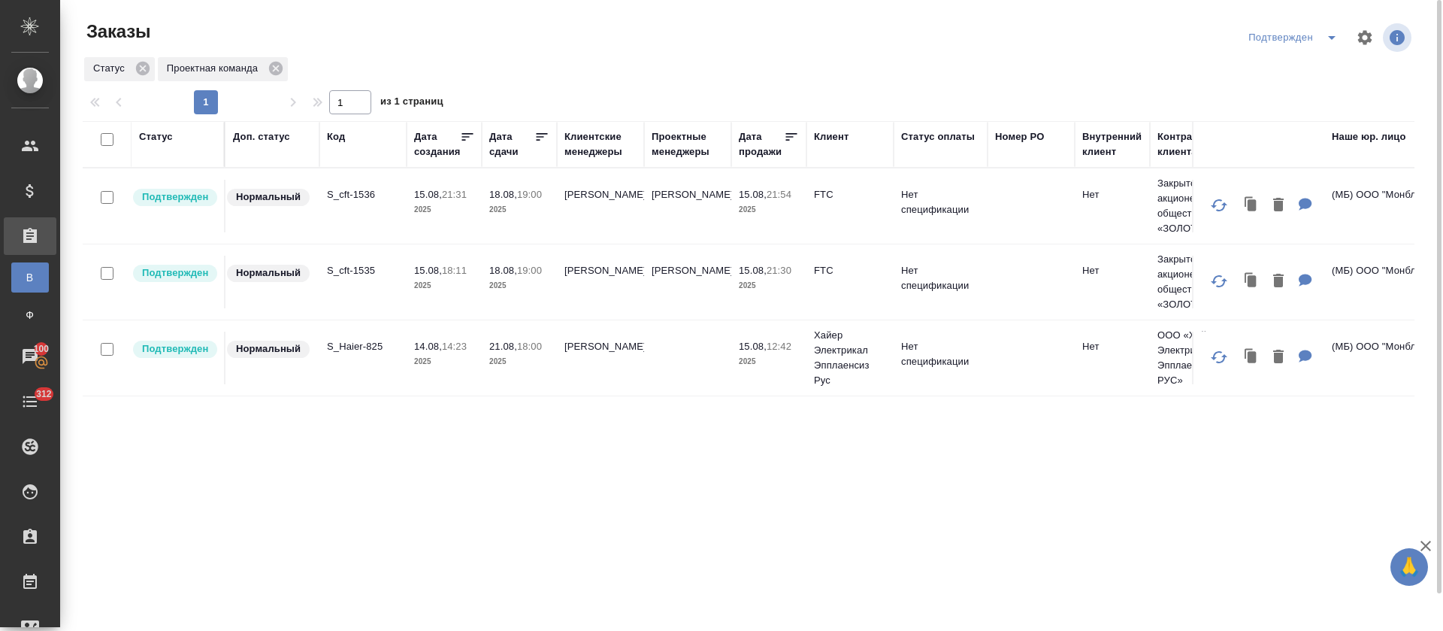
click at [370, 345] on p "S_Haier-825" at bounding box center [363, 346] width 72 height 15
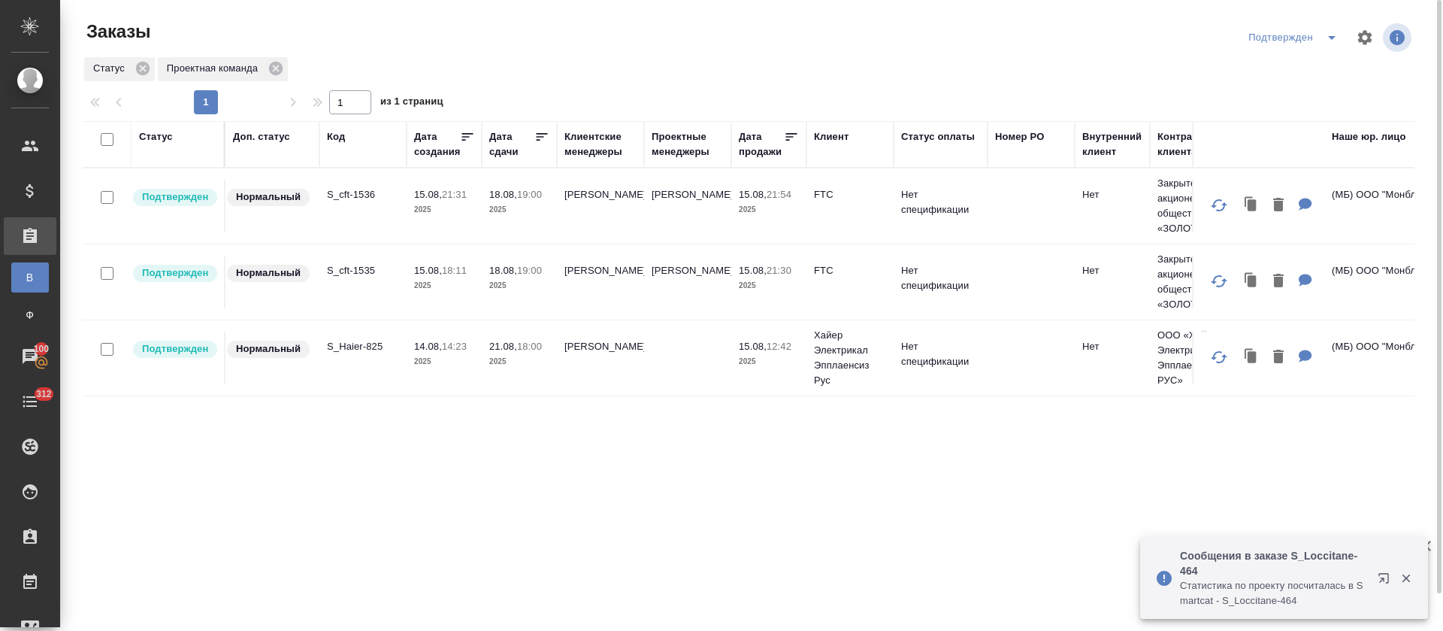
click at [668, 136] on div "Проектные менеджеры" at bounding box center [688, 144] width 72 height 30
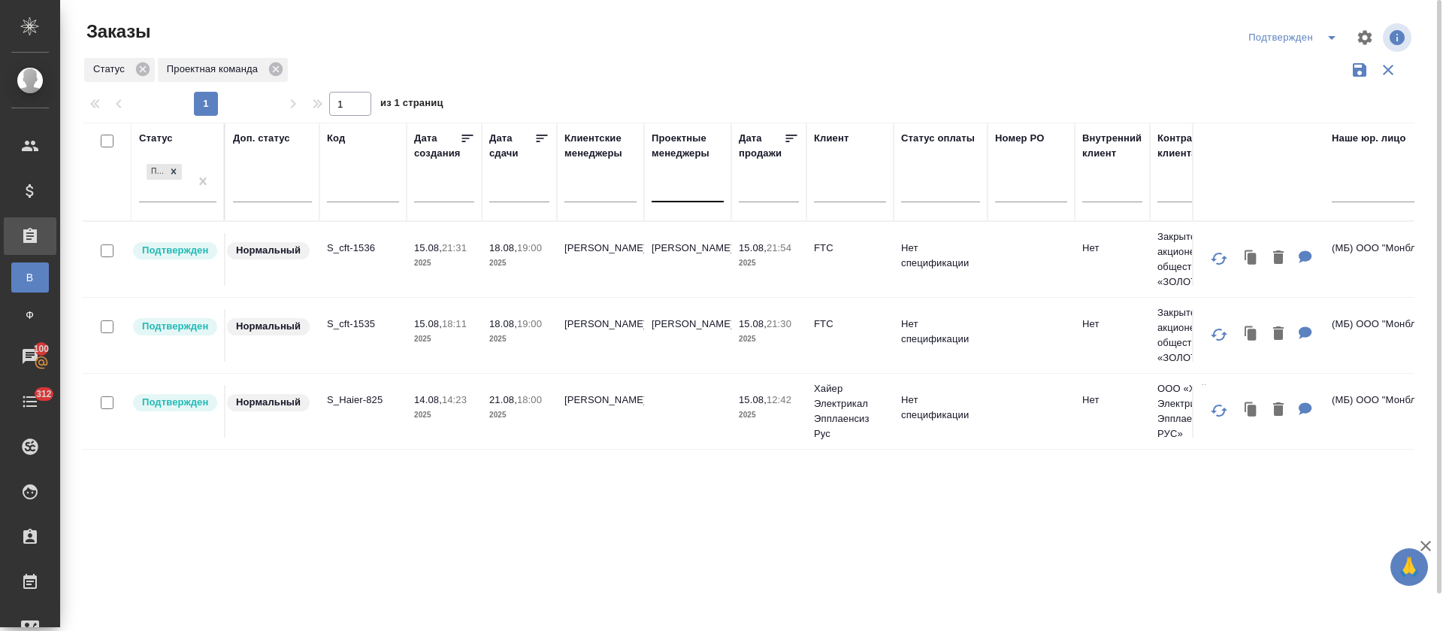
click at [684, 195] on div at bounding box center [688, 187] width 72 height 22
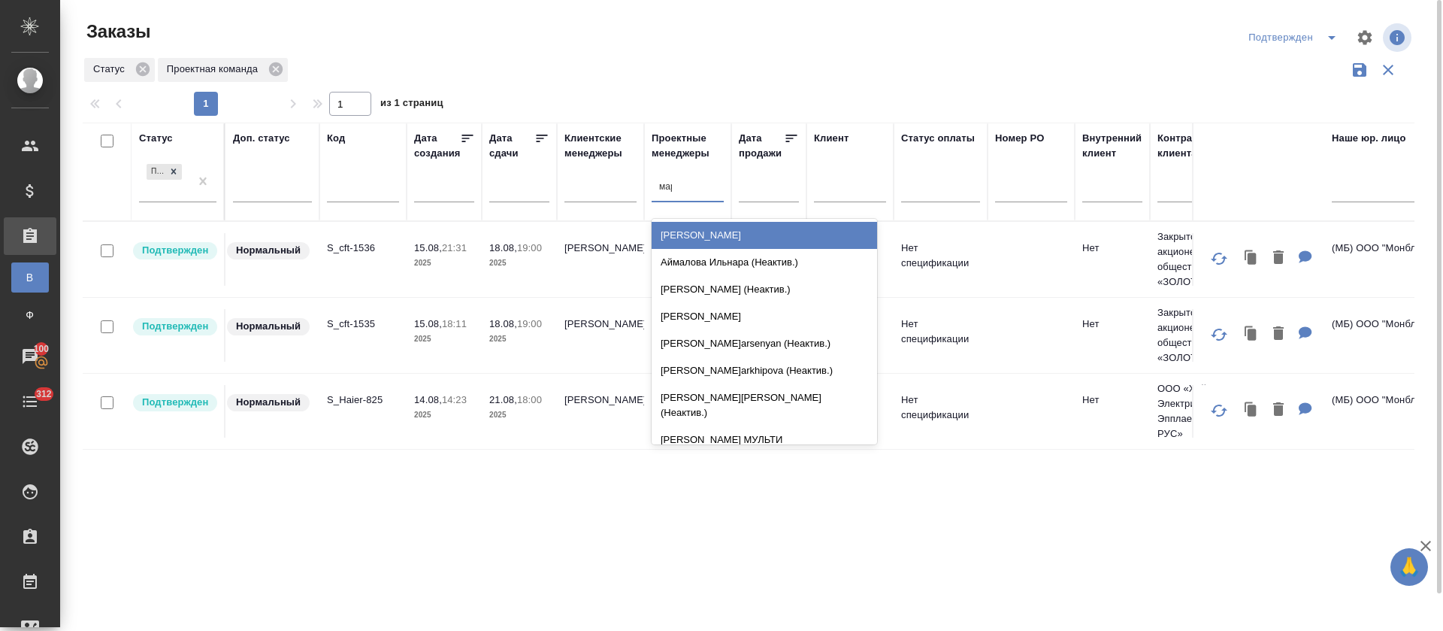
type input "[PERSON_NAME]"
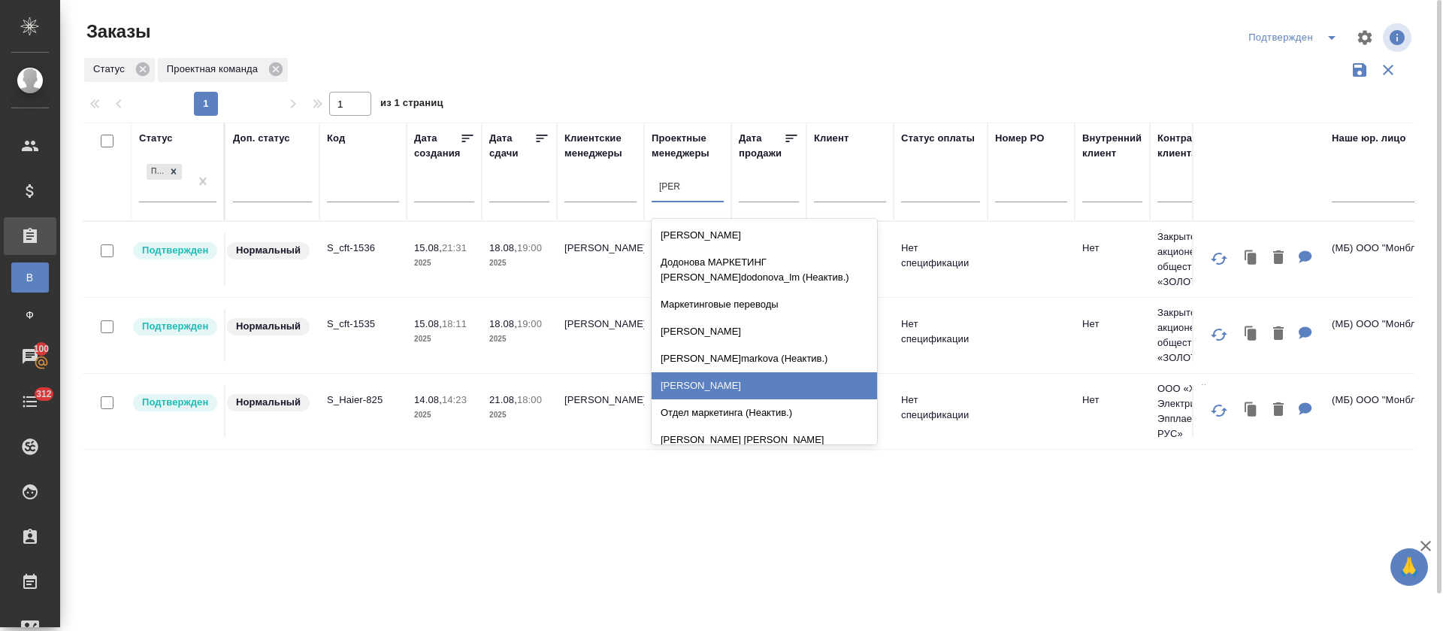
click at [698, 391] on div "[PERSON_NAME]" at bounding box center [765, 385] width 226 height 27
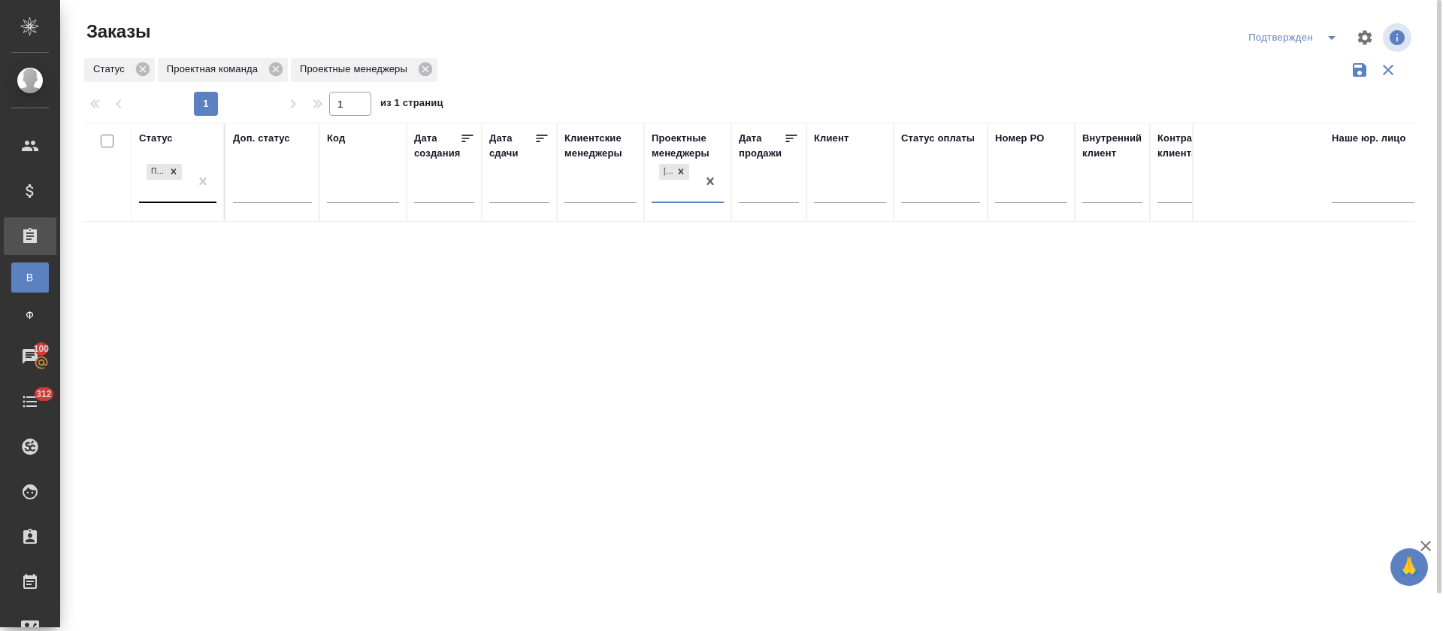
click at [176, 189] on div "Подтвержден" at bounding box center [164, 181] width 50 height 41
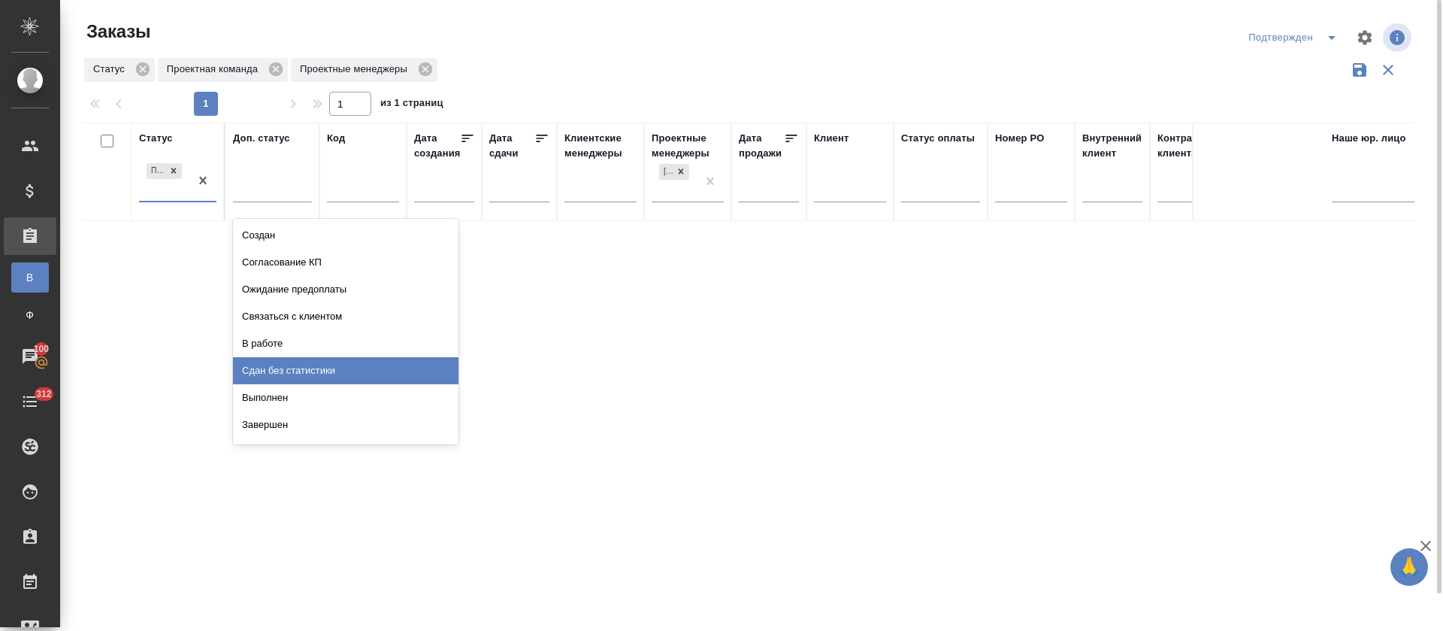
click at [280, 347] on div "В работе" at bounding box center [346, 343] width 226 height 27
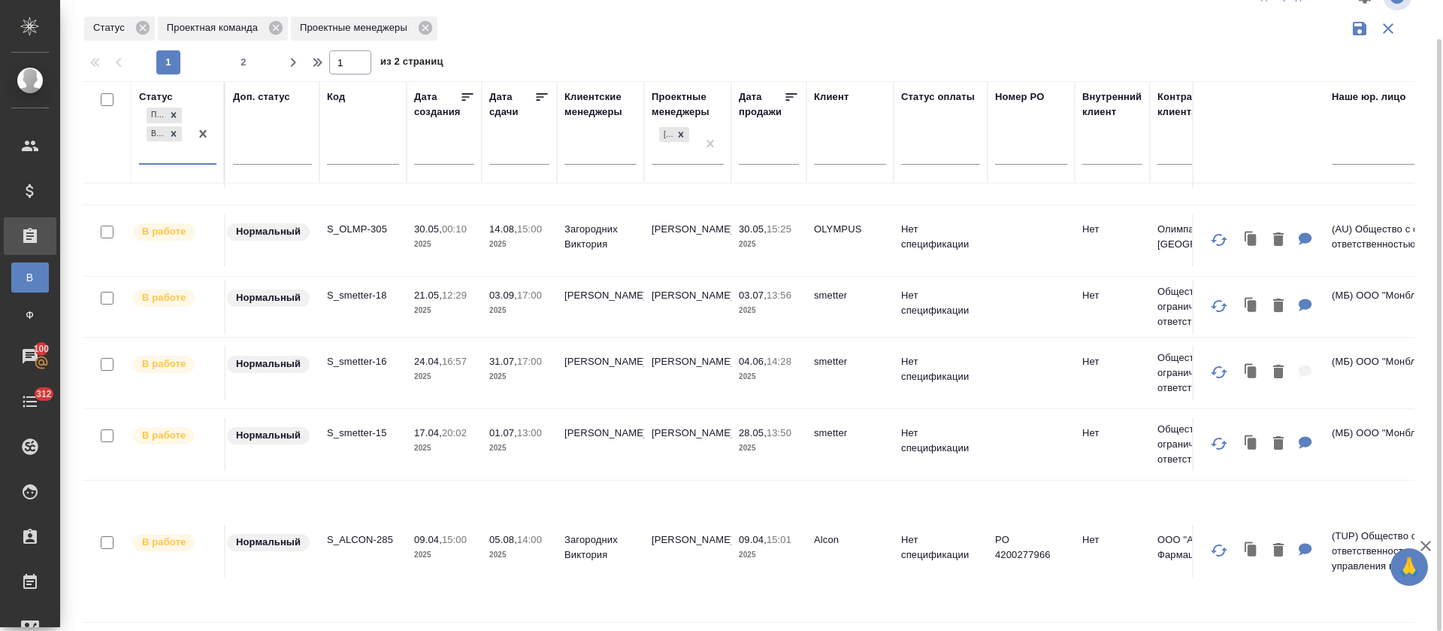
scroll to position [1403, 0]
click at [234, 58] on span "2" at bounding box center [244, 62] width 24 height 15
type input "2"
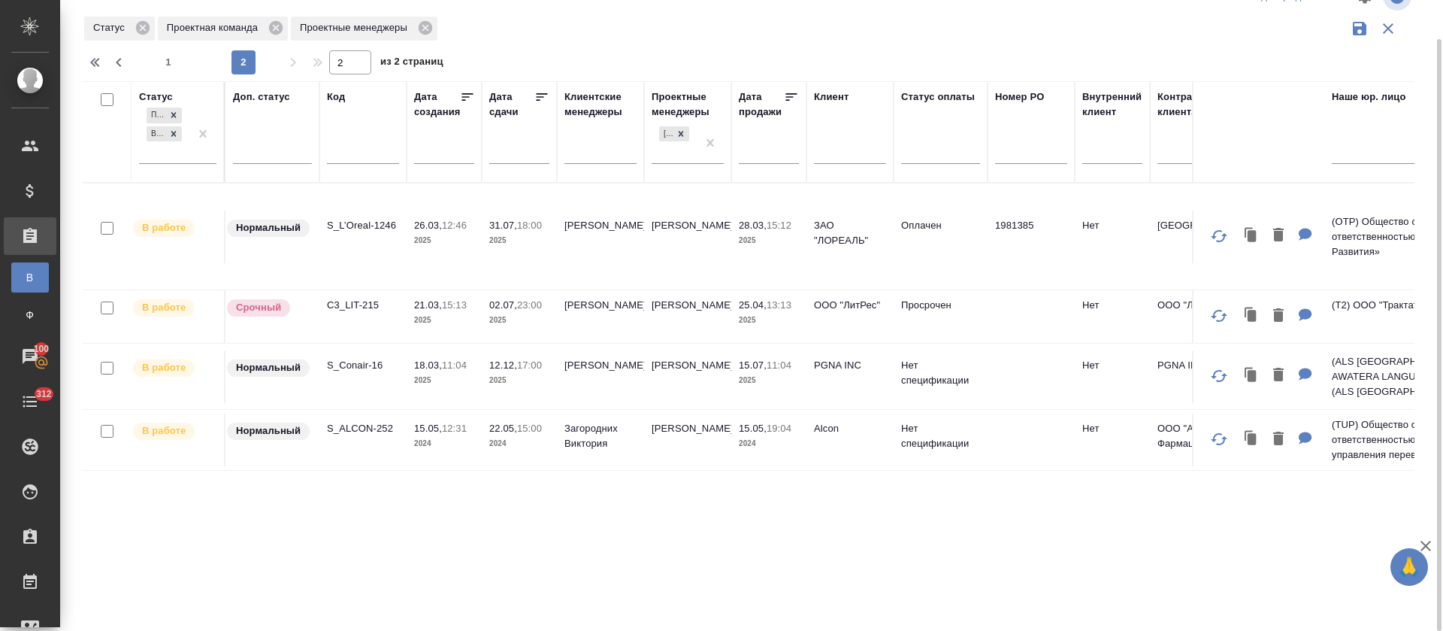
scroll to position [0, 0]
click at [365, 306] on p "C3_LIT-215" at bounding box center [363, 305] width 72 height 15
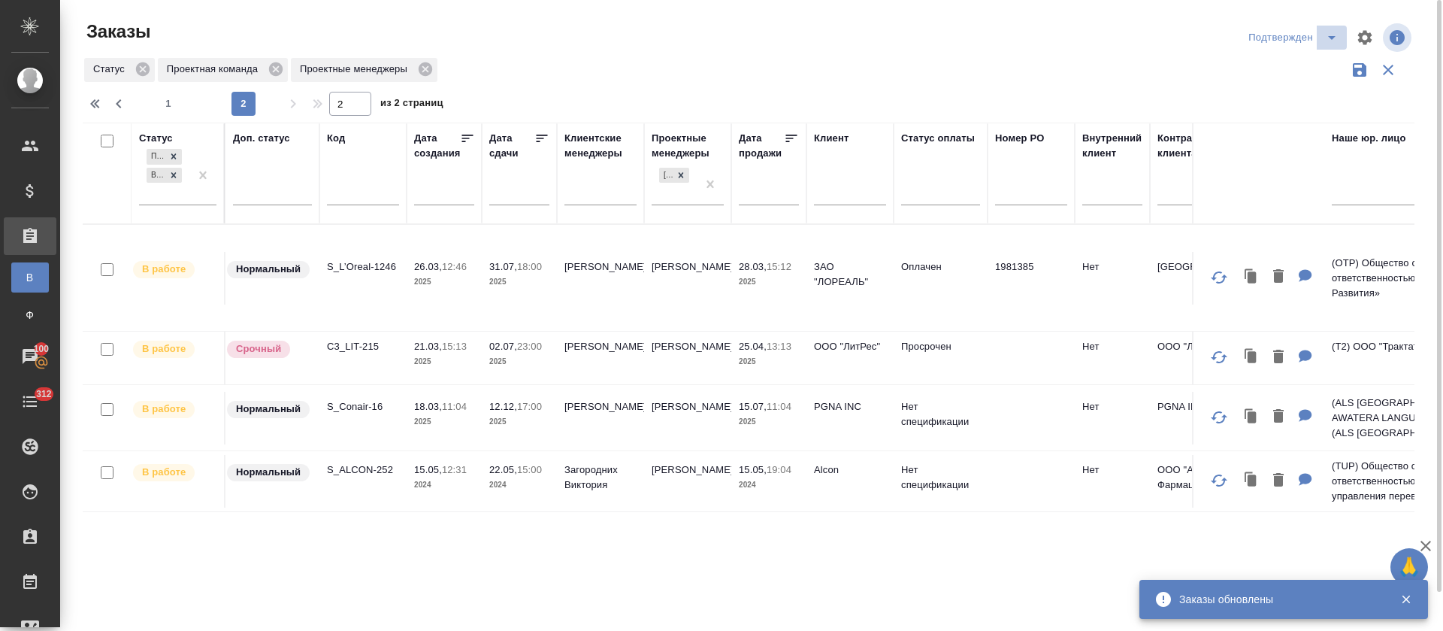
click at [1331, 45] on icon "split button" at bounding box center [1332, 38] width 18 height 18
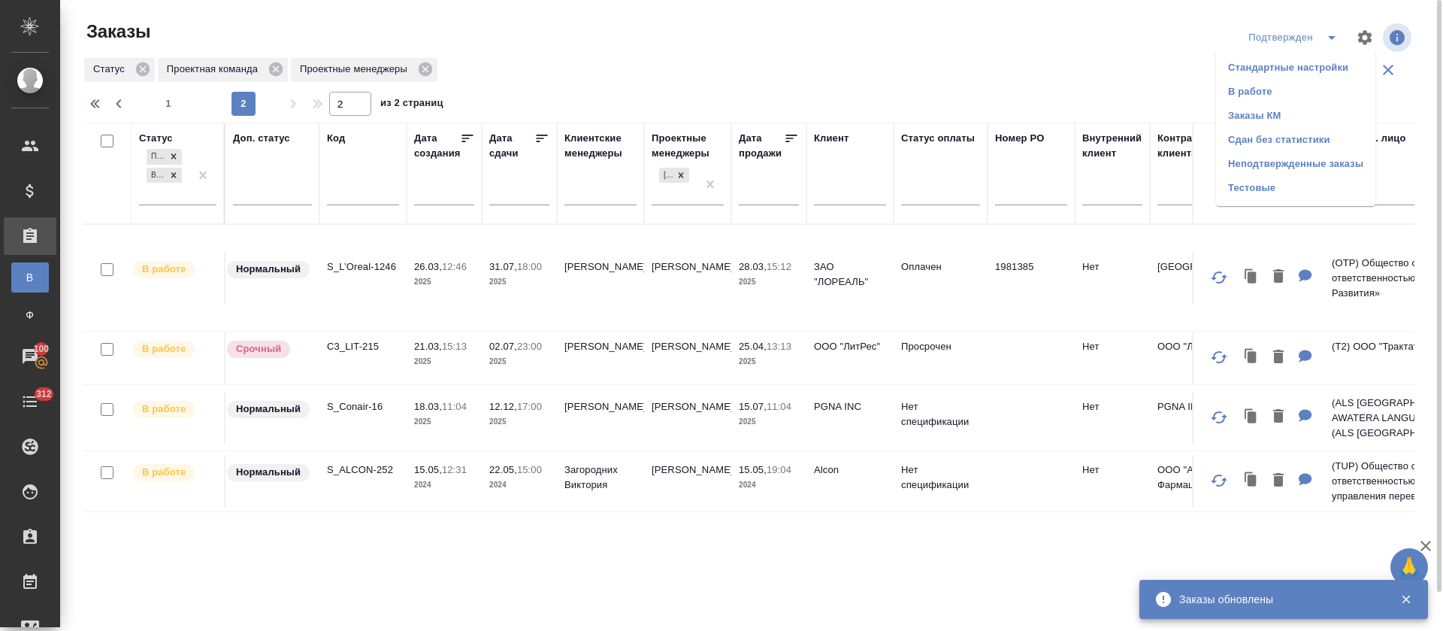
click at [1313, 88] on li "В работе" at bounding box center [1295, 92] width 159 height 24
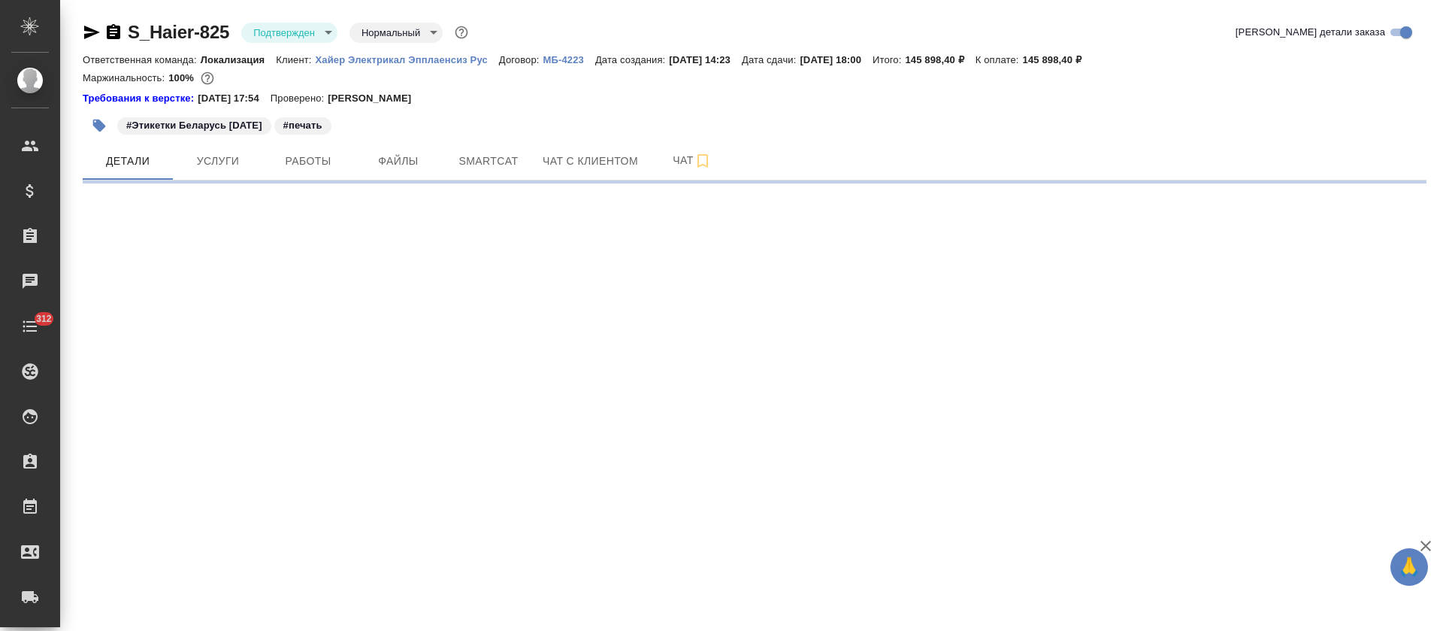
select select "RU"
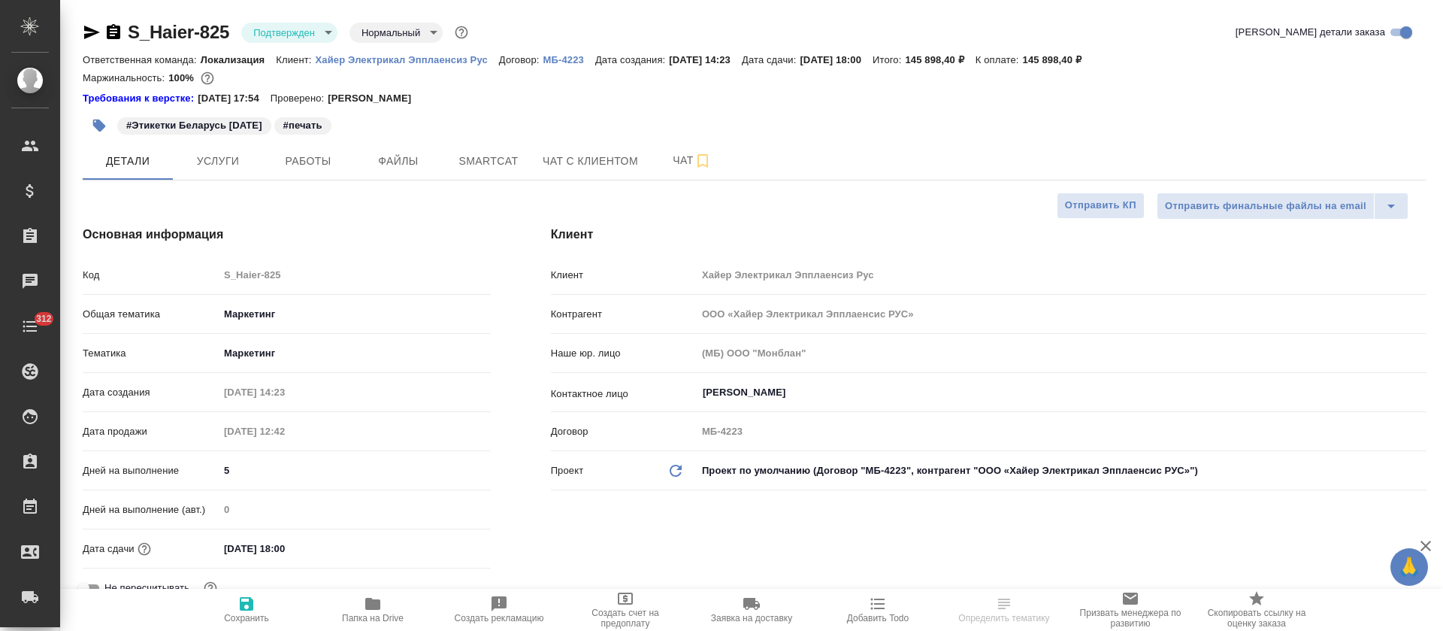
type textarea "x"
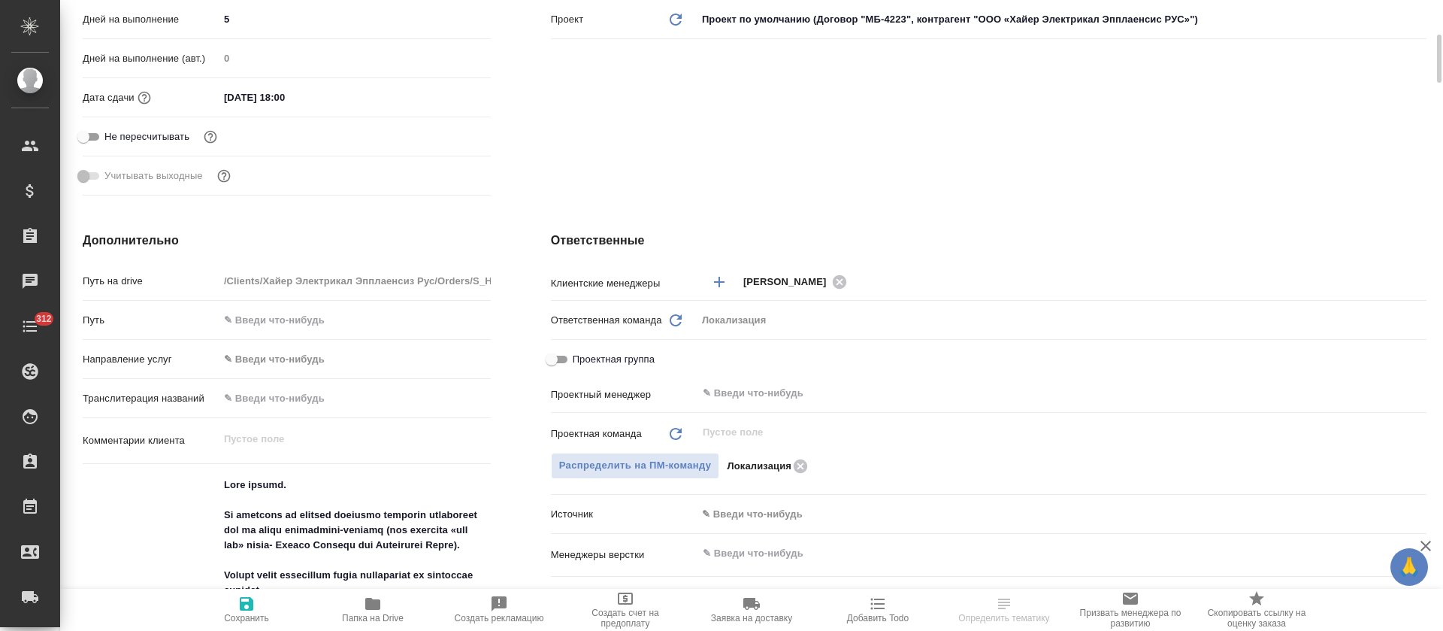
scroll to position [677, 0]
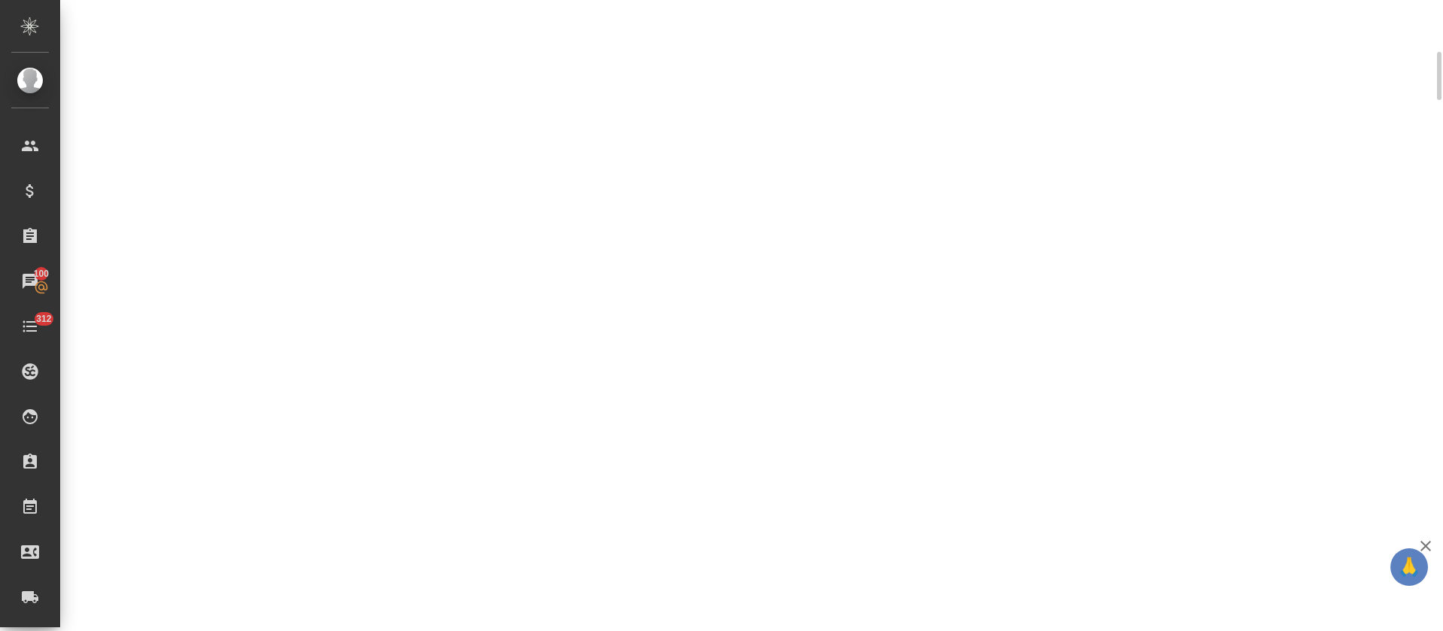
select select "RU"
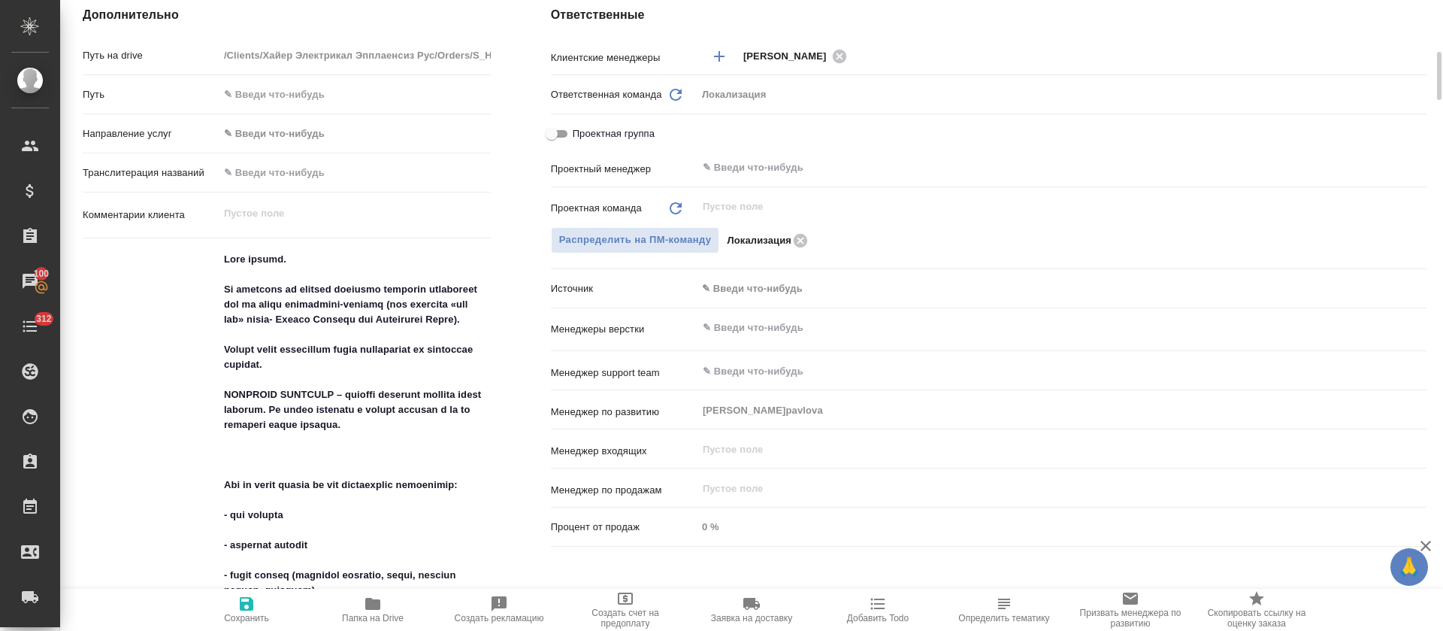
type textarea "x"
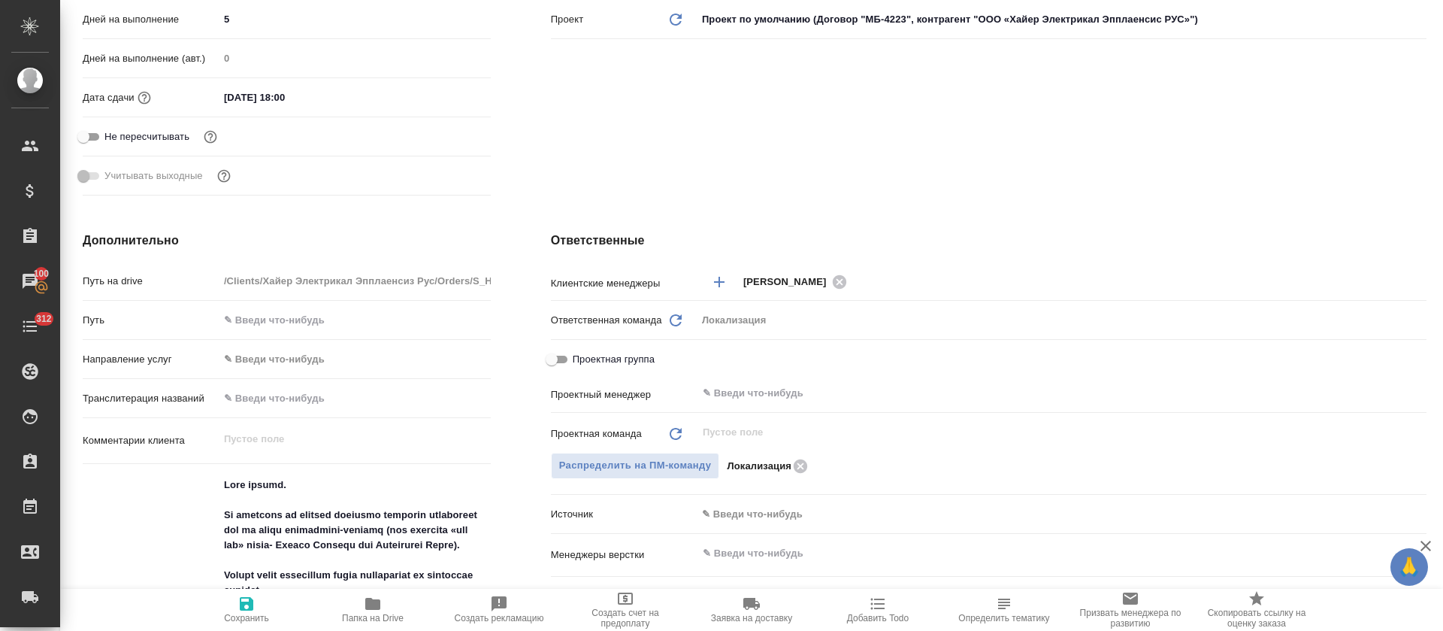
scroll to position [0, 0]
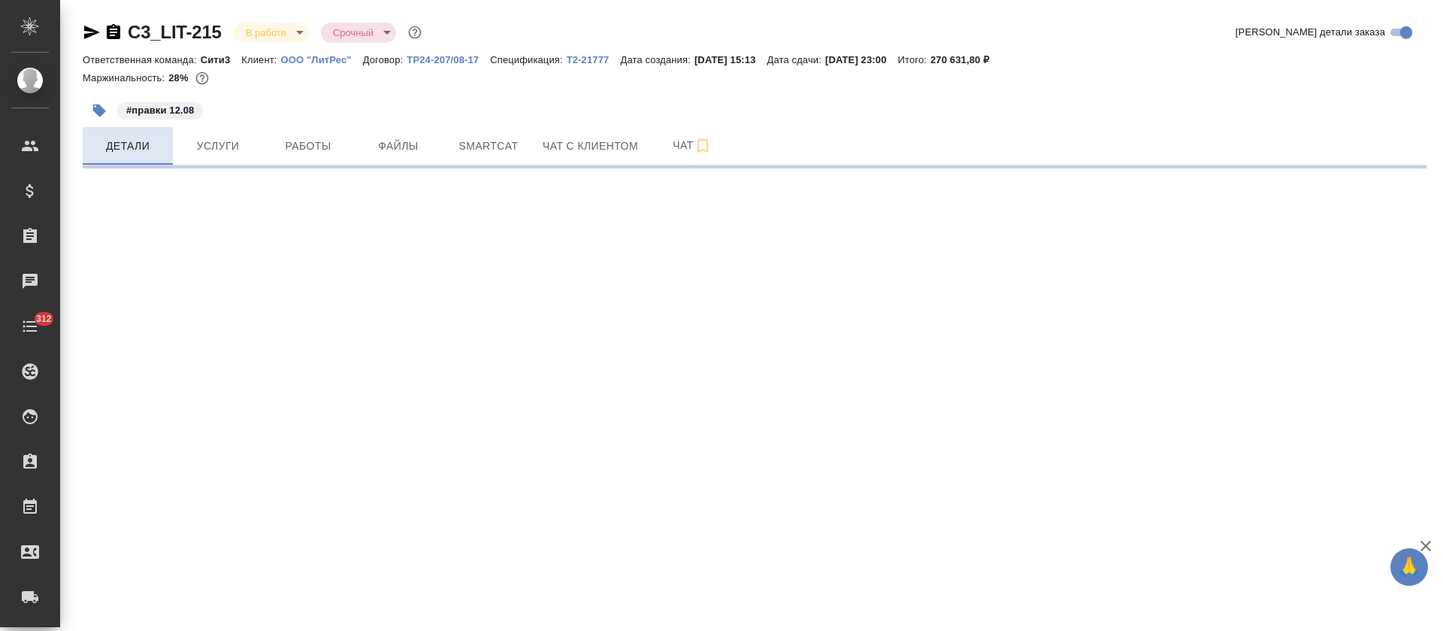
select select "RU"
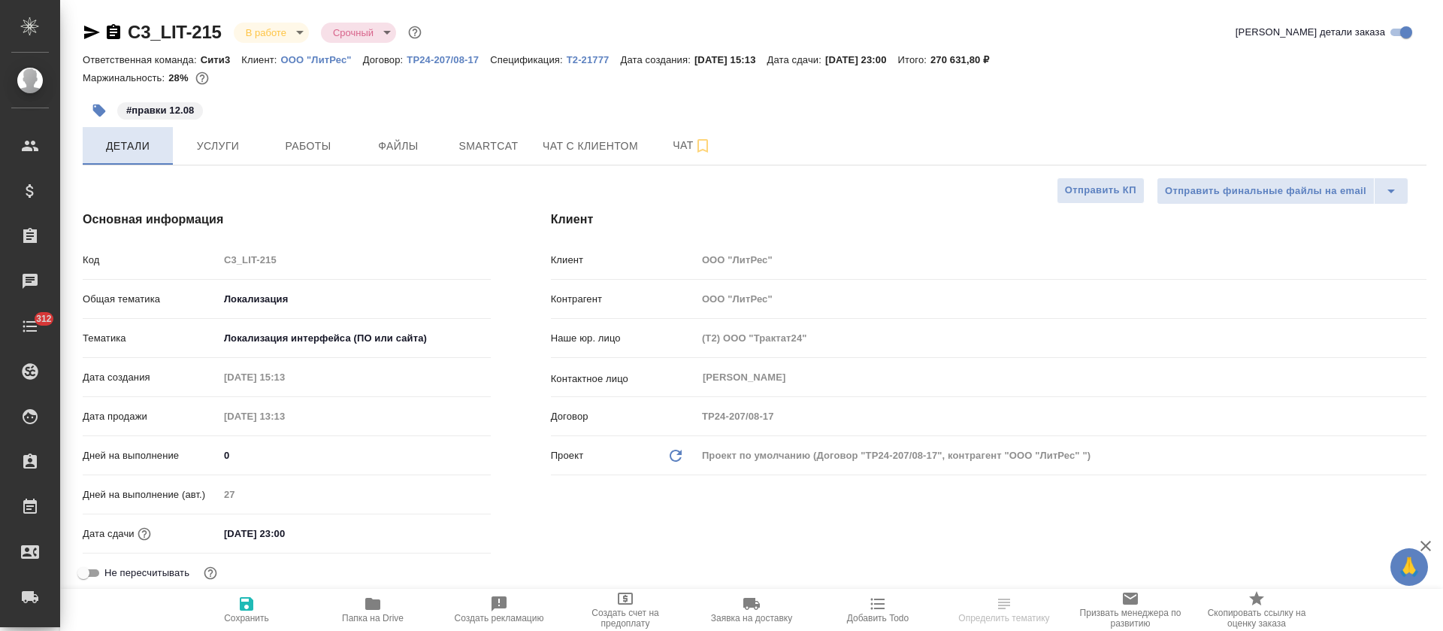
type textarea "x"
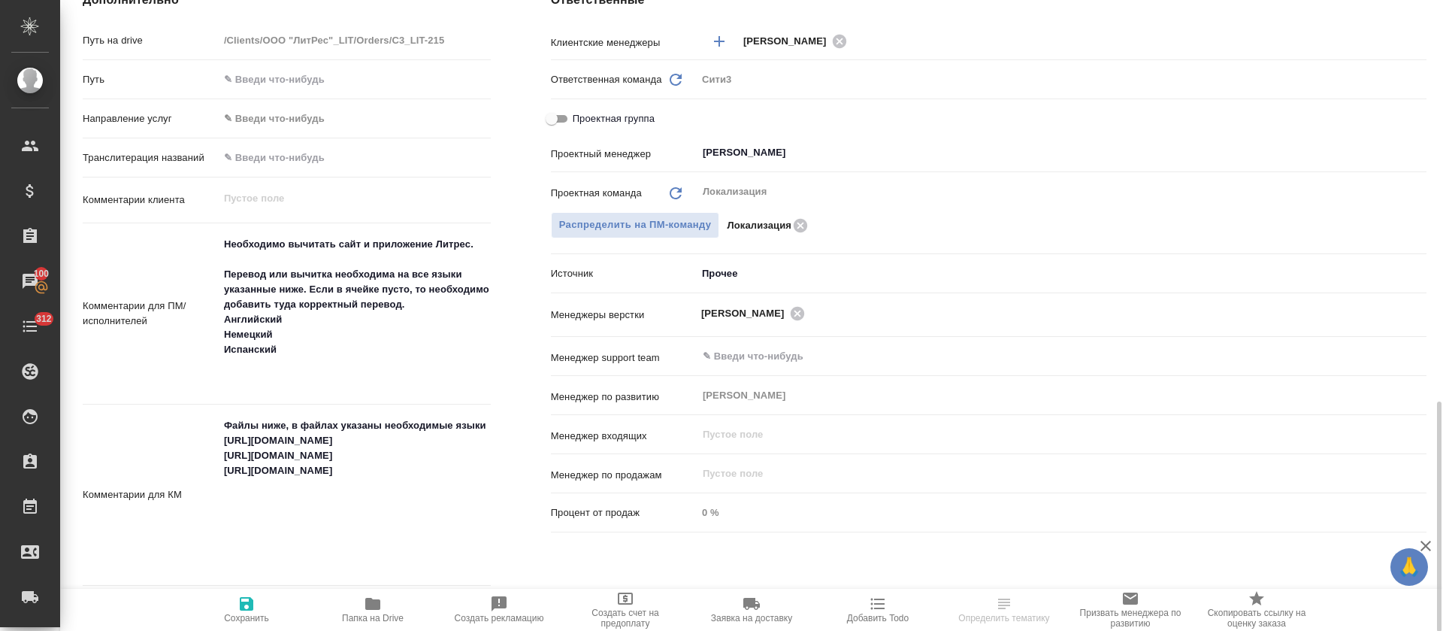
scroll to position [789, 0]
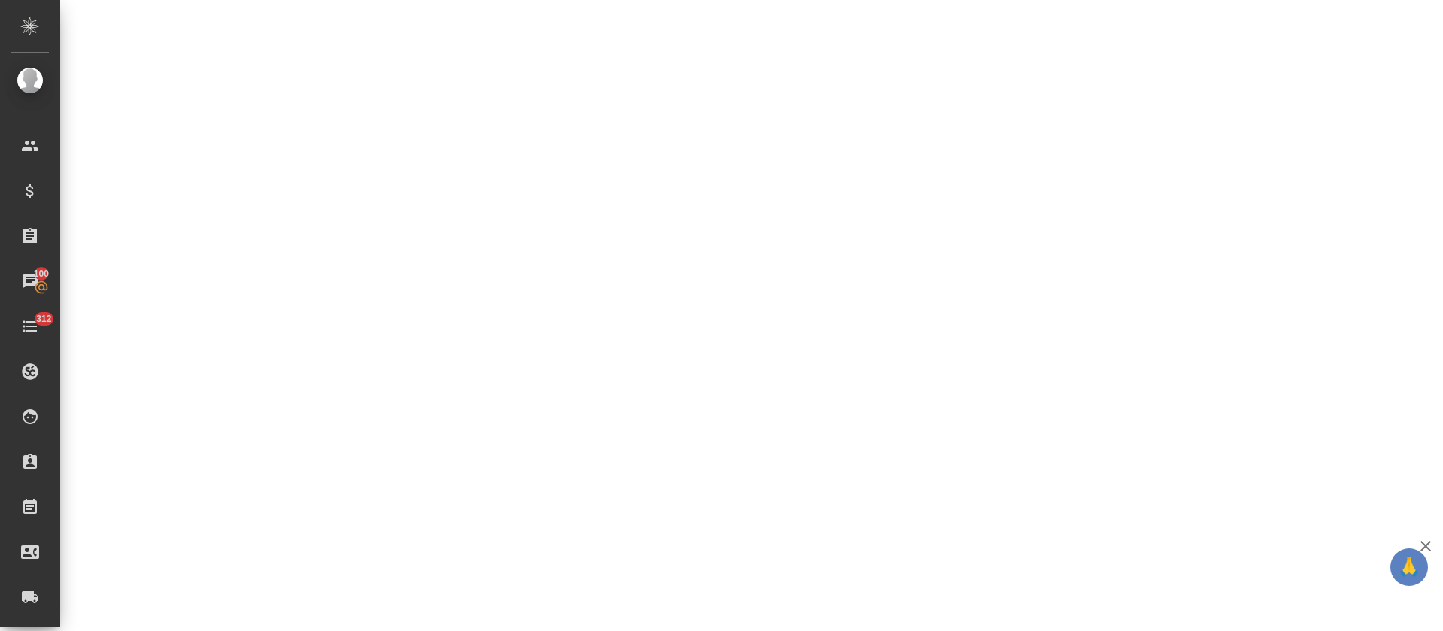
select select "RU"
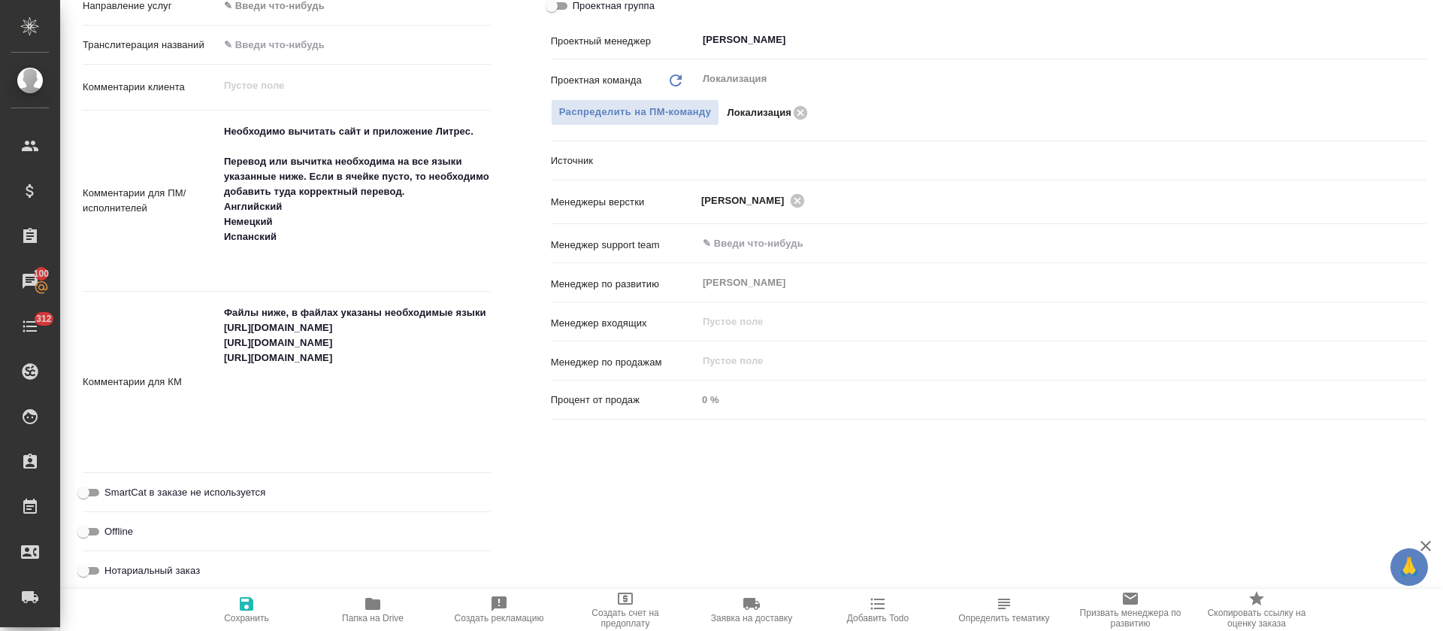
type textarea "x"
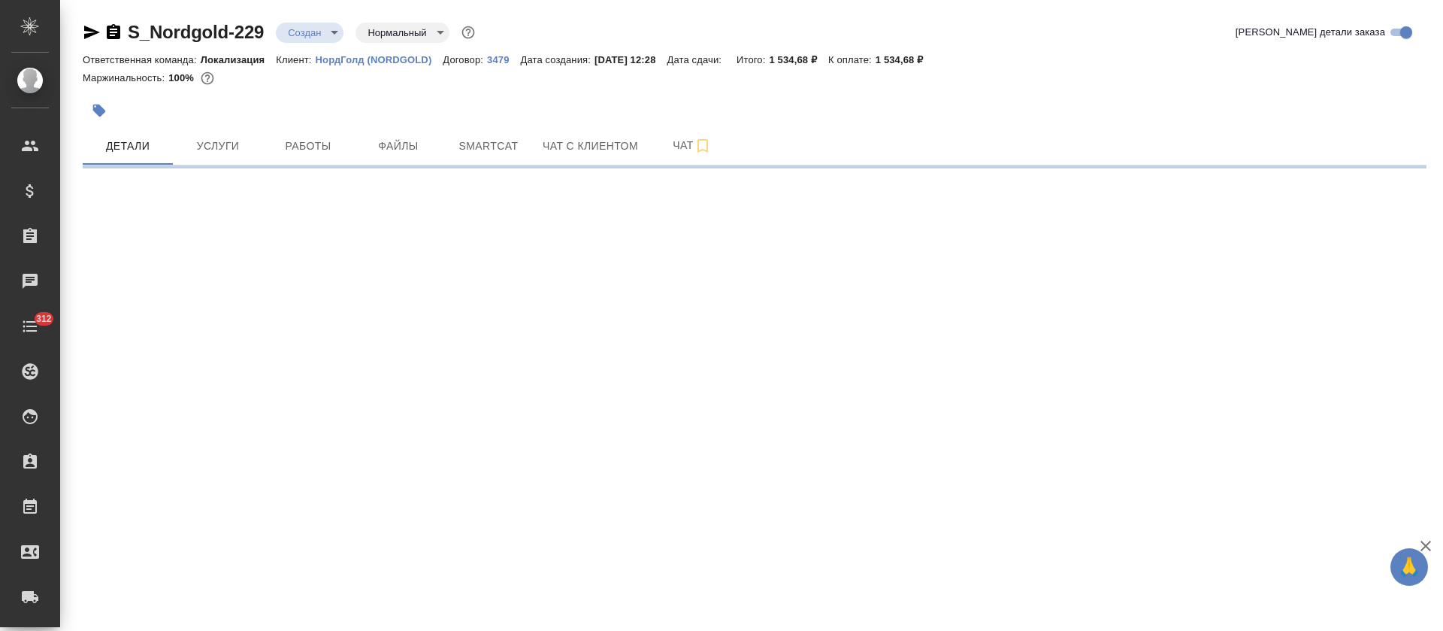
select select "RU"
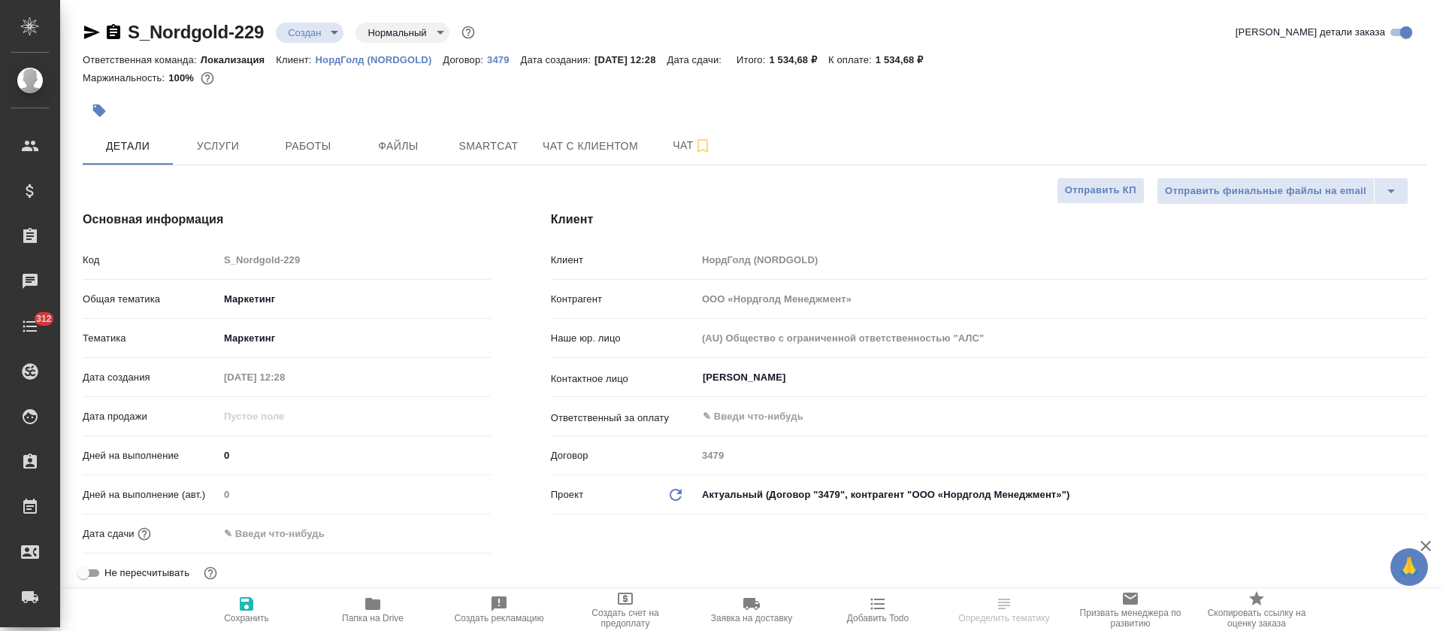
type textarea "x"
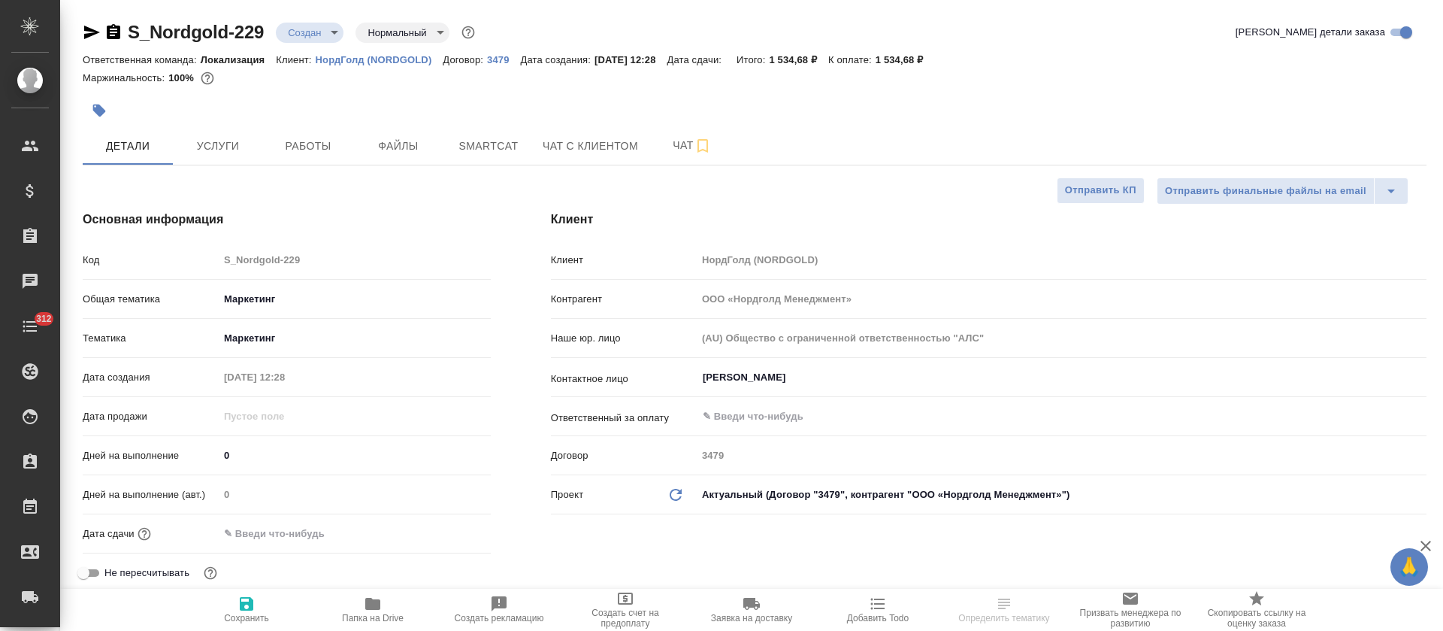
type textarea "x"
click at [477, 147] on span "Smartcat" at bounding box center [489, 146] width 72 height 19
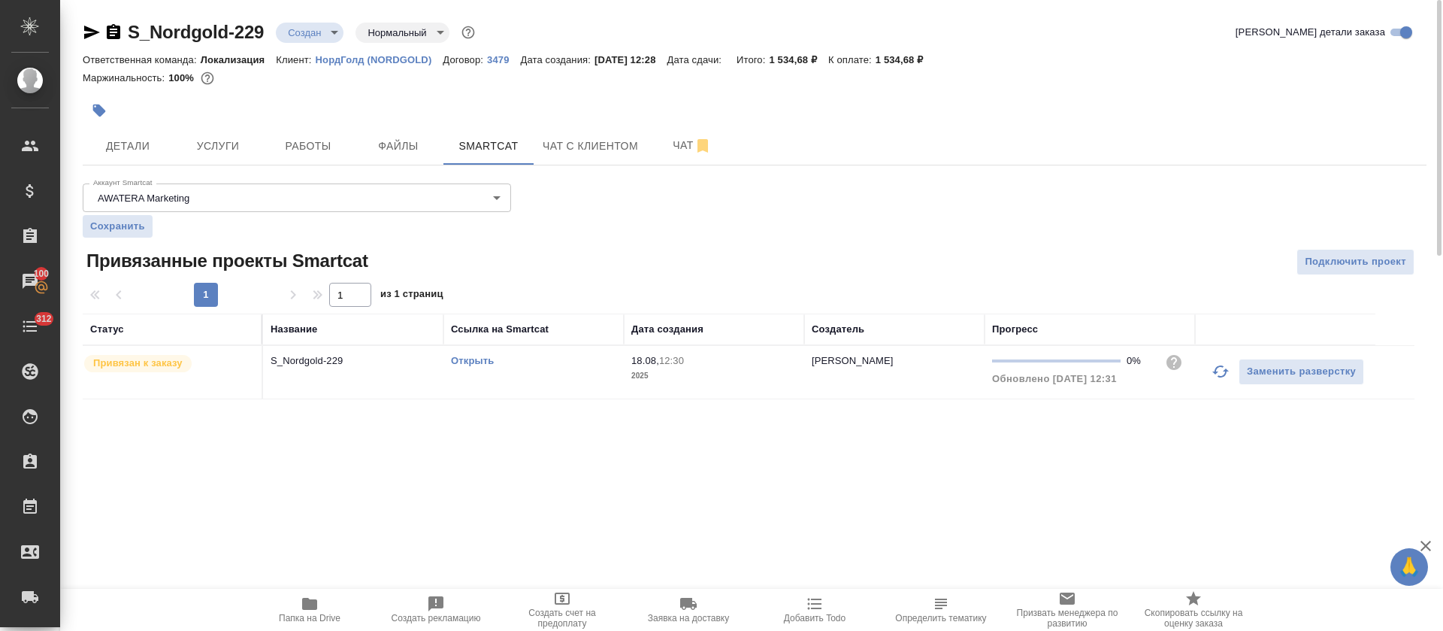
click at [471, 361] on link "Открыть" at bounding box center [472, 360] width 43 height 11
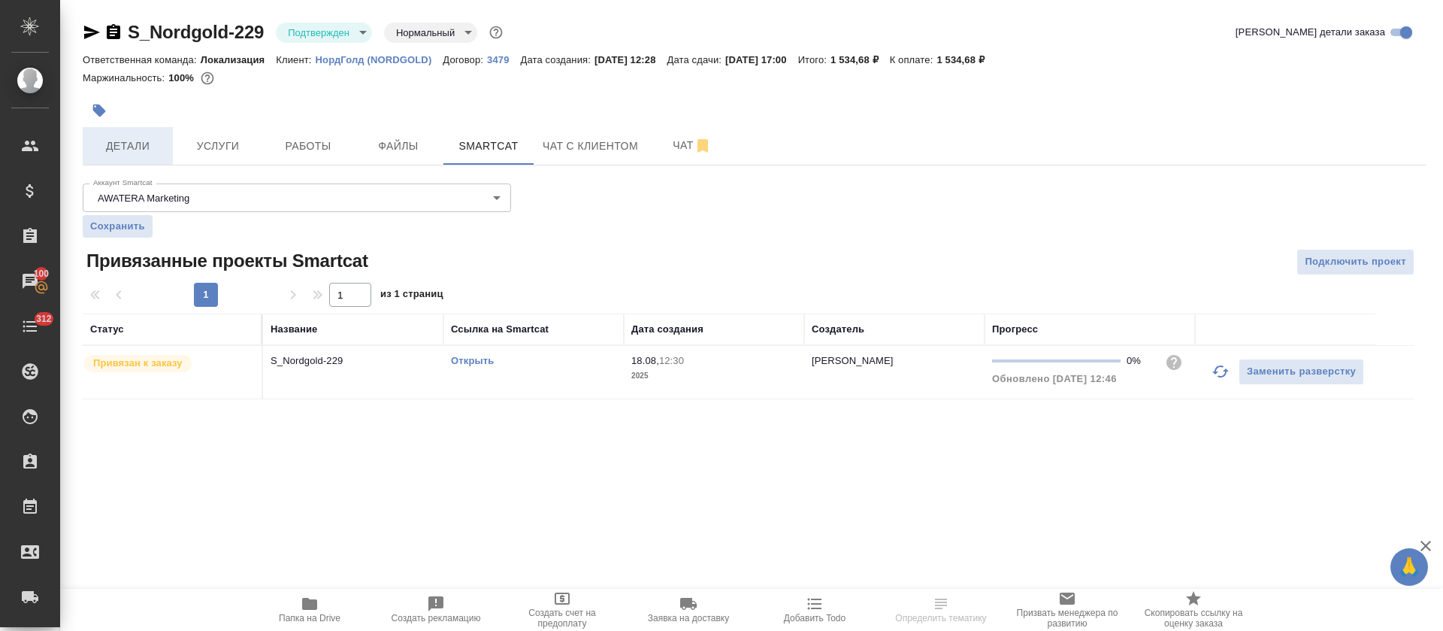
click at [132, 145] on span "Детали" at bounding box center [128, 146] width 72 height 19
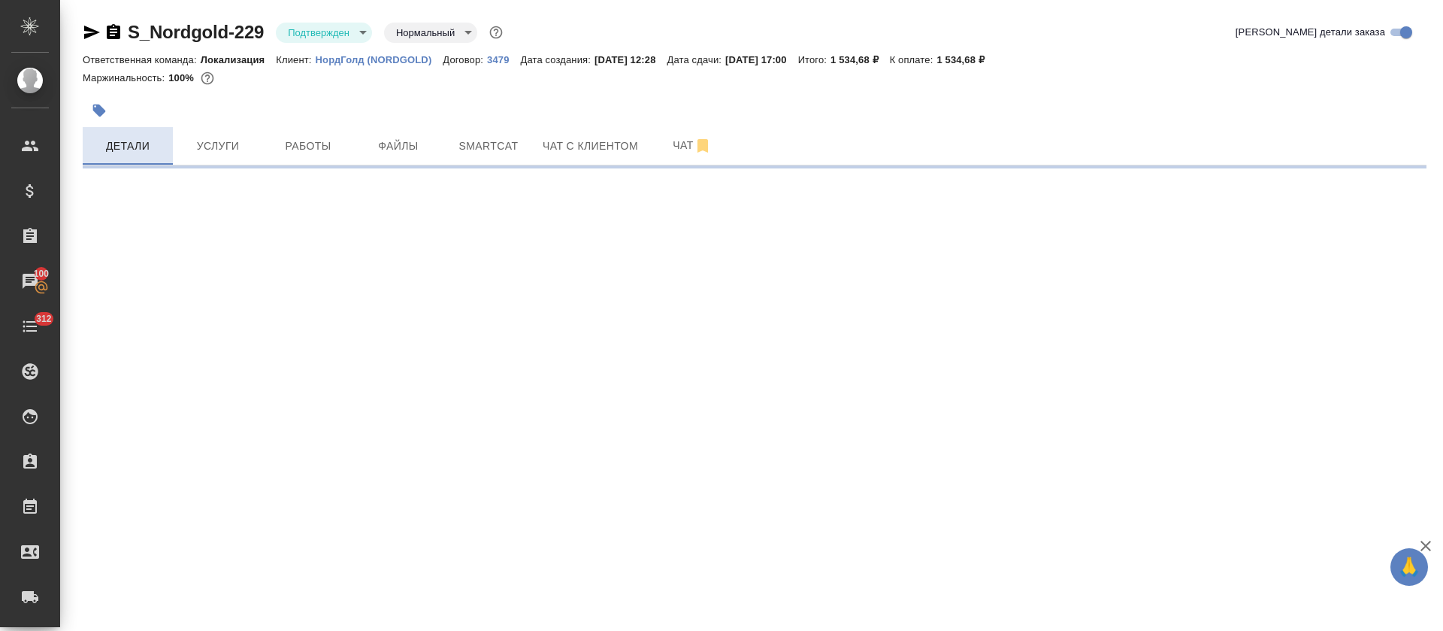
select select "RU"
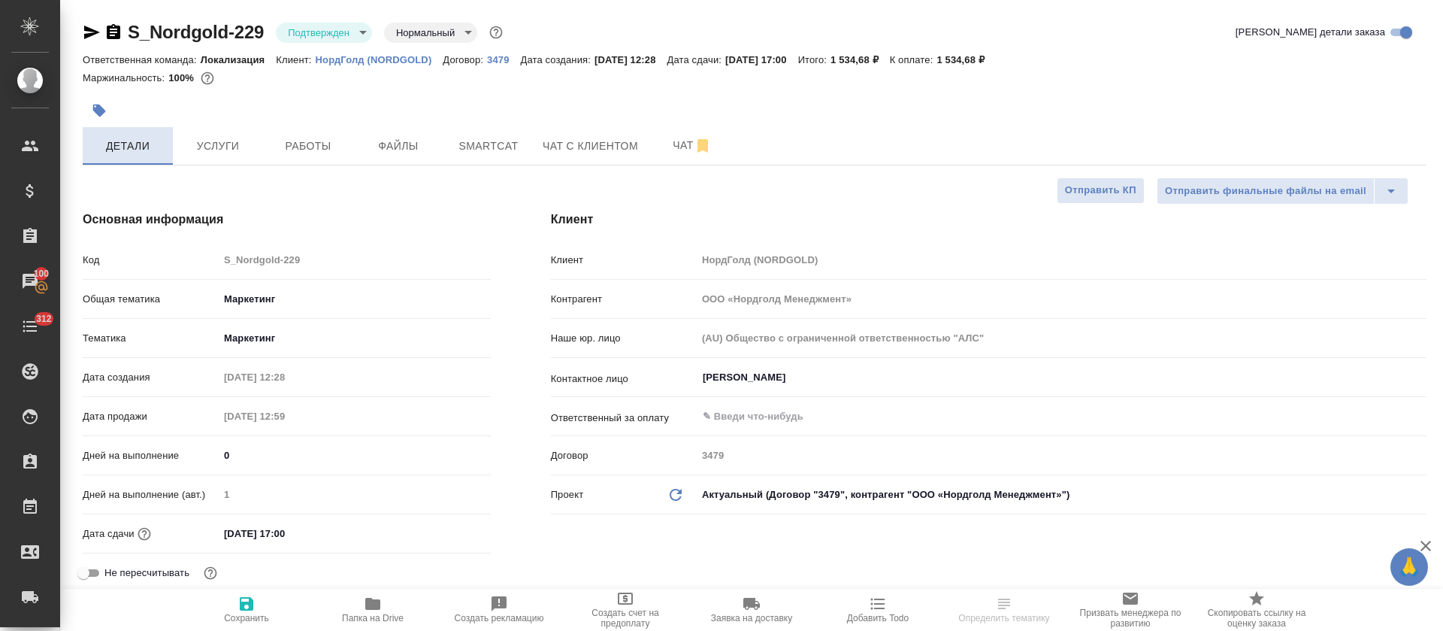
type textarea "x"
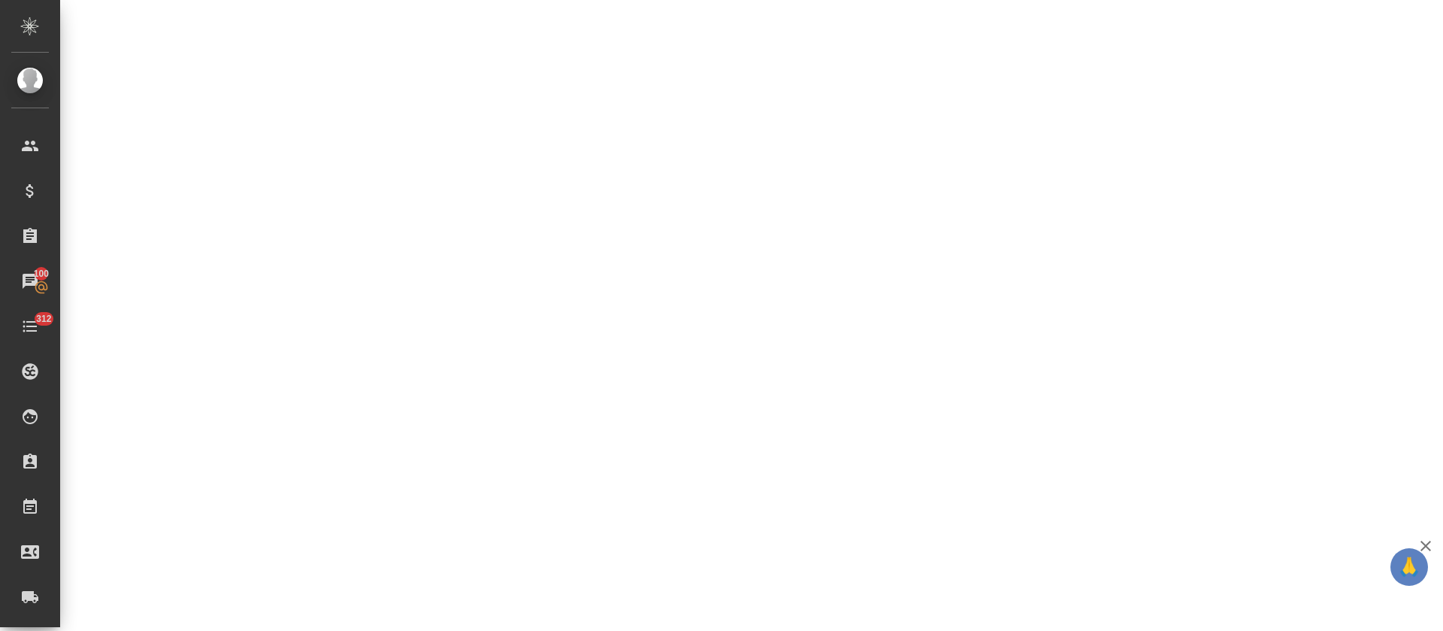
select select "RU"
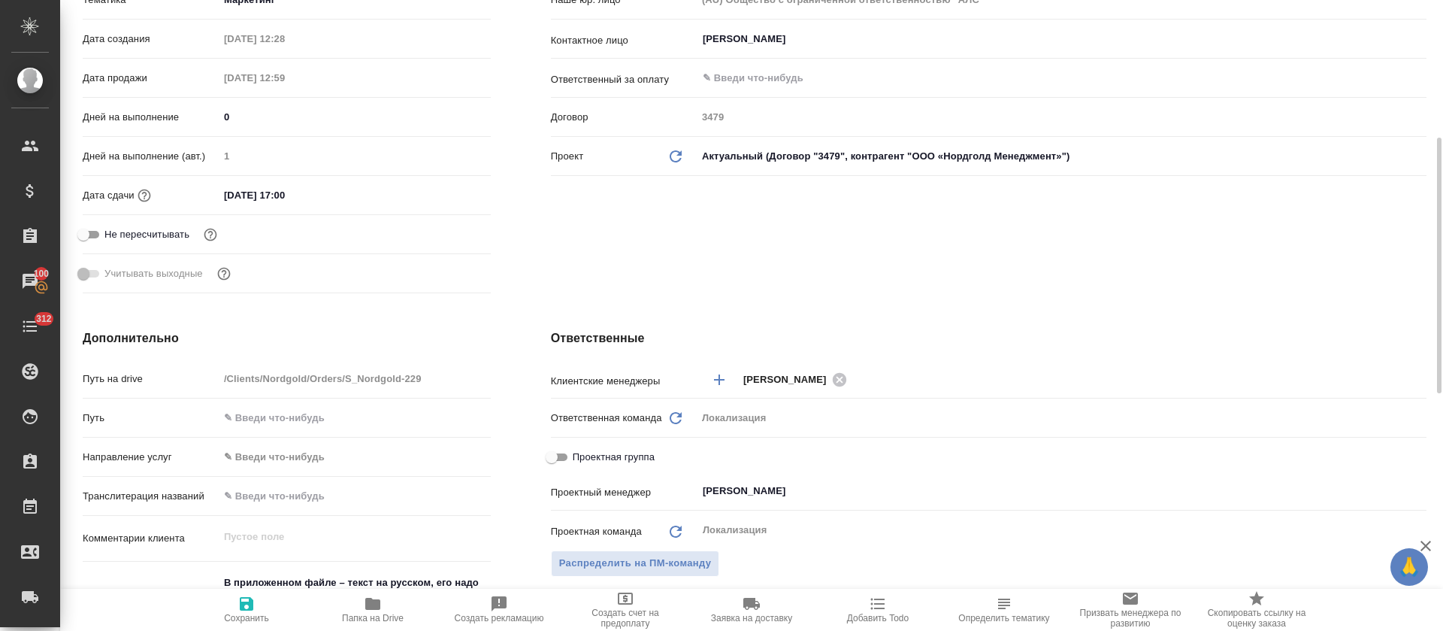
scroll to position [0, 0]
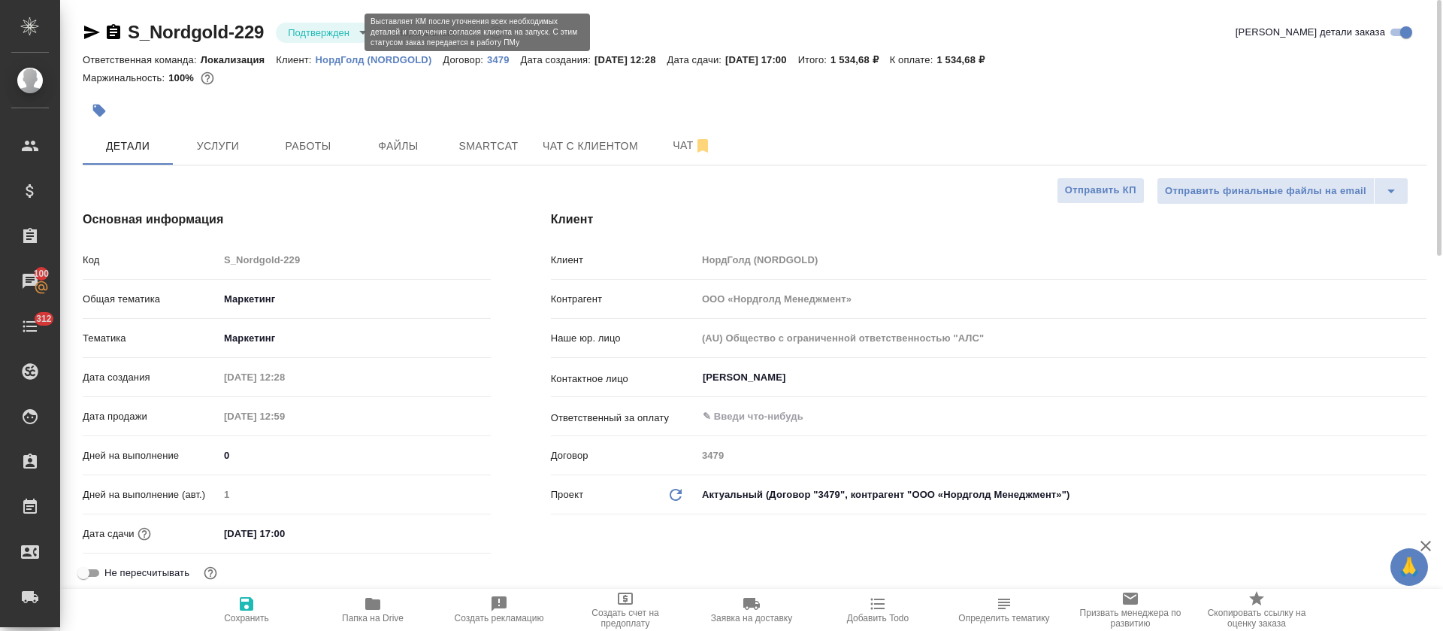
click at [347, 34] on body "🙏 .cls-1 fill:#fff; AWATERA Tretyakova Olga Клиенты Спецификации Заказы 100 Чат…" at bounding box center [721, 315] width 1443 height 631
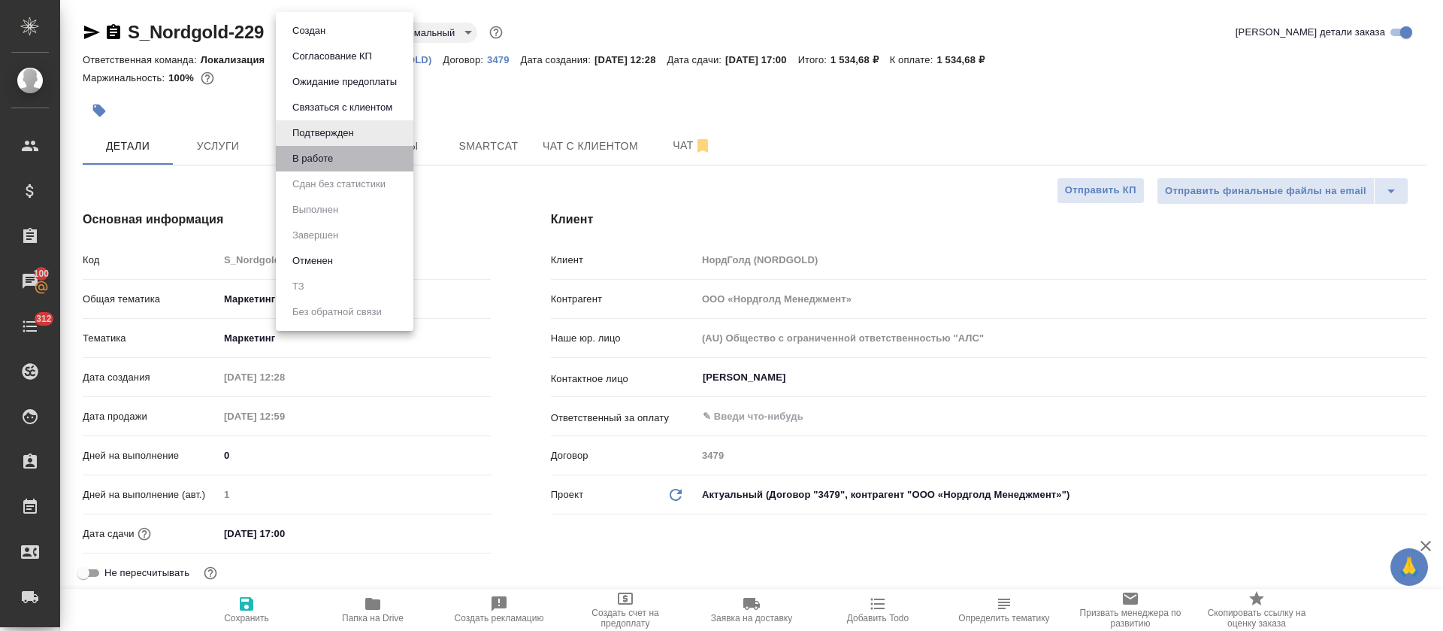
click at [362, 151] on li "В работе" at bounding box center [345, 159] width 138 height 26
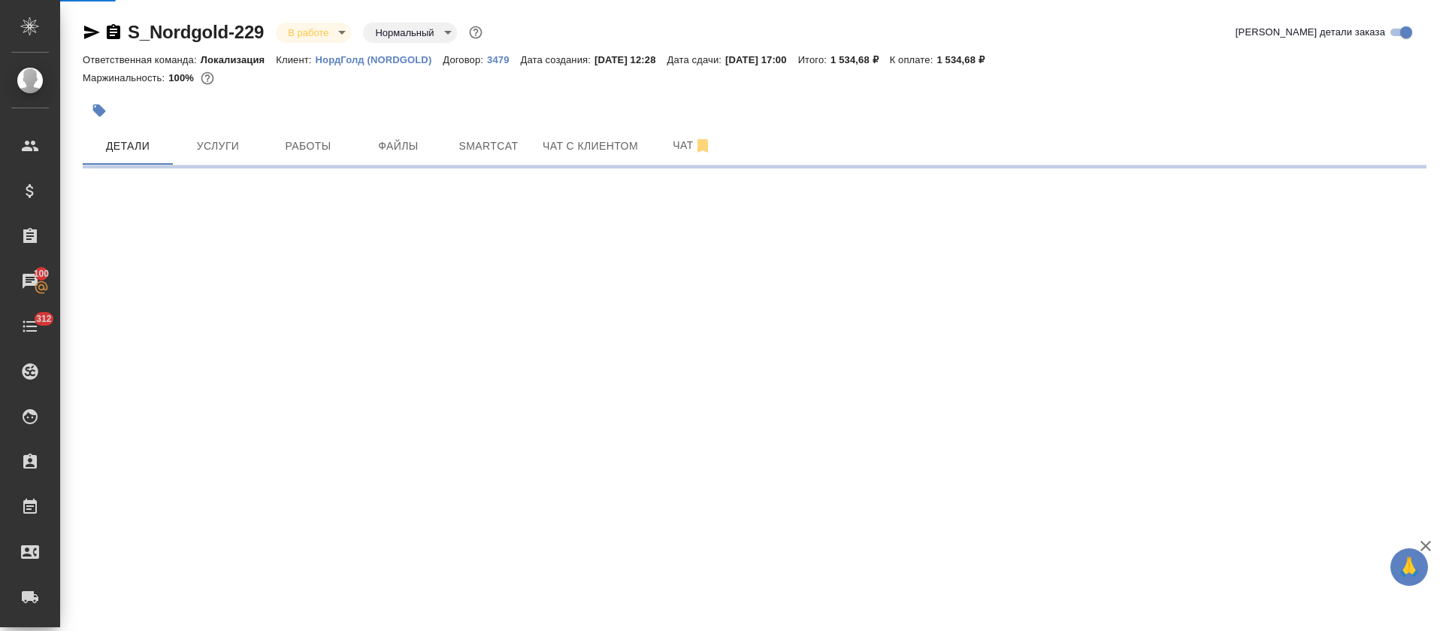
select select "RU"
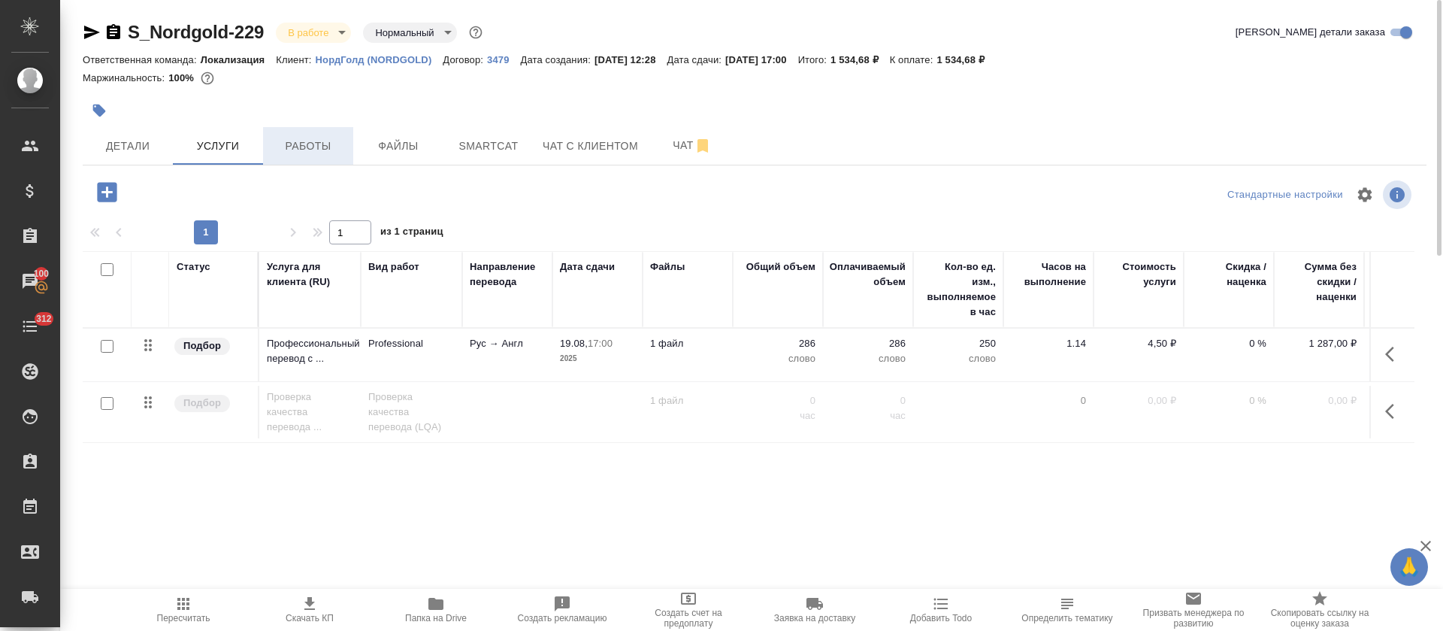
click at [314, 144] on span "Работы" at bounding box center [308, 146] width 72 height 19
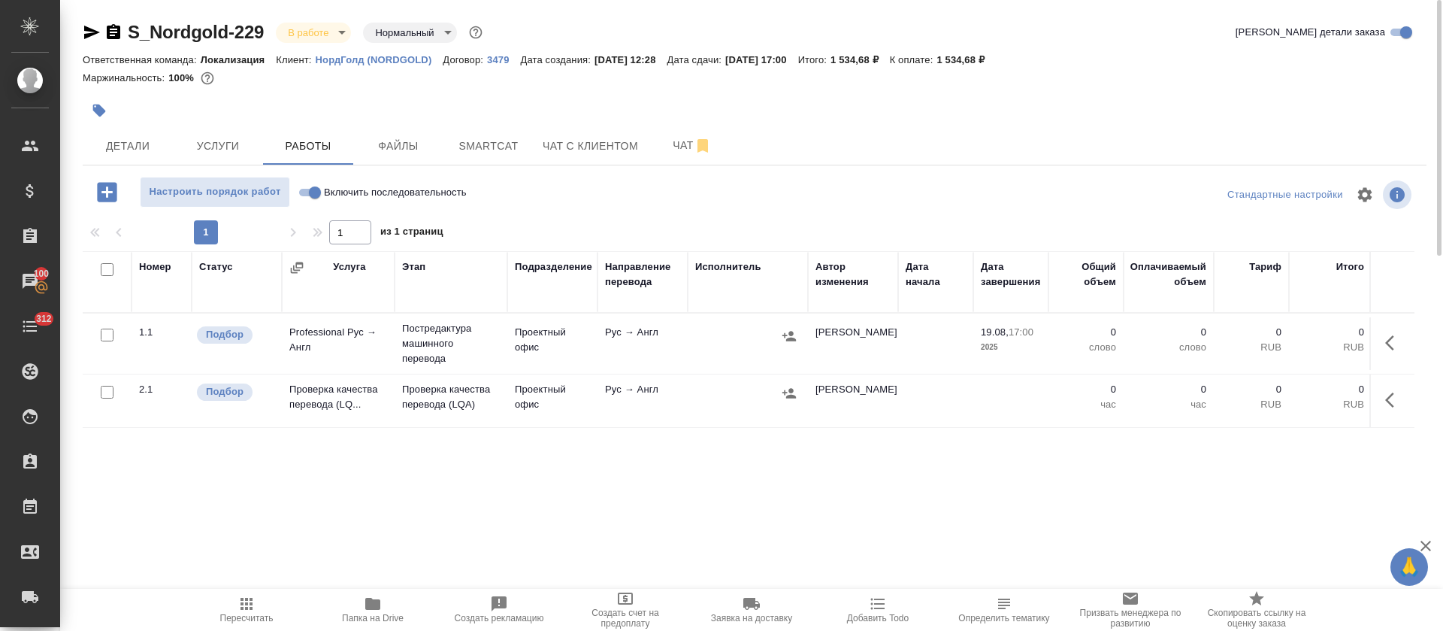
click at [312, 187] on input "Включить последовательность" at bounding box center [315, 192] width 54 height 18
checkbox input "true"
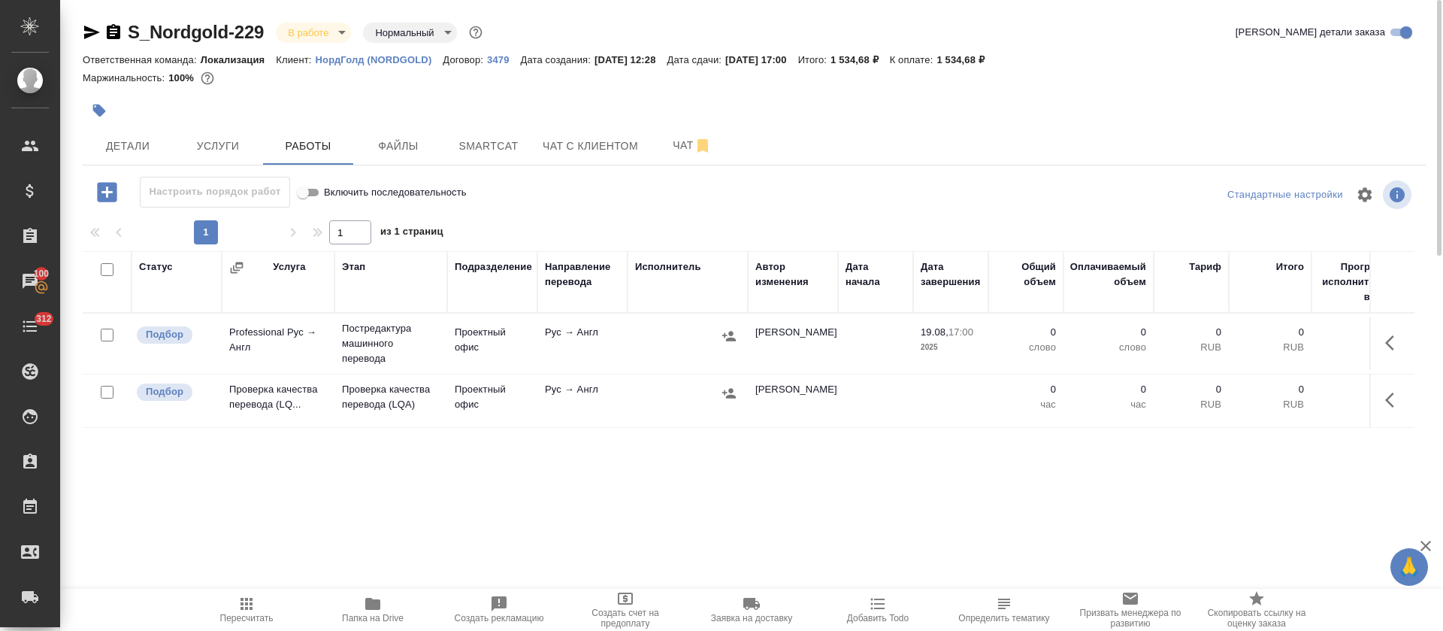
click at [1402, 341] on icon "button" at bounding box center [1394, 343] width 18 height 18
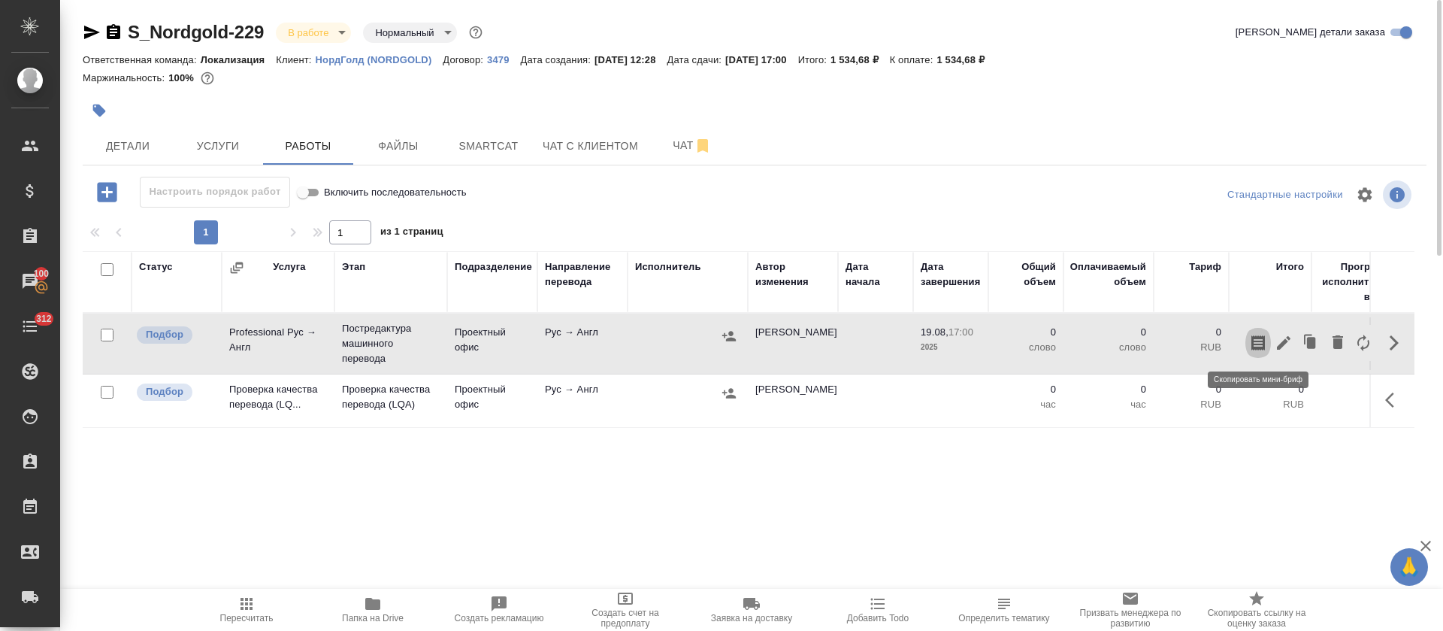
click at [1270, 335] on button "button" at bounding box center [1259, 343] width 26 height 36
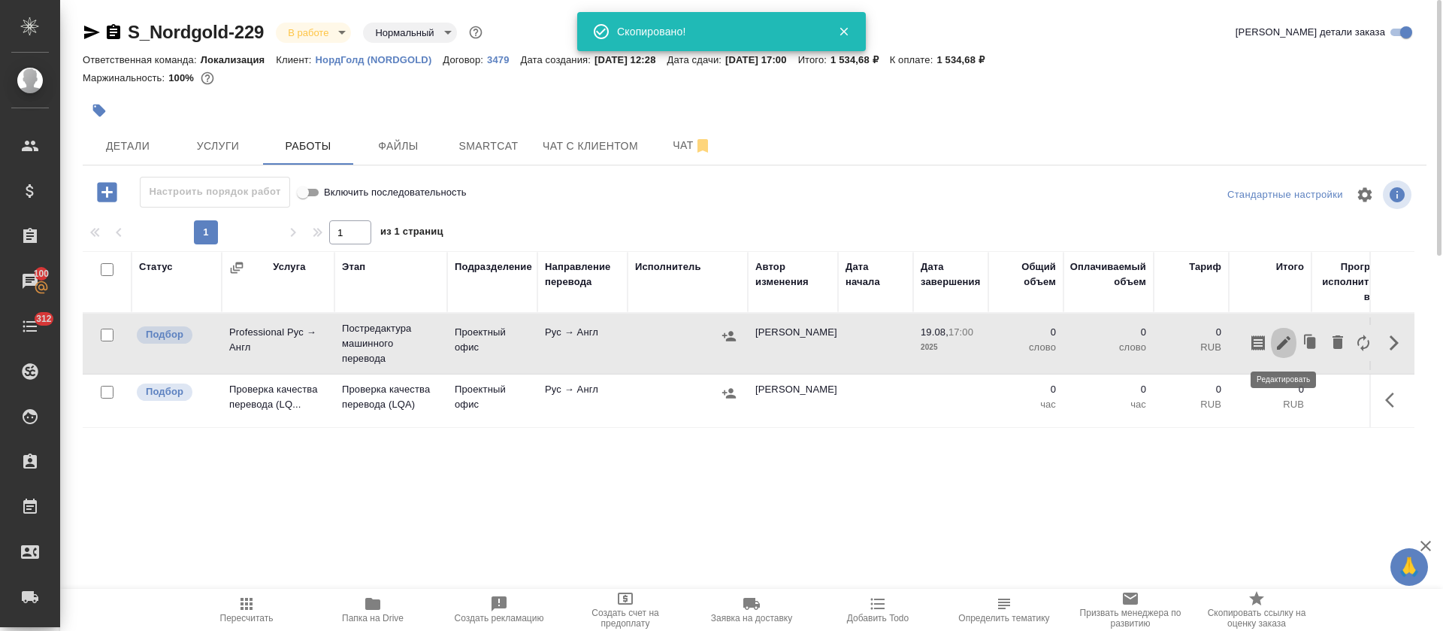
click at [1282, 342] on icon "button" at bounding box center [1284, 343] width 18 height 18
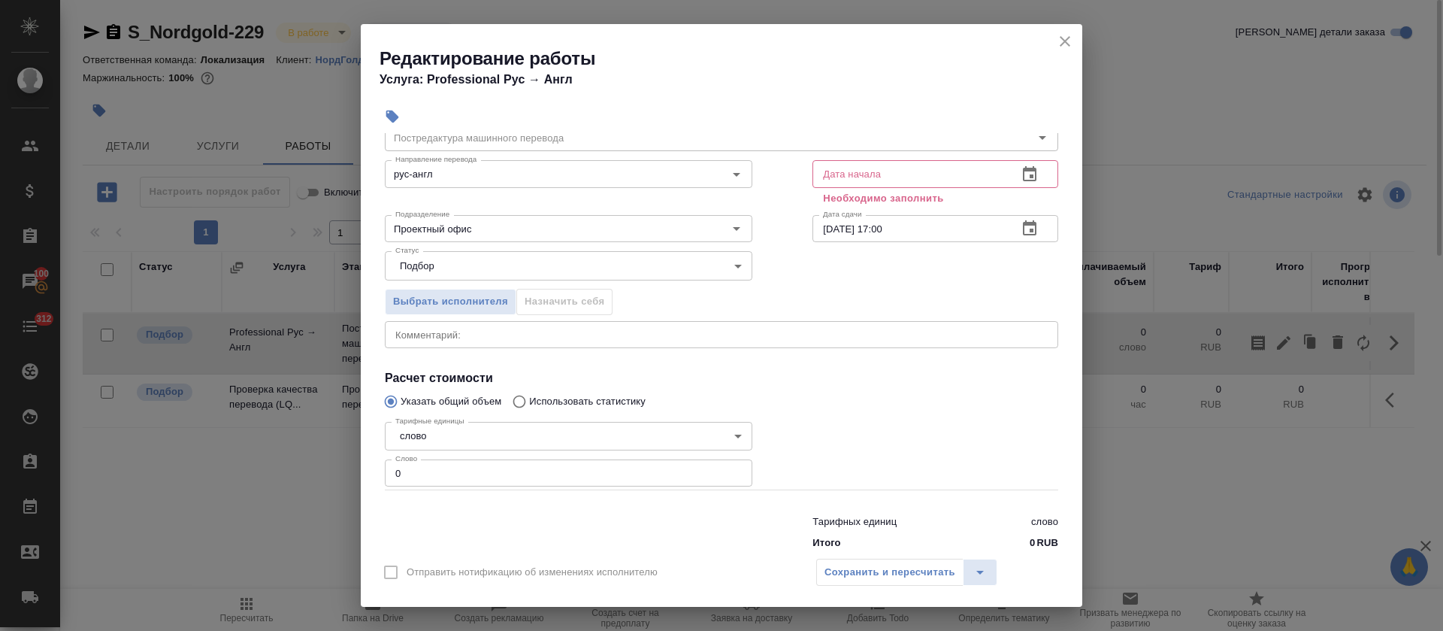
scroll to position [95, 0]
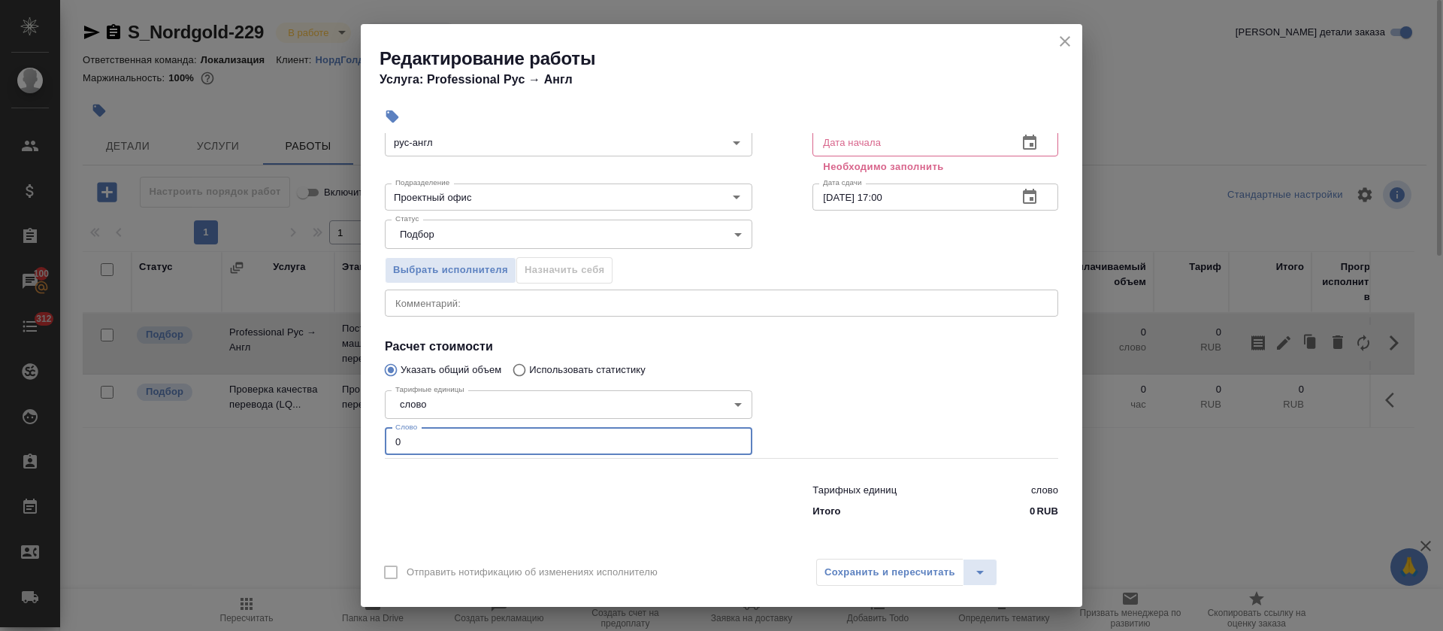
drag, startPoint x: 410, startPoint y: 437, endPoint x: 356, endPoint y: 428, distance: 54.9
click at [366, 435] on div "Параметры Файлы Вид работ Постредактура машинного перевода Вид работ Направлени…" at bounding box center [722, 341] width 722 height 416
paste input "number"
type input "256"
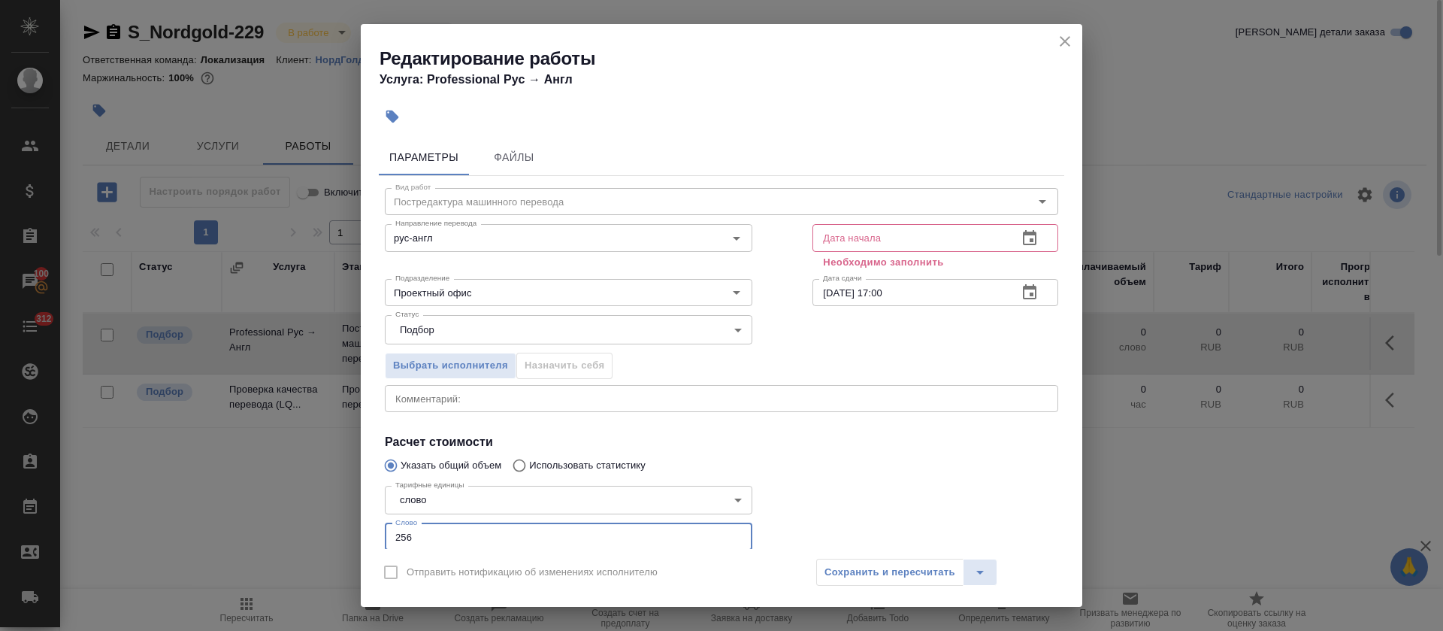
click at [1023, 241] on icon "button" at bounding box center [1030, 237] width 14 height 15
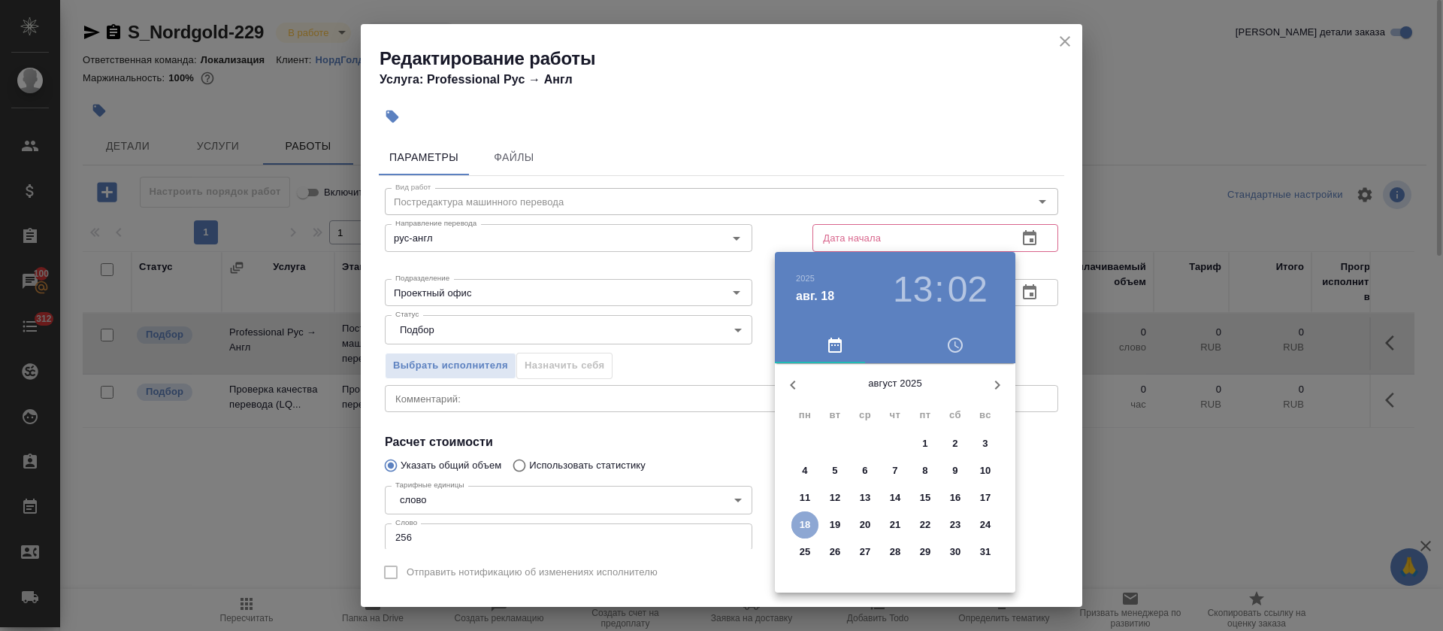
click at [804, 527] on p "18" at bounding box center [805, 524] width 11 height 15
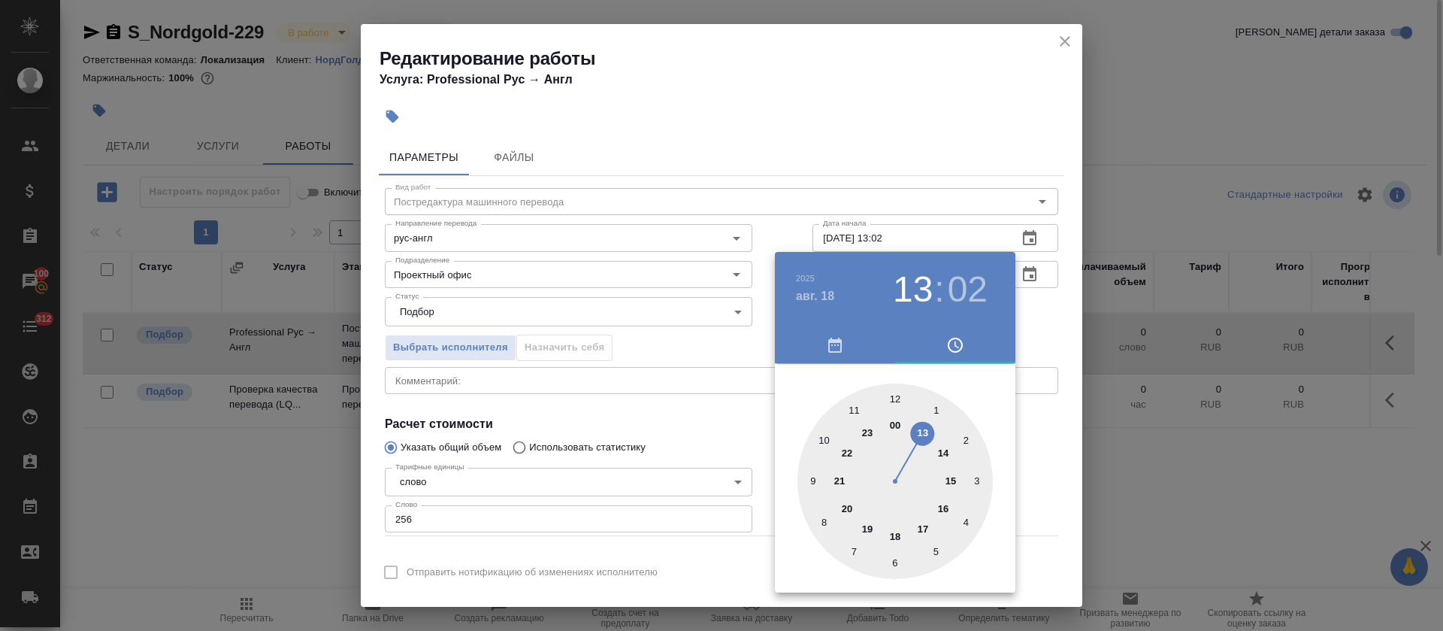
drag, startPoint x: 717, startPoint y: 389, endPoint x: 805, endPoint y: 353, distance: 95.4
click at [717, 386] on div at bounding box center [721, 315] width 1443 height 631
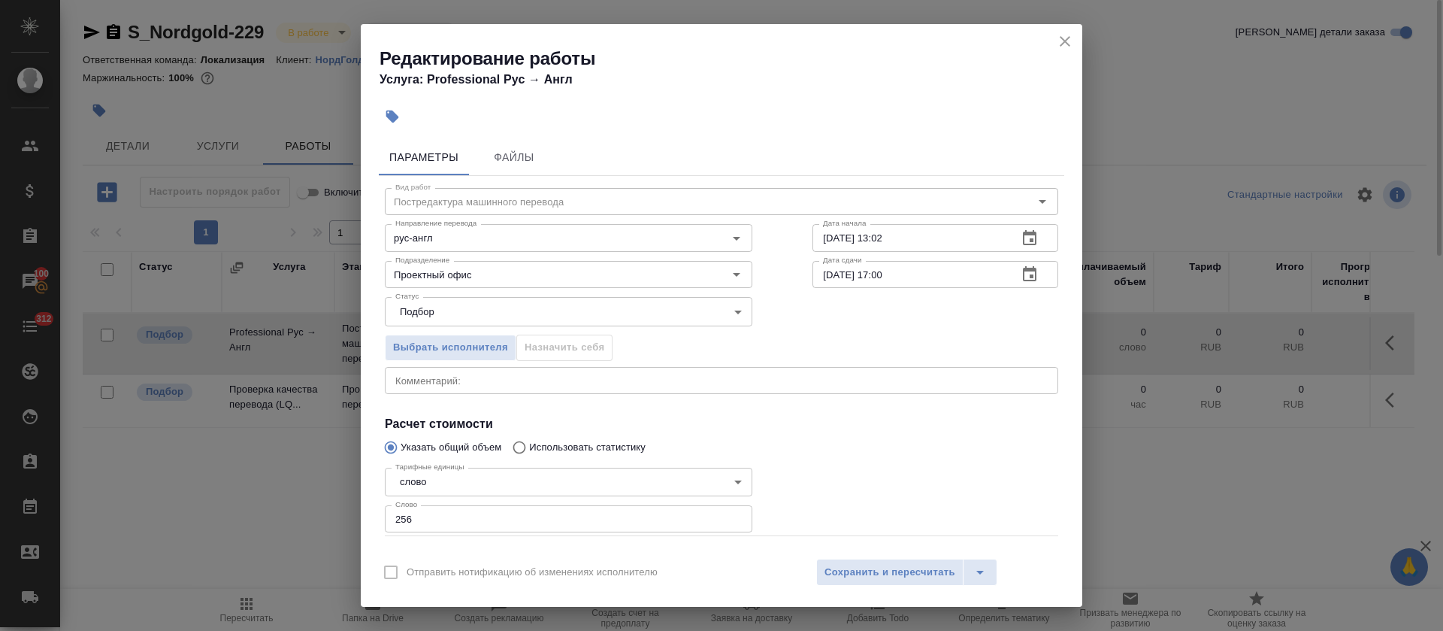
click at [1021, 243] on icon "button" at bounding box center [1030, 238] width 18 height 18
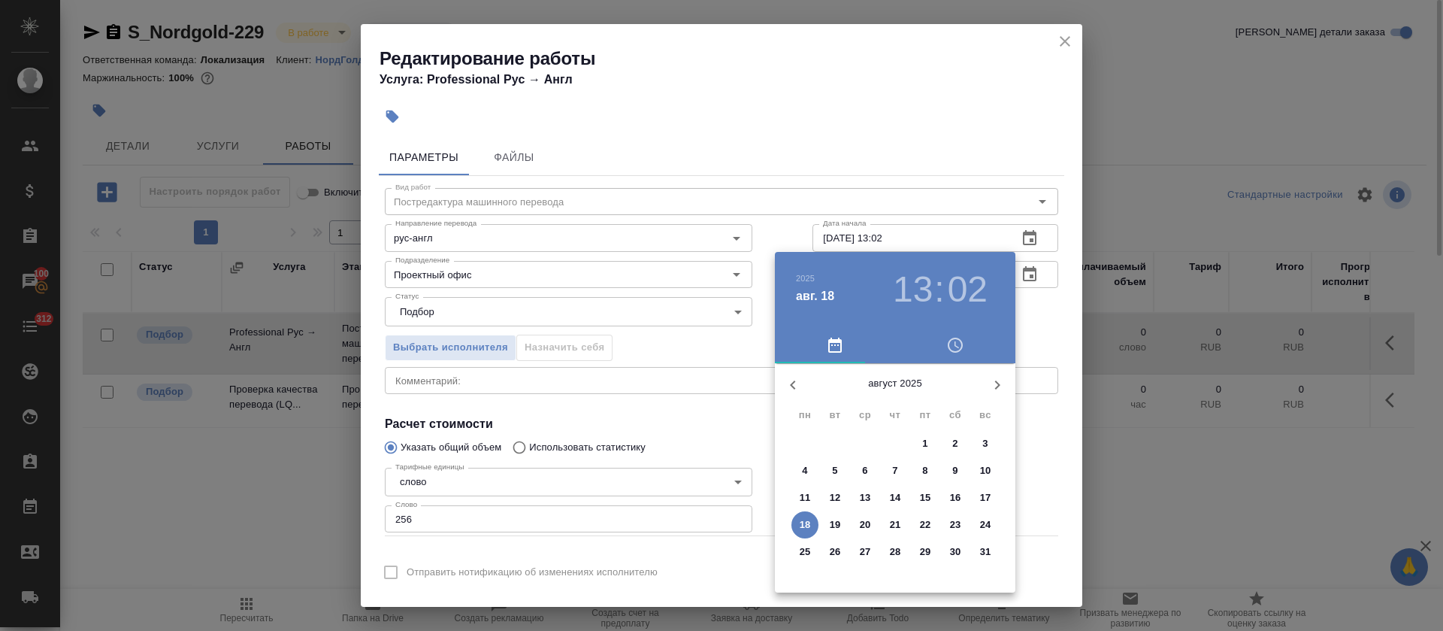
click at [961, 301] on h3 "02" at bounding box center [968, 289] width 40 height 42
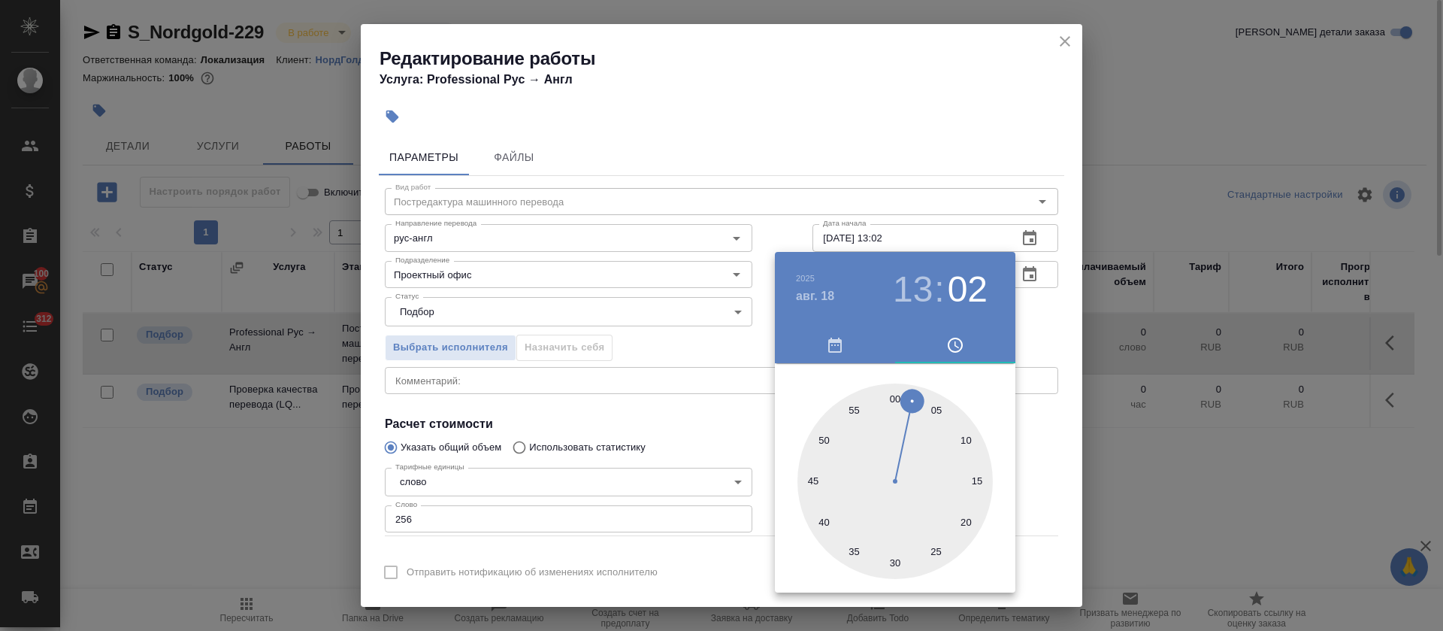
click at [898, 561] on div at bounding box center [895, 480] width 195 height 195
type input "18.08.2025 13:30"
drag, startPoint x: 645, startPoint y: 413, endPoint x: 723, endPoint y: 398, distance: 79.6
click at [646, 413] on div at bounding box center [721, 315] width 1443 height 631
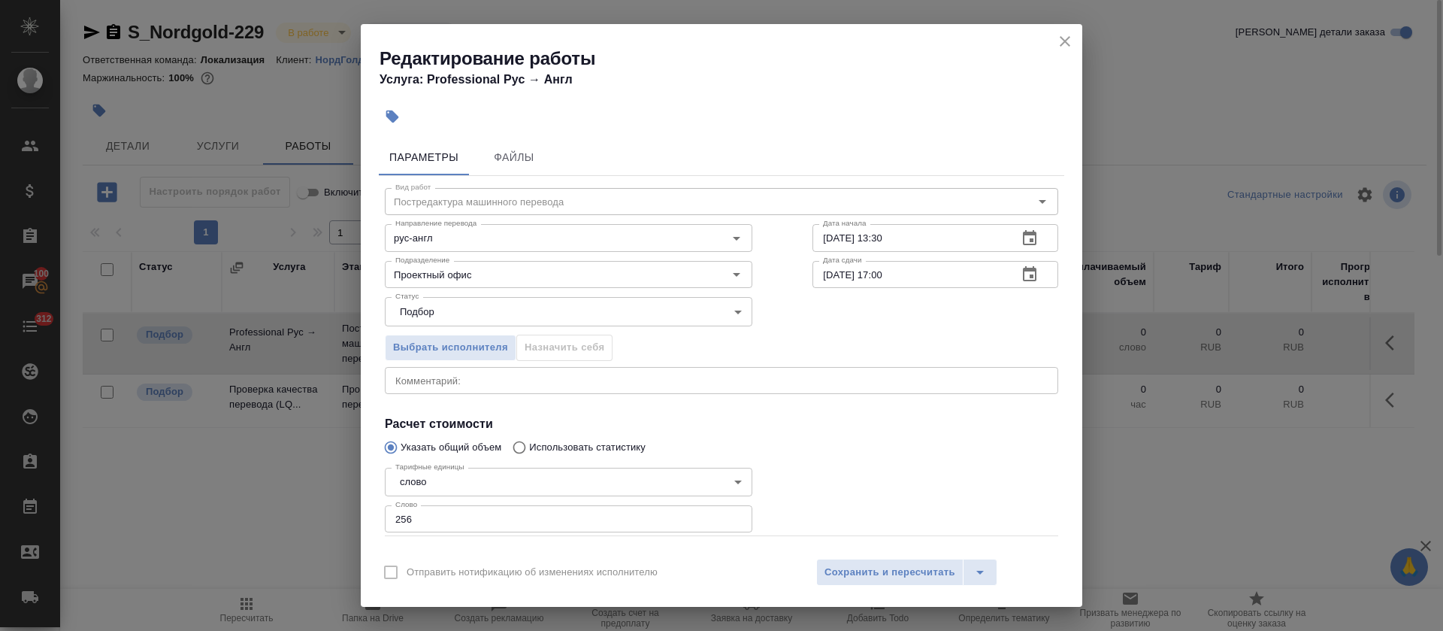
click at [1023, 280] on icon "button" at bounding box center [1030, 273] width 14 height 15
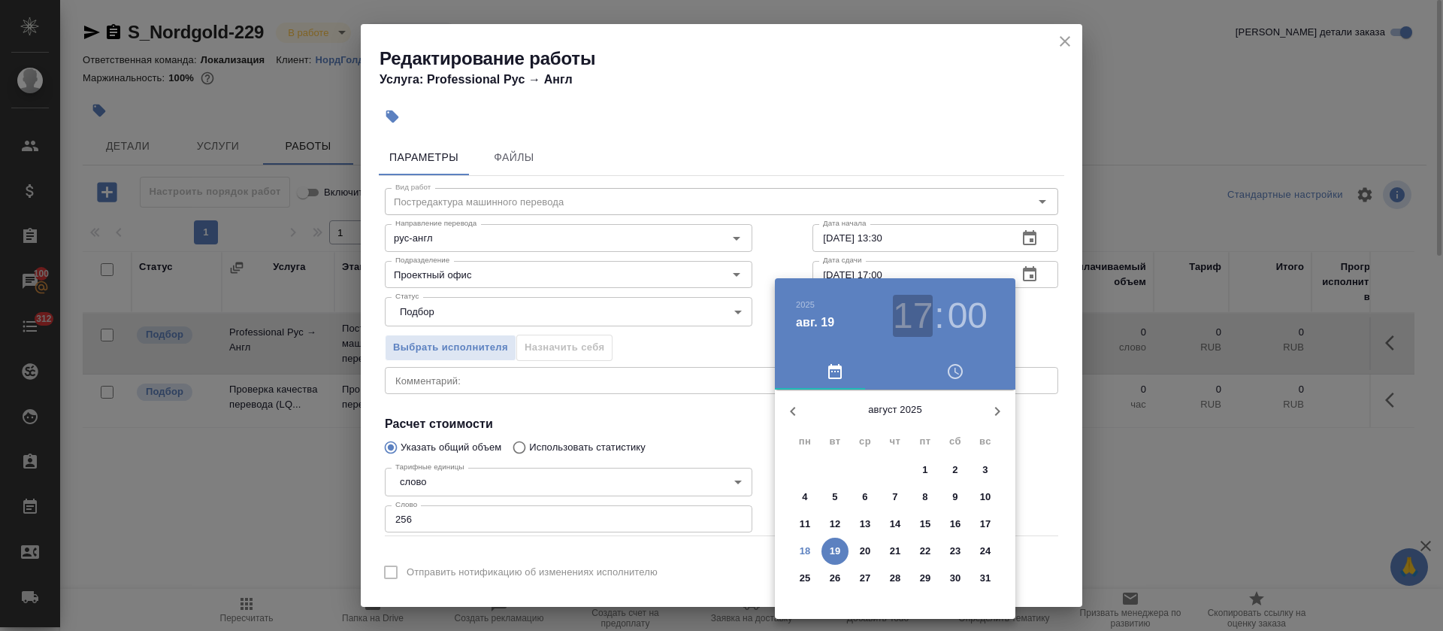
click at [924, 318] on h3 "17" at bounding box center [913, 316] width 40 height 42
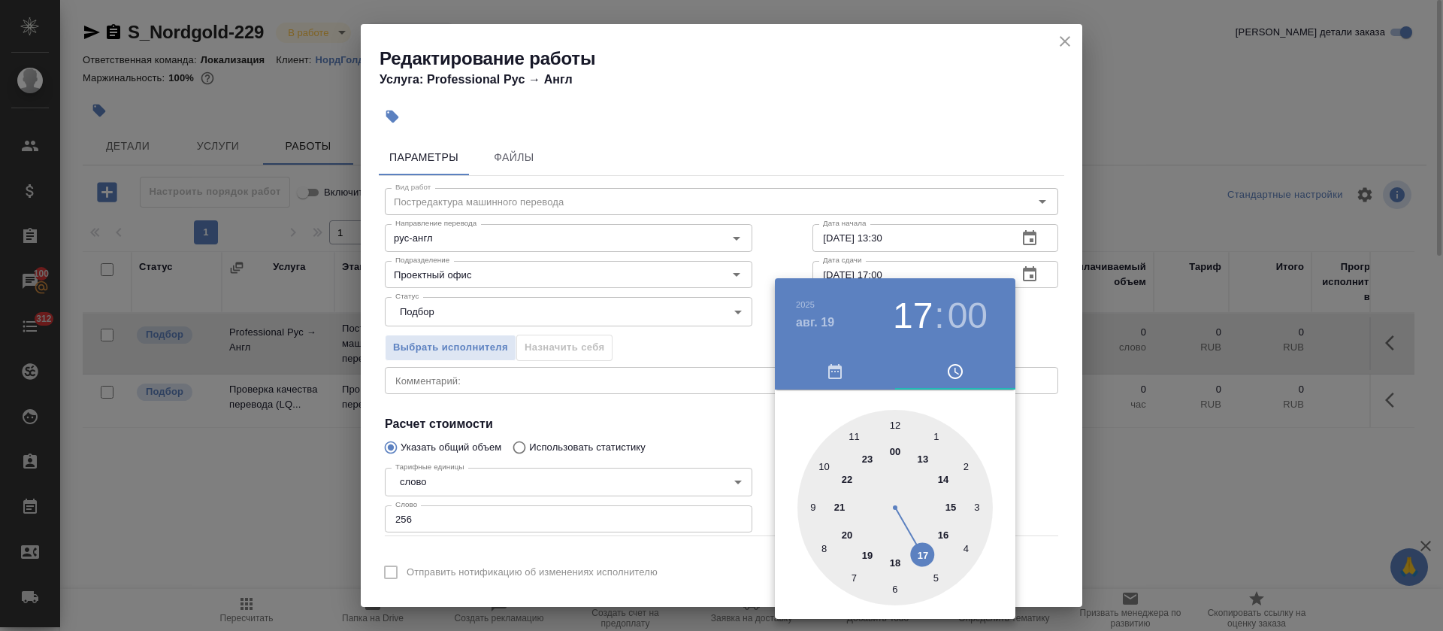
click at [950, 498] on div at bounding box center [895, 507] width 195 height 195
type input "19.08.2025 15:00"
click at [637, 416] on div at bounding box center [721, 315] width 1443 height 631
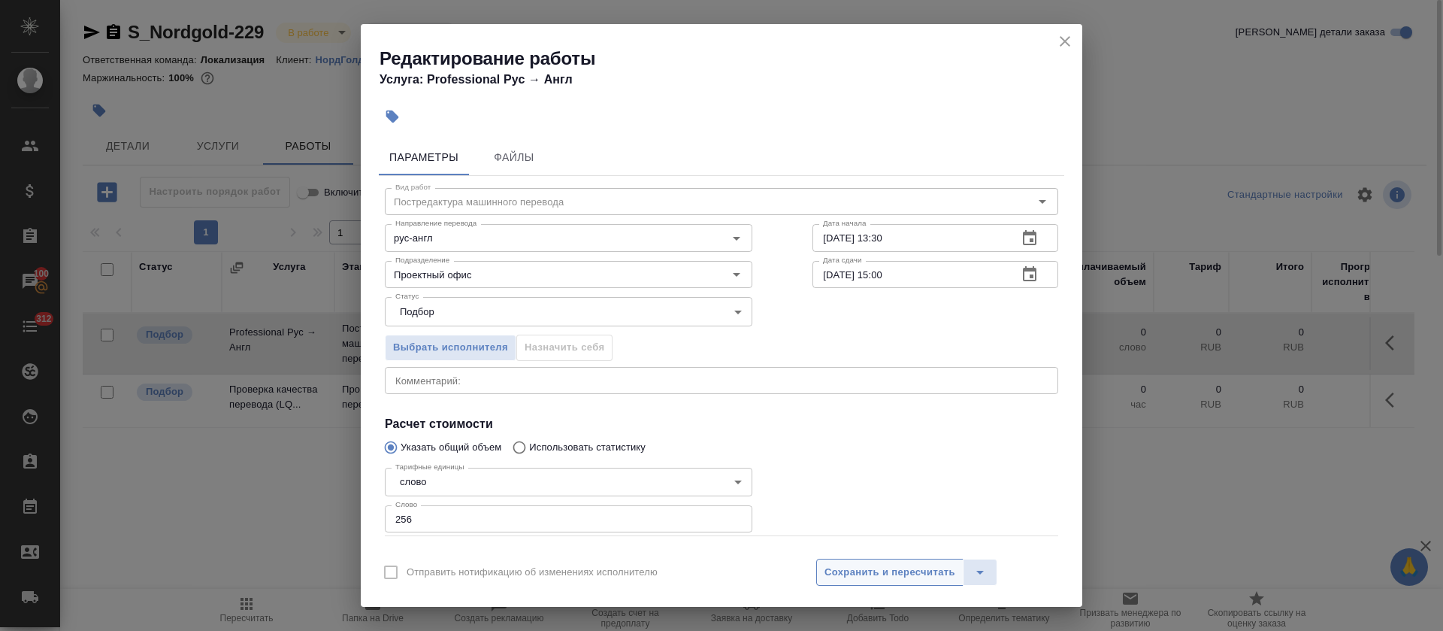
click at [828, 577] on span "Сохранить и пересчитать" at bounding box center [890, 572] width 131 height 17
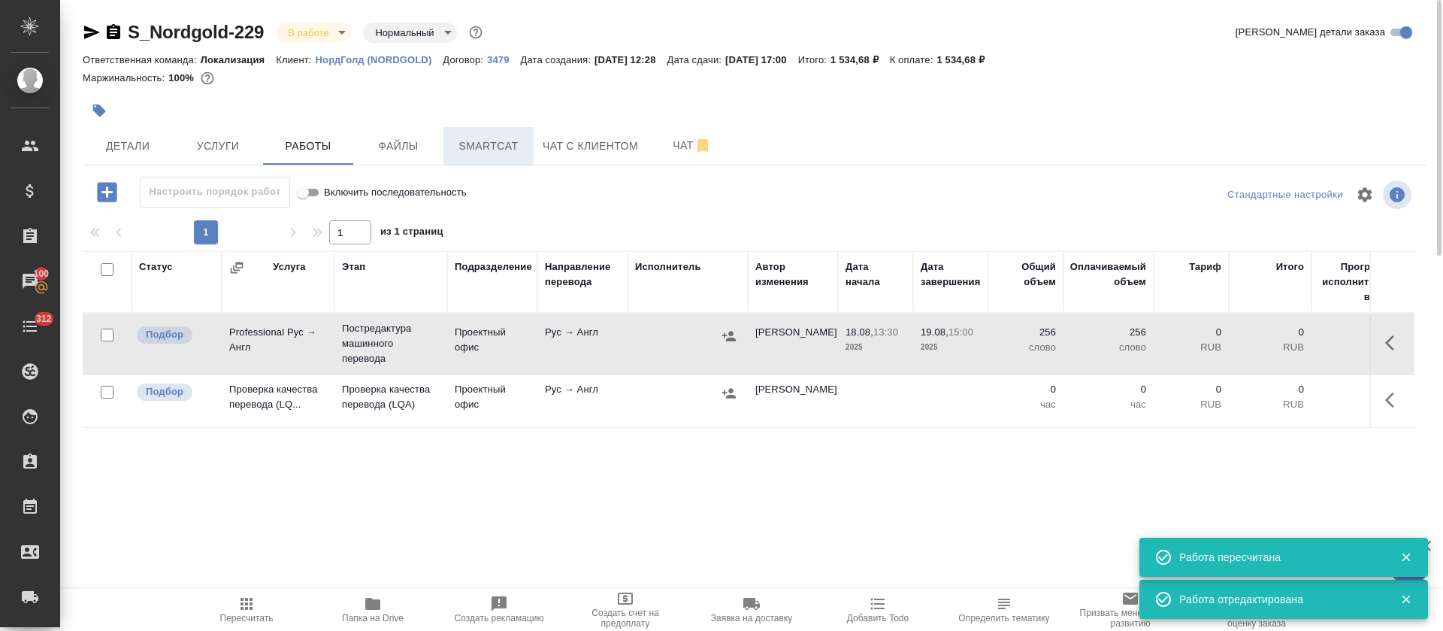
click at [477, 141] on span "Smartcat" at bounding box center [489, 146] width 72 height 19
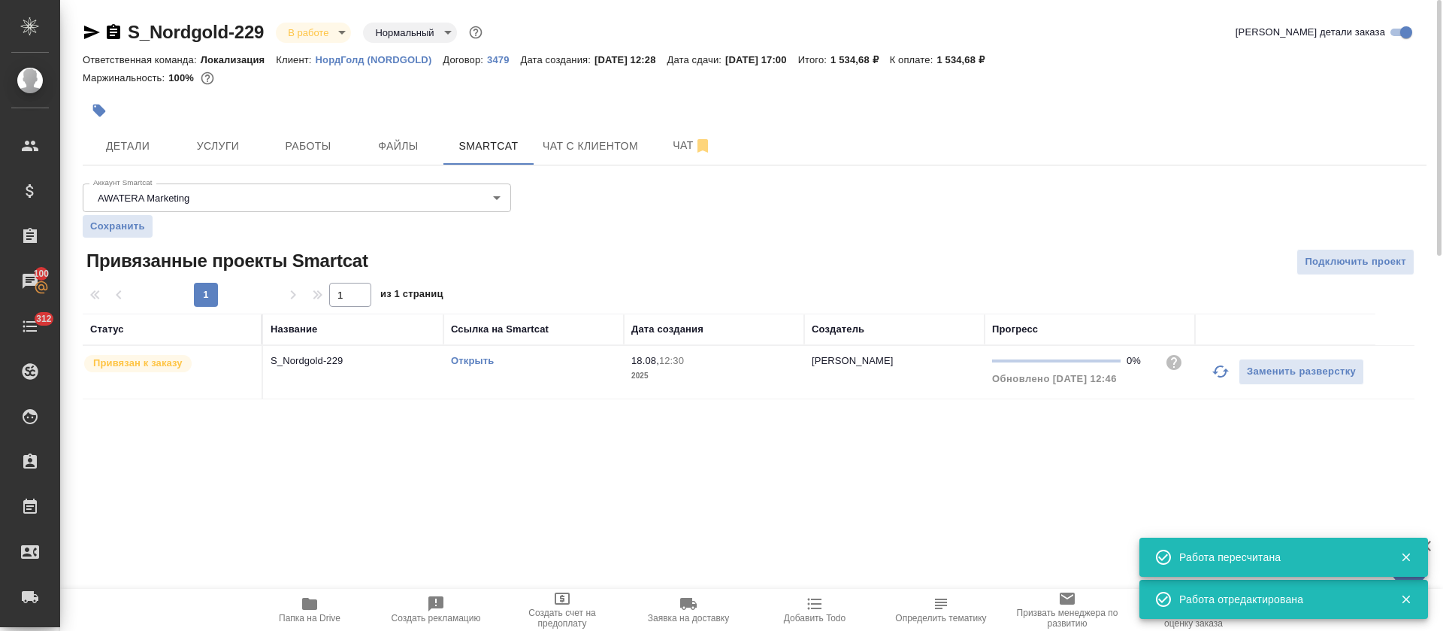
click at [630, 388] on td "18.08, 12:30 2025" at bounding box center [714, 372] width 180 height 53
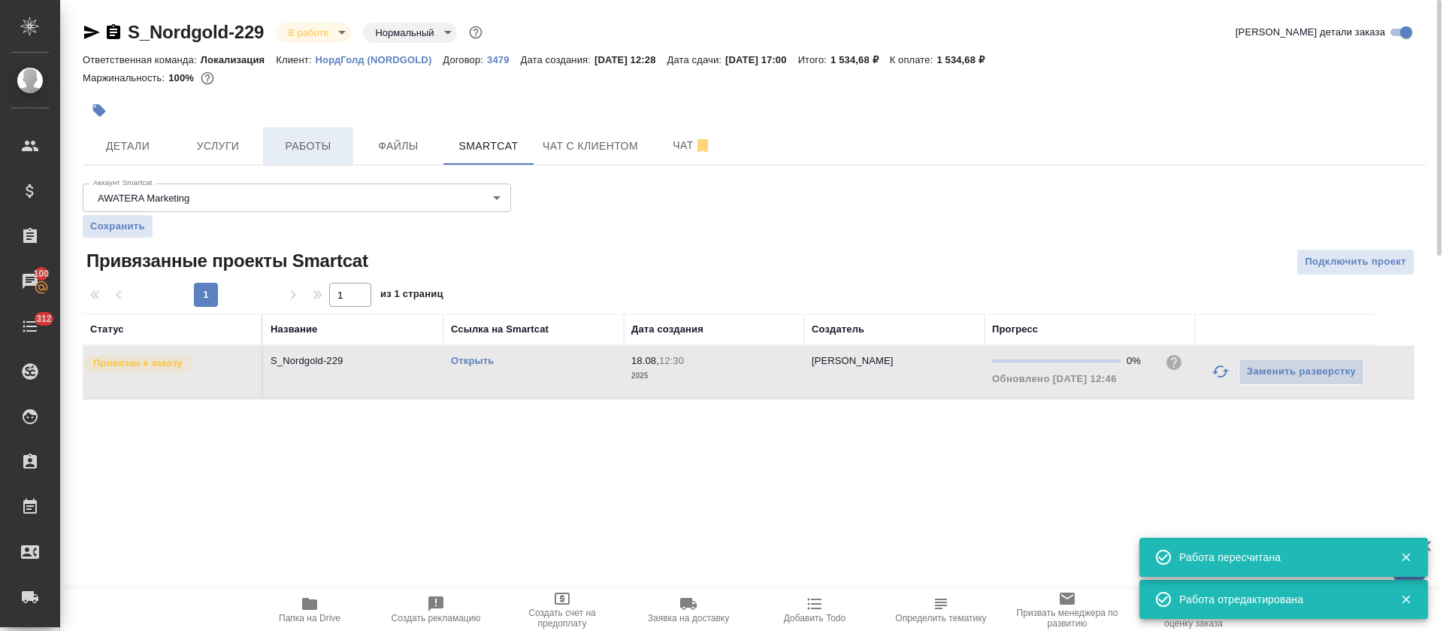
click at [316, 144] on span "Работы" at bounding box center [308, 146] width 72 height 19
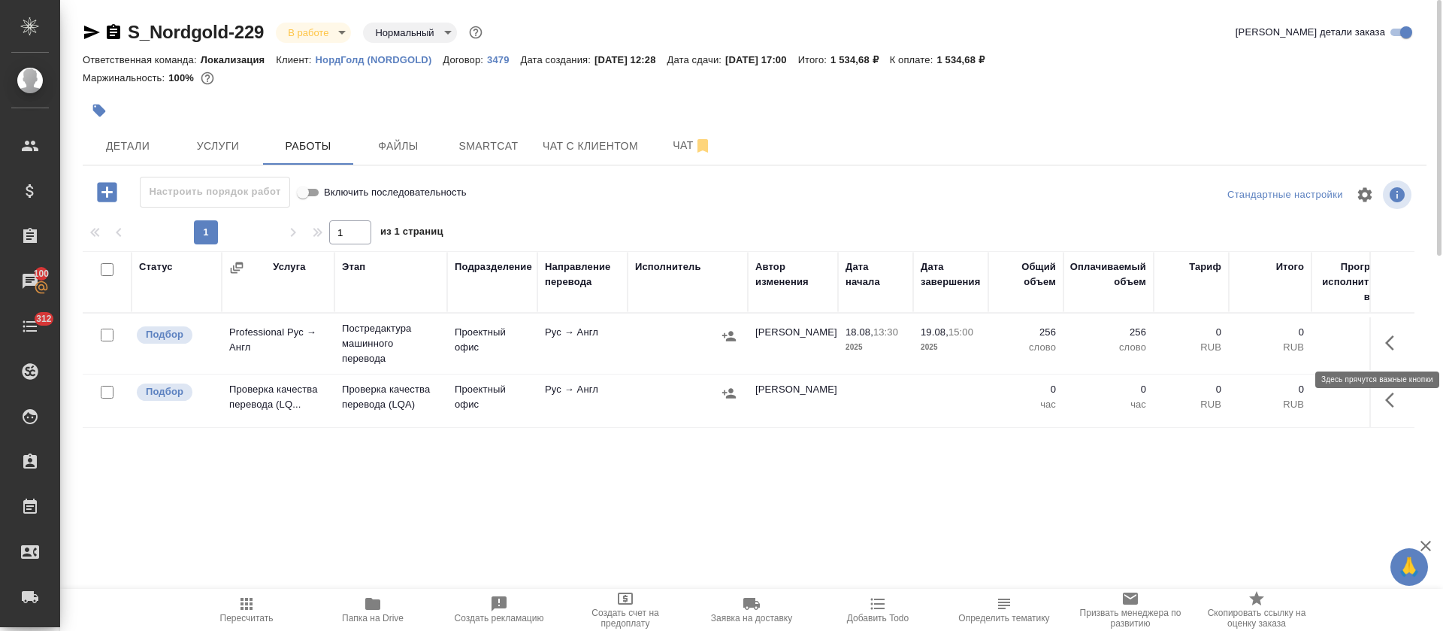
click at [1400, 344] on icon "button" at bounding box center [1394, 343] width 18 height 18
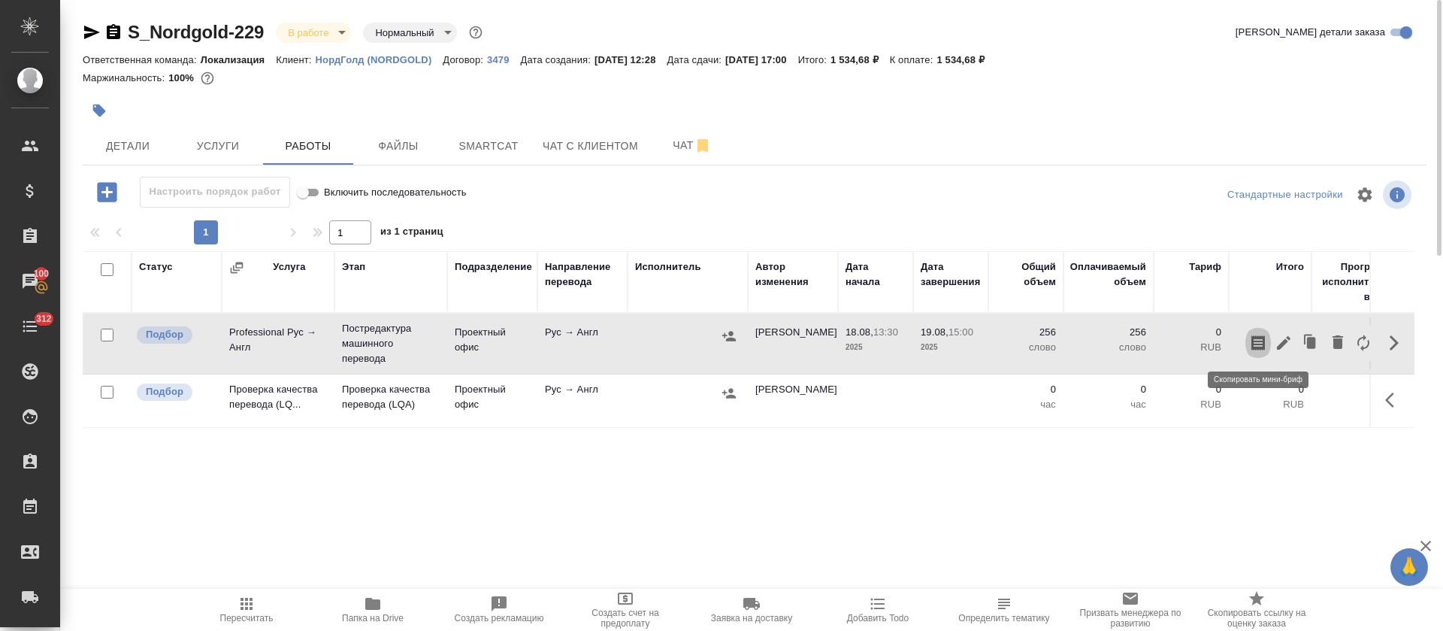
click at [1257, 341] on icon "button" at bounding box center [1259, 342] width 14 height 15
click at [726, 338] on icon "button" at bounding box center [729, 336] width 15 height 15
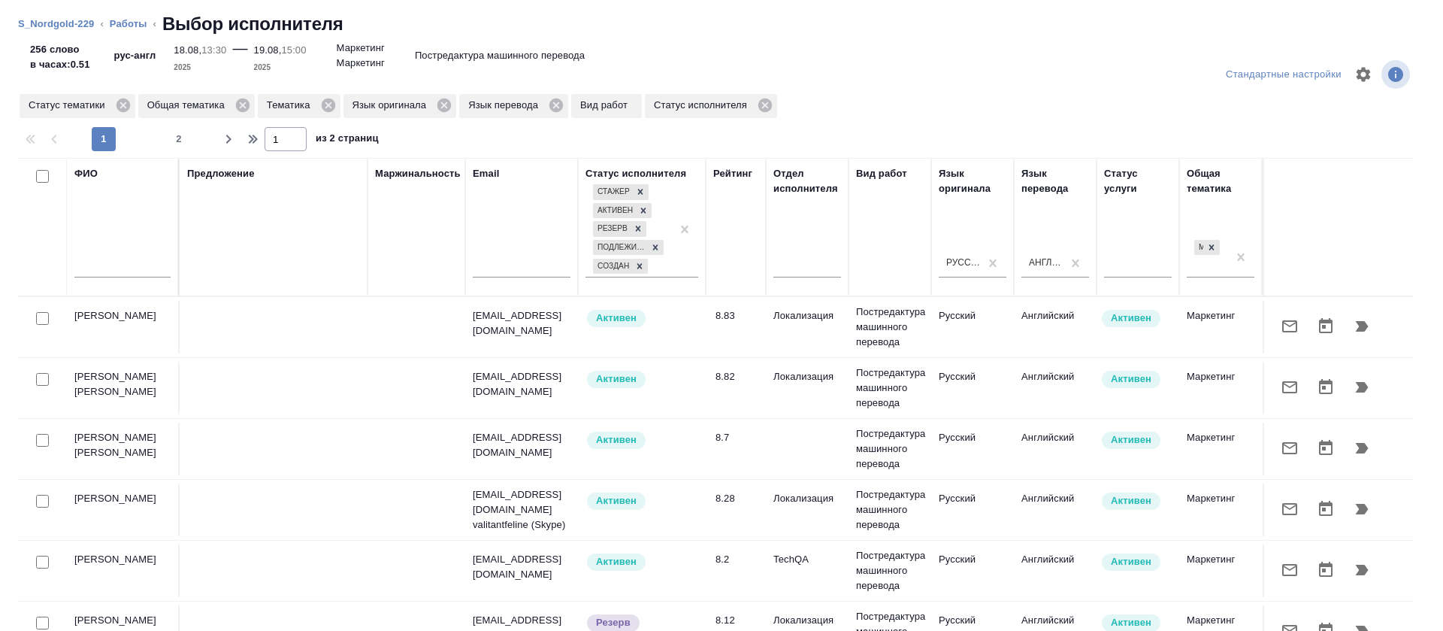
click at [1087, 353] on td "Английский" at bounding box center [1055, 327] width 83 height 53
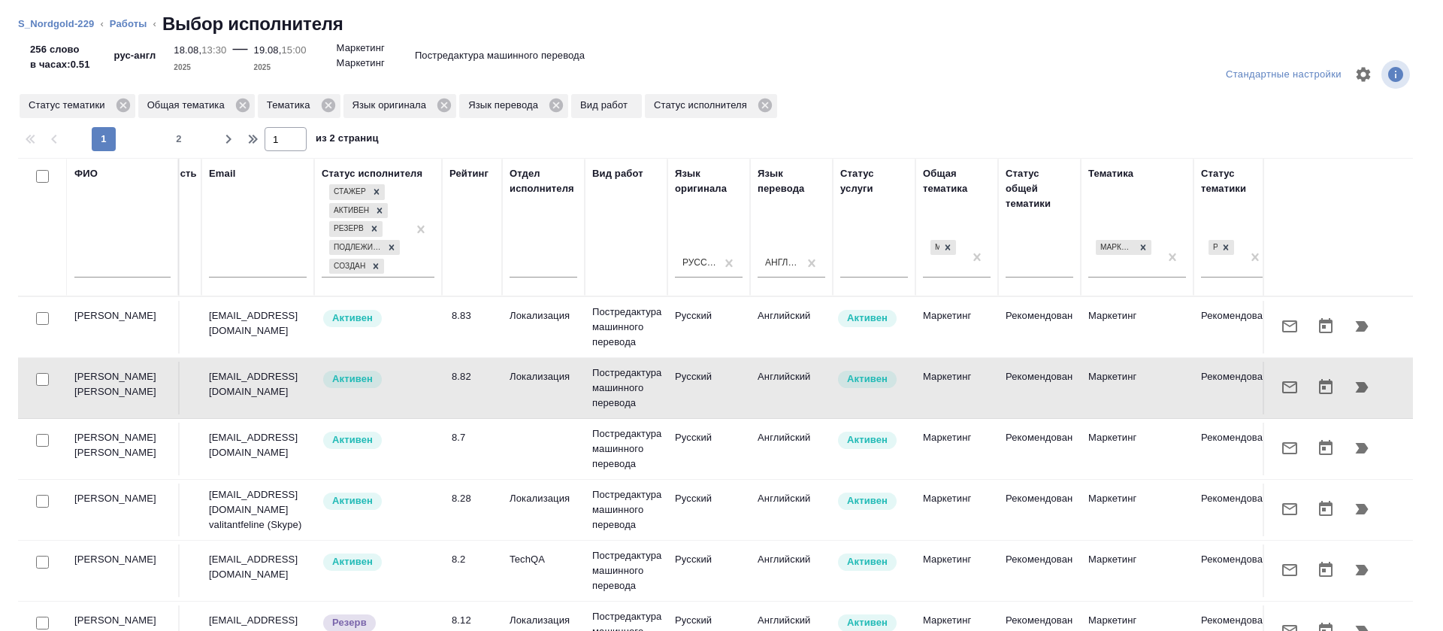
scroll to position [0, 45]
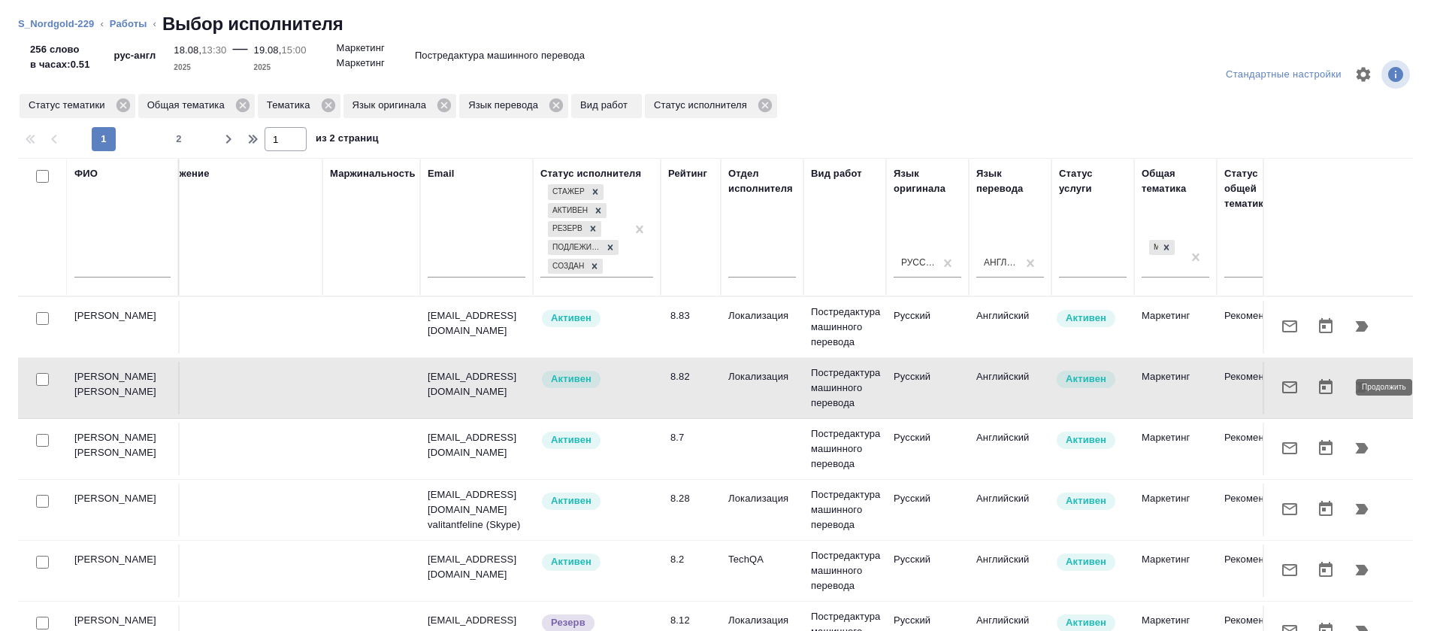
click at [1344, 392] on button "button" at bounding box center [1362, 387] width 36 height 36
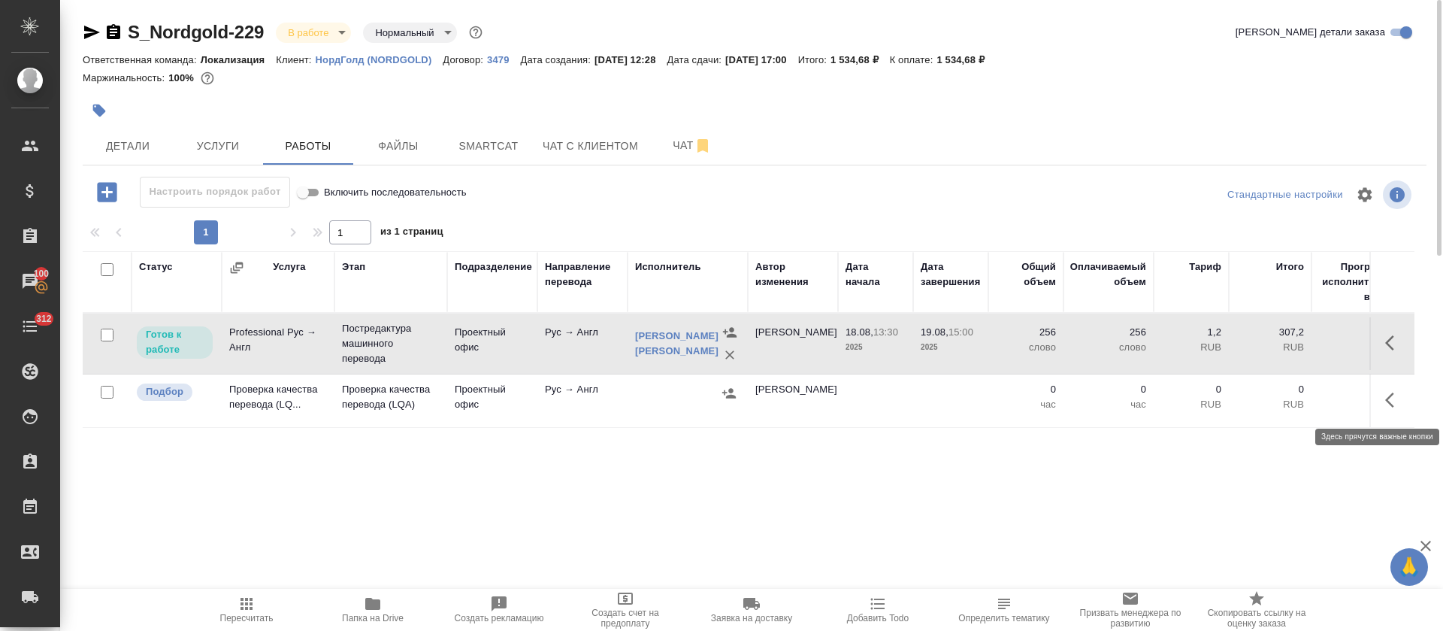
click at [1389, 398] on icon "button" at bounding box center [1389, 399] width 9 height 15
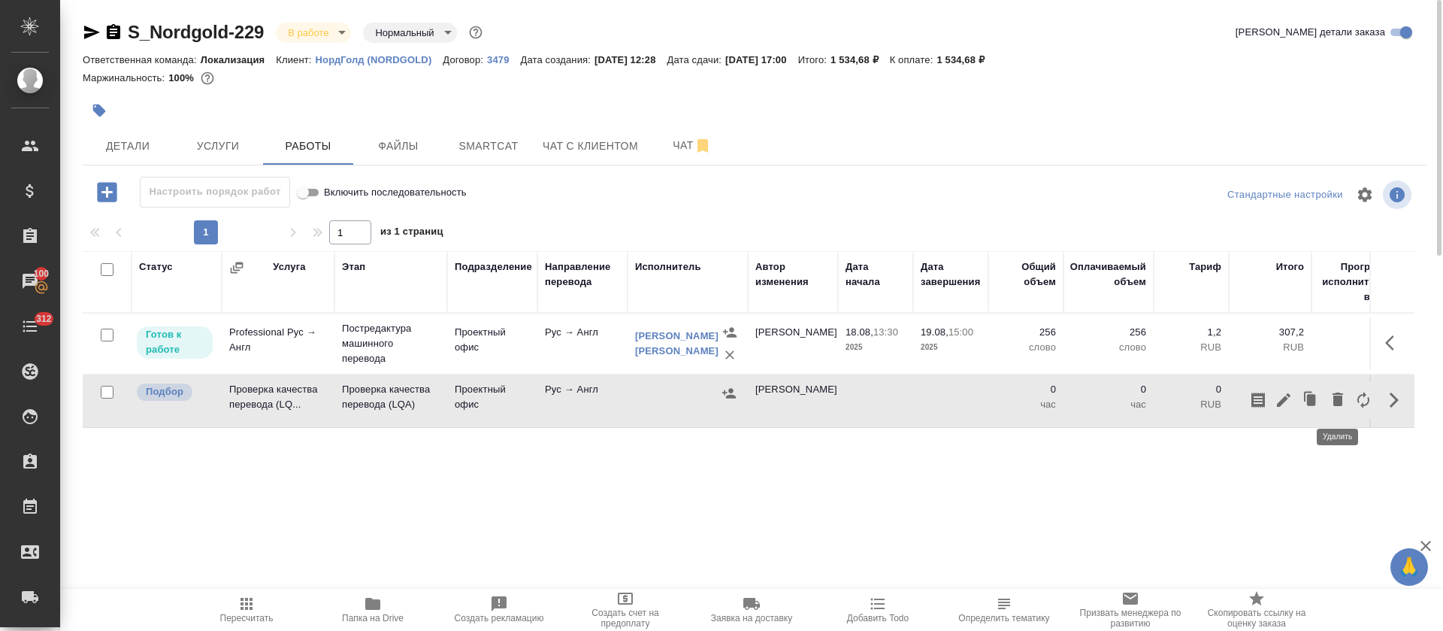
click at [1340, 398] on icon "button" at bounding box center [1338, 399] width 11 height 14
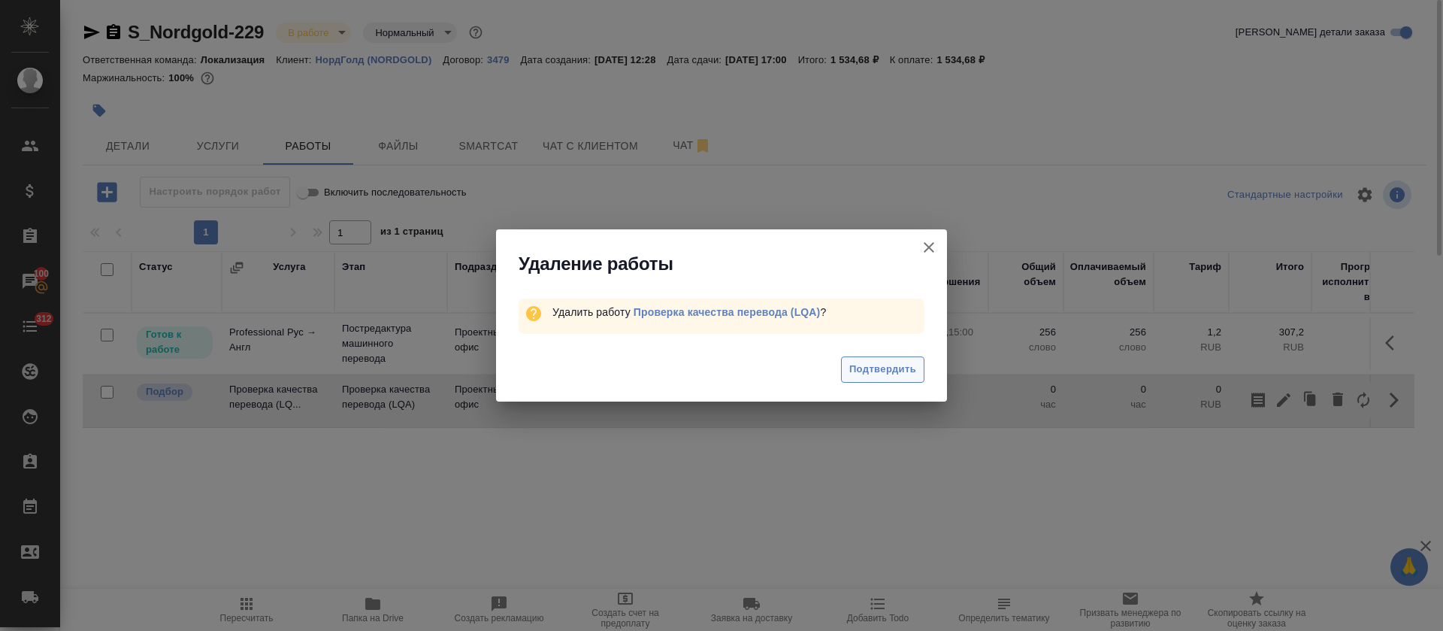
click at [860, 361] on span "Подтвердить" at bounding box center [882, 369] width 67 height 17
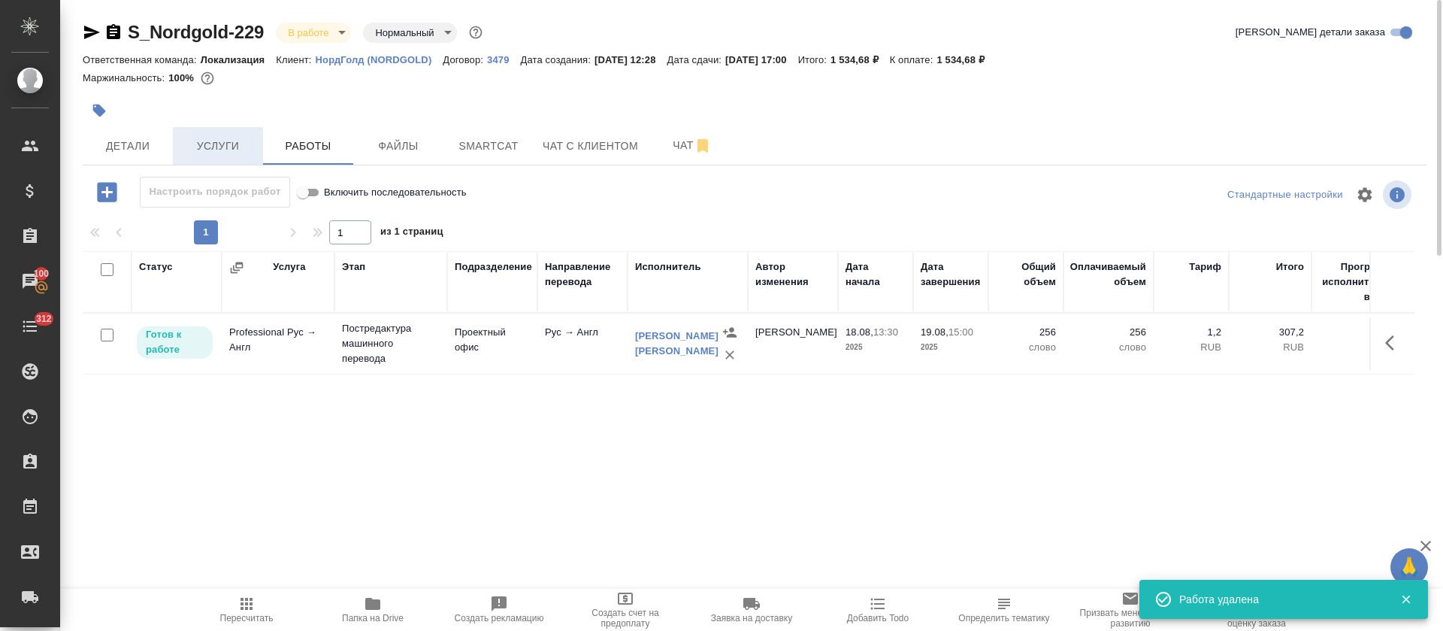
click at [244, 150] on span "Услуги" at bounding box center [218, 146] width 72 height 19
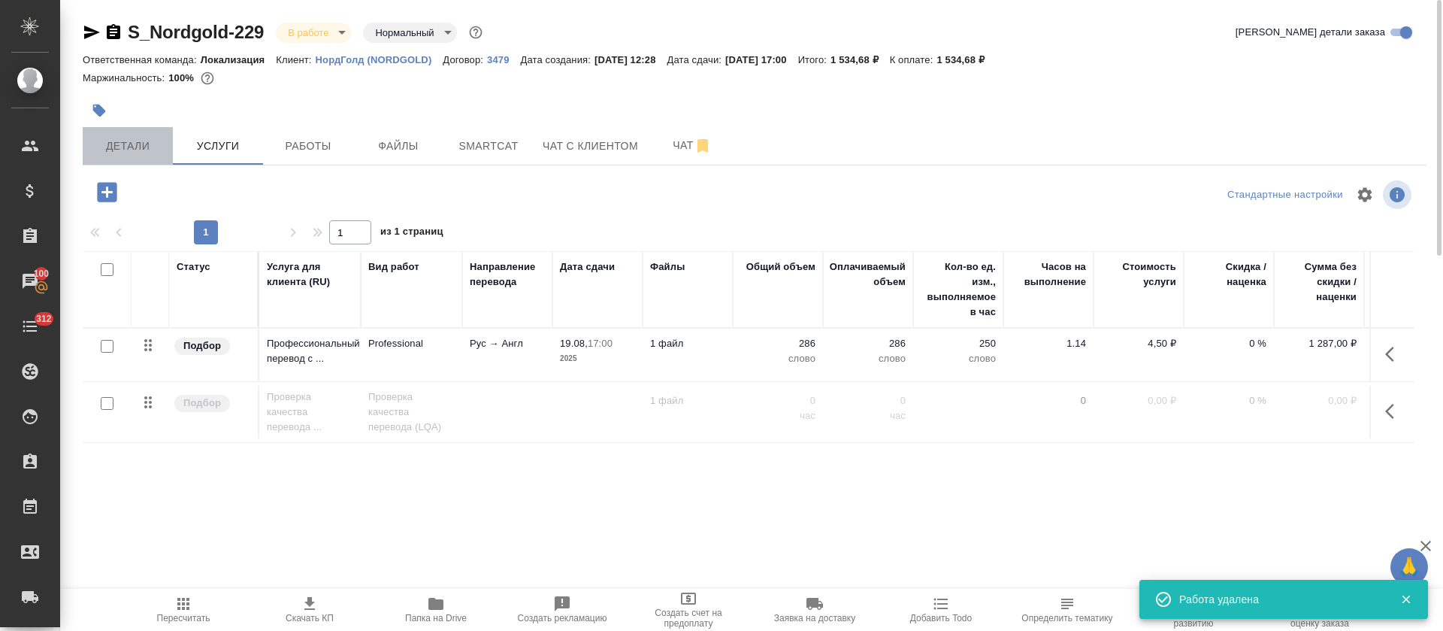
click at [131, 154] on span "Детали" at bounding box center [128, 146] width 72 height 19
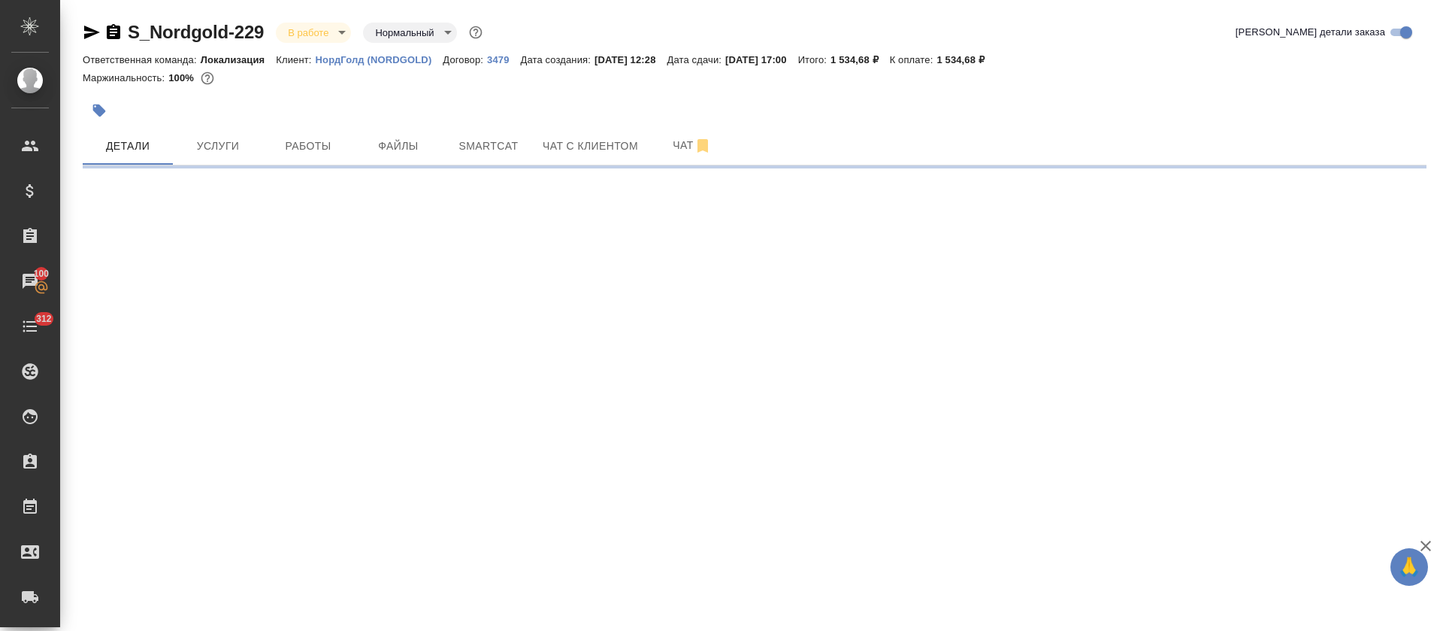
select select "RU"
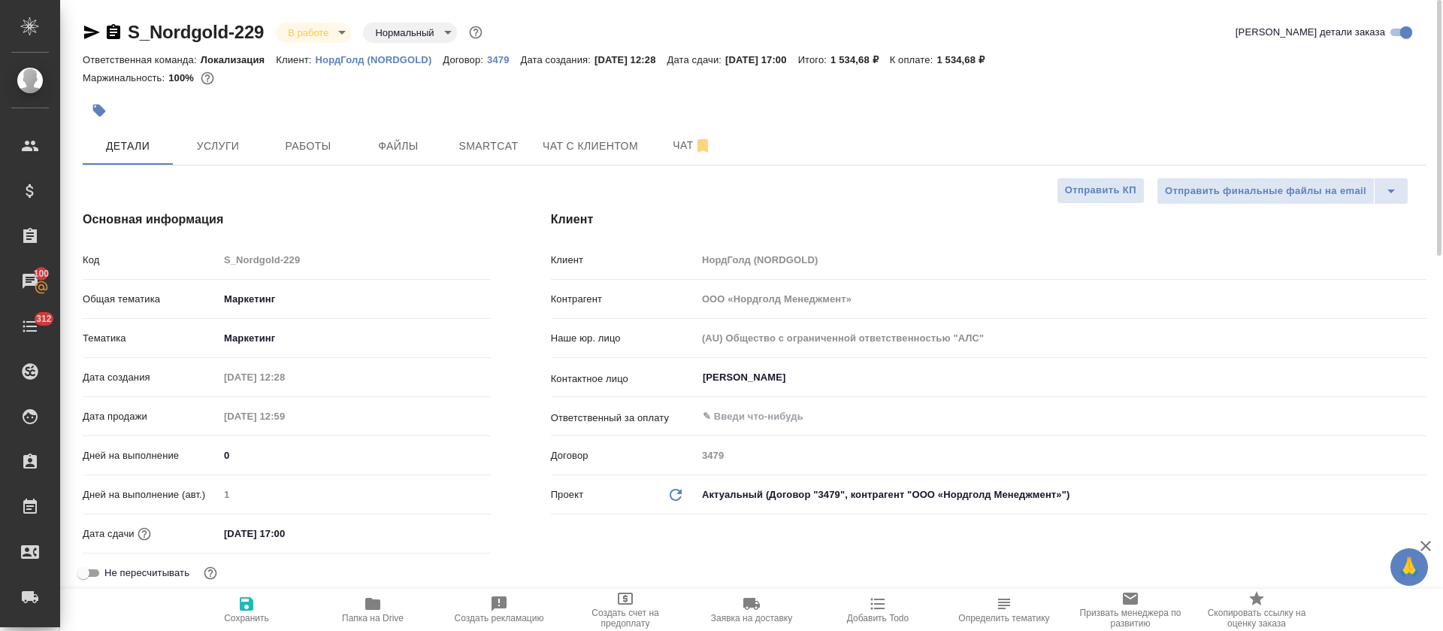
type textarea "x"
click at [318, 129] on button "Работы" at bounding box center [308, 146] width 90 height 38
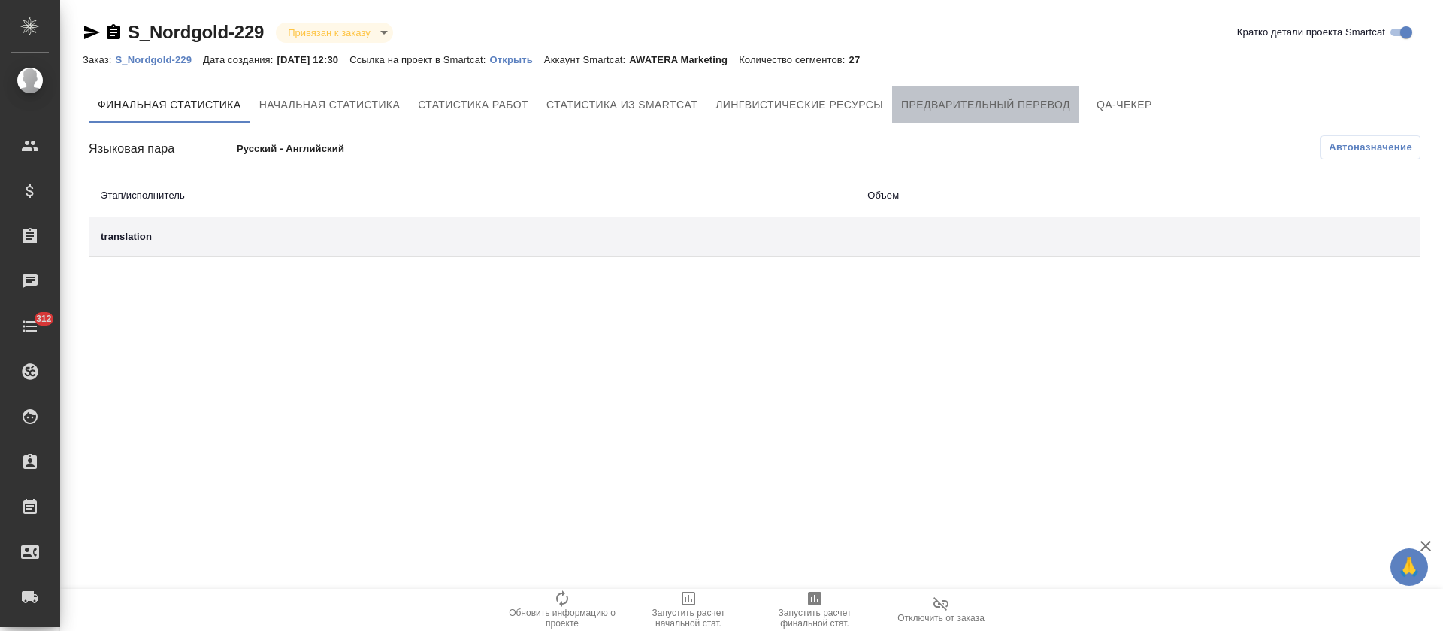
click at [895, 102] on button "Предварительный перевод" at bounding box center [985, 104] width 187 height 36
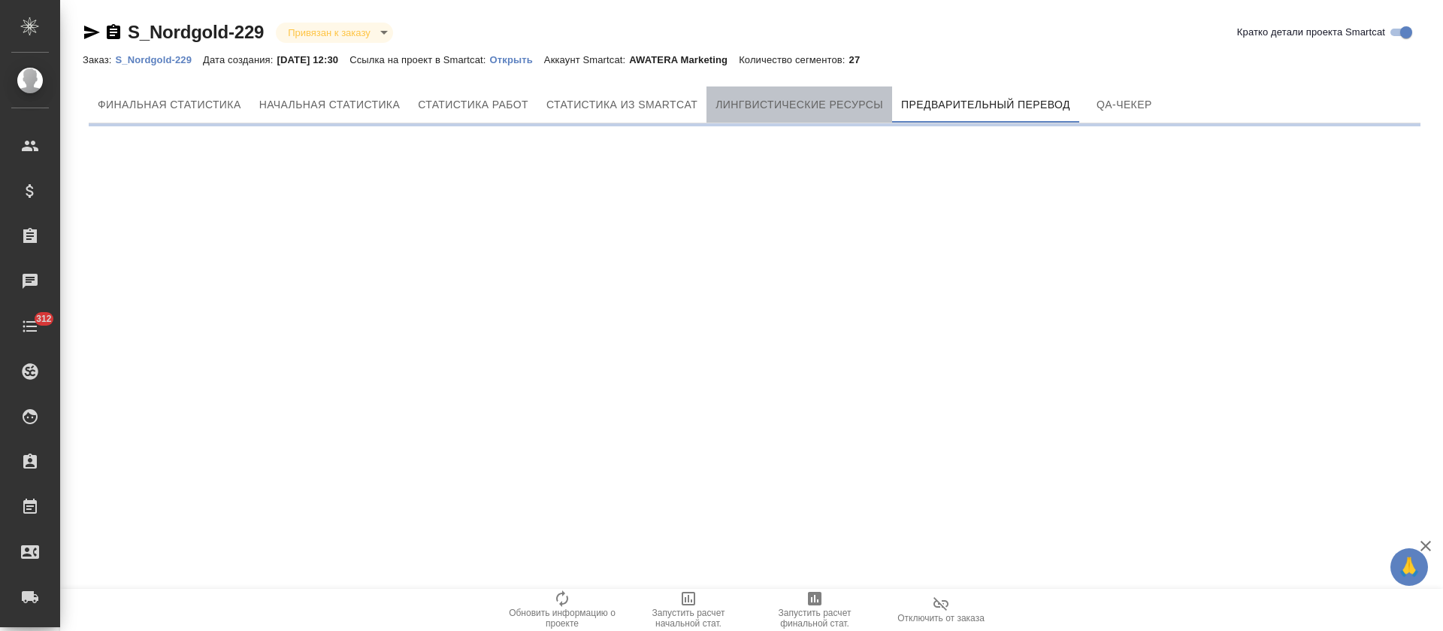
click at [792, 117] on button "Лингвистические ресурсы" at bounding box center [800, 104] width 186 height 36
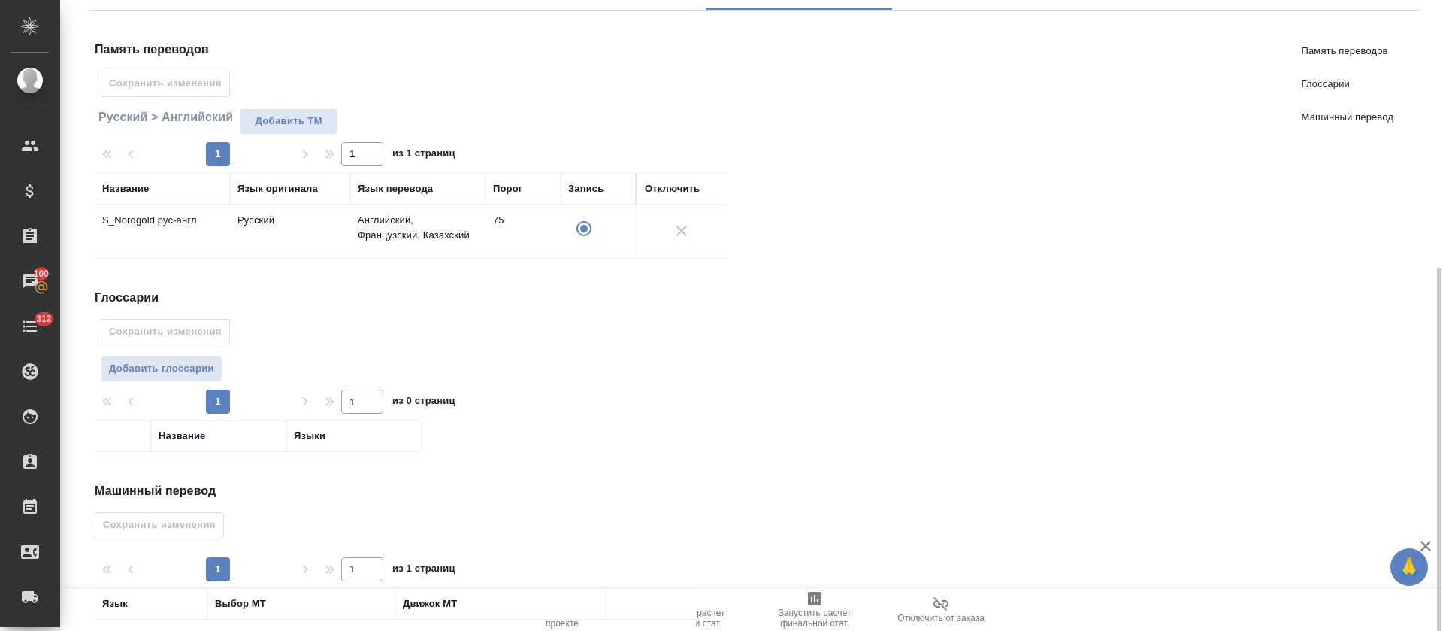
scroll to position [218, 0]
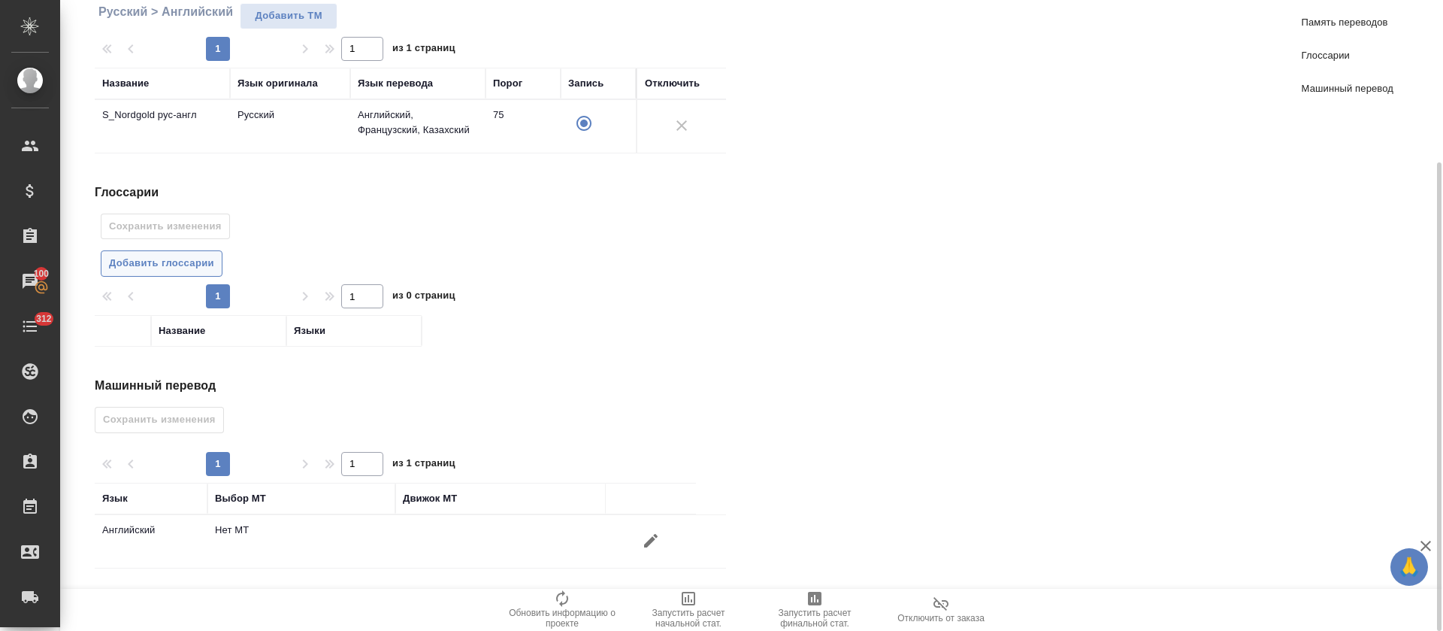
click at [188, 275] on button "Добавить глоссарии" at bounding box center [162, 263] width 122 height 26
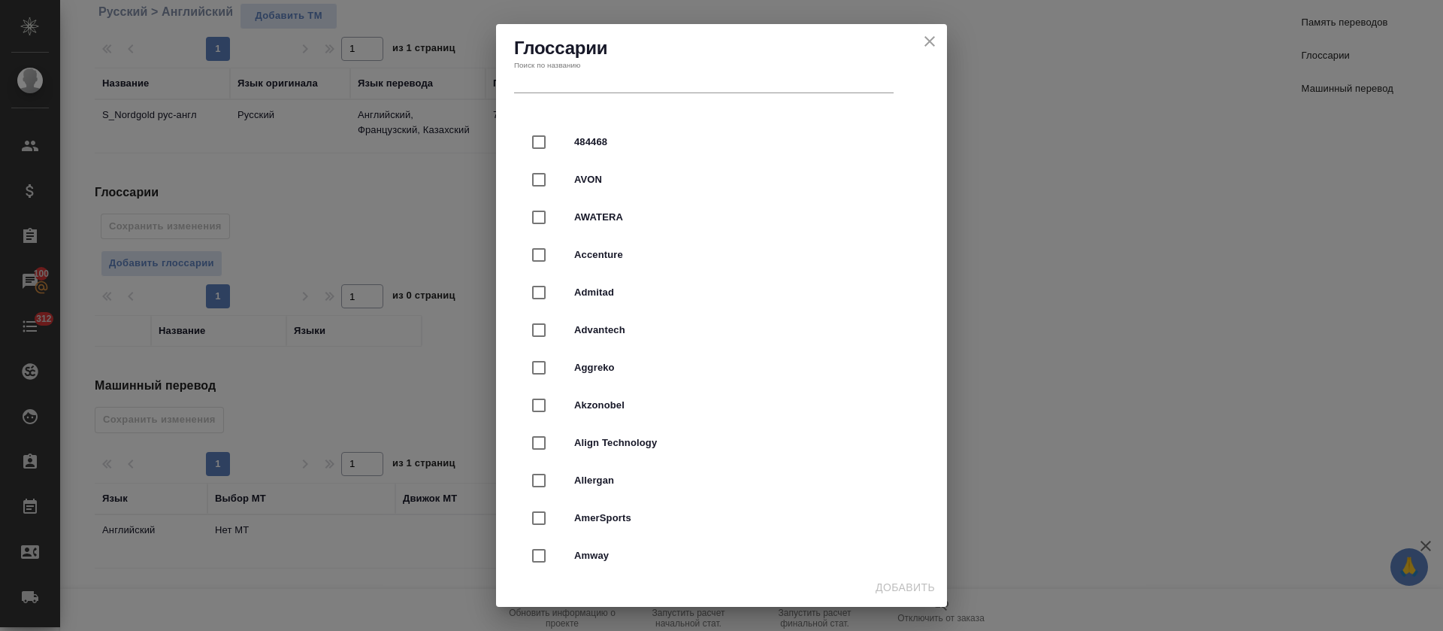
click at [683, 283] on input "text" at bounding box center [704, 293] width 380 height 21
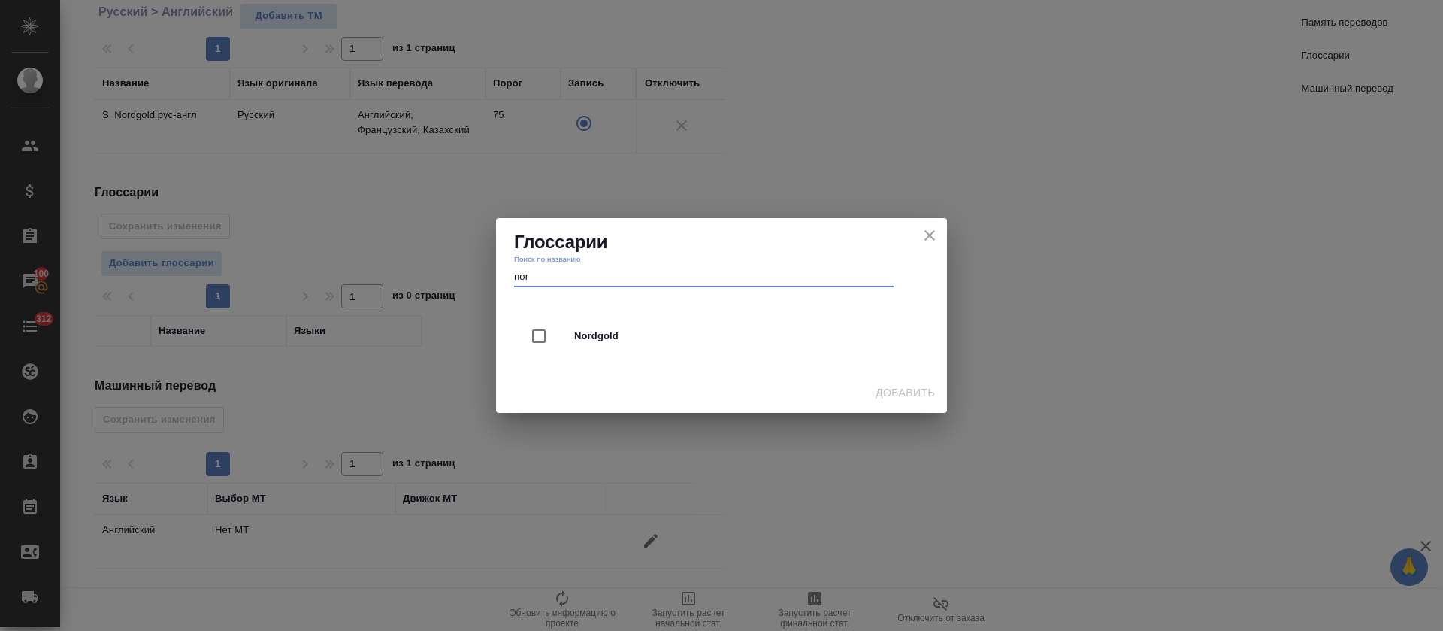
type input "nor"
click at [625, 346] on div "Nordgold" at bounding box center [721, 336] width 403 height 38
checkbox input "true"
click at [925, 398] on span "Добавить" at bounding box center [905, 392] width 59 height 19
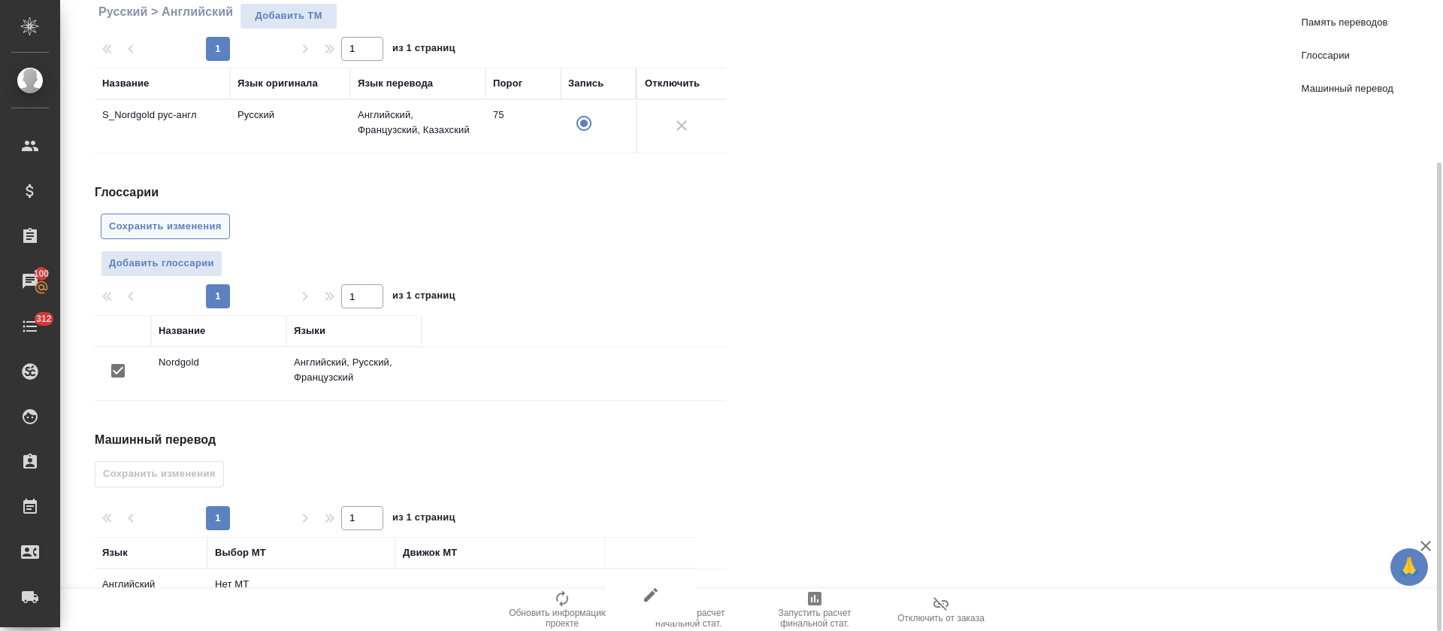
click at [137, 225] on span "Сохранить изменения" at bounding box center [165, 226] width 113 height 17
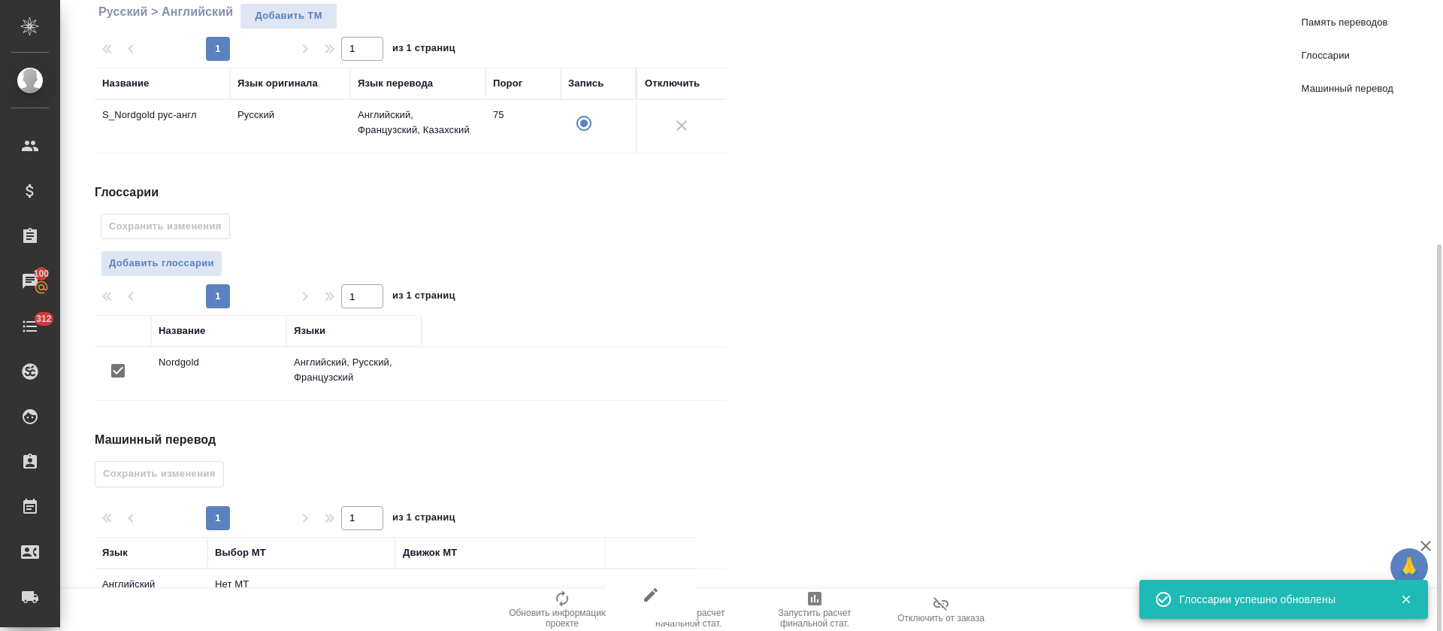
scroll to position [272, 0]
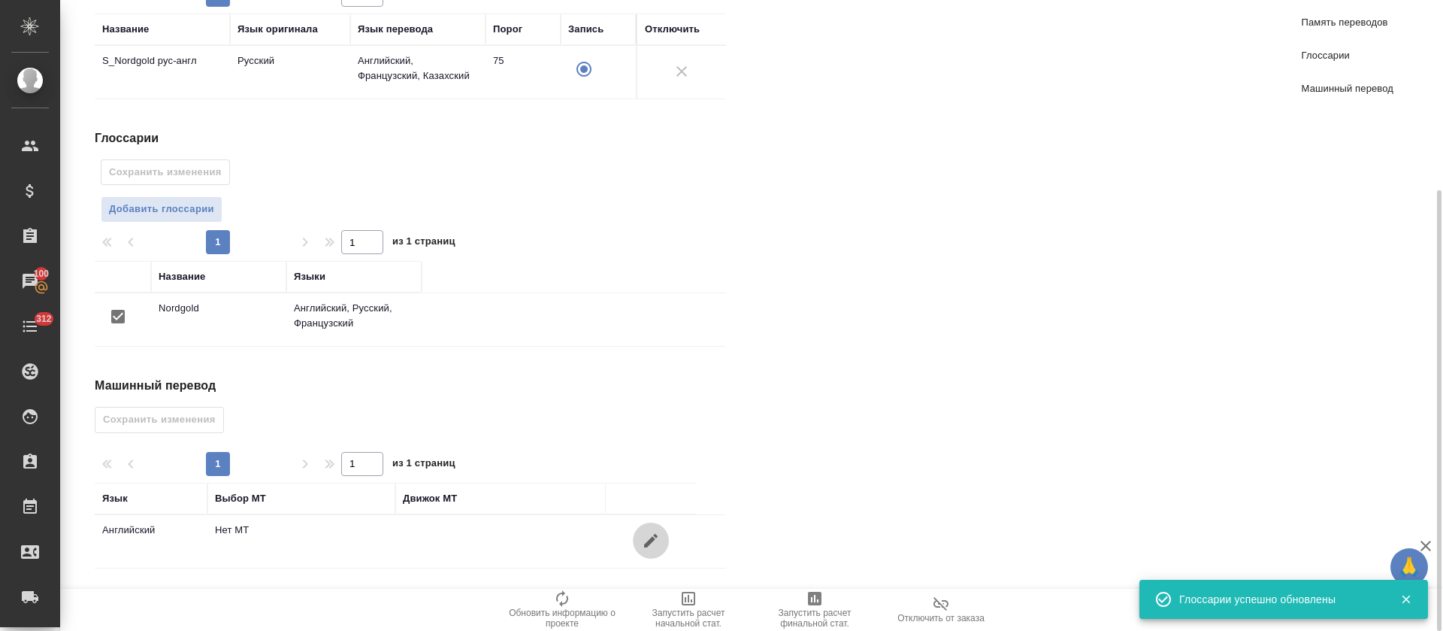
click at [648, 534] on icon "button" at bounding box center [651, 540] width 18 height 18
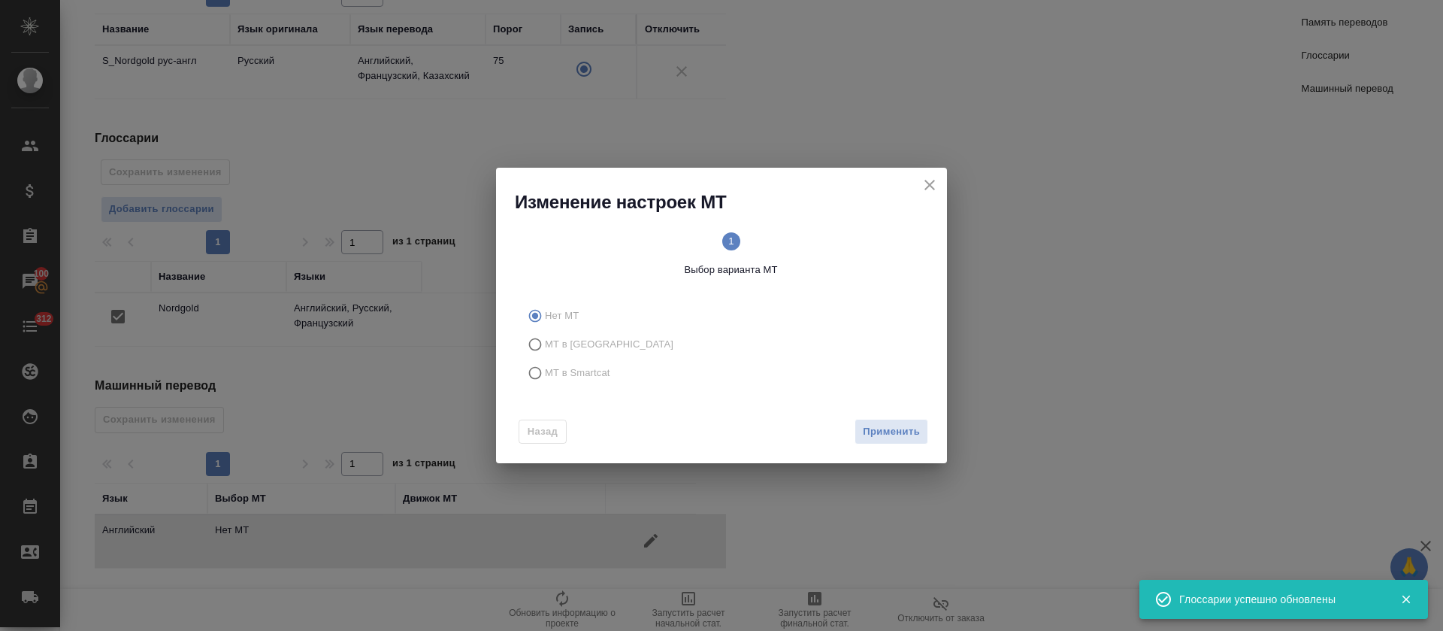
click at [619, 372] on label "МТ в Smartcat" at bounding box center [719, 373] width 396 height 29
click at [545, 372] on input "МТ в Smartcat" at bounding box center [533, 373] width 24 height 29
radio input "true"
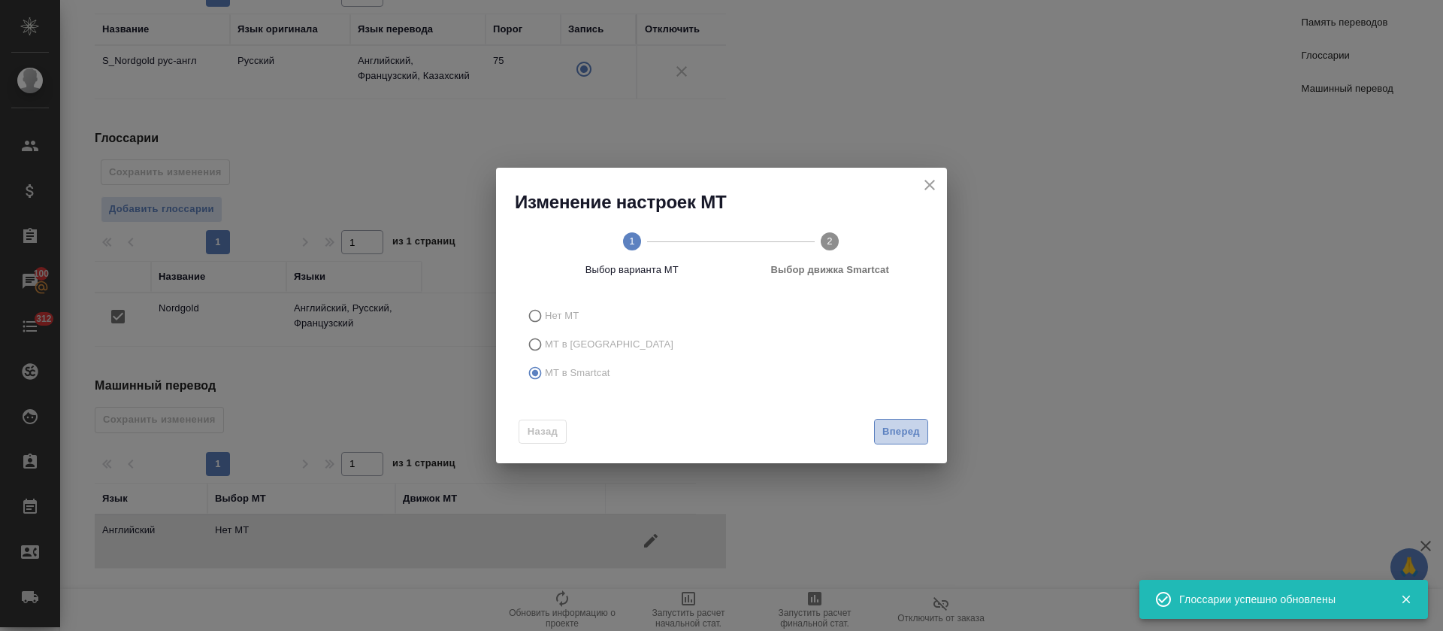
click at [911, 428] on span "Вперед" at bounding box center [902, 431] width 38 height 17
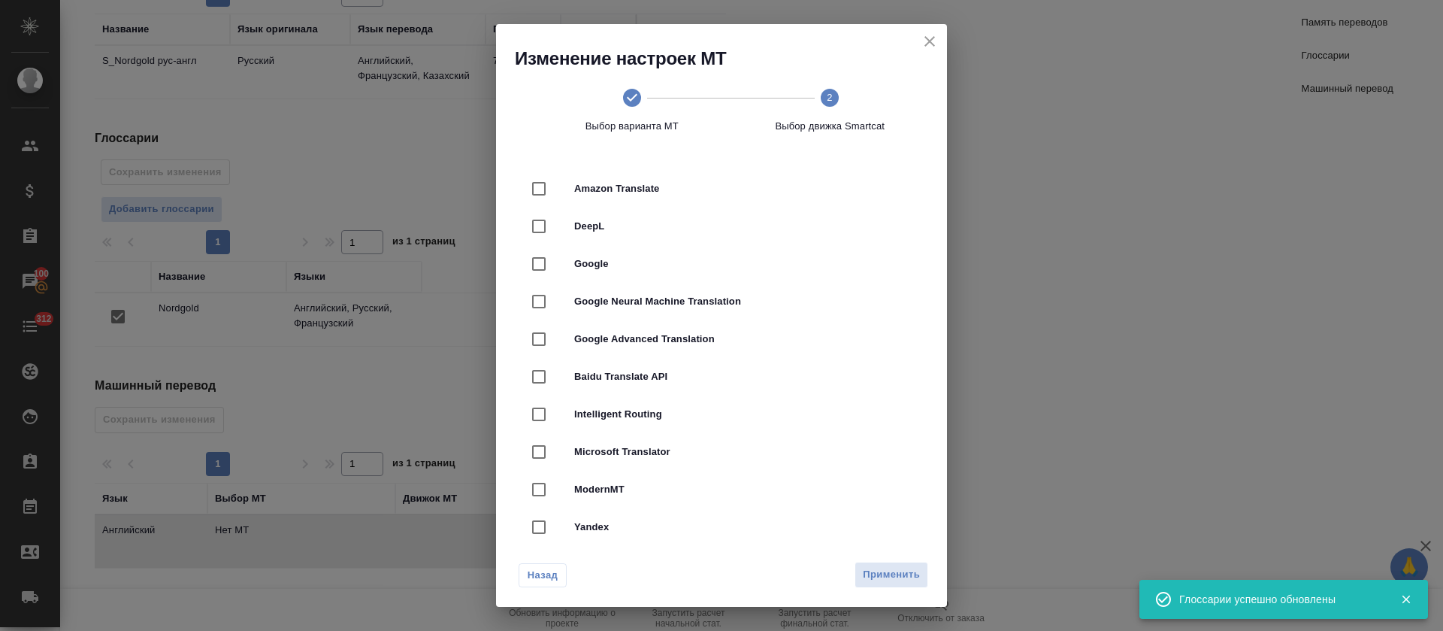
click at [650, 223] on span "DeepL" at bounding box center [742, 226] width 337 height 15
checkbox input "true"
click at [867, 577] on span "Применить" at bounding box center [891, 574] width 57 height 17
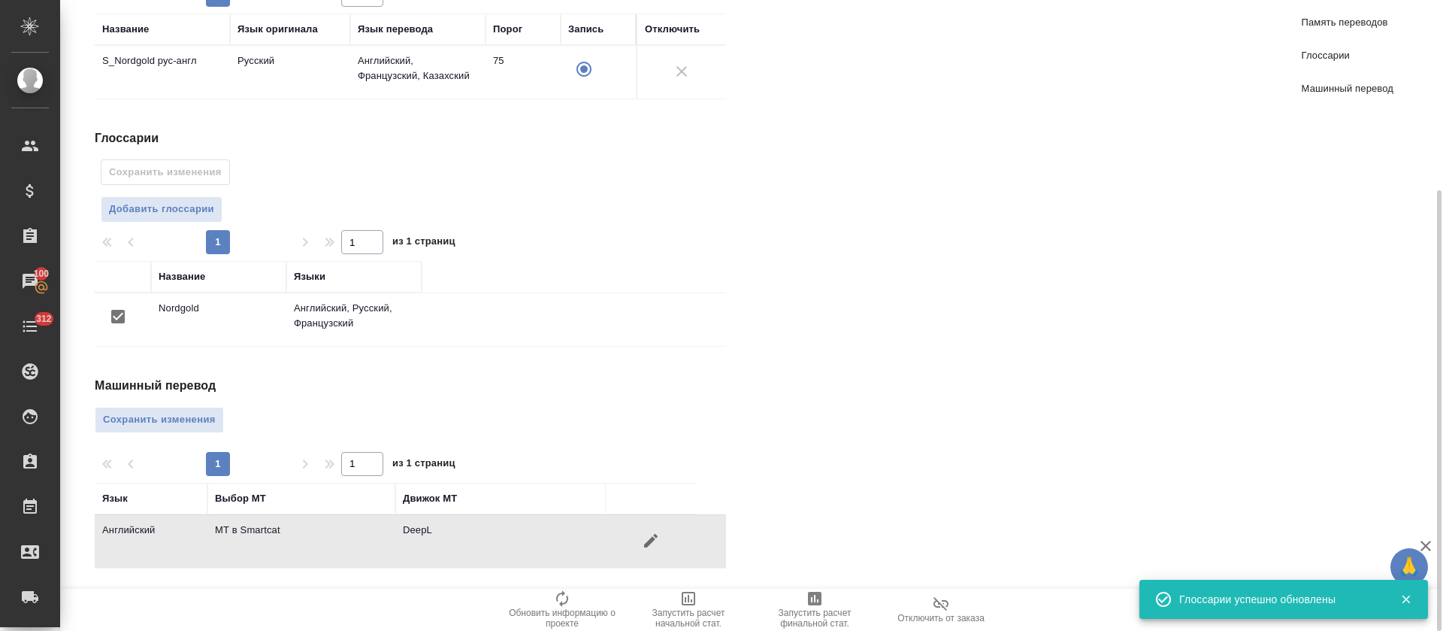
click at [136, 408] on button "Сохранить изменения" at bounding box center [159, 420] width 129 height 26
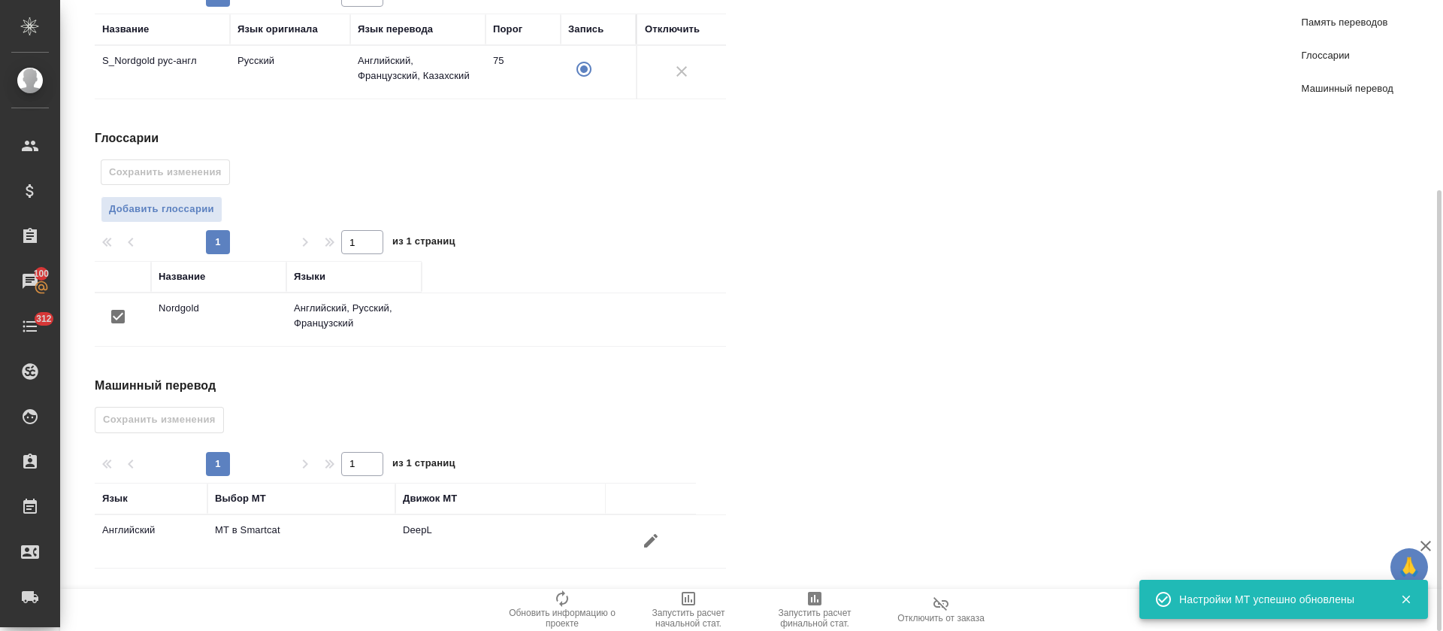
scroll to position [0, 0]
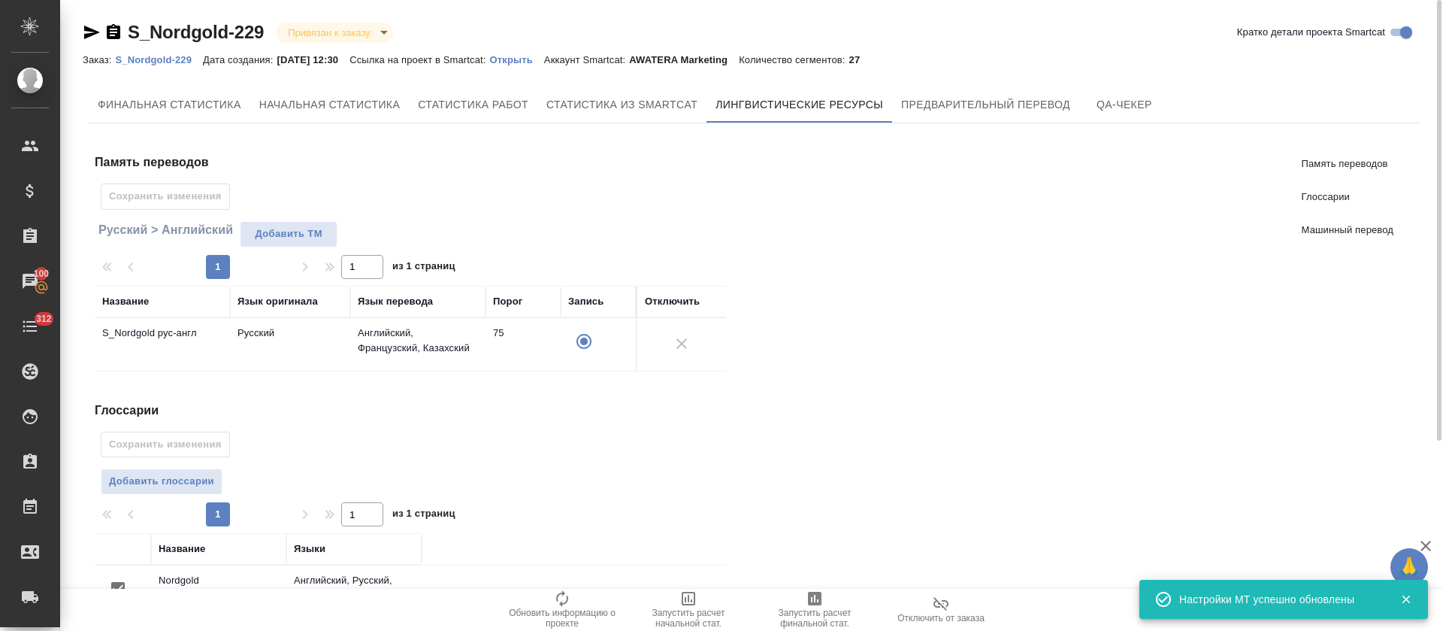
click at [995, 132] on div "Финальная статистика Начальная статистика Статистика работ Статистика из Smartc…" at bounding box center [755, 481] width 1332 height 790
click at [994, 117] on button "Предварительный перевод" at bounding box center [985, 104] width 187 height 36
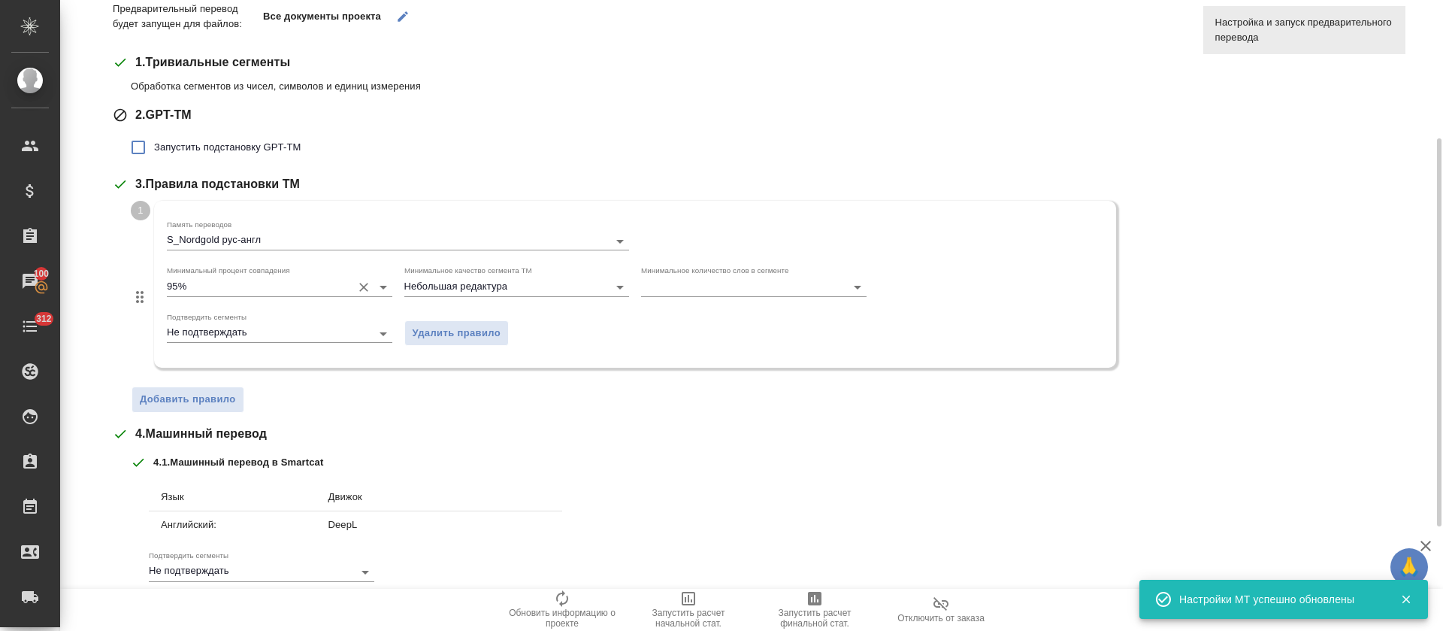
scroll to position [394, 0]
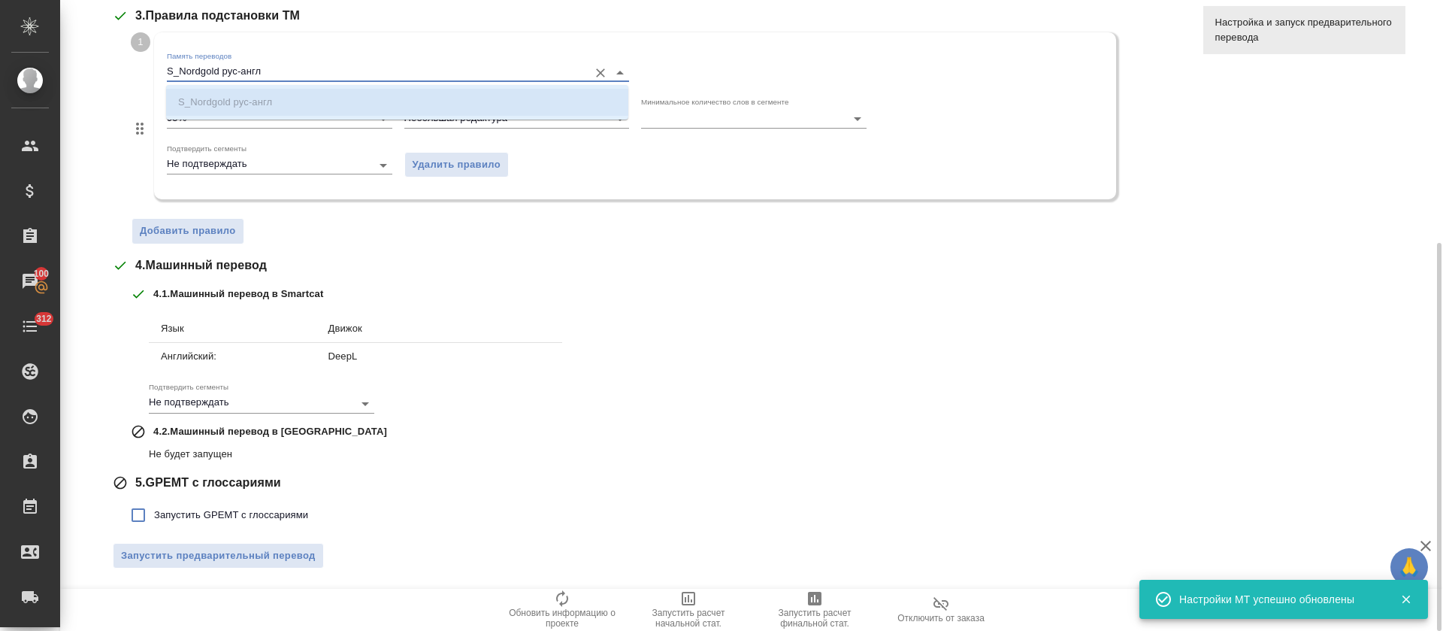
click at [269, 70] on input "S_Nordgold рус-англ" at bounding box center [374, 72] width 414 height 18
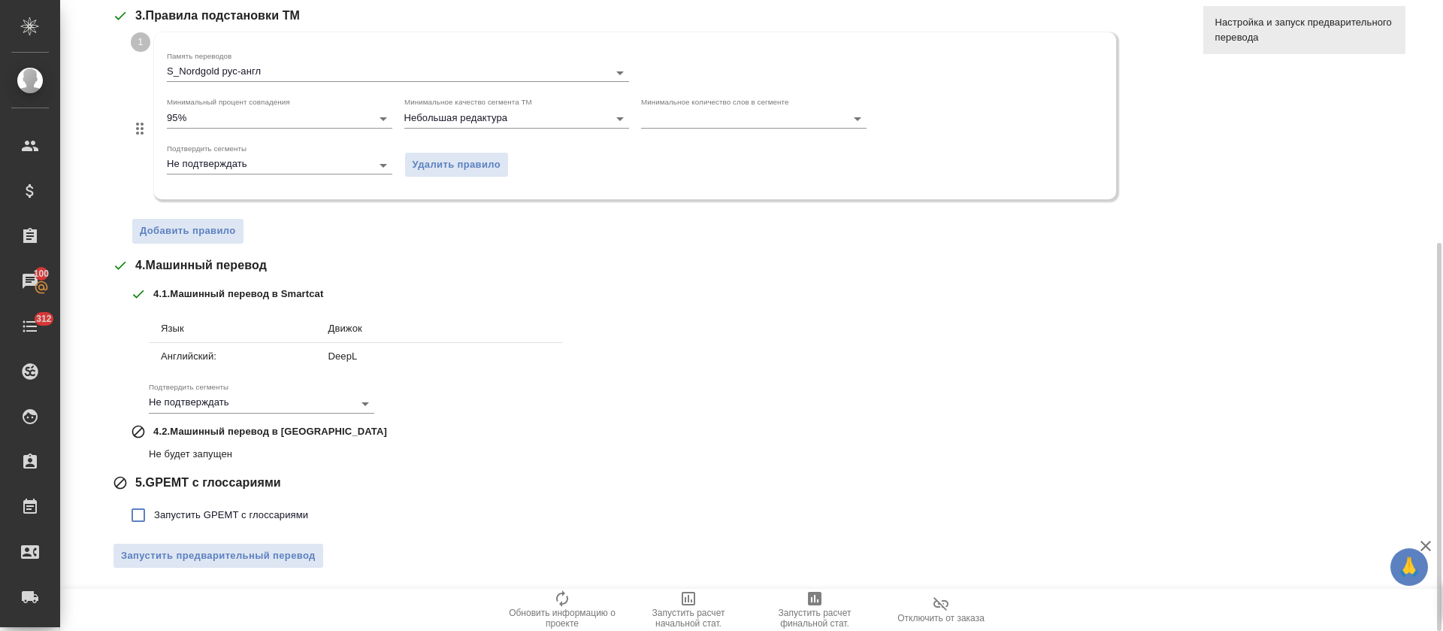
click at [498, 295] on div "4 . 1 . Машинный перевод в Smartcat" at bounding box center [656, 293] width 1050 height 15
click at [282, 516] on span "Запустить GPEMT с глоссариями" at bounding box center [231, 514] width 154 height 15
click at [154, 516] on input "Запустить GPEMT с глоссариями" at bounding box center [139, 515] width 32 height 32
checkbox input "true"
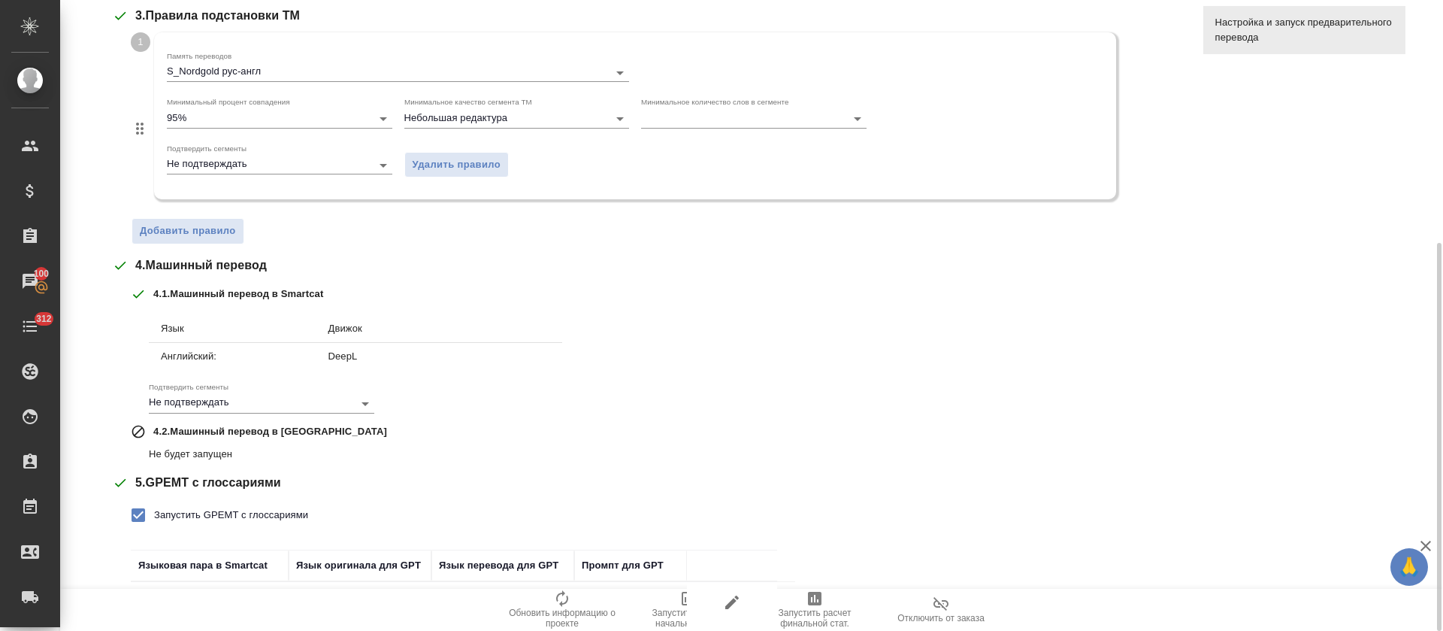
scroll to position [498, 0]
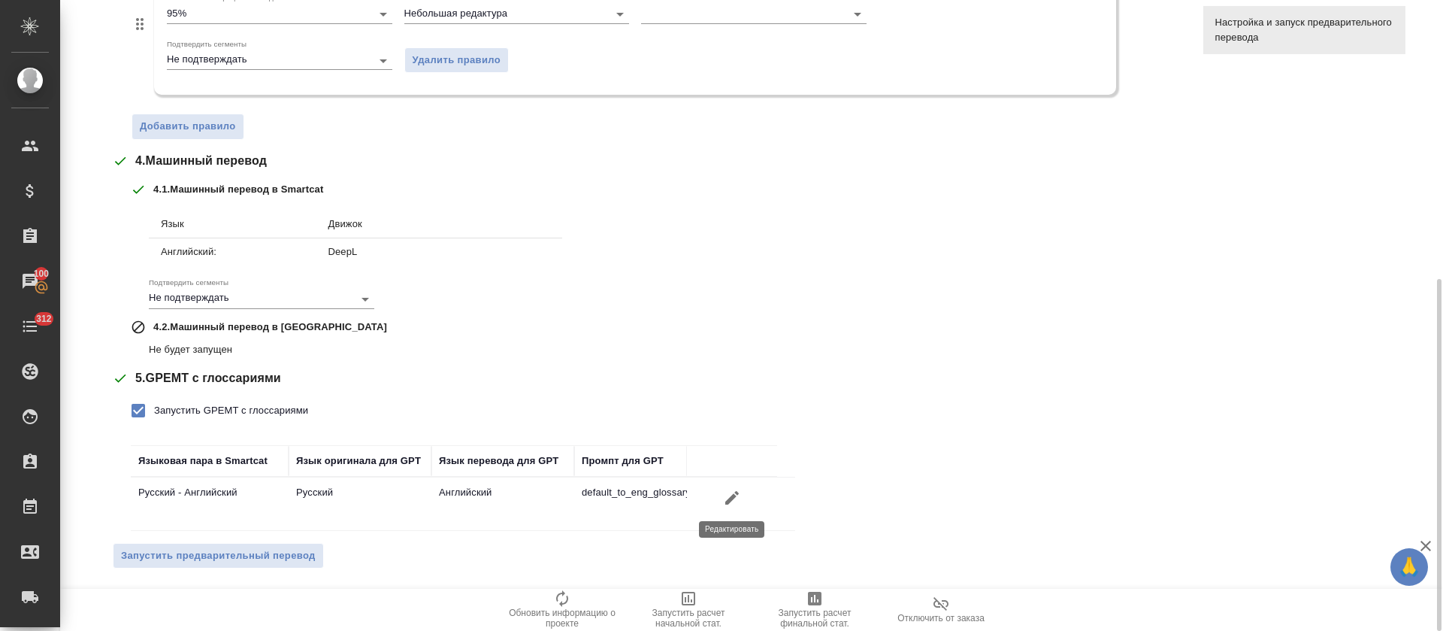
click at [737, 496] on icon "button" at bounding box center [732, 498] width 18 height 18
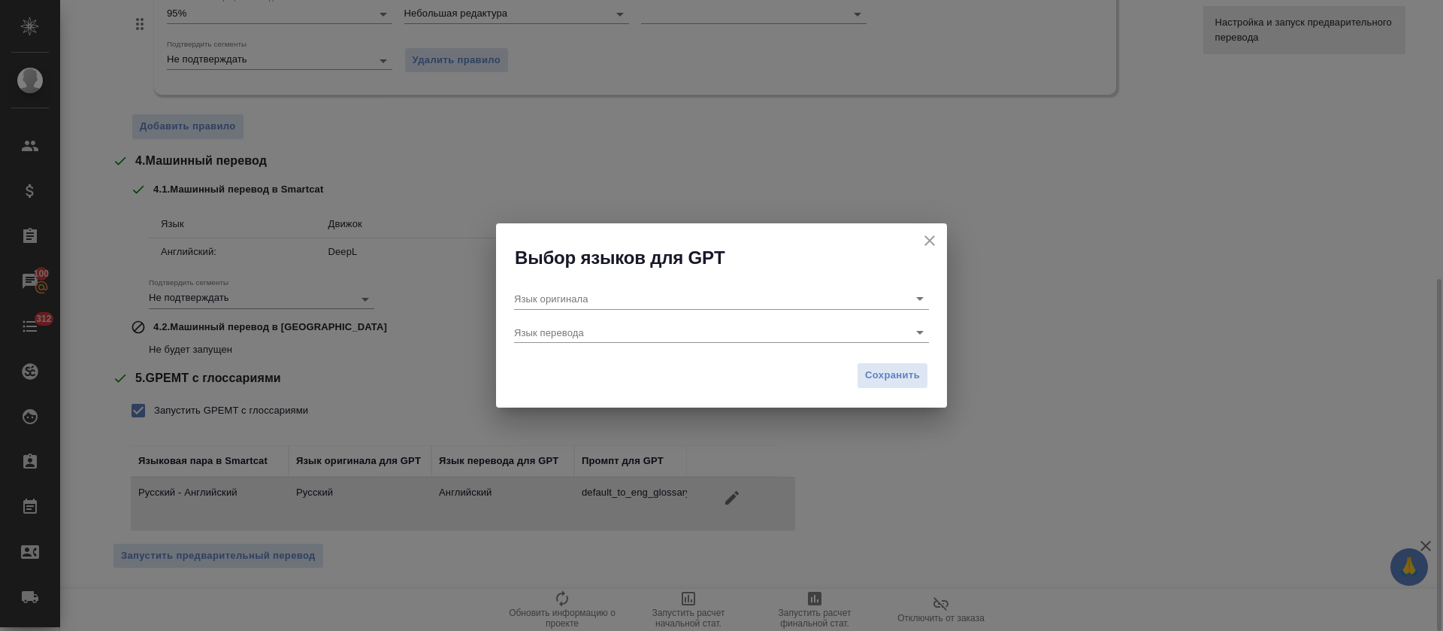
type input "Русский"
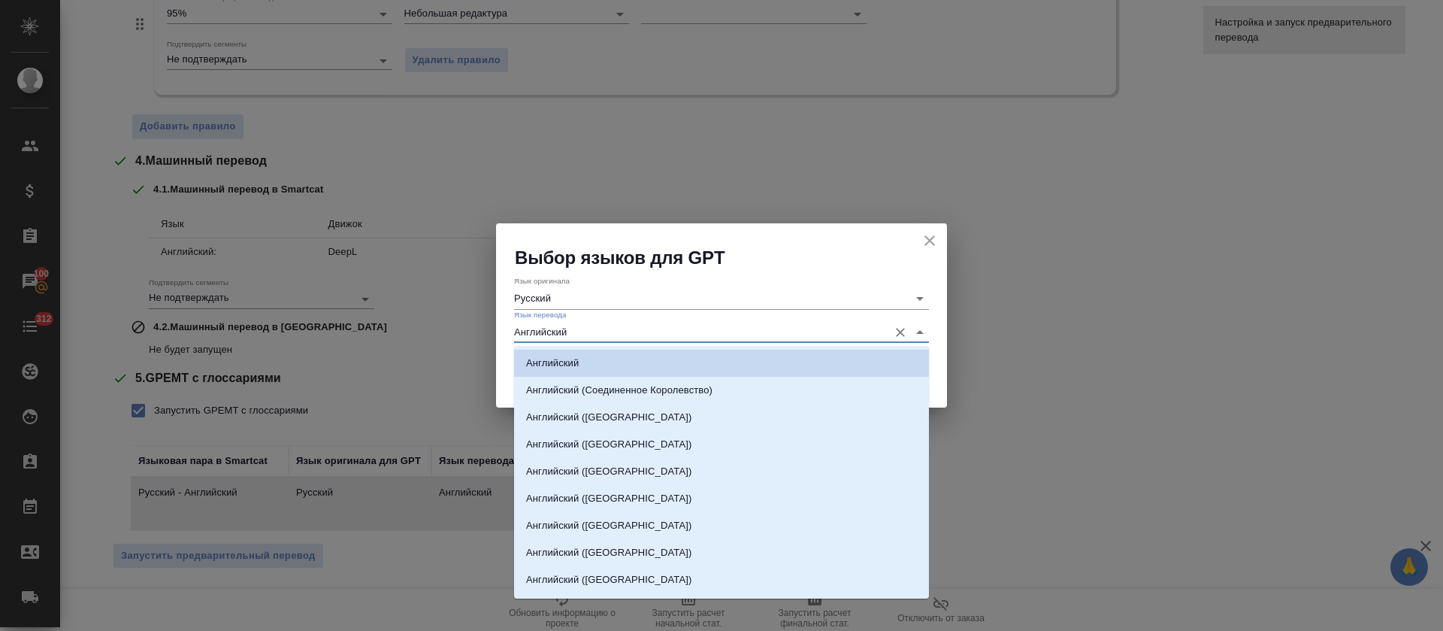
click at [626, 332] on input "Английский" at bounding box center [697, 332] width 367 height 20
click at [630, 438] on p "Английский (Австралия)" at bounding box center [608, 444] width 165 height 15
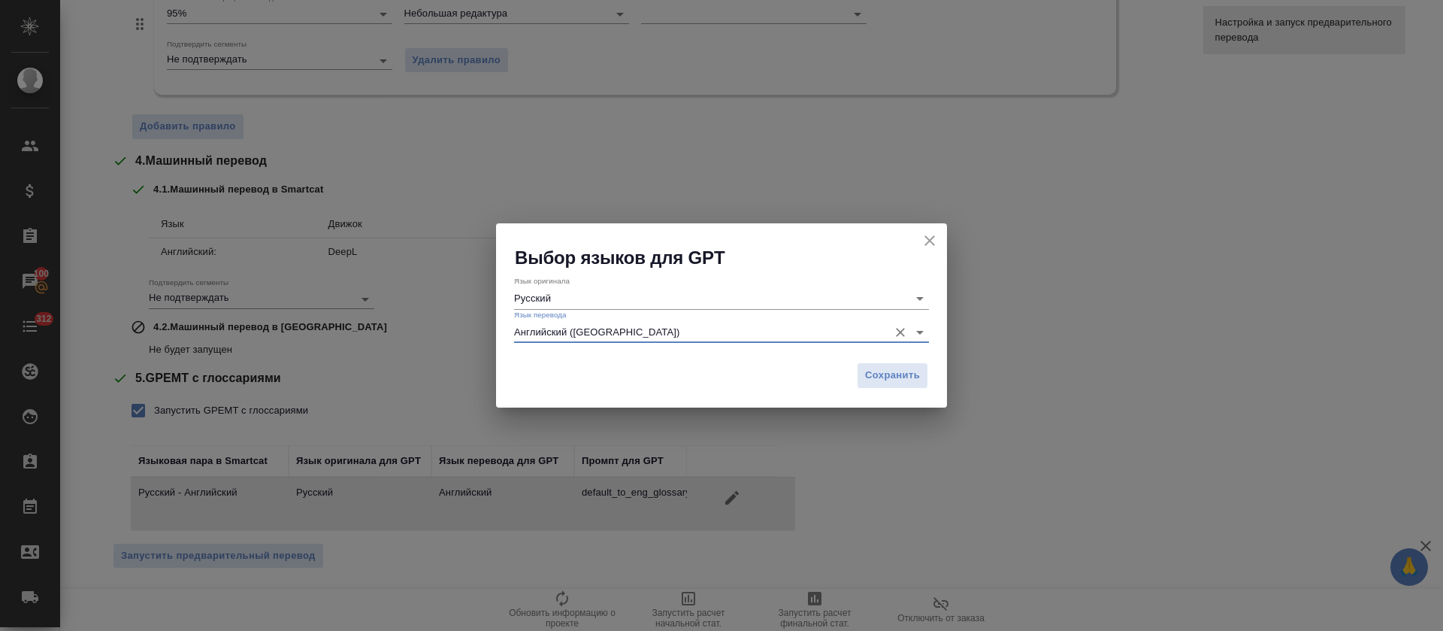
click at [629, 335] on input "Английский (Австралия)" at bounding box center [697, 332] width 367 height 20
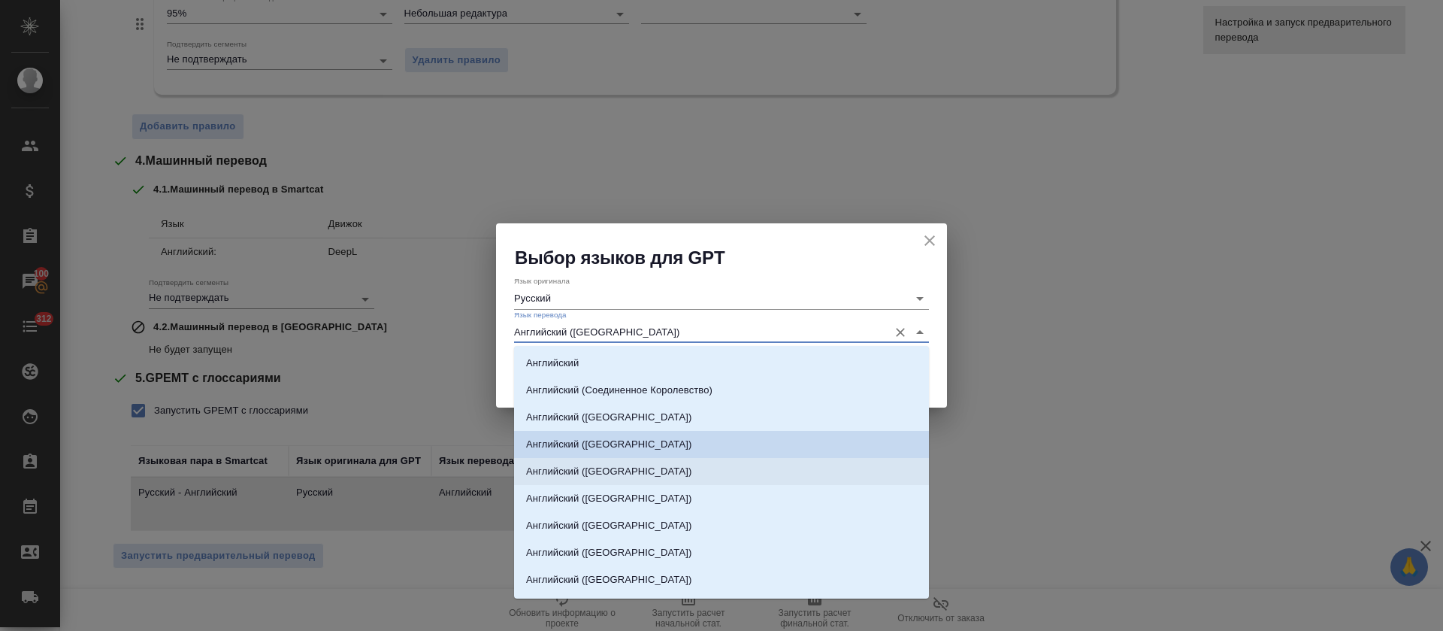
click at [635, 469] on li "Английский (США)" at bounding box center [721, 471] width 415 height 27
type input "Английский (США)"
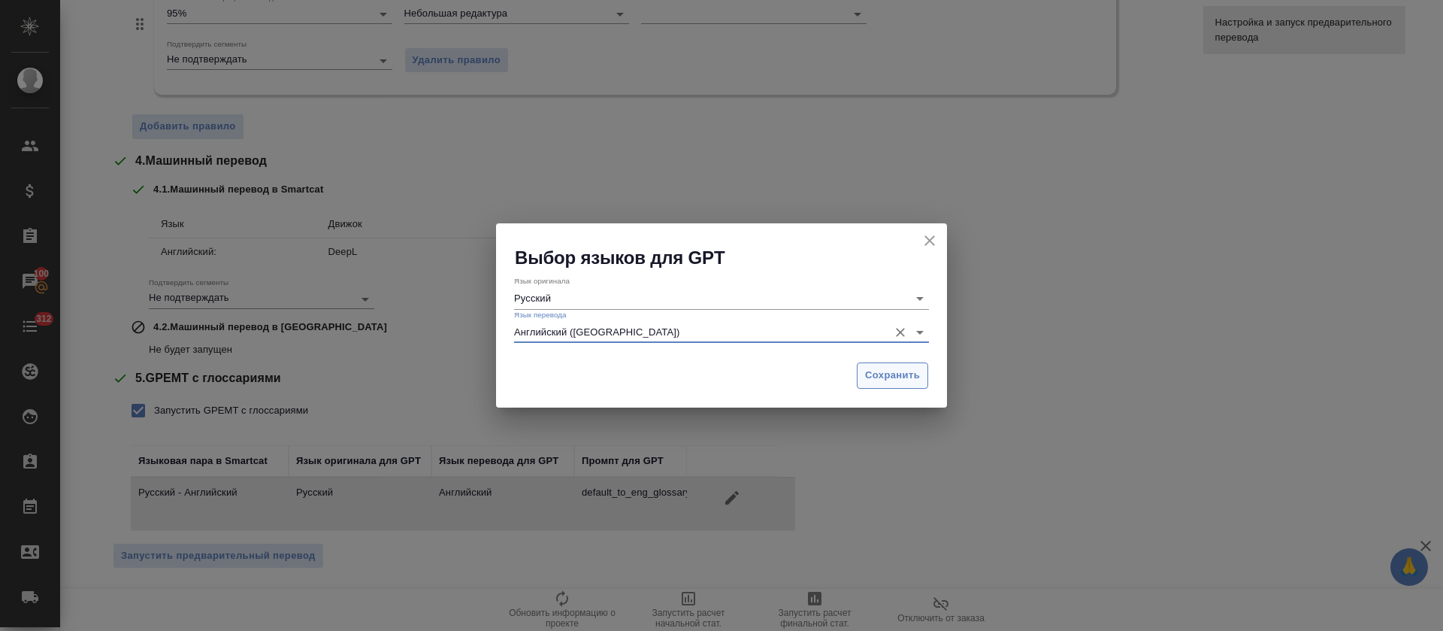
click at [887, 371] on span "Сохранить" at bounding box center [892, 375] width 55 height 17
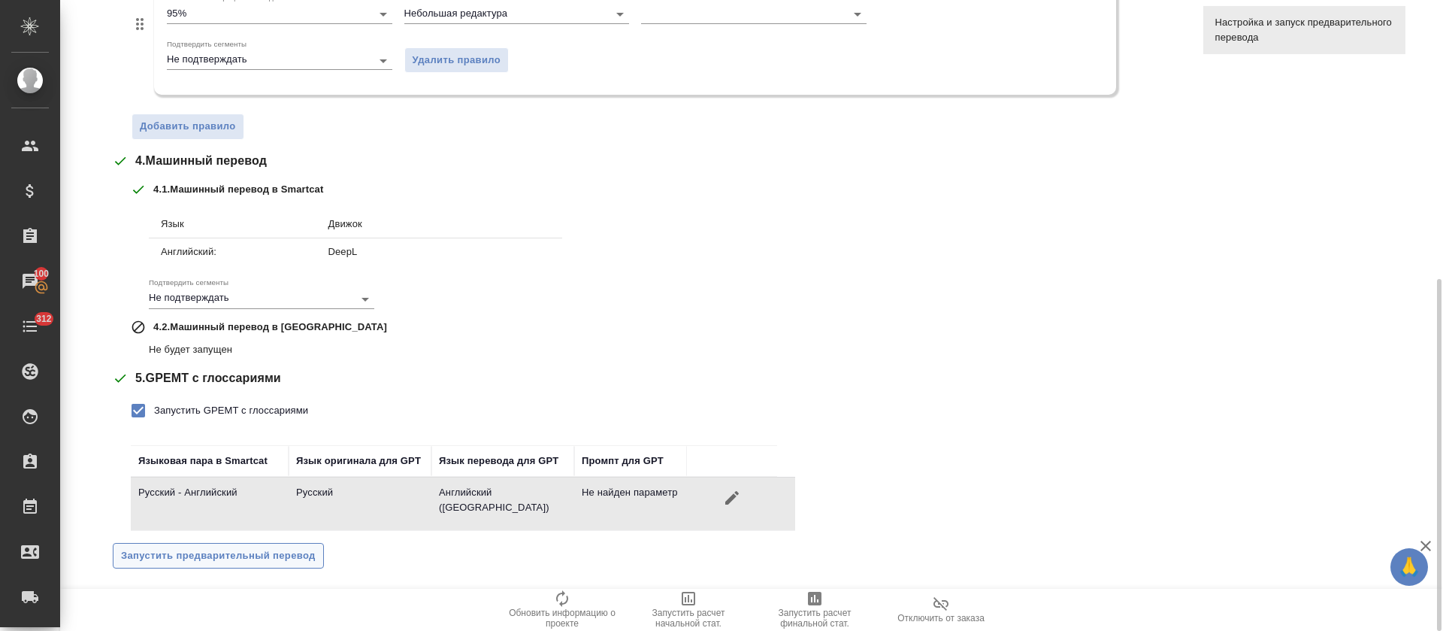
click at [208, 553] on span "Запустить предварительный перевод" at bounding box center [218, 555] width 195 height 17
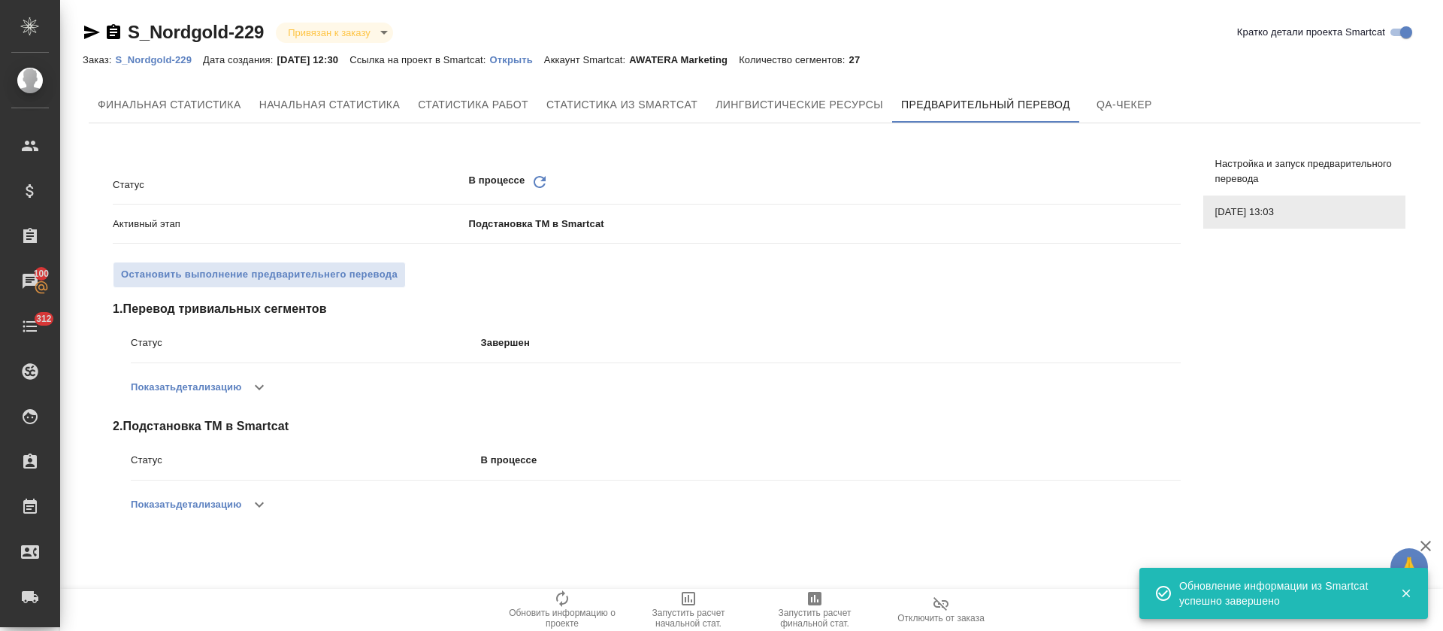
click at [540, 181] on icon "Обновить" at bounding box center [540, 182] width 18 height 18
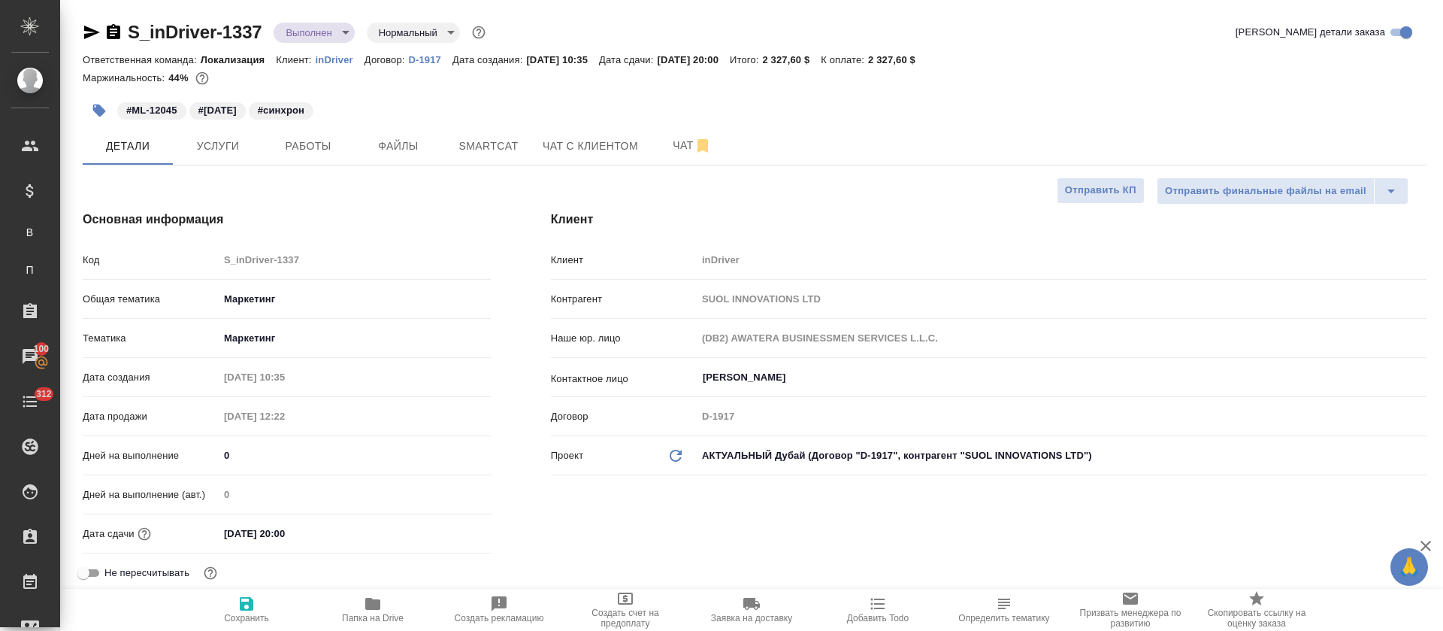
select select "RU"
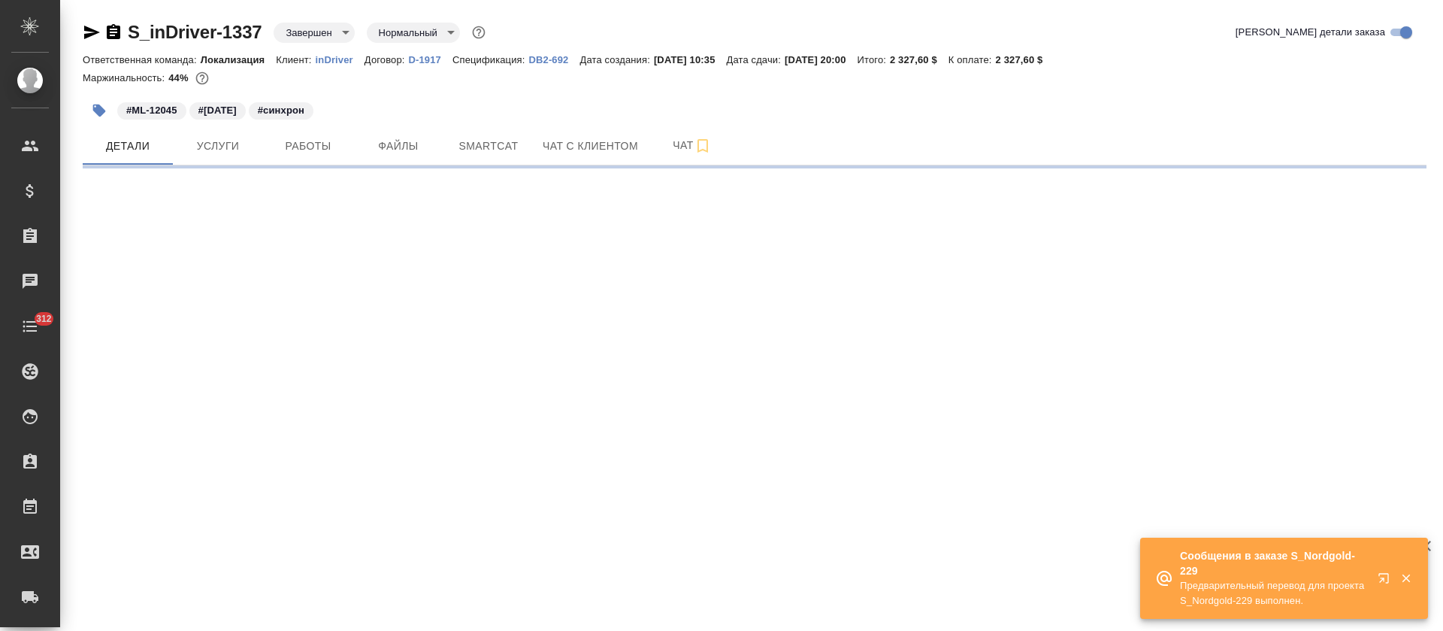
select select "RU"
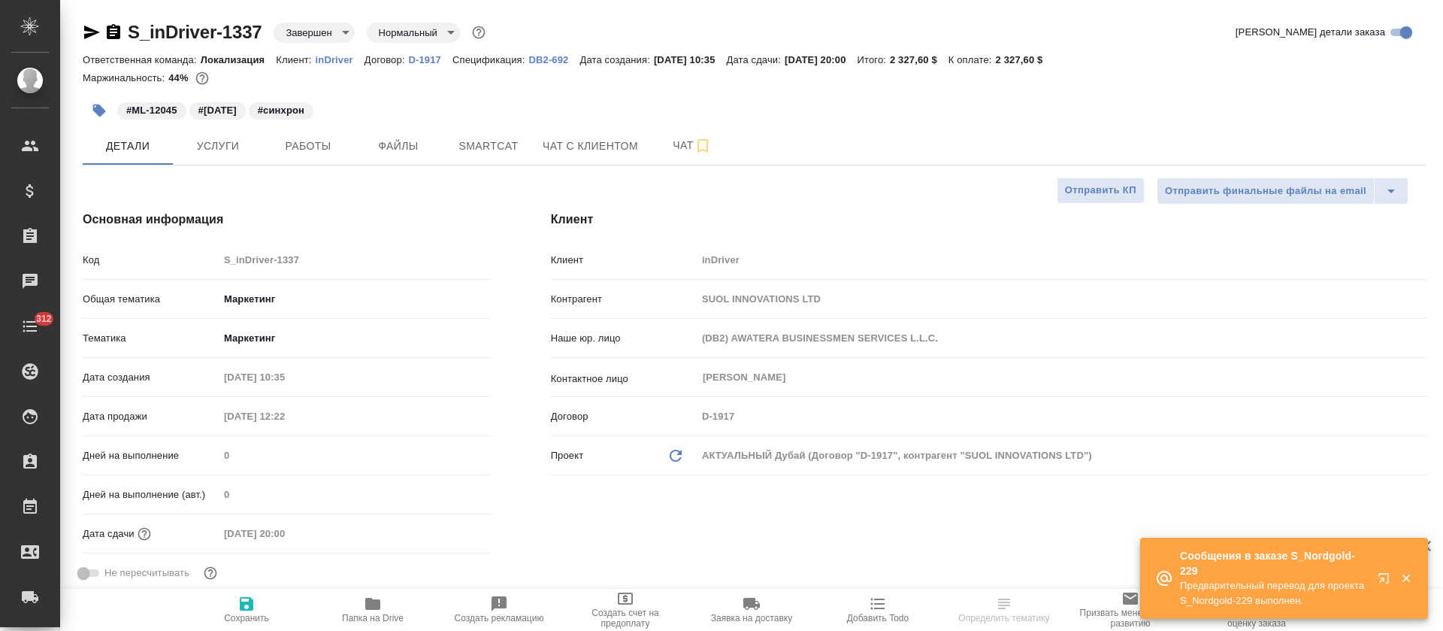
type textarea "x"
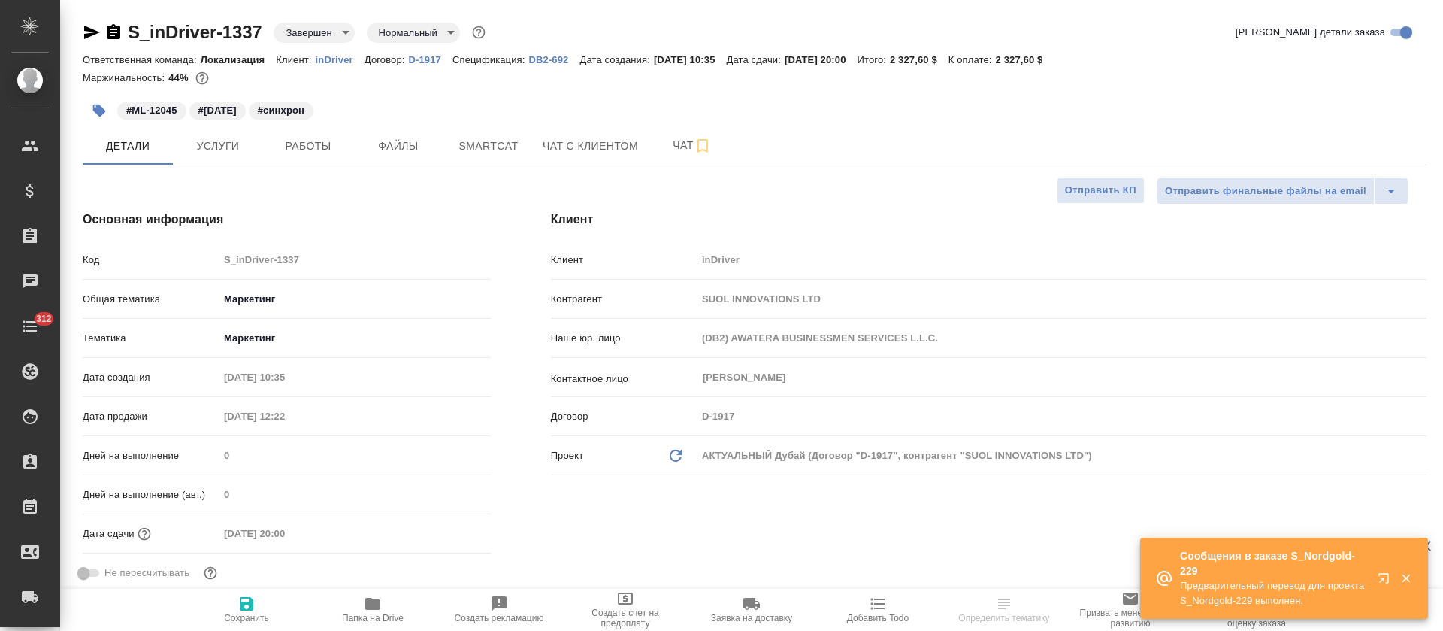
type textarea "x"
click at [564, 59] on p "DB2-692" at bounding box center [553, 59] width 51 height 11
type textarea "x"
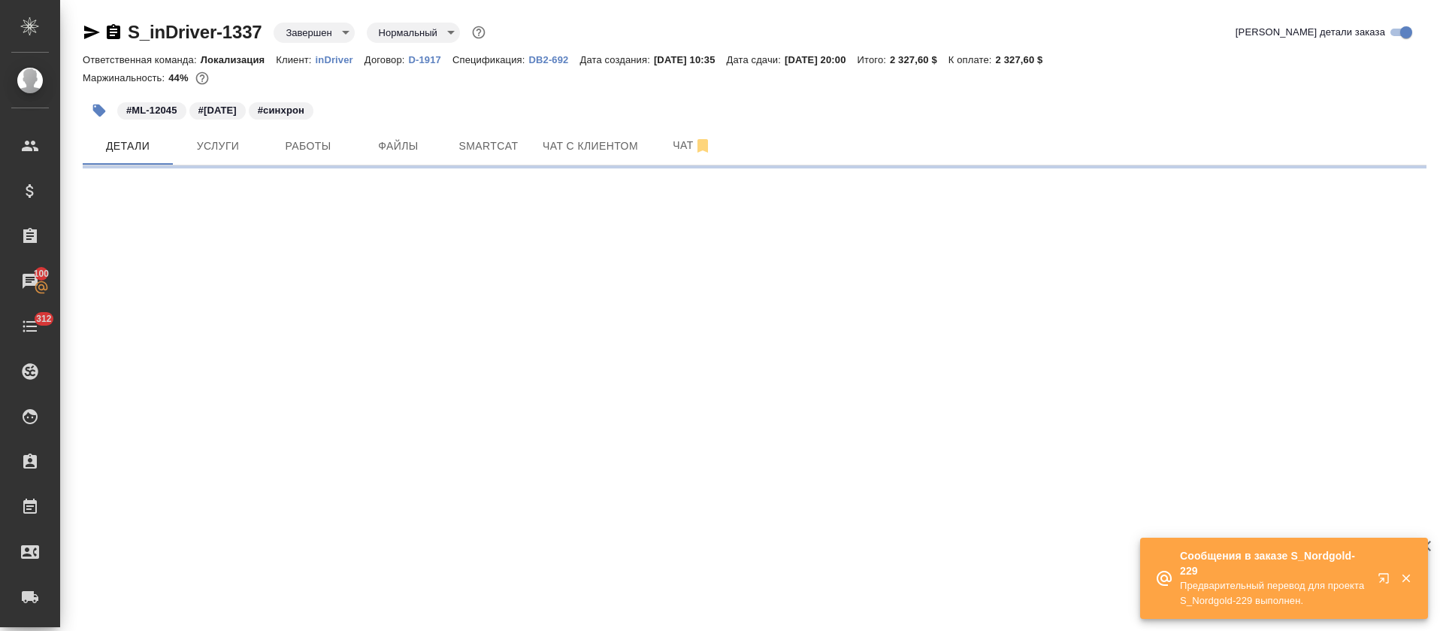
select select "RU"
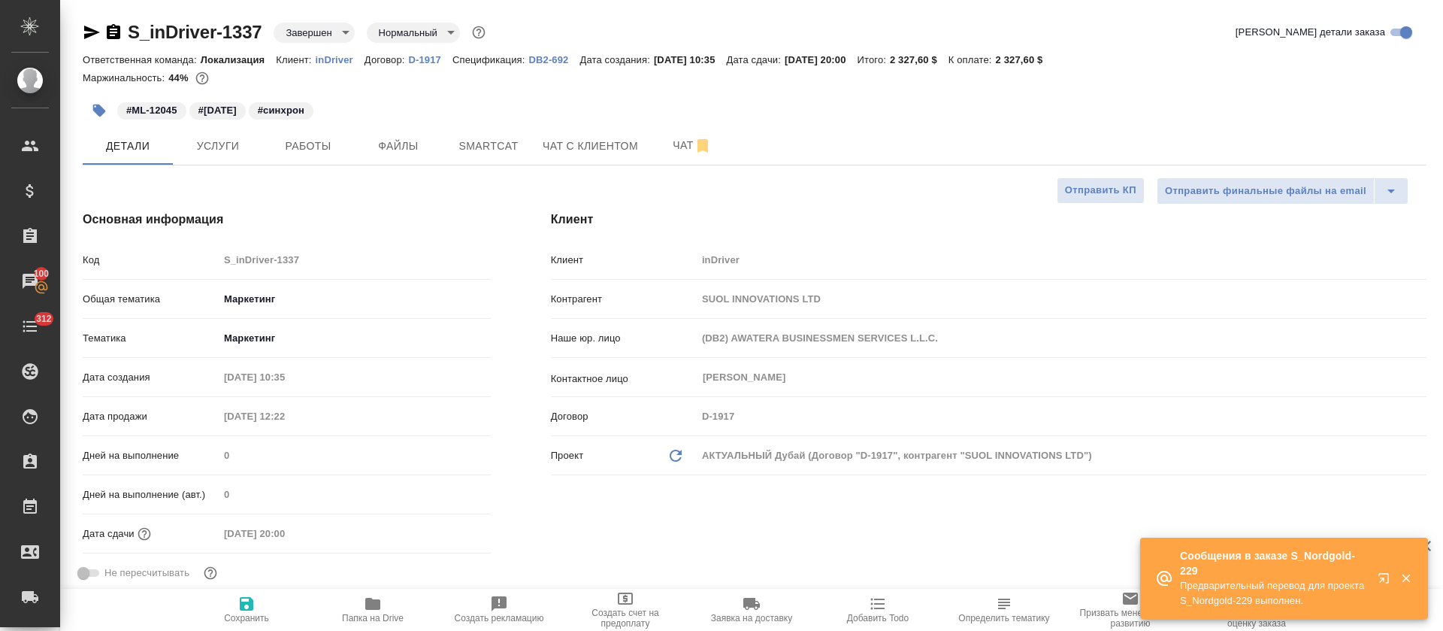
type textarea "x"
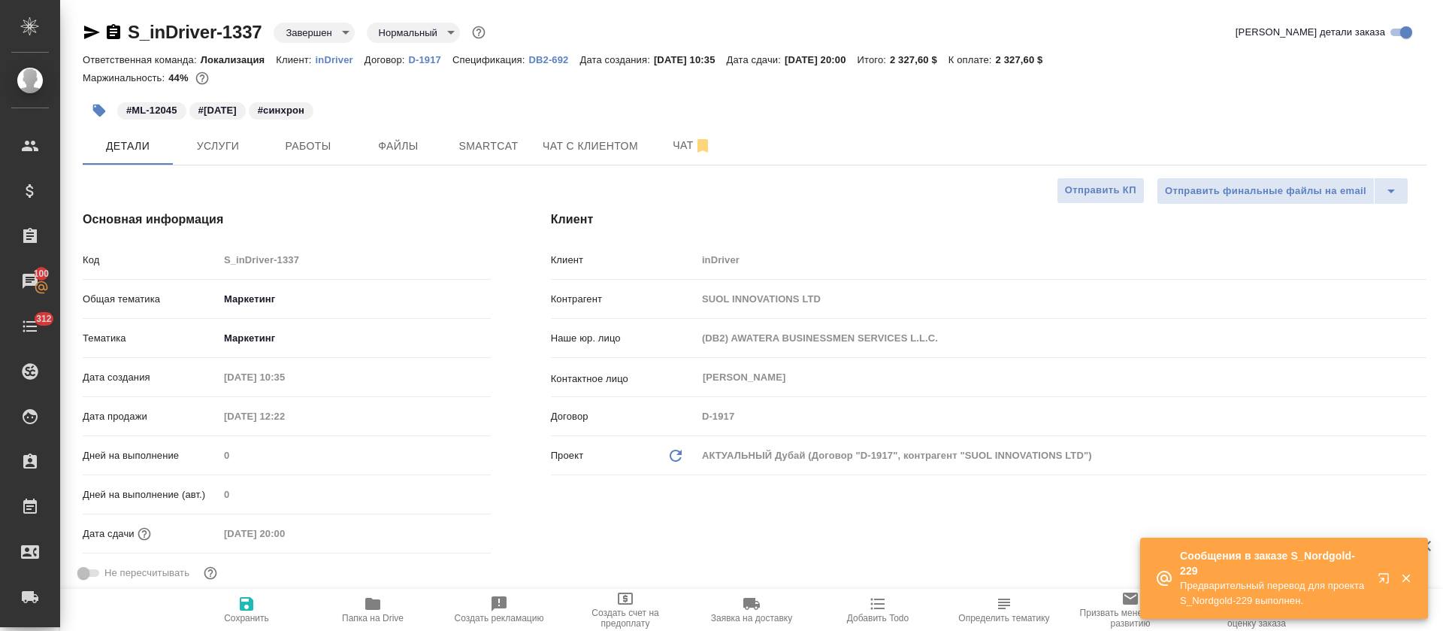
type textarea "x"
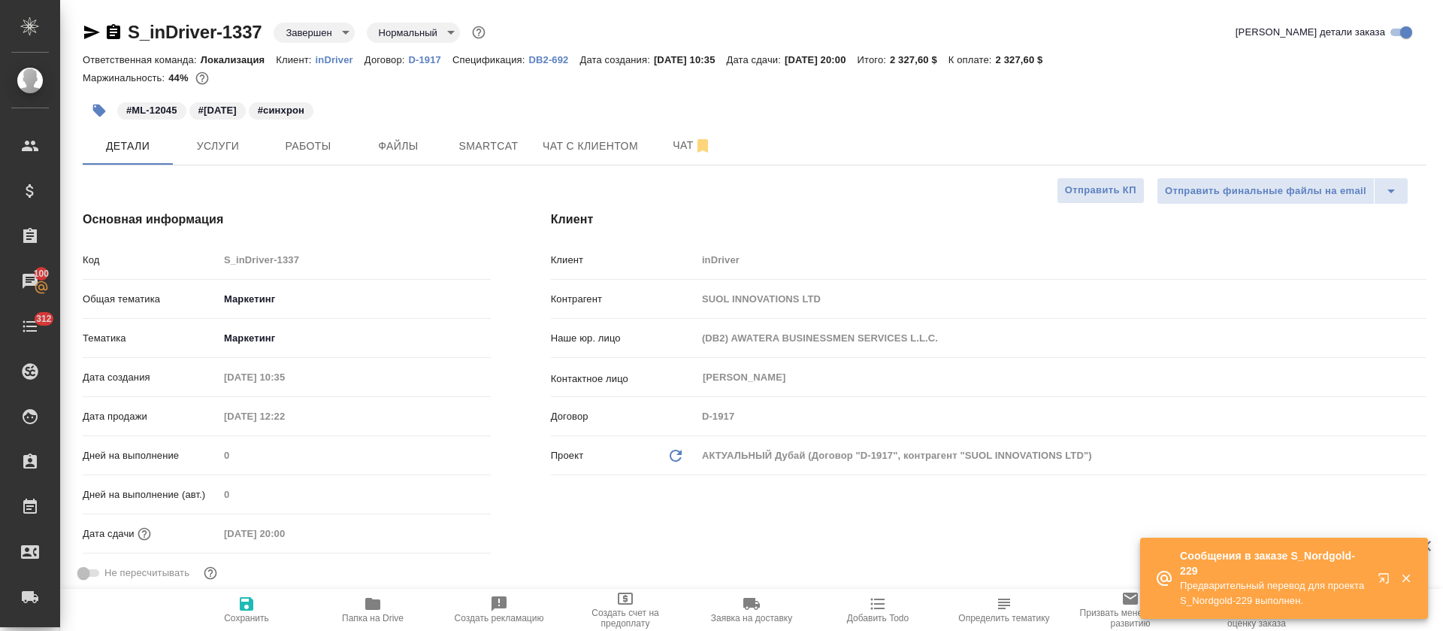
type textarea "x"
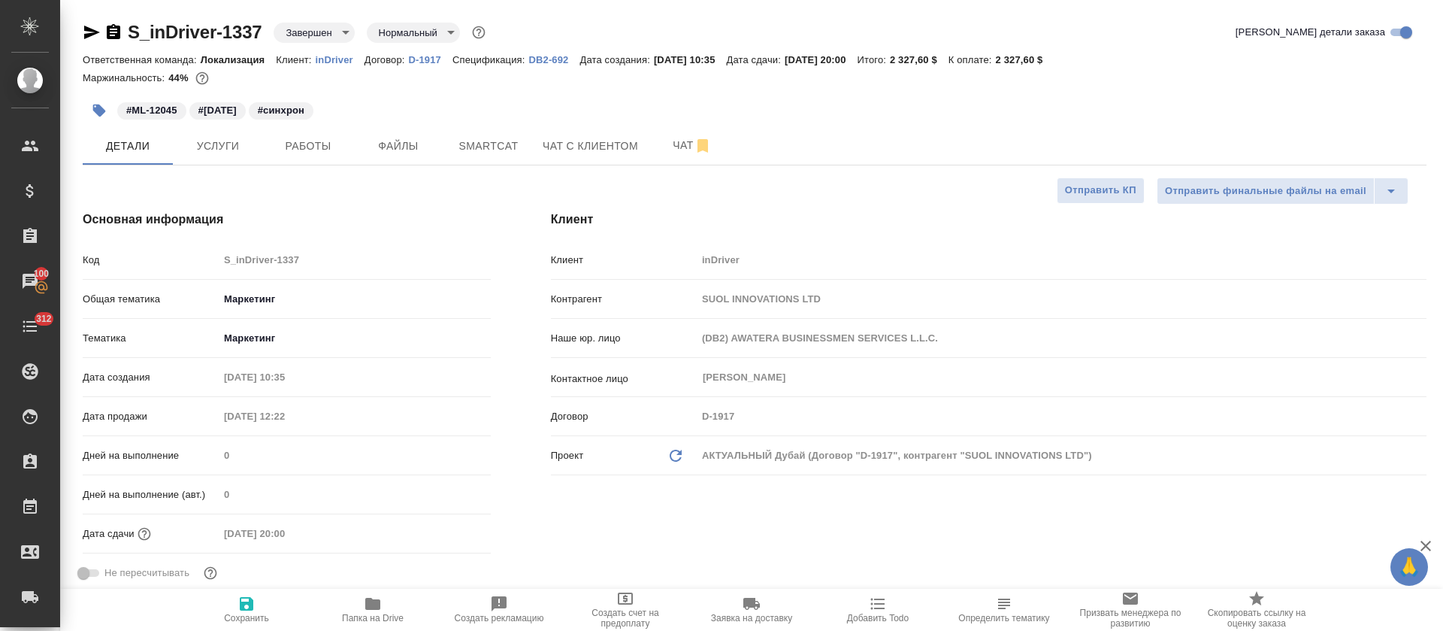
type textarea "x"
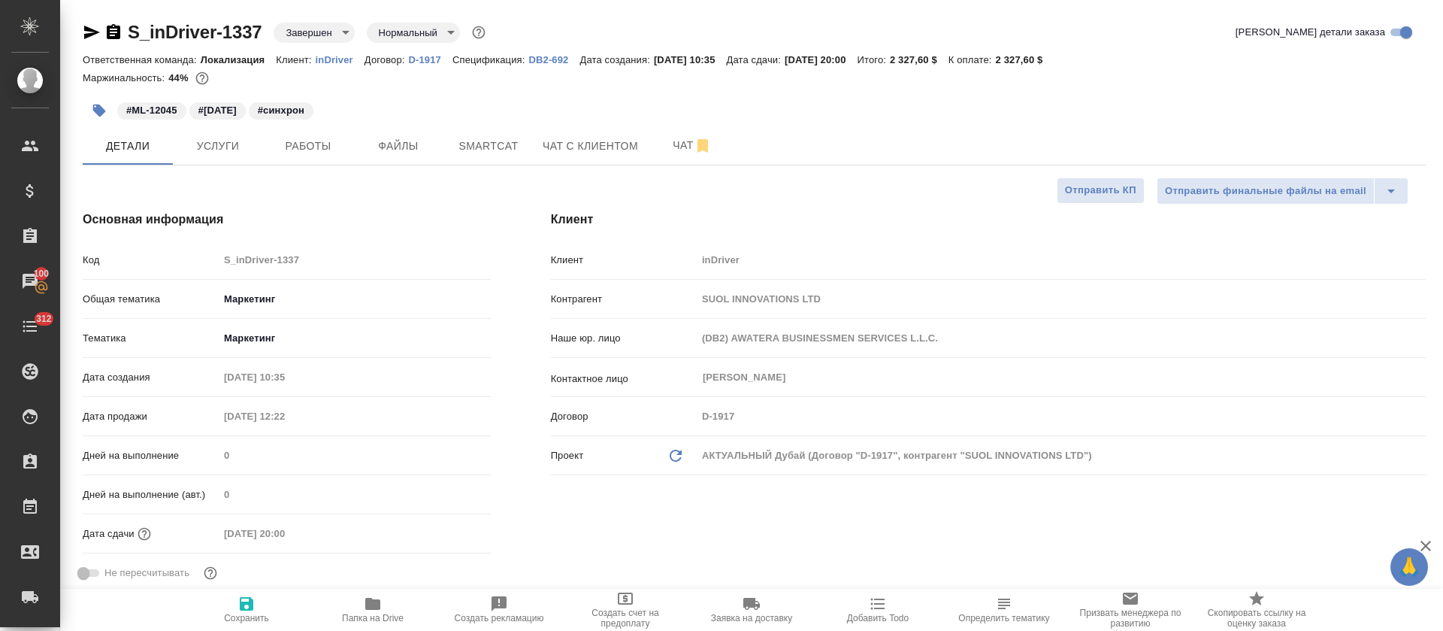
type textarea "x"
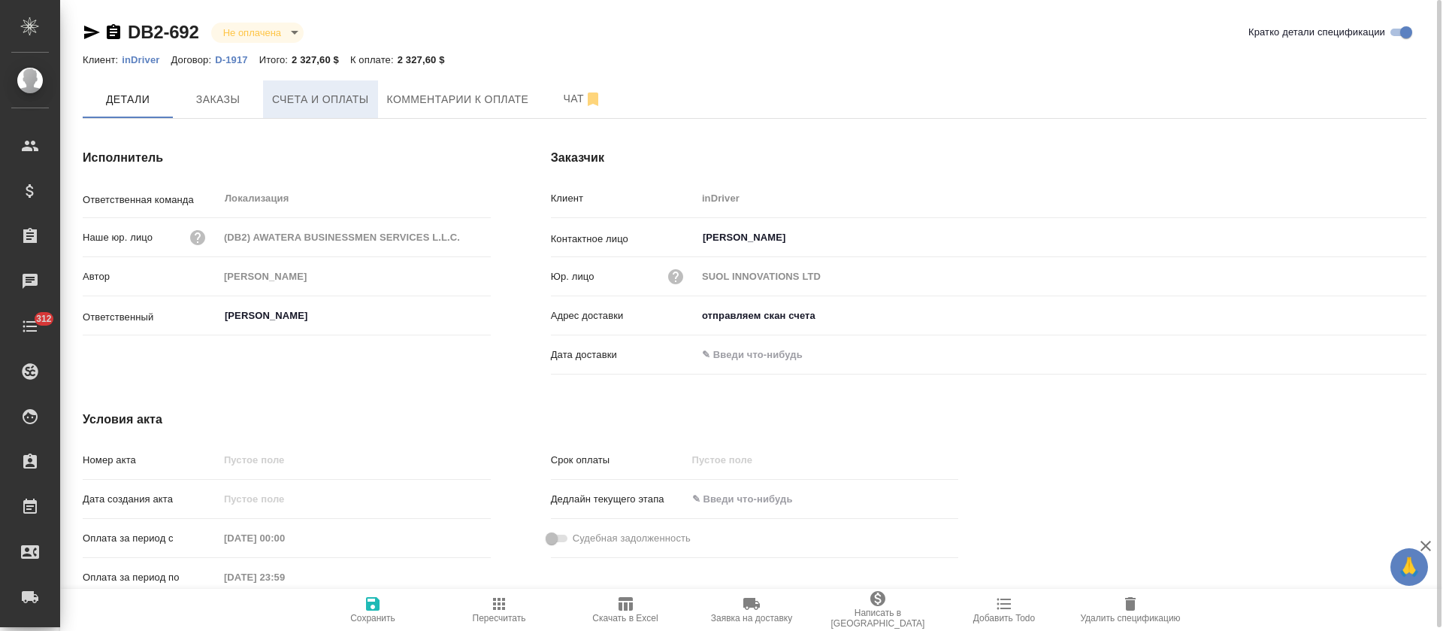
click at [341, 95] on span "Счета и оплаты" at bounding box center [320, 99] width 97 height 19
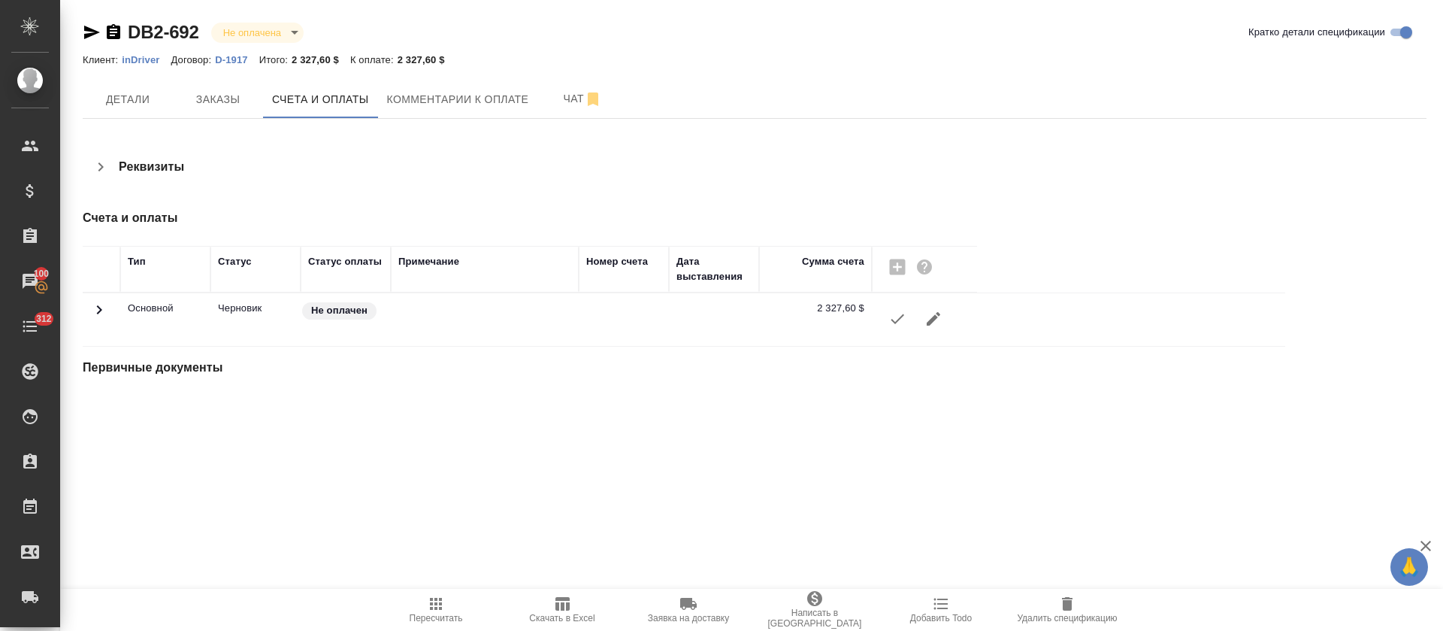
click at [901, 321] on icon "button" at bounding box center [898, 319] width 18 height 18
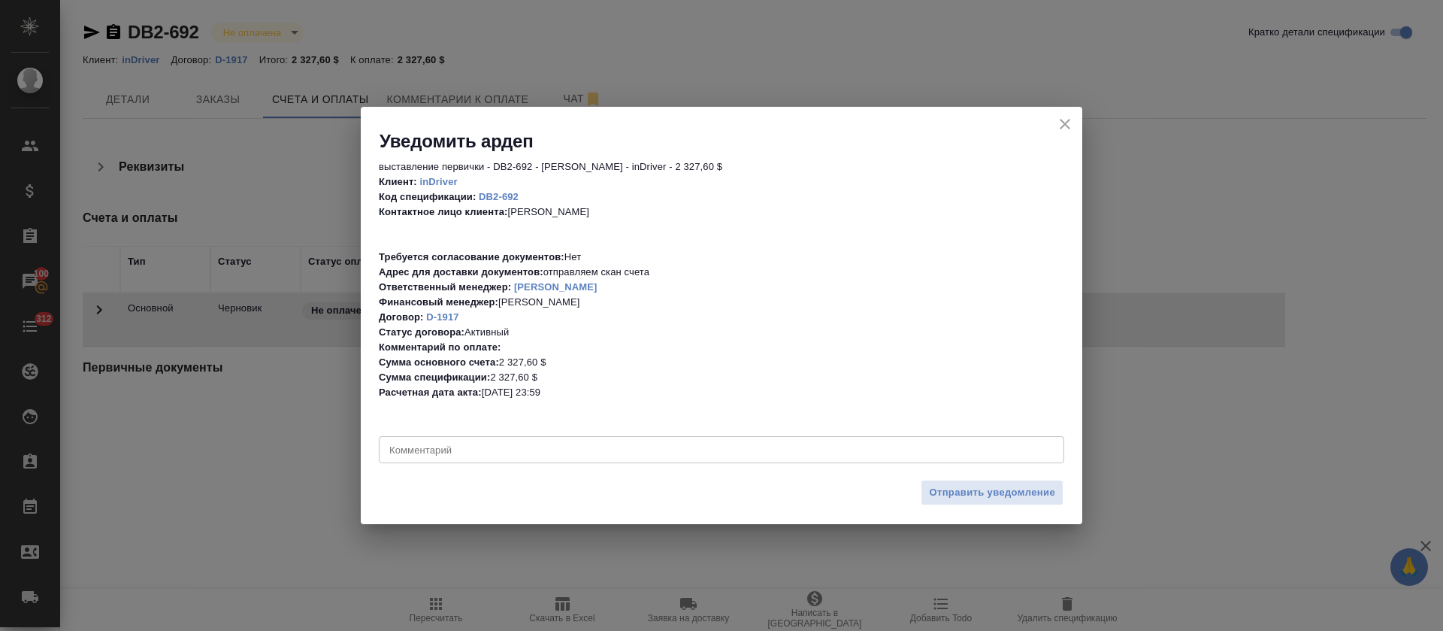
click at [430, 458] on div "x Комментарий" at bounding box center [722, 449] width 686 height 27
paste textarea "Purchase Order #CY01-13860"
type textarea "Purchase Order #CY01-13860"
click at [1024, 498] on span "Отправить уведомление" at bounding box center [992, 492] width 126 height 17
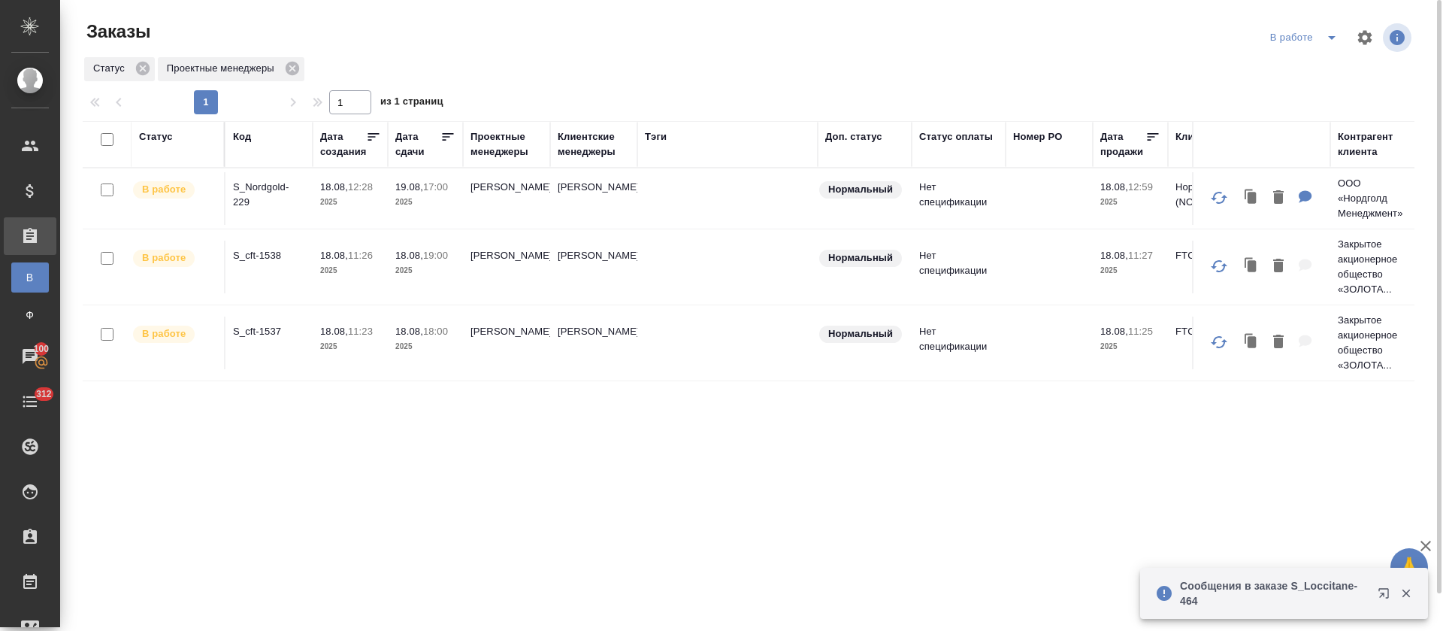
click at [1331, 42] on icon "split button" at bounding box center [1332, 38] width 18 height 18
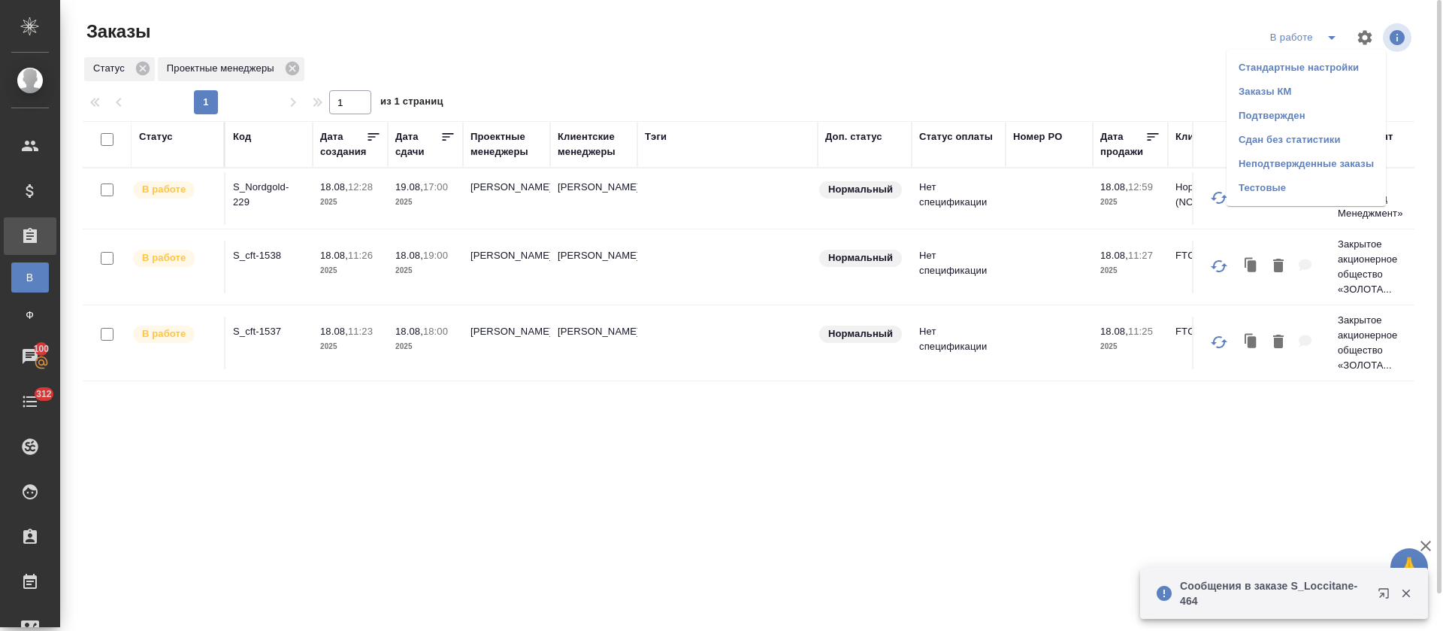
click at [1325, 123] on li "Подтвержден" at bounding box center [1306, 116] width 159 height 24
